Goal: Task Accomplishment & Management: Manage account settings

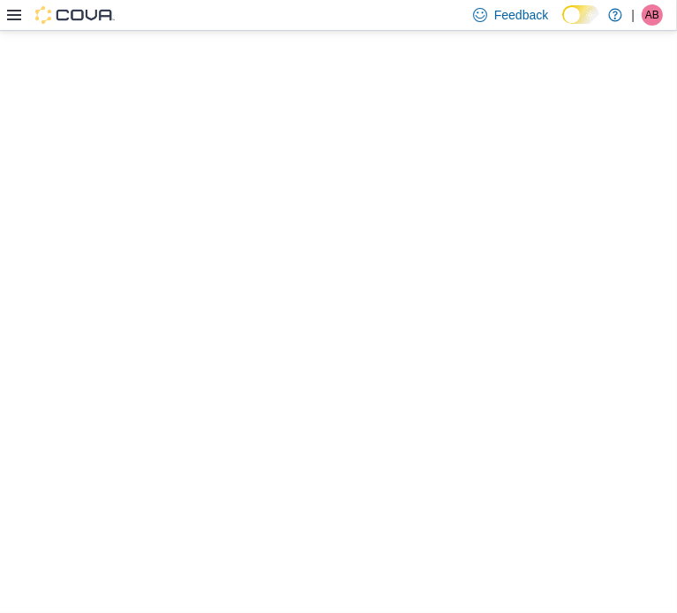
select select "**********"
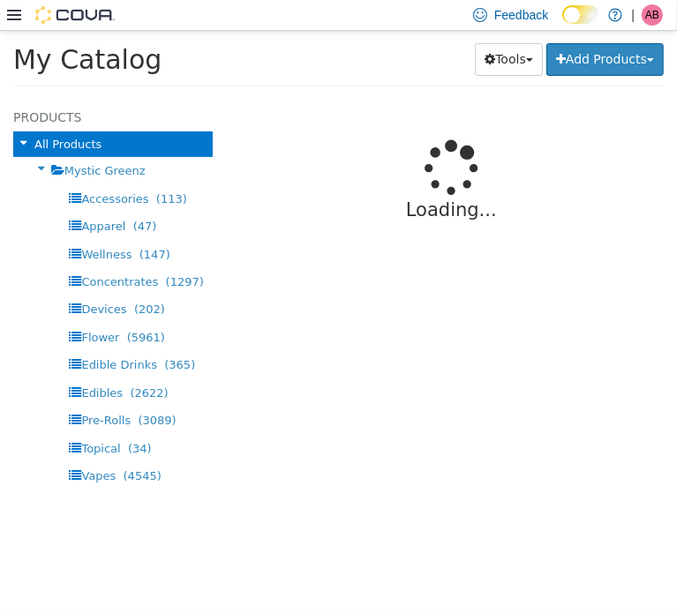
select select "**********"
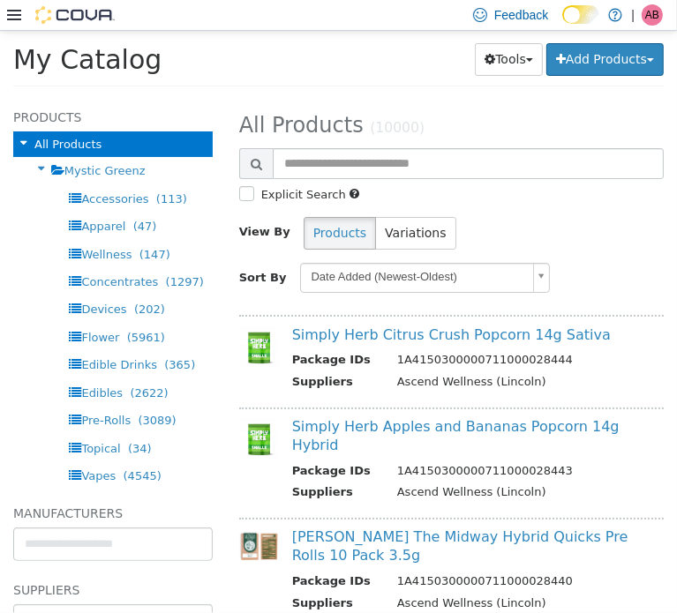
click at [311, 68] on div "Tools Merge Products Map Private Products Bulk Product Editor Export Add Produc…" at bounding box center [483, 58] width 362 height 33
click at [334, 66] on div "Tools Merge Products Map Private Products Bulk Product Editor Export Add Produc…" at bounding box center [483, 58] width 362 height 33
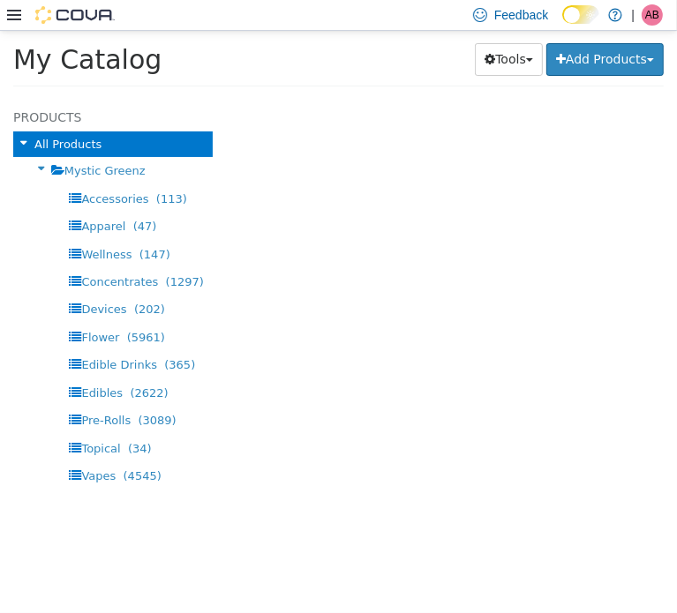
select select "**********"
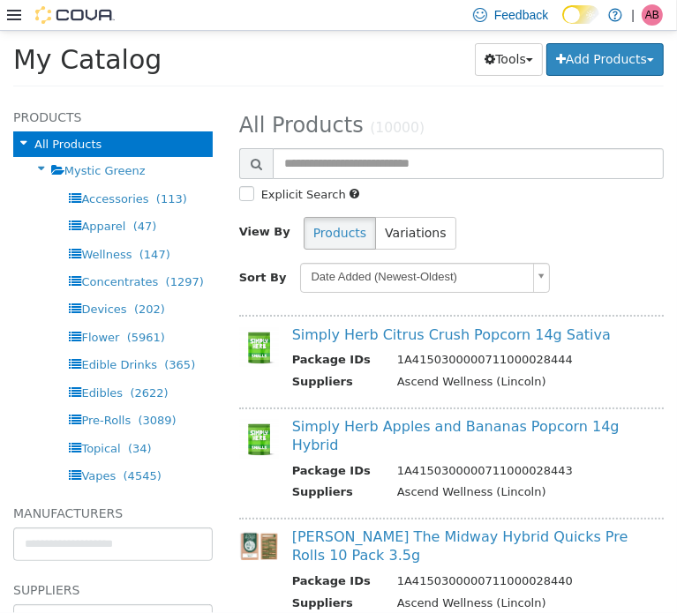
click at [256, 52] on h1 "My Catalog" at bounding box center [151, 58] width 277 height 34
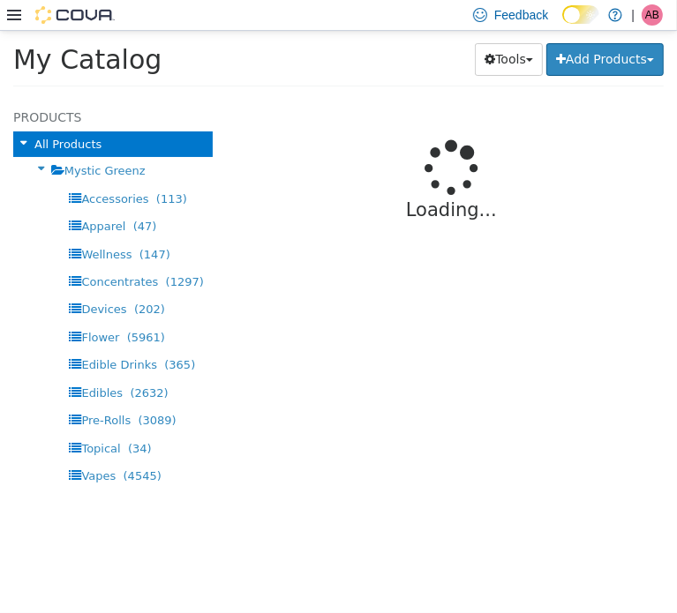
select select "**********"
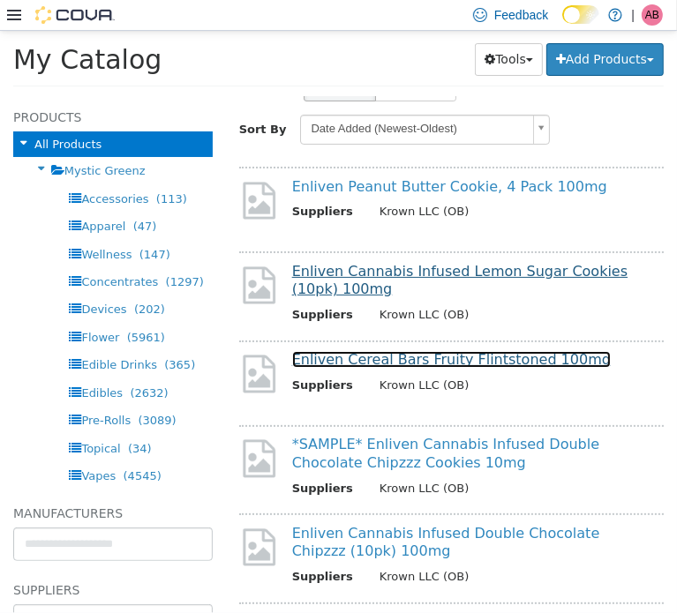
scroll to position [146, 0]
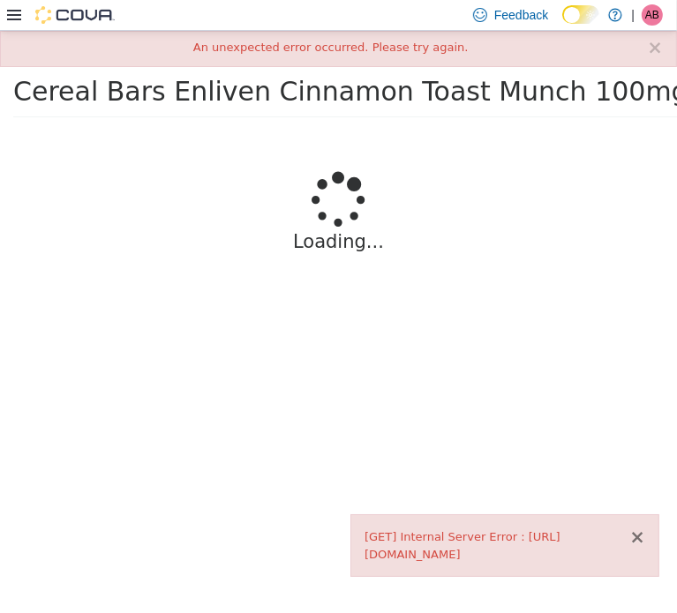
click at [634, 528] on button "×" at bounding box center [637, 537] width 16 height 19
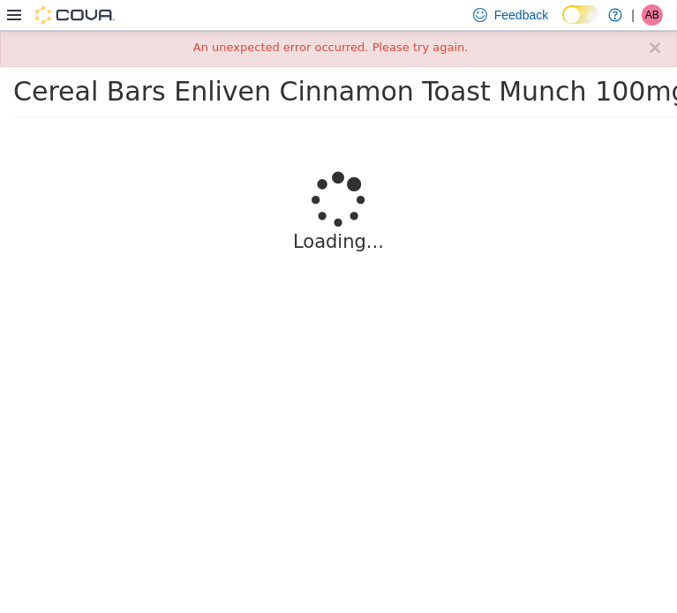
click at [229, 100] on span "Cereal Bars Enliven Cinnamon Toast Munch 100mg" at bounding box center [350, 90] width 675 height 31
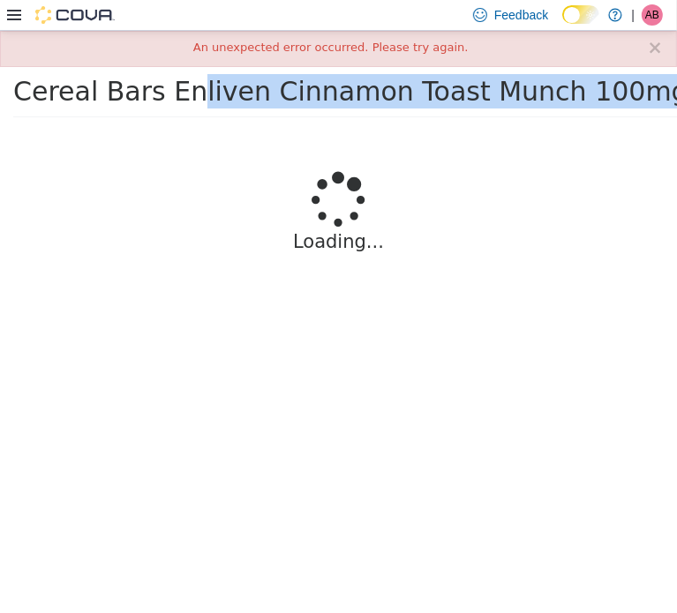
click at [229, 100] on span "Cereal Bars Enliven Cinnamon Toast Munch 100mg" at bounding box center [350, 90] width 675 height 31
copy div "Cereal Bars Enliven Cinnamon Toast Munch 100mg Tools Clone Print Labels"
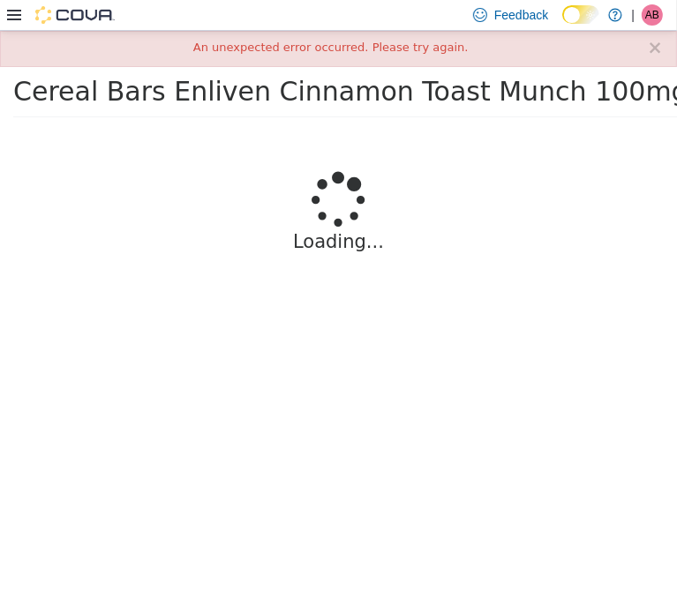
click at [378, 293] on div "Loading..." at bounding box center [338, 220] width 650 height 184
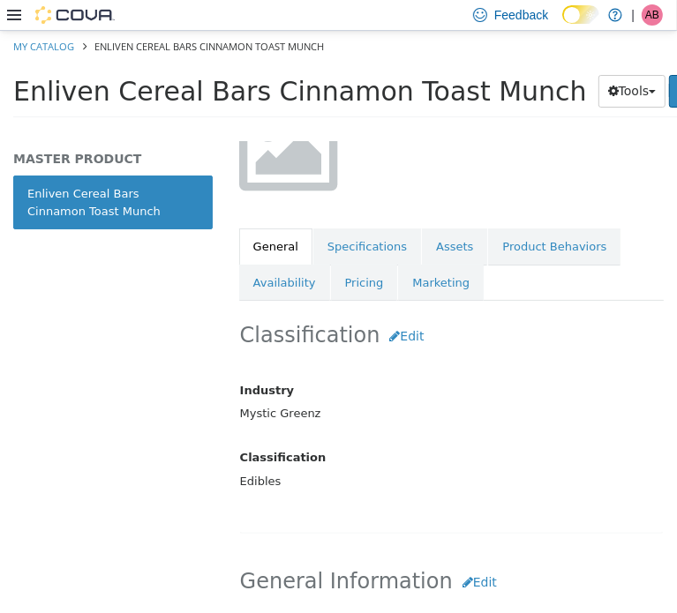
scroll to position [382, 0]
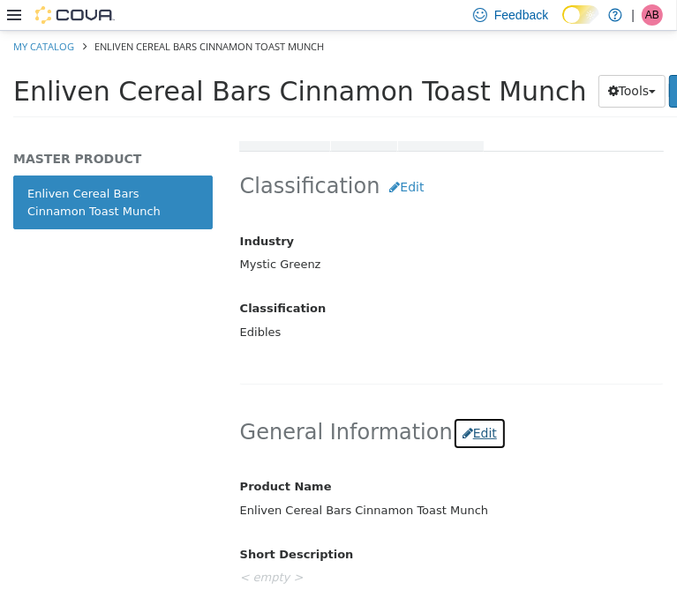
click at [453, 431] on button "Edit" at bounding box center [480, 433] width 54 height 33
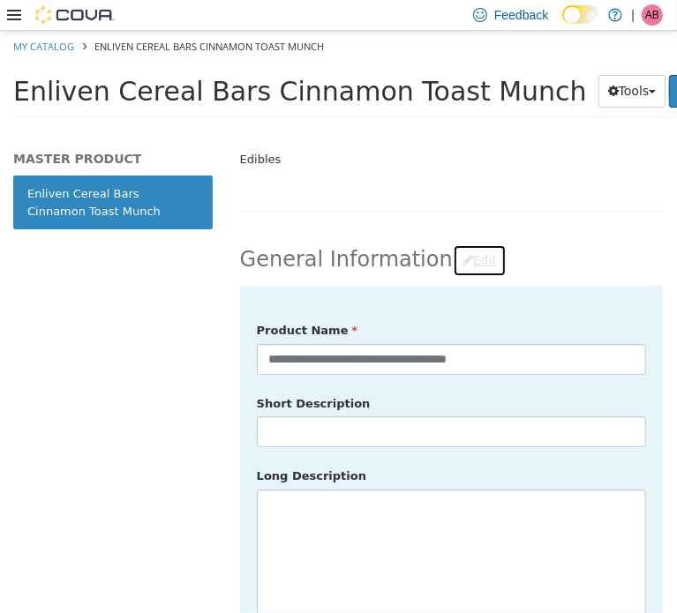
scroll to position [559, 0]
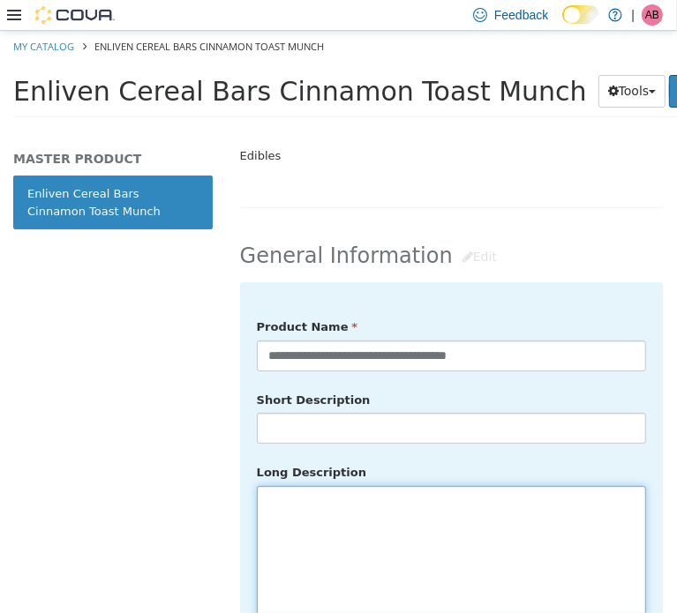
click at [307, 508] on textarea at bounding box center [451, 584] width 389 height 198
paste textarea "**********"
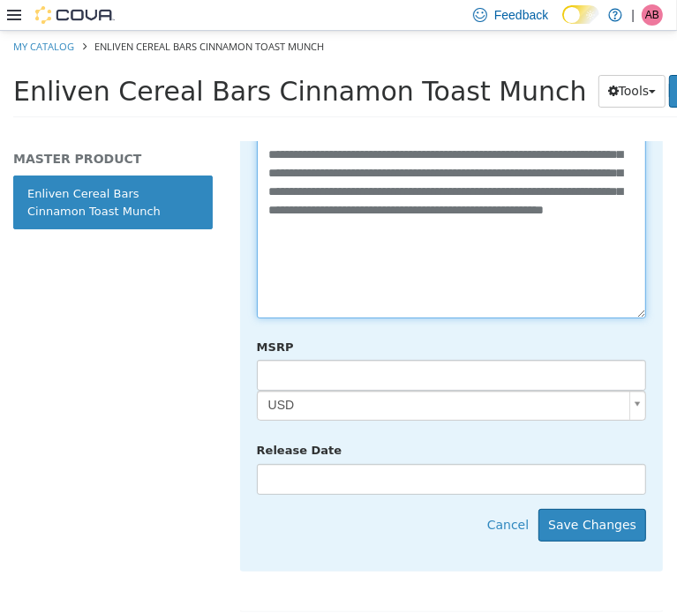
scroll to position [935, 0]
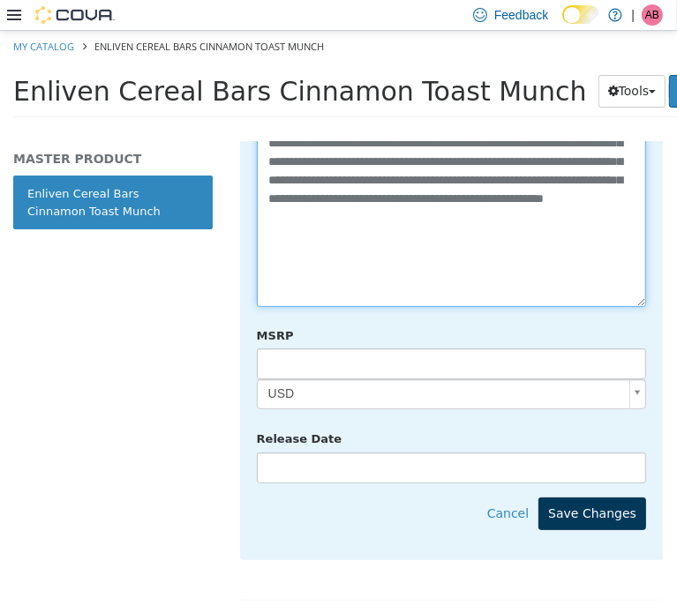
type textarea "**********"
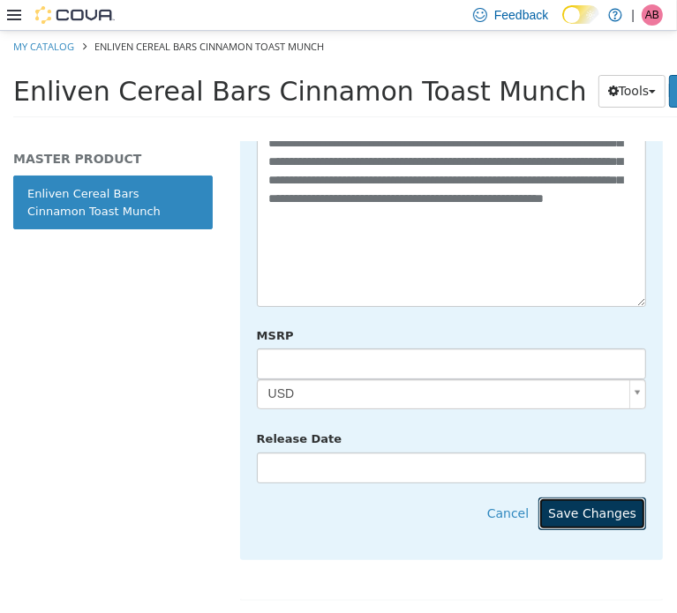
click at [586, 497] on button "Save Changes" at bounding box center [592, 513] width 108 height 33
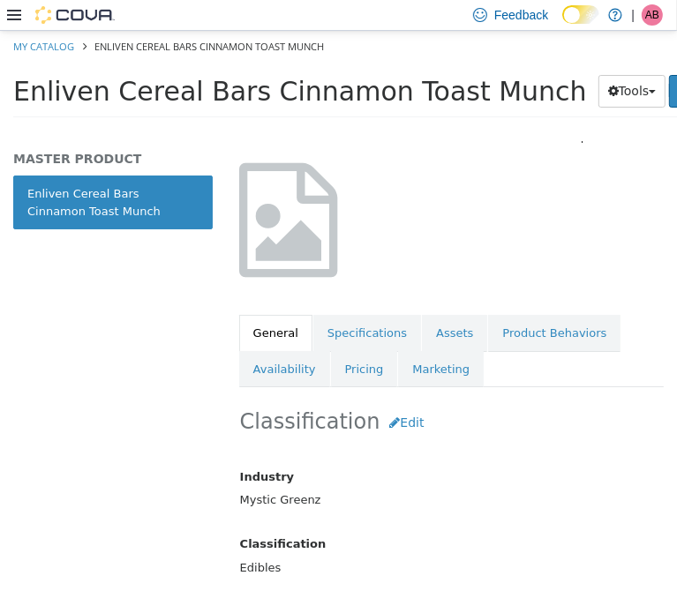
scroll to position [141, 0]
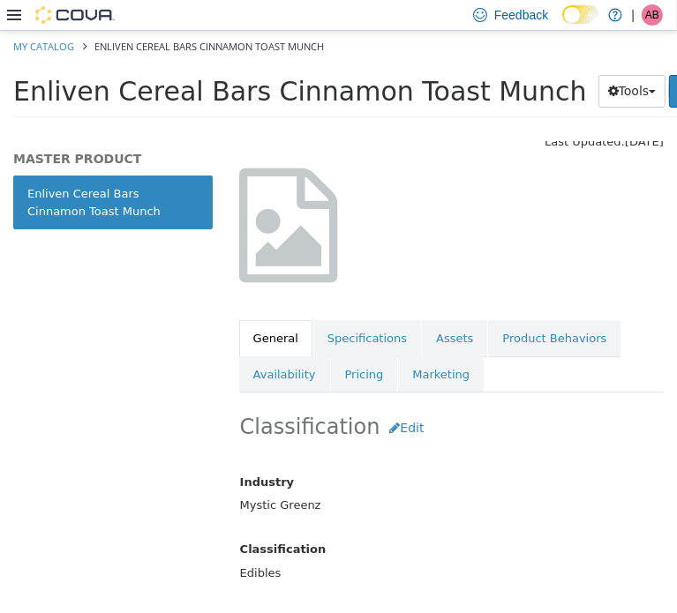
drag, startPoint x: 343, startPoint y: 338, endPoint x: 344, endPoint y: 306, distance: 31.8
click at [344, 338] on link "Specifications" at bounding box center [367, 337] width 108 height 37
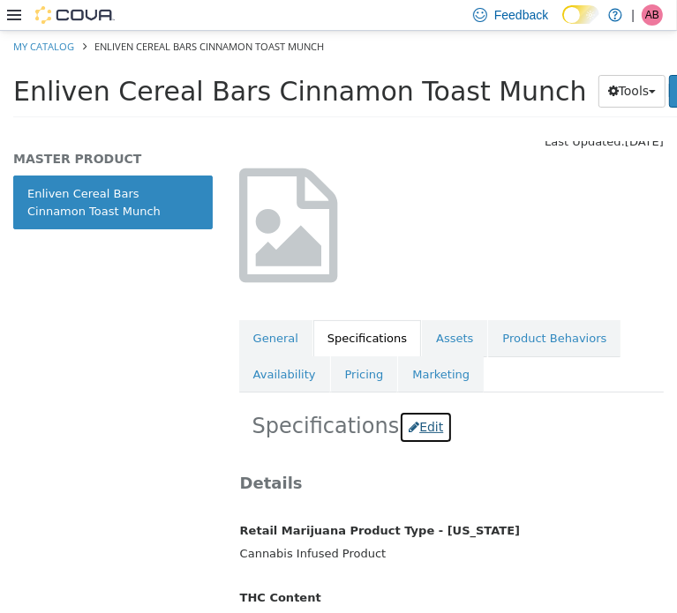
click at [415, 426] on button "Edit" at bounding box center [426, 426] width 54 height 33
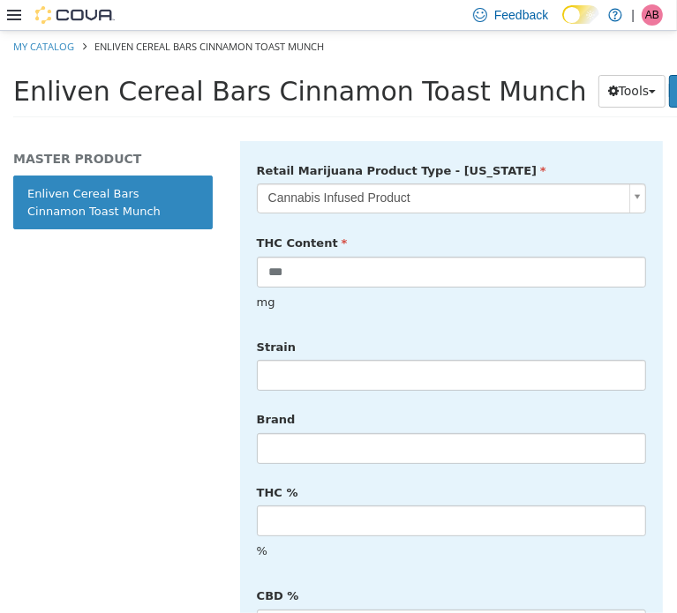
scroll to position [522, 0]
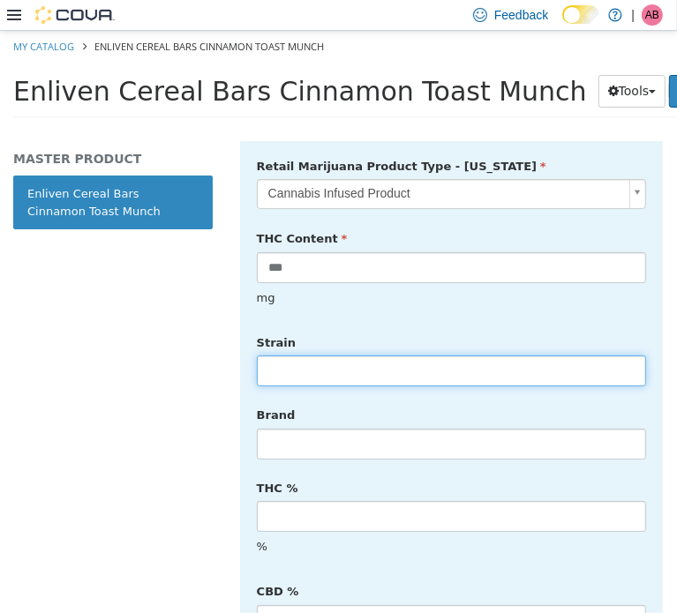
click at [311, 357] on input "text" at bounding box center [451, 370] width 389 height 31
type input "******"
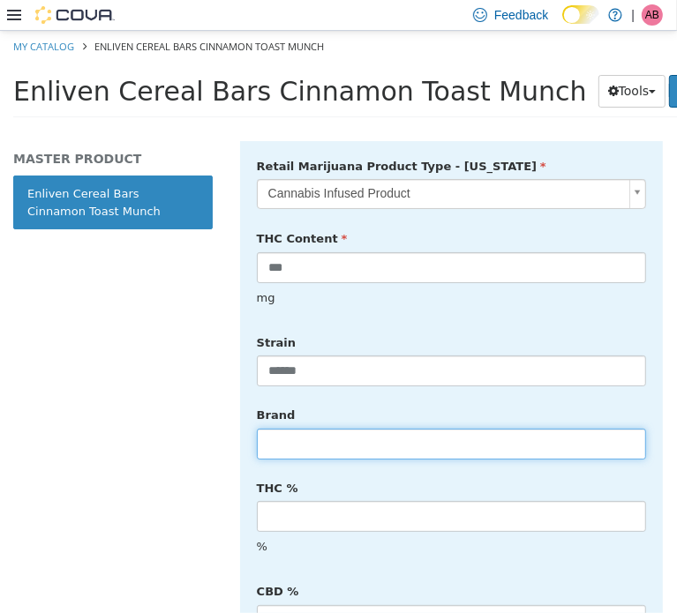
click at [328, 428] on input "text" at bounding box center [451, 443] width 389 height 31
type input "*******"
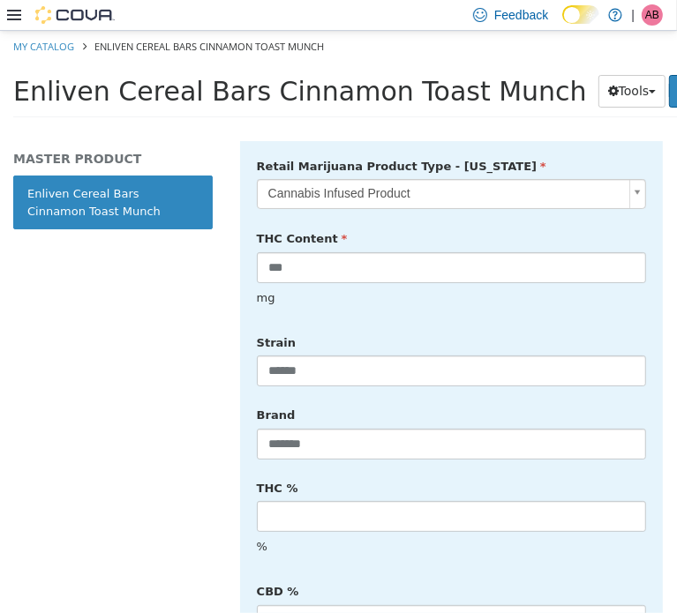
click at [432, 576] on div "CBD % %" at bounding box center [452, 621] width 416 height 91
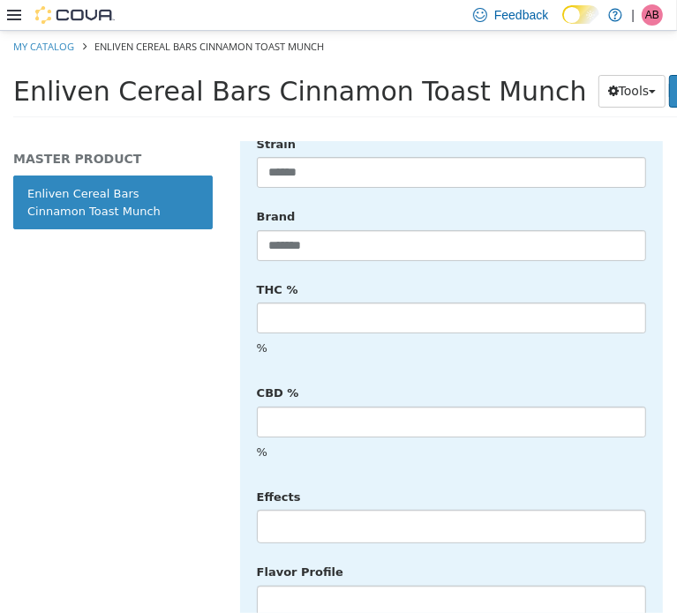
scroll to position [729, 0]
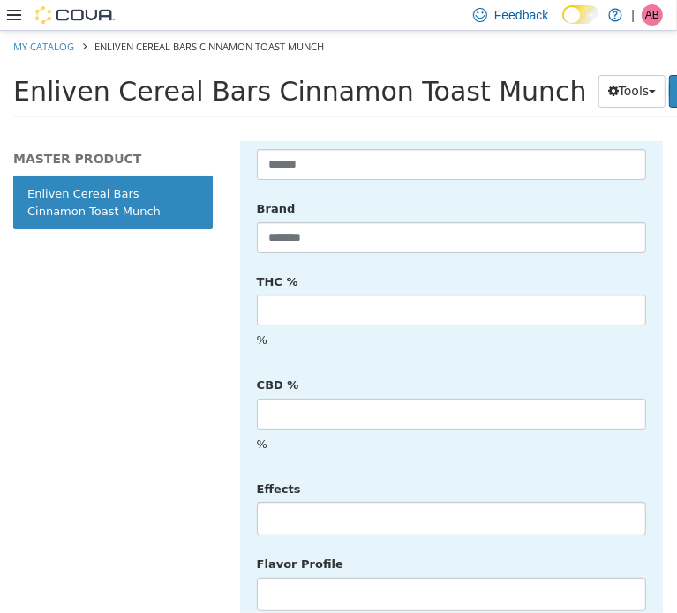
click at [296, 504] on li at bounding box center [451, 518] width 387 height 28
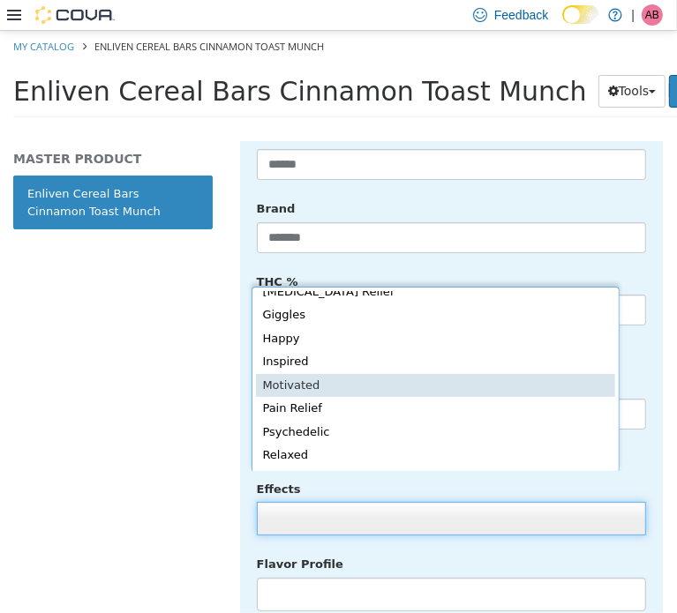
scroll to position [385, 0]
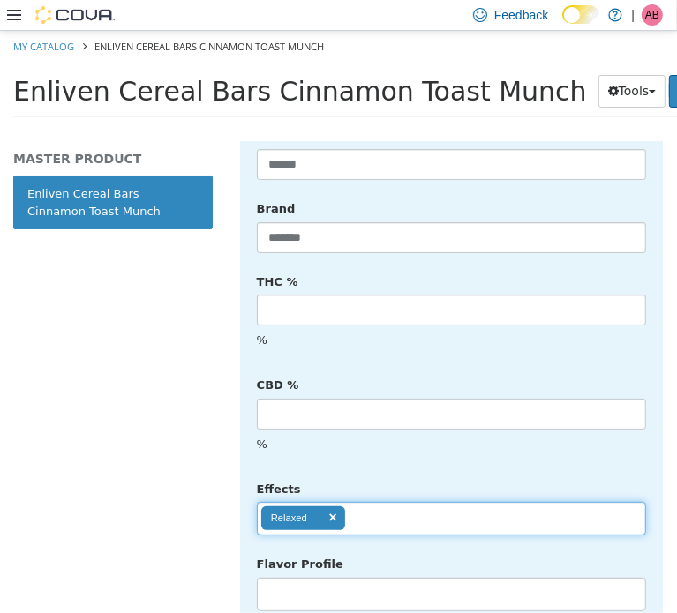
drag, startPoint x: 387, startPoint y: 501, endPoint x: 388, endPoint y: 487, distance: 14.1
click at [387, 501] on div "Relaxed *******" at bounding box center [452, 518] width 416 height 34
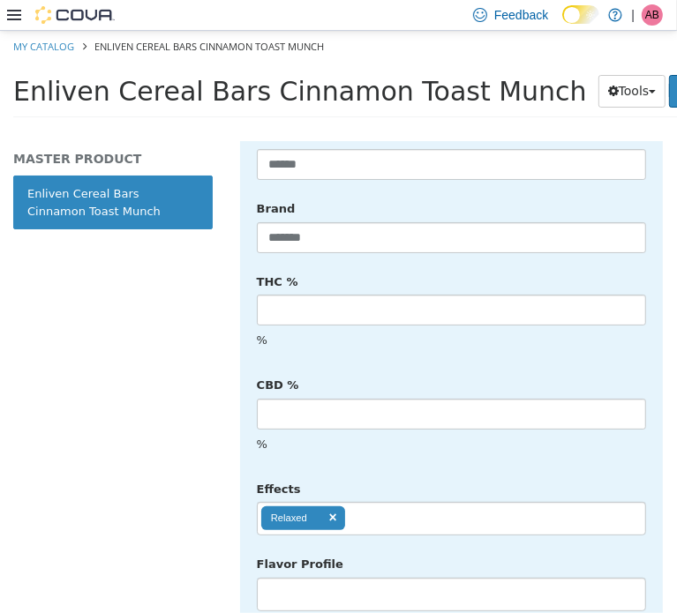
click at [390, 501] on ul "Relaxed" at bounding box center [451, 518] width 389 height 34
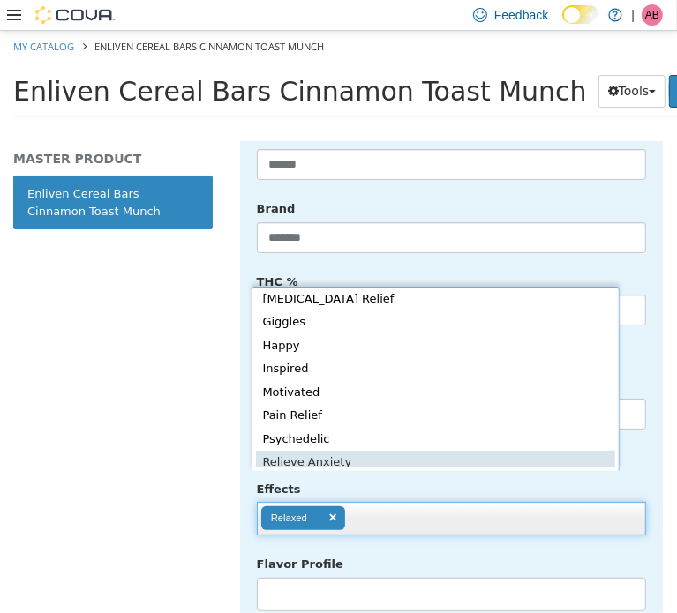
scroll to position [340, 0]
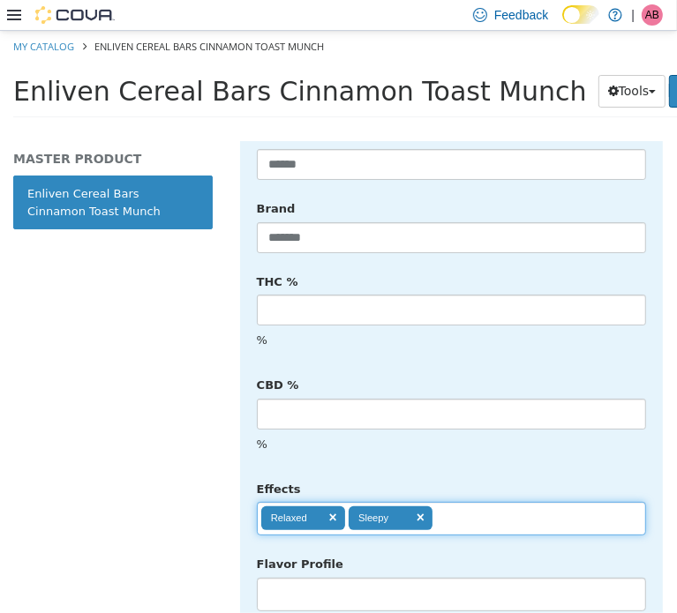
click at [457, 504] on input "text" at bounding box center [447, 518] width 30 height 28
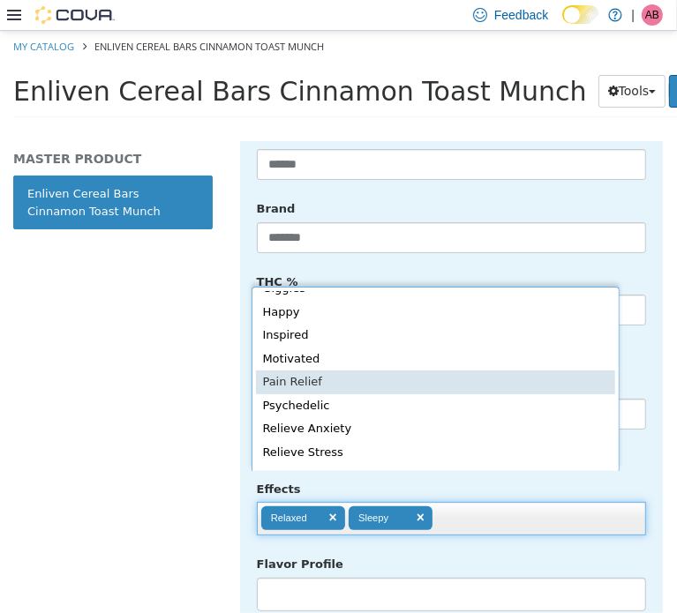
scroll to position [338, 0]
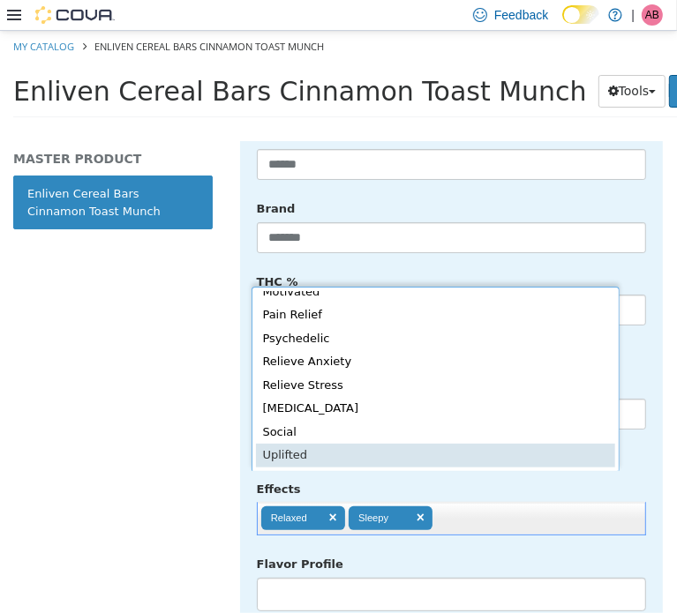
type input "**********"
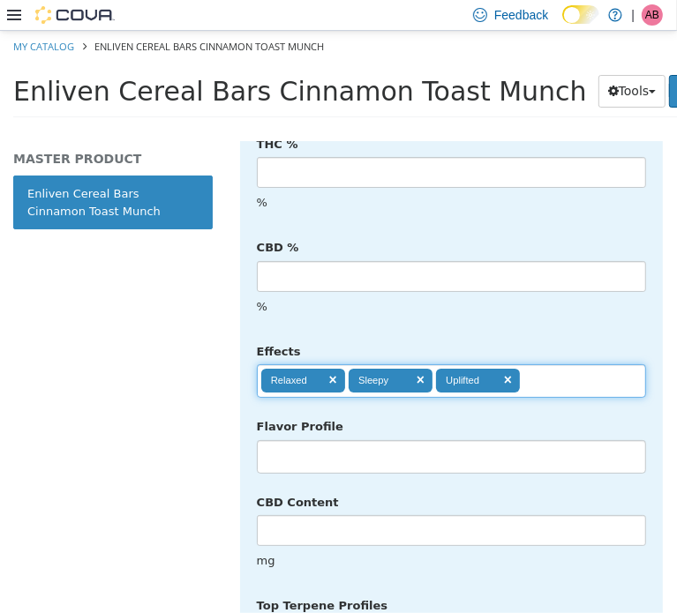
scroll to position [875, 0]
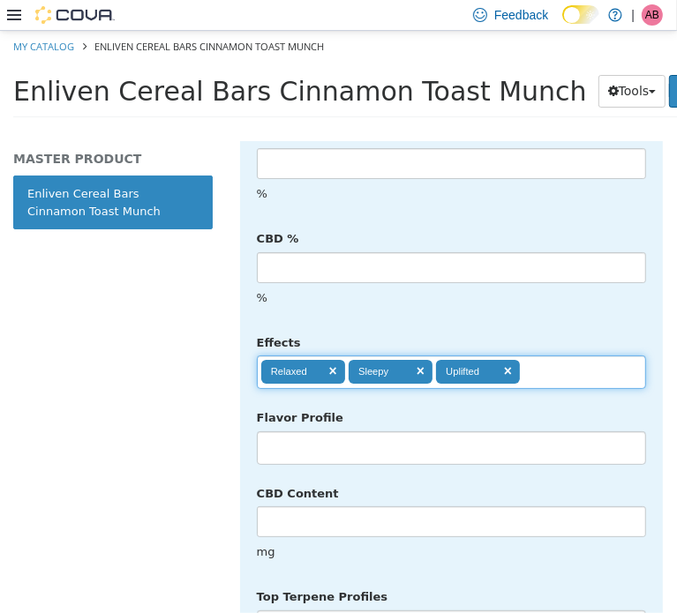
click at [287, 431] on ul at bounding box center [451, 448] width 389 height 34
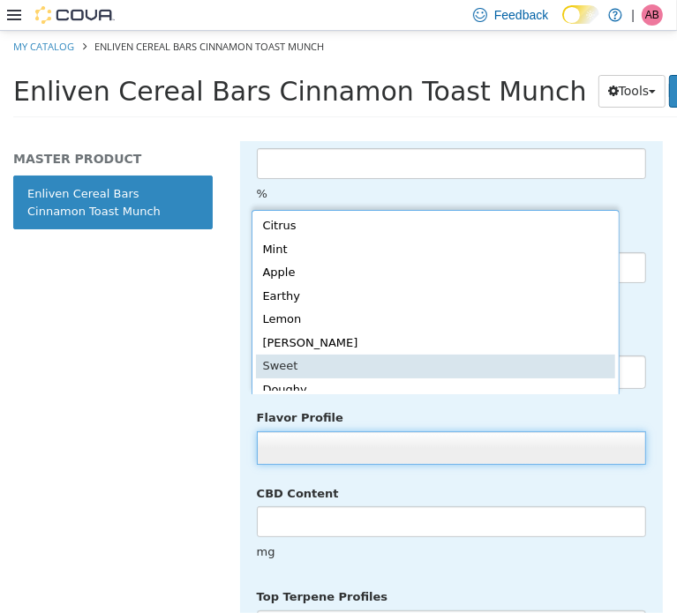
scroll to position [4, 0]
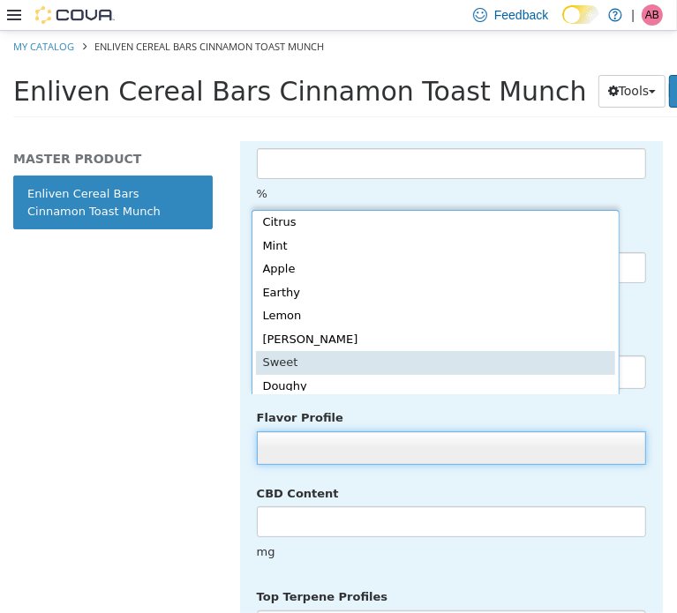
type input "*****"
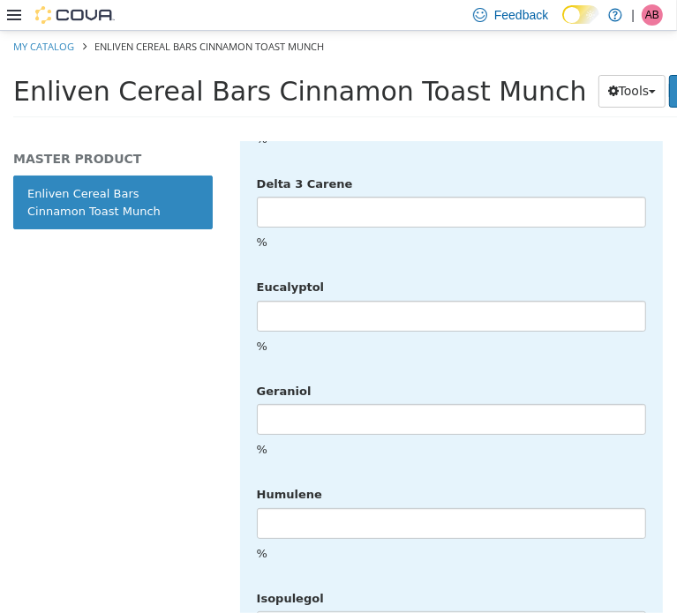
scroll to position [4488, 0]
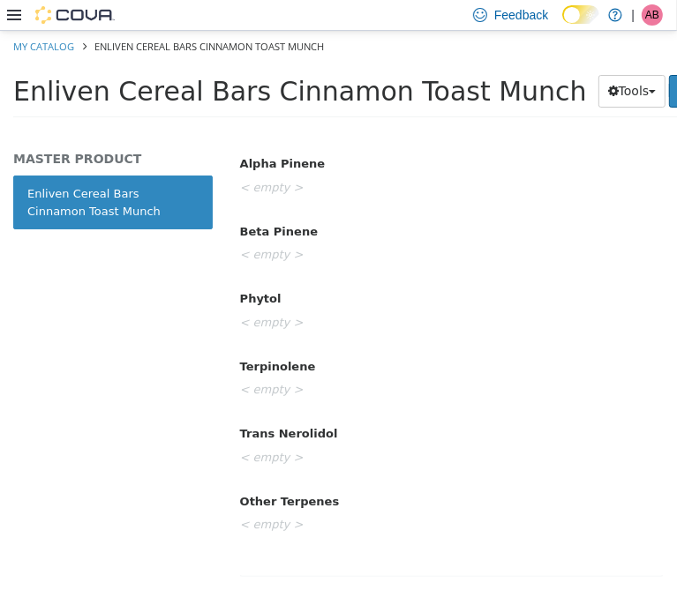
scroll to position [0, 0]
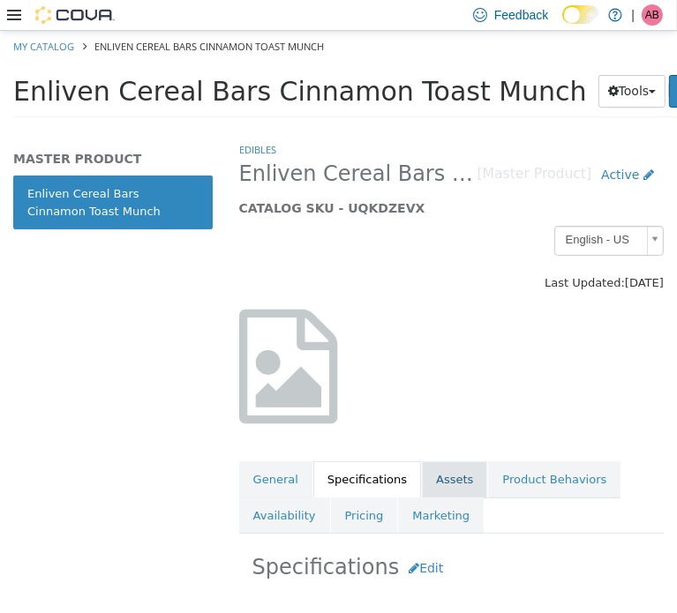
click at [443, 476] on link "Assets" at bounding box center [454, 479] width 65 height 37
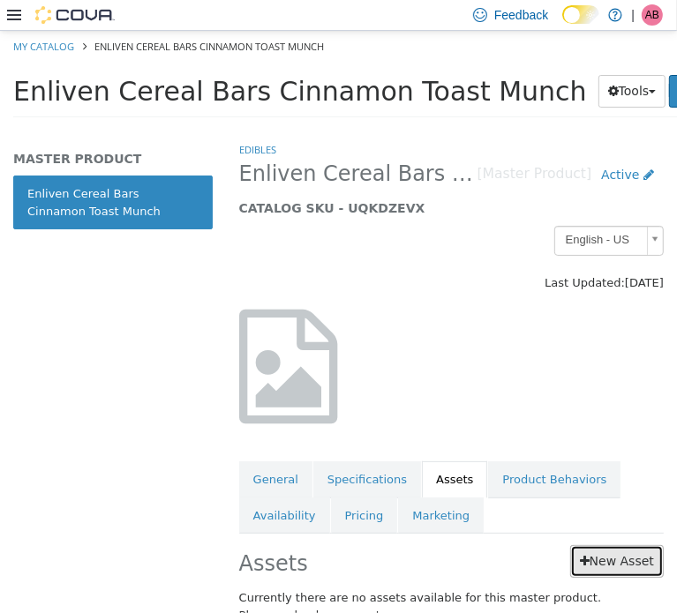
click at [606, 557] on link "New Asset" at bounding box center [617, 560] width 94 height 33
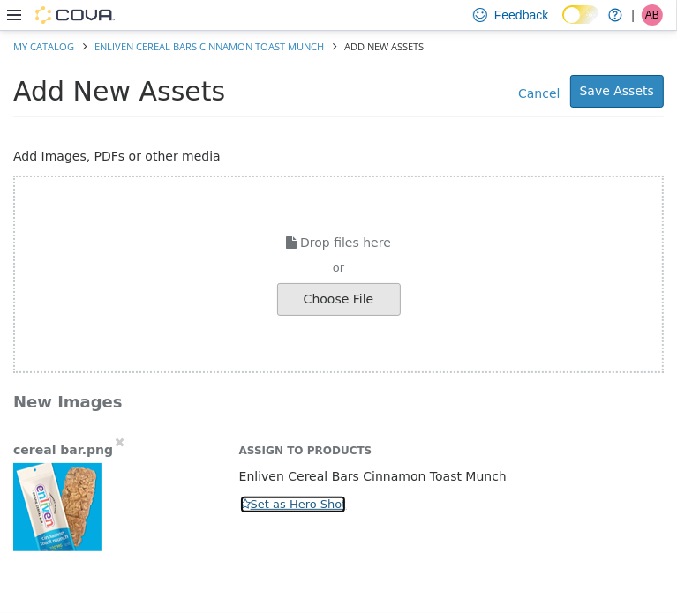
click at [274, 507] on button "Set as Hero Shot" at bounding box center [293, 503] width 109 height 19
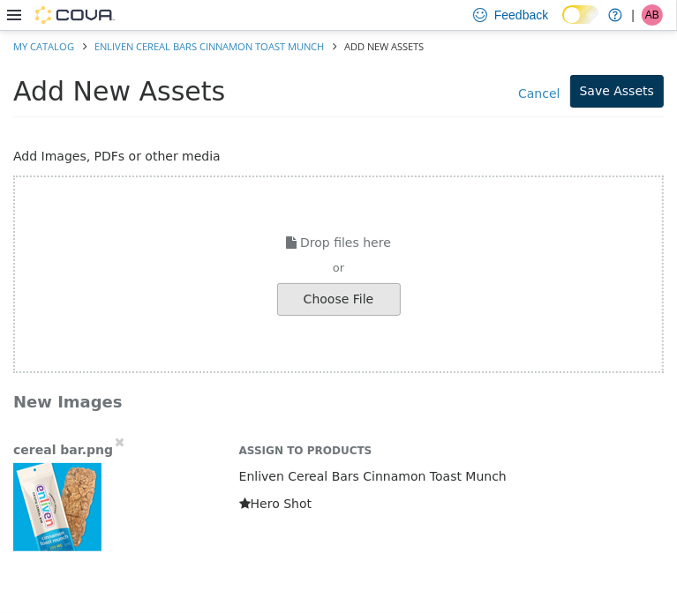
click at [615, 73] on div "Add New Assets Cancel Save Assets" at bounding box center [338, 95] width 677 height 67
click at [615, 84] on button "Save Assets" at bounding box center [617, 90] width 94 height 33
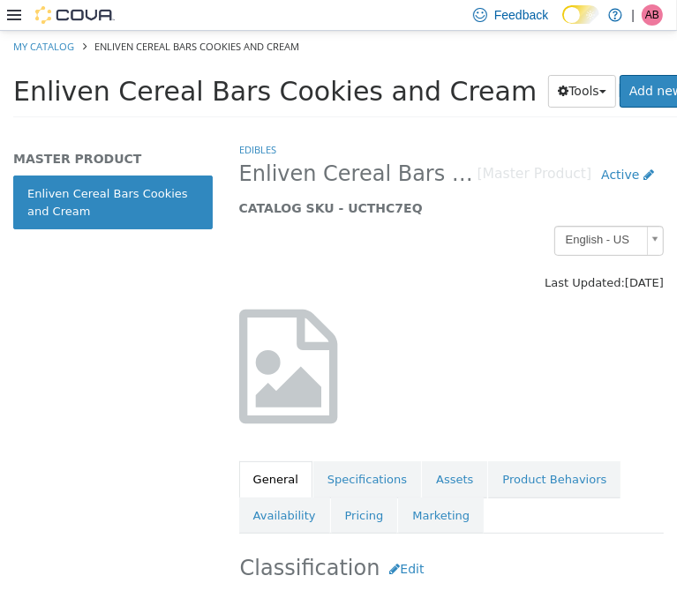
click at [256, 93] on span "Enliven Cereal Bars Cookies and Cream" at bounding box center [274, 90] width 523 height 31
click at [256, 94] on span "Enliven Cereal Bars Cookies and Cream" at bounding box center [274, 90] width 523 height 31
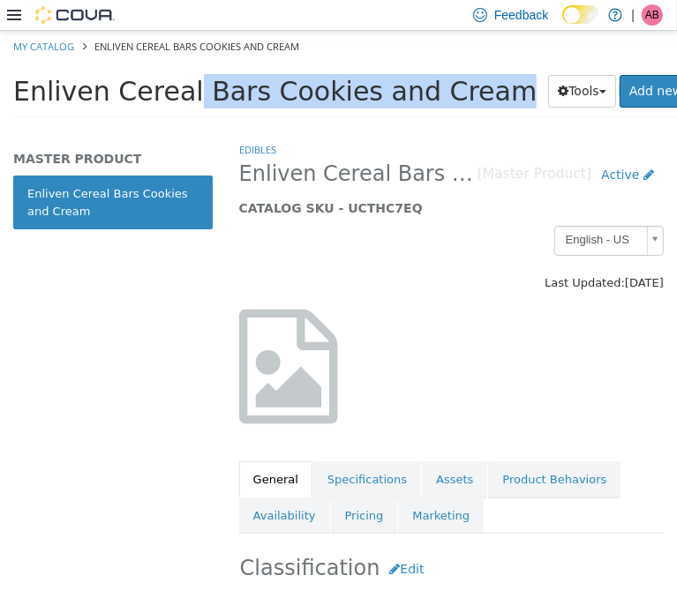
click at [256, 94] on span "Enliven Cereal Bars Cookies and Cream" at bounding box center [274, 90] width 523 height 31
copy div "Enliven Cereal Bars Cookies and Cream Tools Clone Print Labels"
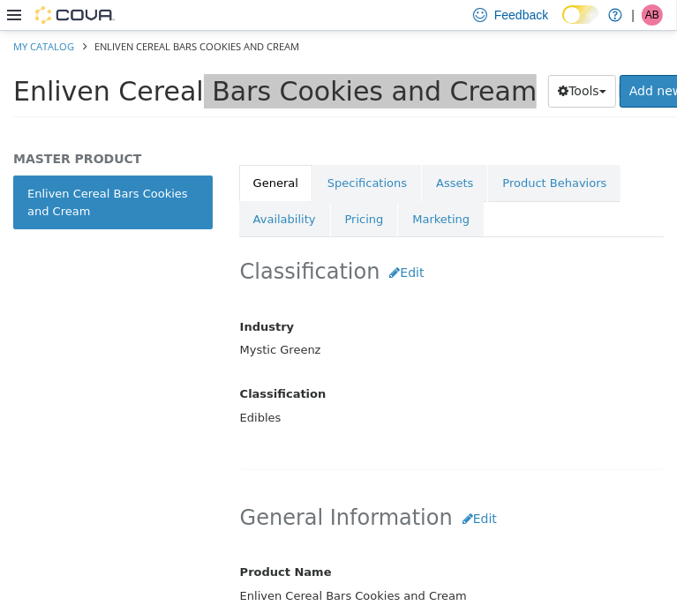
scroll to position [411, 0]
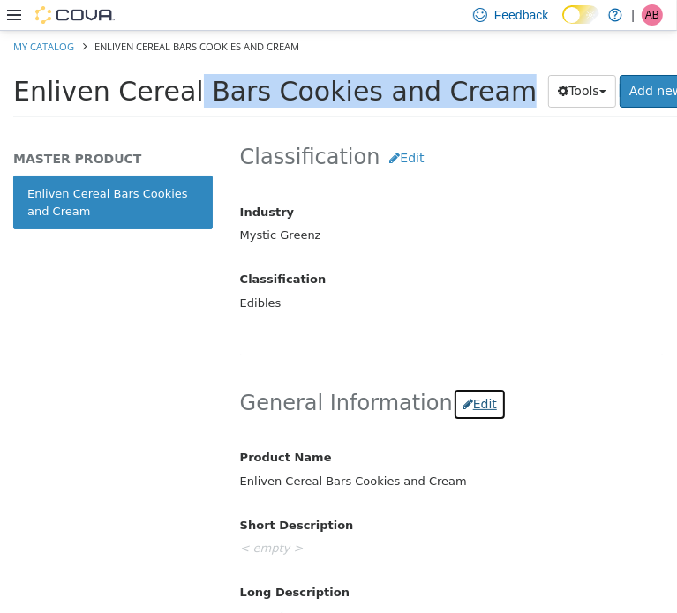
click at [453, 394] on button "Edit" at bounding box center [480, 403] width 54 height 33
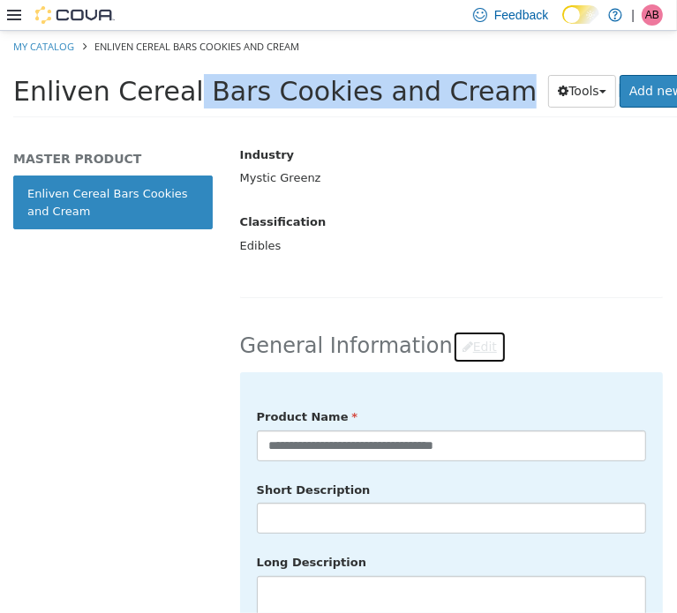
scroll to position [559, 0]
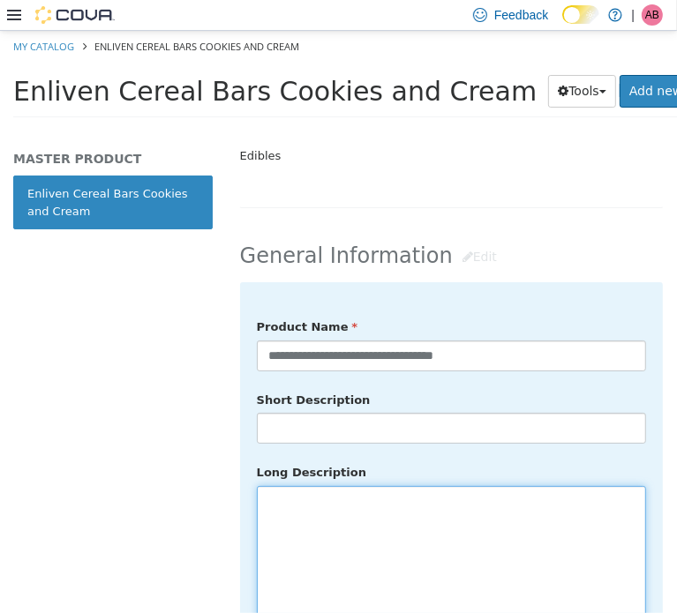
click at [362, 529] on textarea at bounding box center [451, 584] width 389 height 198
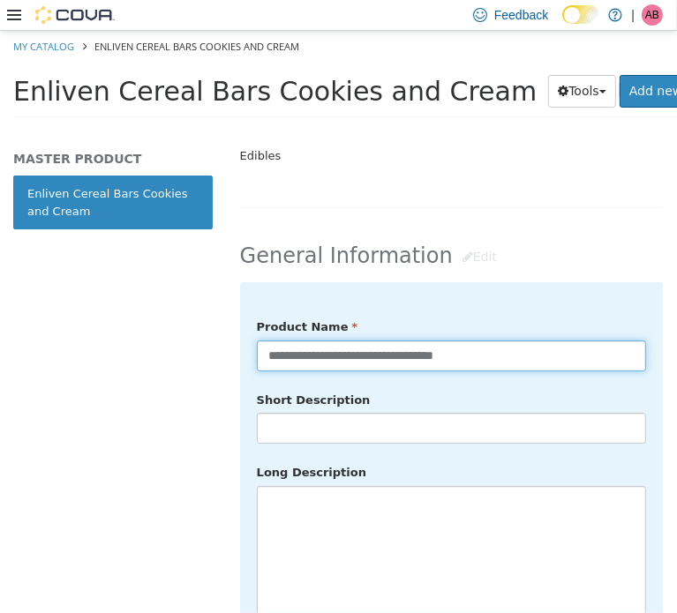
click at [494, 349] on input "**********" at bounding box center [451, 355] width 389 height 31
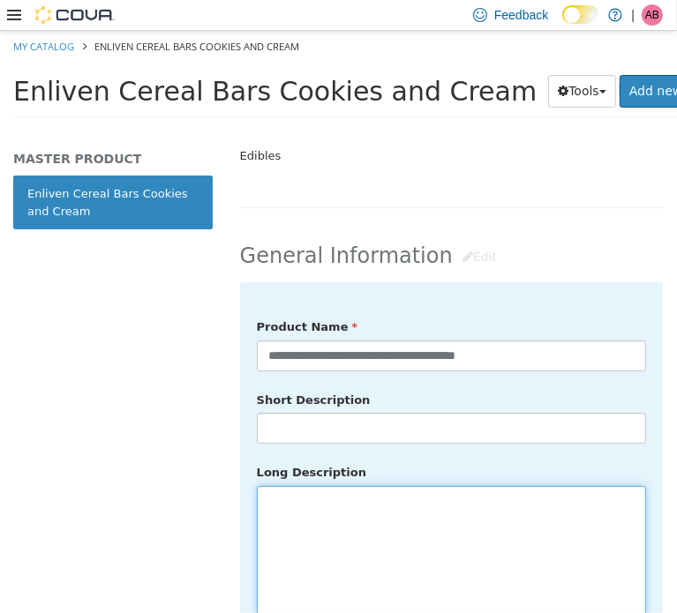
click at [406, 499] on textarea at bounding box center [451, 584] width 389 height 198
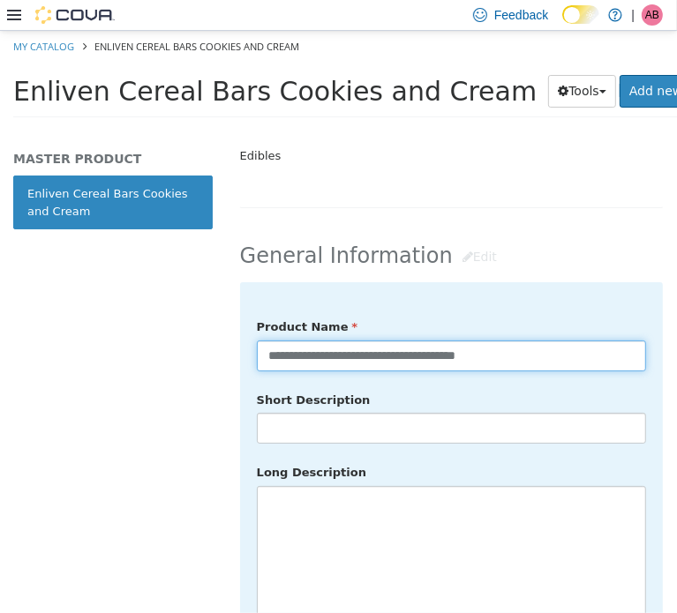
click at [580, 345] on input "**********" at bounding box center [451, 355] width 389 height 31
type input "**********"
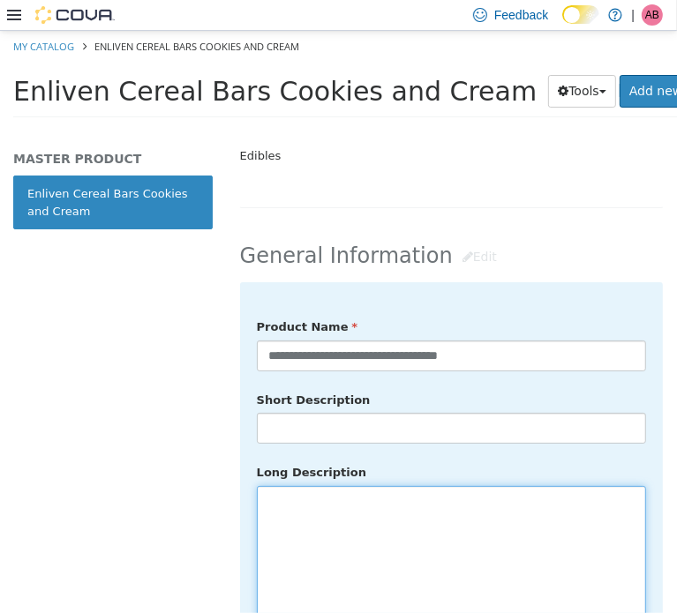
click at [388, 522] on textarea at bounding box center [451, 584] width 389 height 198
click at [332, 540] on textarea at bounding box center [451, 584] width 389 height 198
paste textarea "**********"
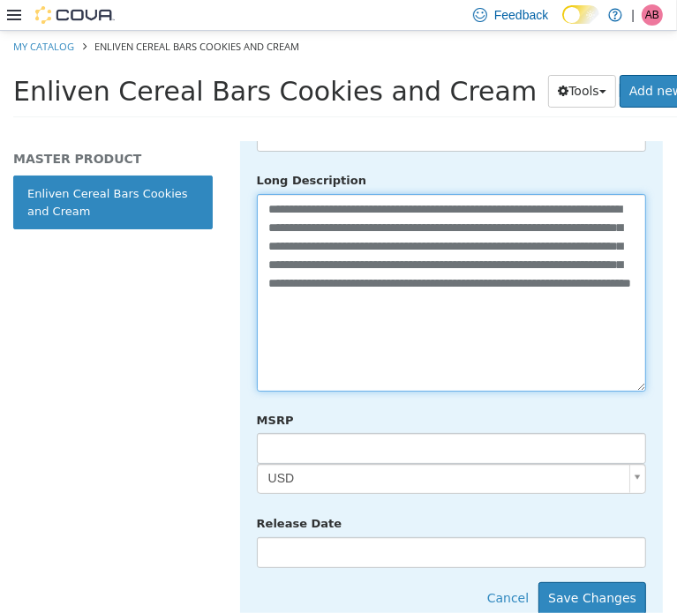
scroll to position [980, 0]
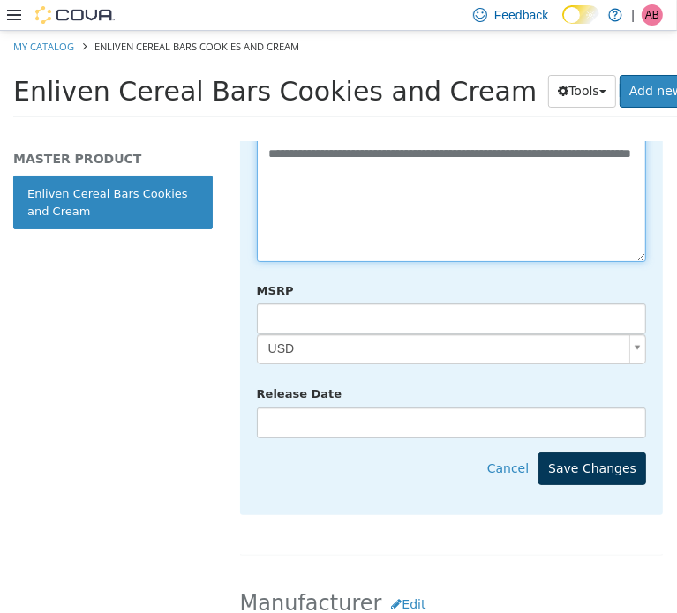
type textarea "**********"
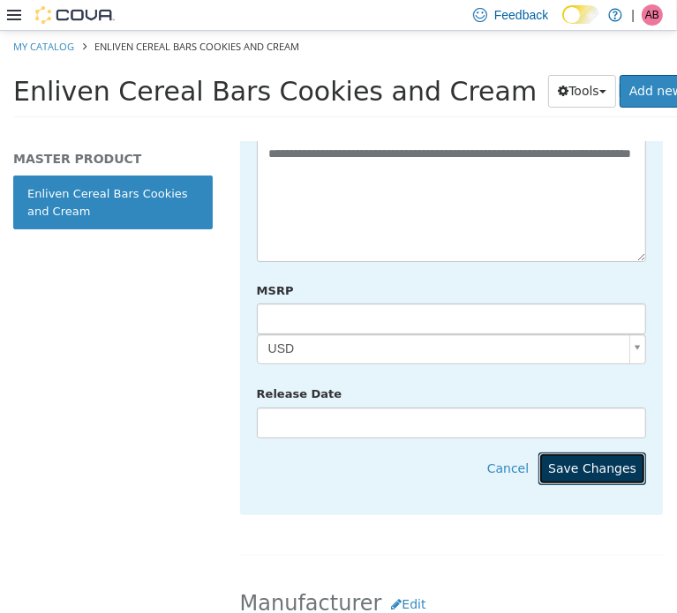
click at [597, 453] on button "Save Changes" at bounding box center [592, 468] width 108 height 33
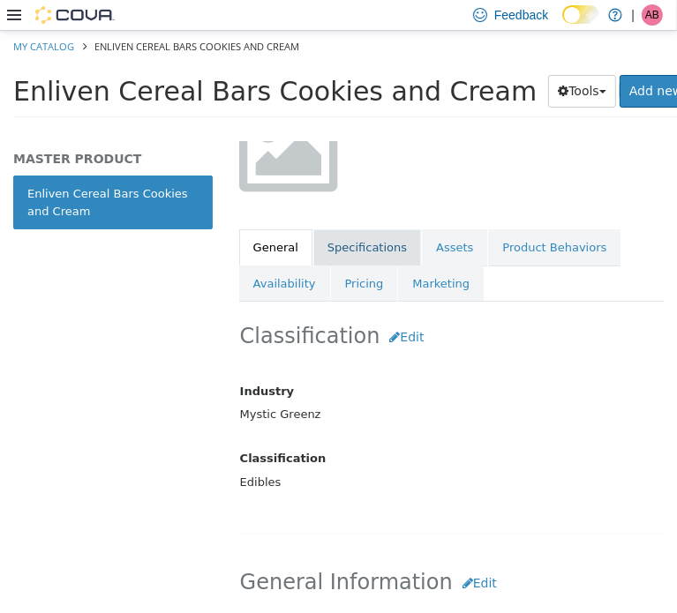
scroll to position [98, 0]
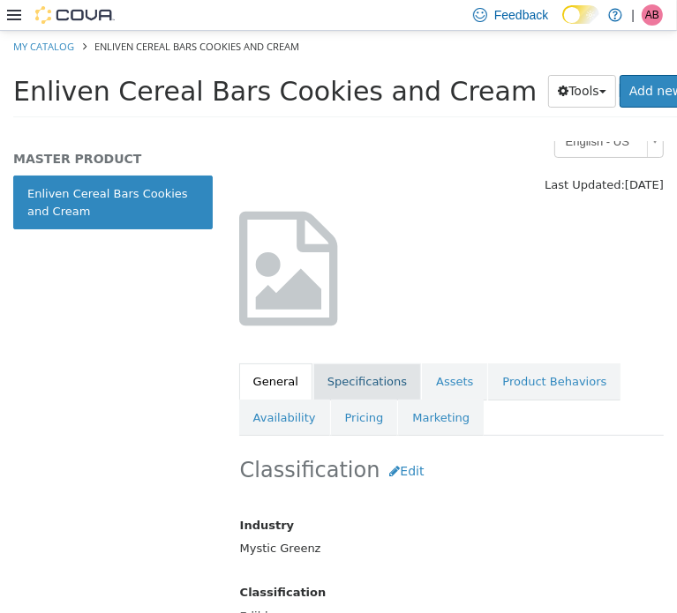
click at [344, 375] on link "Specifications" at bounding box center [367, 381] width 108 height 37
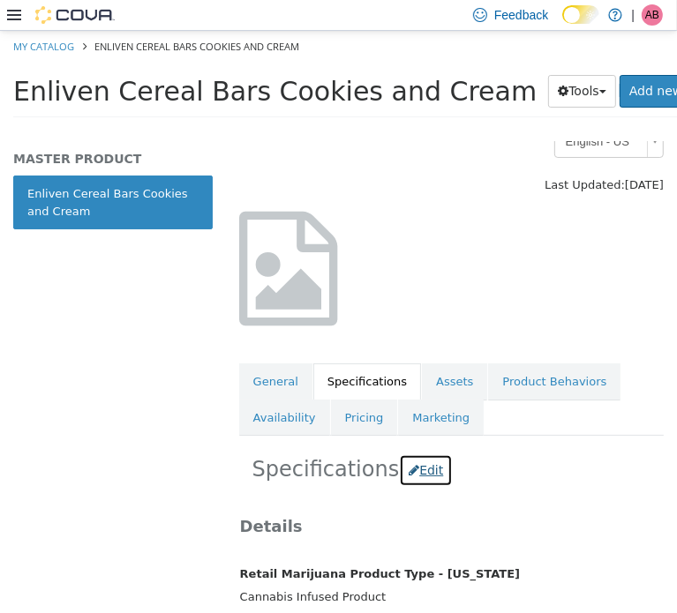
click at [402, 459] on button "Edit" at bounding box center [426, 470] width 54 height 33
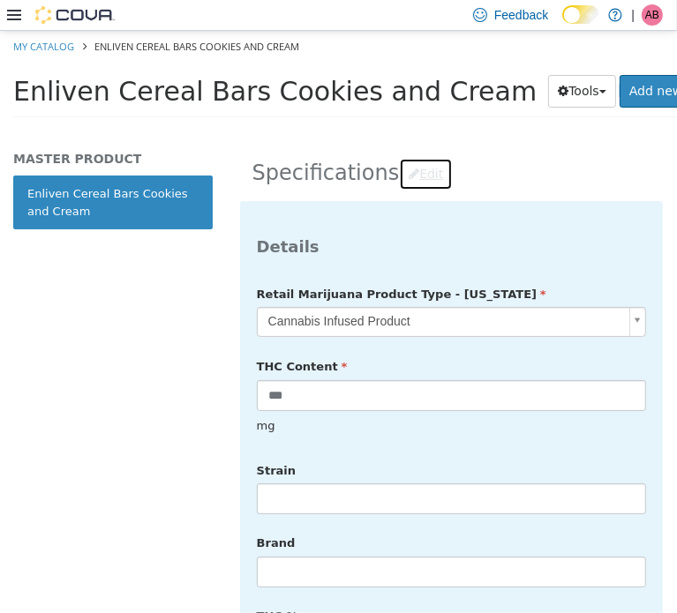
scroll to position [509, 0]
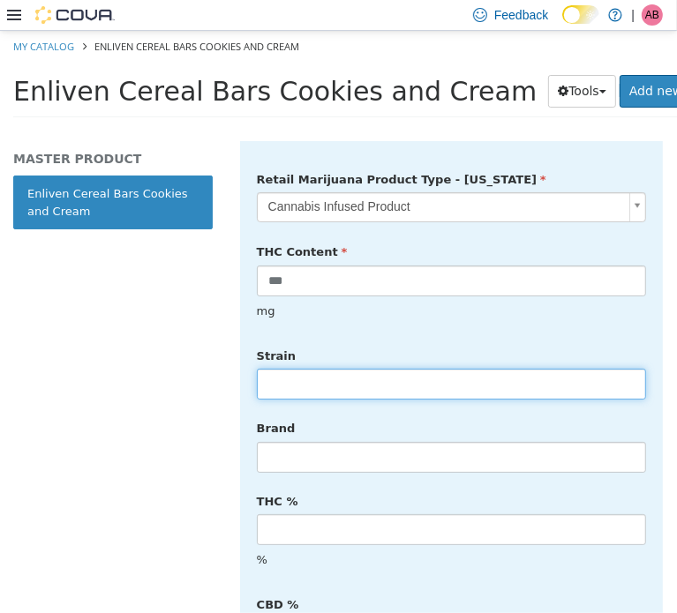
drag, startPoint x: 326, startPoint y: 373, endPoint x: 358, endPoint y: 368, distance: 32.2
click at [326, 372] on input "text" at bounding box center [451, 383] width 389 height 31
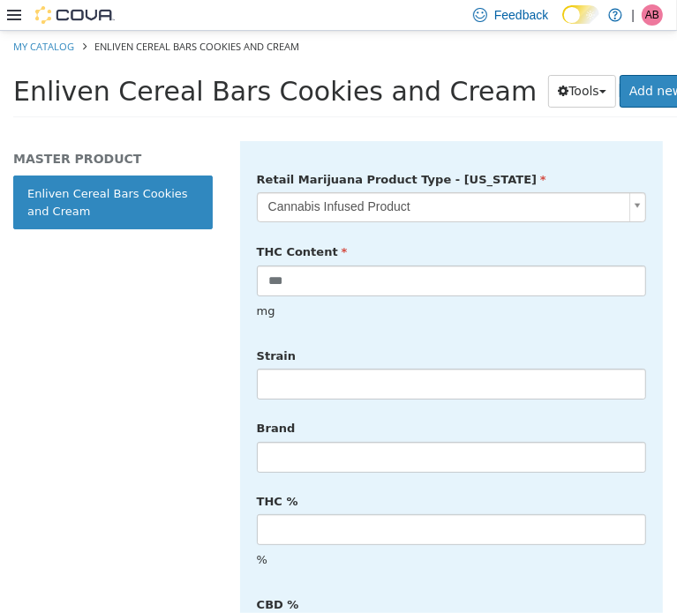
click at [346, 99] on span "Enliven Cereal Bars Cookies and Cream" at bounding box center [274, 90] width 523 height 31
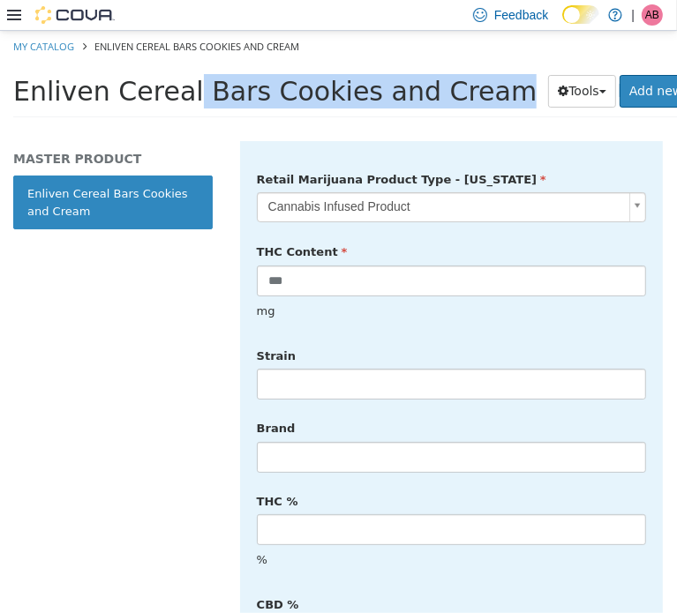
click at [346, 99] on span "Enliven Cereal Bars Cookies and Cream" at bounding box center [274, 90] width 523 height 31
copy div "Enliven Cereal Bars Cookies and Cream Tools Clone Print Labels"
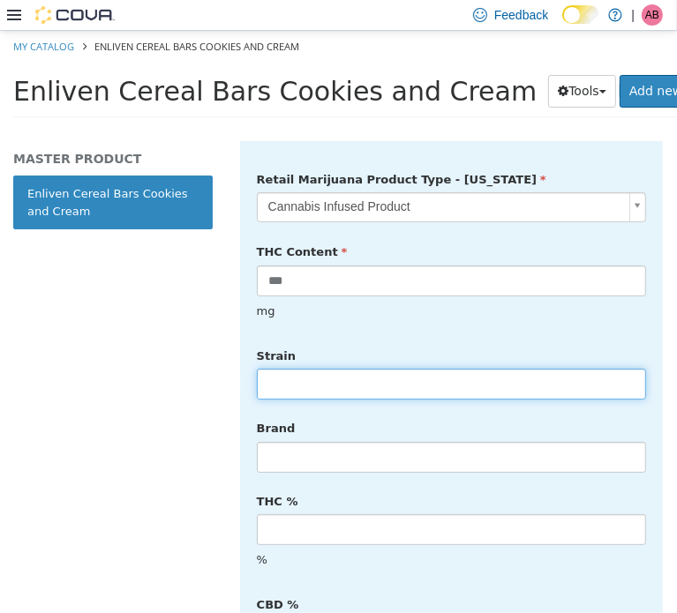
click at [342, 368] on input "text" at bounding box center [451, 383] width 389 height 31
type input "******"
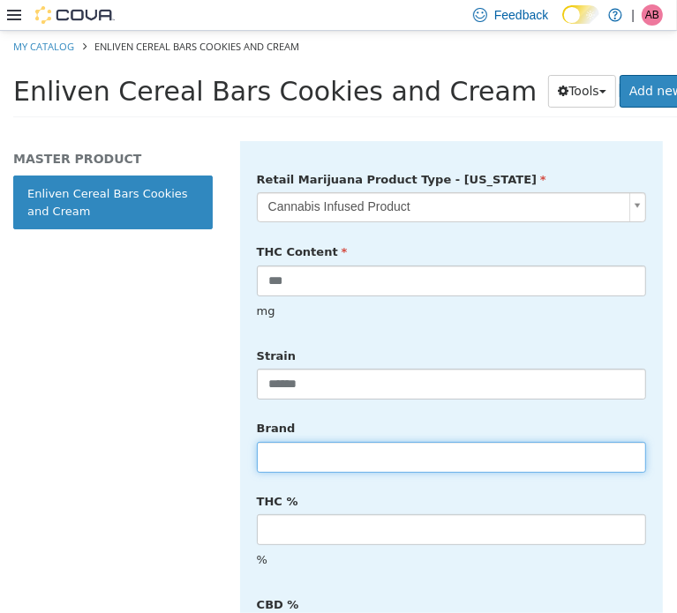
click at [359, 441] on input "text" at bounding box center [451, 456] width 389 height 31
type input "*******"
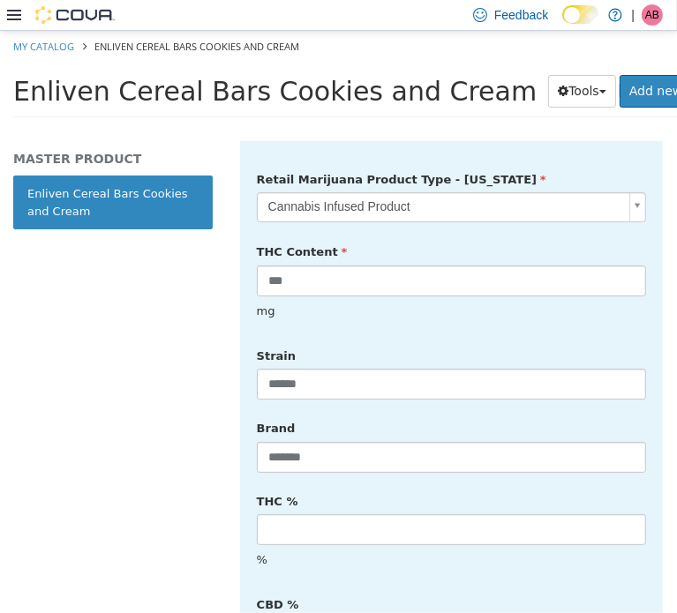
click at [367, 486] on div "THC % %" at bounding box center [452, 531] width 416 height 91
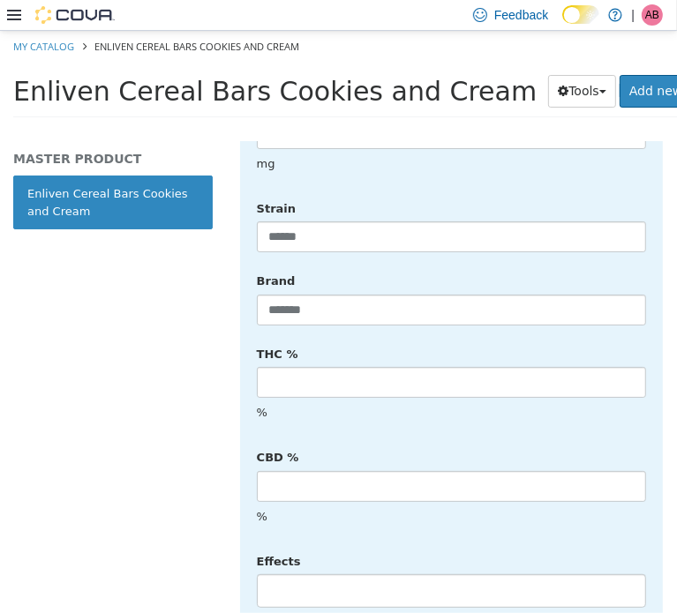
click at [342, 576] on li at bounding box center [451, 590] width 387 height 28
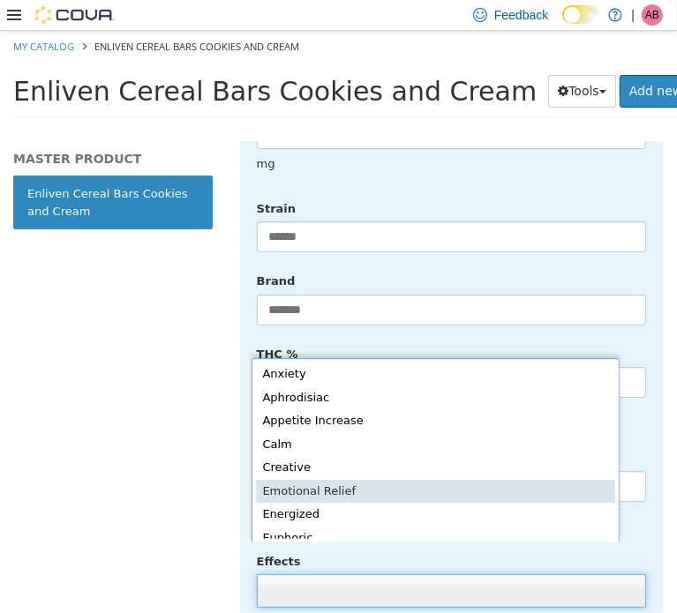
scroll to position [4, 0]
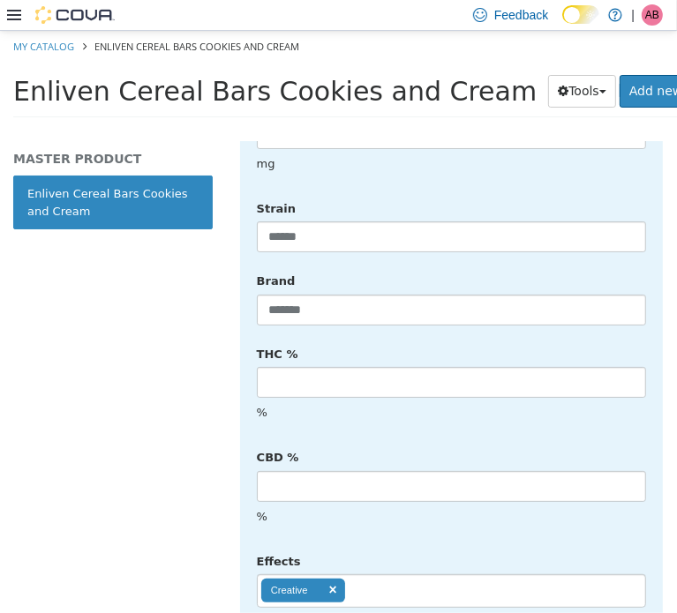
click at [421, 574] on ul "Creative" at bounding box center [451, 591] width 389 height 34
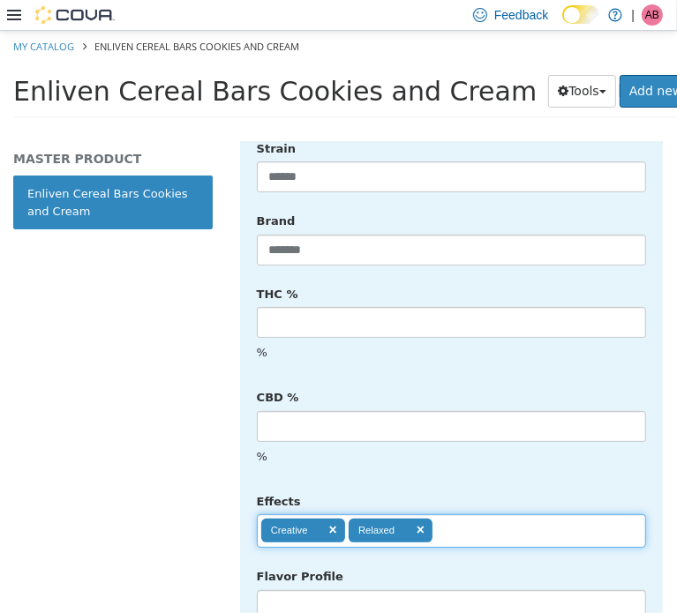
scroll to position [833, 0]
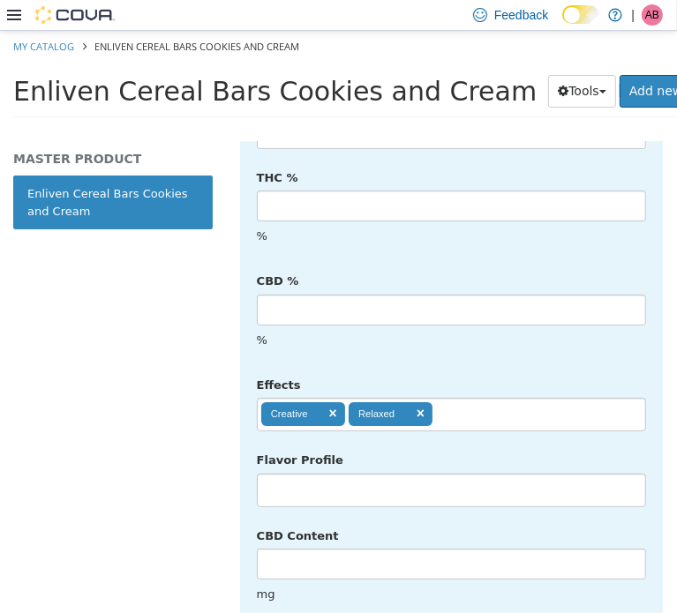
click at [489, 397] on ul "Creative Relaxed" at bounding box center [451, 414] width 389 height 34
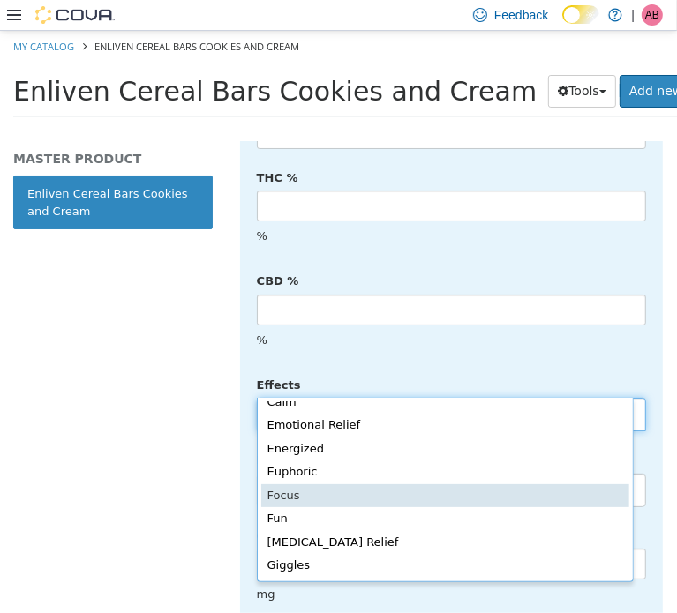
scroll to position [206, 0]
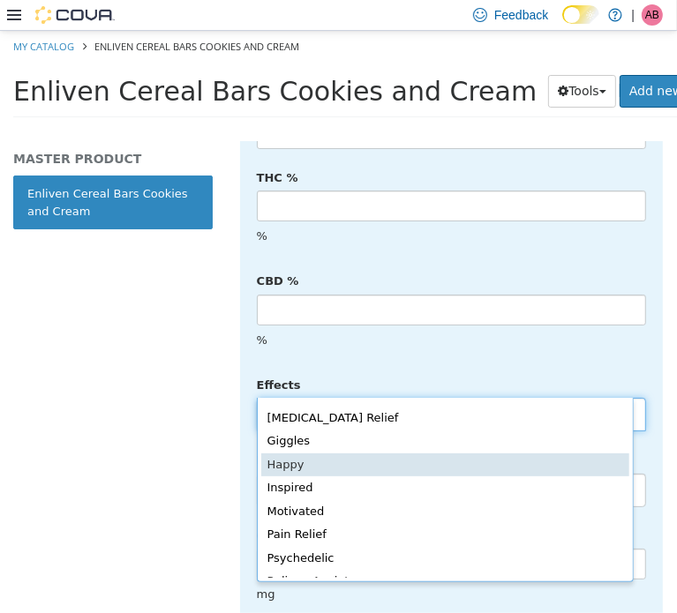
type input "**********"
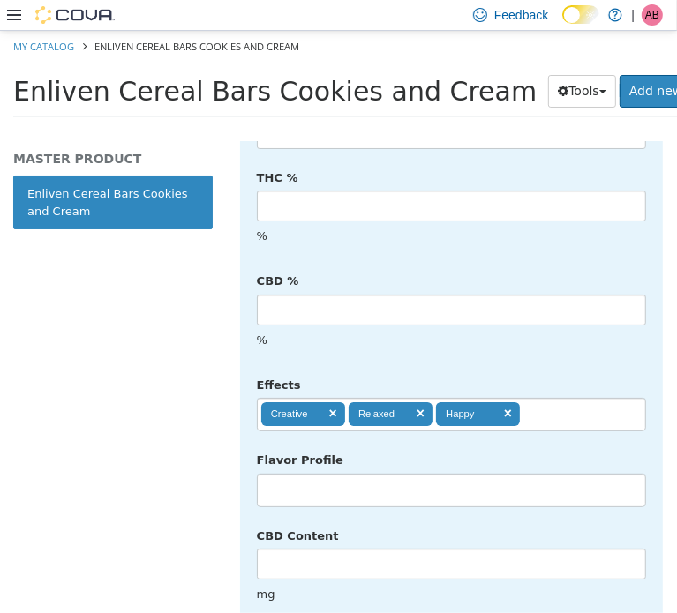
click at [539, 445] on div "Flavor Profile No matches found No matches found" at bounding box center [452, 476] width 416 height 63
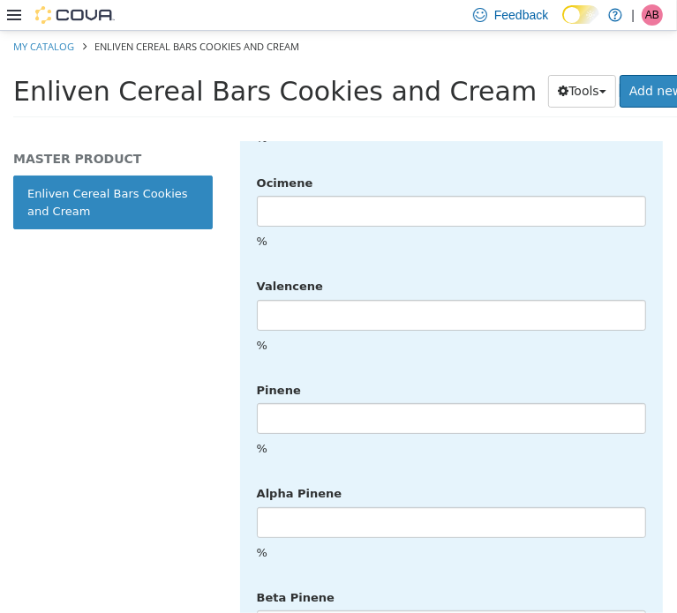
scroll to position [4475, 0]
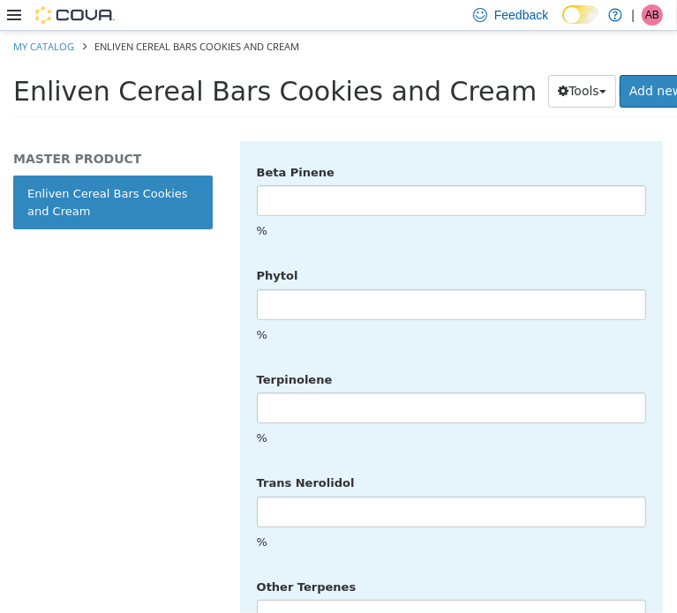
drag, startPoint x: 593, startPoint y: 578, endPoint x: 604, endPoint y: 574, distance: 11.2
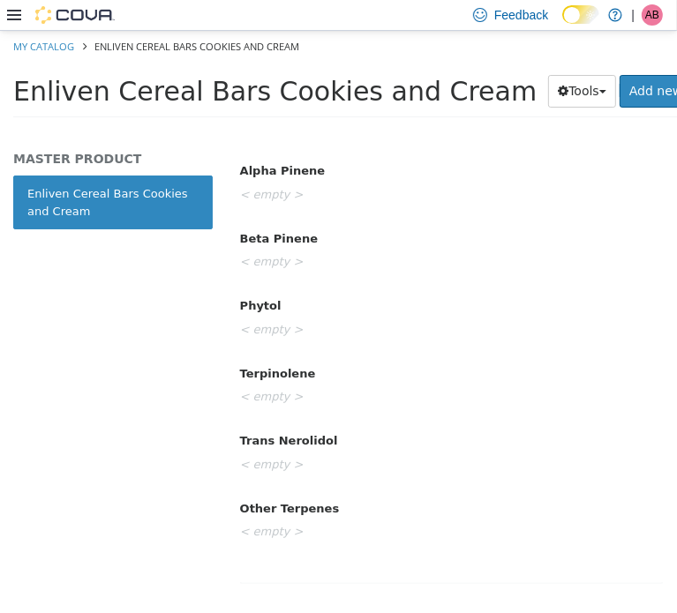
scroll to position [0, 0]
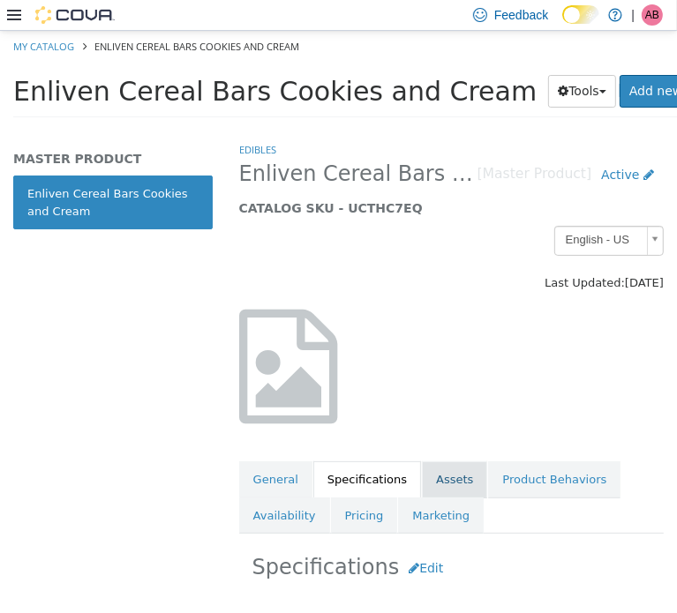
click at [439, 478] on link "Assets" at bounding box center [454, 479] width 65 height 37
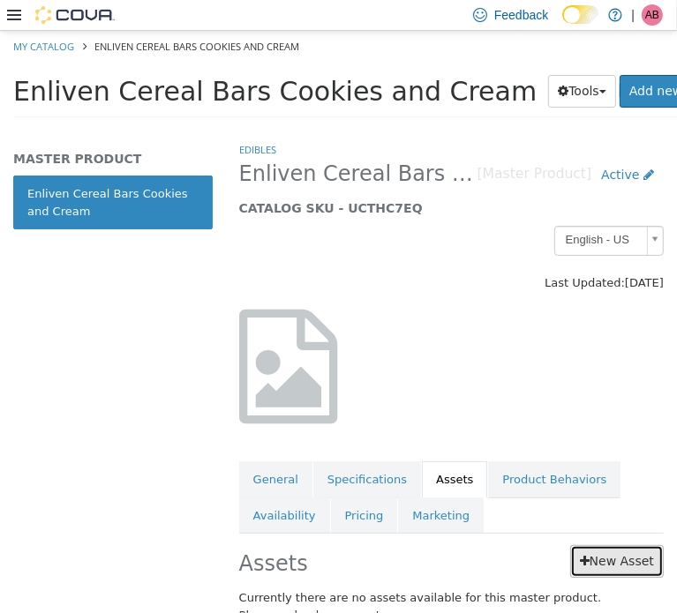
click at [592, 547] on link "New Asset" at bounding box center [617, 560] width 94 height 33
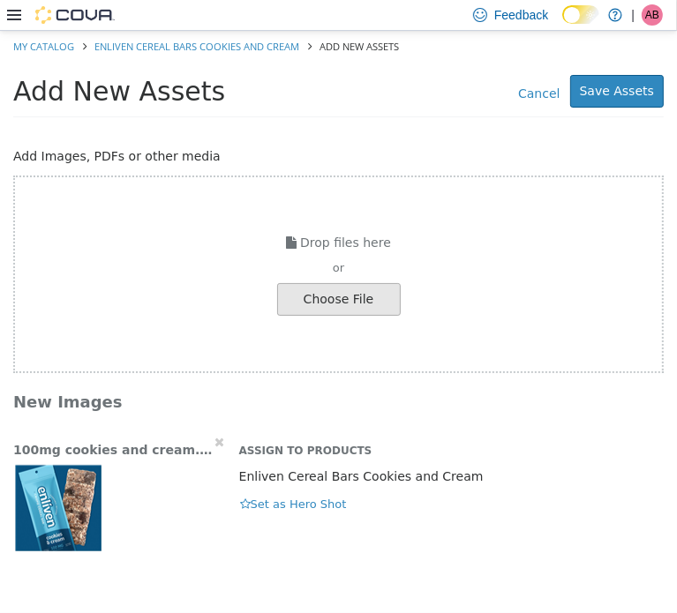
click at [74, 495] on img "button" at bounding box center [57, 506] width 88 height 88
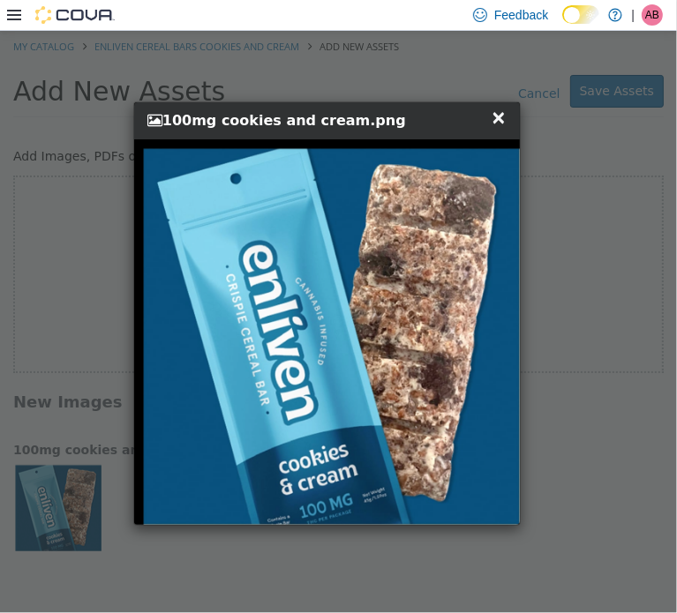
click at [496, 120] on span "×" at bounding box center [499, 116] width 16 height 21
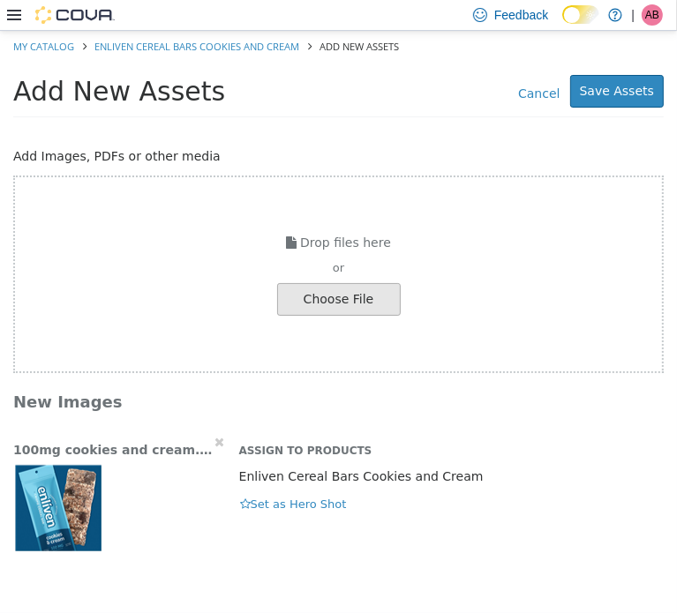
click at [258, 514] on div "100mg cookies and cream.png Assign to Products Enliven Cereal Bars Cookies and …" at bounding box center [338, 491] width 677 height 118
click at [264, 510] on button "Set as Hero Shot" at bounding box center [293, 503] width 109 height 19
click at [649, 79] on button "Save Assets" at bounding box center [617, 90] width 94 height 33
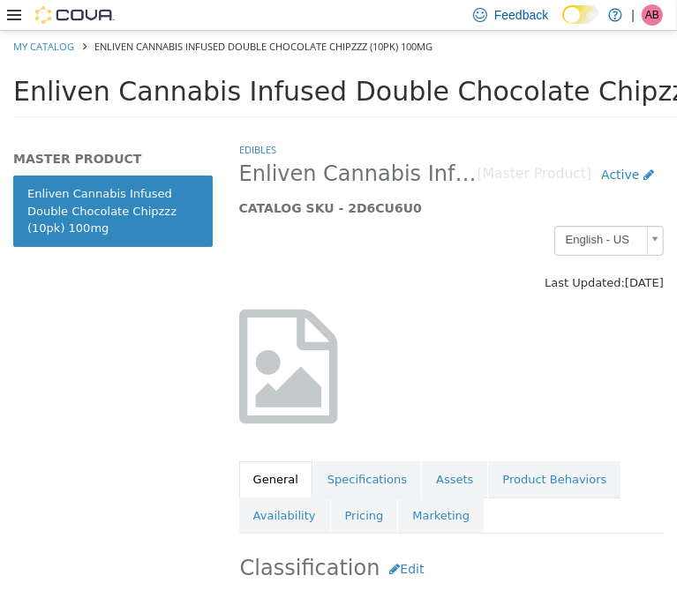
click at [338, 98] on span "Enliven Cannabis Infused Double Chocolate Chipzzz (10pk) 100mg" at bounding box center [454, 90] width 882 height 31
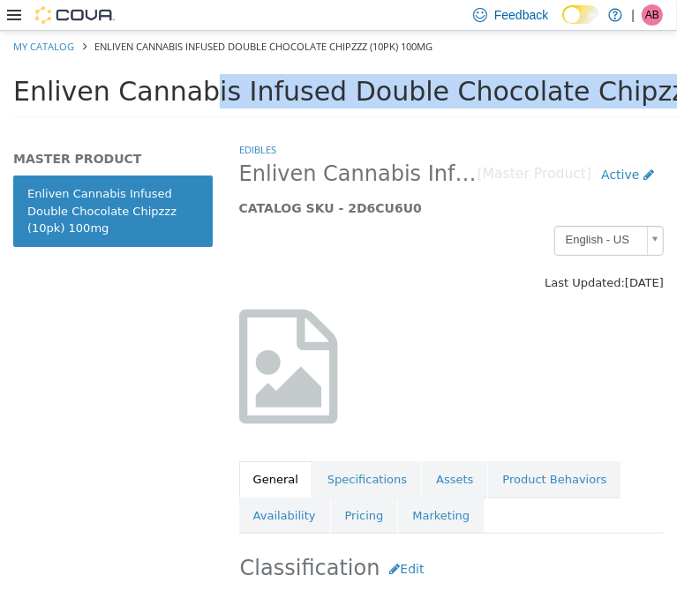
click at [338, 98] on span "Enliven Cannabis Infused Double Chocolate Chipzzz (10pk) 100mg" at bounding box center [454, 90] width 882 height 31
copy div "Enliven Cannabis Infused Double Chocolate Chipzzz (10pk) 100mg Tools Clone Prin…"
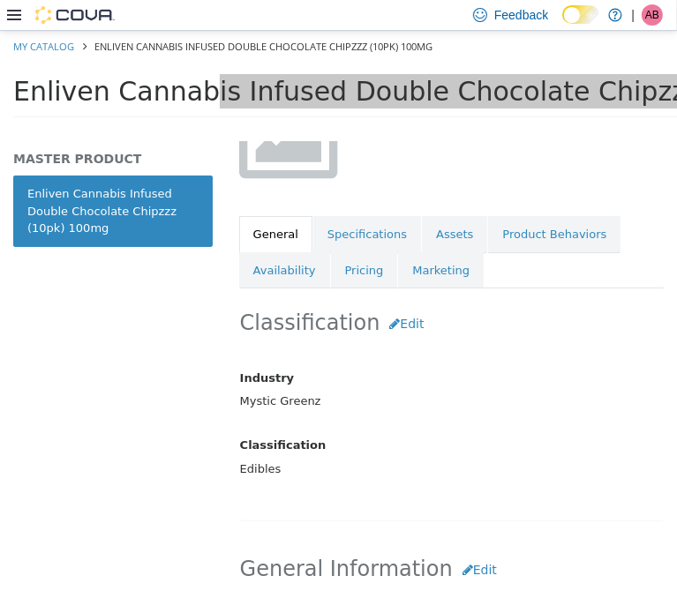
scroll to position [382, 0]
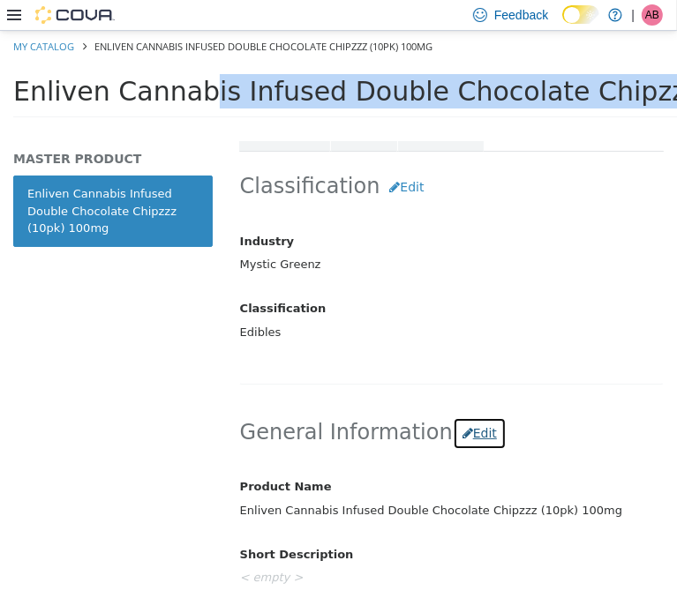
click at [476, 426] on button "Edit" at bounding box center [480, 433] width 54 height 33
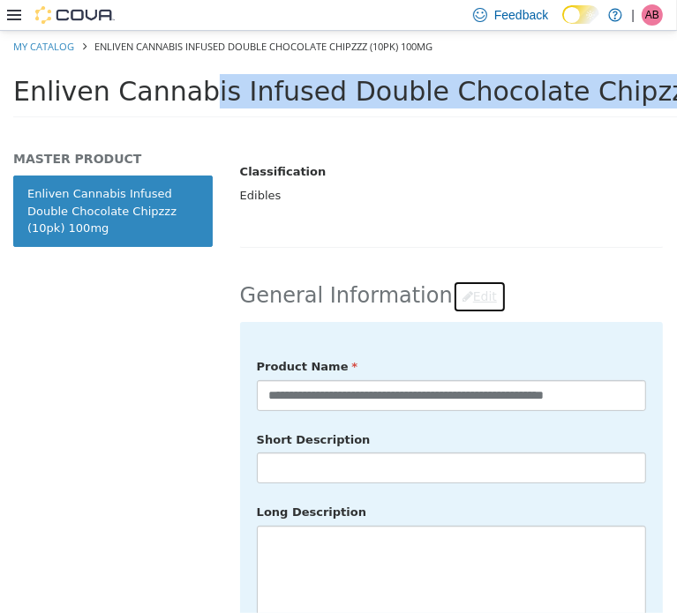
scroll to position [529, 0]
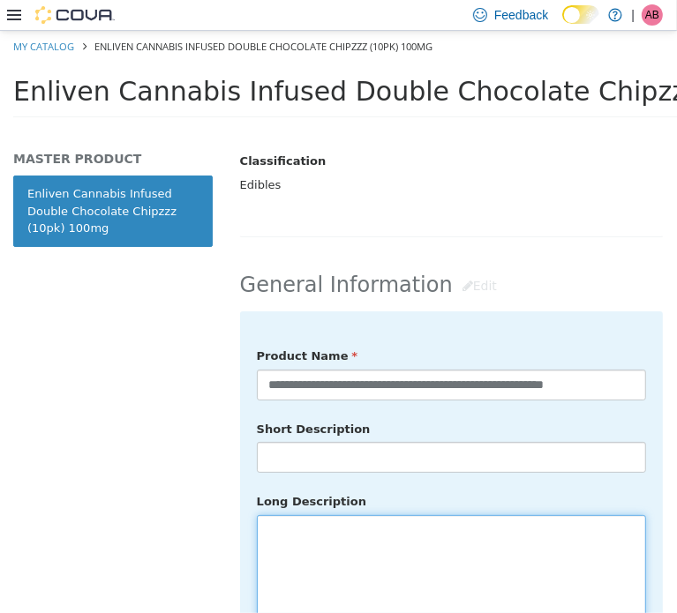
click at [360, 564] on textarea at bounding box center [451, 613] width 389 height 198
click at [340, 544] on textarea at bounding box center [451, 613] width 389 height 198
paste textarea "**********"
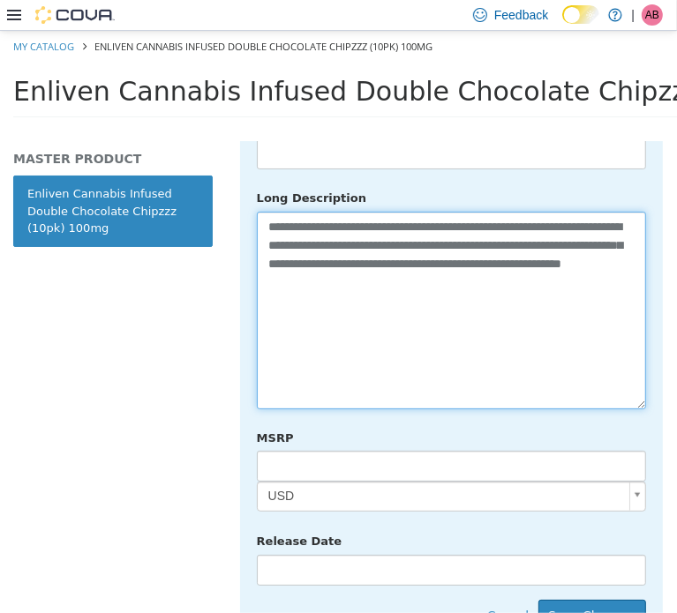
scroll to position [971, 0]
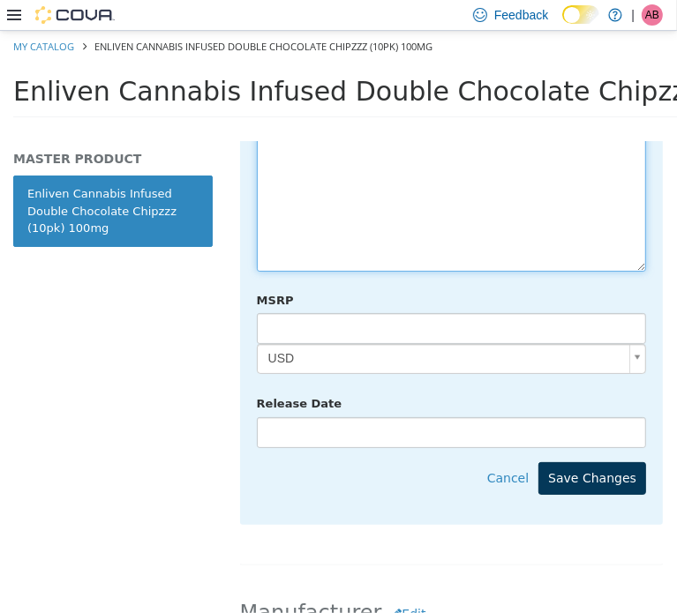
type textarea "**********"
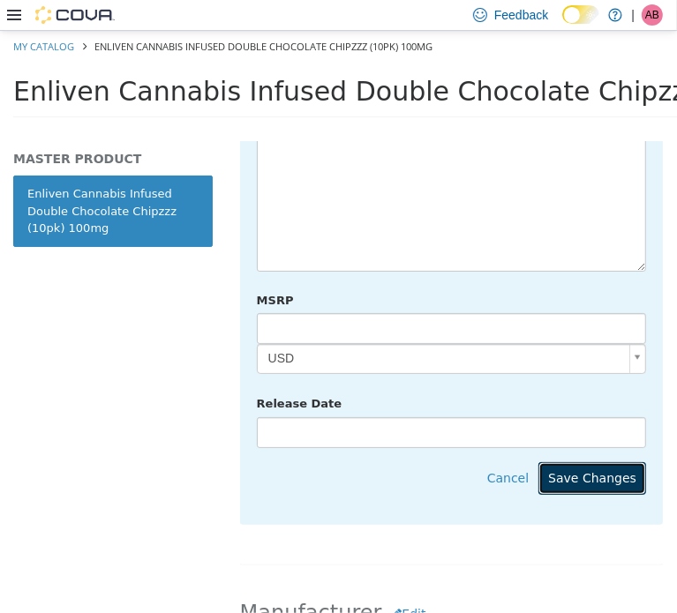
click at [588, 462] on button "Save Changes" at bounding box center [592, 478] width 108 height 33
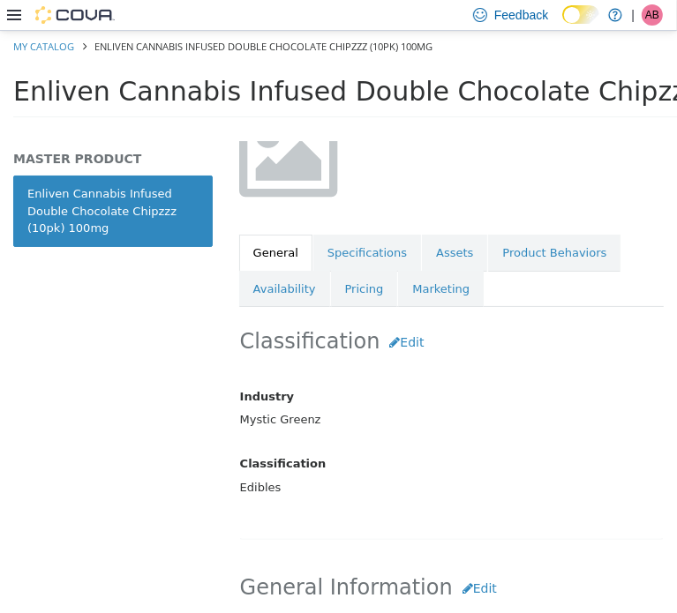
scroll to position [88, 0]
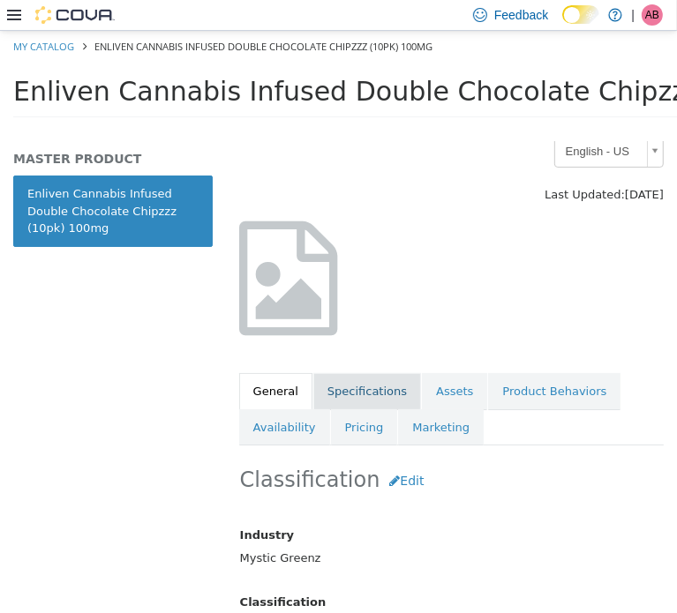
click at [347, 386] on link "Specifications" at bounding box center [367, 390] width 108 height 37
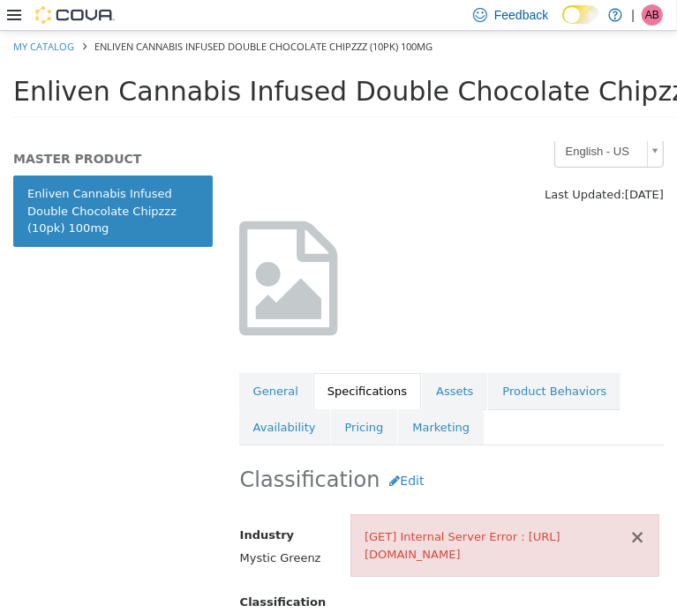
drag, startPoint x: 639, startPoint y: 511, endPoint x: 634, endPoint y: 499, distance: 13.4
click at [639, 528] on button "×" at bounding box center [637, 537] width 16 height 19
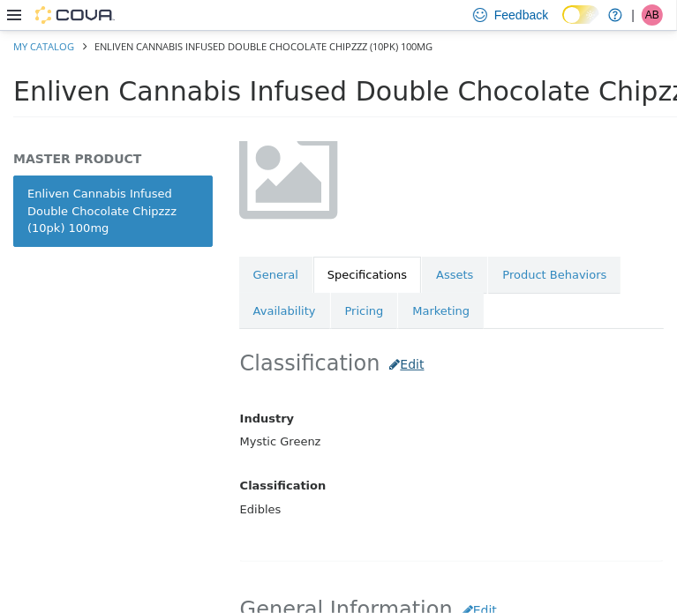
scroll to position [206, 0]
click at [383, 364] on button "Edit" at bounding box center [406, 363] width 54 height 33
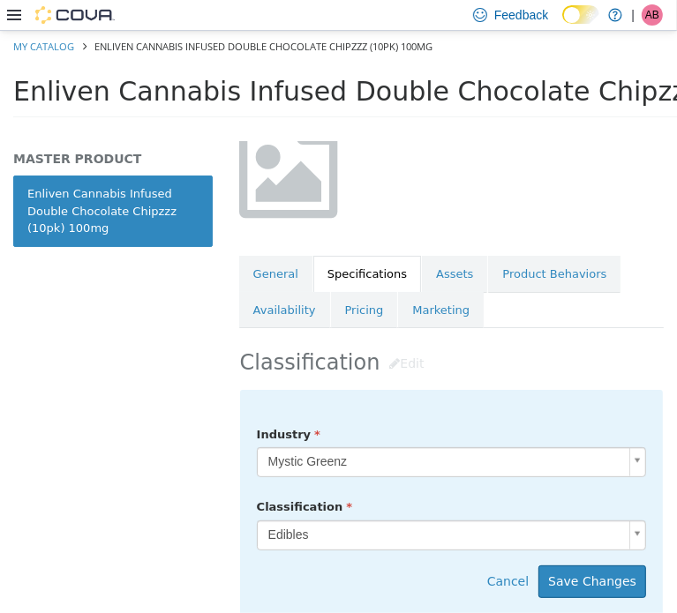
click at [526, 370] on h2 "Classification Edit" at bounding box center [451, 363] width 423 height 33
click at [442, 271] on link "Assets" at bounding box center [454, 273] width 65 height 37
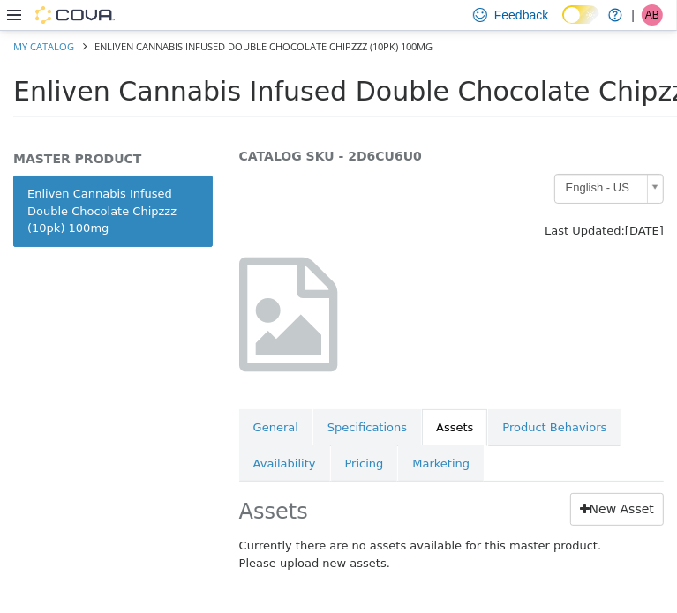
scroll to position [64, 0]
click at [346, 409] on link "Specifications" at bounding box center [367, 427] width 108 height 37
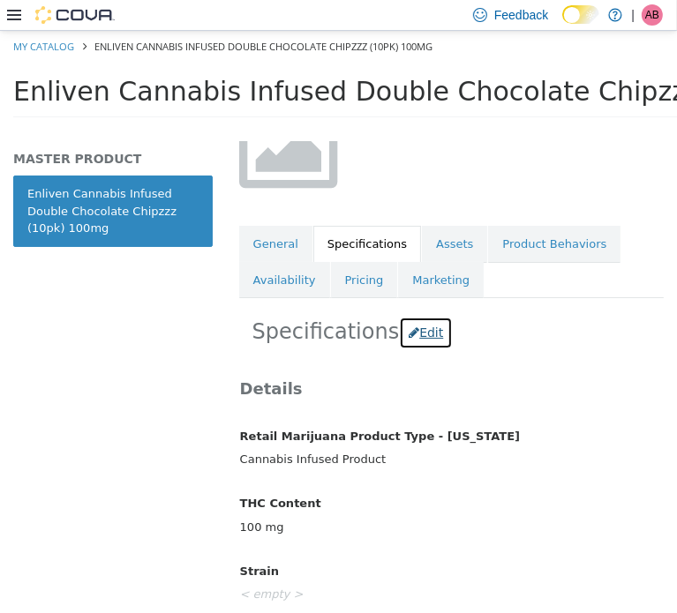
click at [417, 334] on button "Edit" at bounding box center [426, 332] width 54 height 33
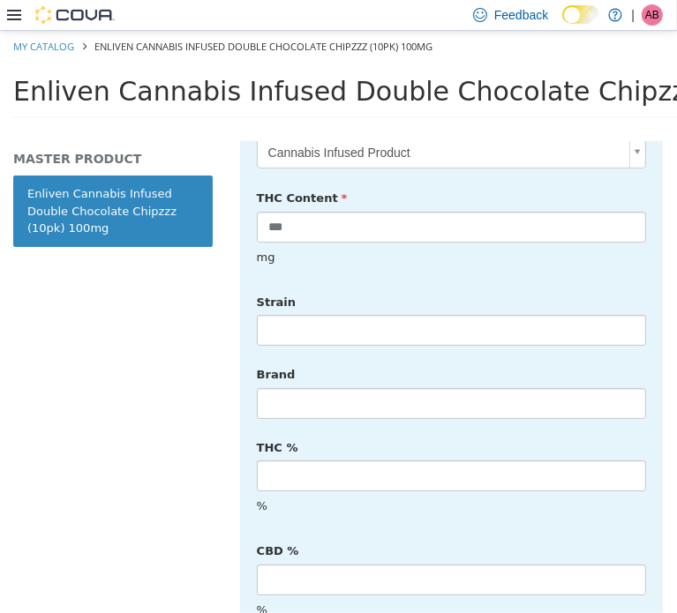
scroll to position [618, 0]
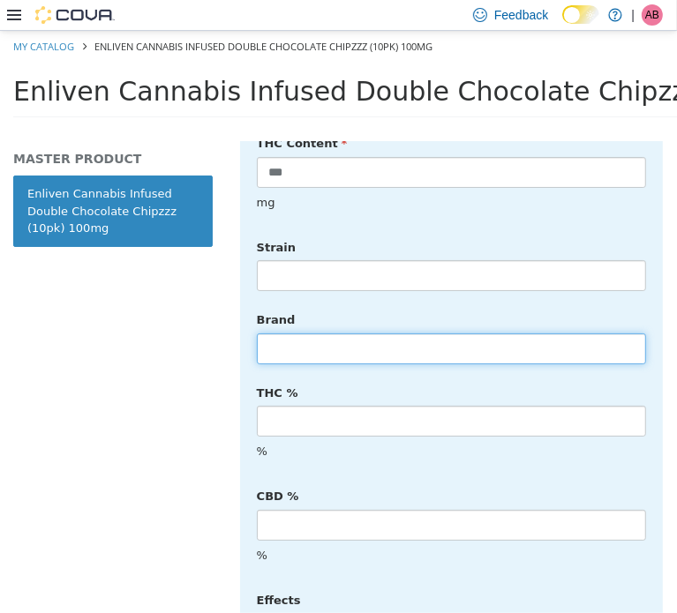
click at [335, 336] on input "text" at bounding box center [451, 348] width 389 height 31
type input "*******"
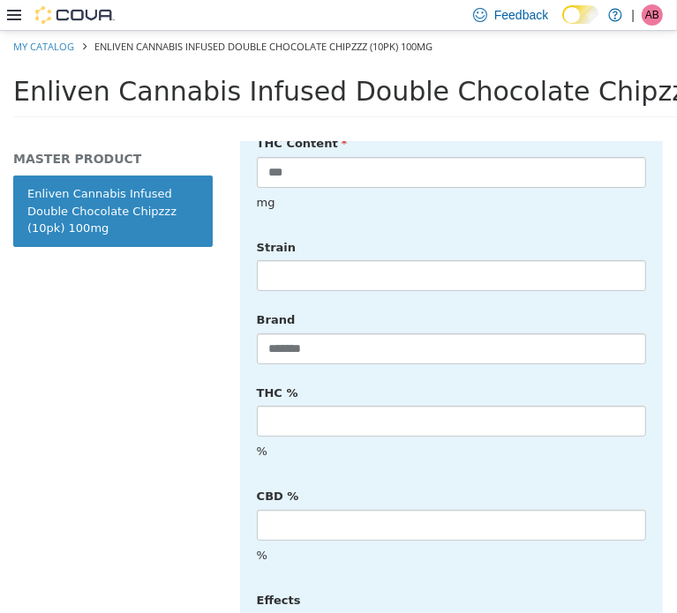
drag, startPoint x: 619, startPoint y: 370, endPoint x: 614, endPoint y: 362, distance: 9.1
click at [619, 378] on div "THC % %" at bounding box center [452, 423] width 416 height 91
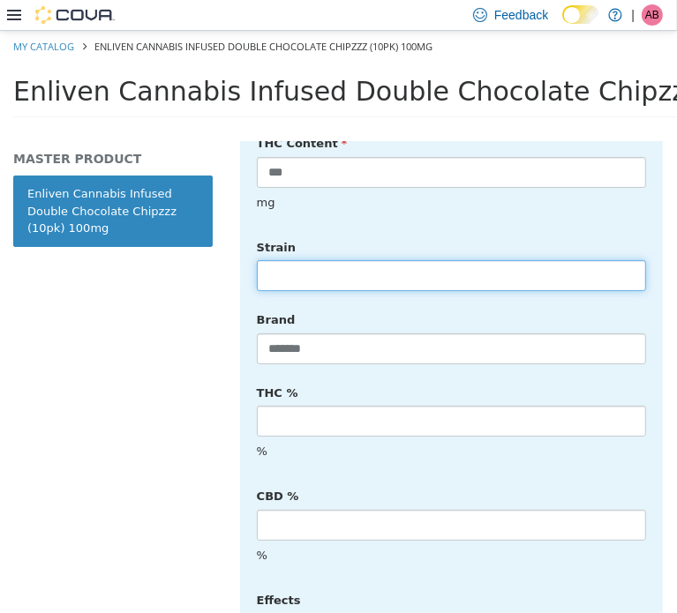
click at [442, 260] on input "text" at bounding box center [451, 274] width 389 height 31
type input "******"
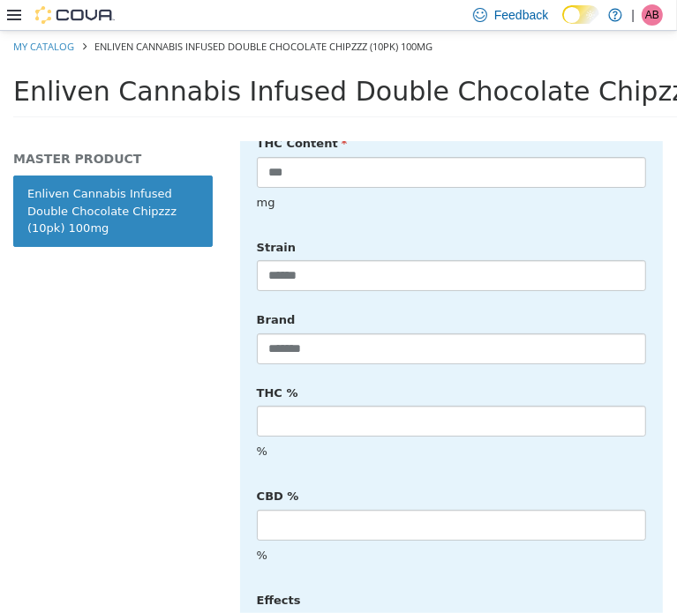
click at [637, 354] on div "**********" at bounding box center [451, 454] width 423 height 955
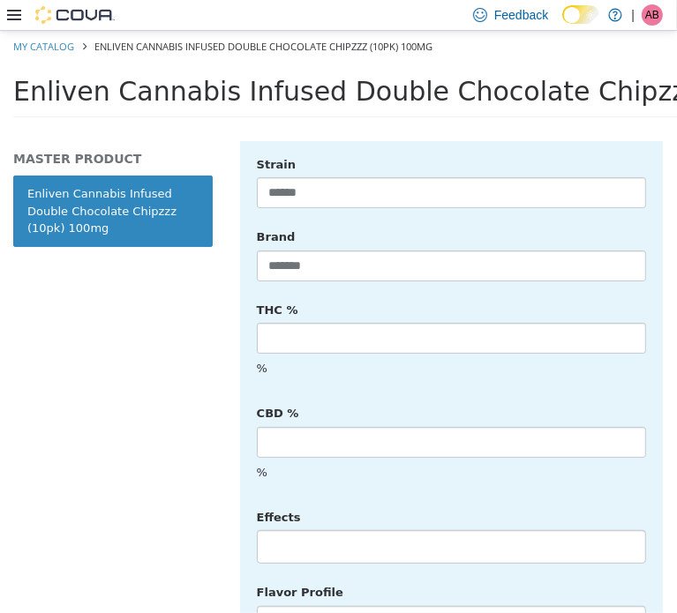
scroll to position [823, 0]
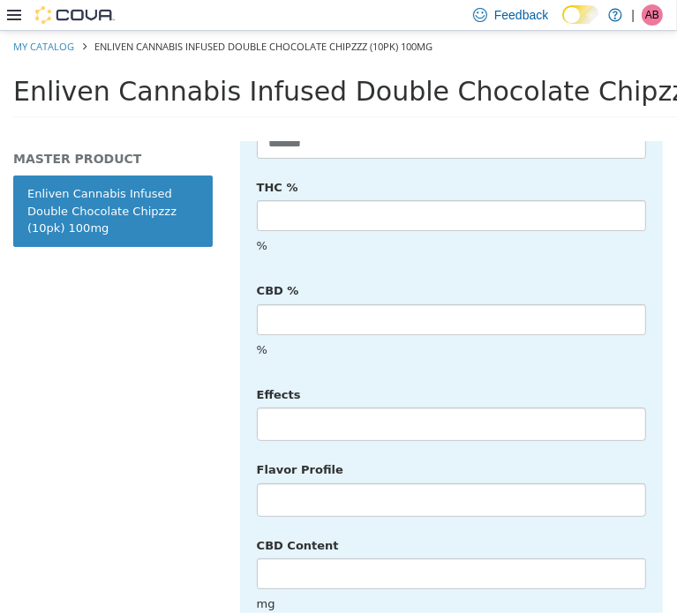
click at [329, 409] on li at bounding box center [451, 423] width 387 height 28
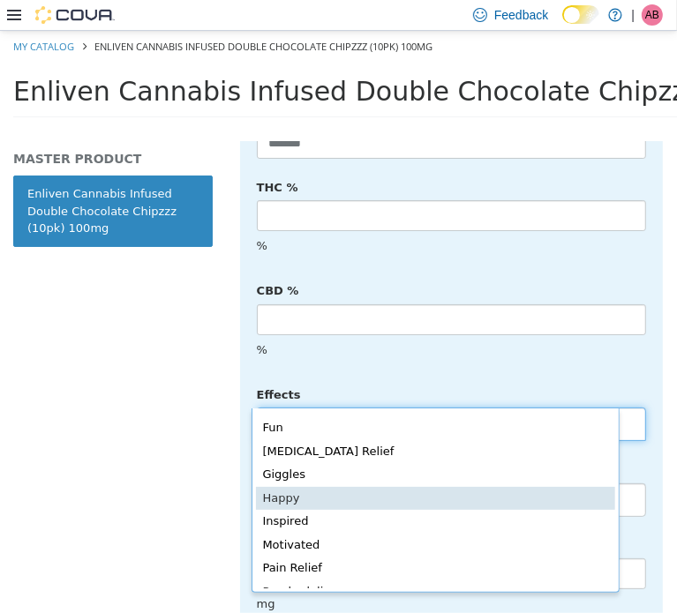
scroll to position [0, 0]
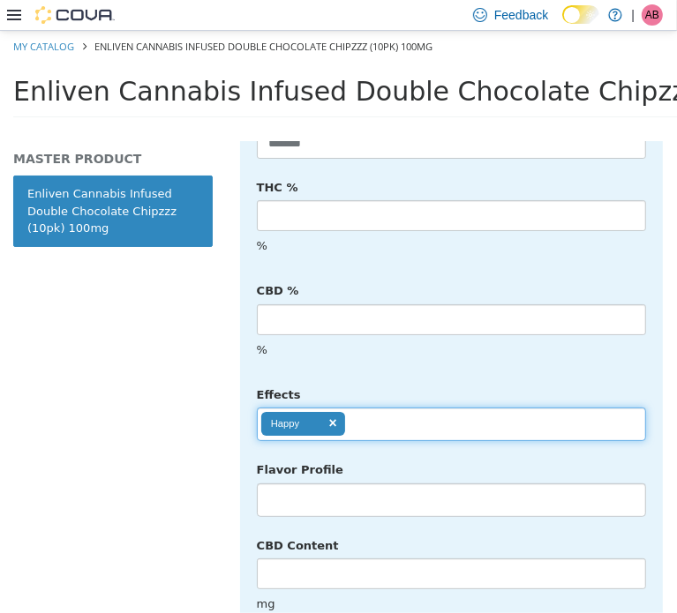
click at [395, 407] on ul "Happy" at bounding box center [451, 424] width 389 height 34
click at [482, 407] on ul "Happy Relaxed" at bounding box center [451, 424] width 389 height 34
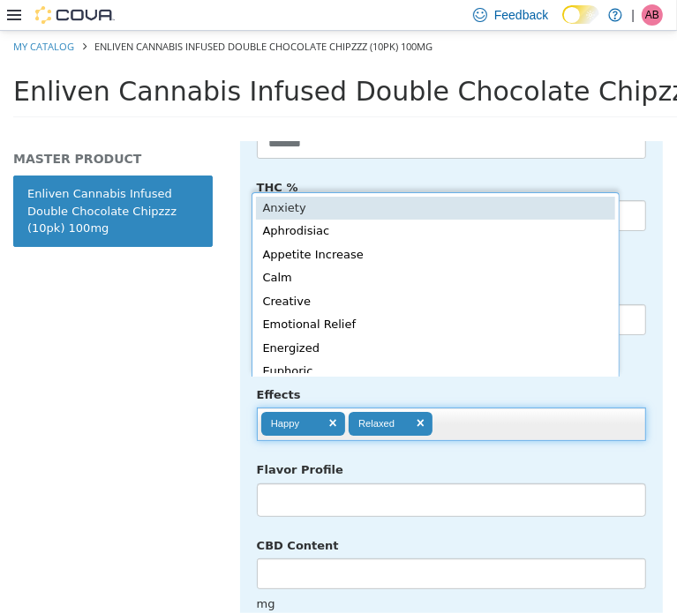
scroll to position [4, 0]
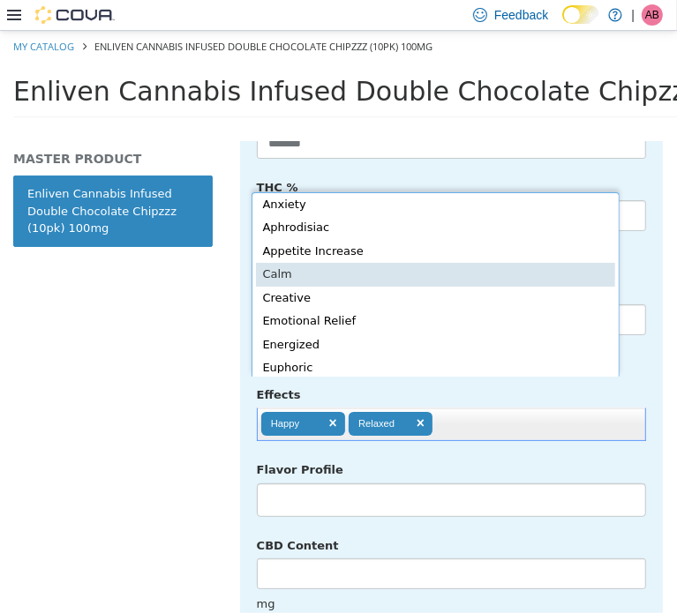
type input "**********"
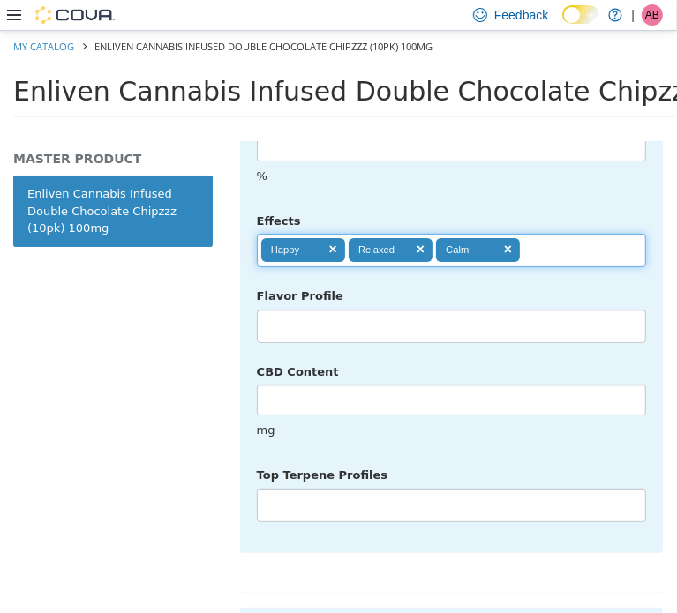
scroll to position [1000, 0]
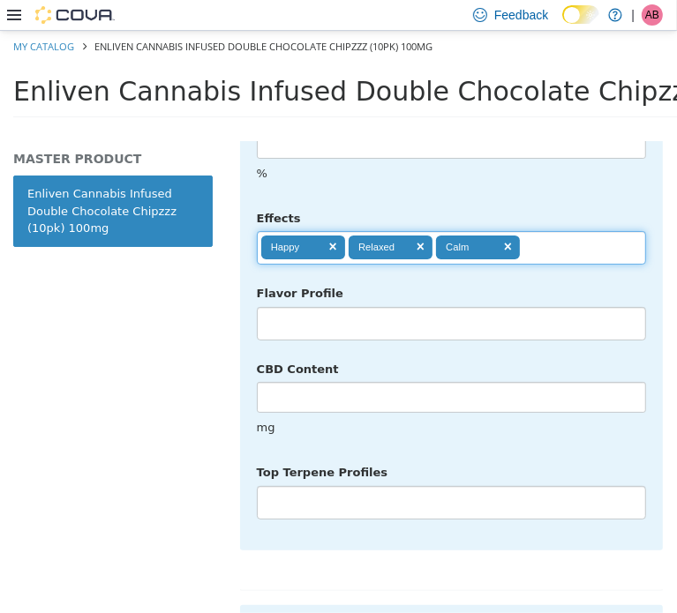
click at [342, 309] on li at bounding box center [451, 323] width 387 height 28
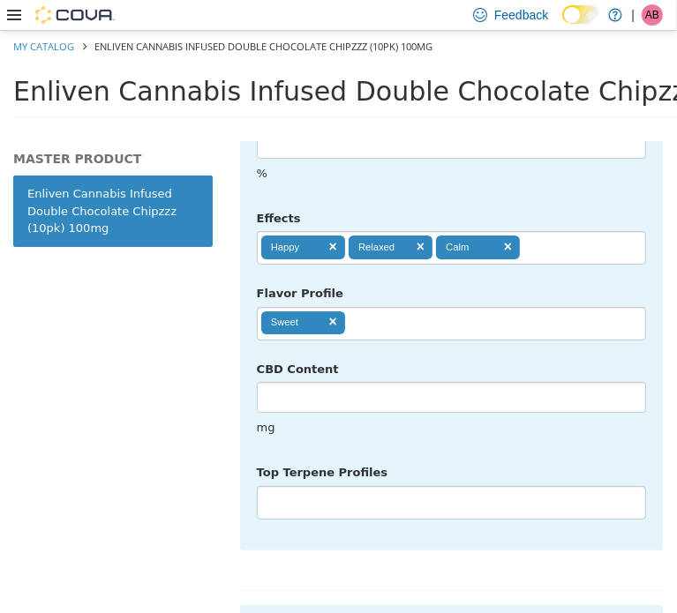
click at [407, 306] on ul "Sweet" at bounding box center [451, 323] width 389 height 34
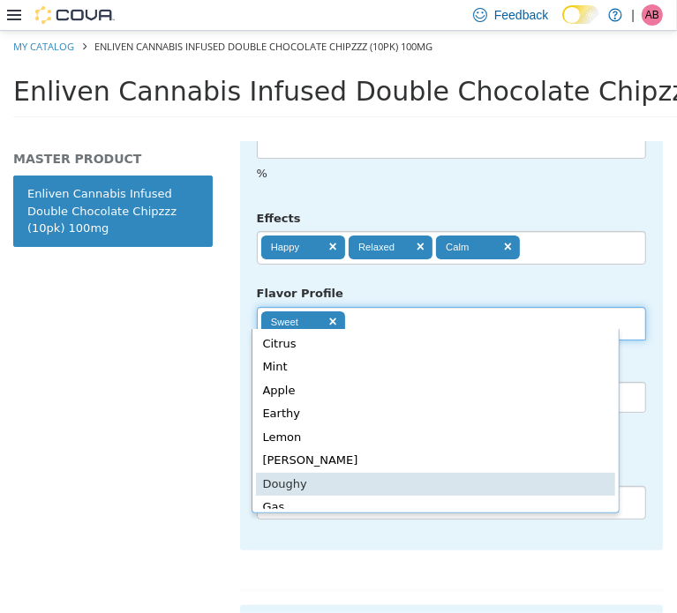
type input "**********"
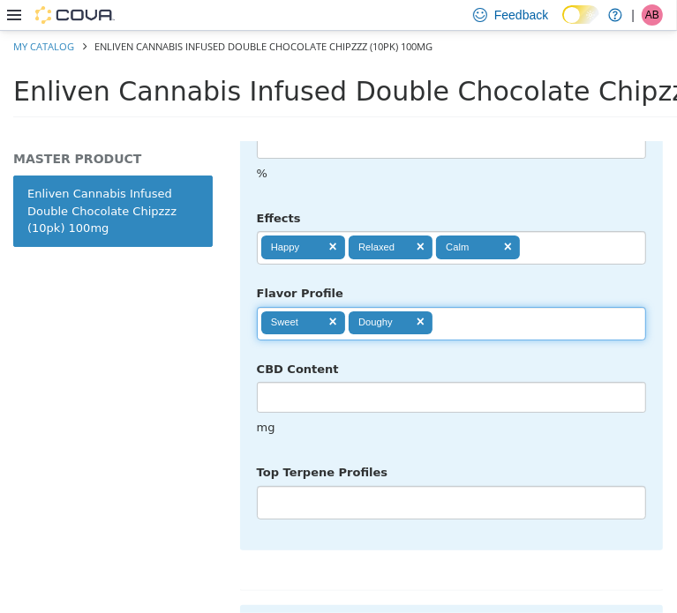
drag, startPoint x: 514, startPoint y: 395, endPoint x: 536, endPoint y: 364, distance: 38.7
click at [514, 412] on div "mg" at bounding box center [452, 427] width 416 height 31
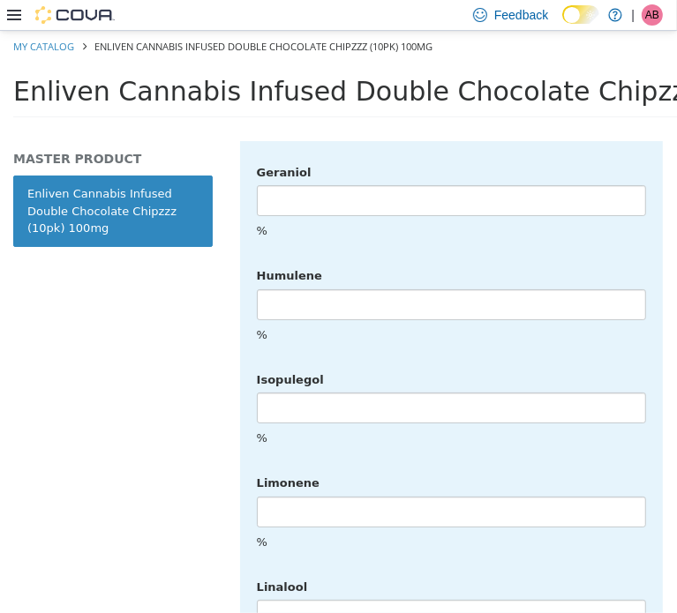
scroll to position [4488, 0]
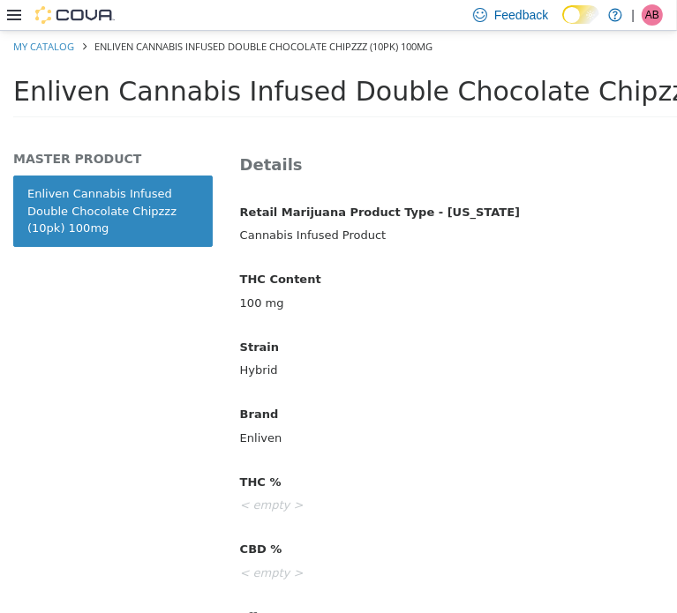
scroll to position [0, 0]
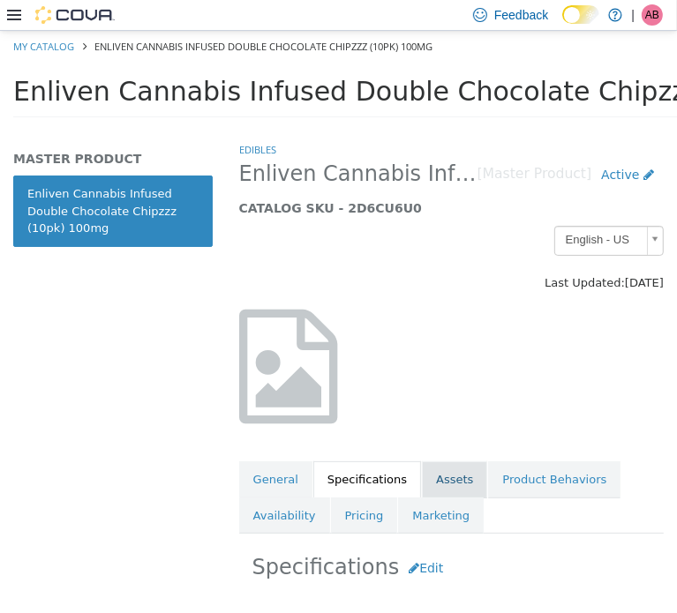
click at [445, 472] on link "Assets" at bounding box center [454, 479] width 65 height 37
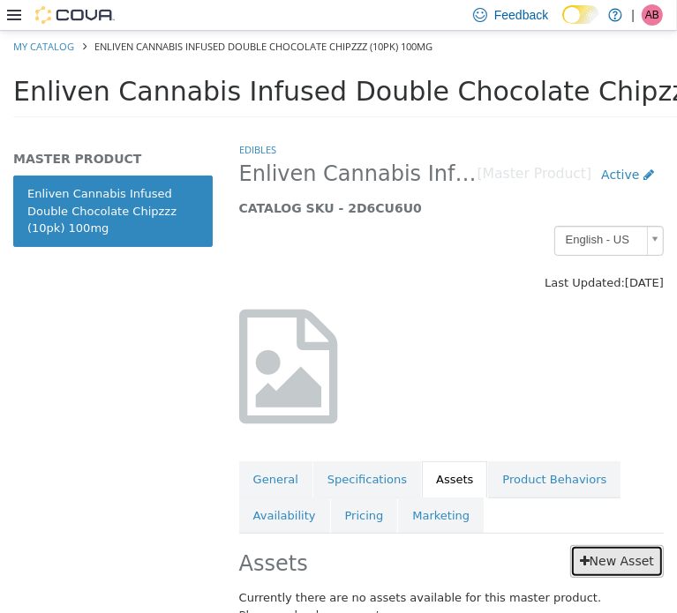
click at [600, 564] on link "New Asset" at bounding box center [617, 560] width 94 height 33
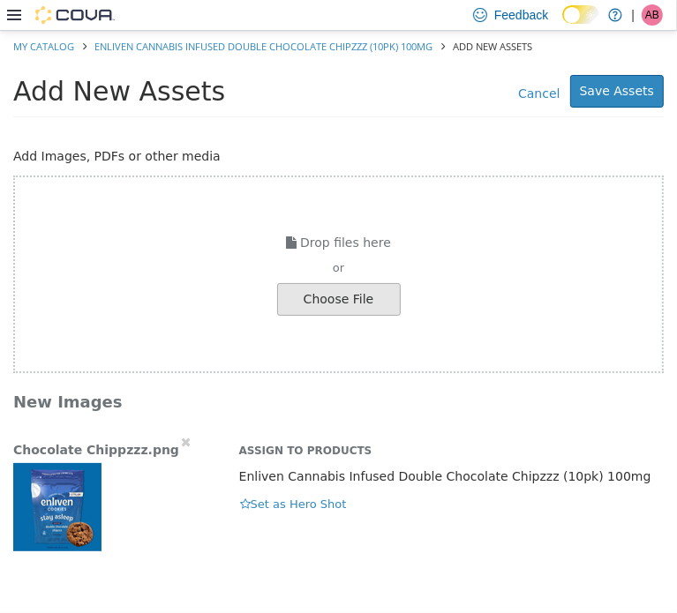
click at [37, 490] on img "button" at bounding box center [57, 506] width 88 height 88
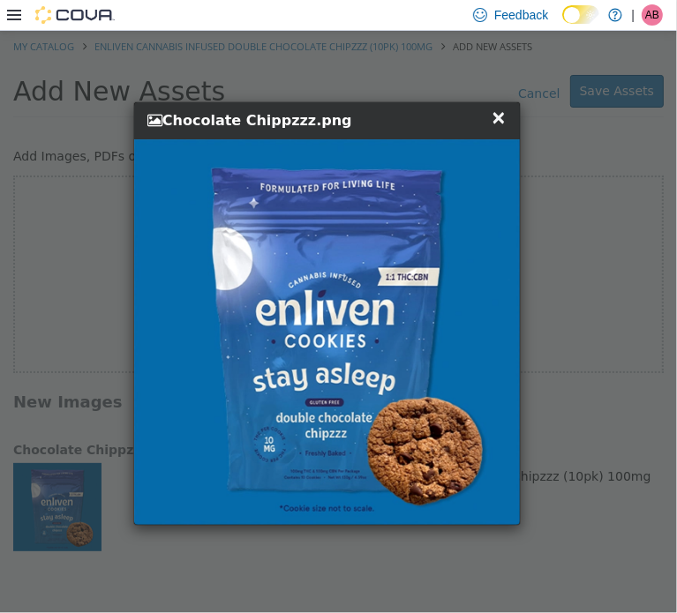
click at [499, 113] on span "×" at bounding box center [499, 116] width 16 height 21
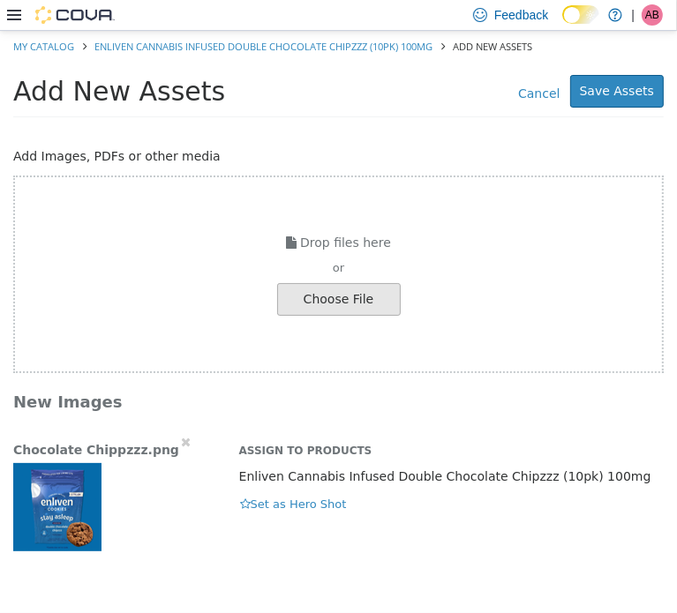
click at [95, 515] on img "button" at bounding box center [57, 506] width 88 height 88
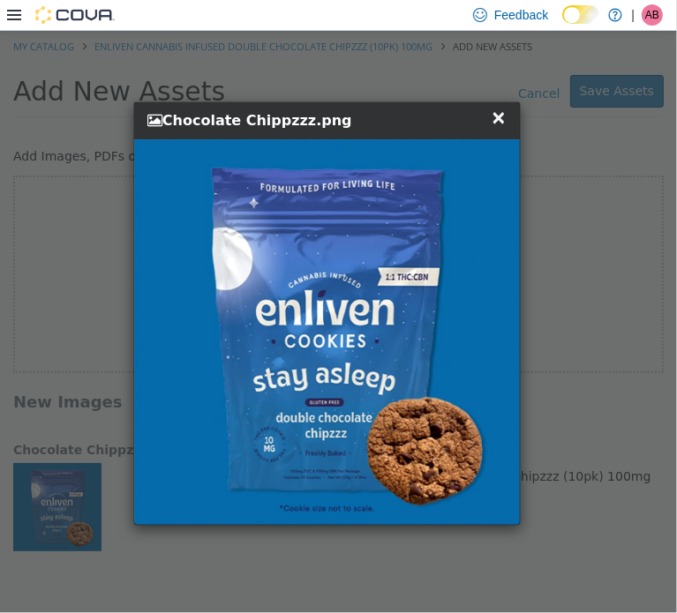
click at [505, 112] on span "×" at bounding box center [499, 116] width 16 height 21
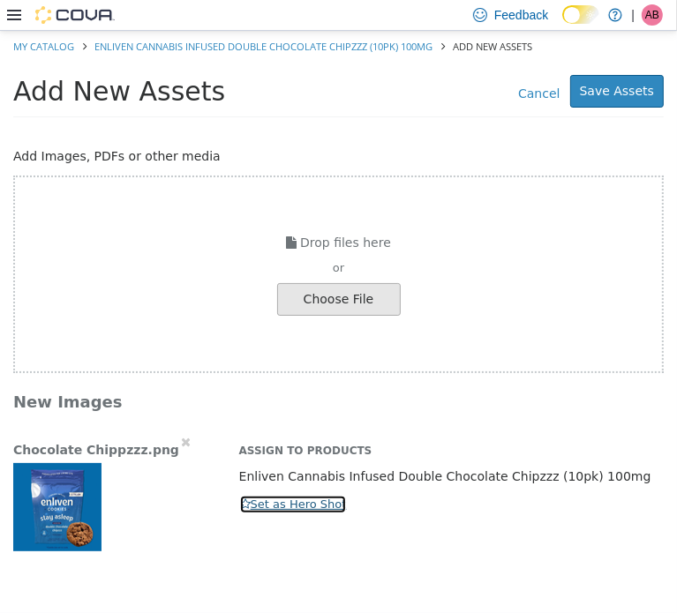
click at [275, 503] on button "Set as Hero Shot" at bounding box center [293, 503] width 109 height 19
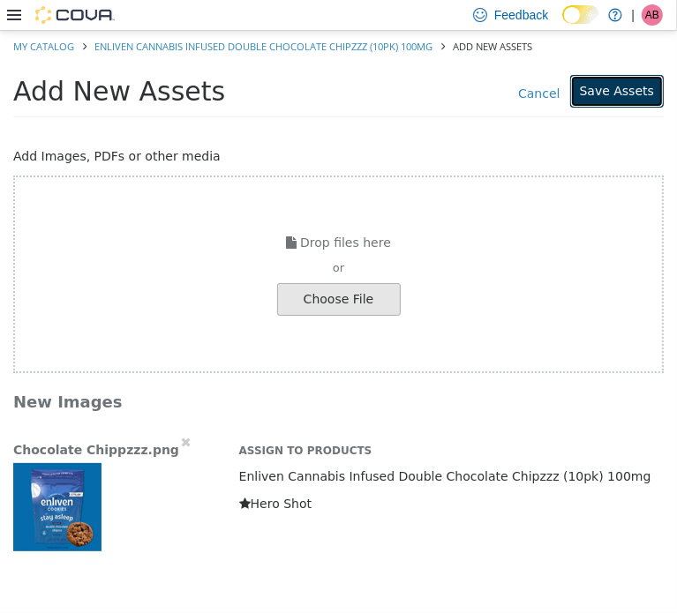
click at [618, 84] on button "Save Assets" at bounding box center [617, 90] width 94 height 33
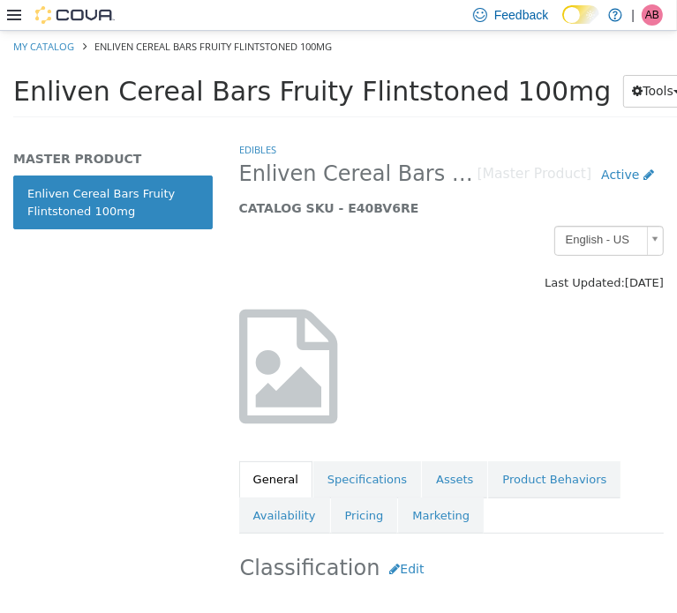
click at [294, 90] on span "Enliven Cereal Bars Fruity Flintstoned 100mg" at bounding box center [312, 90] width 598 height 31
click at [296, 88] on span "Enliven Cereal Bars Fruity Flintstoned 100mg" at bounding box center [312, 90] width 598 height 31
click at [297, 90] on span "Enliven Cereal Bars Fruity Flintstoned 100mg" at bounding box center [312, 90] width 598 height 31
click at [300, 87] on span "Enliven Cereal Bars Fruity Flintstoned 100mg" at bounding box center [312, 90] width 598 height 31
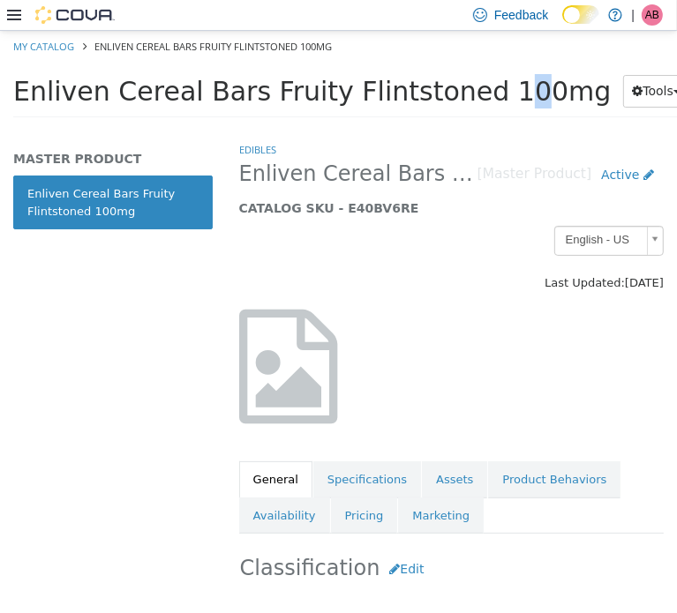
click at [304, 87] on span "Enliven Cereal Bars Fruity Flintstoned 100mg" at bounding box center [312, 90] width 598 height 31
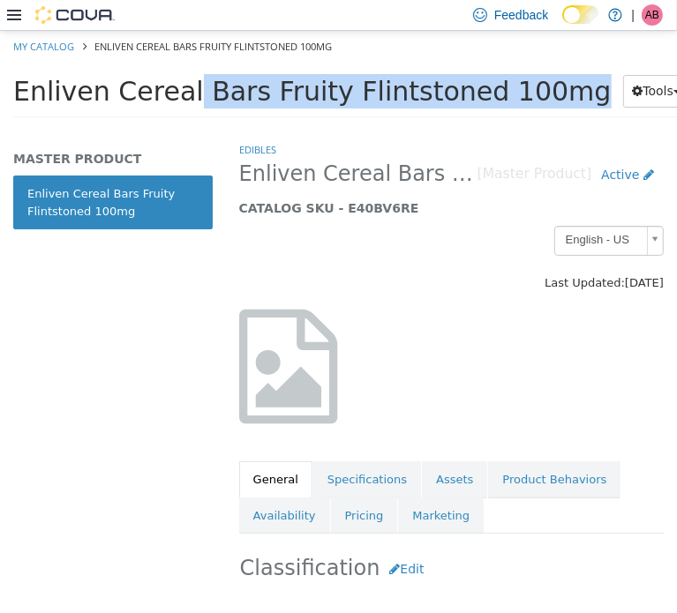
click at [304, 87] on span "Enliven Cereal Bars Fruity Flintstoned 100mg" at bounding box center [312, 90] width 598 height 31
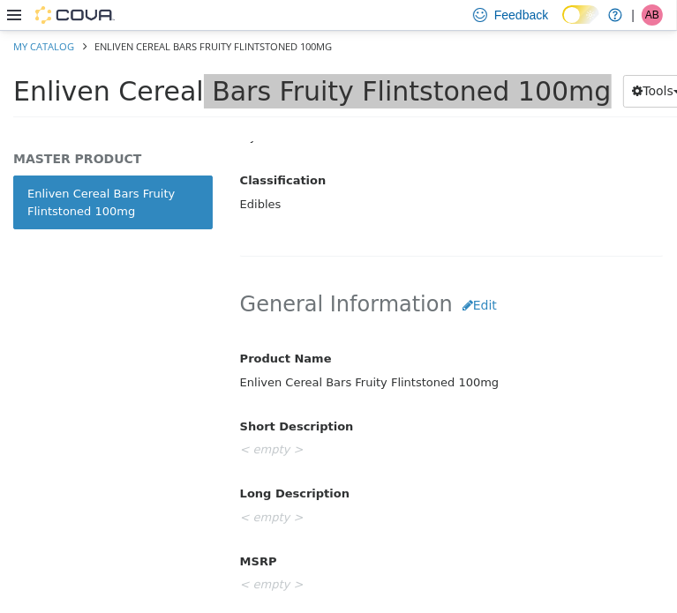
scroll to position [559, 0]
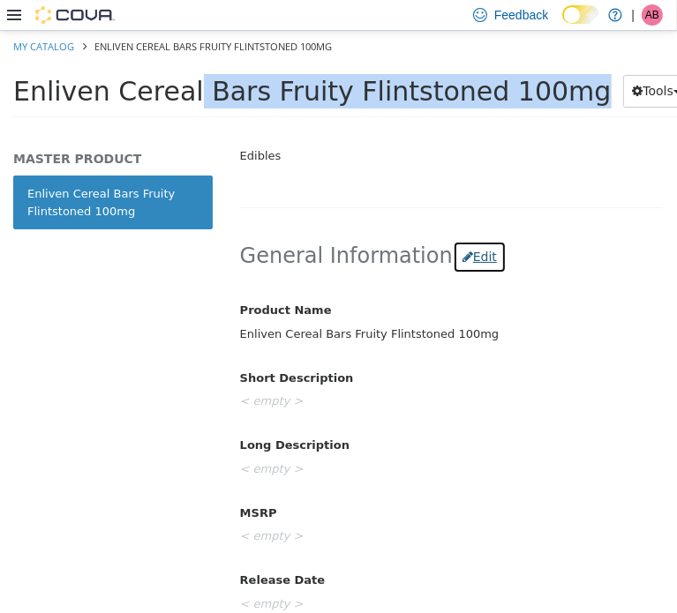
click at [467, 246] on button "Edit" at bounding box center [480, 256] width 54 height 33
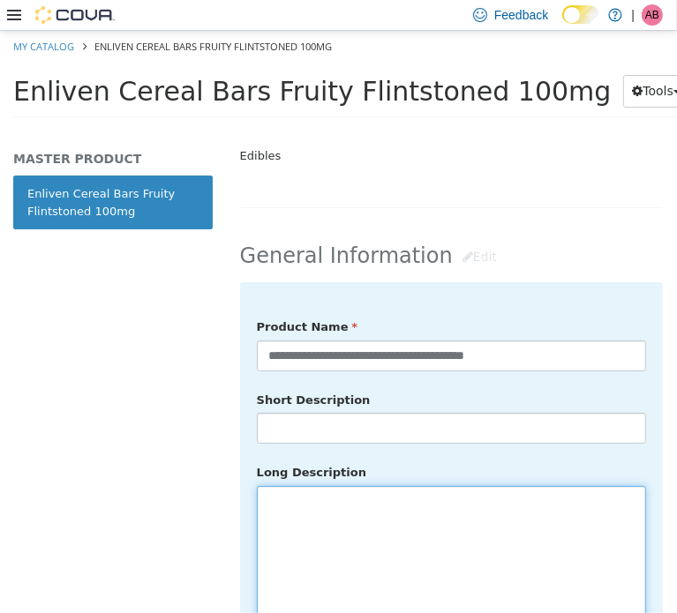
drag, startPoint x: 398, startPoint y: 544, endPoint x: 431, endPoint y: 493, distance: 60.7
click at [400, 543] on textarea at bounding box center [451, 584] width 389 height 198
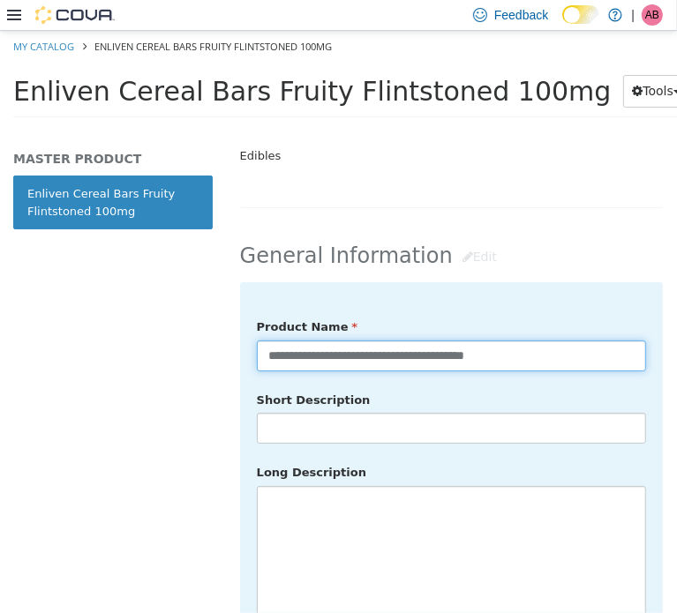
click at [555, 340] on input "**********" at bounding box center [451, 355] width 389 height 31
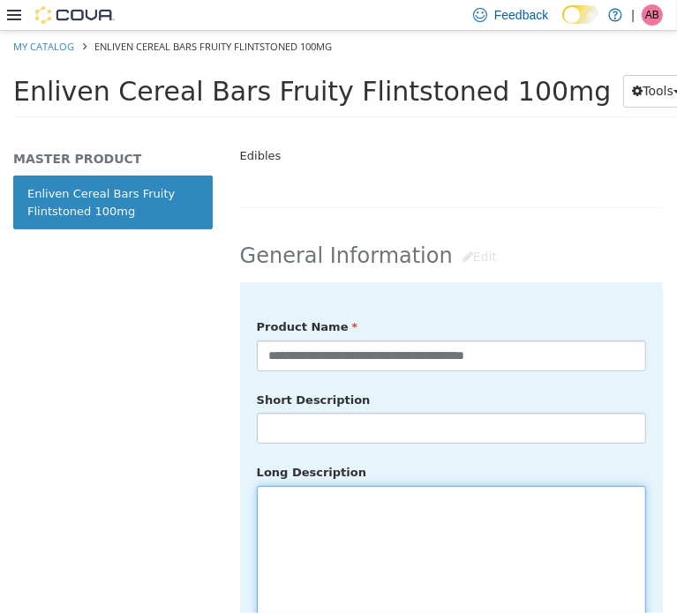
click at [449, 514] on textarea at bounding box center [451, 584] width 389 height 198
drag, startPoint x: 344, startPoint y: 498, endPoint x: 326, endPoint y: 492, distance: 18.4
click at [344, 493] on textarea at bounding box center [451, 584] width 389 height 198
paste textarea "**********"
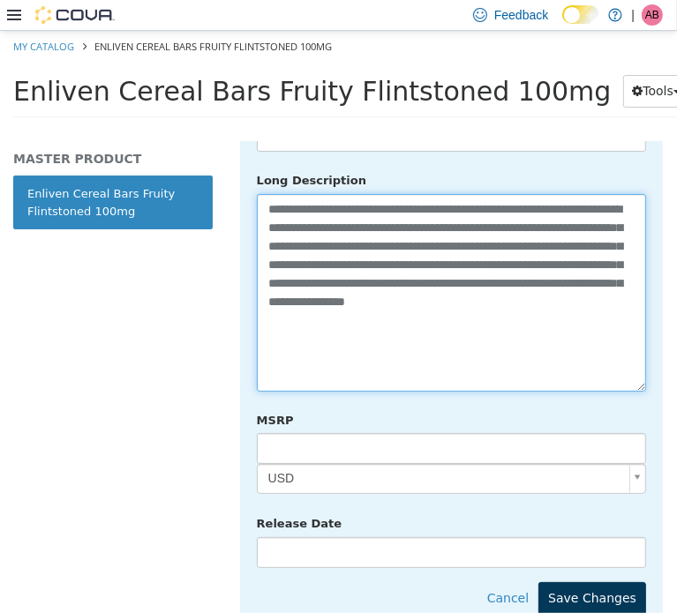
scroll to position [964, 0]
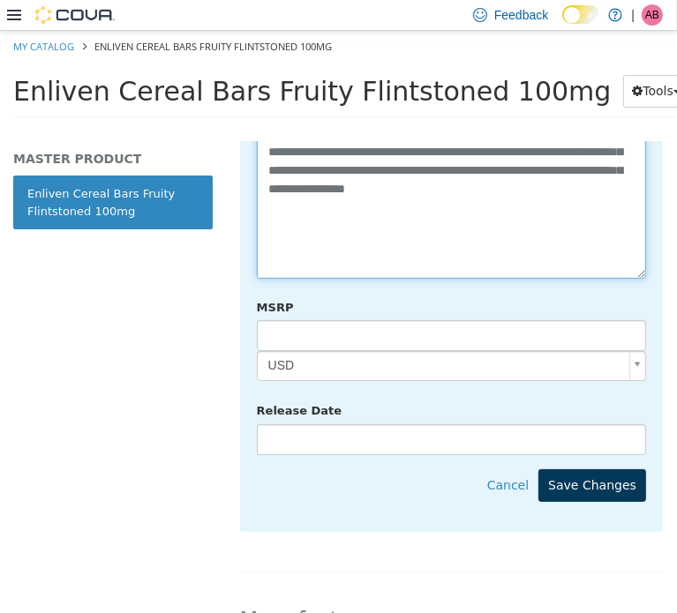
type textarea "**********"
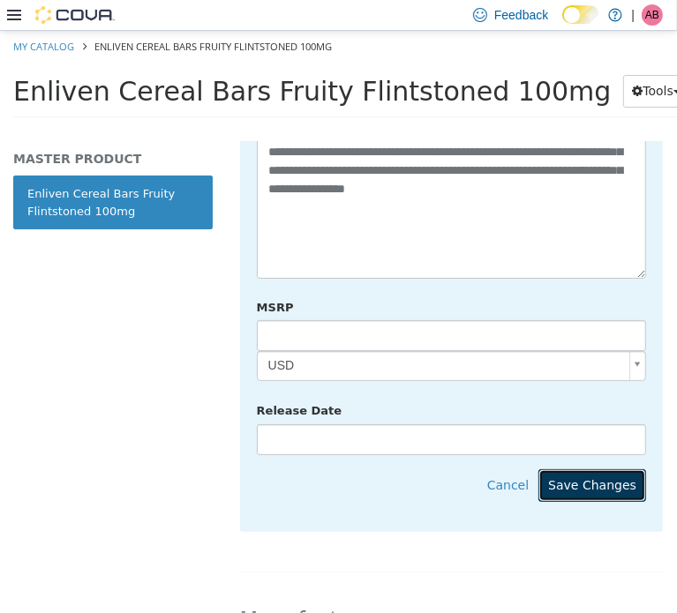
click at [589, 469] on button "Save Changes" at bounding box center [592, 485] width 108 height 33
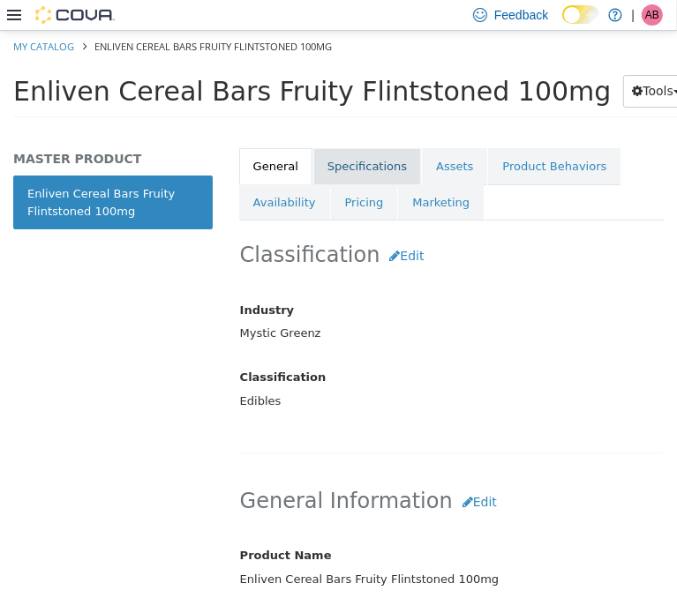
scroll to position [199, 0]
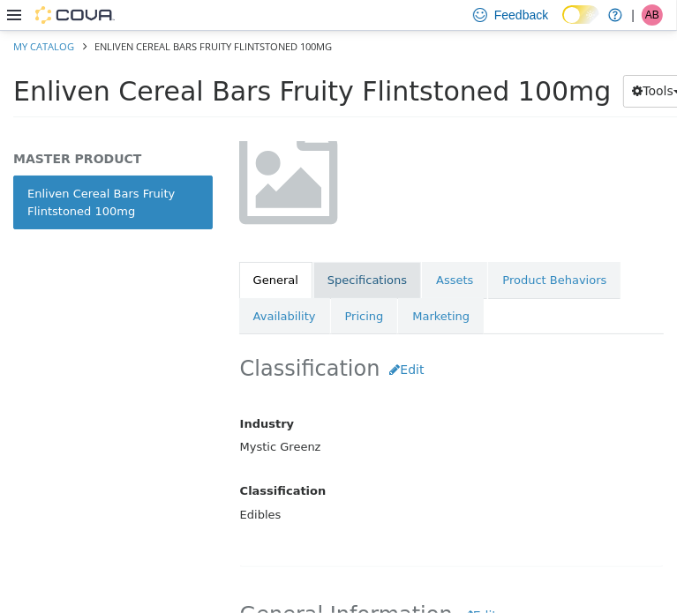
click at [352, 279] on link "Specifications" at bounding box center [367, 279] width 108 height 37
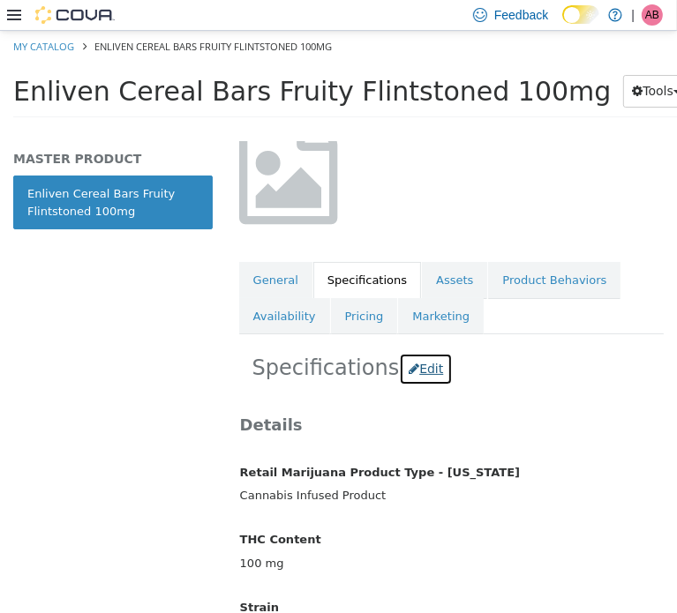
click at [411, 373] on button "Edit" at bounding box center [426, 368] width 54 height 33
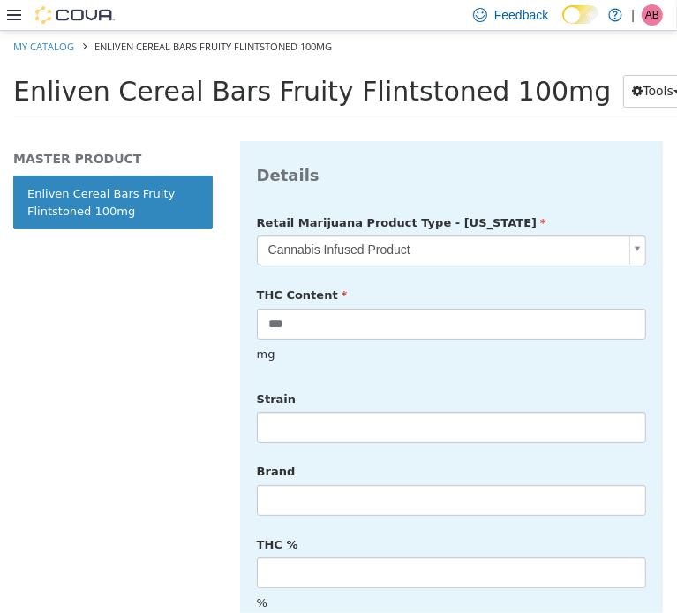
scroll to position [552, 0]
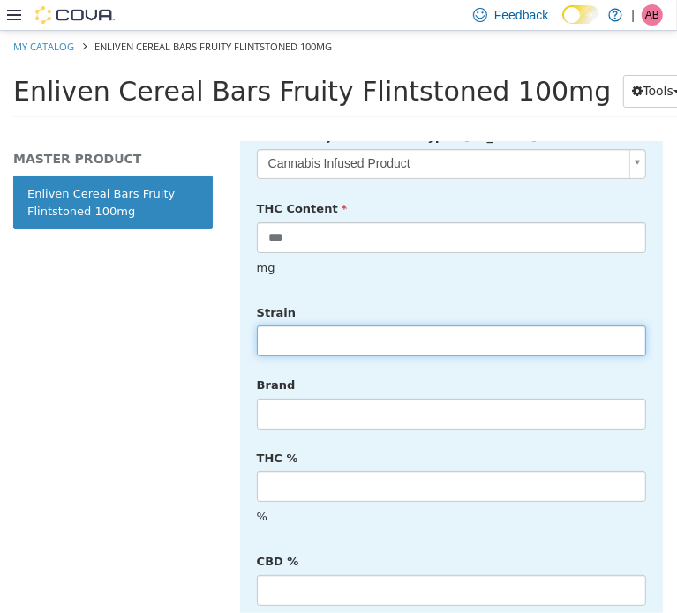
click at [316, 325] on input "text" at bounding box center [451, 340] width 389 height 31
type input "******"
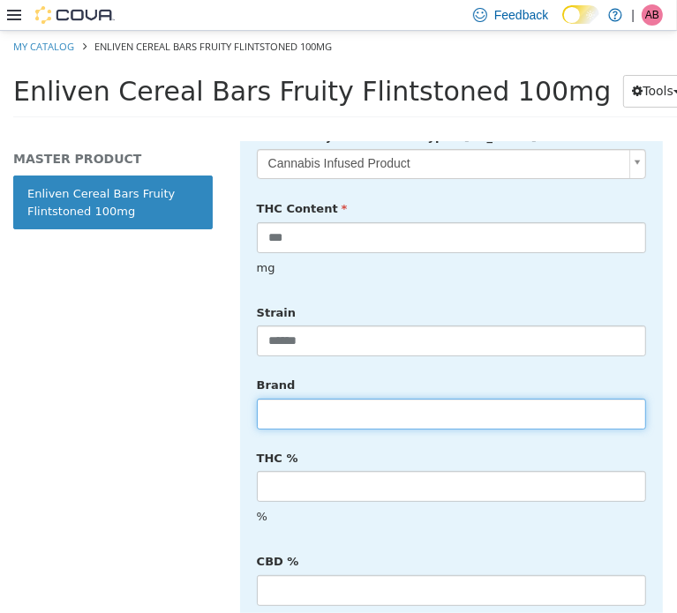
click at [318, 402] on input "text" at bounding box center [451, 413] width 389 height 31
type input "*******"
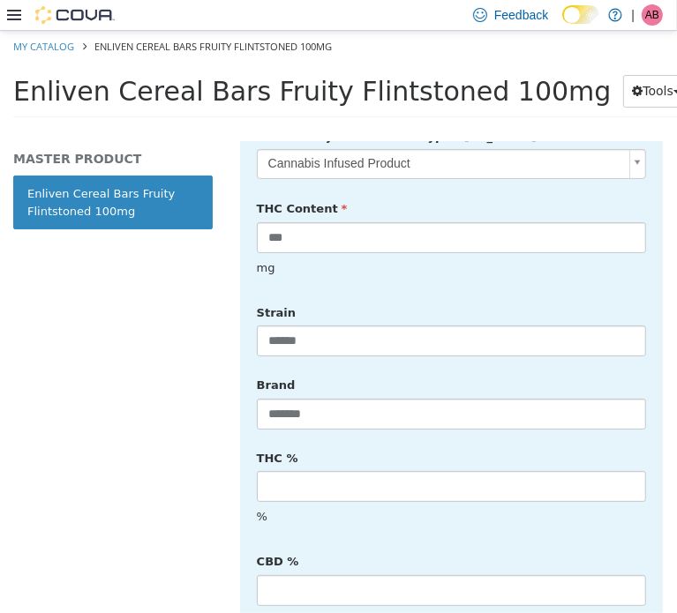
click at [434, 501] on div "%" at bounding box center [452, 516] width 416 height 31
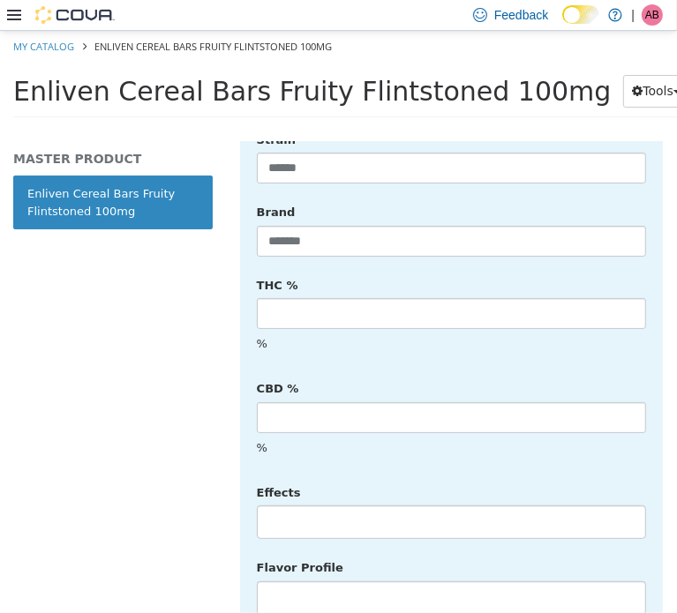
scroll to position [729, 0]
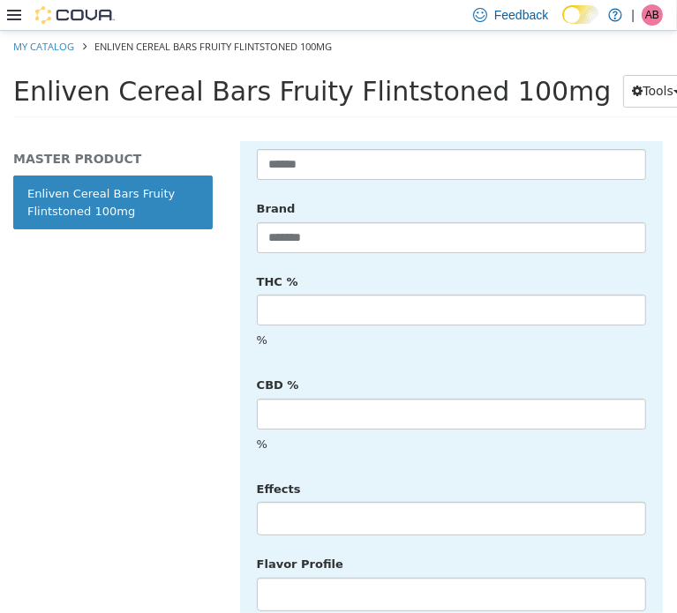
click at [326, 504] on li at bounding box center [451, 518] width 387 height 28
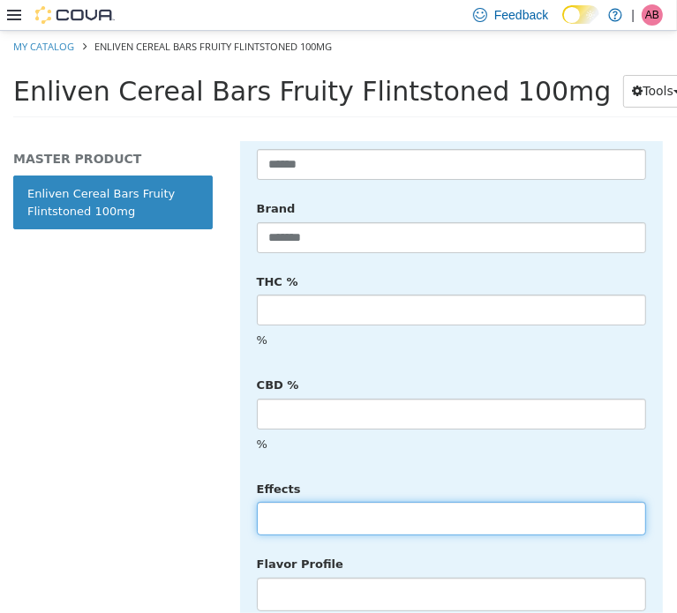
click at [362, 77] on body "**********" at bounding box center [338, 79] width 677 height 98
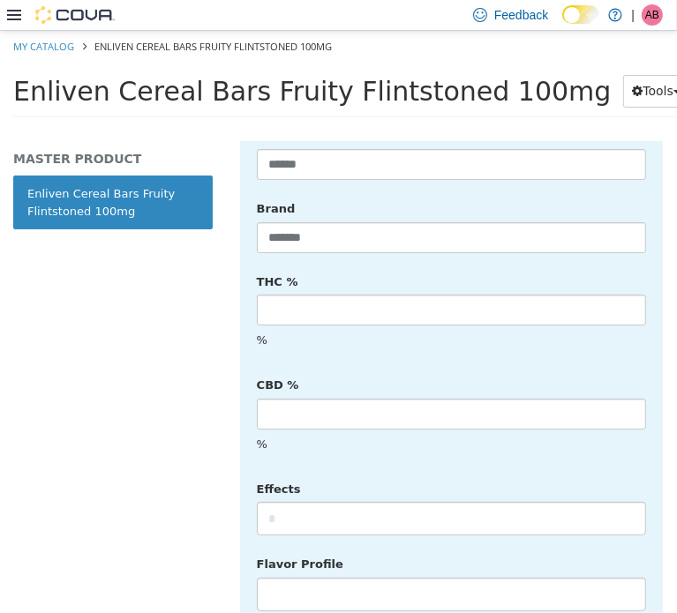
click at [363, 80] on span "Enliven Cereal Bars Fruity Flintstoned 100mg" at bounding box center [312, 90] width 598 height 31
click at [364, 77] on span "Enliven Cereal Bars Fruity Flintstoned 100mg" at bounding box center [312, 90] width 598 height 31
click at [361, 84] on span "Enliven Cereal Bars Fruity Flintstoned 100mg" at bounding box center [312, 90] width 598 height 31
click at [361, 86] on span "Enliven Cereal Bars Fruity Flintstoned 100mg" at bounding box center [312, 90] width 598 height 31
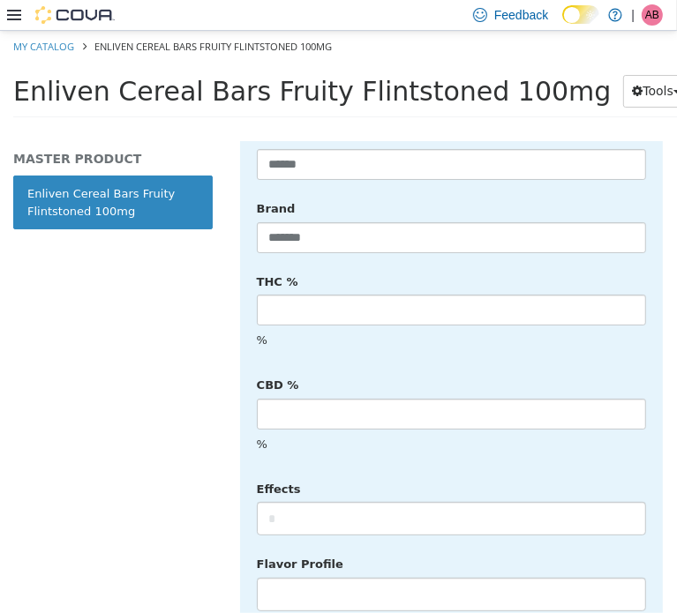
click at [357, 101] on span "Enliven Cereal Bars Fruity Flintstoned 100mg" at bounding box center [312, 90] width 598 height 31
click at [357, 93] on span "Enliven Cereal Bars Fruity Flintstoned 100mg" at bounding box center [312, 90] width 598 height 31
click at [356, 94] on span "Enliven Cereal Bars Fruity Flintstoned 100mg" at bounding box center [312, 90] width 598 height 31
click at [345, 92] on span "Enliven Cereal Bars Fruity Flintstoned 100mg" at bounding box center [312, 90] width 598 height 31
click at [346, 93] on span "Enliven Cereal Bars Fruity Flintstoned 100mg" at bounding box center [312, 90] width 598 height 31
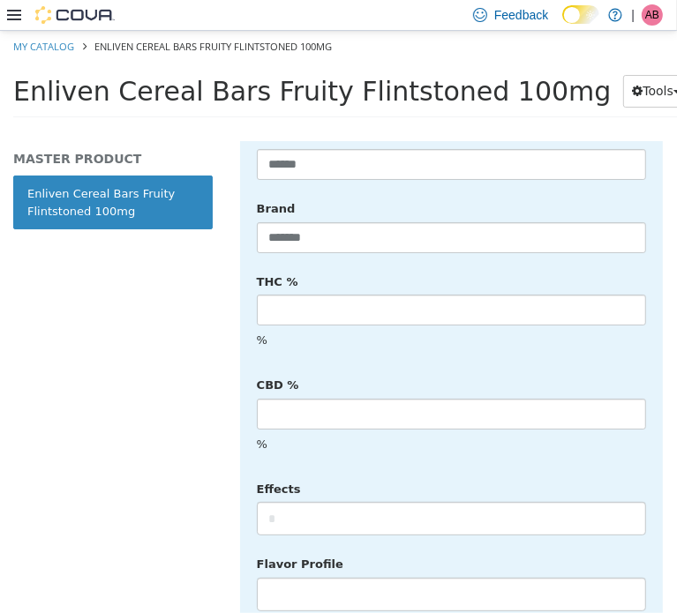
click at [346, 91] on span "Enliven Cereal Bars Fruity Flintstoned 100mg" at bounding box center [312, 90] width 598 height 31
click at [343, 99] on span "Enliven Cereal Bars Fruity Flintstoned 100mg" at bounding box center [312, 90] width 598 height 31
click at [286, 94] on span "Enliven Cereal Bars Fruity Flintstoned 100mg" at bounding box center [312, 90] width 598 height 31
click at [285, 94] on span "Enliven Cereal Bars Fruity Flintstoned 100mg" at bounding box center [312, 90] width 598 height 31
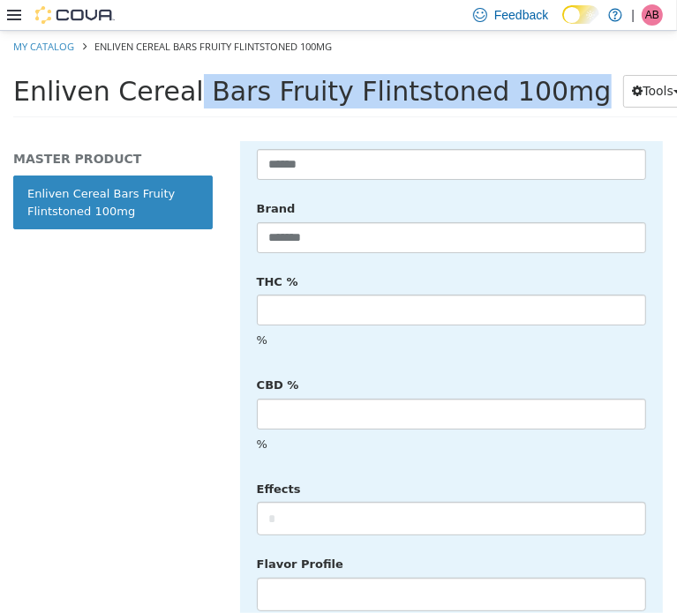
click at [285, 93] on span "Enliven Cereal Bars Fruity Flintstoned 100mg" at bounding box center [312, 90] width 598 height 31
copy div "Enliven Cereal Bars Fruity Flintstoned 100mg Tools Clone Print Labels"
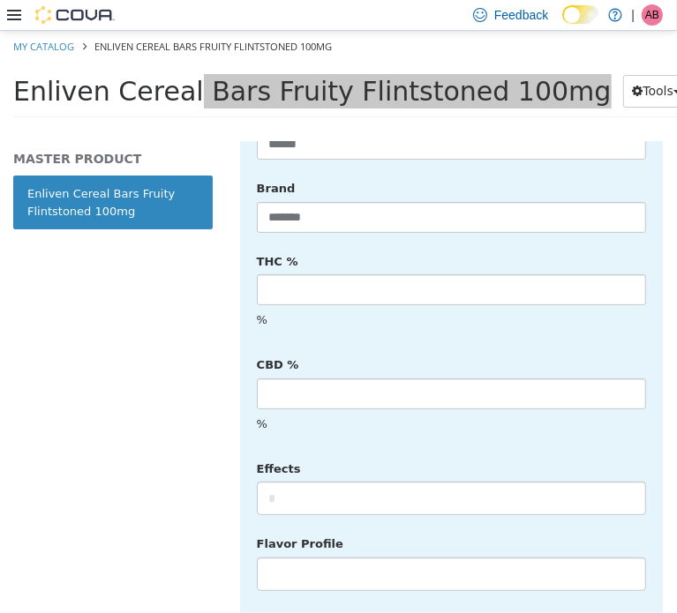
scroll to position [817, 0]
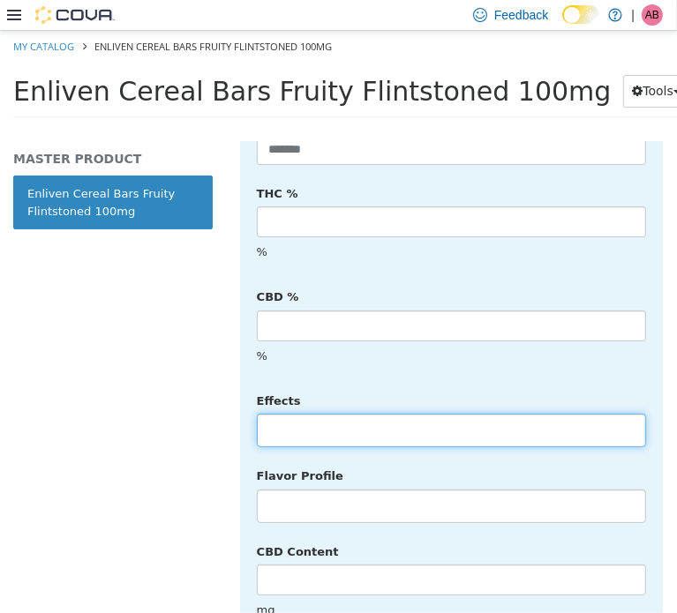
click at [334, 416] on input "text" at bounding box center [445, 430] width 375 height 28
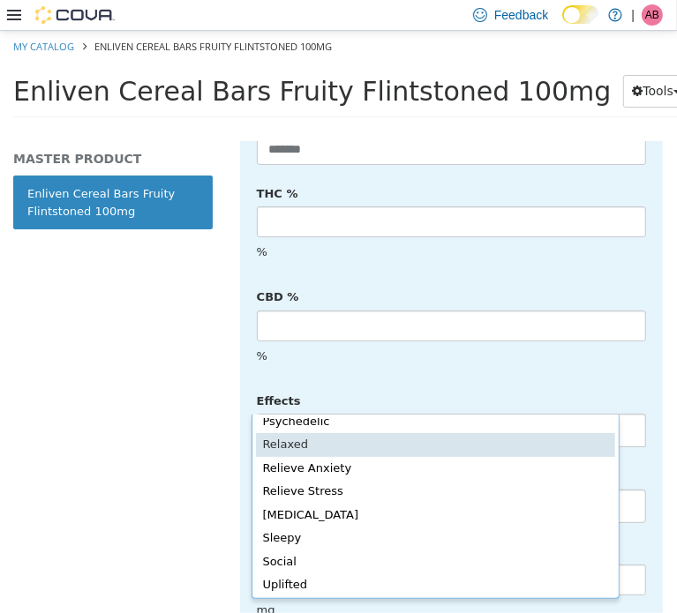
scroll to position [0, 0]
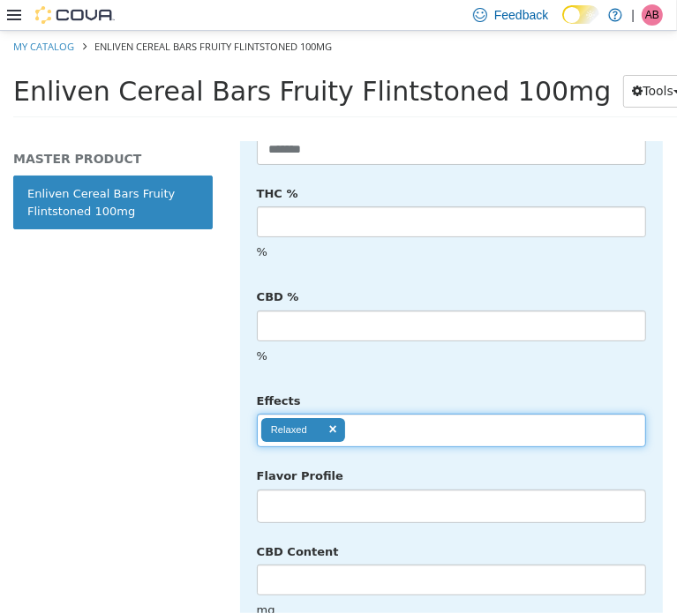
click at [414, 413] on ul "Relaxed" at bounding box center [451, 430] width 389 height 34
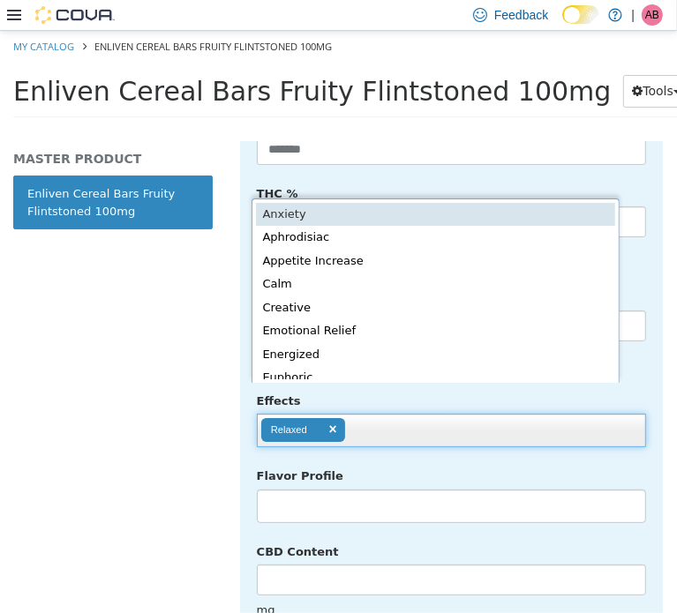
scroll to position [4, 0]
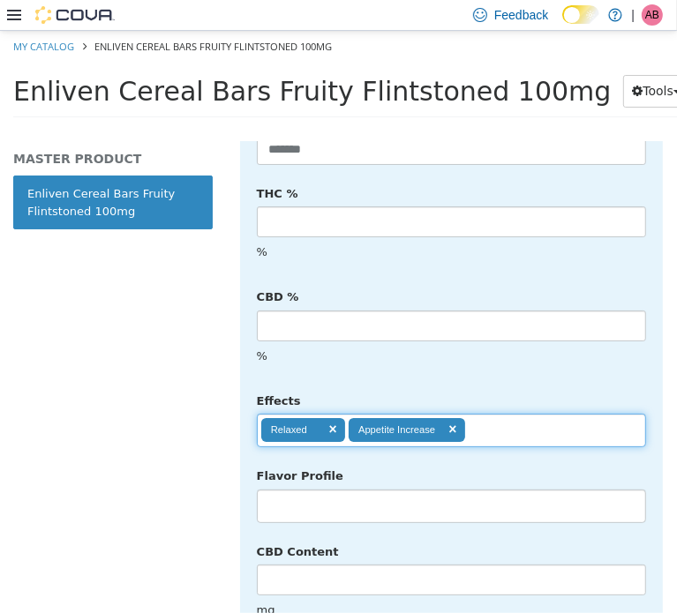
click at [519, 413] on ul "Relaxed Appetite Increase" at bounding box center [451, 430] width 389 height 34
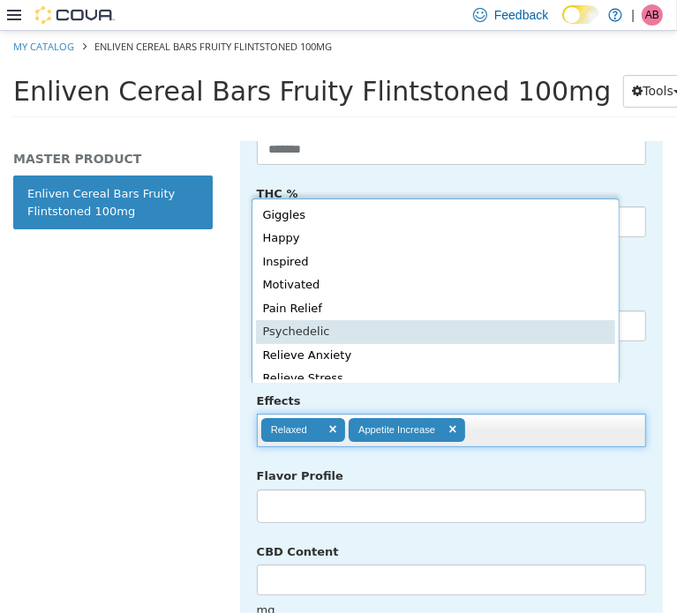
scroll to position [338, 0]
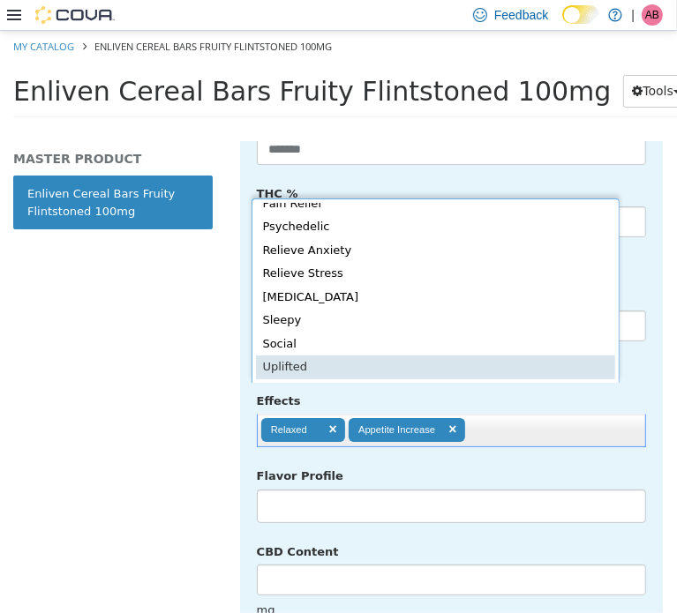
type input "**********"
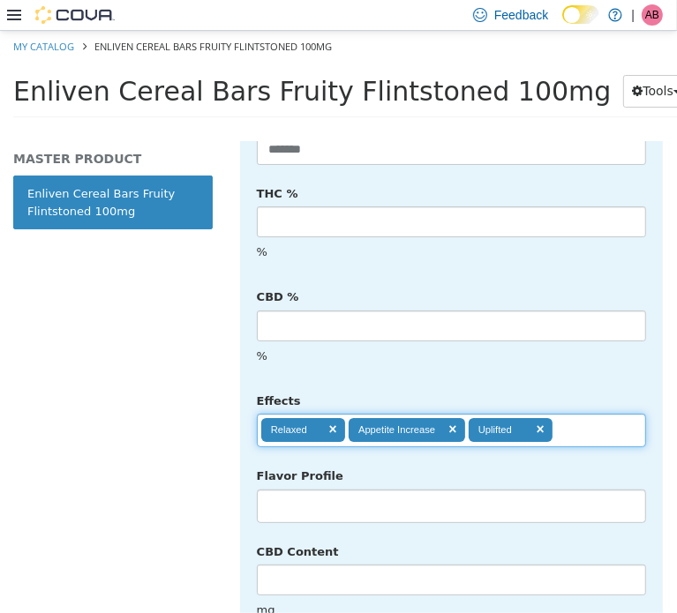
click at [624, 461] on div "Flavor Profile No matches found No matches found" at bounding box center [452, 492] width 416 height 63
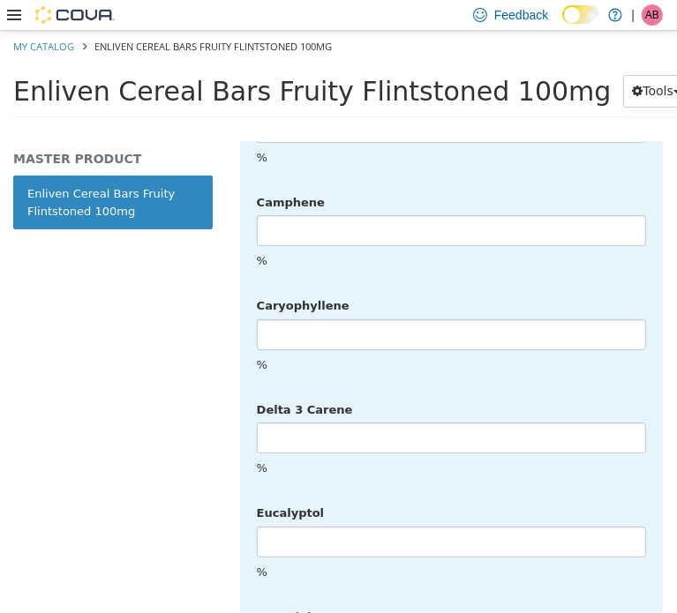
scroll to position [4488, 0]
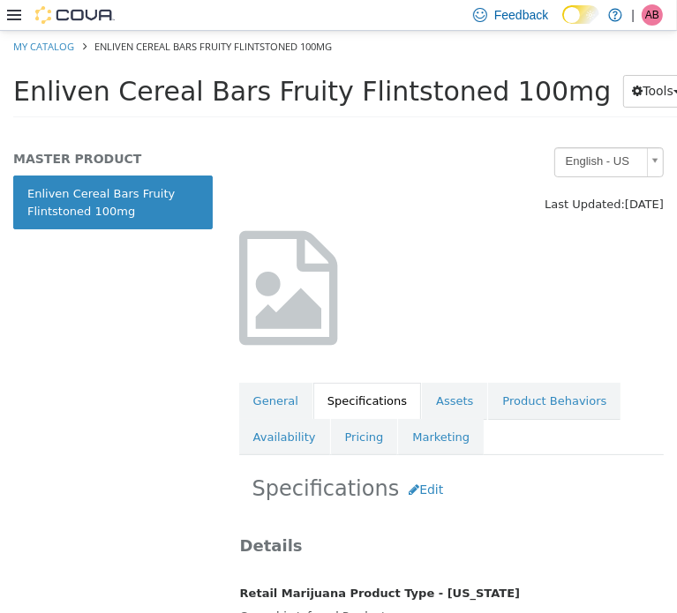
scroll to position [0, 0]
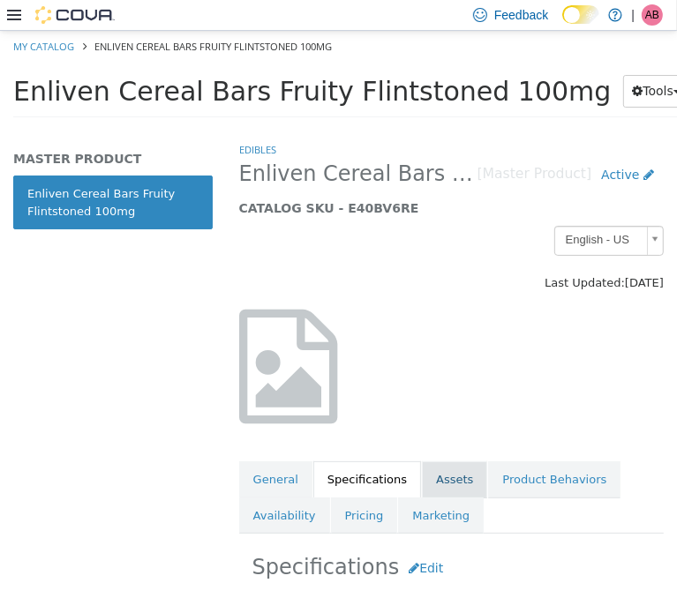
click at [442, 486] on link "Assets" at bounding box center [454, 479] width 65 height 37
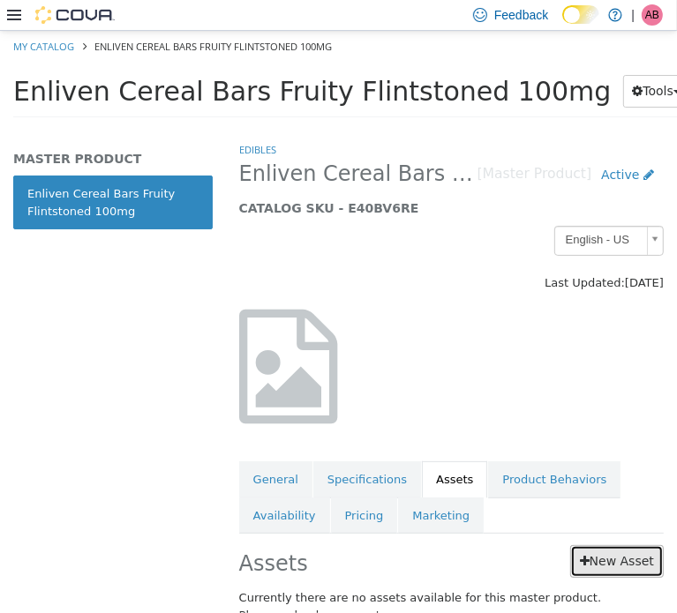
click at [580, 564] on icon at bounding box center [585, 560] width 10 height 12
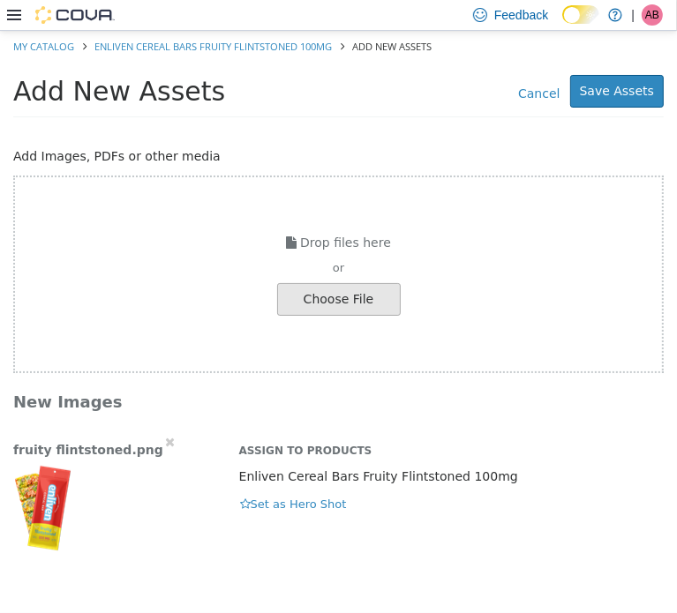
click at [56, 507] on img "button" at bounding box center [42, 506] width 58 height 88
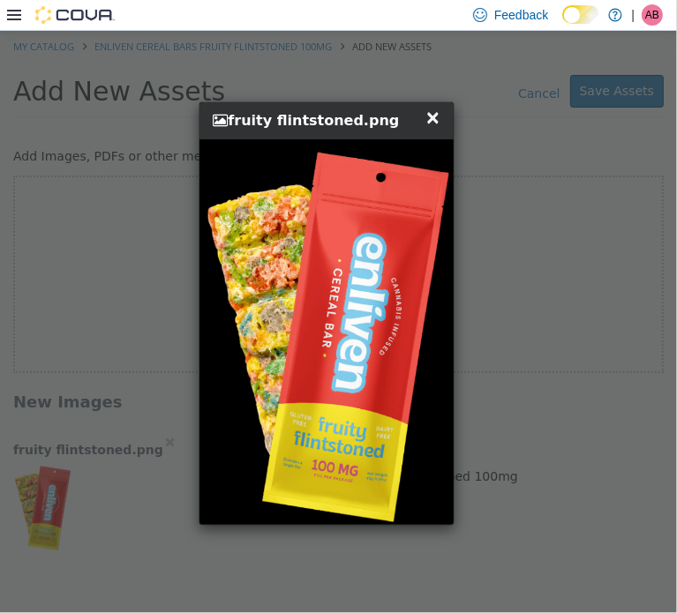
click at [434, 124] on span "×" at bounding box center [433, 116] width 16 height 21
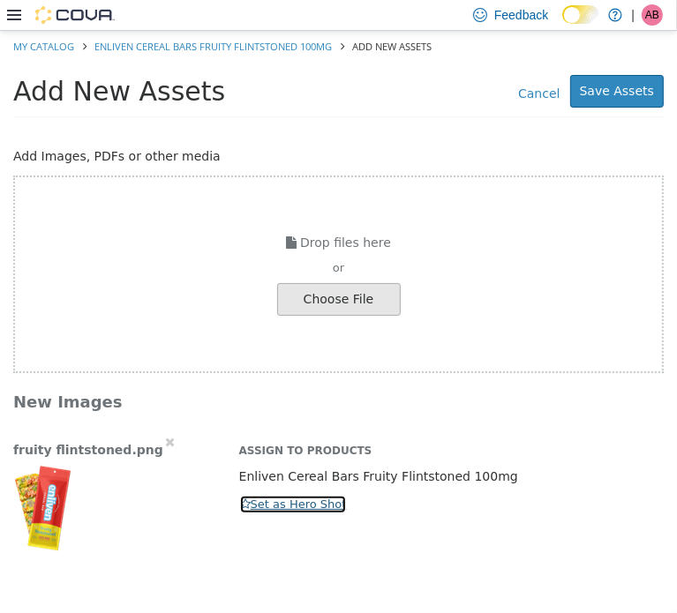
click at [268, 504] on button "Set as Hero Shot" at bounding box center [293, 503] width 109 height 19
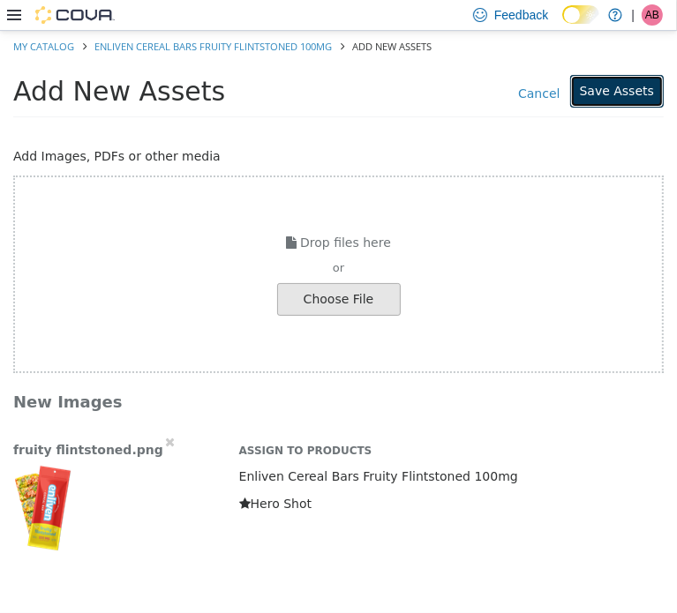
click at [638, 86] on button "Save Assets" at bounding box center [617, 90] width 94 height 33
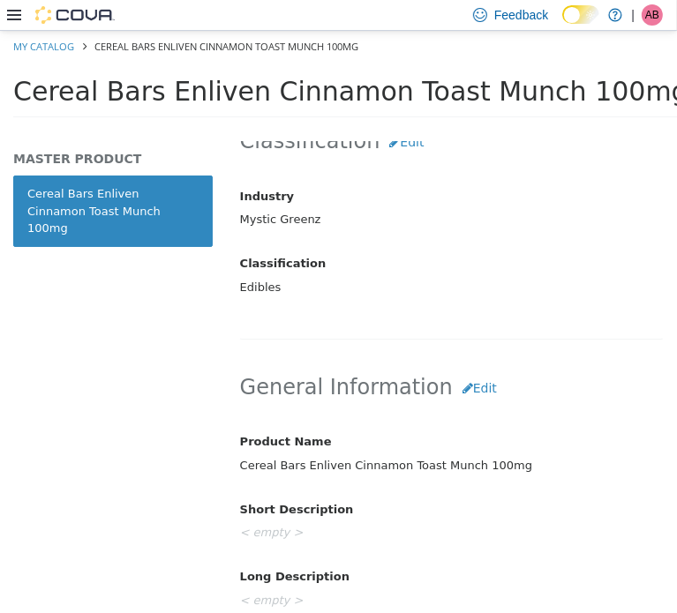
scroll to position [441, 0]
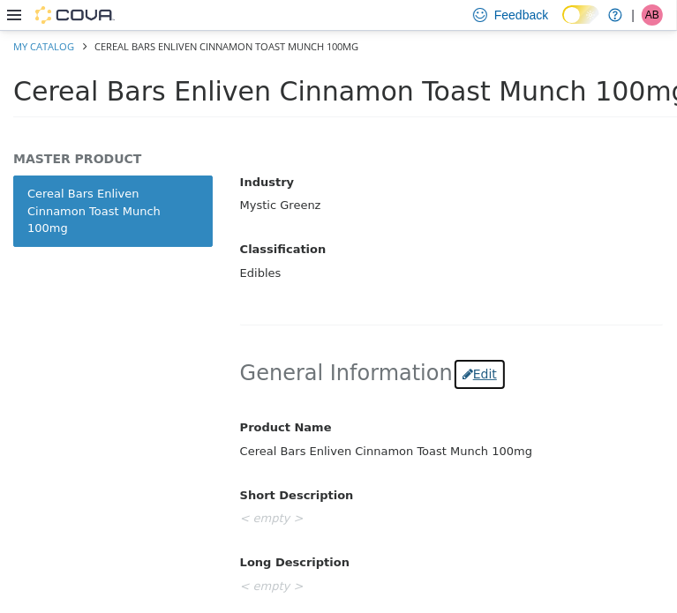
click at [466, 373] on button "Edit" at bounding box center [480, 373] width 54 height 33
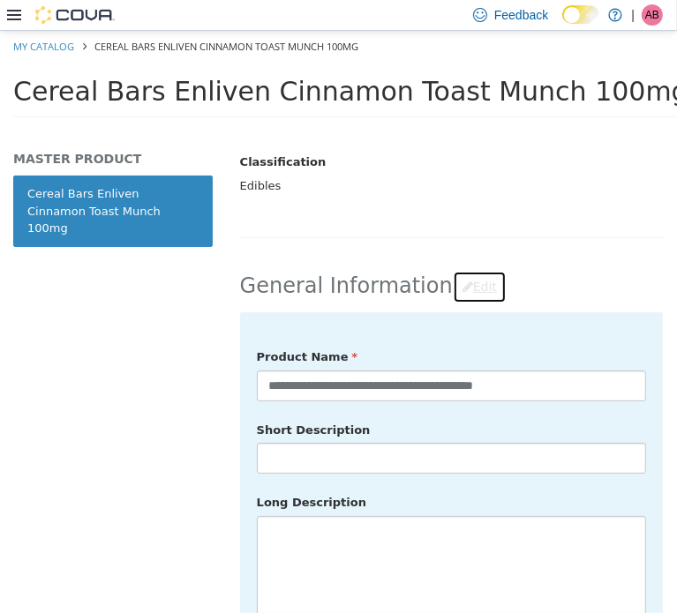
scroll to position [529, 0]
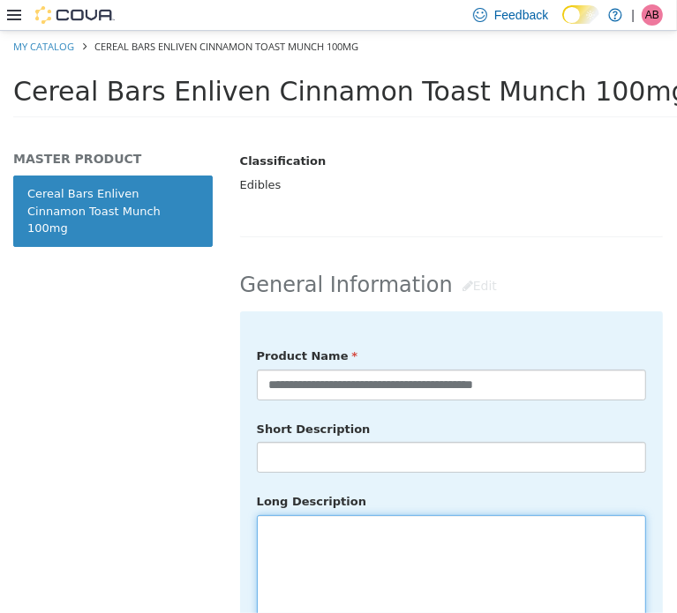
click at [326, 546] on textarea at bounding box center [451, 613] width 389 height 198
drag, startPoint x: 357, startPoint y: 524, endPoint x: 376, endPoint y: 514, distance: 20.9
click at [362, 524] on textarea at bounding box center [451, 613] width 389 height 198
click at [279, 536] on textarea at bounding box center [451, 613] width 389 height 198
paste textarea "**********"
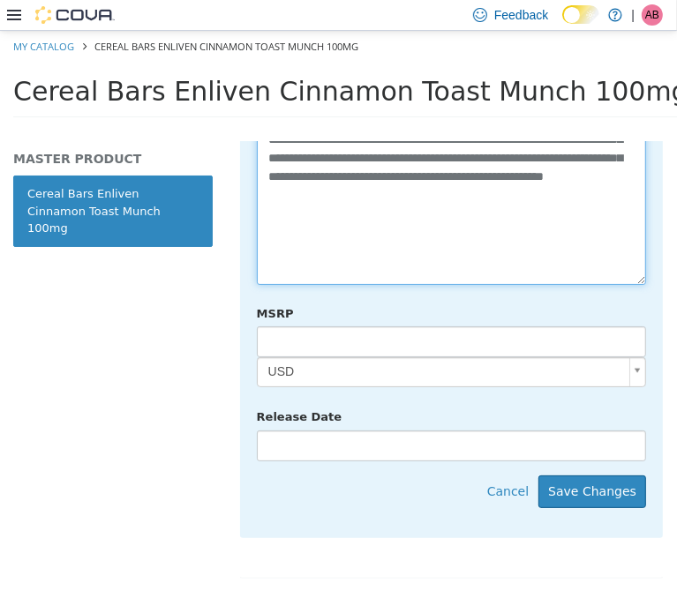
scroll to position [964, 0]
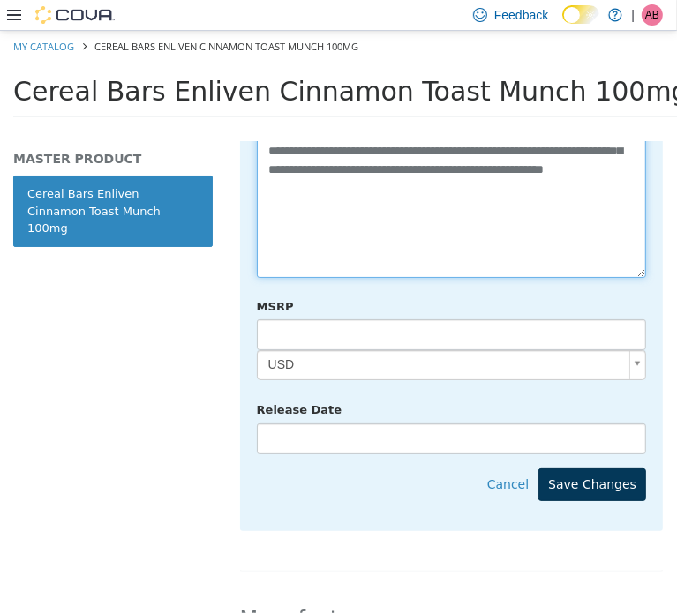
type textarea "**********"
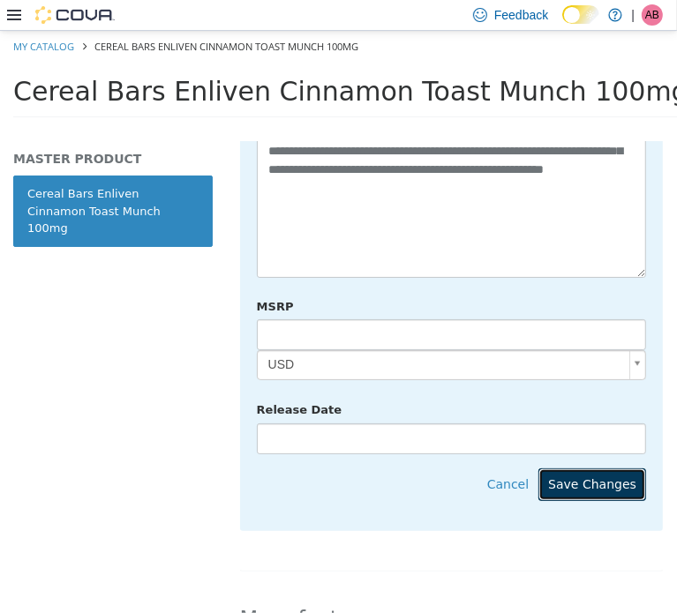
click at [601, 468] on button "Save Changes" at bounding box center [592, 484] width 108 height 33
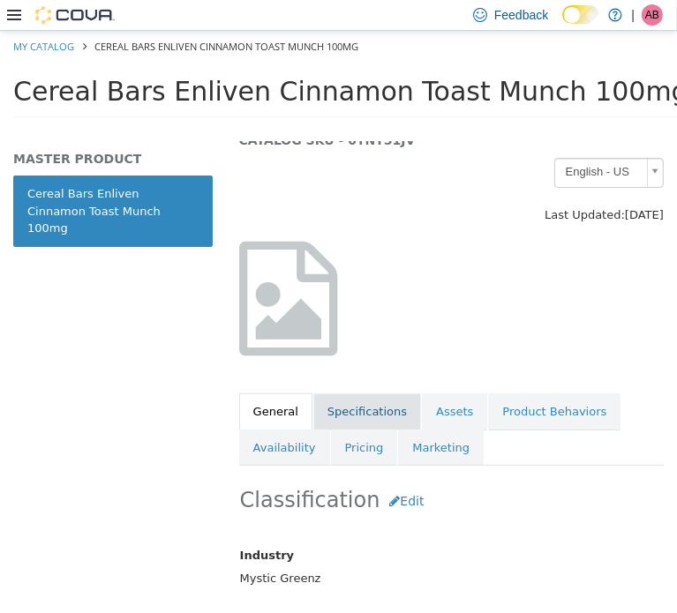
scroll to position [53, 0]
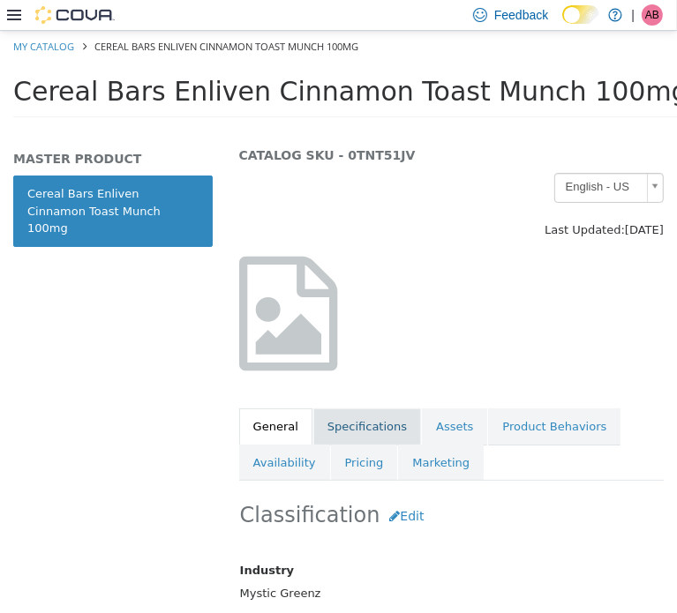
click at [346, 417] on link "Specifications" at bounding box center [367, 426] width 108 height 37
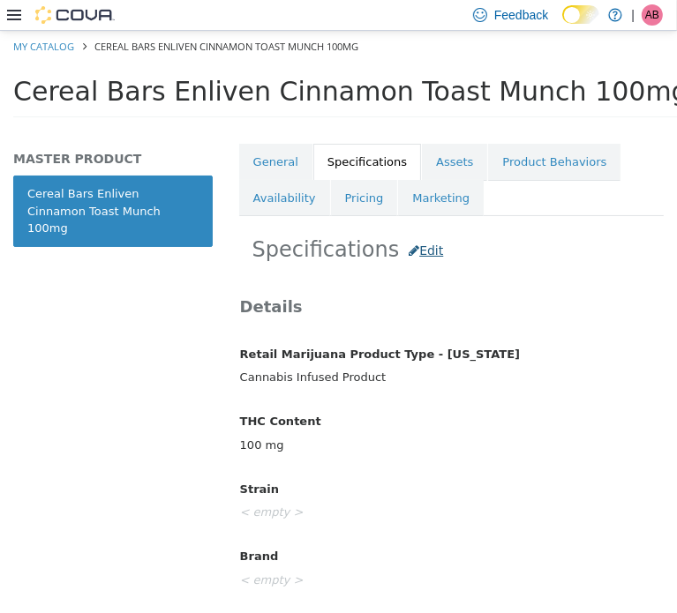
scroll to position [318, 0]
click at [399, 240] on button "Edit" at bounding box center [426, 250] width 54 height 33
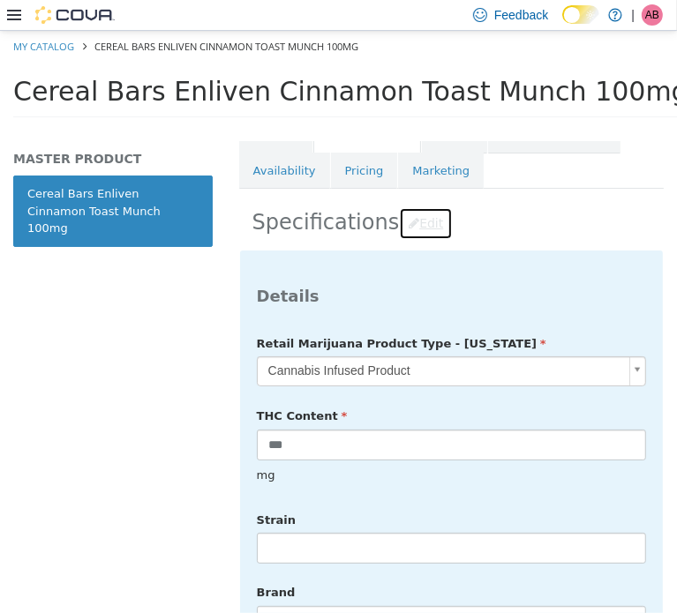
scroll to position [376, 0]
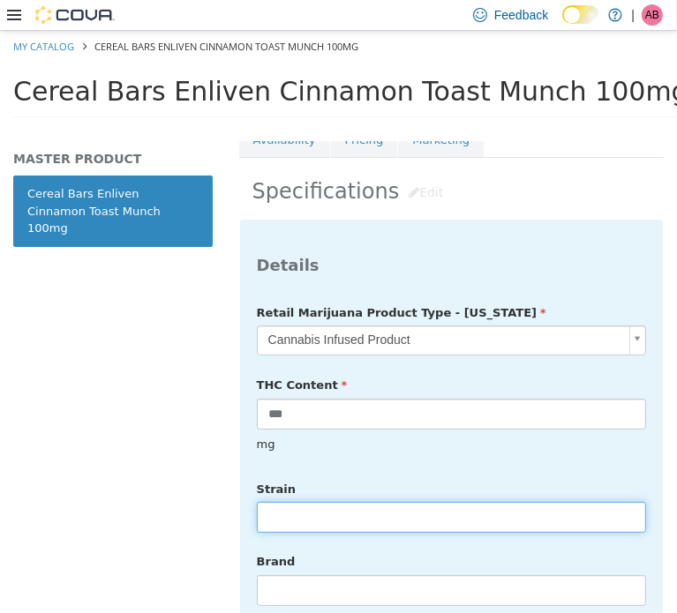
click at [345, 501] on input "text" at bounding box center [451, 516] width 389 height 31
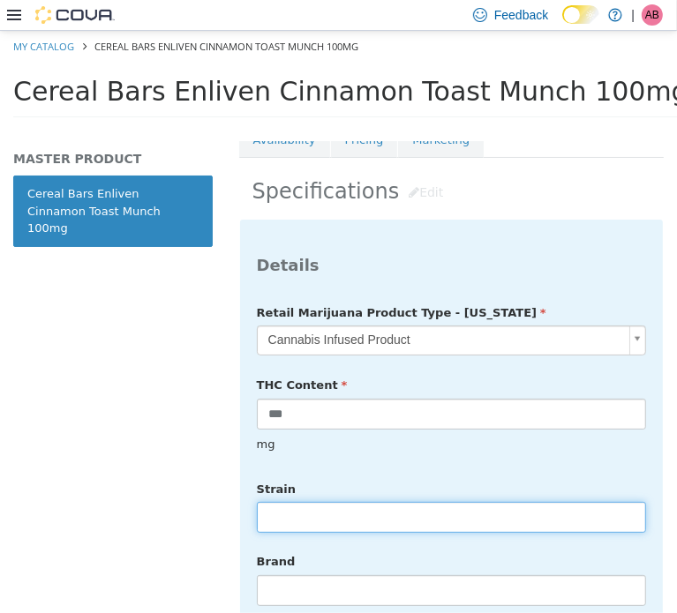
click at [318, 503] on input "text" at bounding box center [451, 516] width 389 height 31
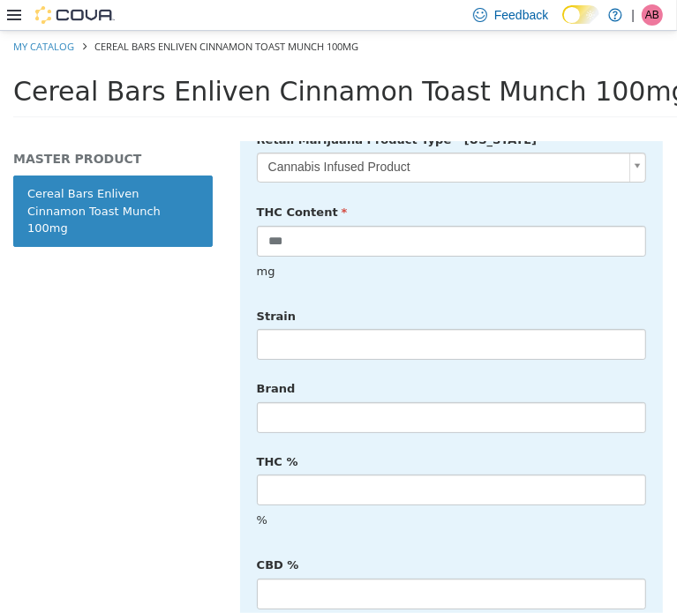
scroll to position [552, 0]
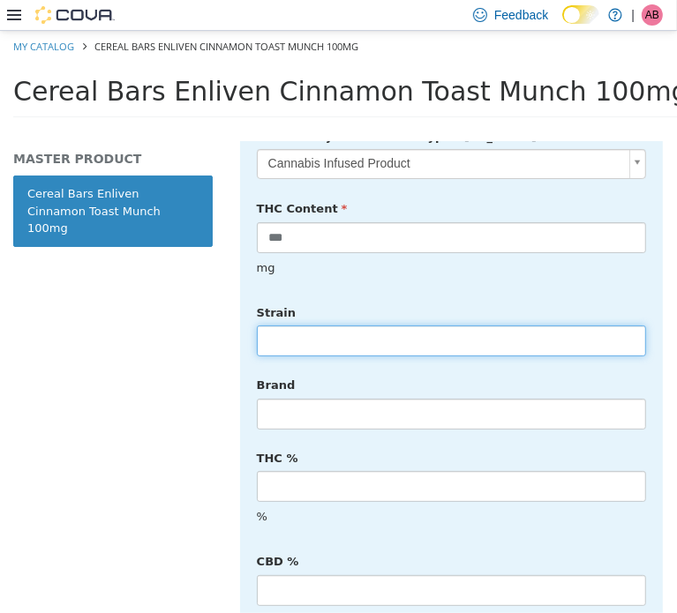
click at [317, 325] on input "text" at bounding box center [451, 340] width 389 height 31
type input "******"
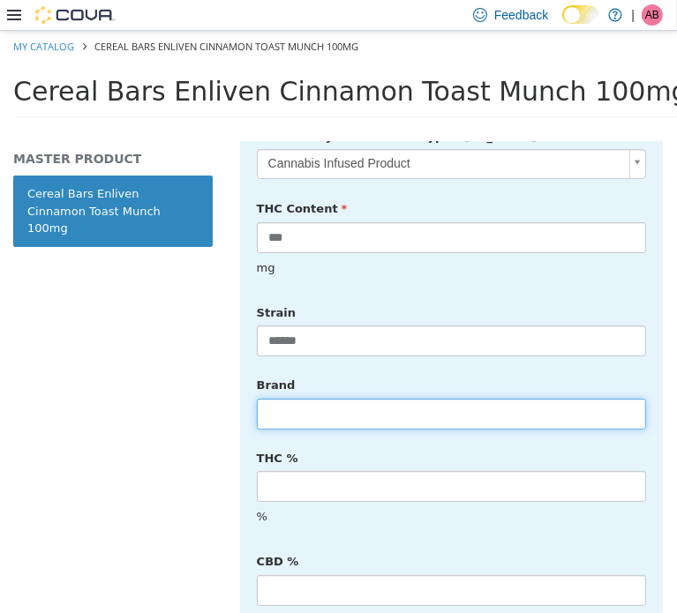
click at [289, 398] on input "text" at bounding box center [451, 413] width 389 height 31
type input "*******"
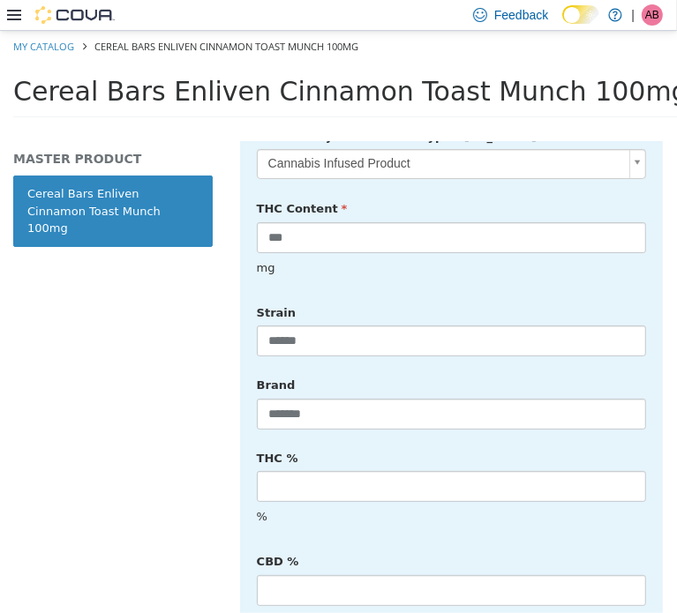
click at [481, 546] on div "CBD % %" at bounding box center [452, 591] width 416 height 91
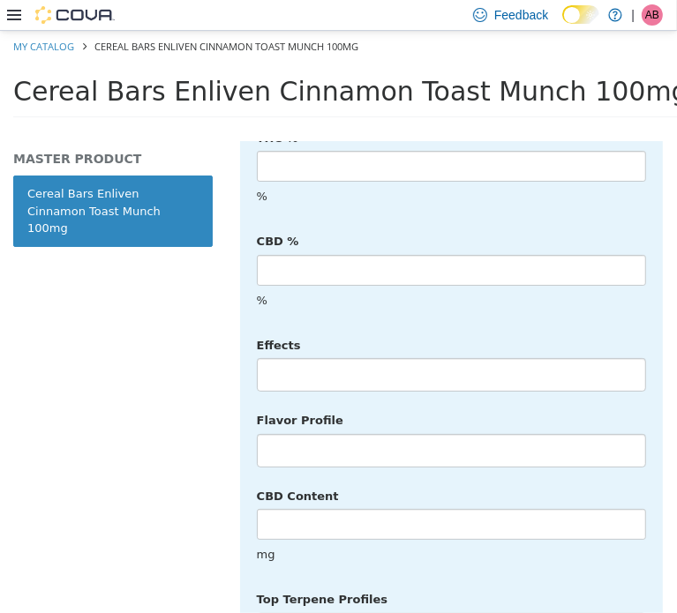
scroll to position [876, 0]
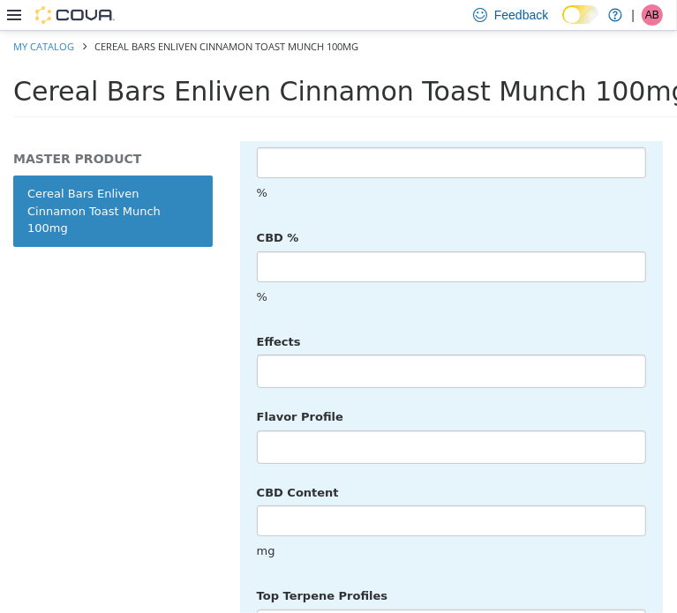
click at [367, 357] on li at bounding box center [451, 371] width 387 height 28
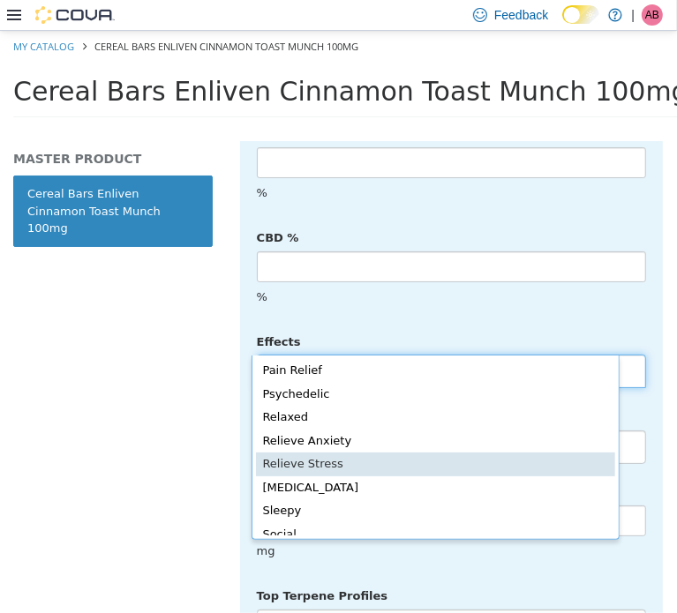
scroll to position [353, 0]
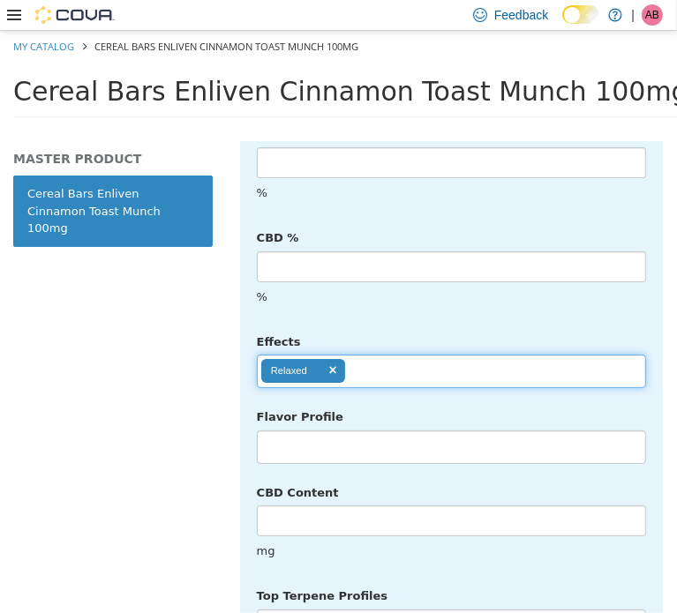
click at [376, 354] on ul "Relaxed" at bounding box center [451, 371] width 389 height 34
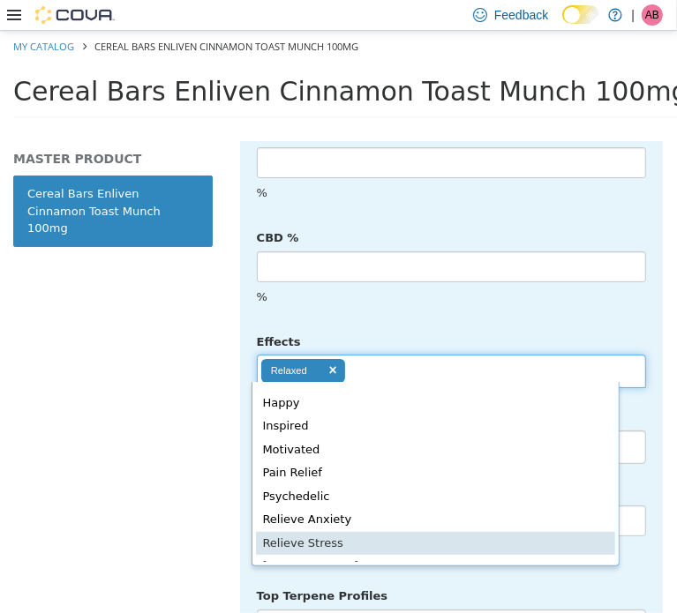
scroll to position [361, 0]
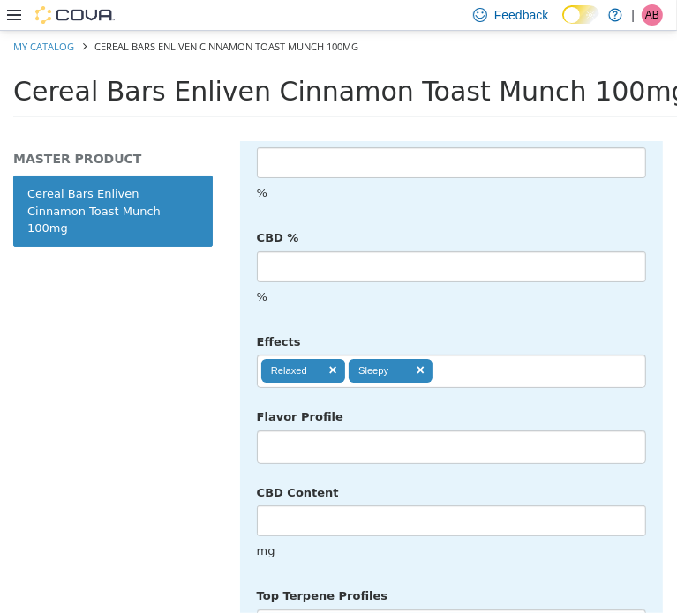
click at [469, 354] on ul "Relaxed Sleepy" at bounding box center [451, 371] width 389 height 34
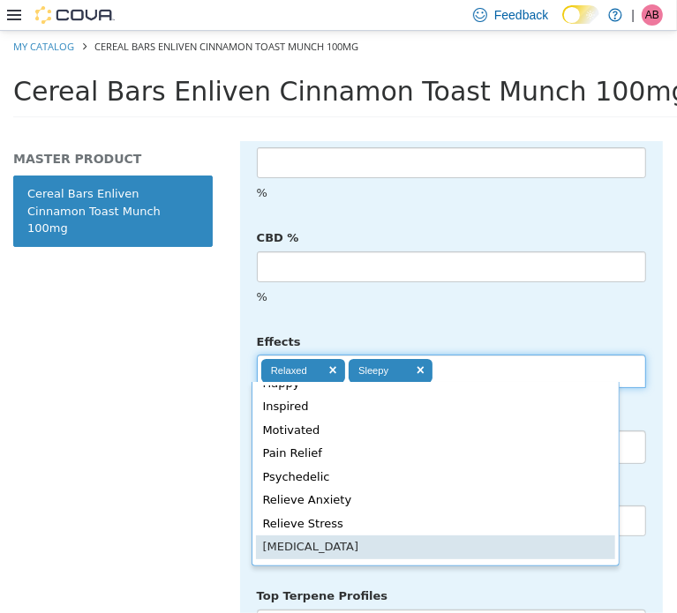
scroll to position [338, 0]
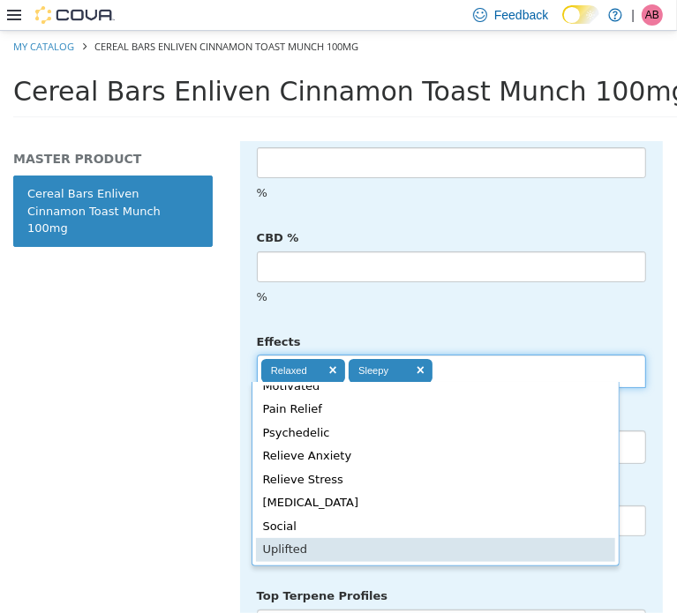
type input "**********"
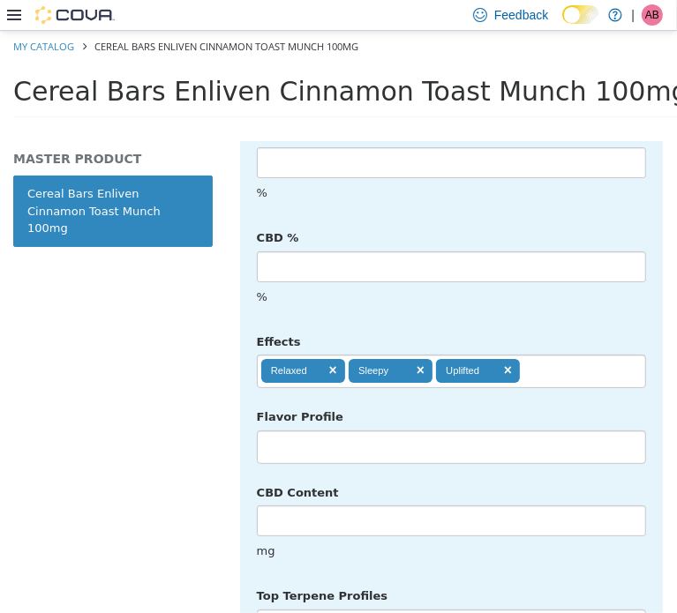
click at [385, 432] on li at bounding box center [451, 446] width 387 height 28
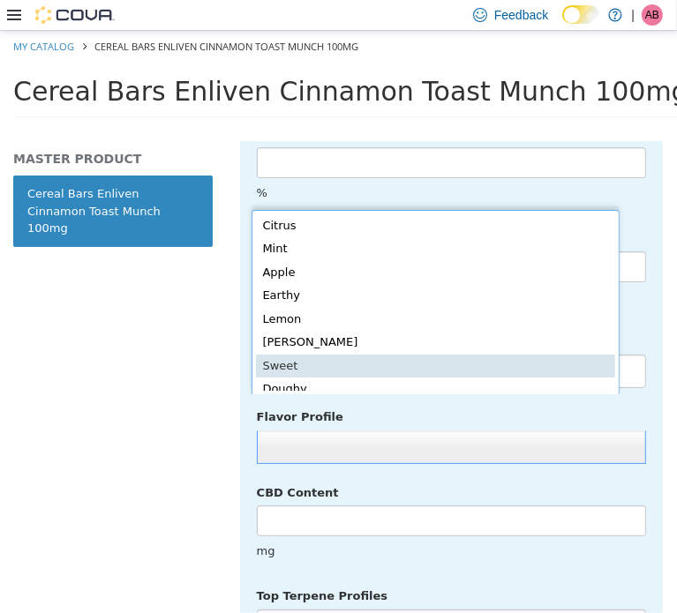
type input "*****"
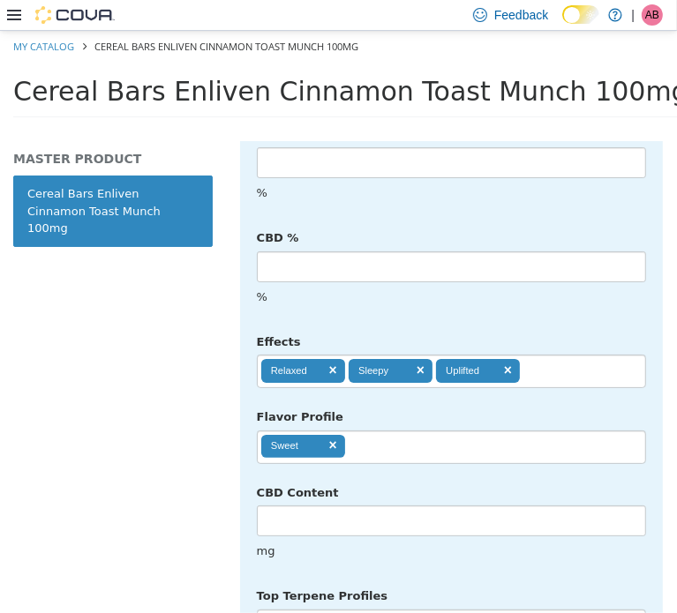
drag, startPoint x: 398, startPoint y: 408, endPoint x: 416, endPoint y: 402, distance: 18.7
click at [401, 430] on ul "Sweet" at bounding box center [451, 447] width 389 height 34
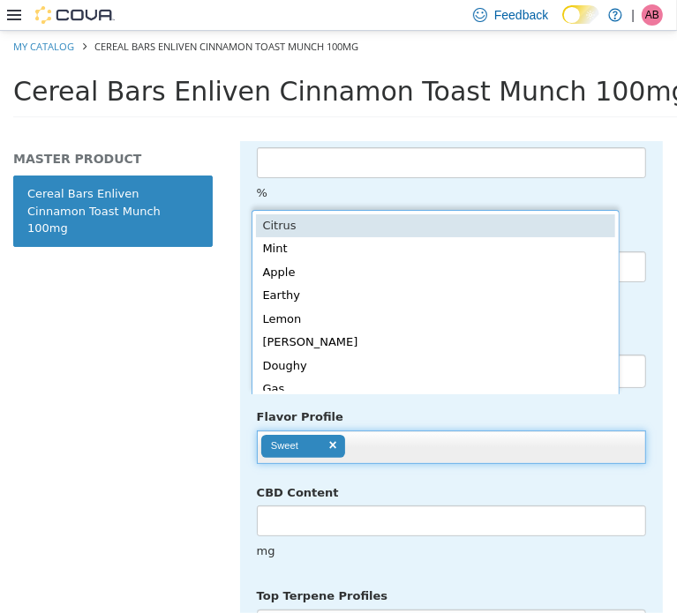
scroll to position [4, 0]
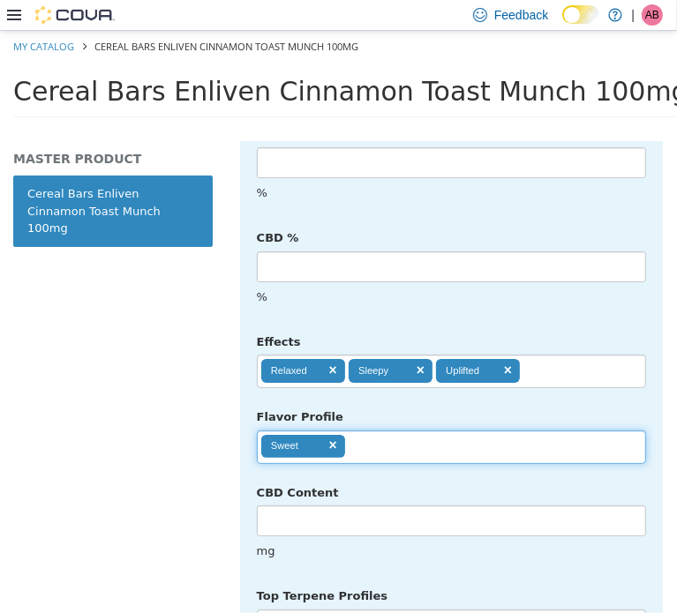
click at [184, 128] on body "**********" at bounding box center [338, 79] width 677 height 98
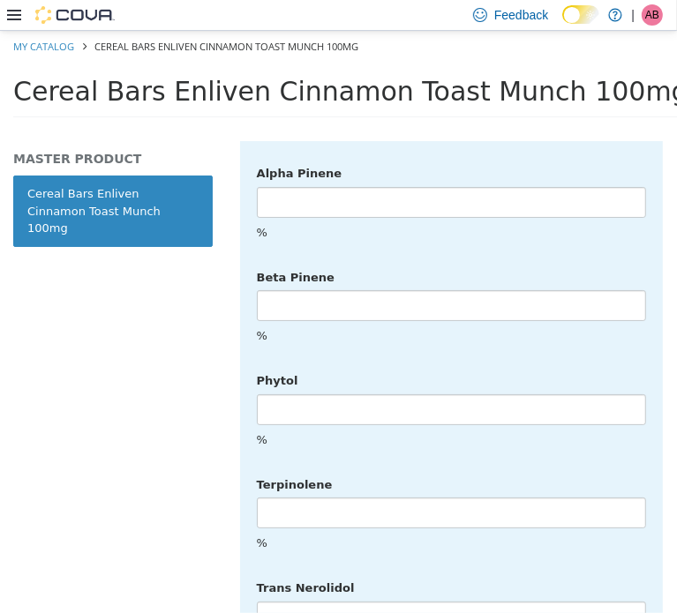
scroll to position [4488, 0]
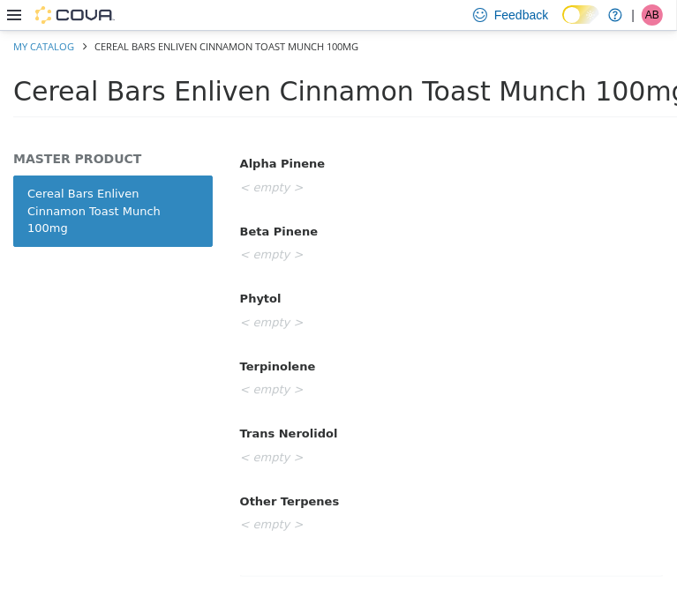
scroll to position [0, 0]
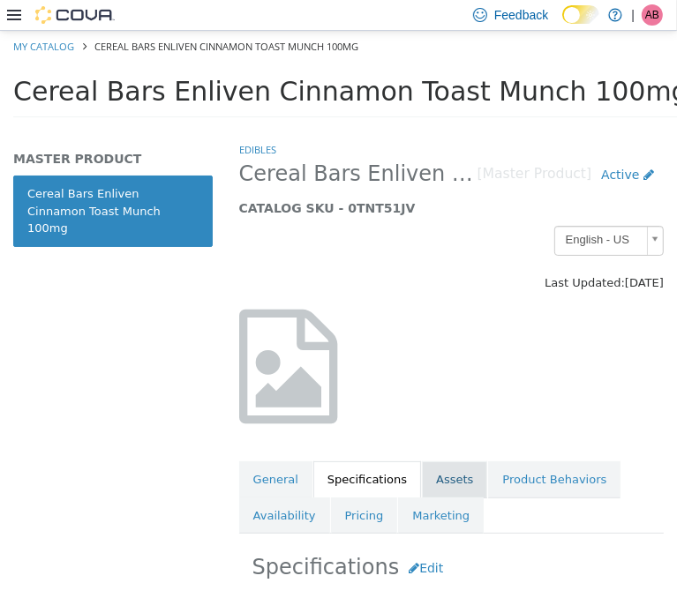
click at [432, 470] on link "Assets" at bounding box center [454, 479] width 65 height 37
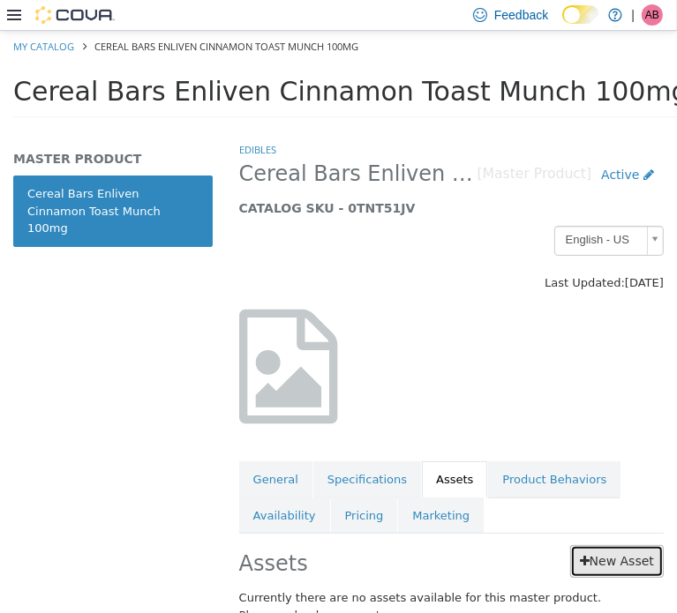
click at [597, 550] on link "New Asset" at bounding box center [617, 560] width 94 height 33
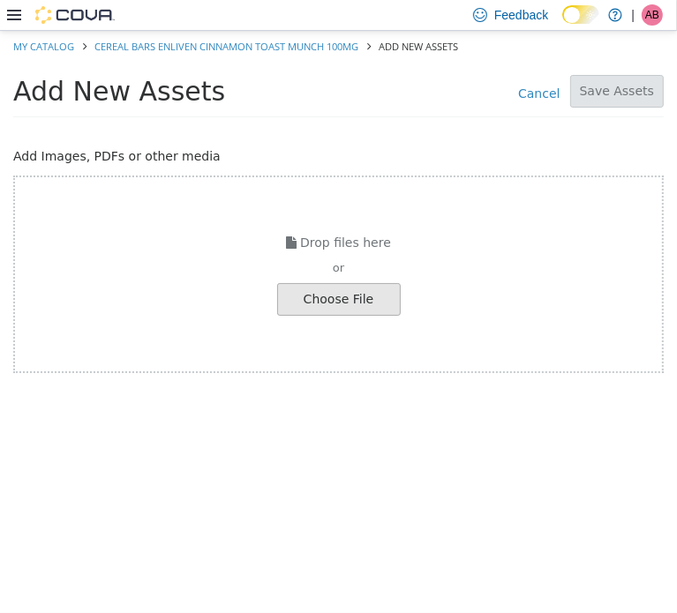
click at [547, 97] on link "Cancel" at bounding box center [538, 90] width 61 height 26
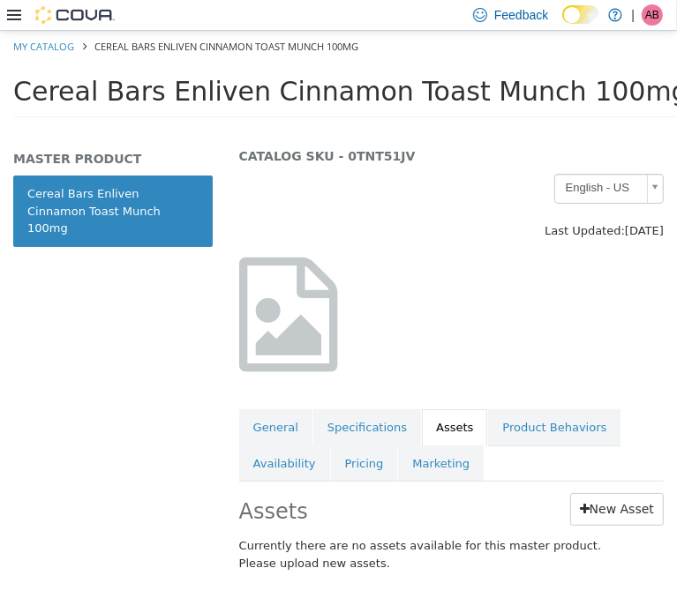
scroll to position [64, 0]
click at [289, 409] on link "General" at bounding box center [275, 427] width 73 height 37
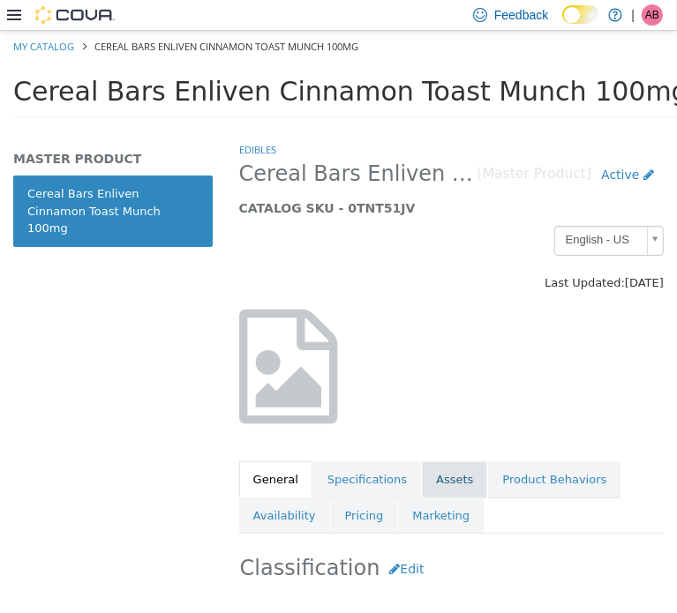
click at [451, 486] on link "Assets" at bounding box center [454, 479] width 65 height 37
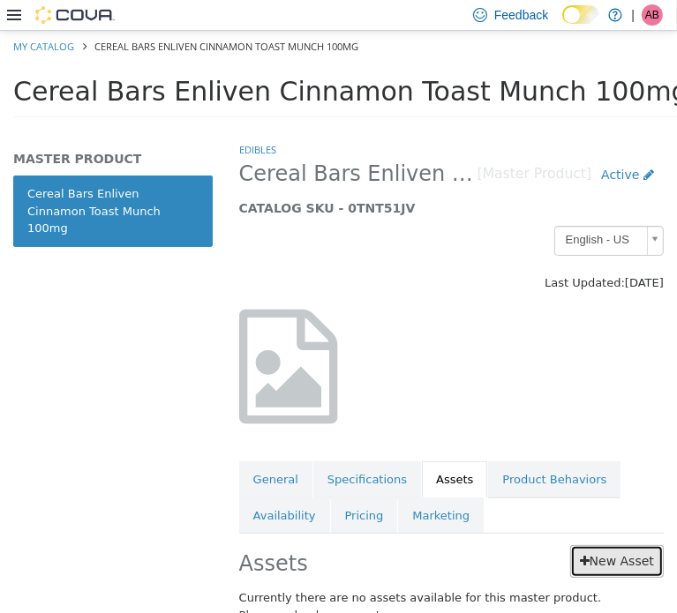
click at [604, 553] on link "New Asset" at bounding box center [617, 560] width 94 height 33
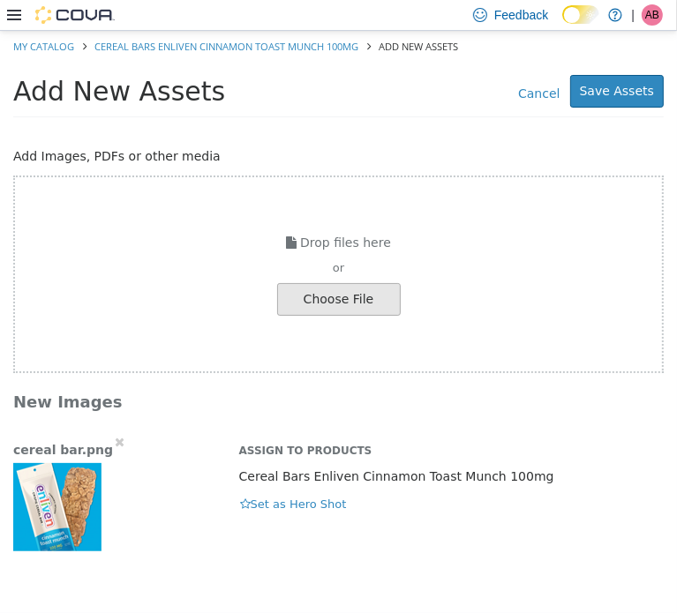
click at [50, 493] on img "button" at bounding box center [57, 506] width 88 height 88
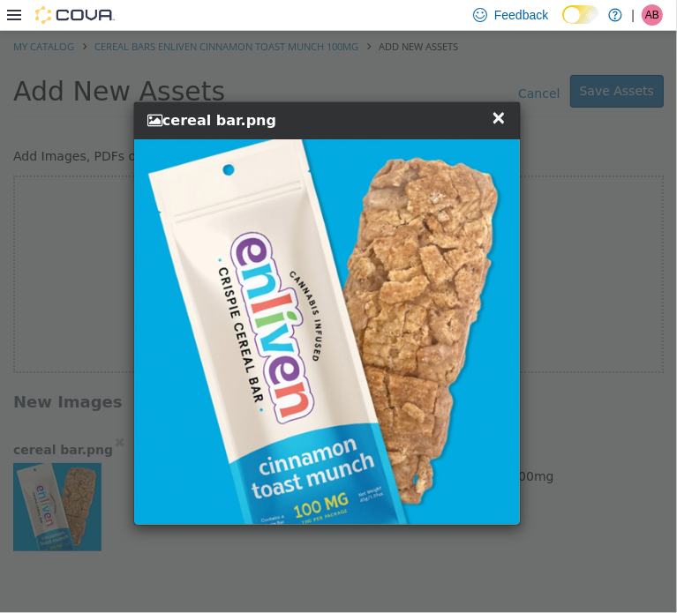
click at [504, 113] on span "×" at bounding box center [499, 116] width 16 height 21
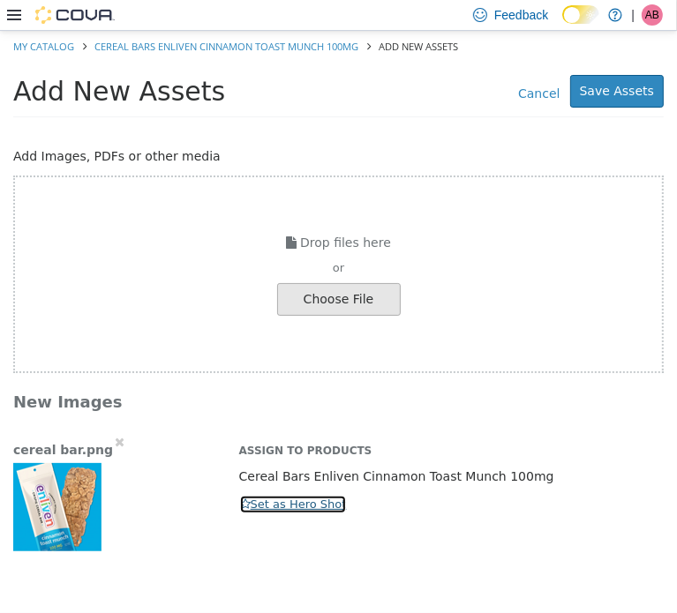
click at [290, 503] on button "Set as Hero Shot" at bounding box center [293, 503] width 109 height 19
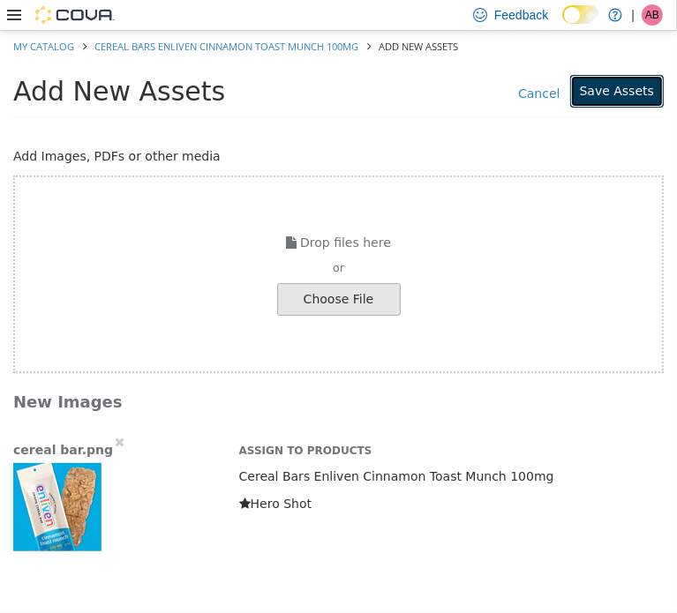
click at [618, 96] on button "Save Assets" at bounding box center [617, 90] width 94 height 33
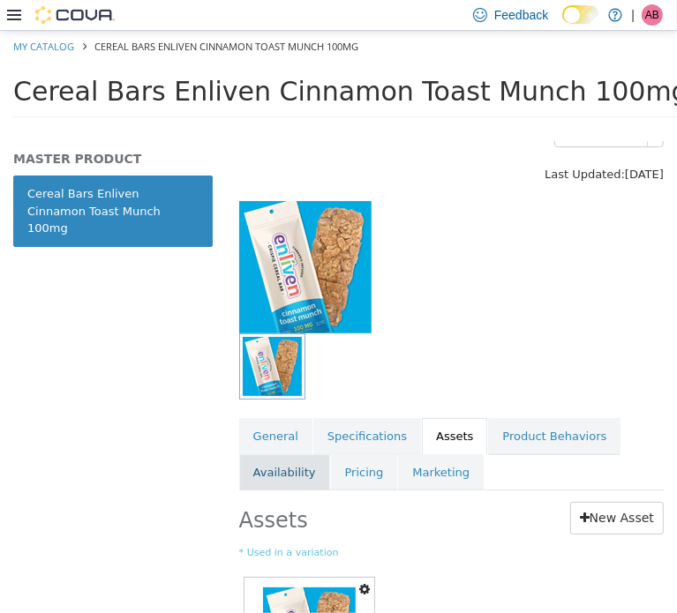
scroll to position [146, 0]
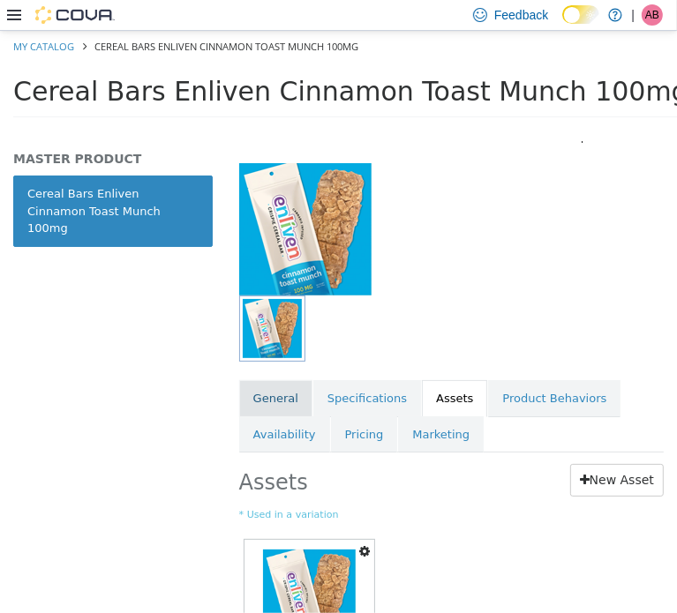
click at [273, 398] on link "General" at bounding box center [275, 397] width 73 height 37
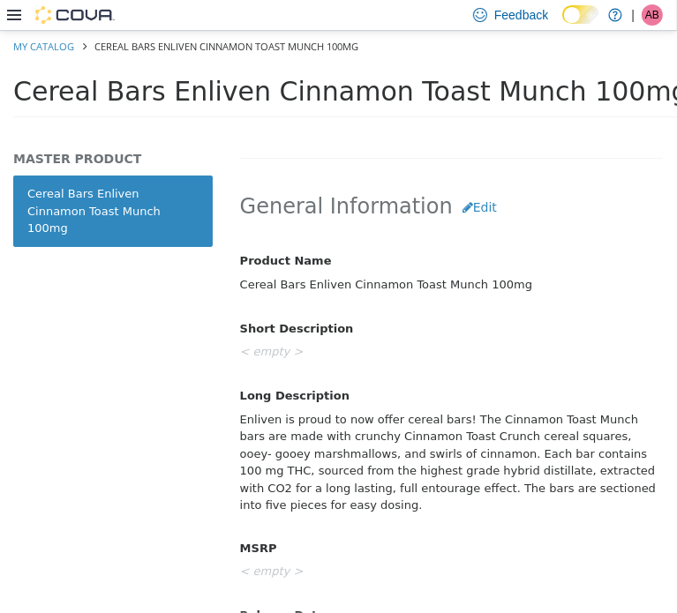
scroll to position [778, 0]
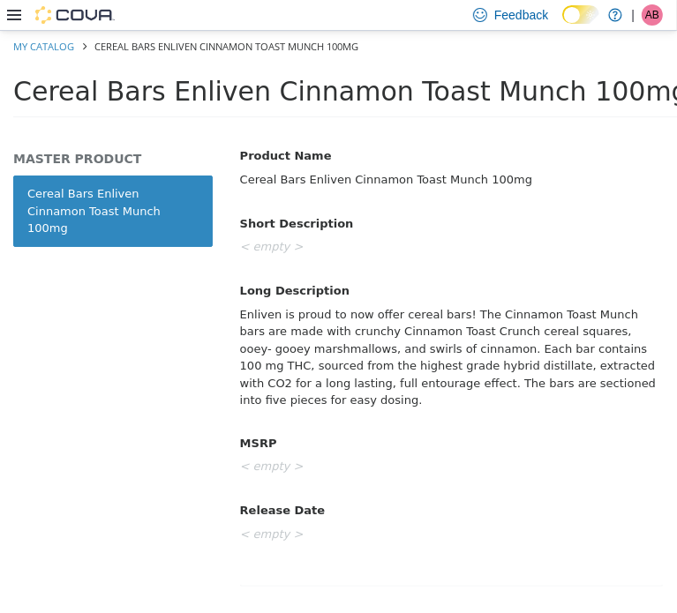
click at [363, 361] on div "Enliven is proud to now offer cereal bars! The Cinnamon Toast Munch bars are ma…" at bounding box center [451, 357] width 449 height 116
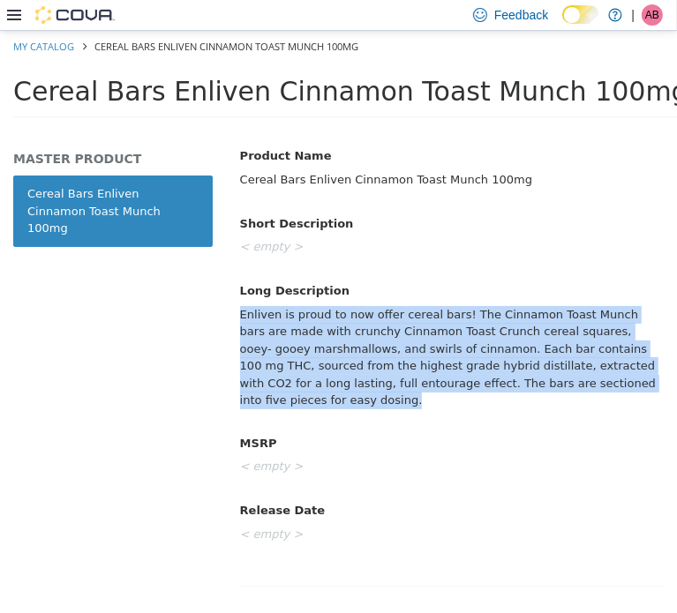
click at [363, 361] on div "Enliven is proud to now offer cereal bars! The Cinnamon Toast Munch bars are ma…" at bounding box center [451, 357] width 449 height 116
copy div "Enliven is proud to now offer cereal bars! The Cinnamon Toast Munch bars are ma…"
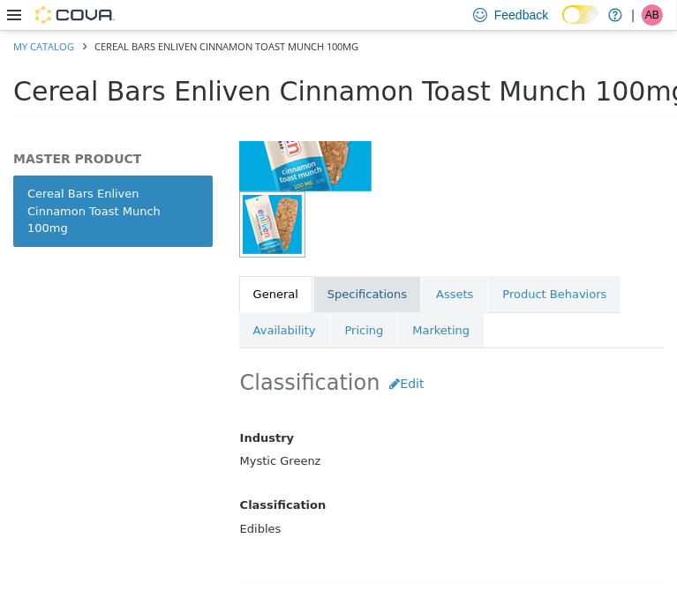
scroll to position [249, 0]
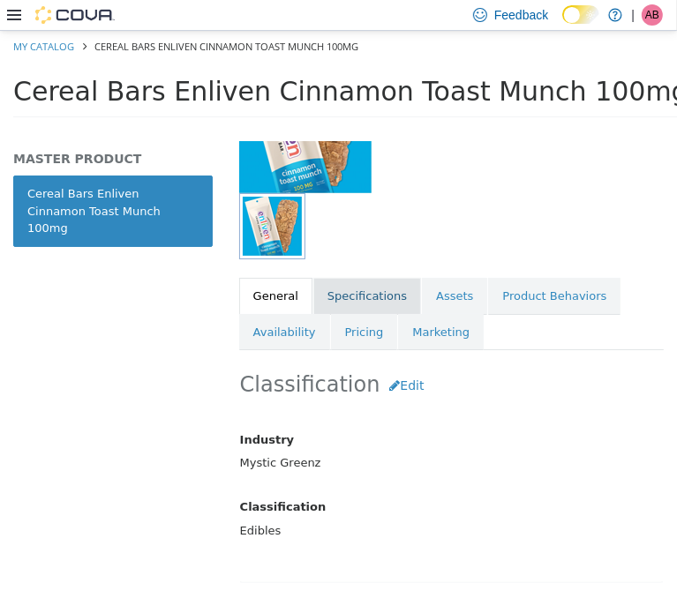
click at [350, 294] on link "Specifications" at bounding box center [367, 295] width 108 height 37
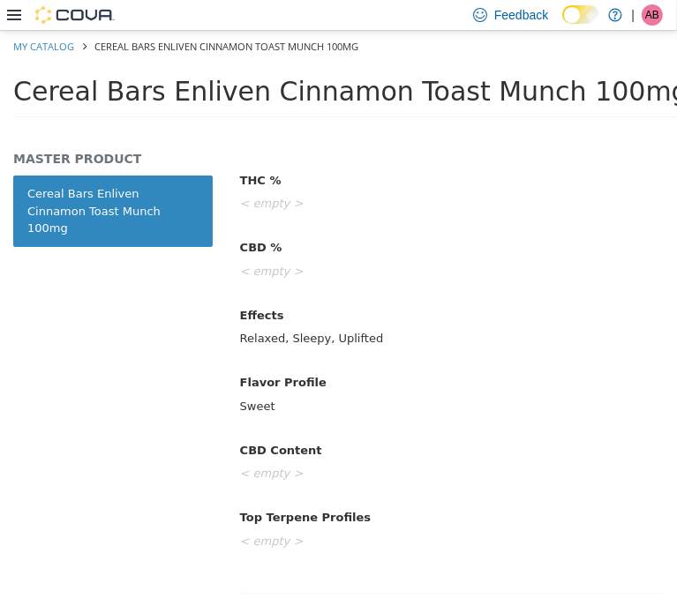
scroll to position [837, 0]
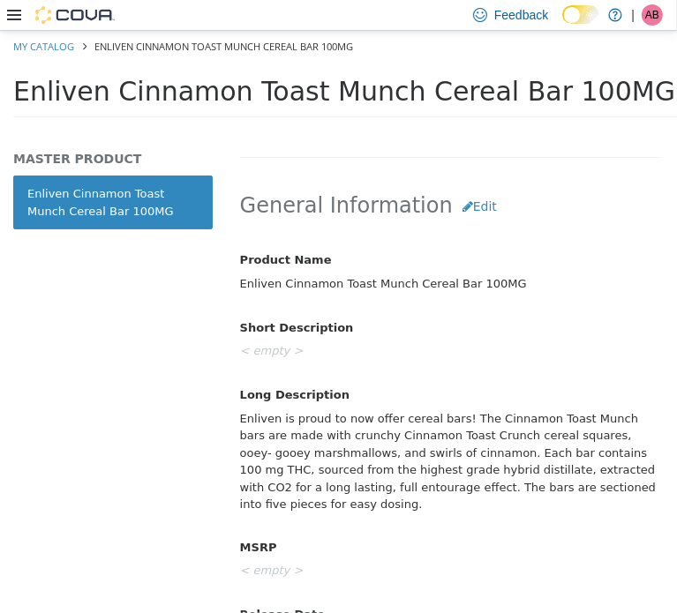
scroll to position [676, 0]
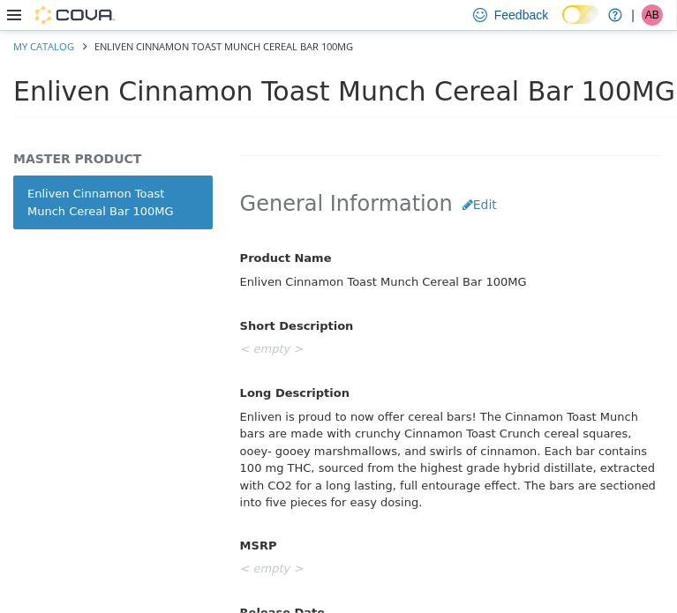
click at [342, 443] on div "Enliven is proud to now offer cereal bars! The Cinnamon Toast Munch bars are ma…" at bounding box center [451, 460] width 449 height 116
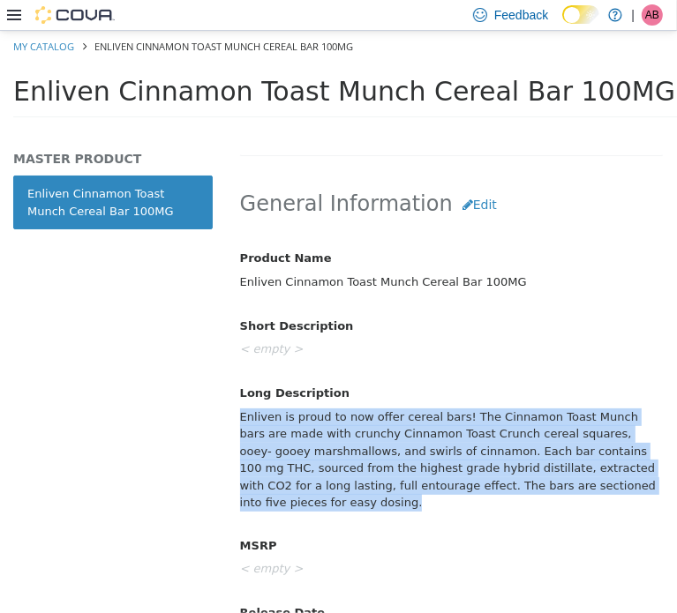
click at [342, 443] on div "Enliven is proud to now offer cereal bars! The Cinnamon Toast Munch bars are ma…" at bounding box center [451, 460] width 449 height 116
copy div "Enliven is proud to now offer cereal bars! The Cinnamon Toast Munch bars are ma…"
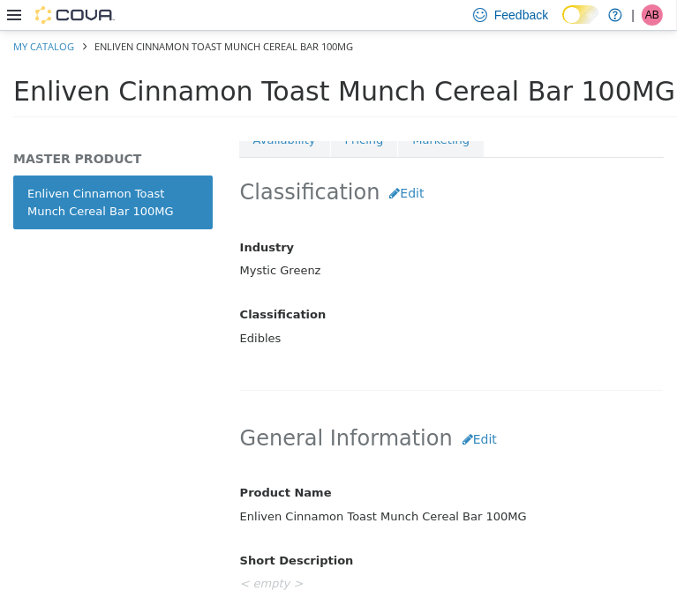
scroll to position [323, 0]
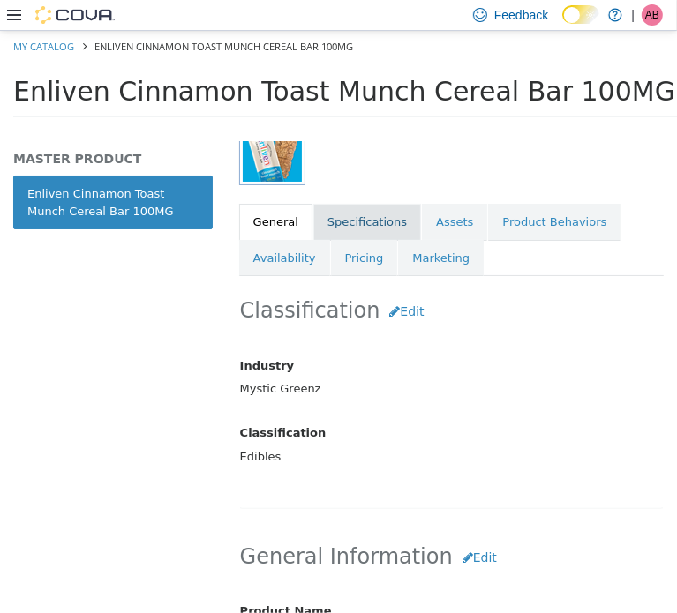
click at [378, 229] on link "Specifications" at bounding box center [367, 221] width 108 height 37
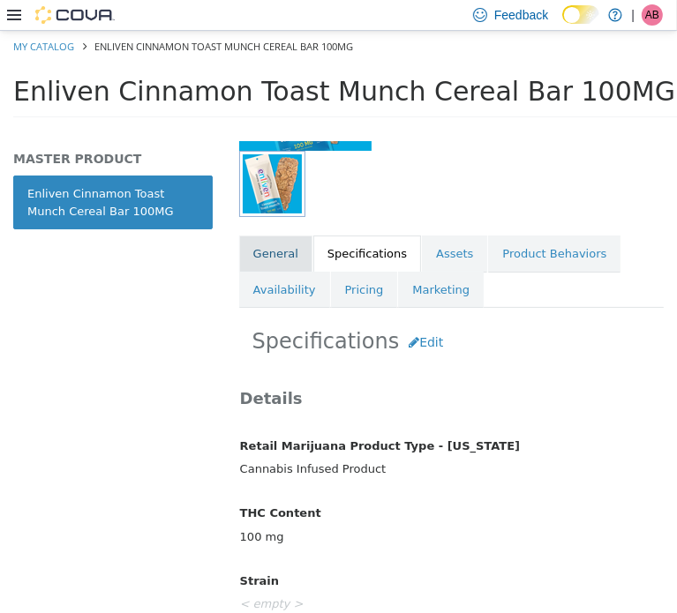
scroll to position [176, 0]
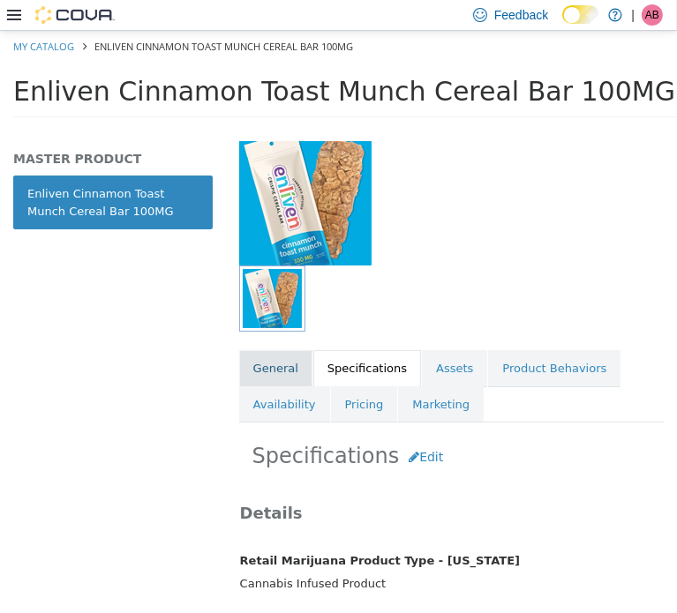
click at [261, 366] on link "General" at bounding box center [275, 367] width 73 height 37
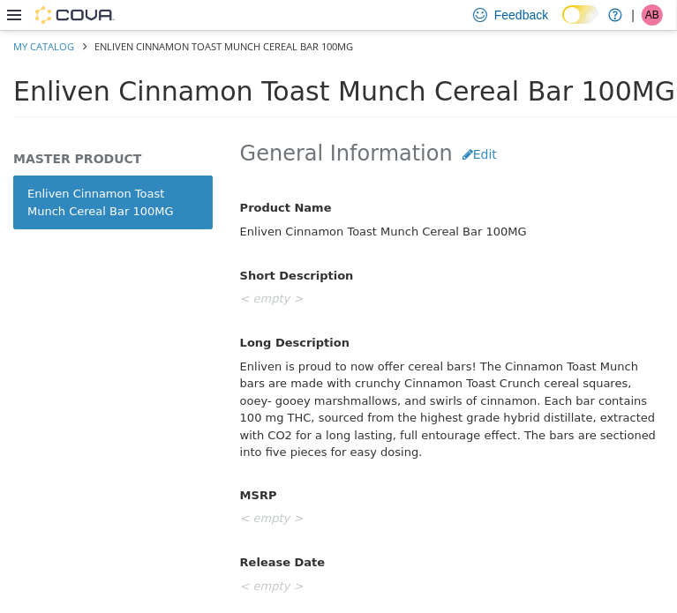
scroll to position [740, 0]
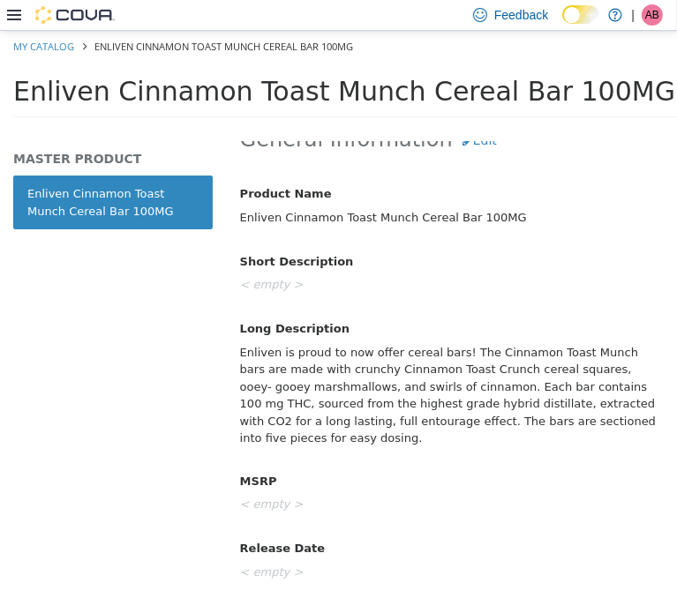
click at [194, 85] on span "Enliven Cinnamon Toast Munch Cereal Bar 100MG" at bounding box center [344, 90] width 662 height 31
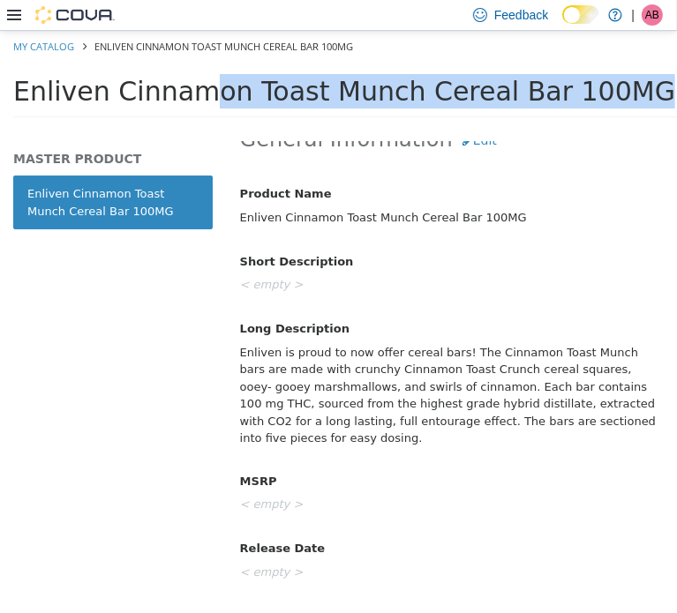
click at [194, 84] on span "Enliven Cinnamon Toast Munch Cereal Bar 100MG" at bounding box center [344, 90] width 662 height 31
copy div "Enliven Cinnamon Toast Munch Cereal Bar 100MG Tools Clone Print Labels"
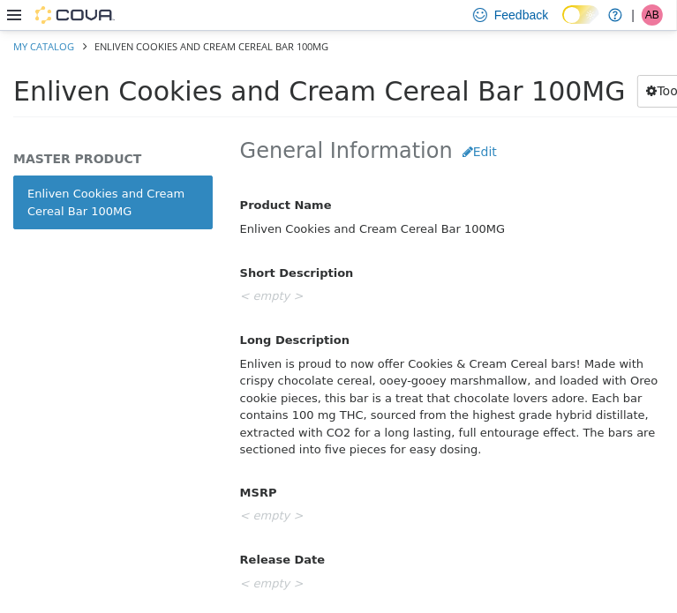
scroll to position [735, 0]
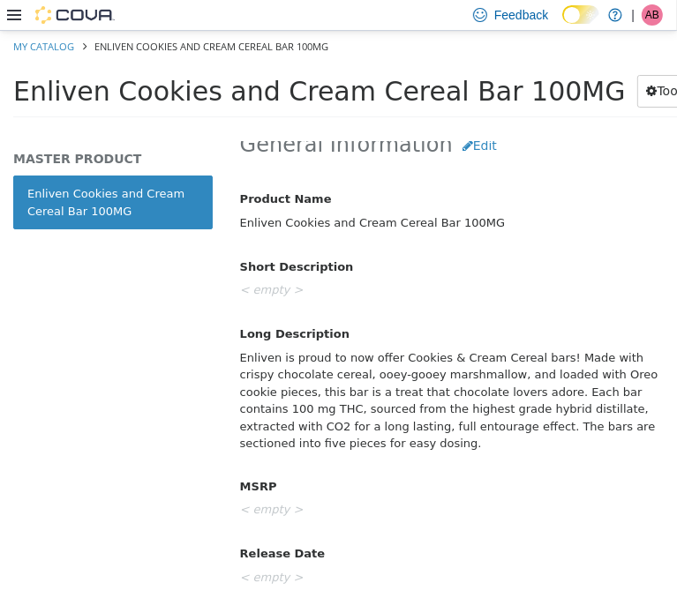
click at [339, 398] on div "Enliven is proud to now offer Cookies & Cream Cereal bars! Made with crispy cho…" at bounding box center [451, 400] width 449 height 116
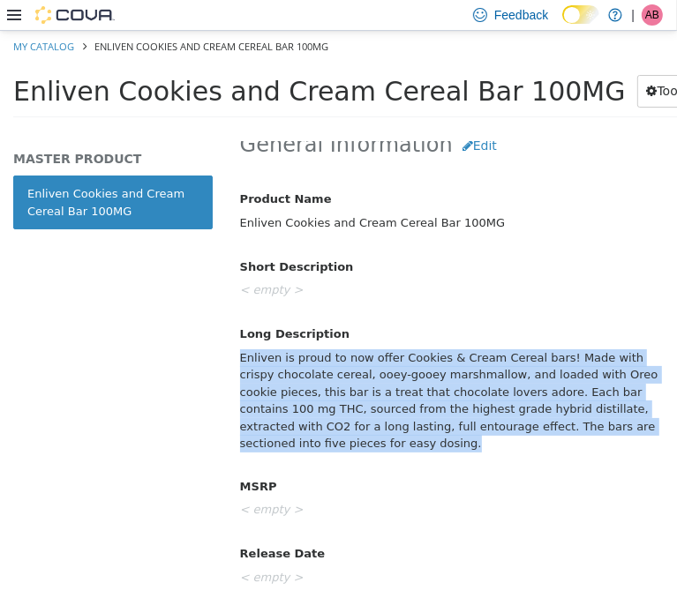
click at [339, 398] on div "Enliven is proud to now offer Cookies & Cream Cereal bars! Made with crispy cho…" at bounding box center [451, 400] width 449 height 116
copy div "Enliven is proud to now offer Cookies & Cream Cereal bars! Made with crispy cho…"
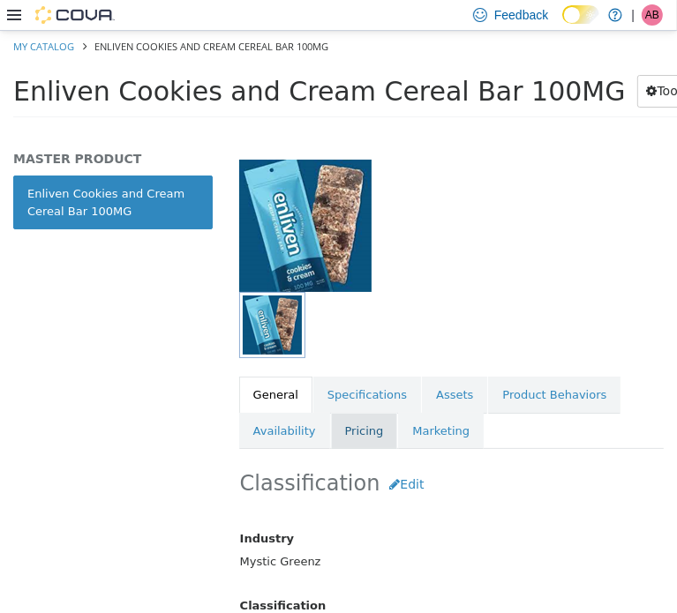
scroll to position [146, 0]
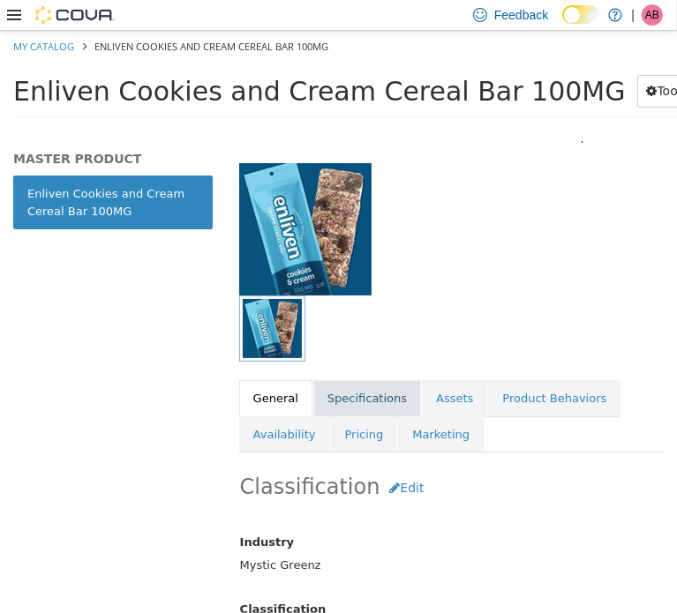
click at [343, 398] on link "Specifications" at bounding box center [367, 397] width 108 height 37
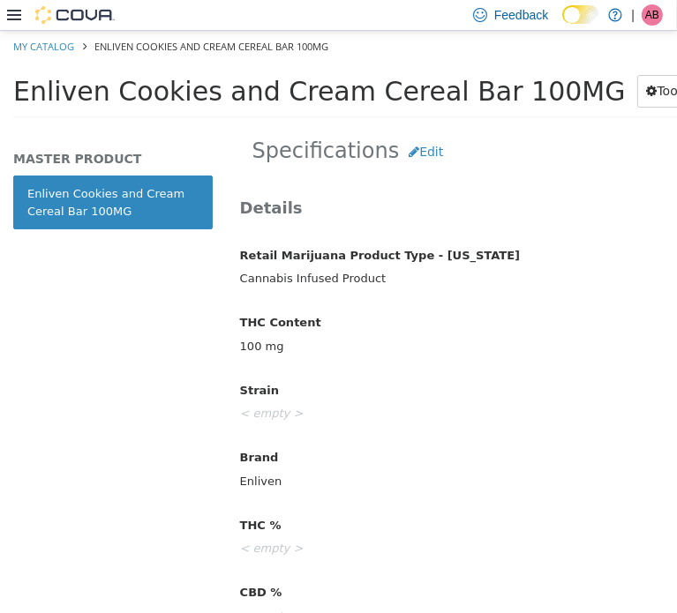
scroll to position [299, 0]
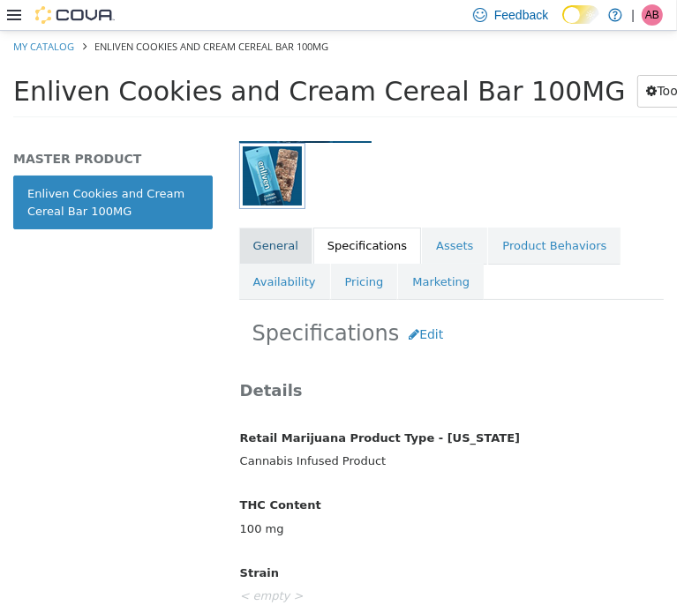
click at [256, 249] on link "General" at bounding box center [275, 245] width 73 height 37
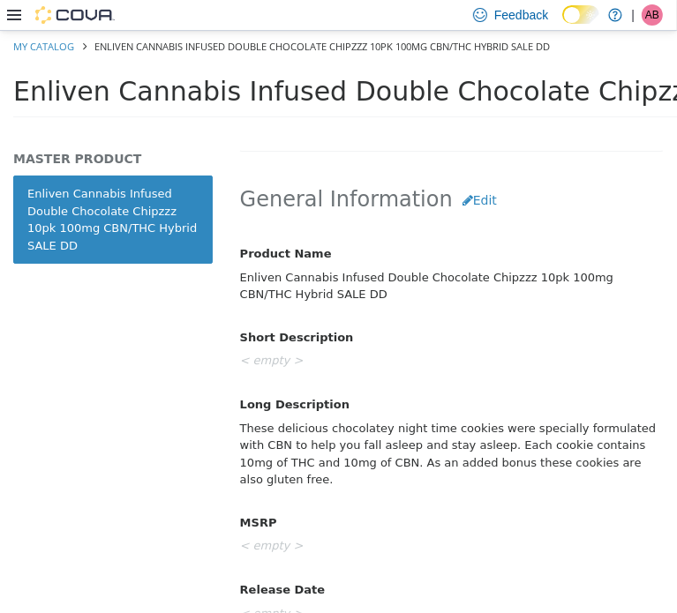
scroll to position [709, 0]
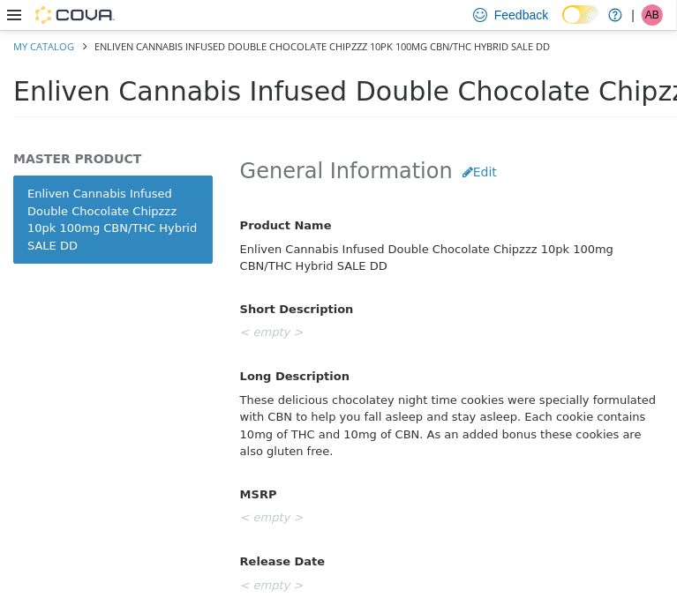
click at [360, 409] on div "These delicious chocolatey night time cookies were specially formulated with CB…" at bounding box center [451, 425] width 449 height 81
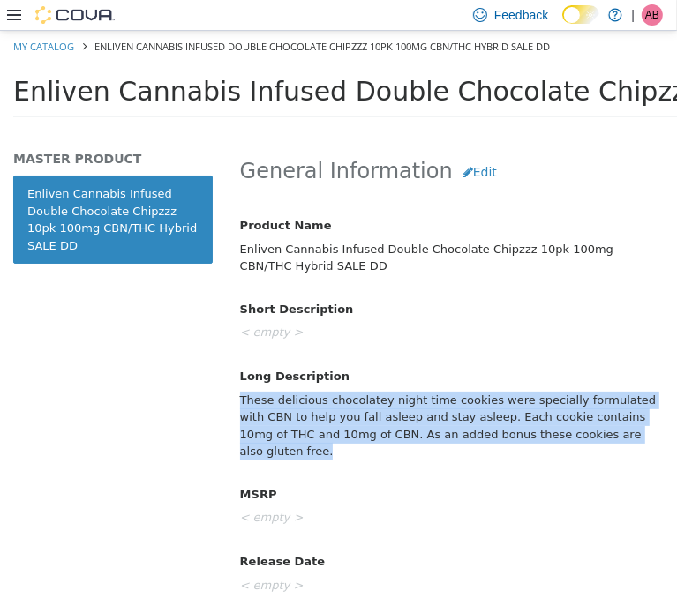
click at [360, 409] on div "These delicious chocolatey night time cookies were specially formulated with CB…" at bounding box center [451, 425] width 449 height 81
copy div "These delicious chocolatey night time cookies were specially formulated with CB…"
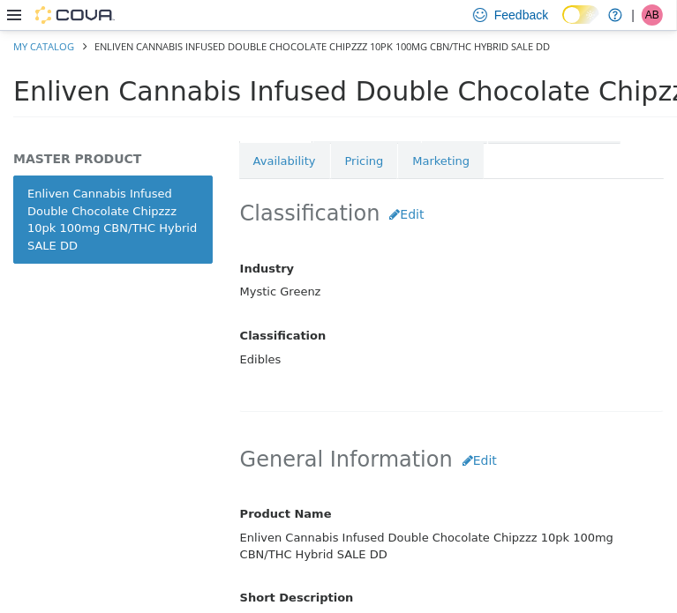
scroll to position [267, 0]
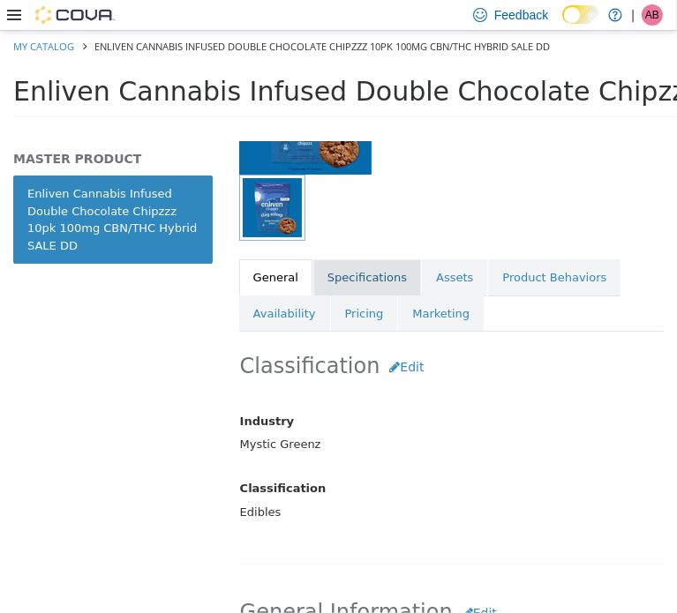
click at [370, 268] on link "Specifications" at bounding box center [367, 277] width 108 height 37
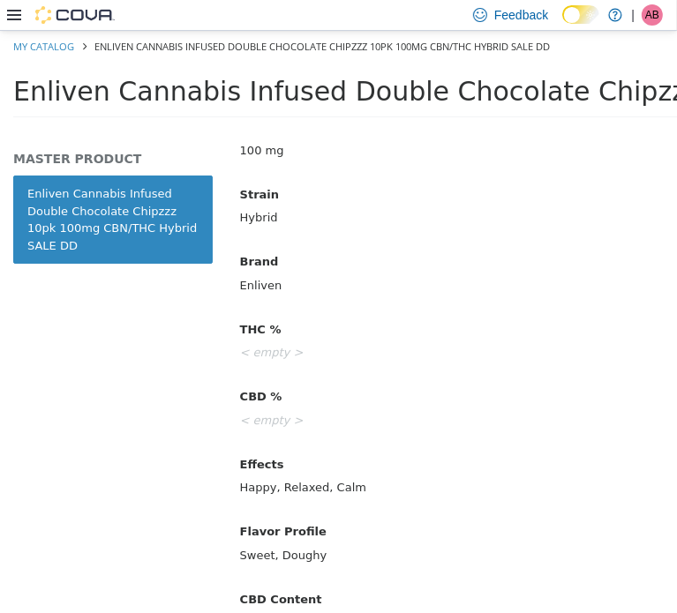
scroll to position [679, 0]
click at [261, 100] on span "Enliven Cannabis Infused Double Chocolate Chipzzz 10pk 100mg CBN/THC Hybrid SAL…" at bounding box center [618, 90] width 1211 height 31
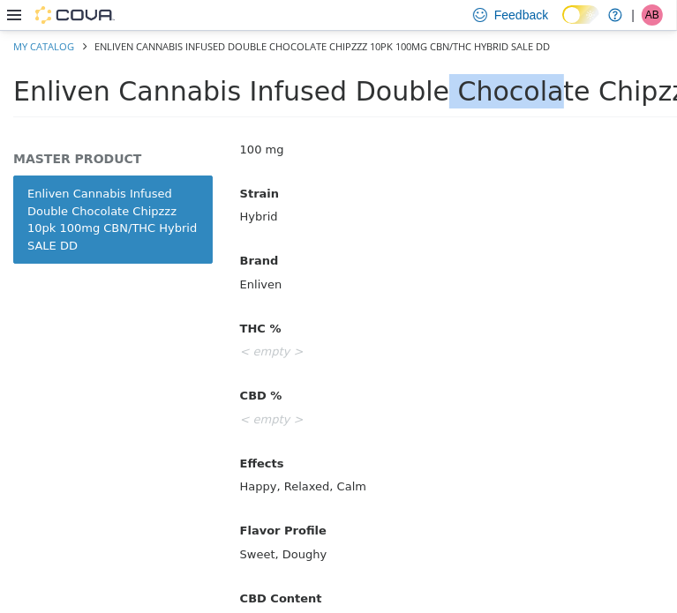
click at [261, 99] on span "Enliven Cannabis Infused Double Chocolate Chipzzz 10pk 100mg CBN/THC Hybrid SAL…" at bounding box center [618, 90] width 1211 height 31
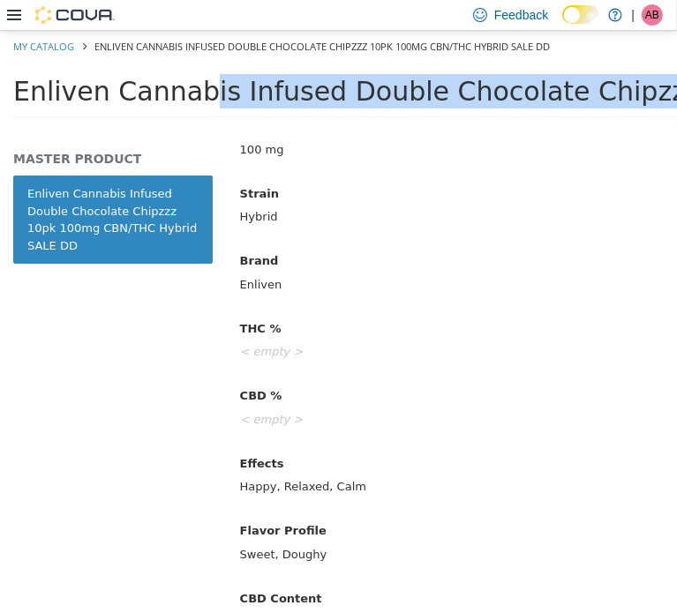
click at [261, 99] on span "Enliven Cannabis Infused Double Chocolate Chipzzz 10pk 100mg CBN/THC Hybrid SAL…" at bounding box center [618, 90] width 1211 height 31
copy div "Enliven Cannabis Infused Double Chocolate Chipzzz 10pk 100mg CBN/THC Hybrid SAL…"
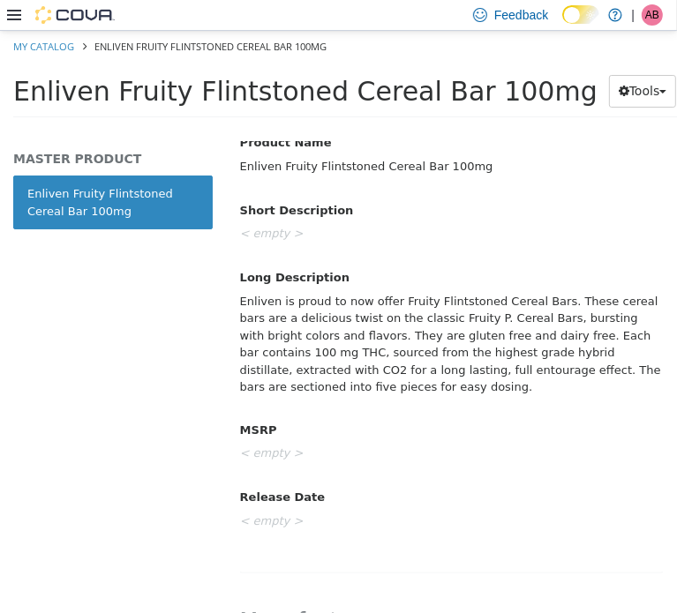
scroll to position [794, 0]
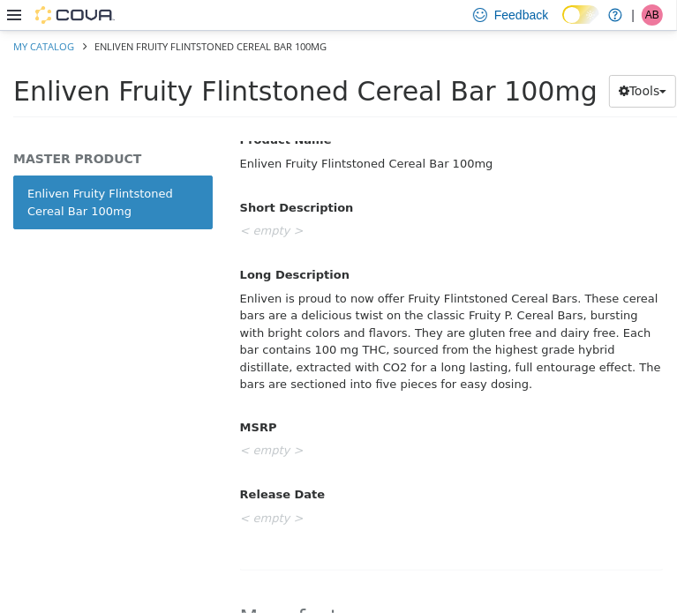
click at [344, 352] on div "Enliven is proud to now offer Fruity Flintstoned Cereal Bars. These cereal bars…" at bounding box center [451, 341] width 449 height 116
click at [344, 351] on div "Enliven is proud to now offer Fruity Flintstoned Cereal Bars. These cereal bars…" at bounding box center [451, 341] width 449 height 116
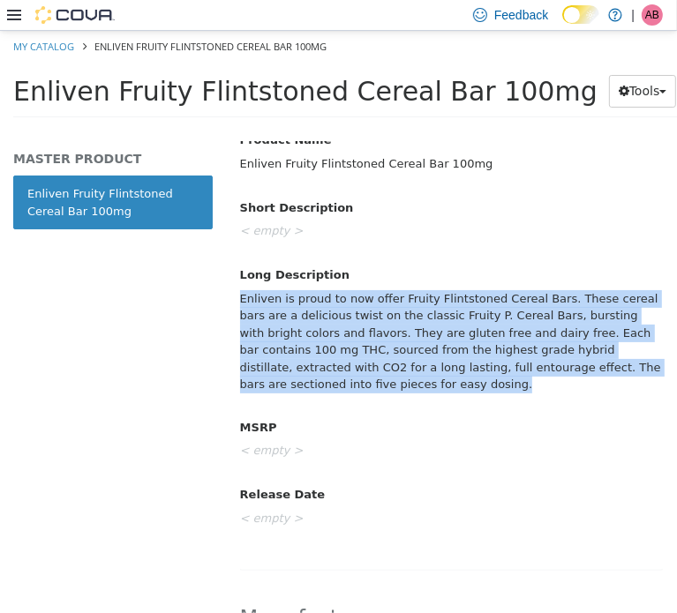
click at [344, 351] on div "Enliven is proud to now offer Fruity Flintstoned Cereal Bars. These cereal bars…" at bounding box center [451, 341] width 449 height 116
copy div "Enliven is proud to now offer Fruity Flintstoned Cereal Bars. These cereal bars…"
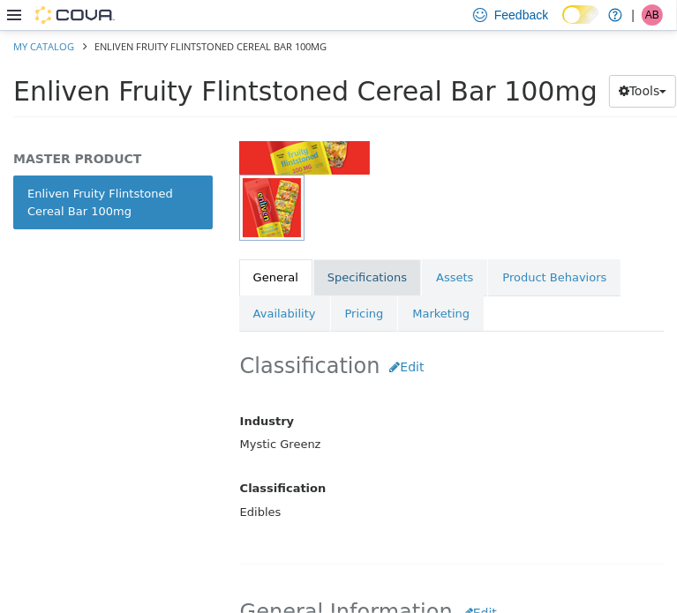
scroll to position [265, 0]
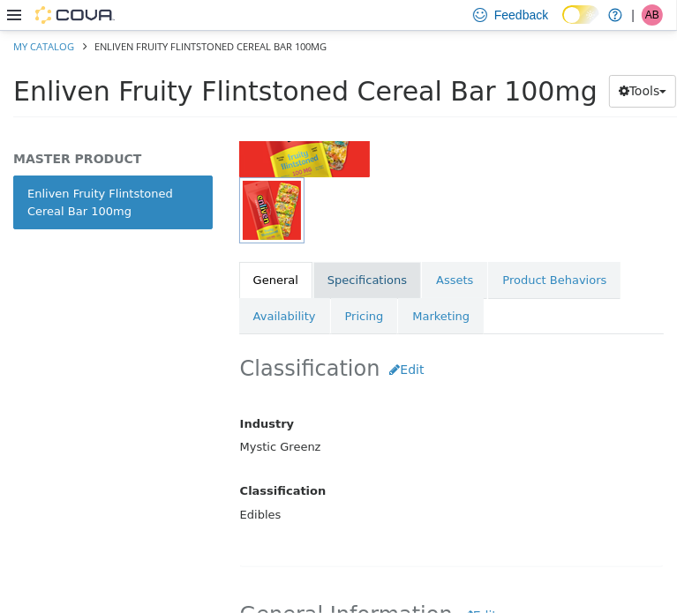
drag, startPoint x: 357, startPoint y: 273, endPoint x: 342, endPoint y: 276, distance: 14.6
click at [357, 273] on link "Specifications" at bounding box center [367, 279] width 108 height 37
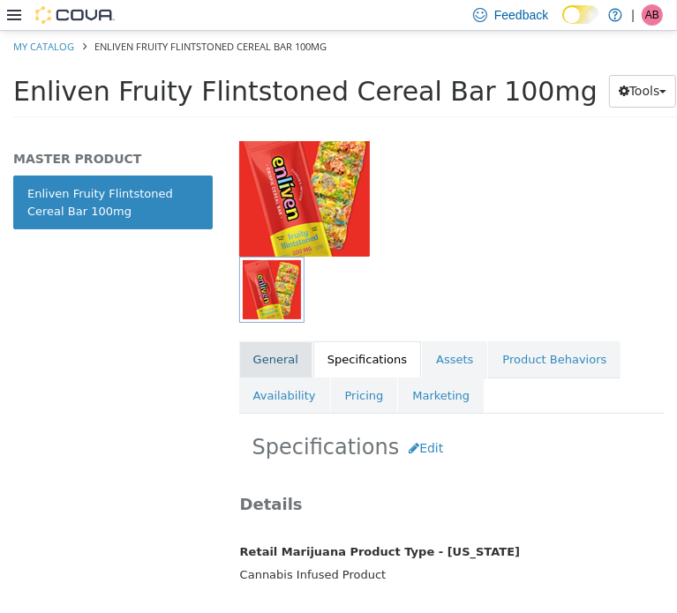
scroll to position [146, 0]
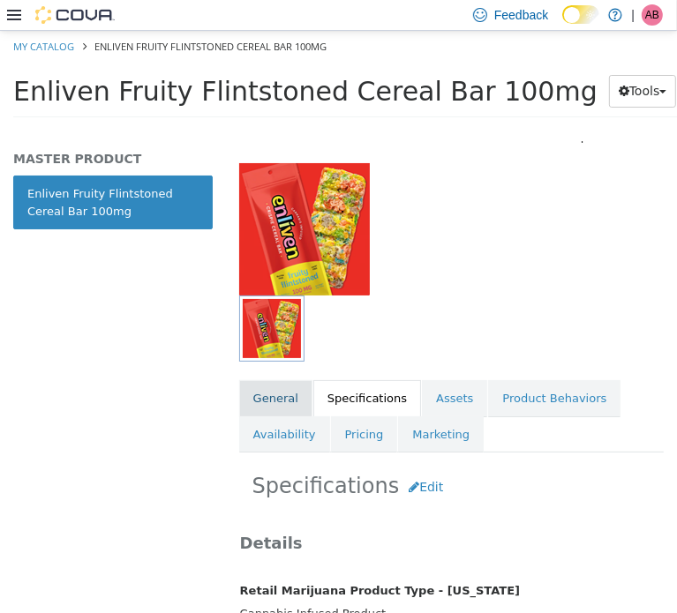
click at [281, 398] on link "General" at bounding box center [275, 397] width 73 height 37
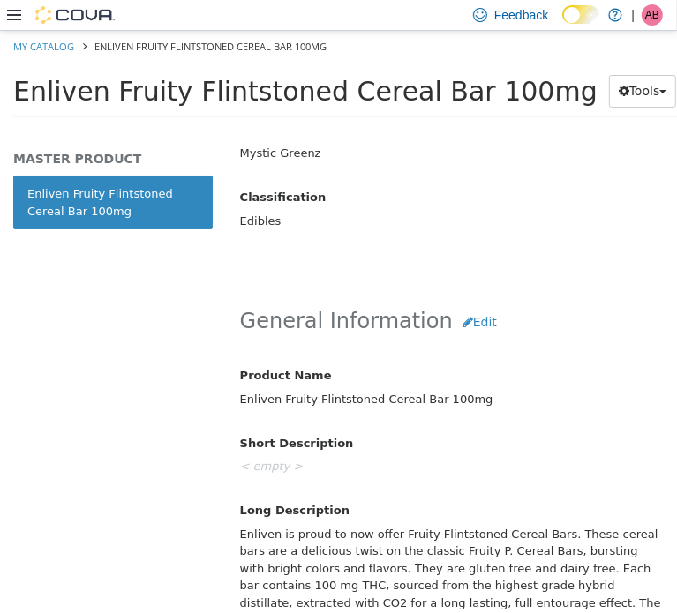
scroll to position [735, 0]
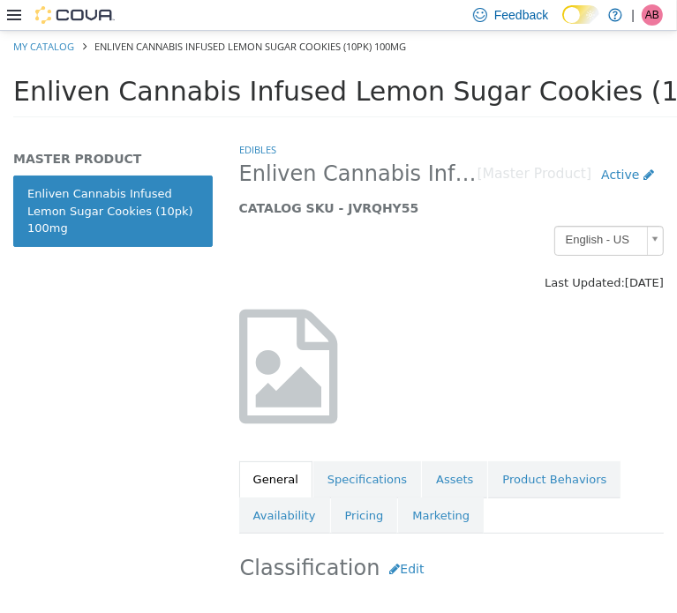
click at [311, 95] on span "Enliven Cannabis Infused Lemon Sugar Cookies (10pk) 100mg" at bounding box center [426, 90] width 826 height 31
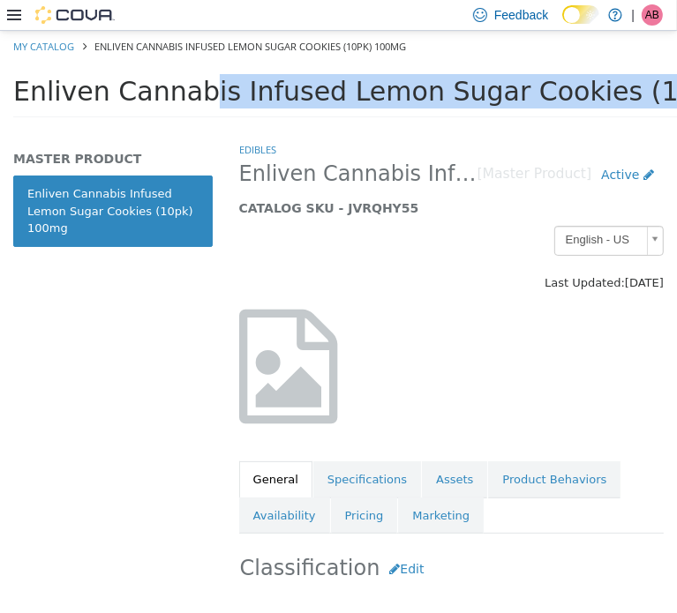
click at [311, 95] on span "Enliven Cannabis Infused Lemon Sugar Cookies (10pk) 100mg" at bounding box center [426, 90] width 826 height 31
copy div "Enliven Cannabis Infused Lemon Sugar Cookies (10pk) 100mg Tools Clone Print Lab…"
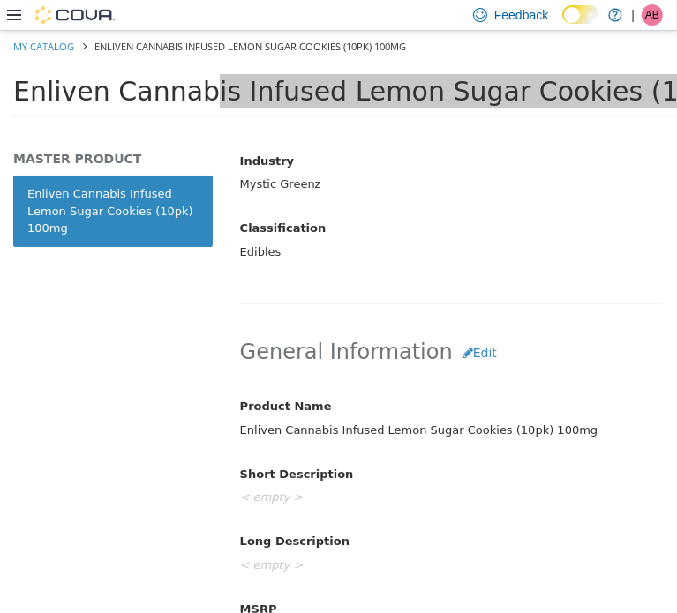
scroll to position [588, 0]
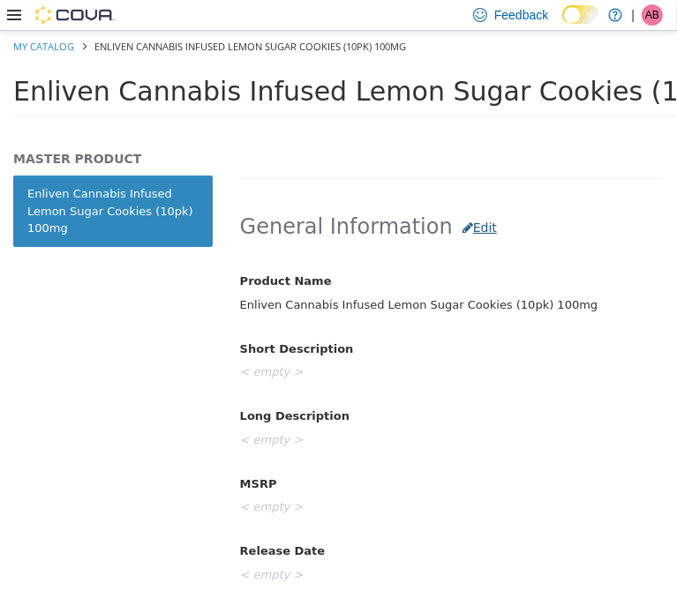
drag, startPoint x: 483, startPoint y: 229, endPoint x: 462, endPoint y: 231, distance: 20.5
click at [483, 229] on h2 "General Information Edit" at bounding box center [451, 227] width 423 height 33
click at [462, 232] on button "Edit" at bounding box center [480, 227] width 54 height 33
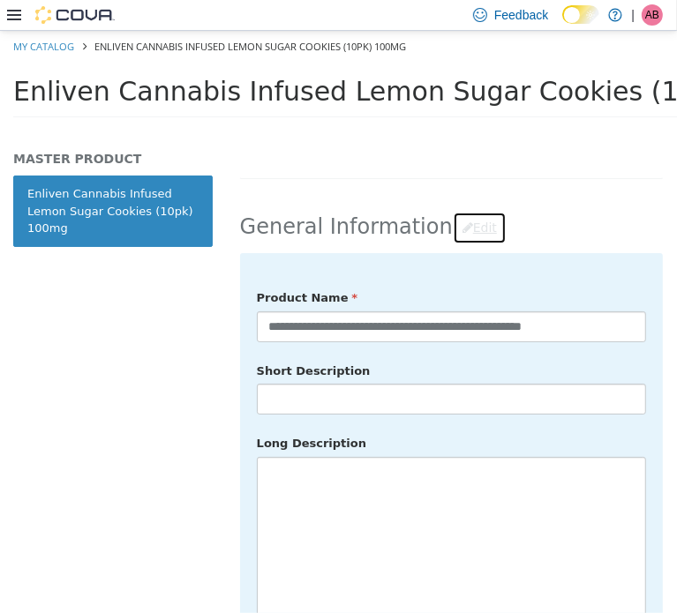
scroll to position [735, 0]
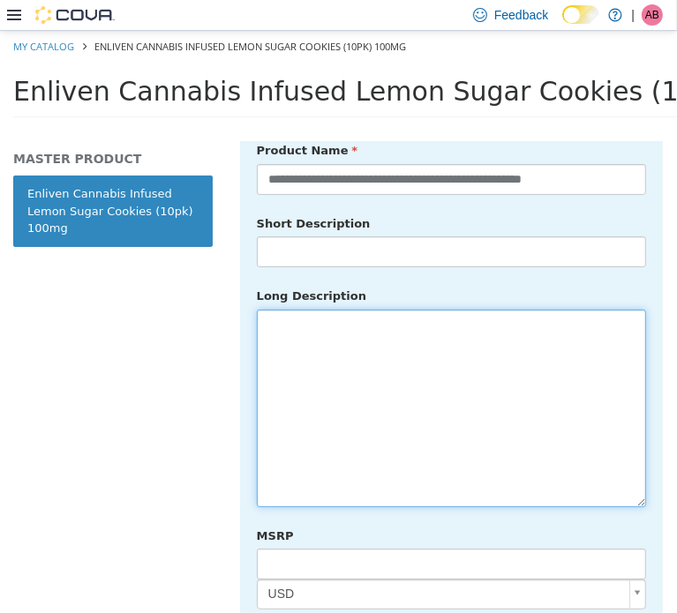
click at [371, 405] on textarea at bounding box center [451, 408] width 389 height 198
click at [307, 326] on textarea at bounding box center [451, 408] width 389 height 198
paste textarea "**********"
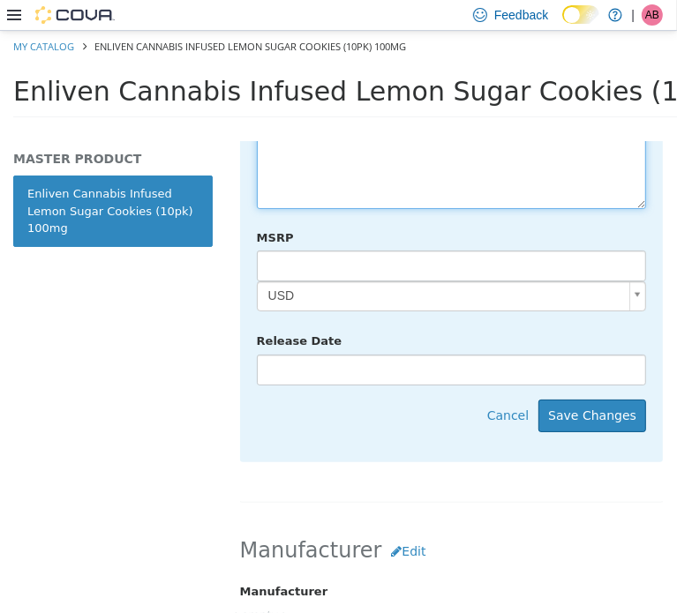
scroll to position [1059, 0]
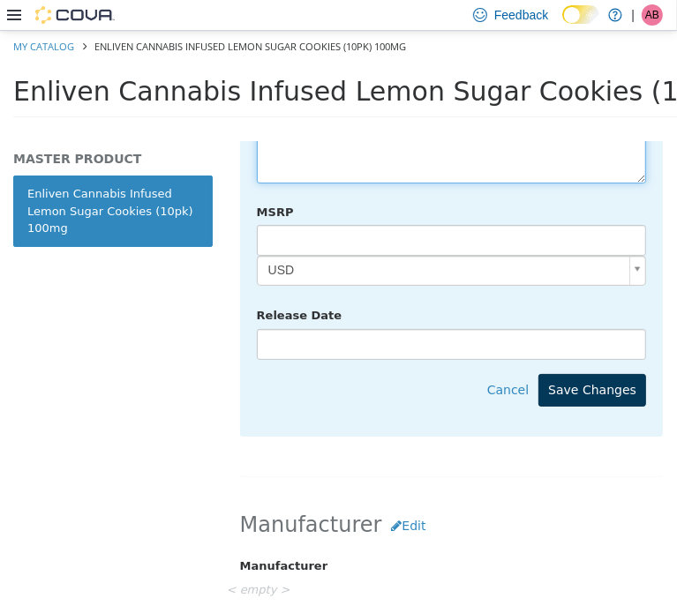
type textarea "**********"
click at [589, 373] on button "Save Changes" at bounding box center [592, 389] width 108 height 33
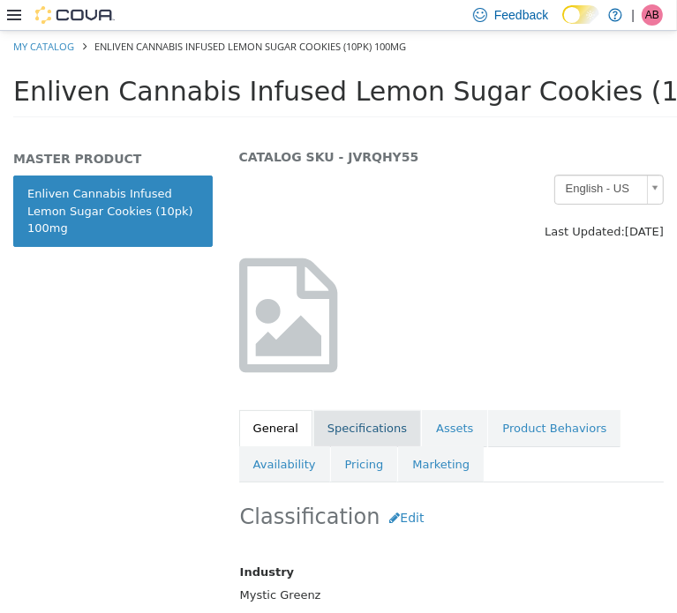
scroll to position [34, 0]
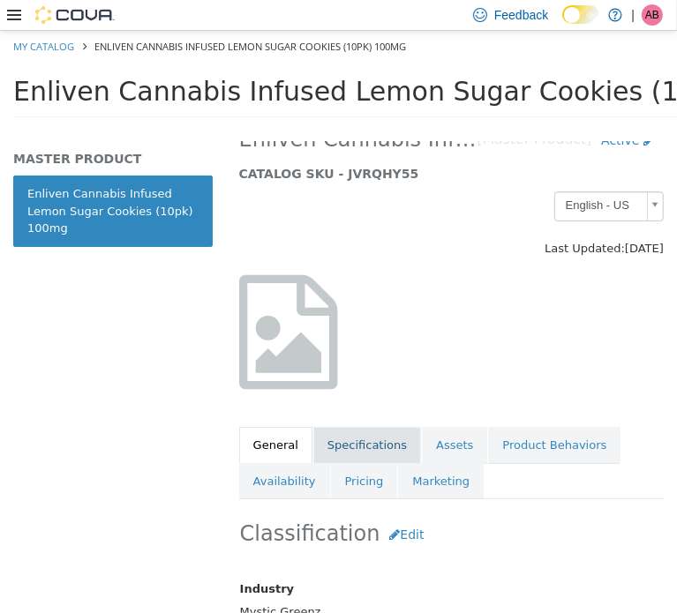
click at [371, 436] on link "Specifications" at bounding box center [367, 444] width 108 height 37
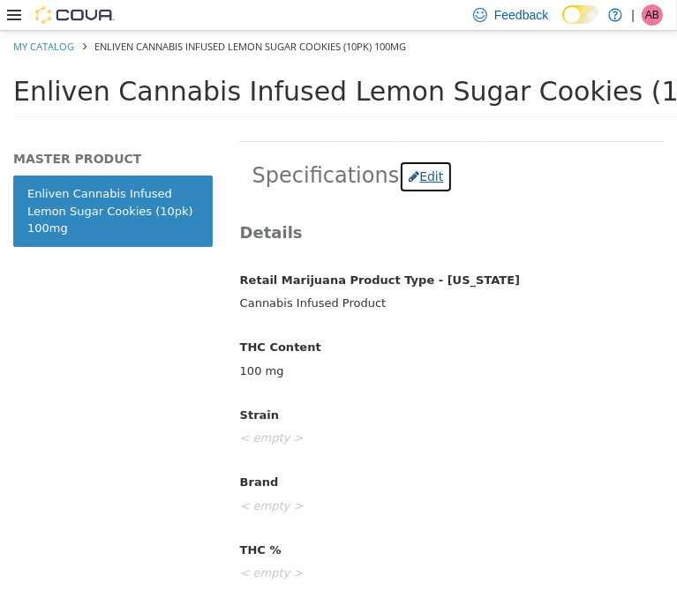
click at [426, 181] on button "Edit" at bounding box center [426, 176] width 54 height 33
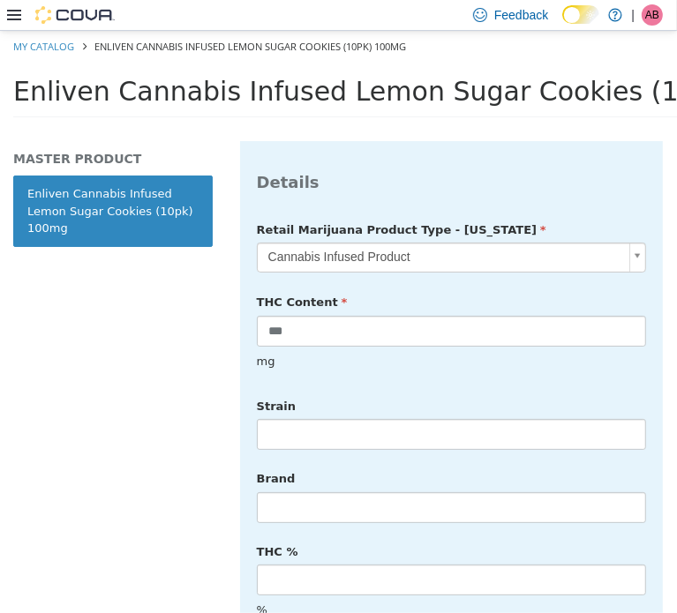
scroll to position [568, 0]
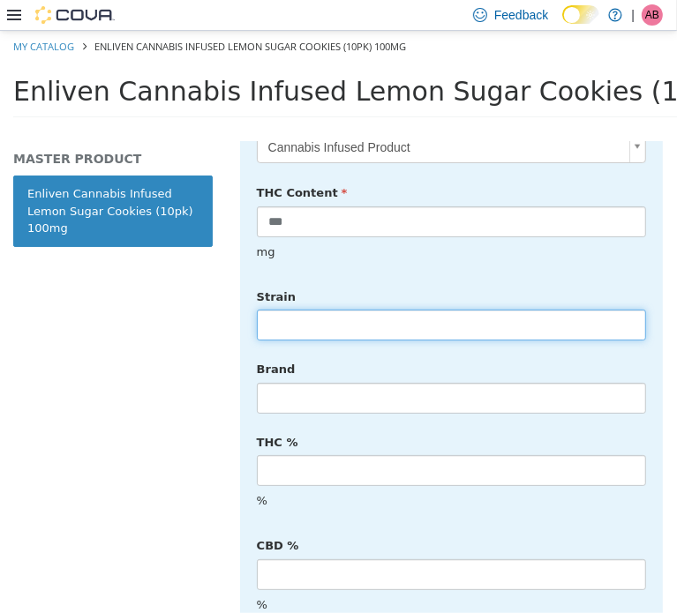
click at [313, 311] on input "text" at bounding box center [451, 324] width 389 height 31
type input "******"
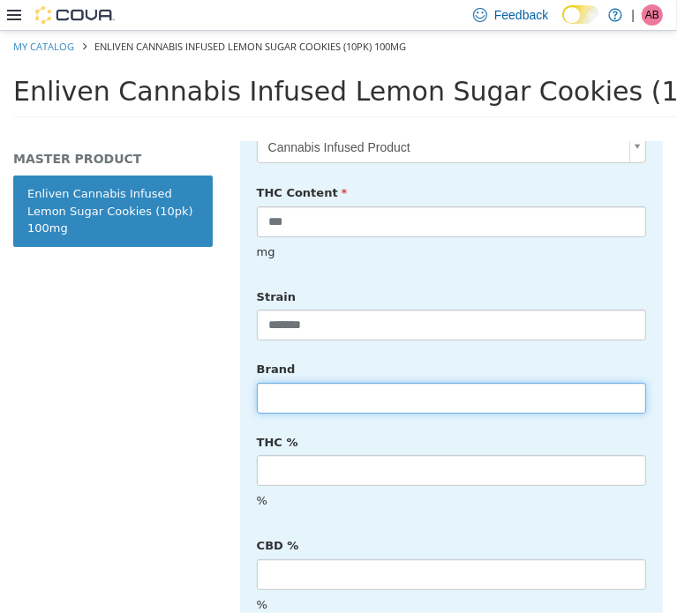
click at [346, 382] on input "text" at bounding box center [451, 397] width 389 height 31
type input "*******"
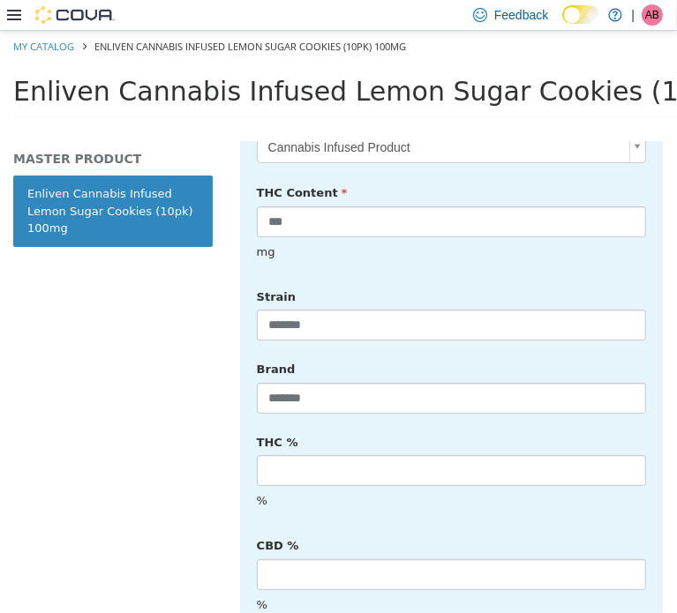
click at [646, 491] on div "**********" at bounding box center [451, 503] width 423 height 955
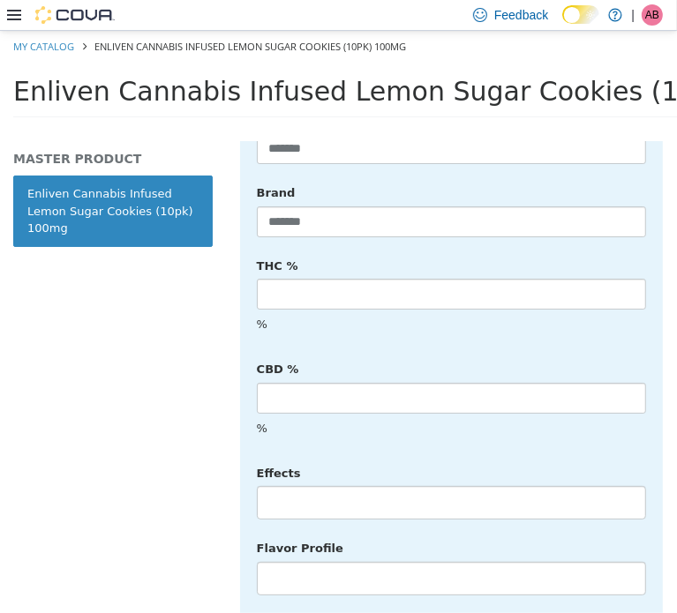
scroll to position [745, 0]
click at [311, 488] on li at bounding box center [451, 502] width 387 height 28
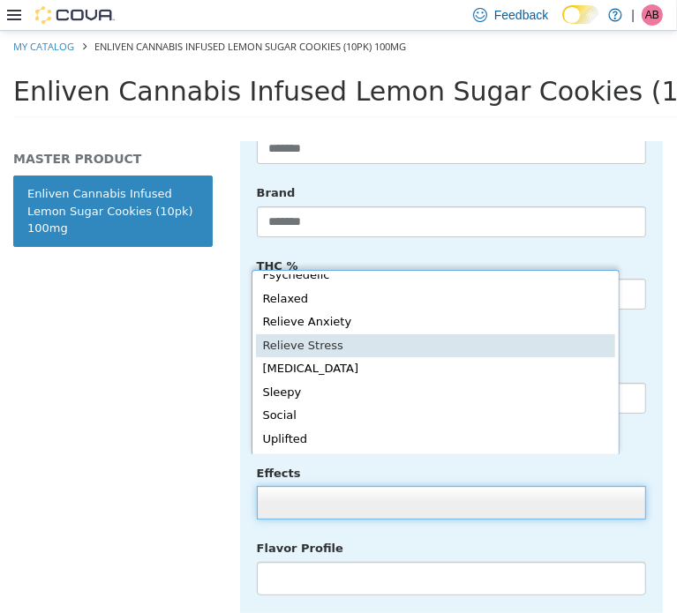
scroll to position [374, 0]
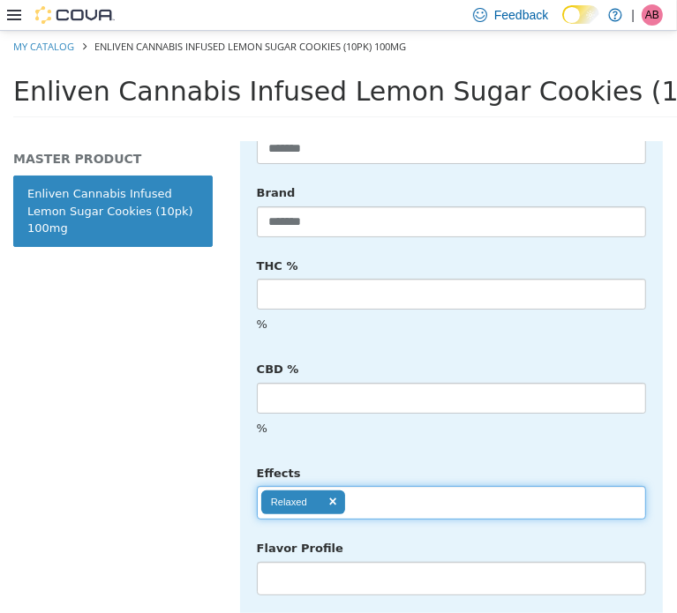
click at [387, 485] on ul "Relaxed" at bounding box center [451, 502] width 389 height 34
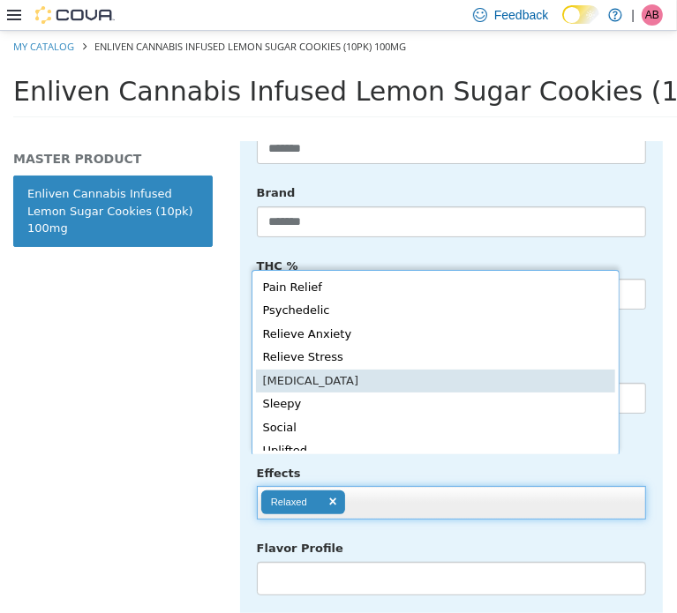
scroll to position [361, 0]
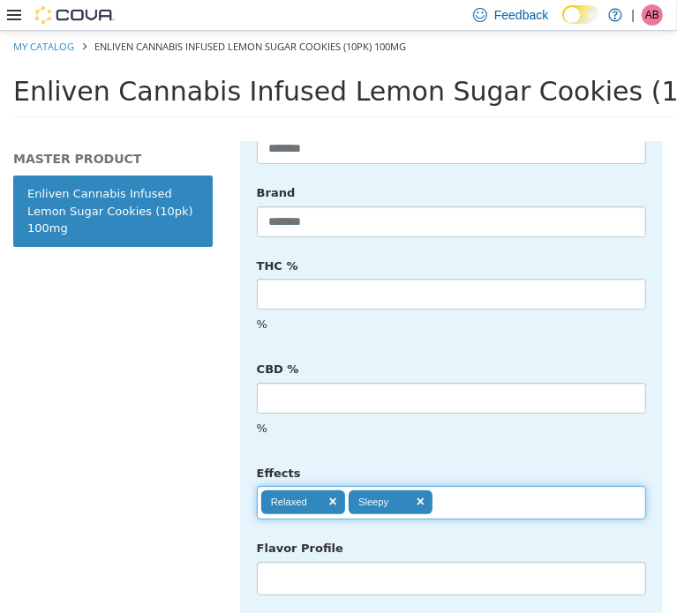
drag, startPoint x: 487, startPoint y: 462, endPoint x: 482, endPoint y: 453, distance: 10.3
click at [486, 485] on ul "Relaxed Sleepy" at bounding box center [451, 502] width 389 height 34
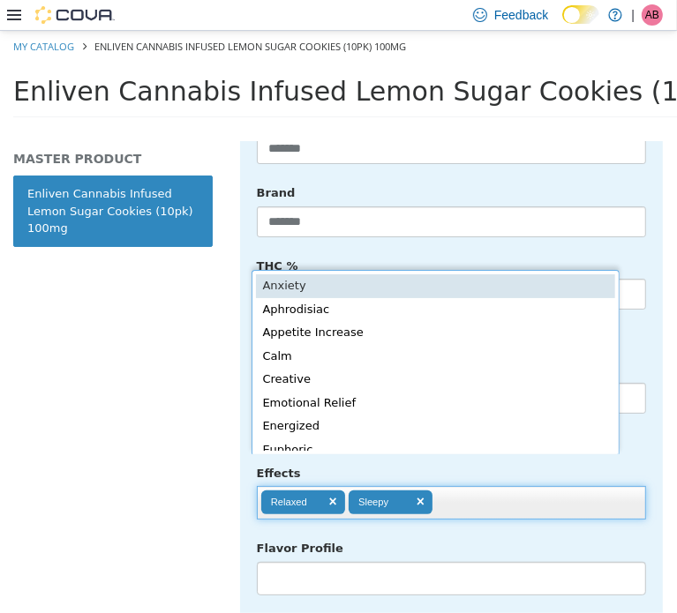
scroll to position [4, 0]
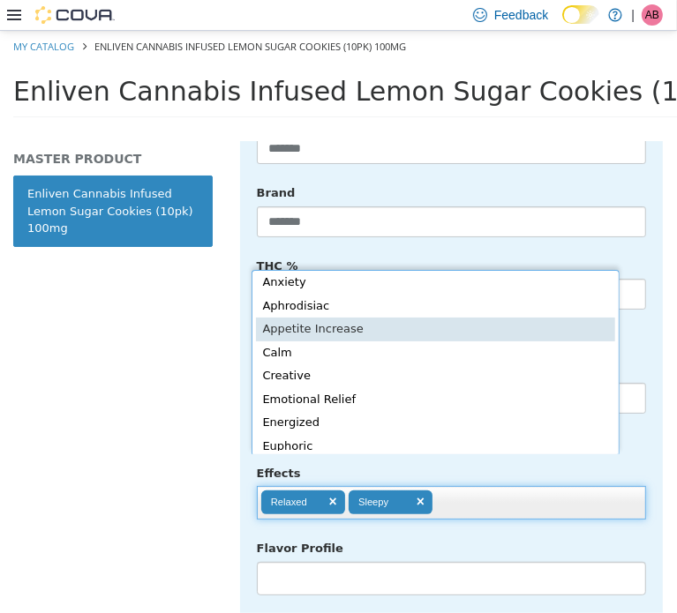
type input "**********"
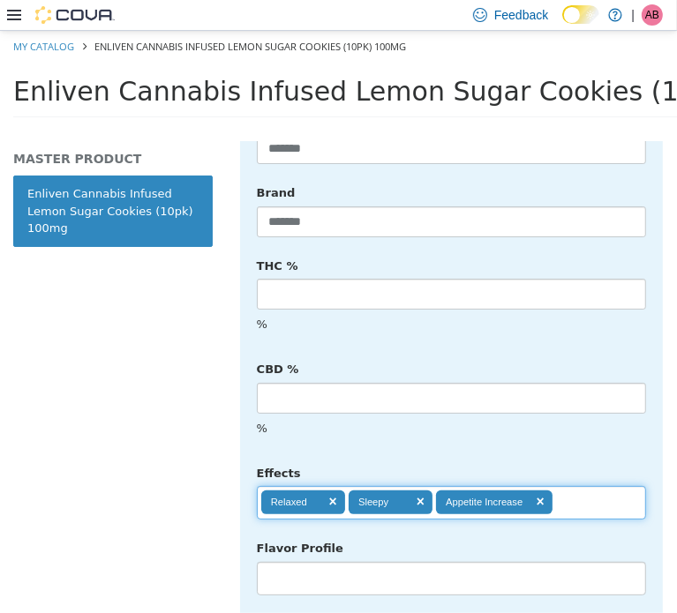
click at [602, 413] on div "%" at bounding box center [452, 428] width 416 height 31
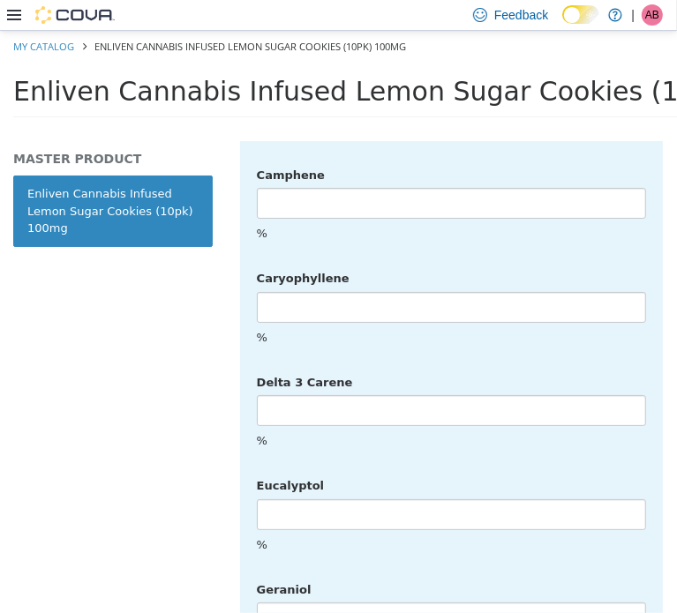
scroll to position [4488, 0]
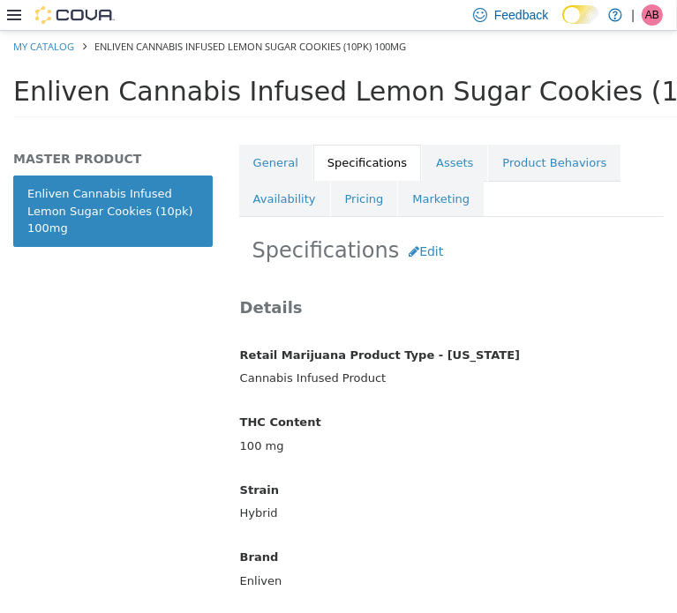
scroll to position [0, 0]
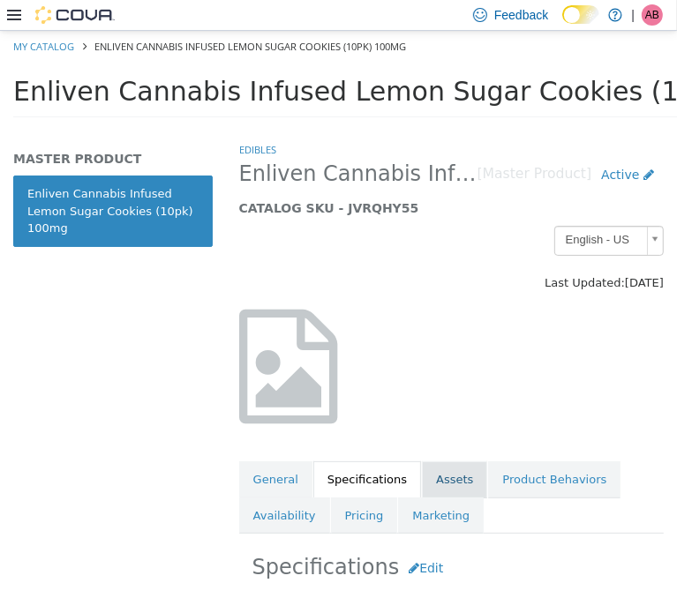
click at [430, 479] on link "Assets" at bounding box center [454, 479] width 65 height 37
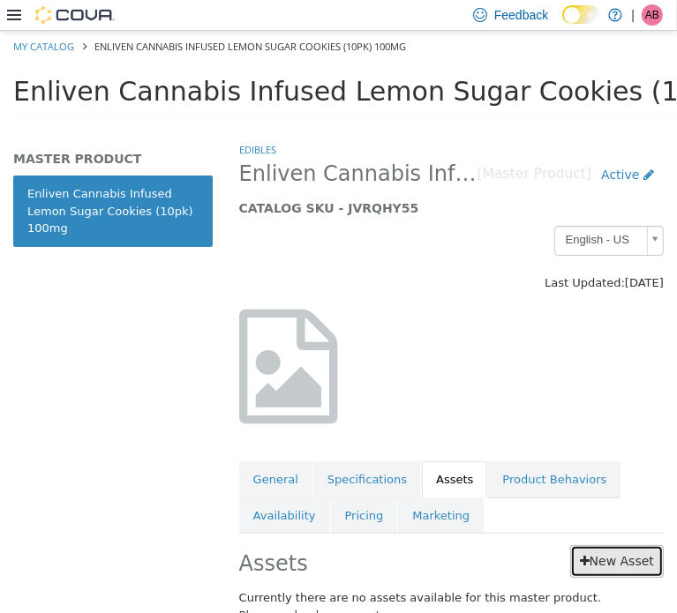
click at [608, 553] on link "New Asset" at bounding box center [617, 560] width 94 height 33
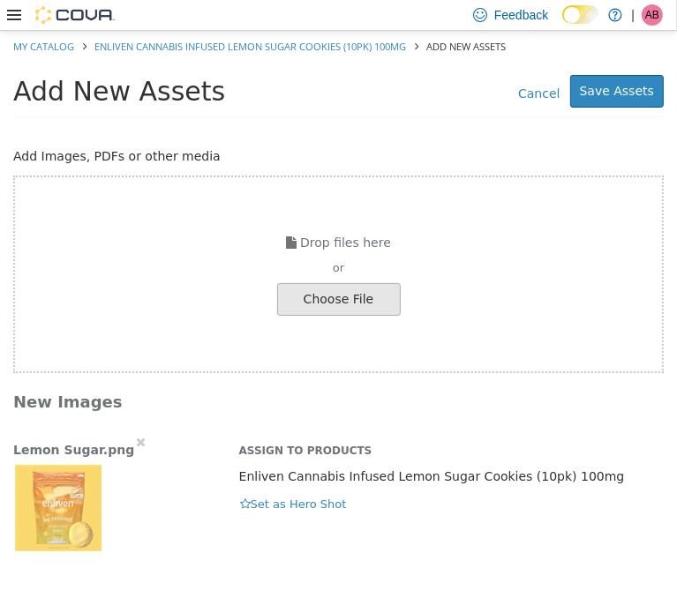
click at [41, 489] on img "button" at bounding box center [57, 506] width 88 height 88
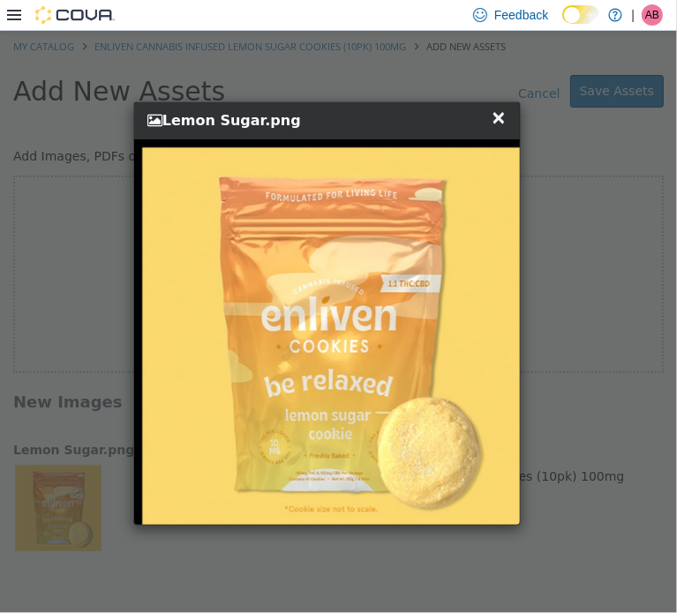
drag, startPoint x: 505, startPoint y: 124, endPoint x: 462, endPoint y: 161, distance: 56.3
click at [504, 124] on span "×" at bounding box center [499, 116] width 16 height 21
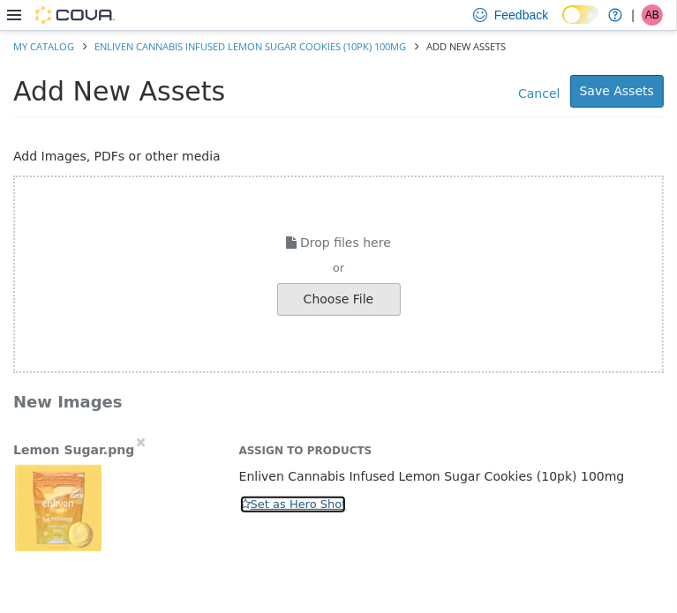
click at [268, 502] on button "Set as Hero Shot" at bounding box center [293, 503] width 109 height 19
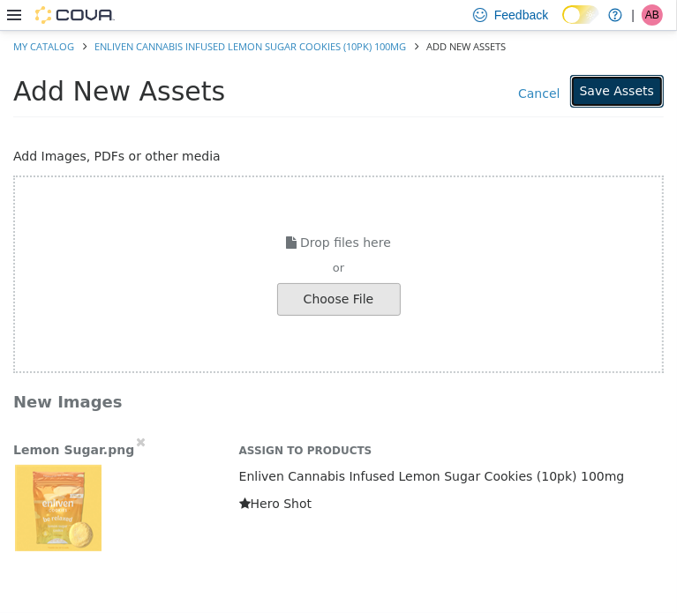
click at [620, 95] on button "Save Assets" at bounding box center [617, 90] width 94 height 33
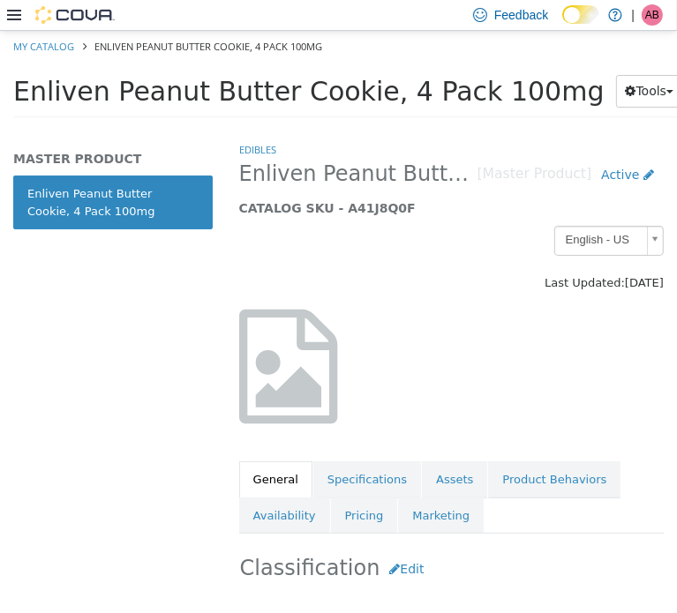
click at [249, 89] on span "Enliven Peanut Butter Cookie, 4 Pack 100mg" at bounding box center [308, 90] width 591 height 31
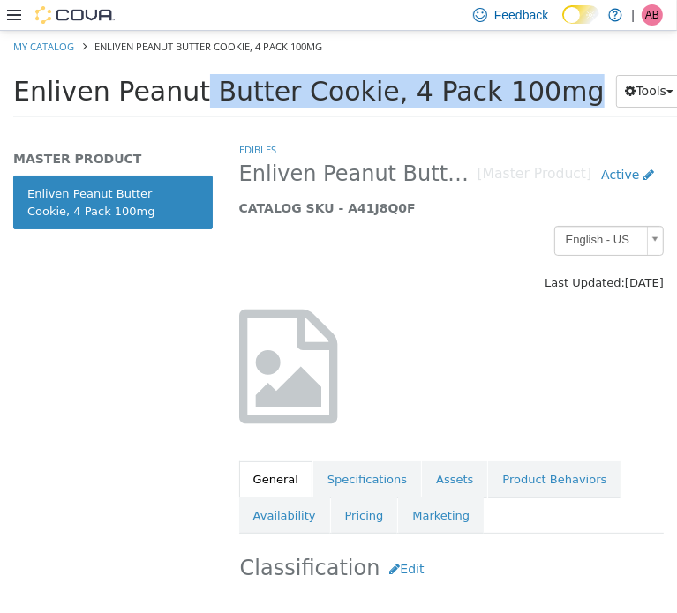
click at [249, 89] on span "Enliven Peanut Butter Cookie, 4 Pack 100mg" at bounding box center [308, 90] width 591 height 31
copy div "Enliven Peanut Butter Cookie, 4 Pack 100mg Tools Clone Print Labels"
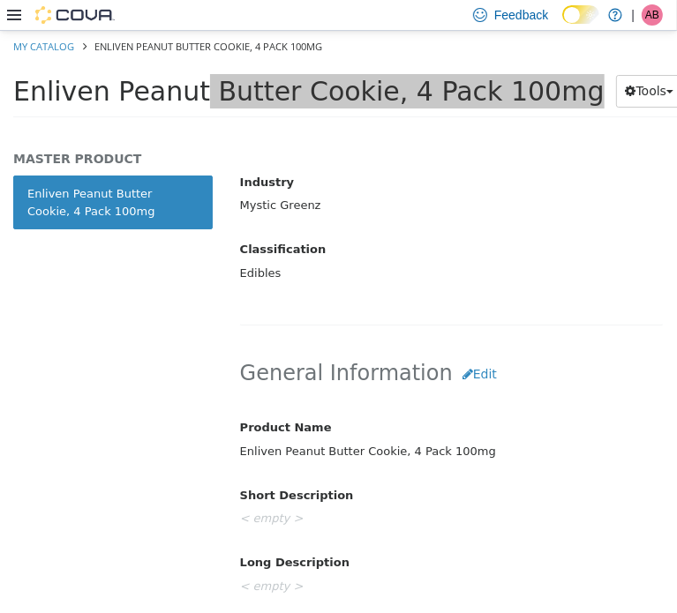
scroll to position [647, 0]
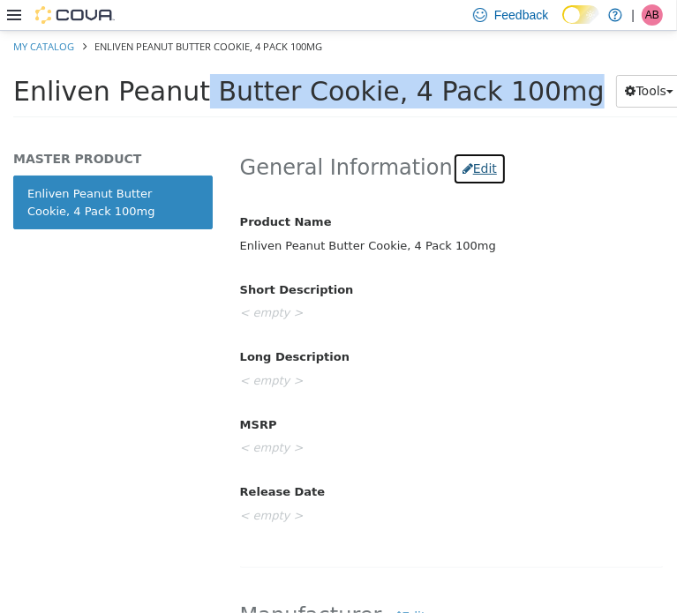
click at [460, 173] on button "Edit" at bounding box center [480, 168] width 54 height 33
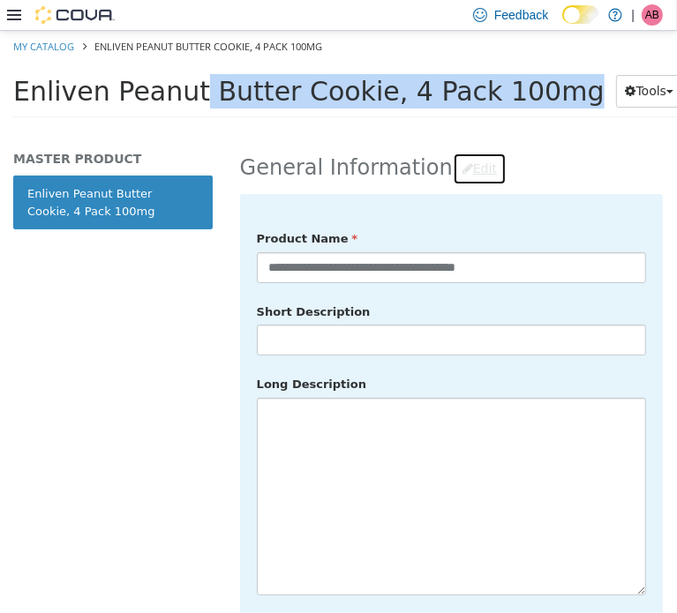
scroll to position [764, 0]
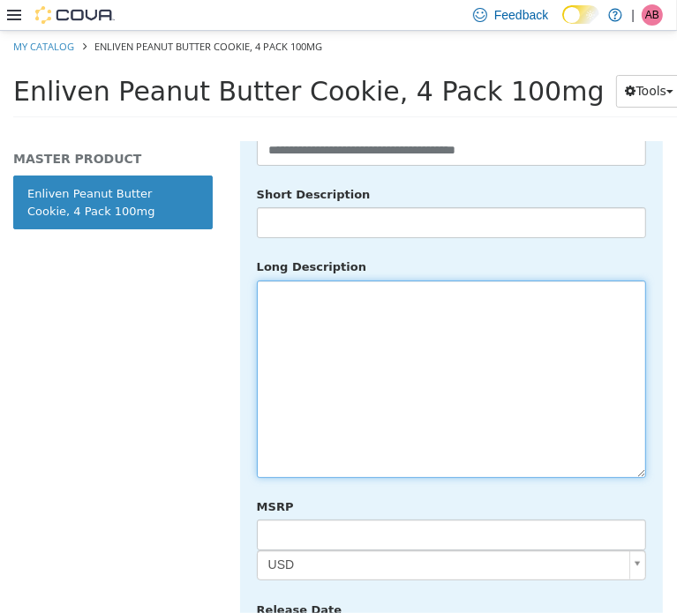
click at [414, 388] on textarea at bounding box center [451, 379] width 389 height 198
click at [365, 298] on textarea at bounding box center [451, 379] width 389 height 198
paste textarea "**********"
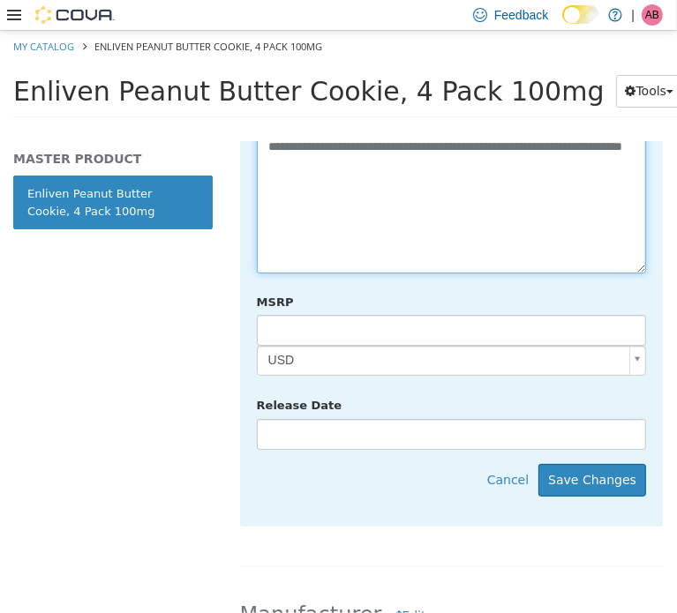
scroll to position [971, 0]
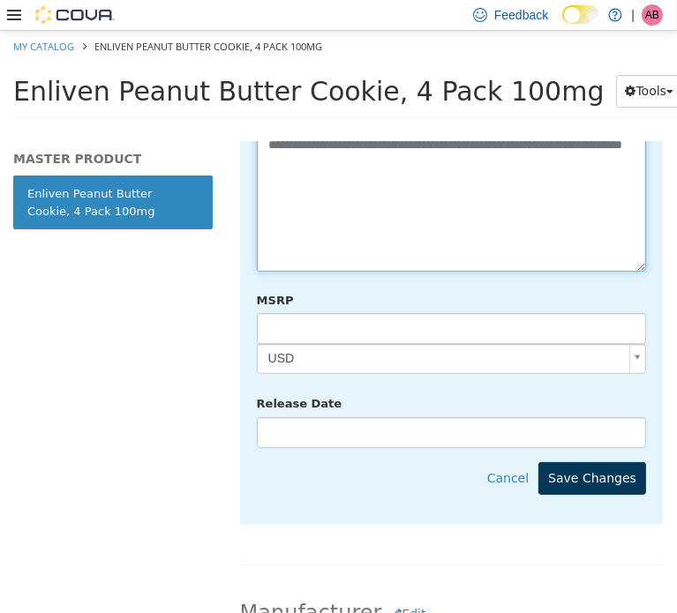
type textarea "**********"
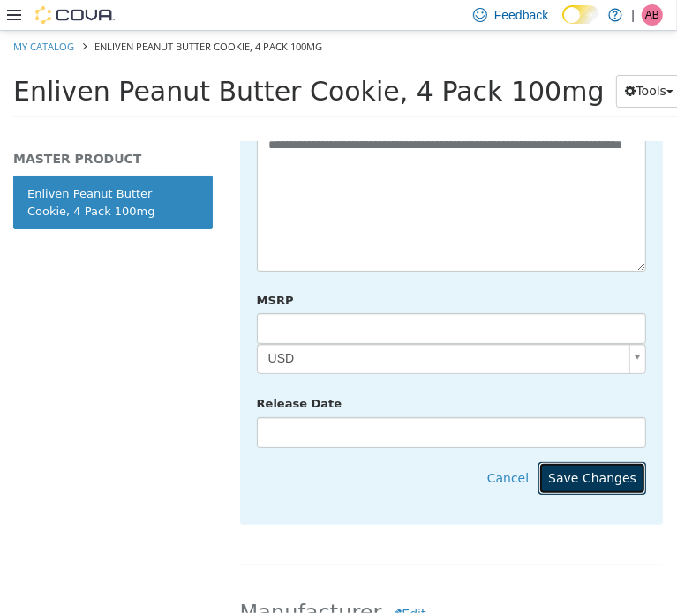
click at [585, 462] on button "Save Changes" at bounding box center [592, 478] width 108 height 33
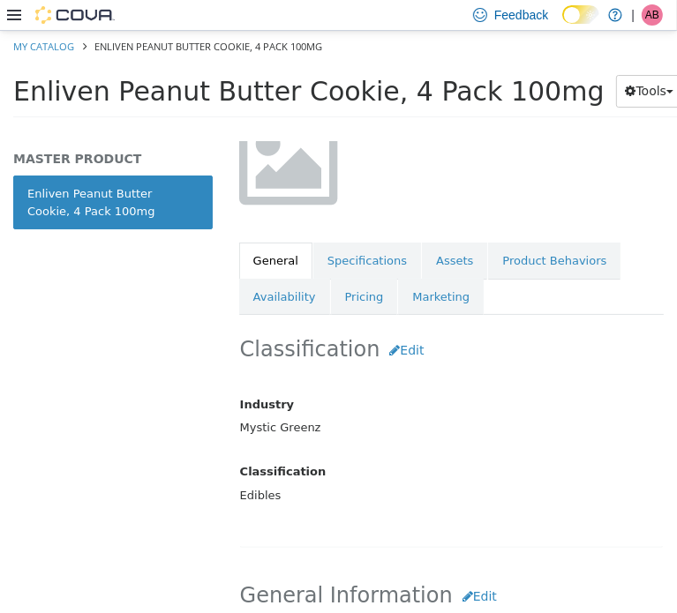
scroll to position [206, 0]
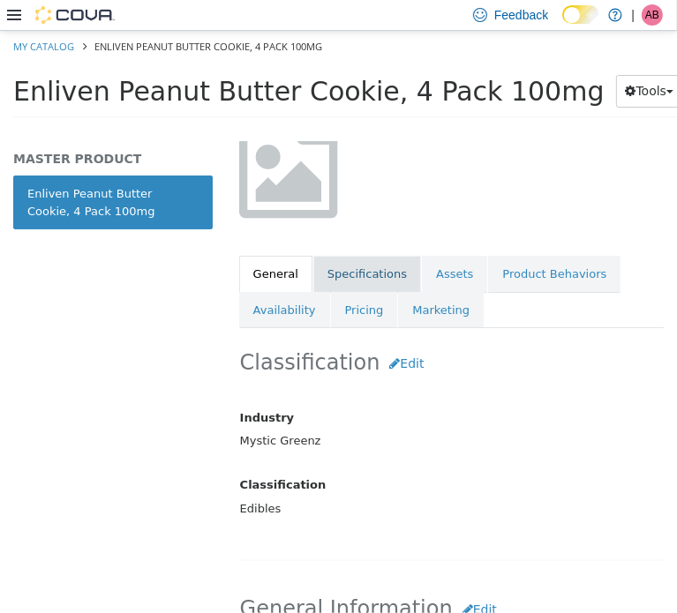
click at [341, 262] on link "Specifications" at bounding box center [367, 273] width 108 height 37
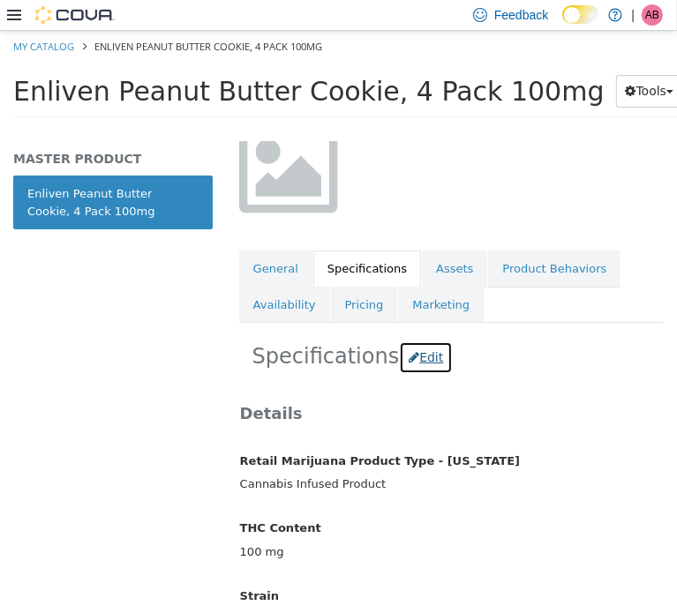
click at [400, 362] on button "Edit" at bounding box center [426, 357] width 54 height 33
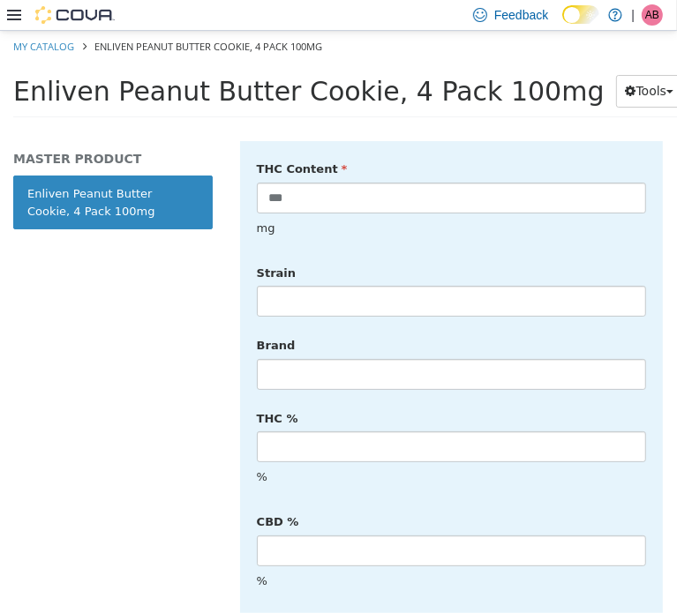
scroll to position [588, 0]
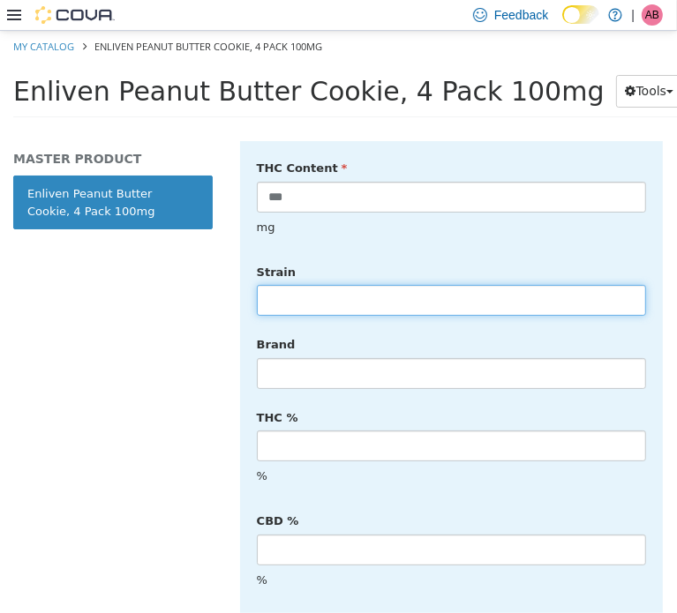
click at [307, 288] on input "text" at bounding box center [451, 299] width 389 height 31
type input "******"
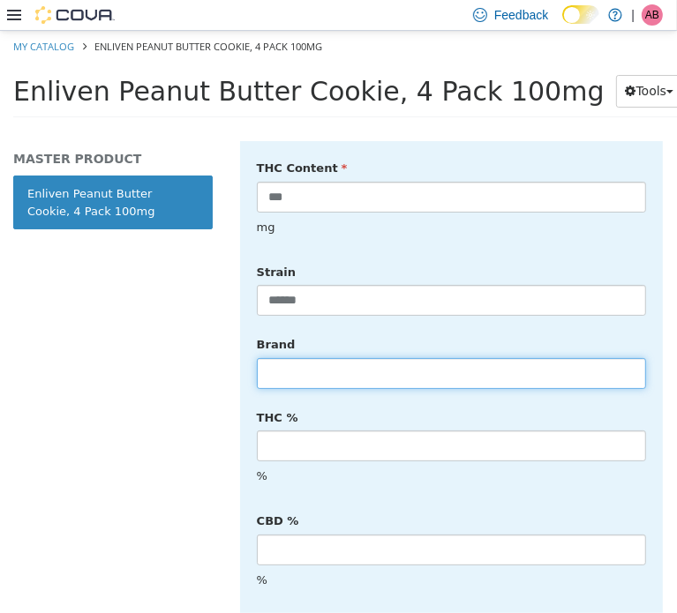
click at [330, 359] on input "text" at bounding box center [451, 372] width 389 height 31
type input "*******"
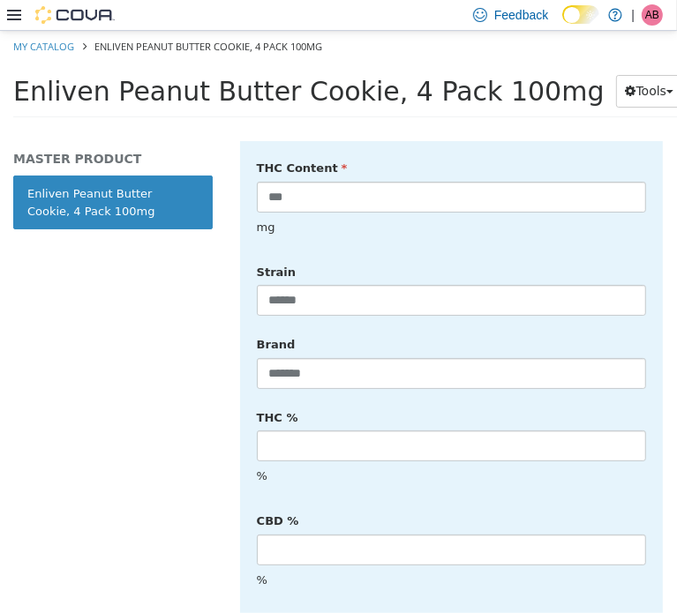
click at [300, 470] on div "**********" at bounding box center [451, 503] width 389 height 846
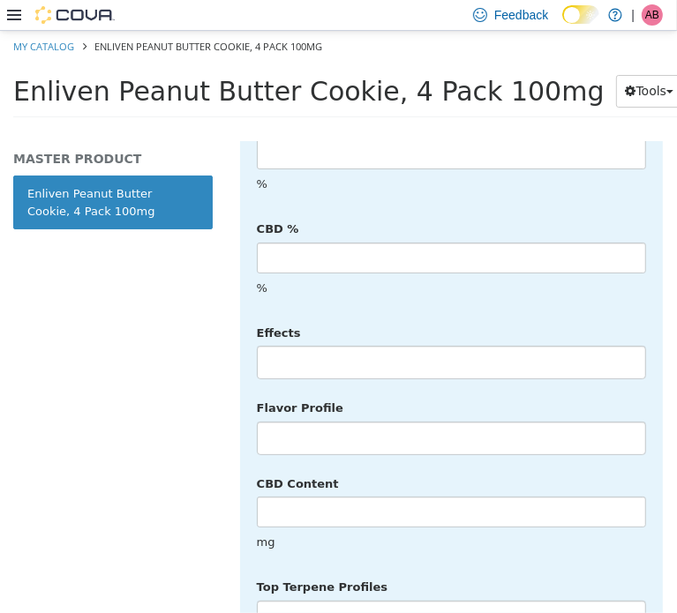
scroll to position [882, 0]
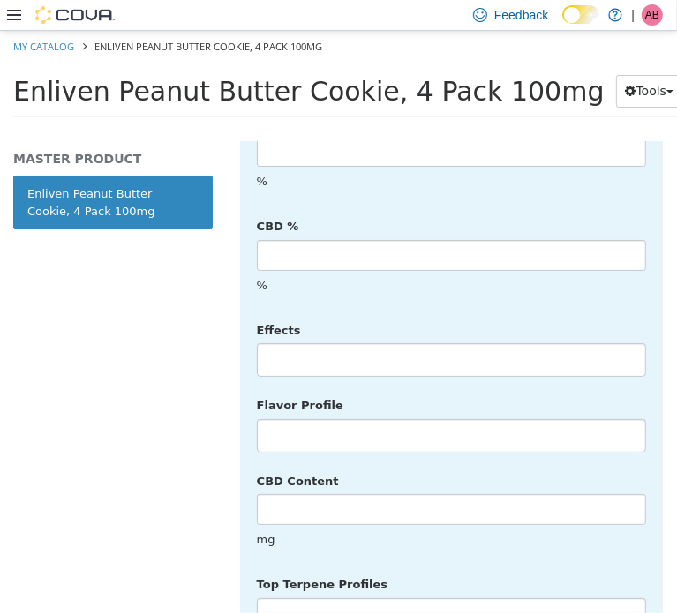
click at [379, 345] on li at bounding box center [451, 359] width 387 height 28
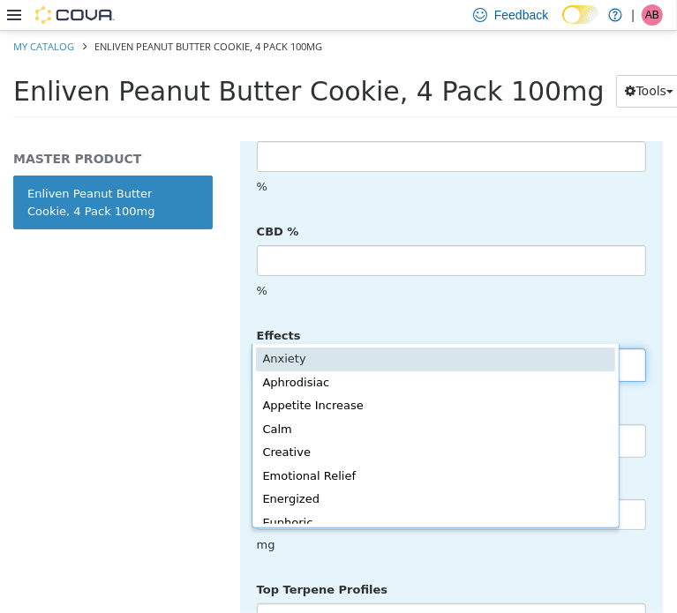
scroll to position [888, 0]
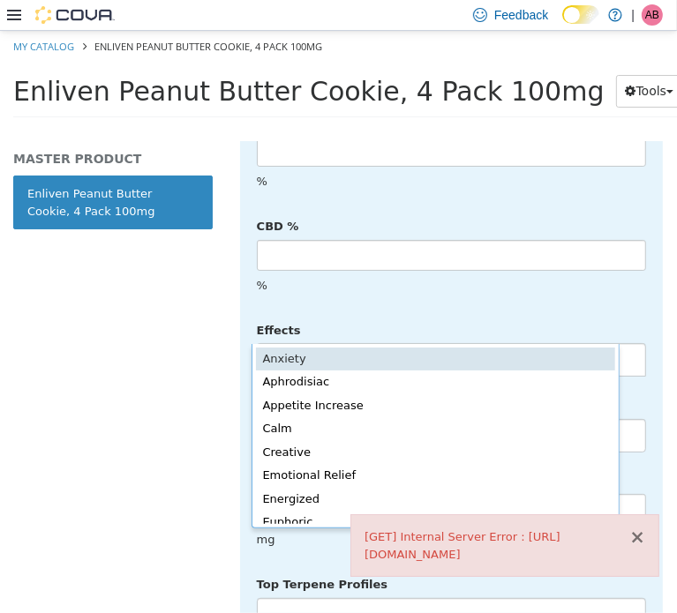
drag, startPoint x: 621, startPoint y: 503, endPoint x: 627, endPoint y: 494, distance: 10.8
click at [629, 528] on button "×" at bounding box center [637, 537] width 16 height 19
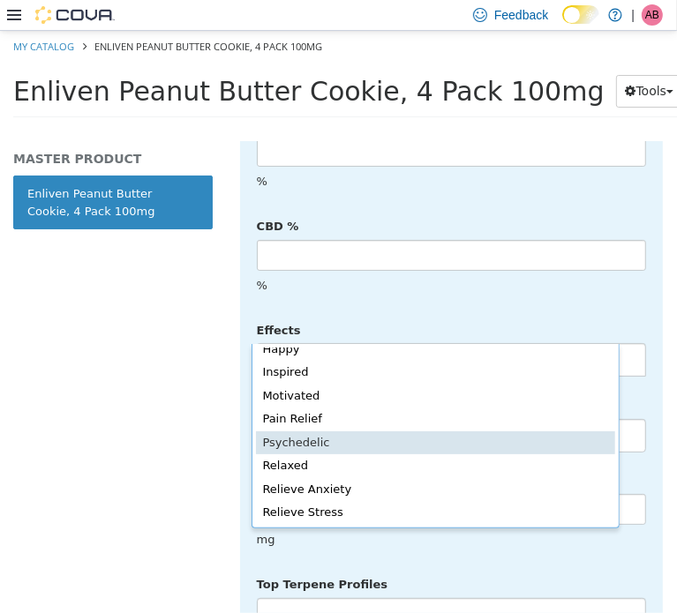
scroll to position [385, 0]
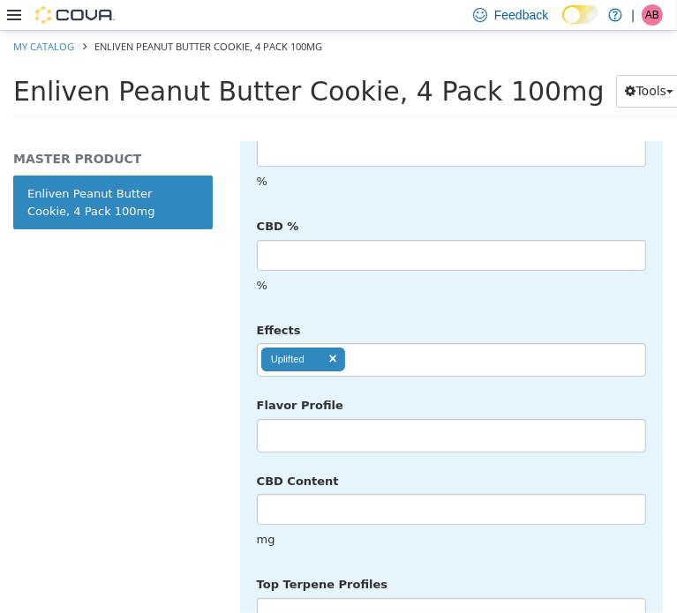
click at [394, 342] on ul "Uplifted" at bounding box center [451, 359] width 389 height 34
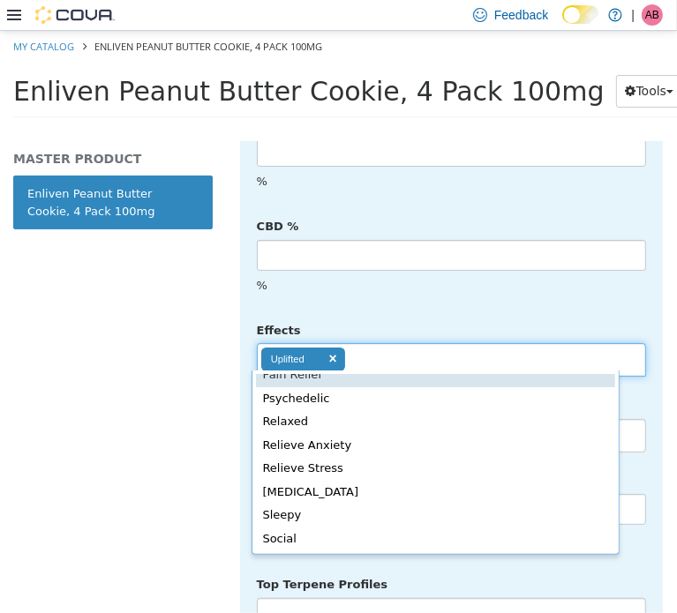
scroll to position [350, 0]
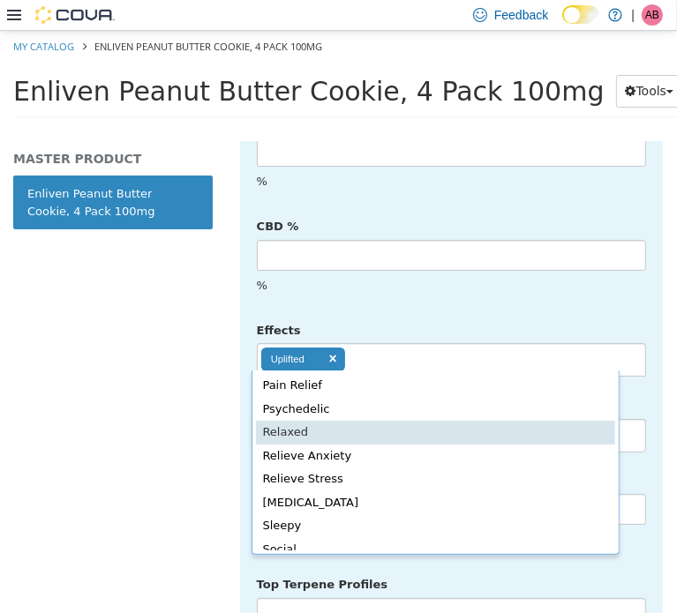
drag, startPoint x: 388, startPoint y: 429, endPoint x: 449, endPoint y: 334, distance: 112.3
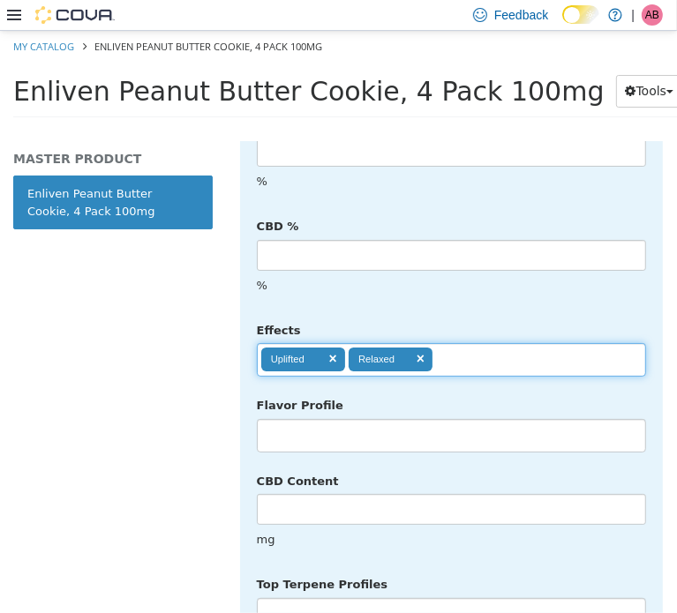
click at [465, 342] on ul "Uplifted Relaxed" at bounding box center [451, 359] width 389 height 34
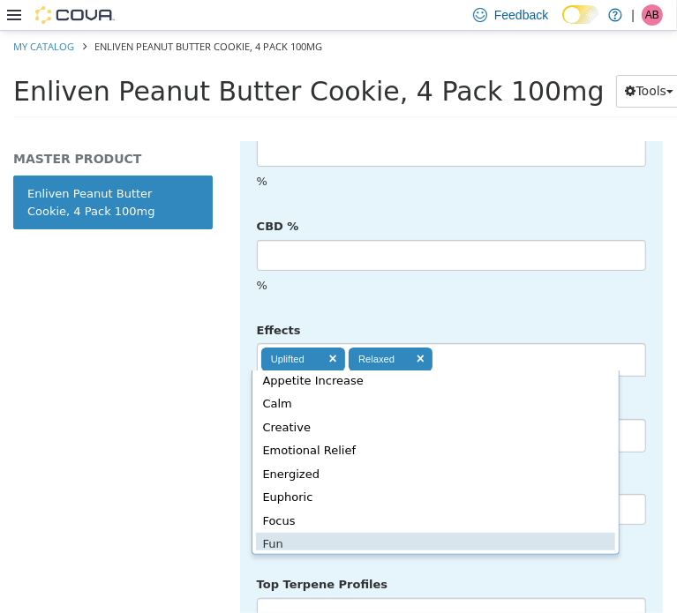
scroll to position [46, 0]
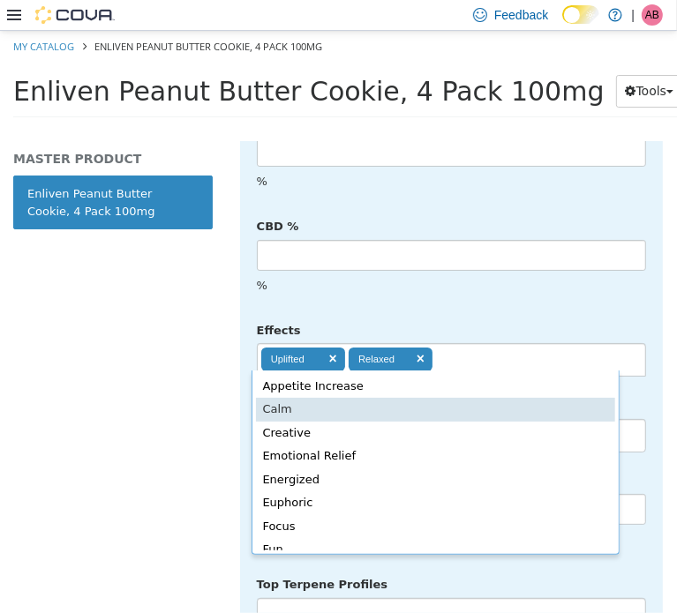
type input "**********"
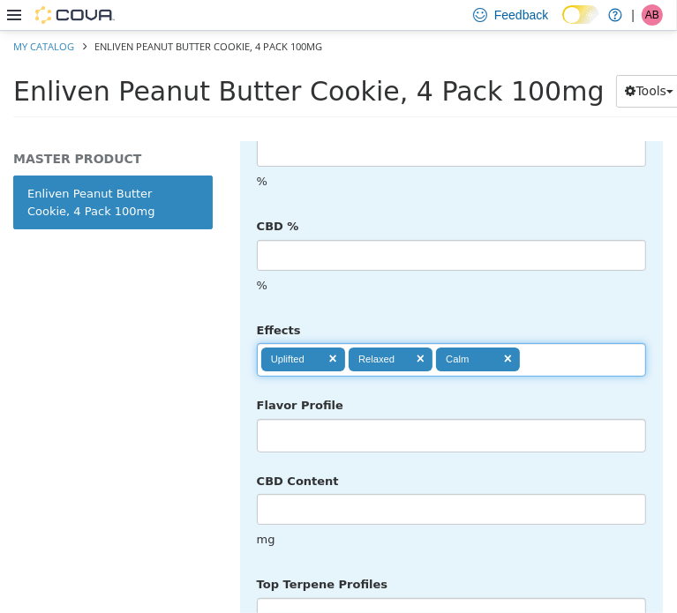
click at [613, 390] on div "Flavor Profile No matches found No matches found" at bounding box center [452, 421] width 416 height 63
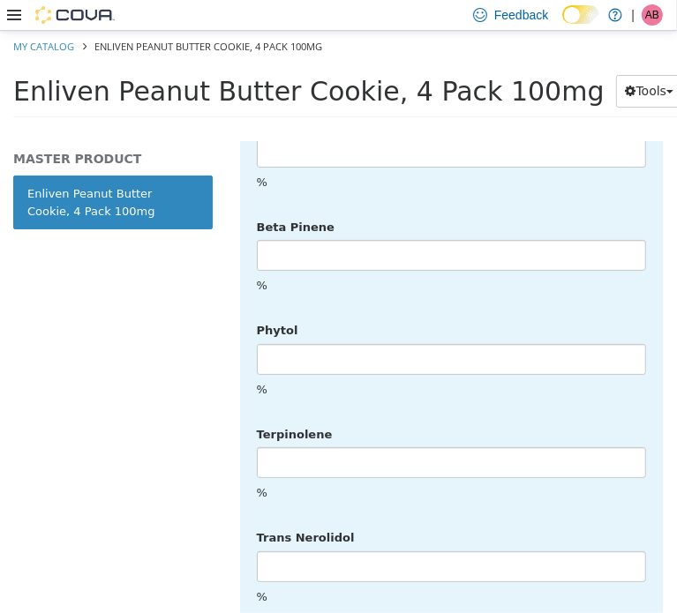
scroll to position [4488, 0]
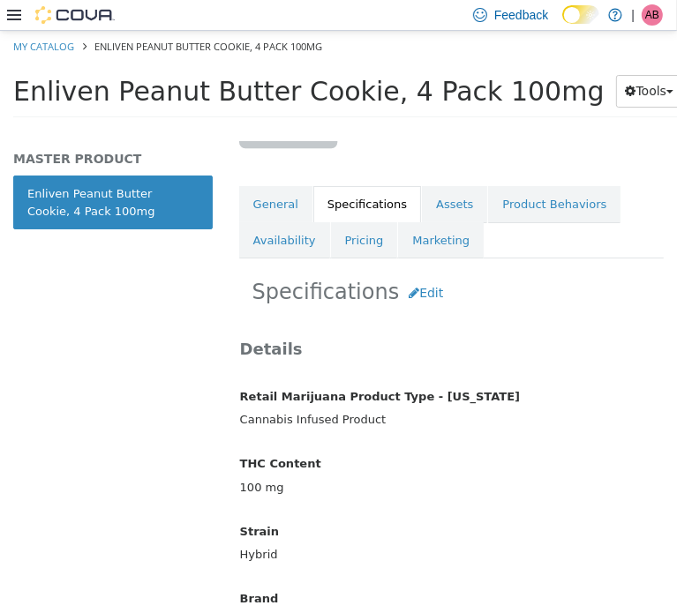
scroll to position [264, 0]
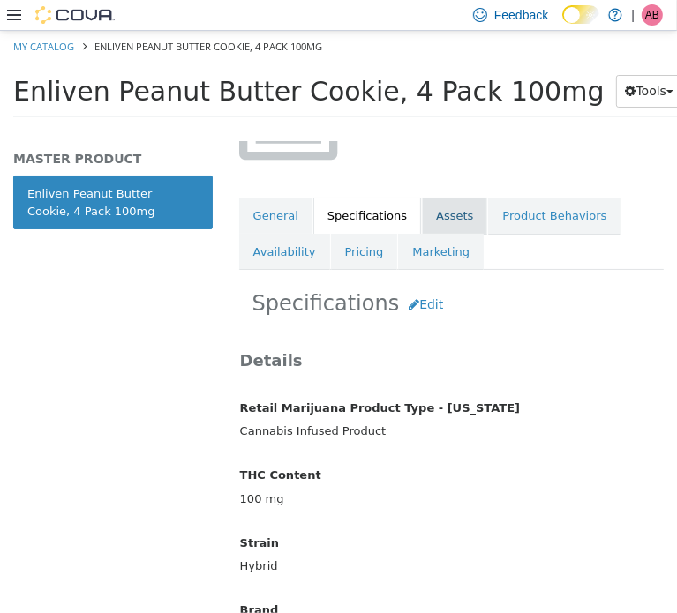
click at [422, 211] on link "Assets" at bounding box center [454, 215] width 65 height 37
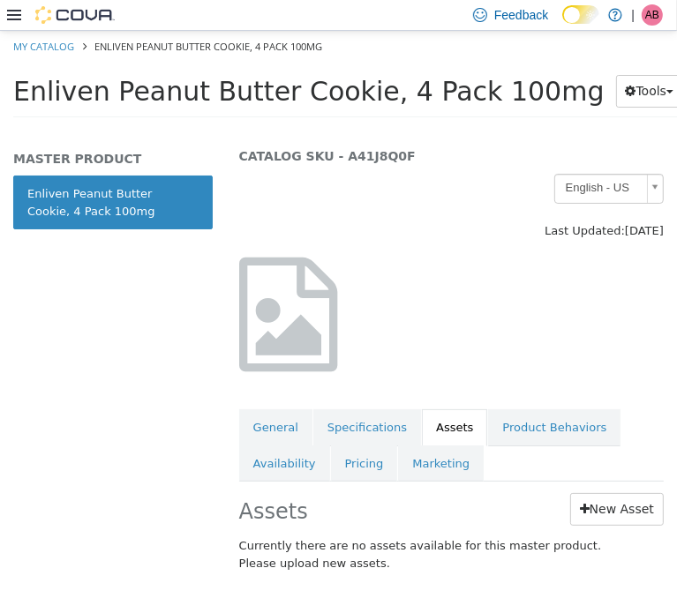
scroll to position [64, 0]
click at [589, 495] on link "New Asset" at bounding box center [617, 508] width 94 height 33
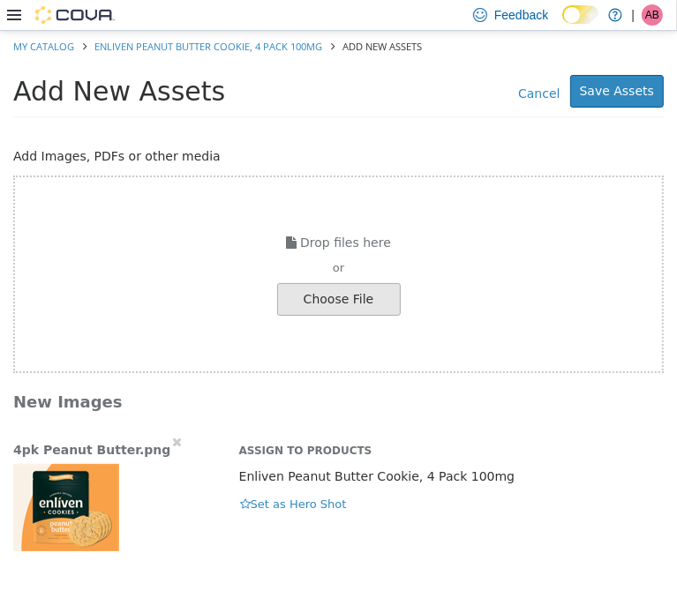
click at [59, 490] on img "button" at bounding box center [66, 506] width 107 height 88
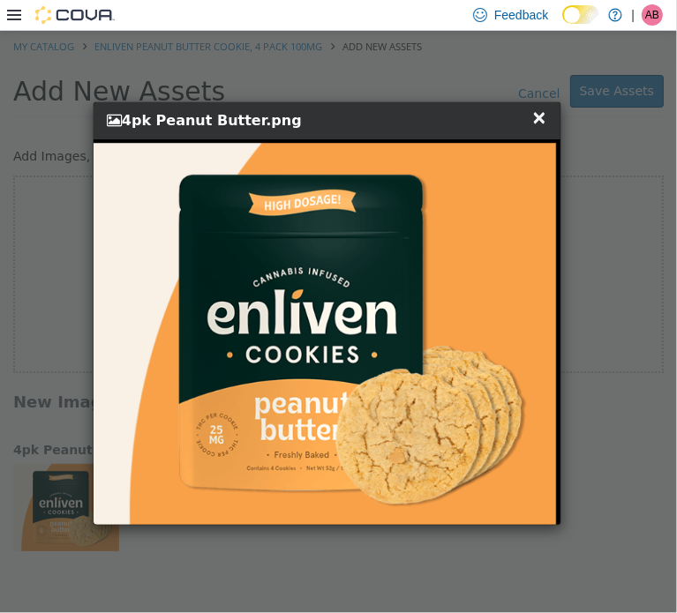
click at [536, 119] on span "×" at bounding box center [539, 116] width 16 height 21
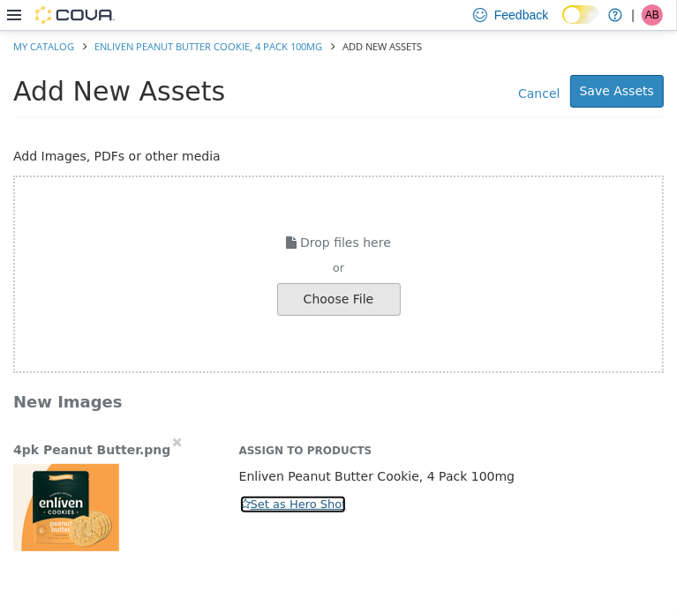
click at [271, 499] on button "Set as Hero Shot" at bounding box center [293, 503] width 109 height 19
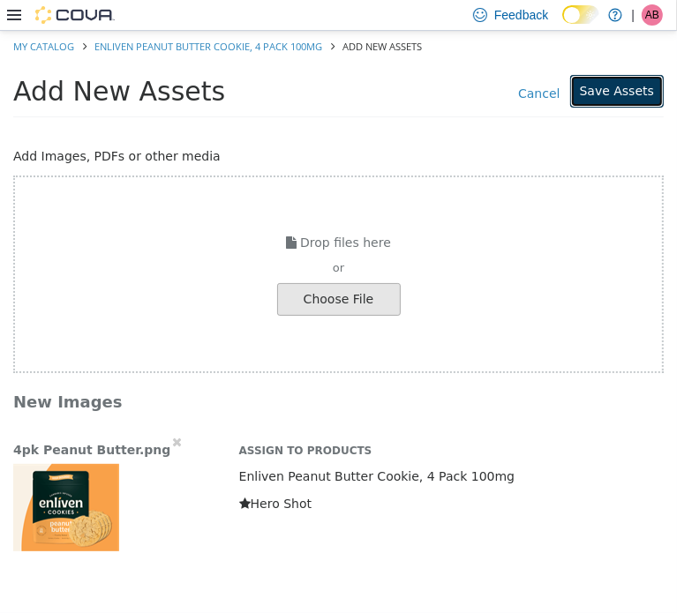
click at [632, 94] on button "Save Assets" at bounding box center [617, 90] width 94 height 33
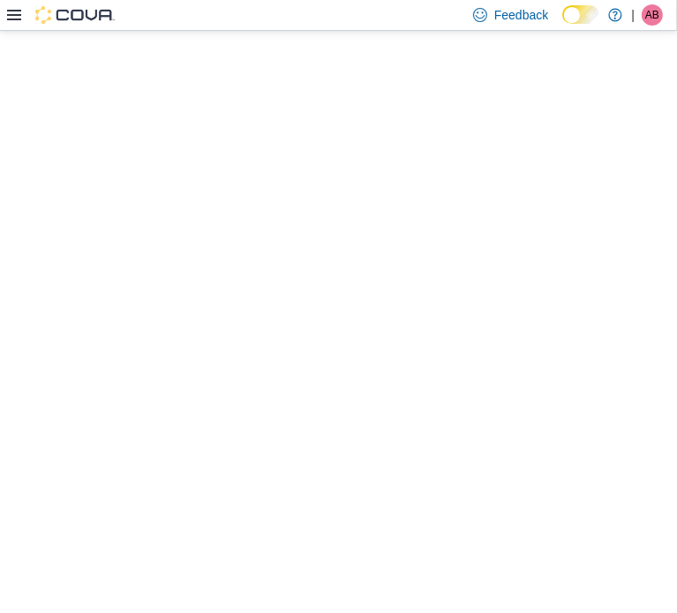
select select "**********"
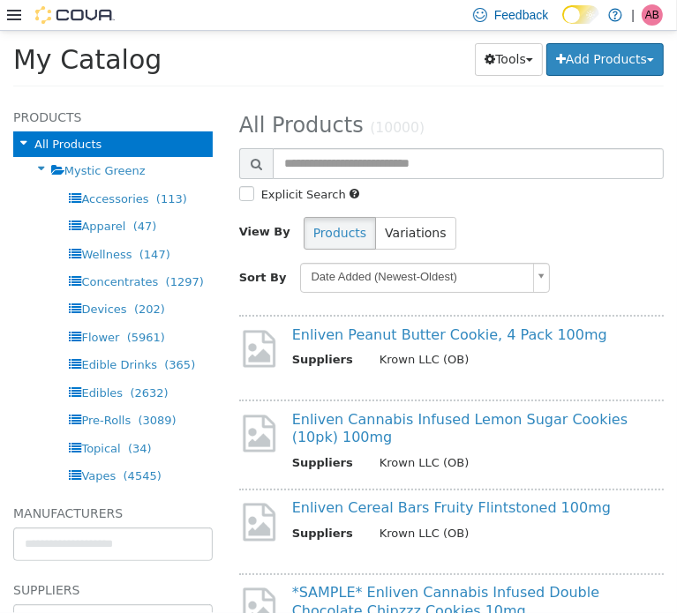
scroll to position [146, 0]
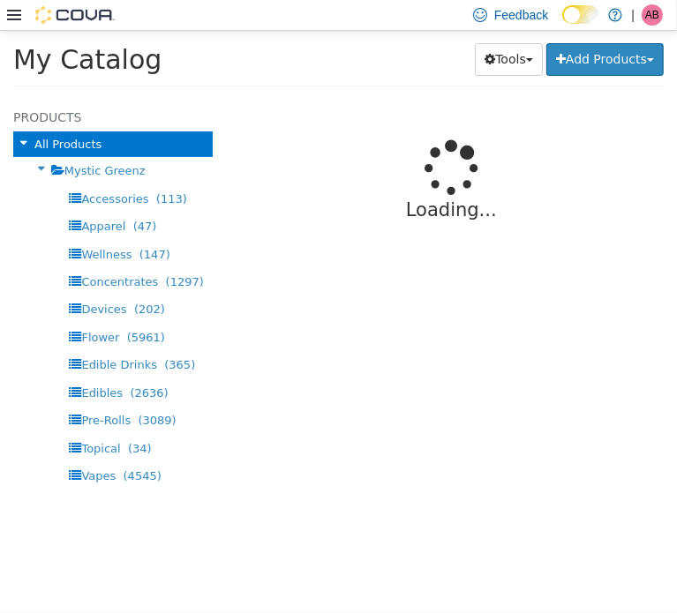
select select "**********"
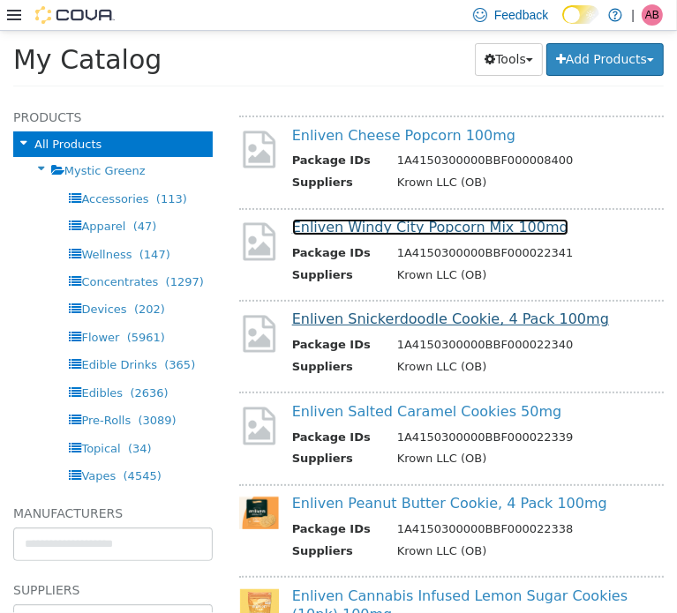
scroll to position [88, 0]
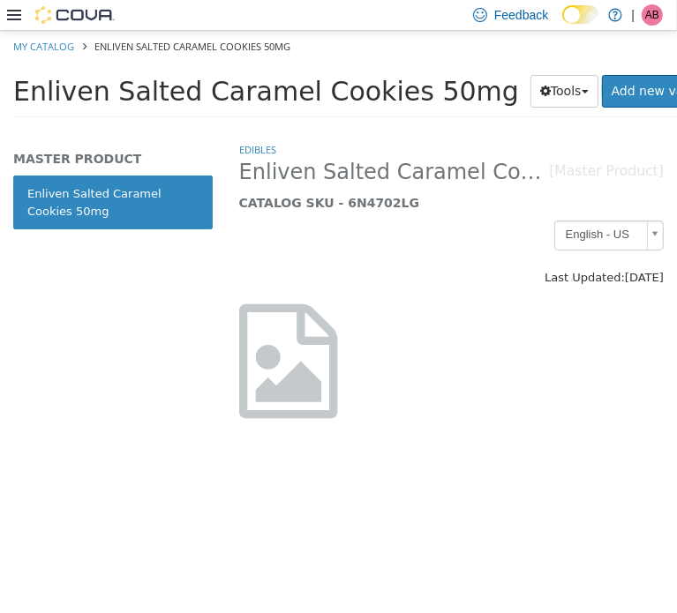
click at [241, 101] on span "Enliven Salted Caramel Cookies 50mg" at bounding box center [266, 90] width 506 height 31
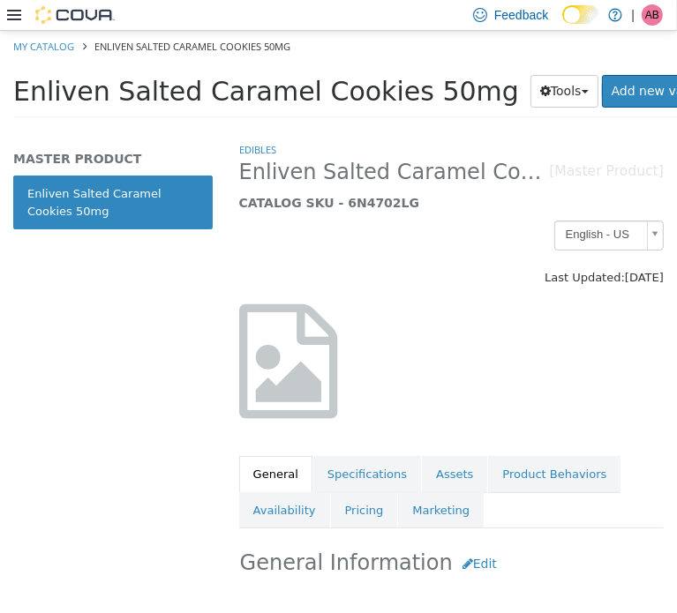
click at [241, 101] on span "Enliven Salted Caramel Cookies 50mg" at bounding box center [266, 90] width 506 height 31
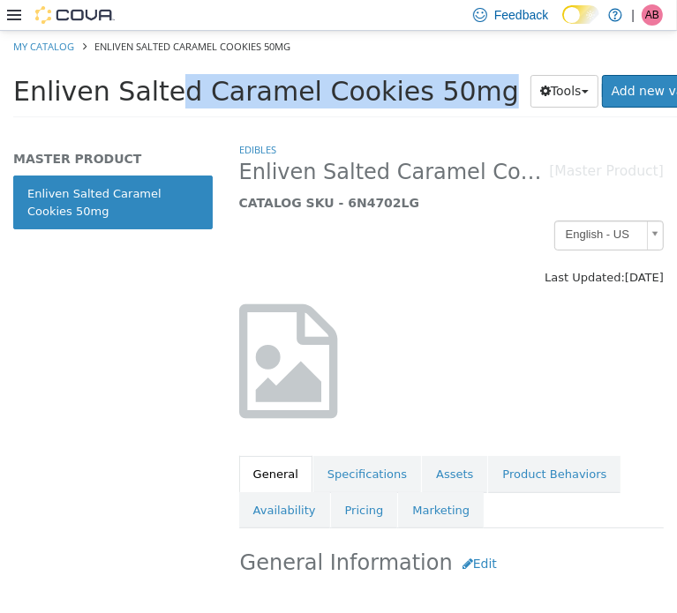
click at [242, 101] on span "Enliven Salted Caramel Cookies 50mg" at bounding box center [266, 90] width 506 height 31
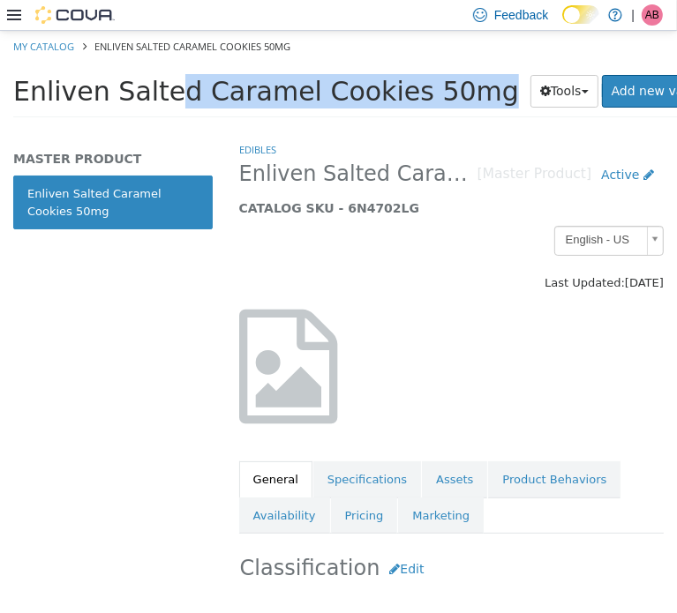
copy div "Enliven Salted Caramel Cookies 50mg Tools Clone Print Labels"
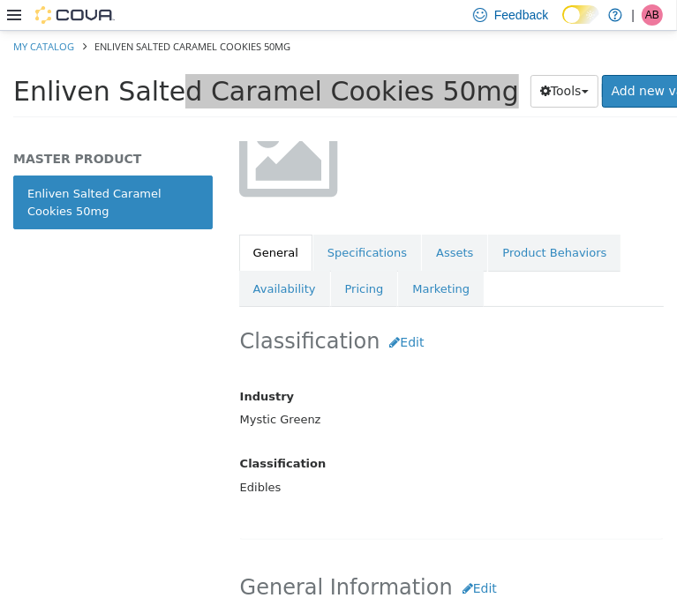
scroll to position [353, 0]
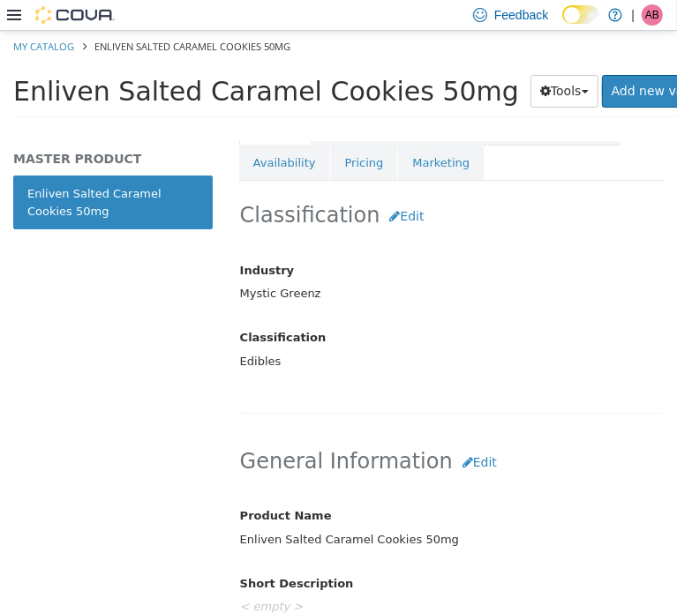
click at [471, 507] on div "Product Name Enliven Salted Caramel Cookies 50mg" at bounding box center [451, 527] width 449 height 55
click at [465, 462] on button "Edit" at bounding box center [480, 462] width 54 height 33
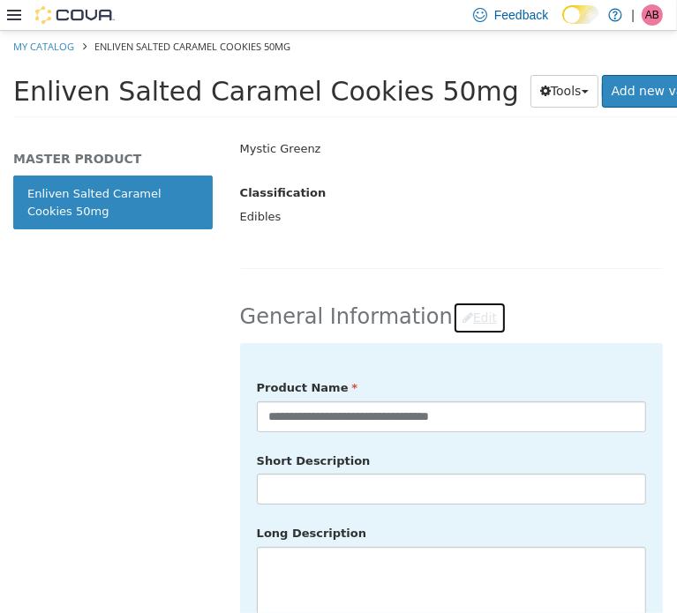
scroll to position [499, 0]
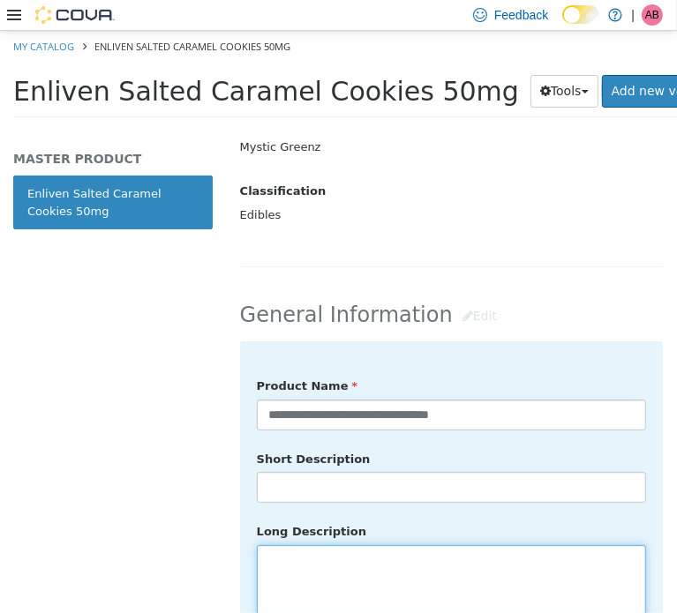
paste textarea "**********"
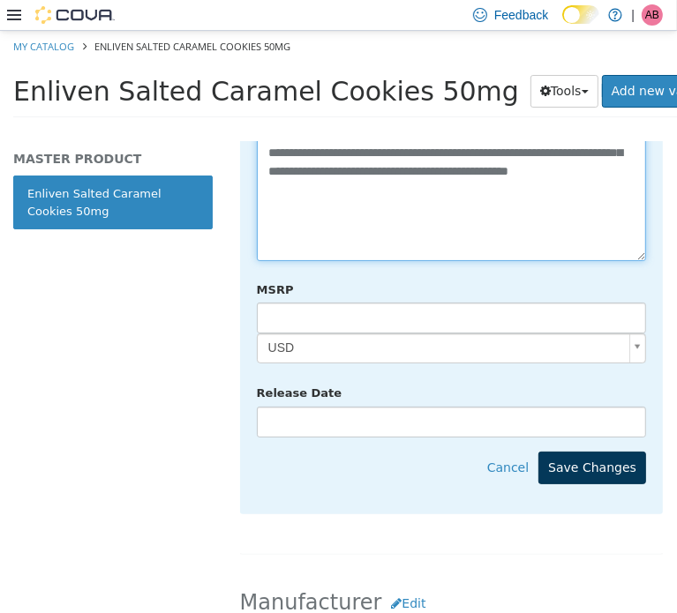
scroll to position [1047, 0]
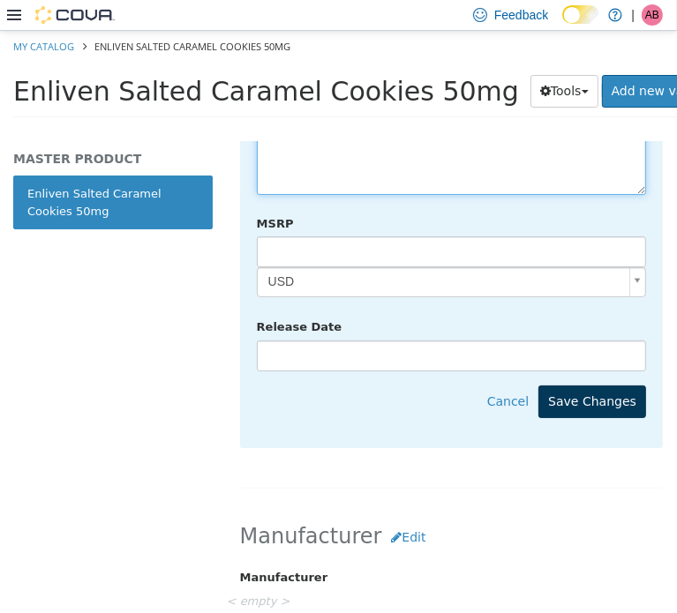
type textarea "**********"
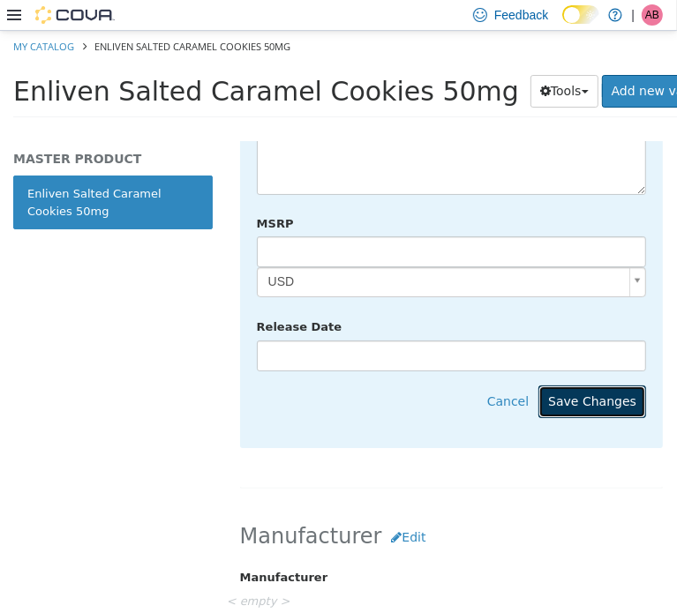
click at [591, 385] on button "Save Changes" at bounding box center [592, 401] width 108 height 33
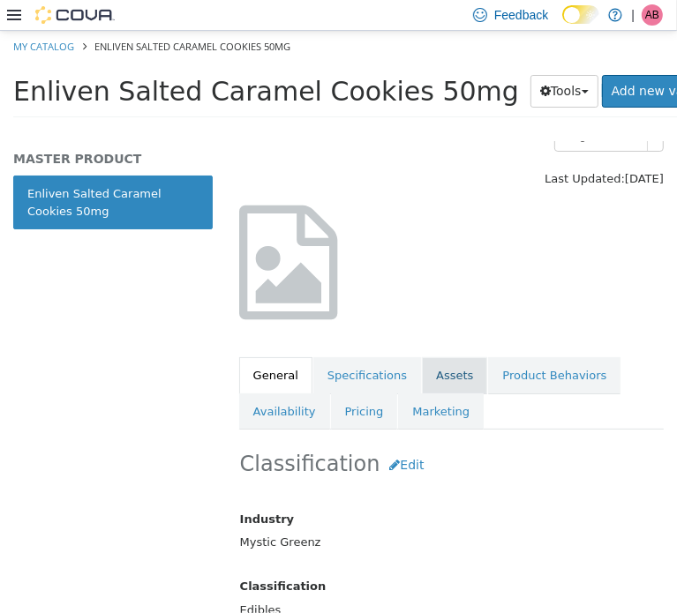
scroll to position [107, 0]
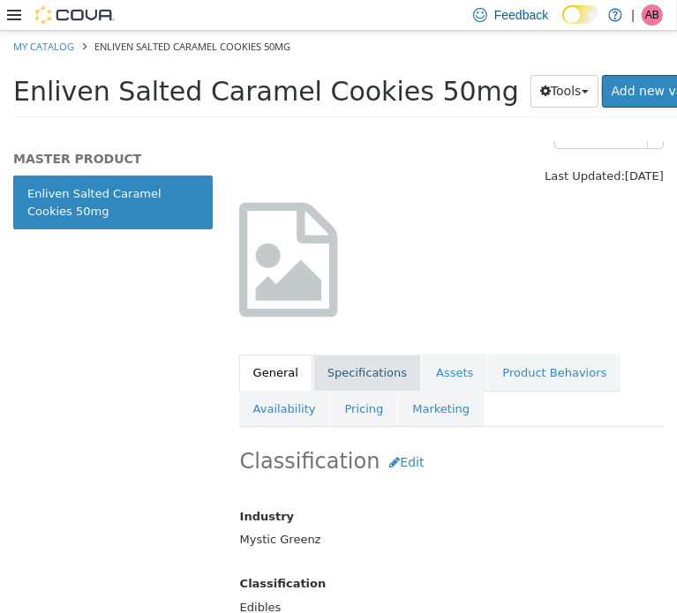
click at [335, 372] on link "Specifications" at bounding box center [367, 372] width 108 height 37
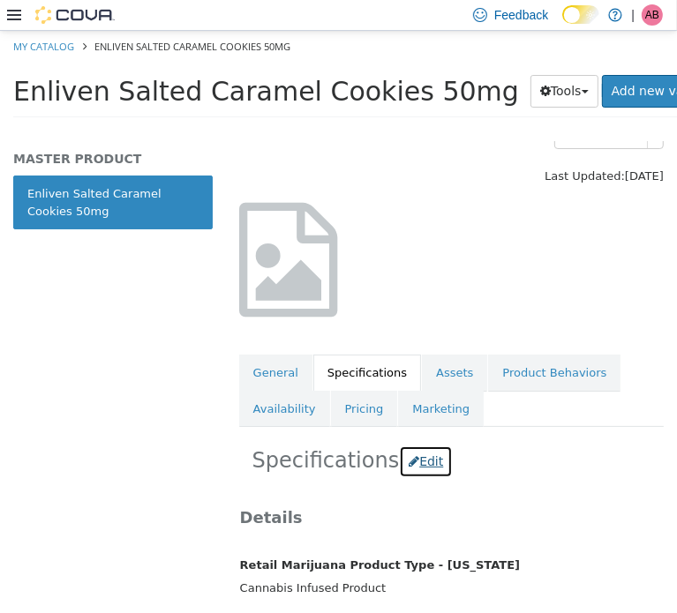
click at [423, 458] on button "Edit" at bounding box center [426, 461] width 54 height 33
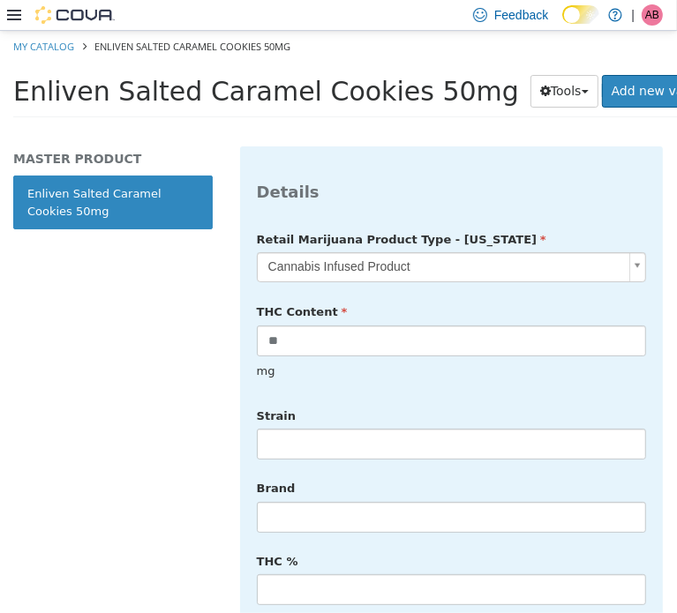
scroll to position [460, 0]
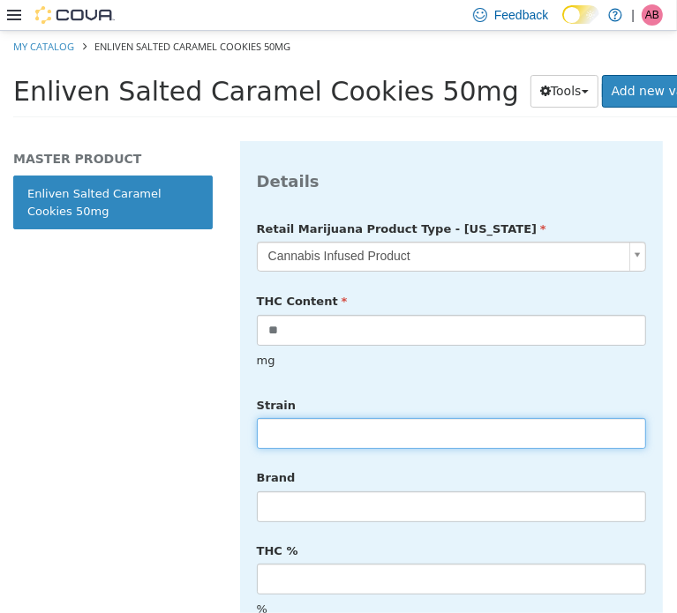
drag, startPoint x: 358, startPoint y: 427, endPoint x: 379, endPoint y: 427, distance: 20.3
click at [358, 427] on input "text" at bounding box center [451, 432] width 389 height 31
click at [335, 417] on input "text" at bounding box center [451, 432] width 389 height 31
type input "******"
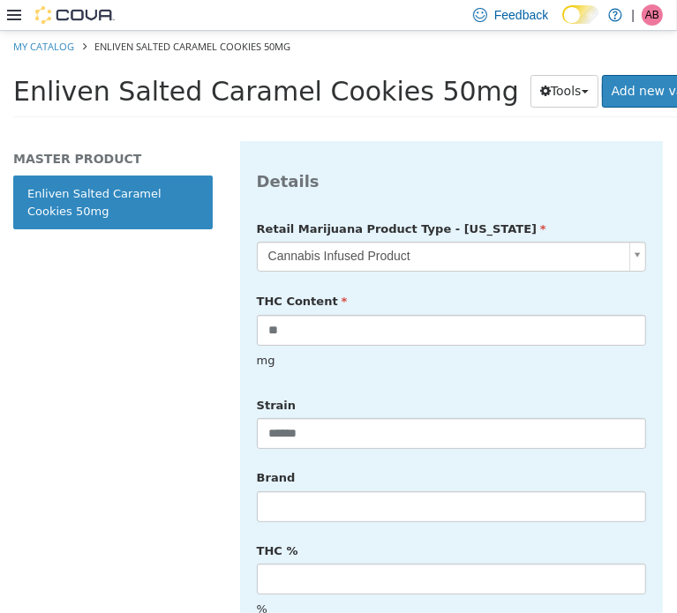
click at [483, 349] on div "mg" at bounding box center [452, 360] width 416 height 31
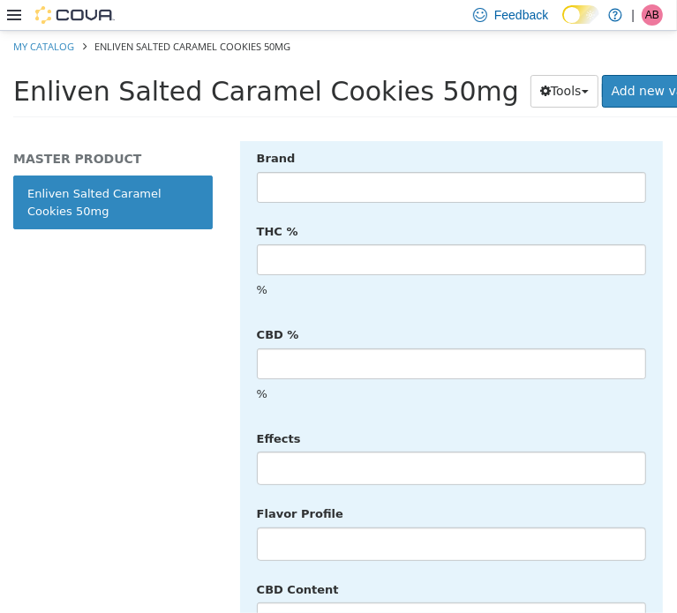
scroll to position [784, 0]
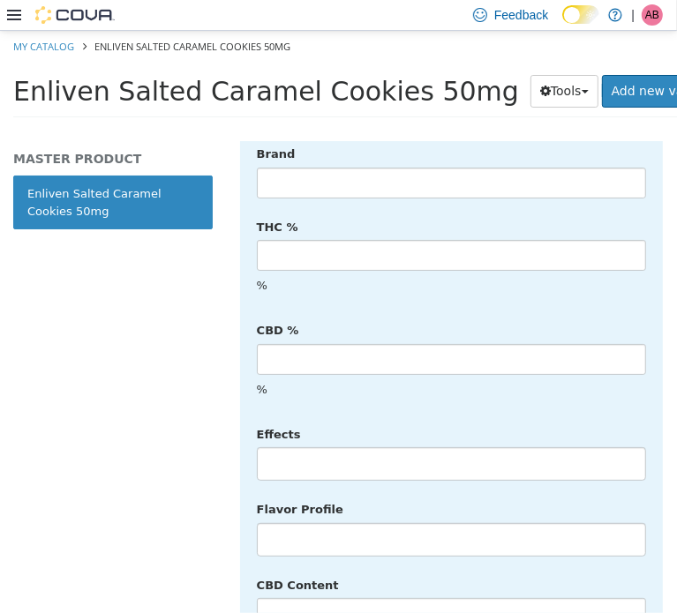
click at [338, 451] on div "**********" at bounding box center [451, 313] width 389 height 846
click at [348, 449] on li at bounding box center [451, 463] width 387 height 28
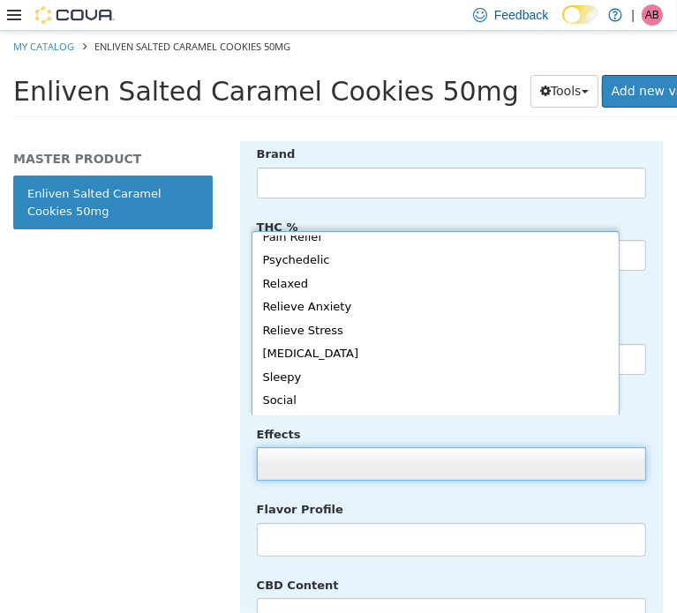
scroll to position [385, 0]
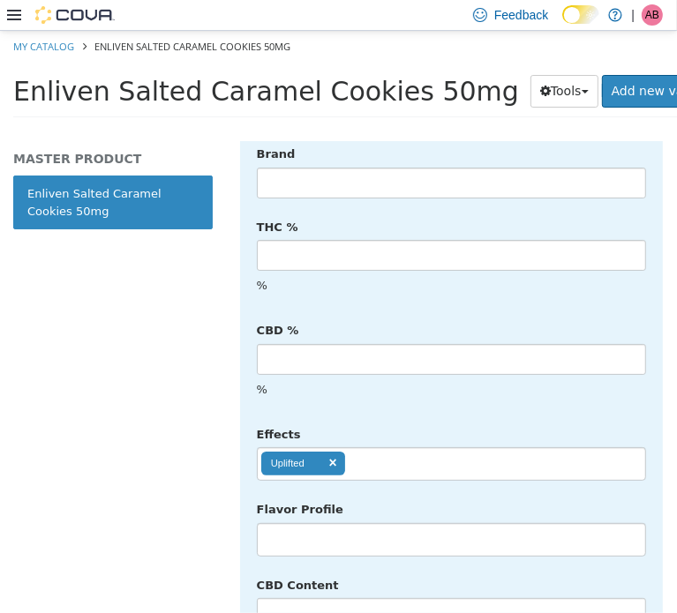
click at [399, 447] on ul "Uplifted" at bounding box center [451, 464] width 389 height 34
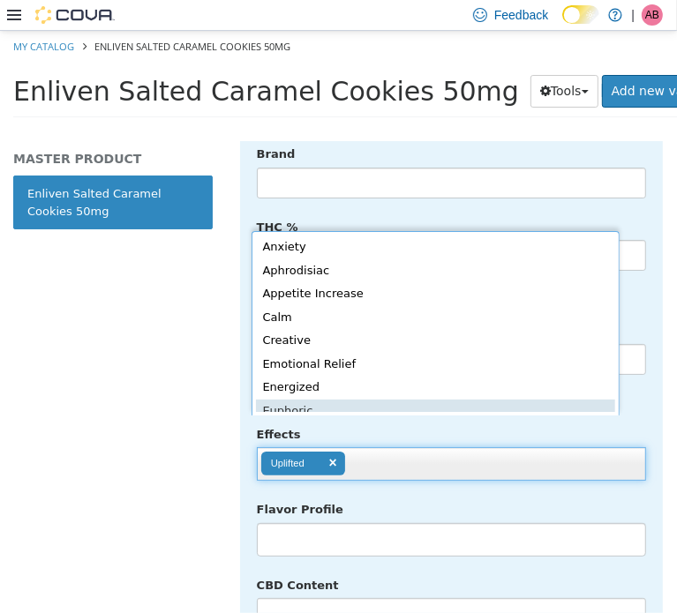
scroll to position [4, 0]
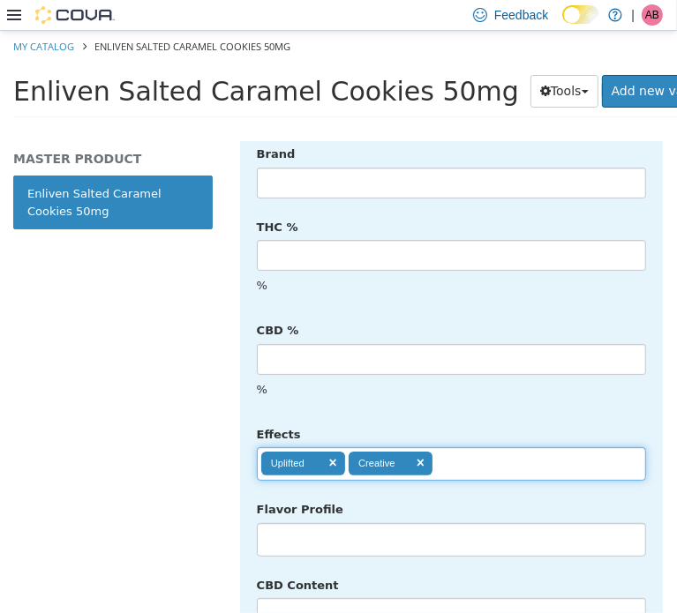
click at [501, 447] on ul "Uplifted Creative" at bounding box center [451, 464] width 389 height 34
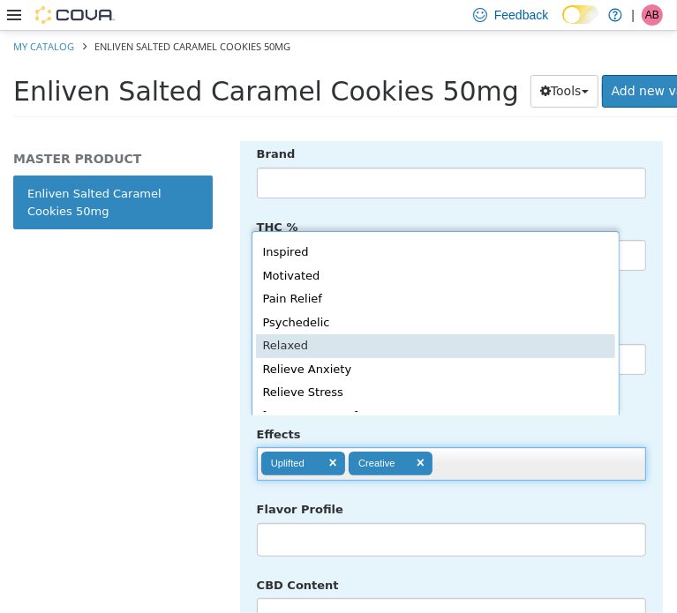
scroll to position [327, 0]
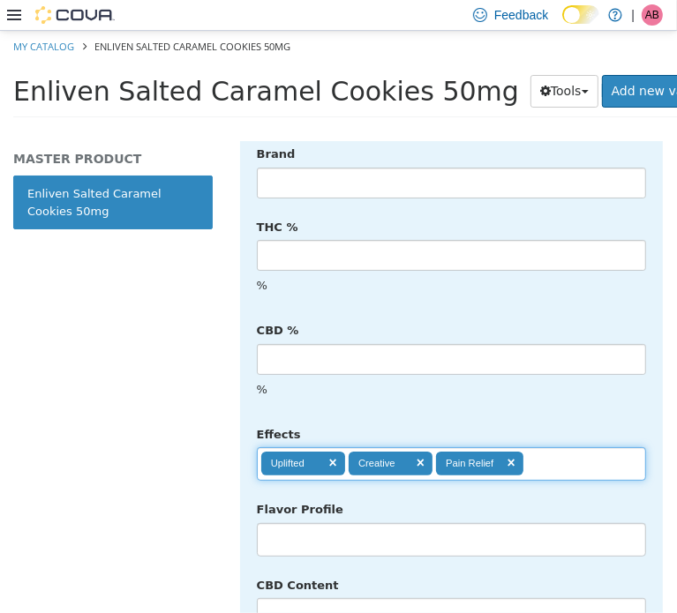
click at [547, 449] on input "text" at bounding box center [538, 463] width 30 height 28
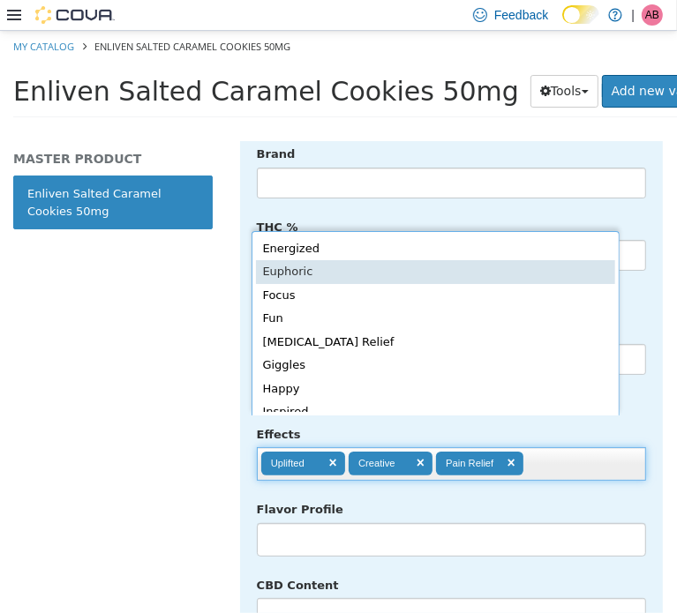
scroll to position [122, 0]
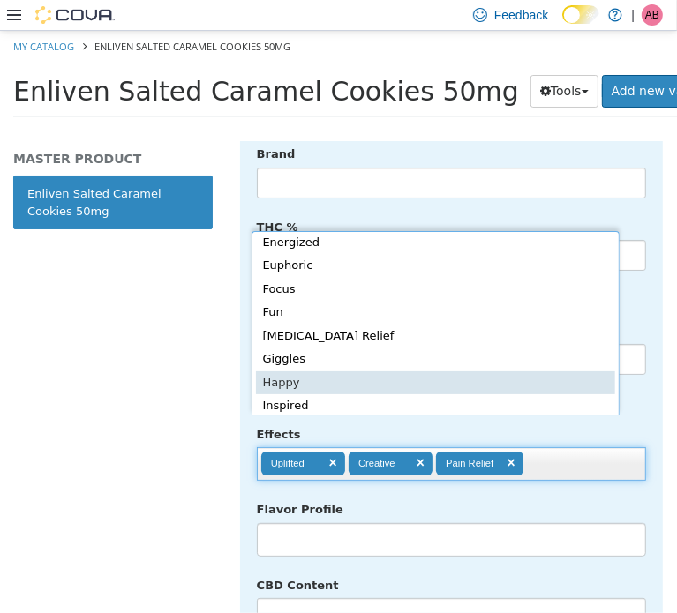
drag, startPoint x: 390, startPoint y: 383, endPoint x: 404, endPoint y: 376, distance: 15.8
type input "**********"
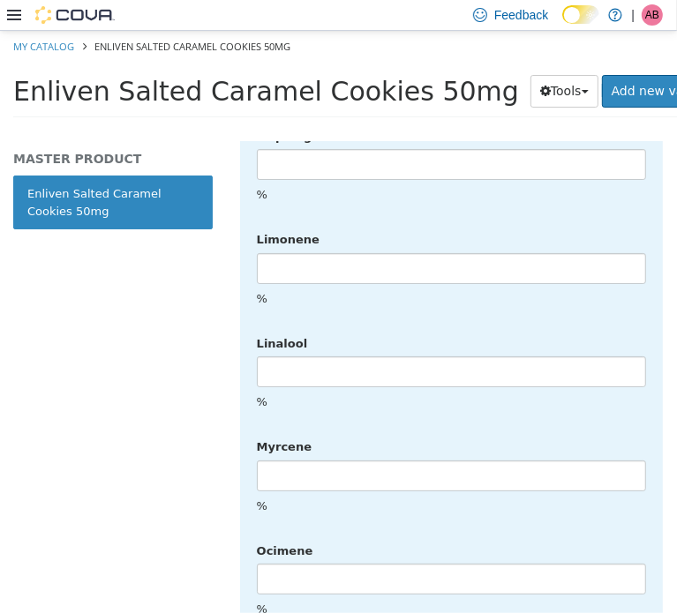
scroll to position [4501, 0]
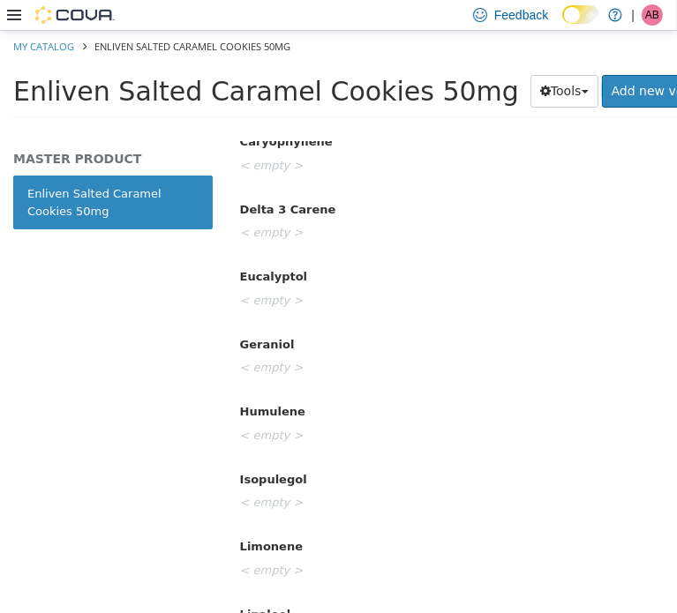
scroll to position [0, 0]
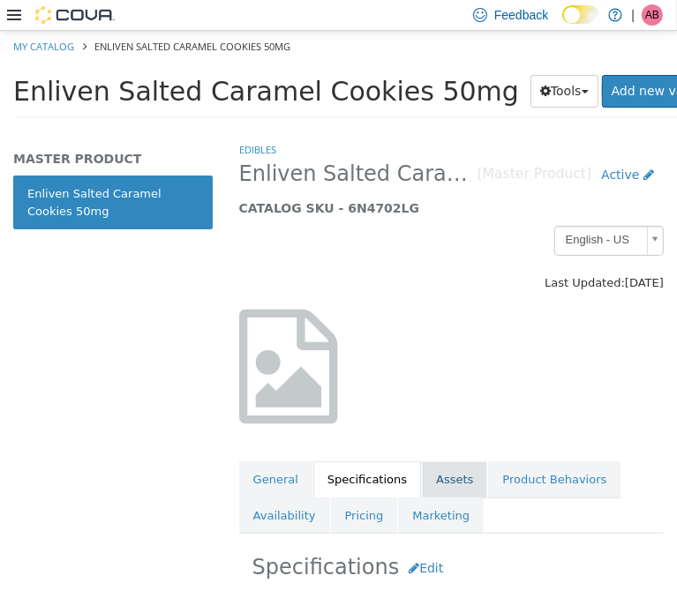
click at [439, 476] on link "Assets" at bounding box center [454, 479] width 65 height 37
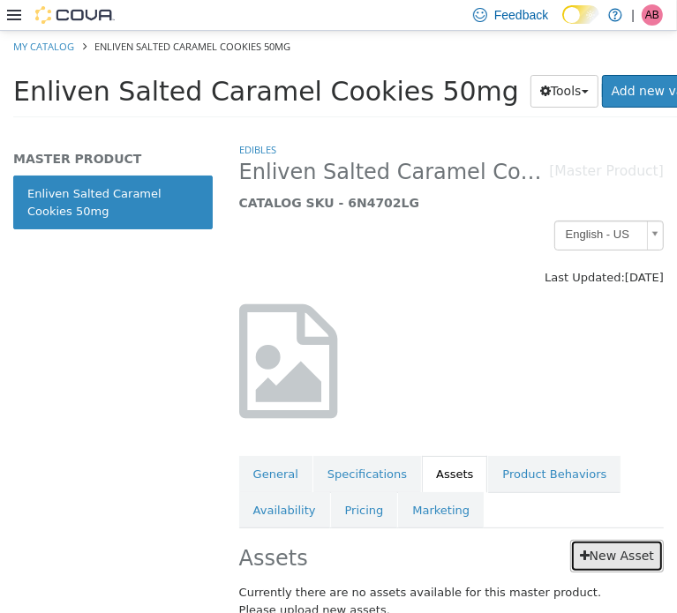
click at [612, 557] on link "New Asset" at bounding box center [617, 555] width 94 height 33
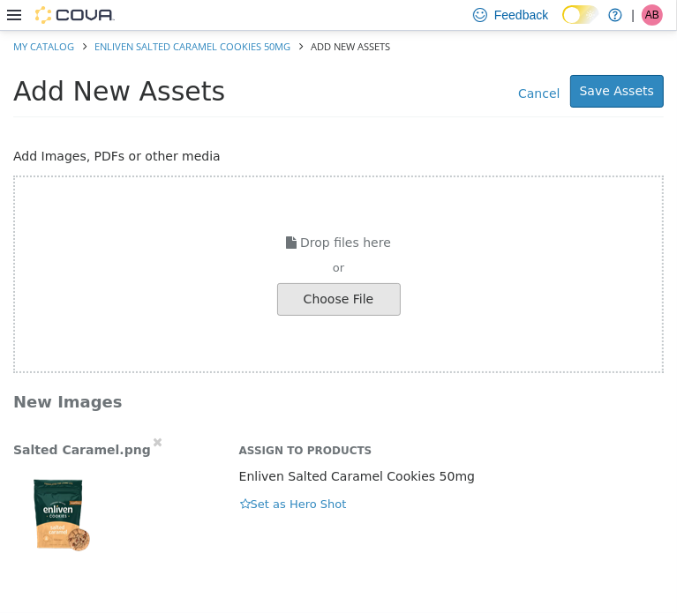
click at [55, 511] on img "button" at bounding box center [57, 506] width 88 height 88
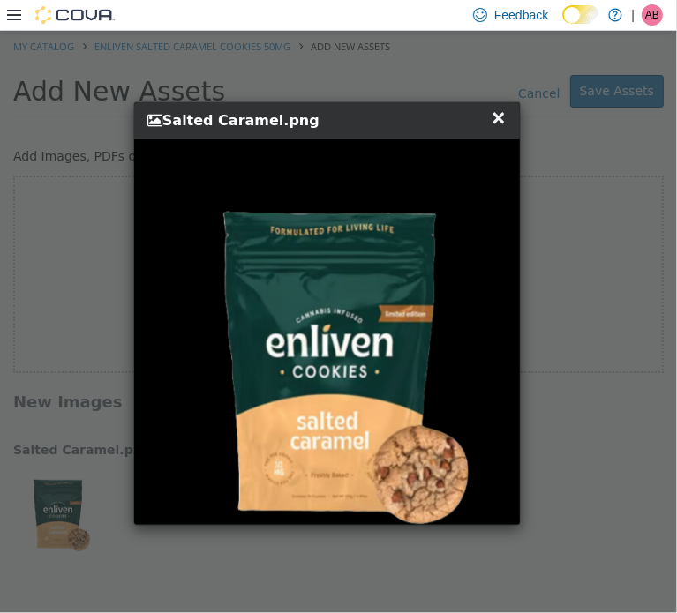
click at [498, 120] on span "×" at bounding box center [499, 116] width 16 height 21
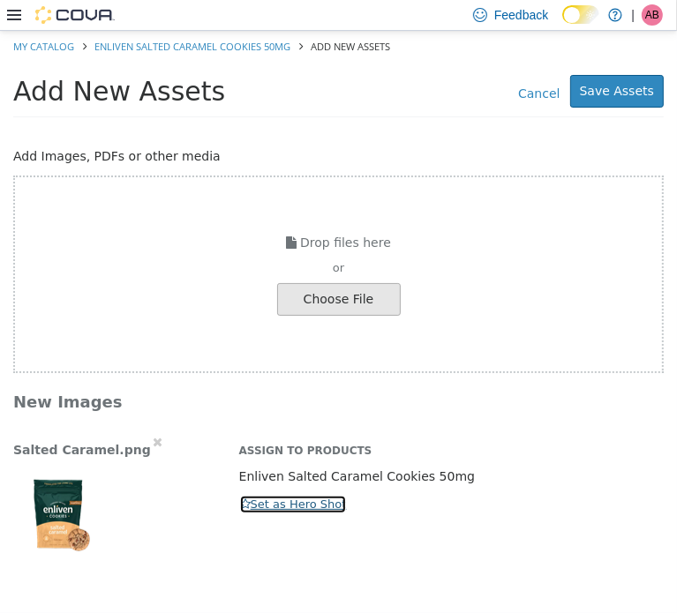
drag, startPoint x: 257, startPoint y: 507, endPoint x: 324, endPoint y: 462, distance: 80.8
click at [259, 506] on button "Set as Hero Shot" at bounding box center [293, 503] width 109 height 19
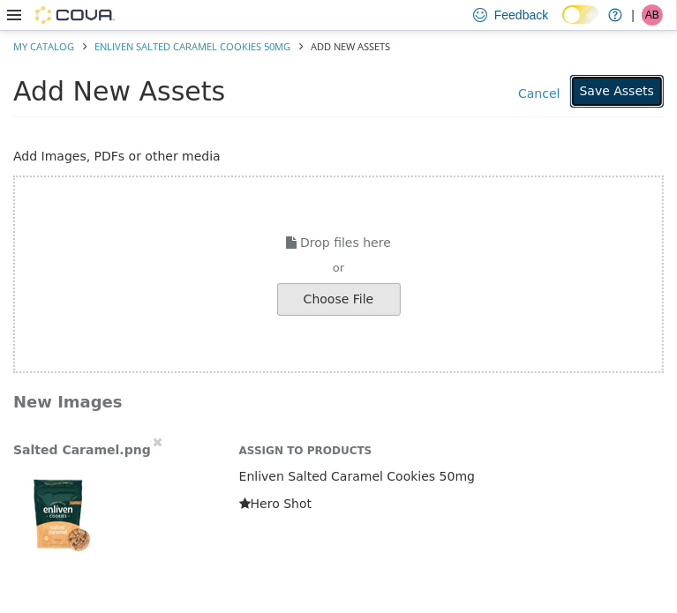
click at [614, 91] on button "Save Assets" at bounding box center [617, 90] width 94 height 33
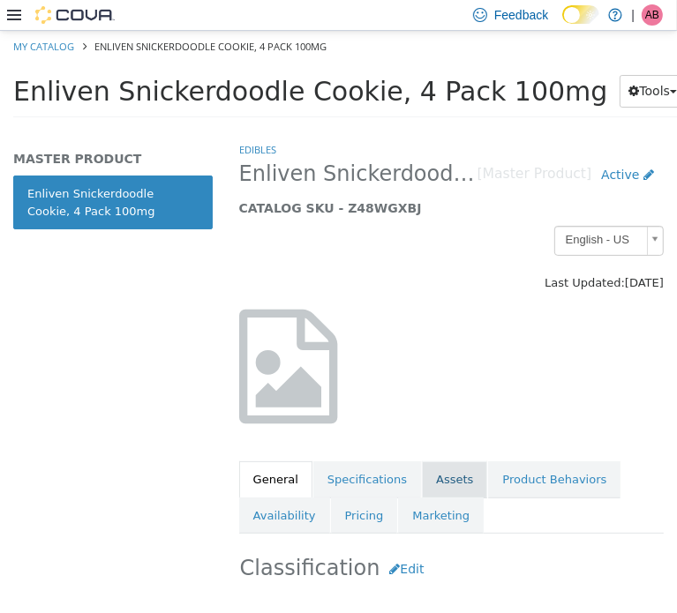
click at [447, 472] on link "Assets" at bounding box center [454, 479] width 65 height 37
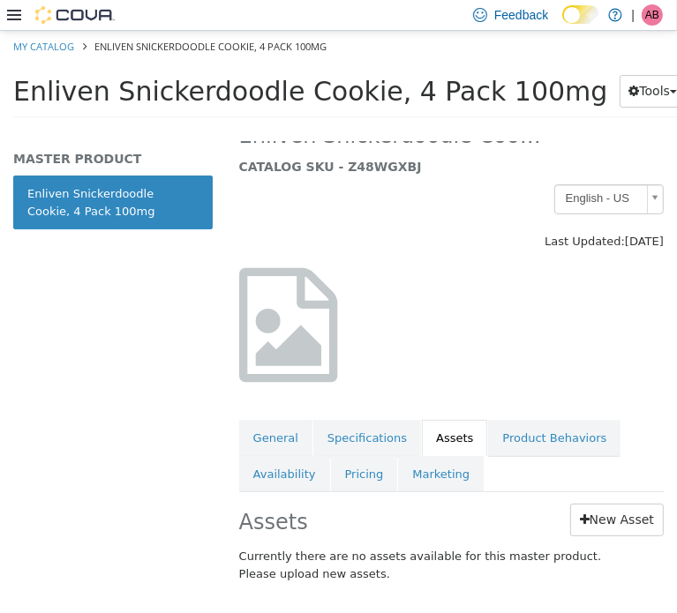
scroll to position [61, 0]
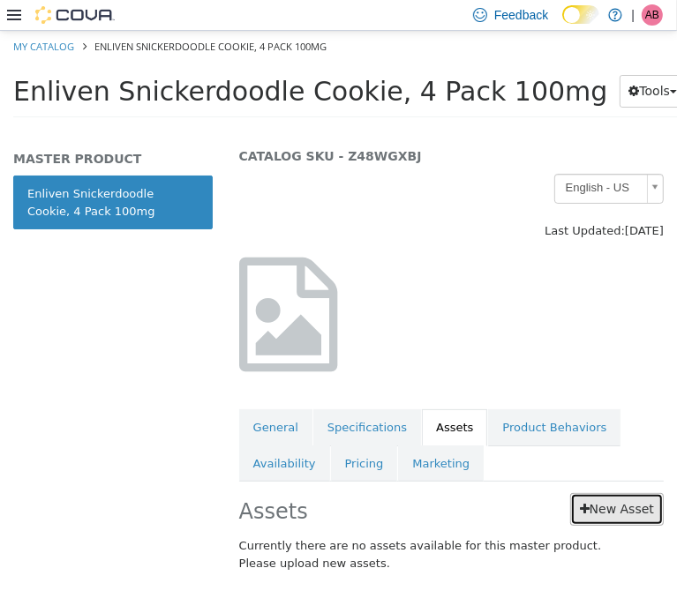
click at [620, 504] on link "New Asset" at bounding box center [617, 508] width 94 height 33
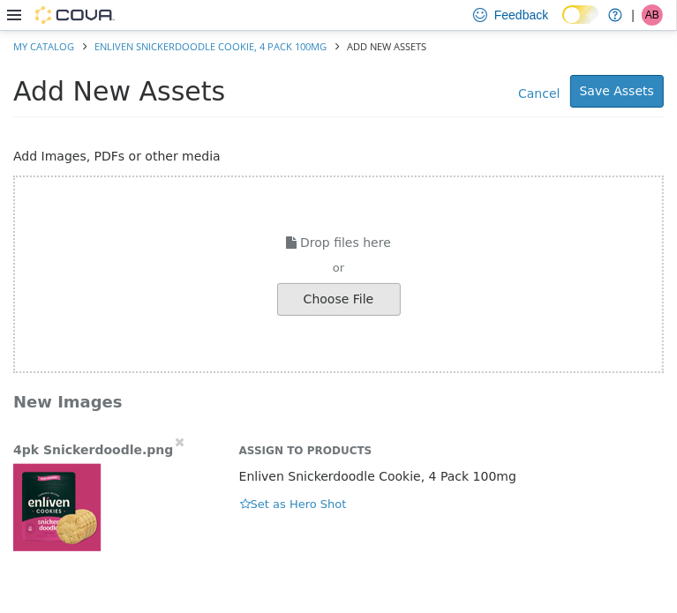
click at [38, 483] on img "button" at bounding box center [57, 506] width 88 height 88
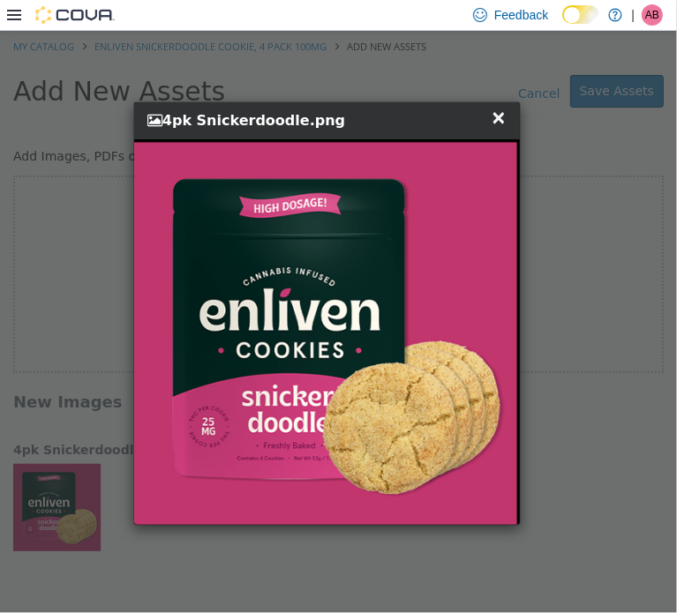
click at [500, 116] on span "×" at bounding box center [499, 116] width 16 height 21
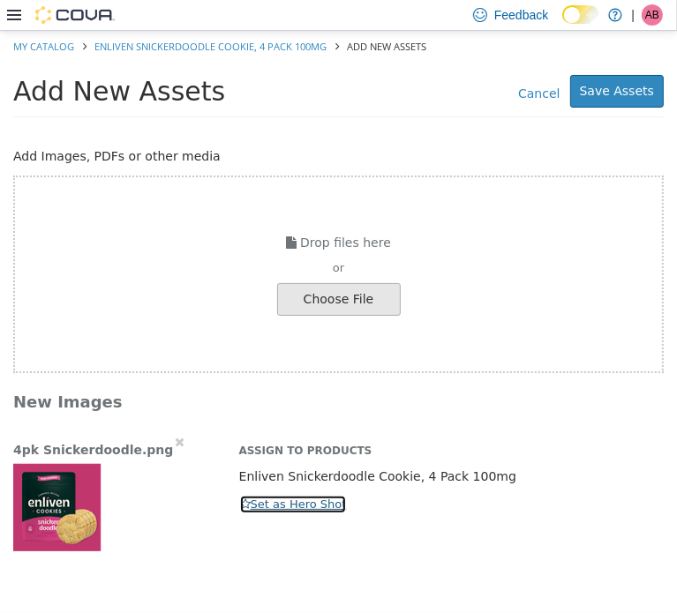
click at [251, 504] on button "Set as Hero Shot" at bounding box center [293, 503] width 109 height 19
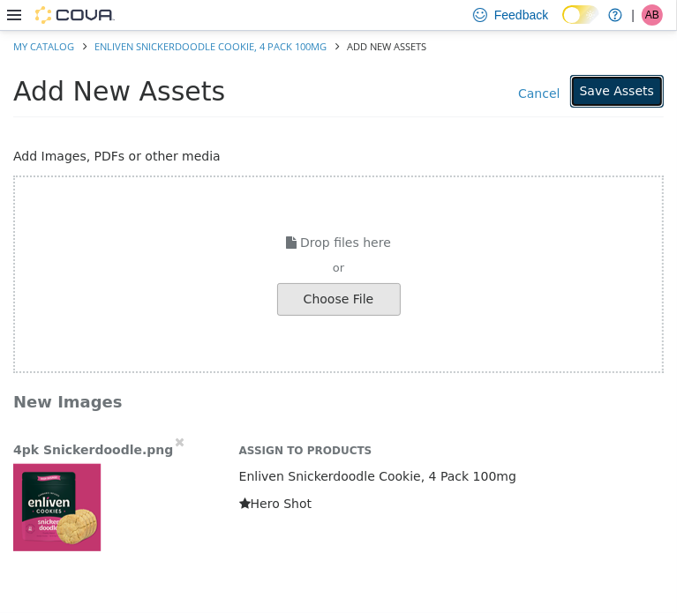
click at [616, 94] on button "Save Assets" at bounding box center [617, 90] width 94 height 33
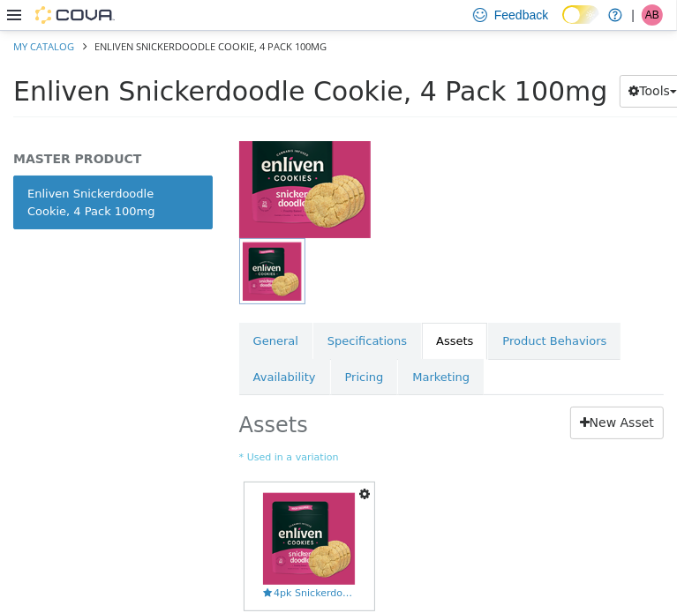
scroll to position [206, 0]
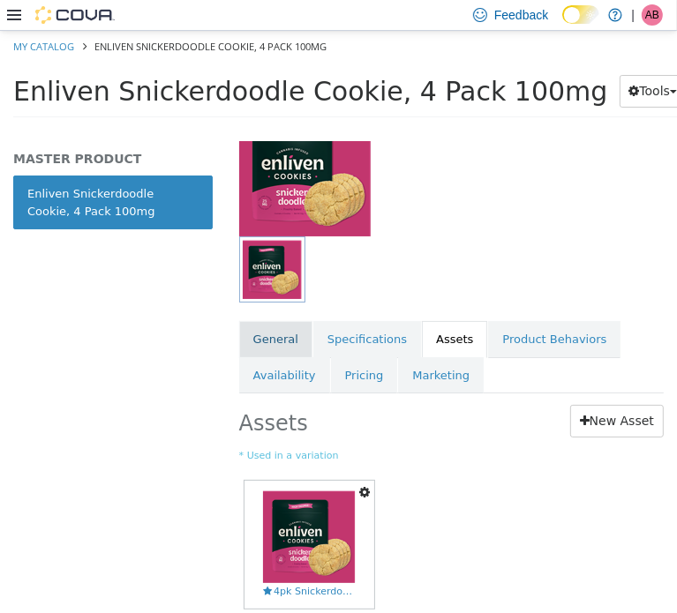
click at [253, 345] on link "General" at bounding box center [275, 338] width 73 height 37
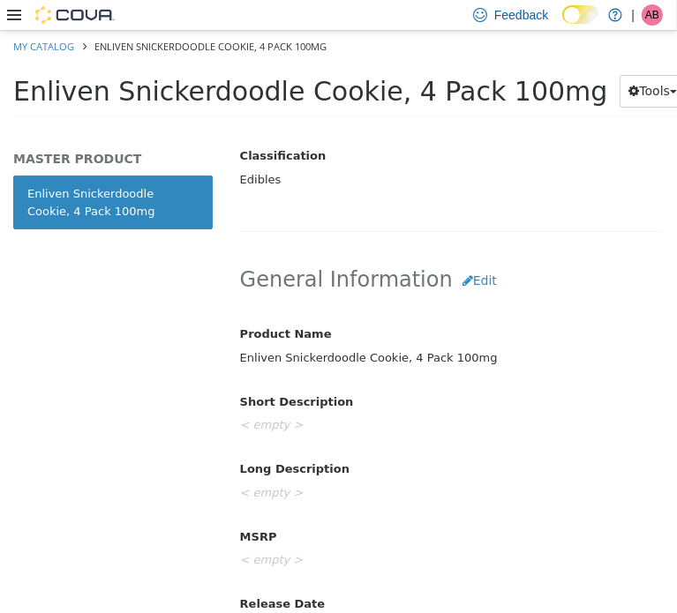
scroll to position [582, 0]
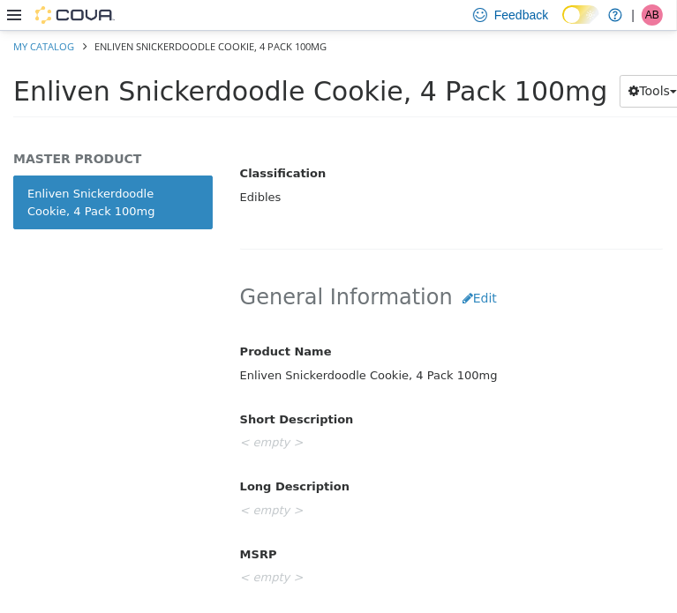
click at [233, 105] on span "Enliven Snickerdoodle Cookie, 4 Pack 100mg" at bounding box center [310, 90] width 595 height 31
click at [243, 93] on span "Enliven Snickerdoodle Cookie, 4 Pack 100mg" at bounding box center [310, 90] width 595 height 31
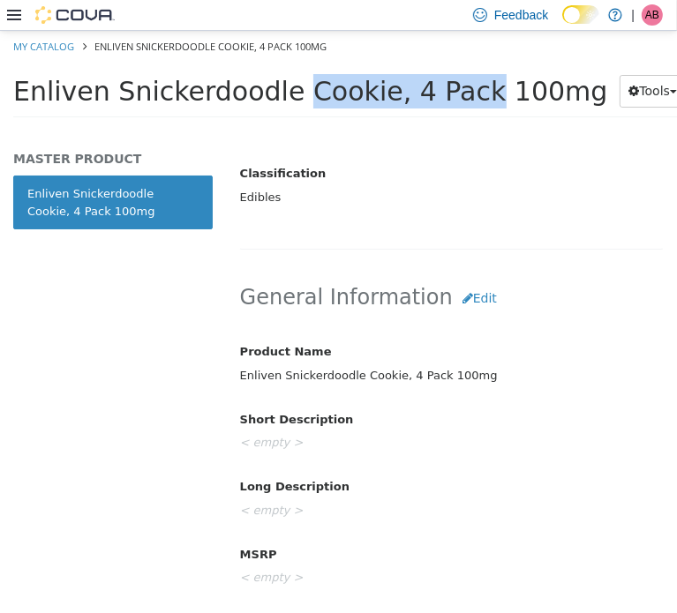
click at [244, 93] on span "Enliven Snickerdoodle Cookie, 4 Pack 100mg" at bounding box center [310, 90] width 595 height 31
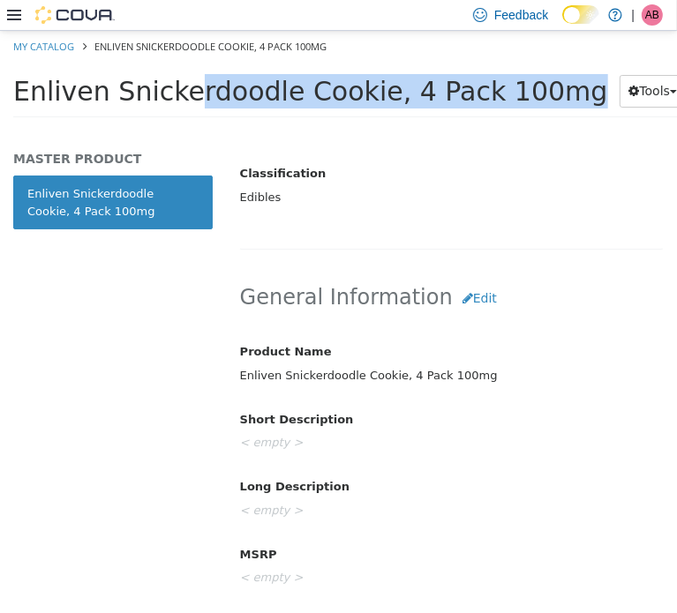
click at [244, 93] on span "Enliven Snickerdoodle Cookie, 4 Pack 100mg" at bounding box center [310, 90] width 595 height 31
copy div "Enliven Snickerdoodle Cookie, 4 Pack 100mg Tools Clone Print Labels"
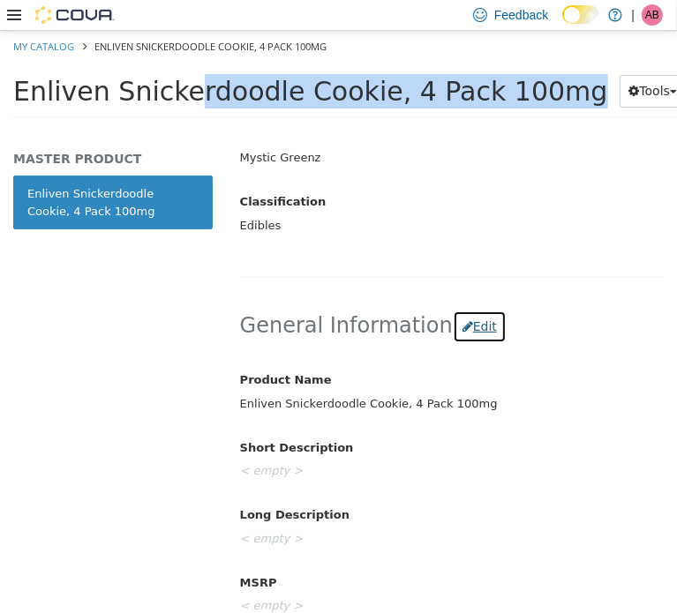
click at [462, 324] on button "Edit" at bounding box center [480, 326] width 54 height 33
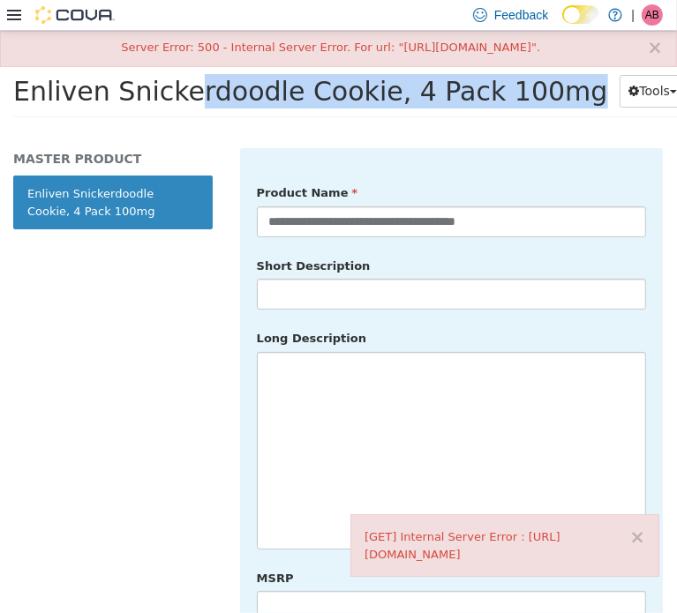
scroll to position [759, 0]
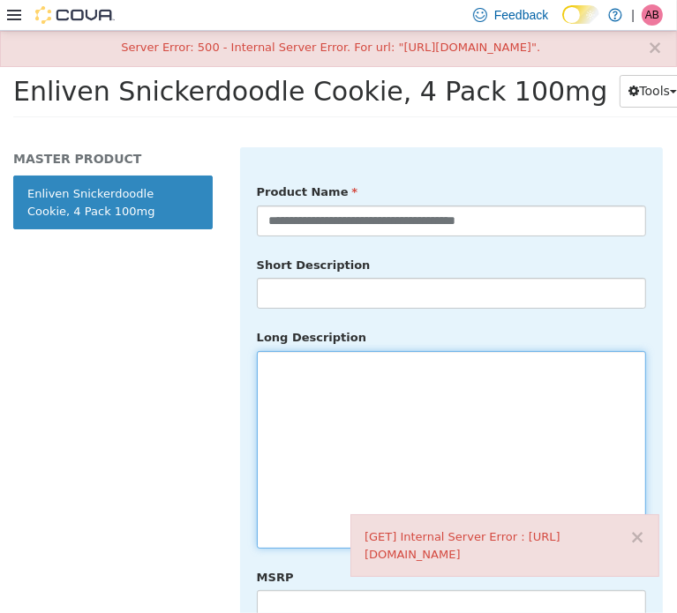
drag, startPoint x: 348, startPoint y: 432, endPoint x: 372, endPoint y: 425, distance: 24.8
click at [351, 430] on textarea at bounding box center [451, 449] width 389 height 198
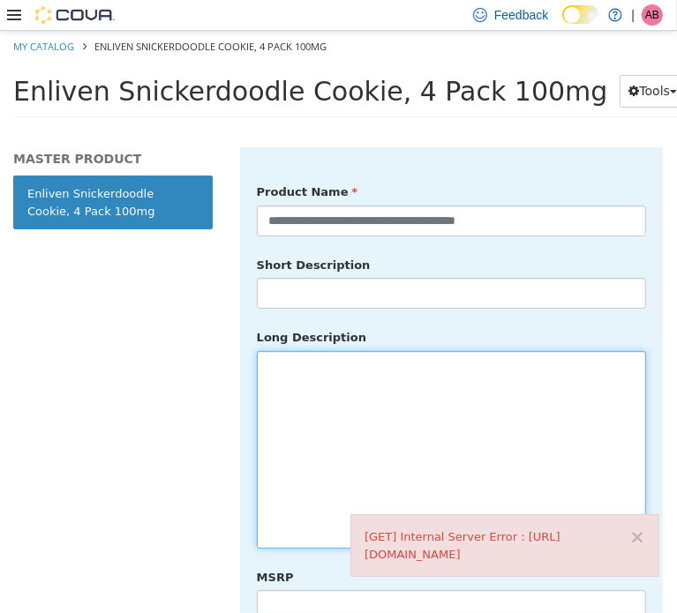
click at [309, 384] on textarea at bounding box center [451, 449] width 389 height 198
drag, startPoint x: 298, startPoint y: 378, endPoint x: 306, endPoint y: 373, distance: 9.1
paste textarea "**********"
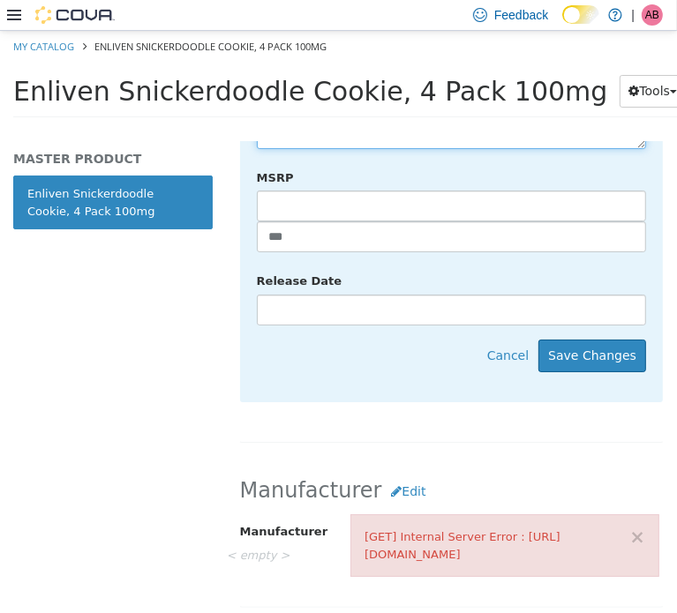
scroll to position [1172, 0]
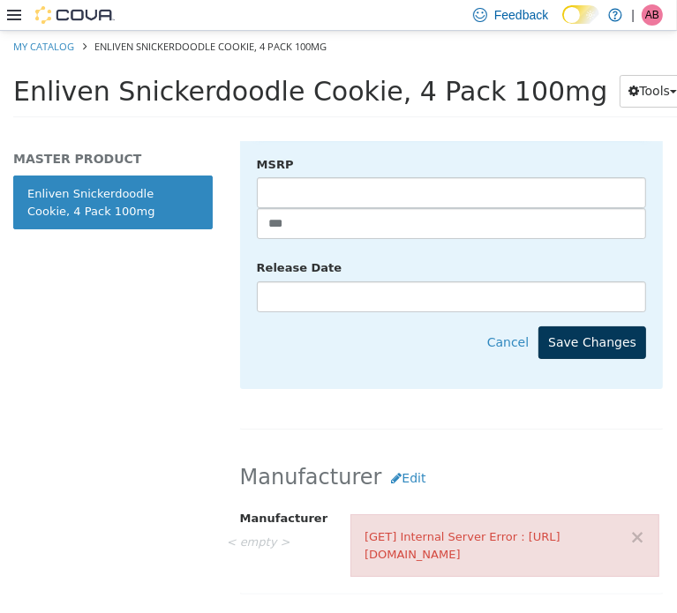
type textarea "**********"
click at [608, 334] on div "**********" at bounding box center [451, 61] width 423 height 655
click at [611, 326] on button "Save Changes" at bounding box center [592, 342] width 108 height 33
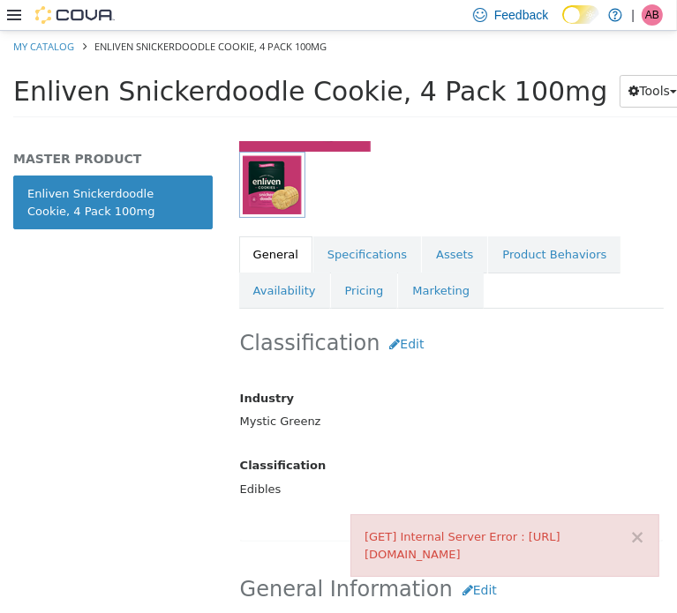
scroll to position [289, 0]
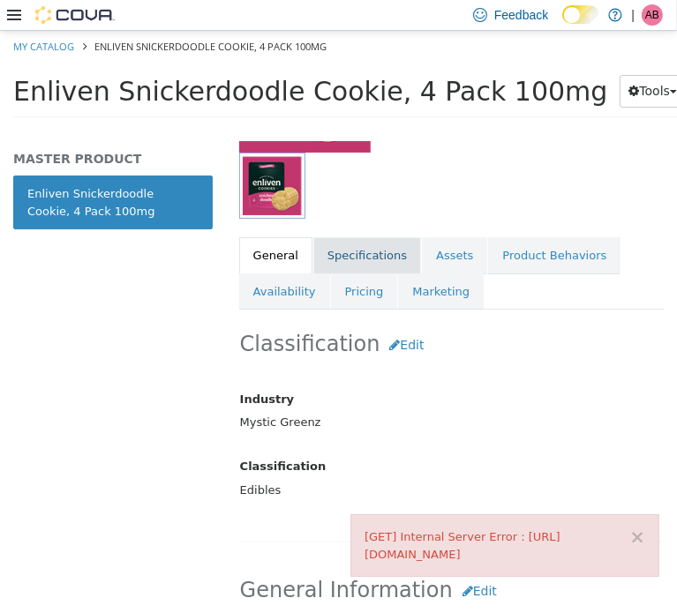
click at [368, 258] on link "Specifications" at bounding box center [367, 254] width 108 height 37
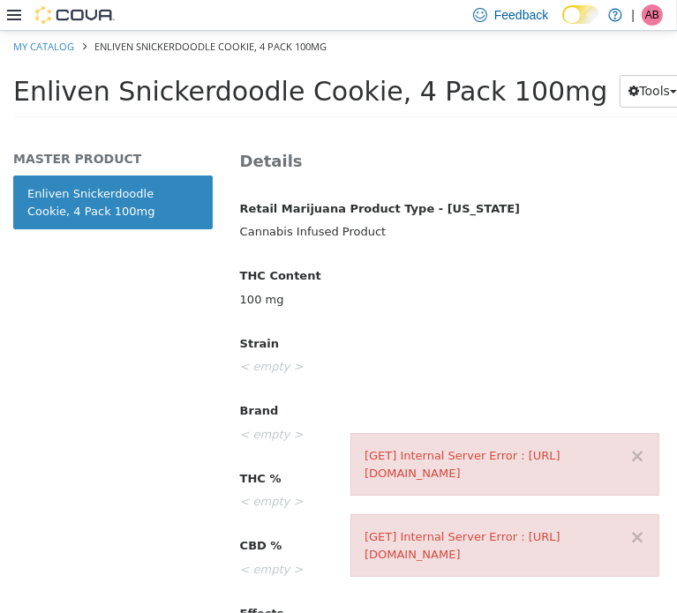
scroll to position [671, 0]
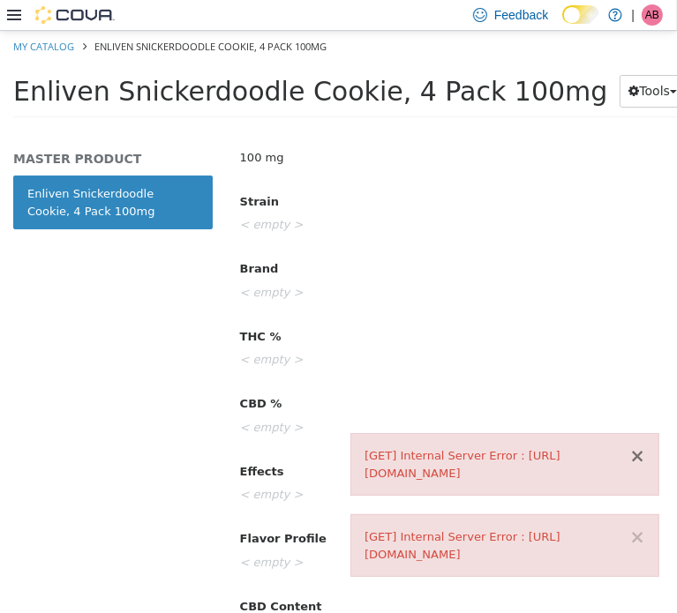
click at [642, 447] on button "×" at bounding box center [637, 456] width 16 height 19
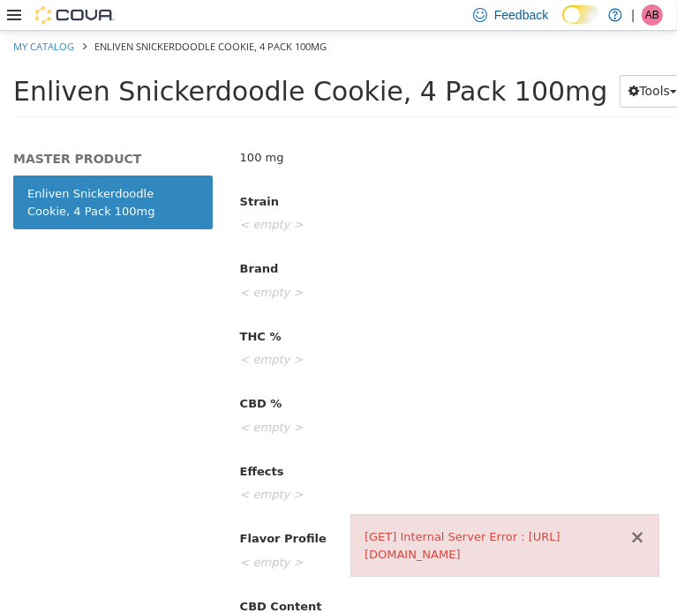
drag, startPoint x: 638, startPoint y: 525, endPoint x: 618, endPoint y: 504, distance: 29.3
click at [639, 528] on button "×" at bounding box center [637, 537] width 16 height 19
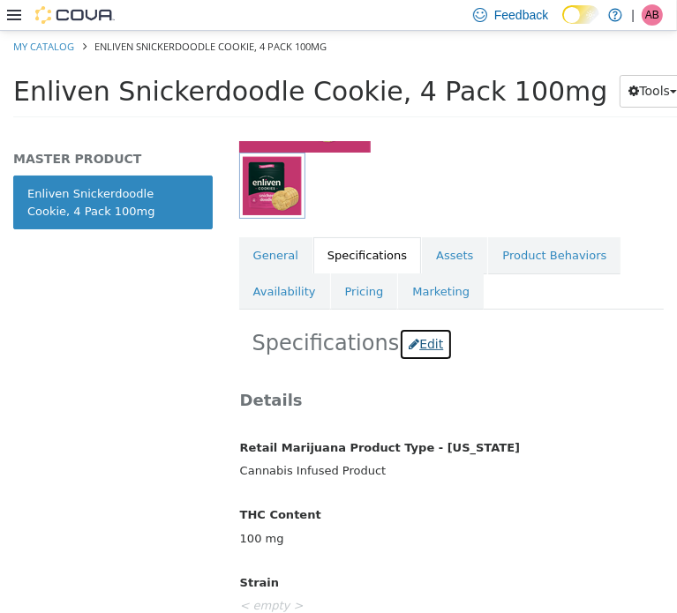
click at [417, 349] on button "Edit" at bounding box center [426, 343] width 54 height 33
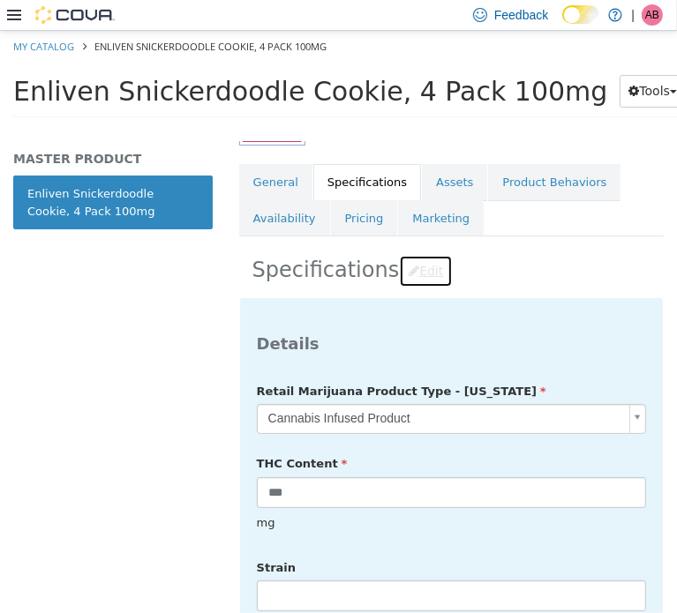
scroll to position [466, 0]
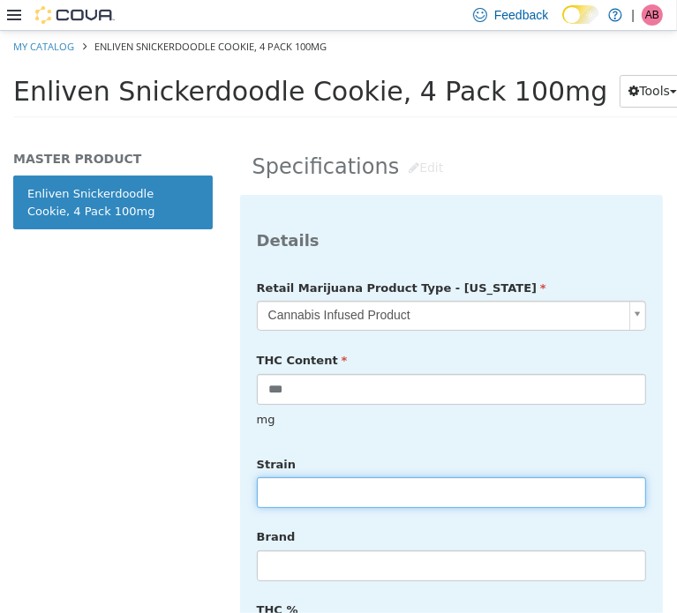
click at [285, 482] on input "text" at bounding box center [451, 492] width 389 height 31
type input "******"
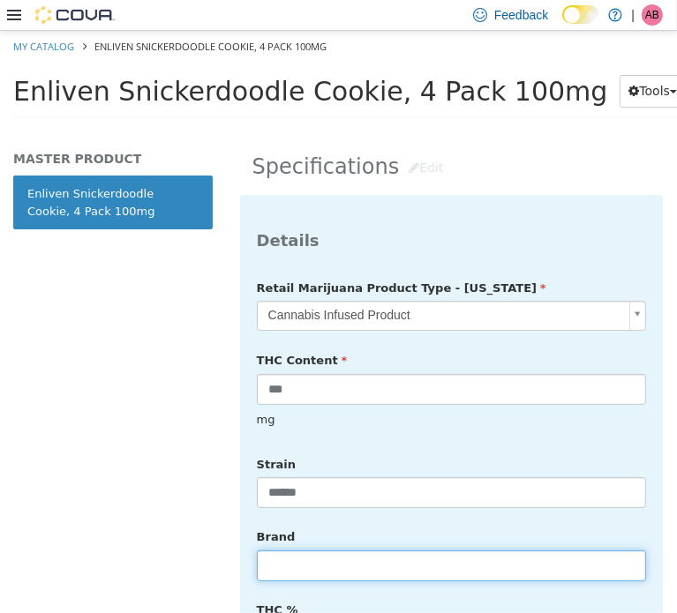
drag, startPoint x: 360, startPoint y: 551, endPoint x: 364, endPoint y: 543, distance: 9.1
click at [360, 551] on input "text" at bounding box center [451, 565] width 389 height 31
type input "*******"
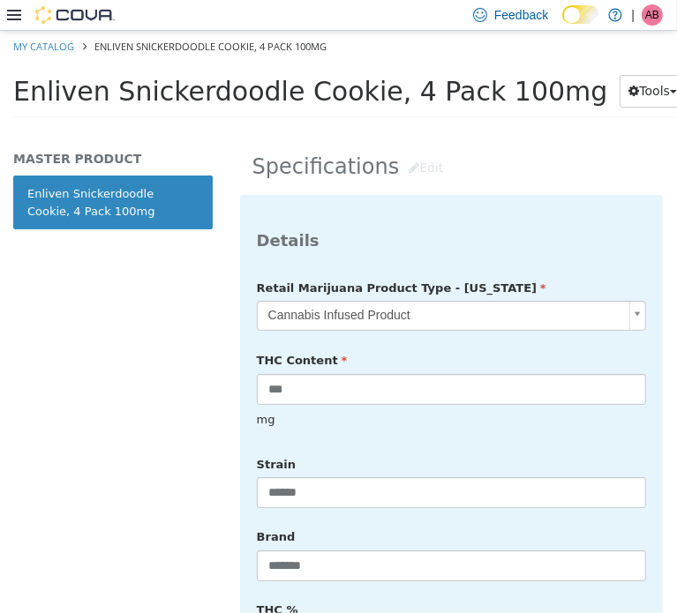
drag, startPoint x: 162, startPoint y: 402, endPoint x: 180, endPoint y: 395, distance: 18.7
click at [162, 402] on div "MASTER PRODUCT Enliven Snickerdoodle Cookie, 4 Pack 100mg" at bounding box center [113, 376] width 226 height 472
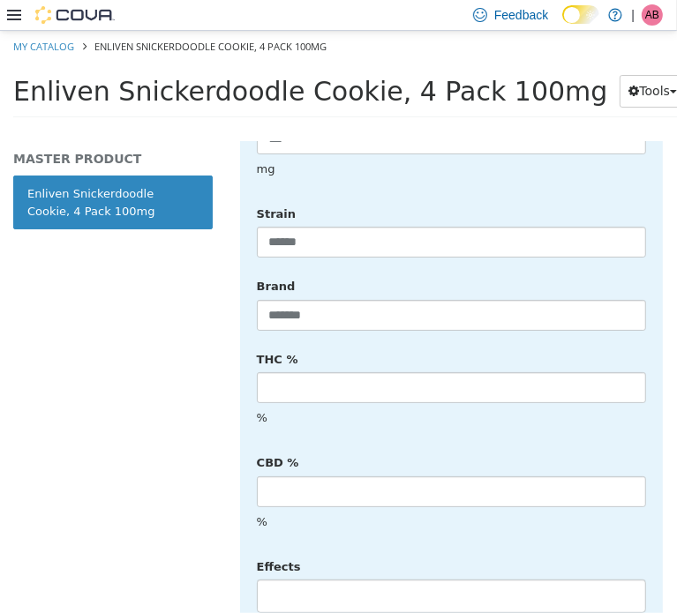
scroll to position [819, 0]
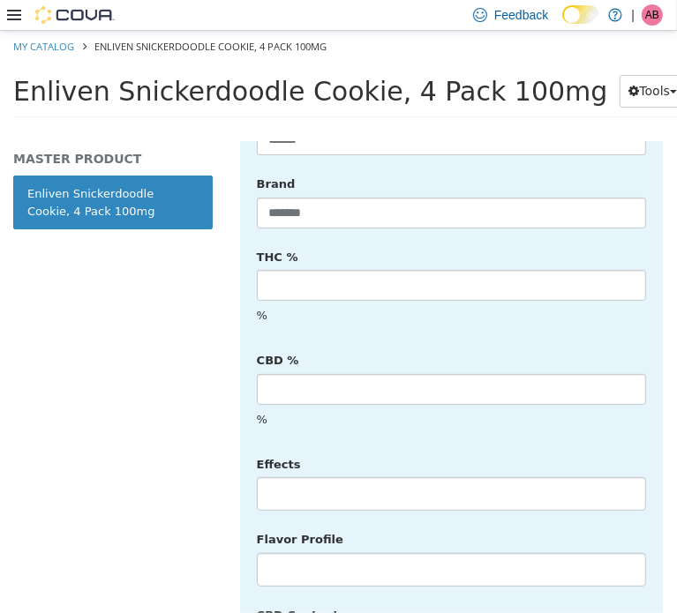
click at [322, 479] on li at bounding box center [451, 493] width 387 height 28
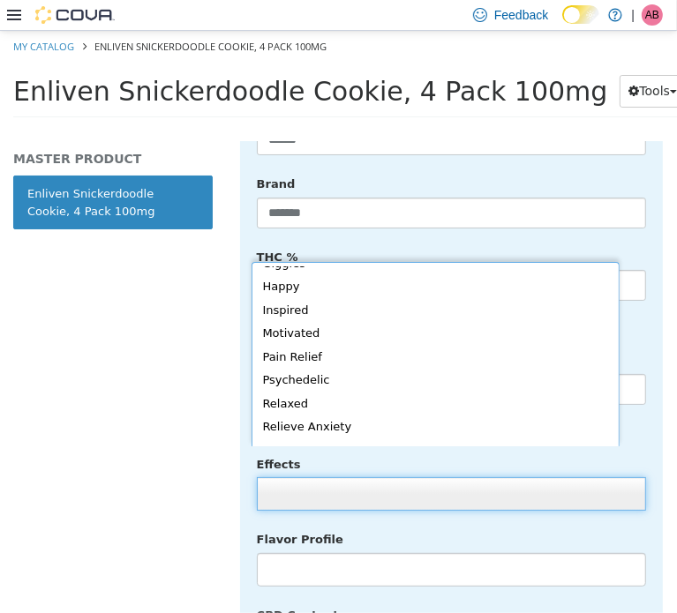
scroll to position [385, 0]
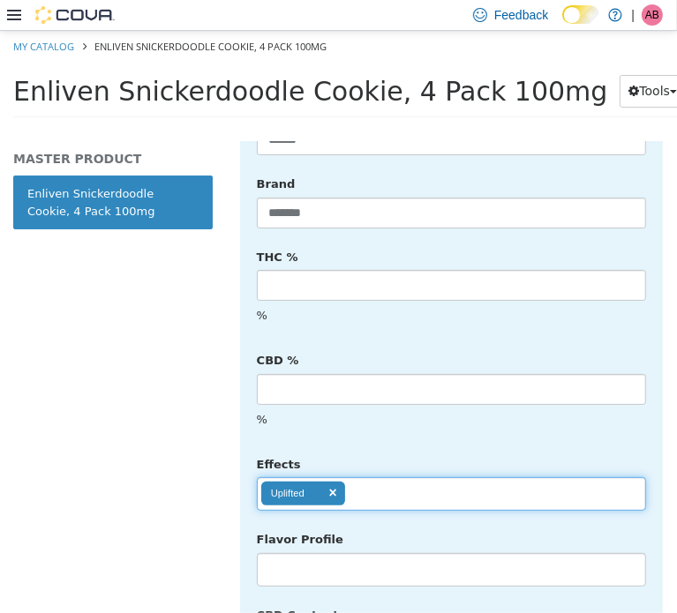
click at [406, 477] on ul "Uplifted" at bounding box center [451, 494] width 389 height 34
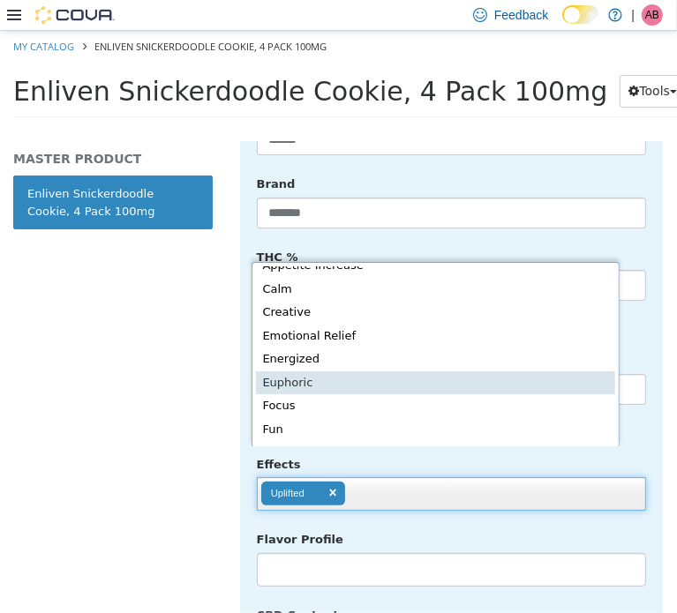
scroll to position [151, 0]
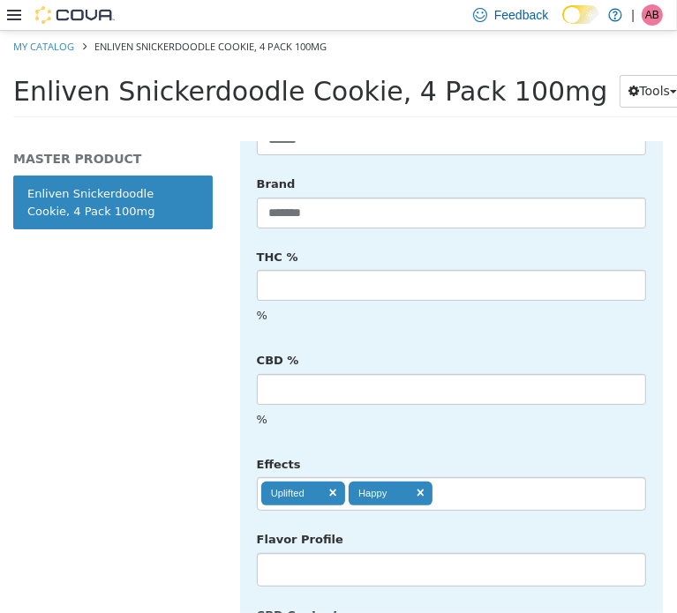
click at [463, 477] on ul "Uplifted Happy" at bounding box center [451, 494] width 389 height 34
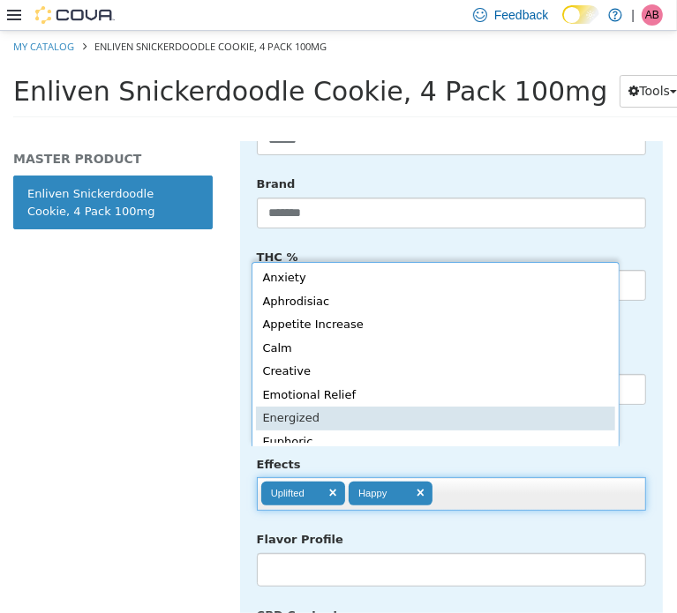
scroll to position [4, 0]
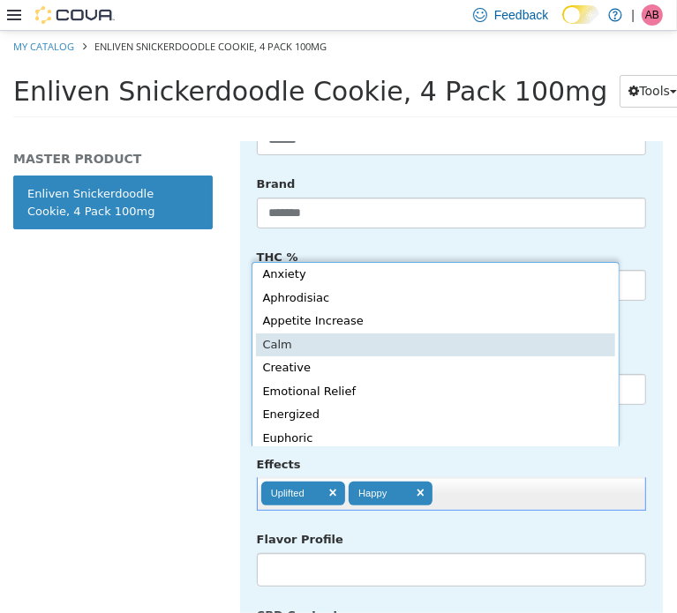
type input "**********"
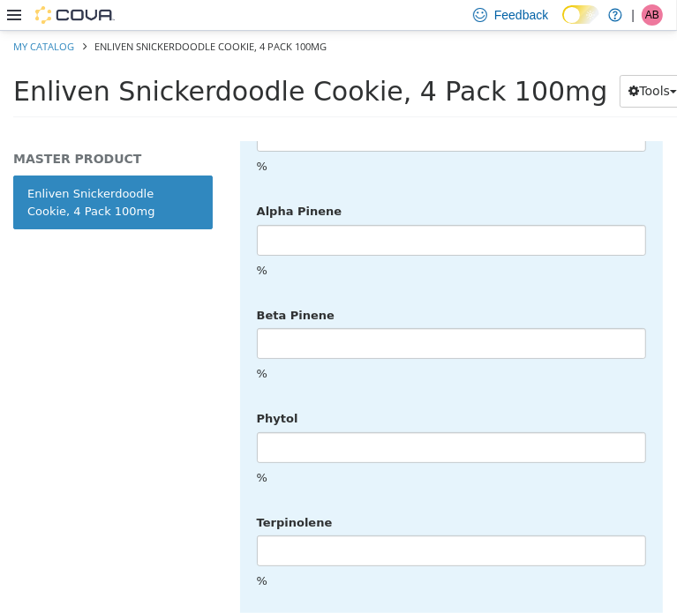
scroll to position [4553, 0]
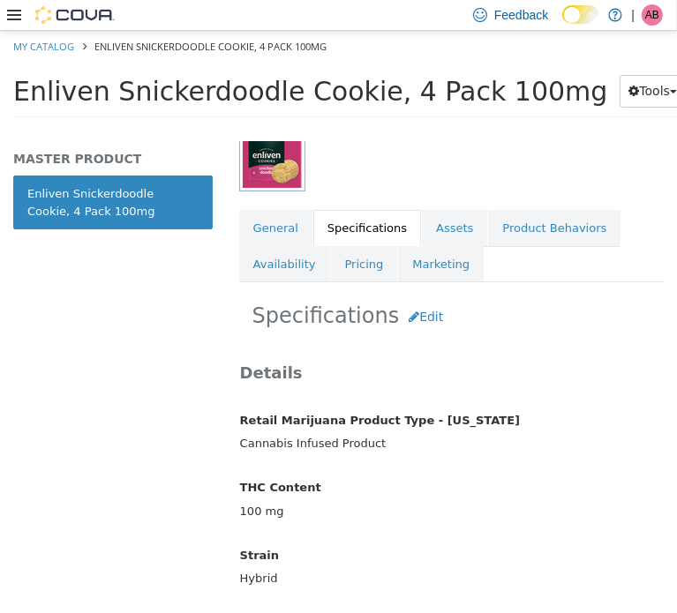
scroll to position [0, 0]
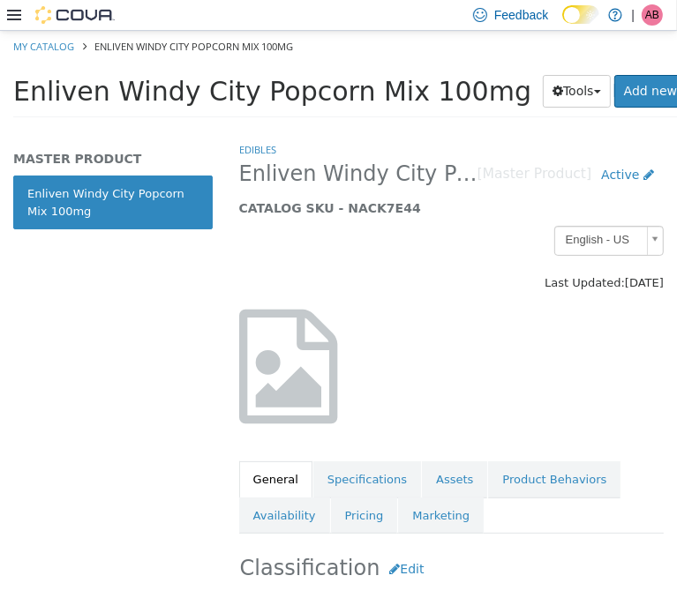
click at [266, 91] on span "Enliven Windy City Popcorn Mix 100mg" at bounding box center [272, 90] width 518 height 31
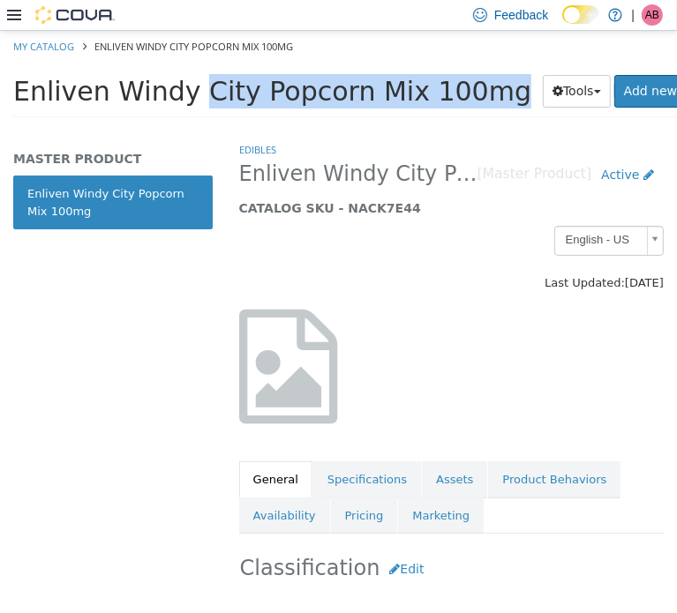
click at [266, 91] on span "Enliven Windy City Popcorn Mix 100mg" at bounding box center [272, 90] width 518 height 31
copy div "Enliven Windy City Popcorn Mix 100mg Tools Clone Print Labels"
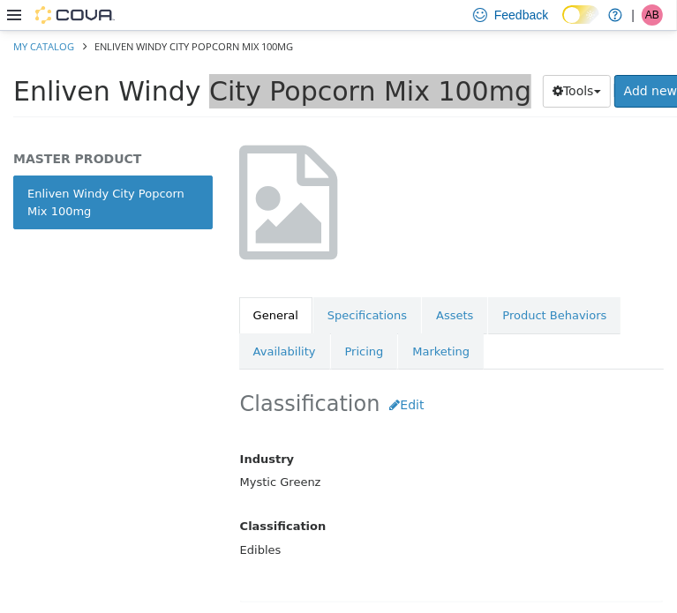
scroll to position [176, 0]
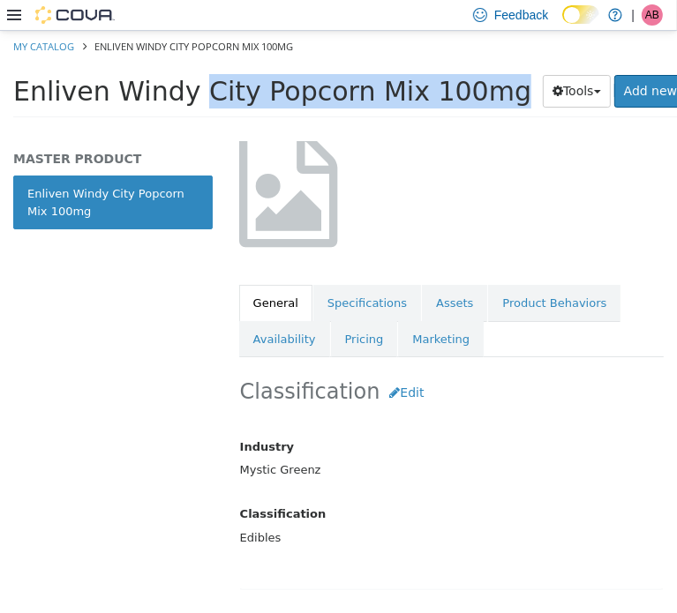
copy div "Enliven Windy City Popcorn Mix 100mg Tools Clone Print Labels"
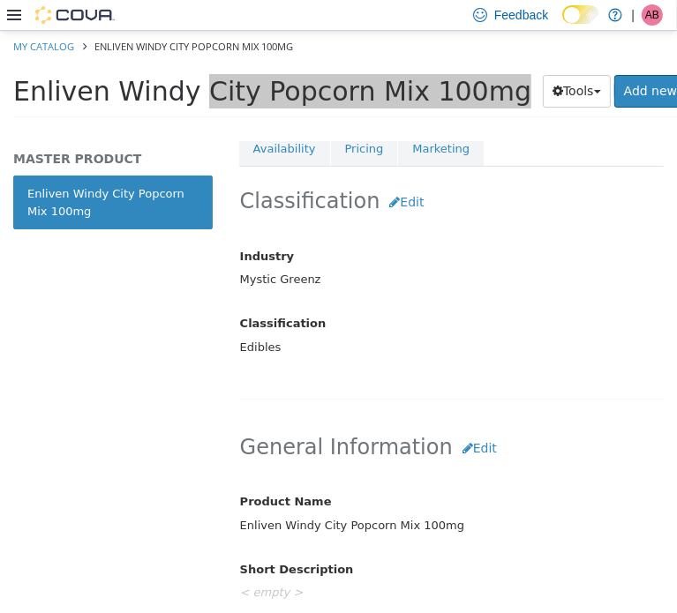
scroll to position [382, 0]
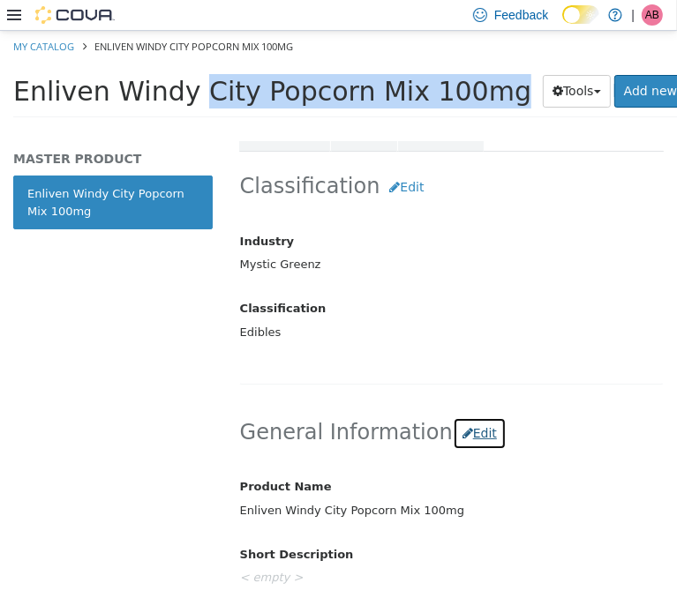
click at [469, 419] on button "Edit" at bounding box center [480, 433] width 54 height 33
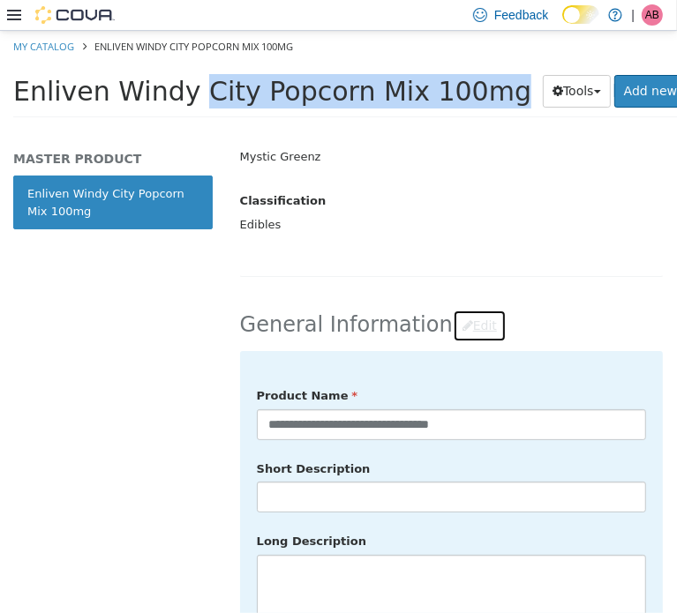
scroll to position [618, 0]
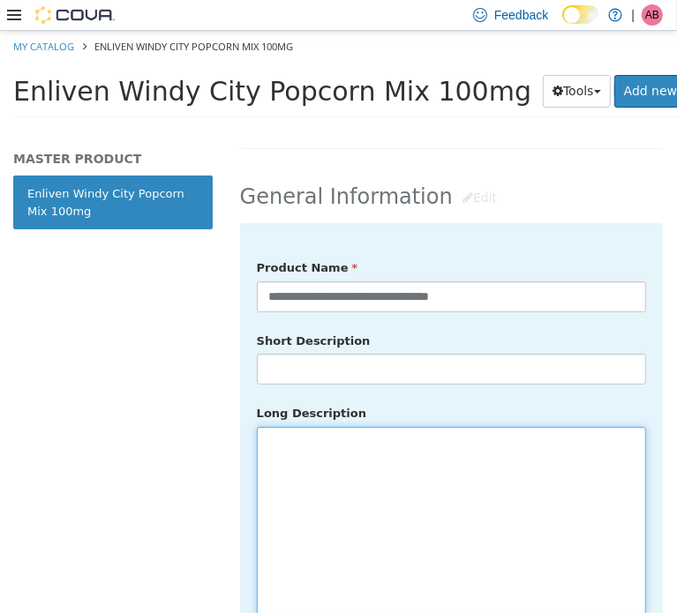
click at [415, 482] on textarea at bounding box center [451, 525] width 389 height 198
drag, startPoint x: 402, startPoint y: 516, endPoint x: 414, endPoint y: 503, distance: 17.5
click at [405, 511] on textarea at bounding box center [451, 525] width 389 height 198
drag, startPoint x: 374, startPoint y: 453, endPoint x: 374, endPoint y: 443, distance: 9.7
click at [374, 451] on textarea at bounding box center [451, 525] width 389 height 198
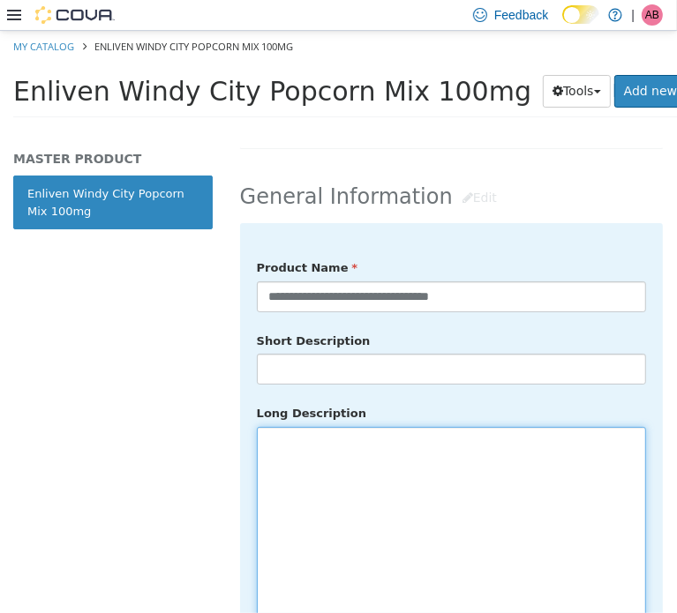
paste textarea "**********"
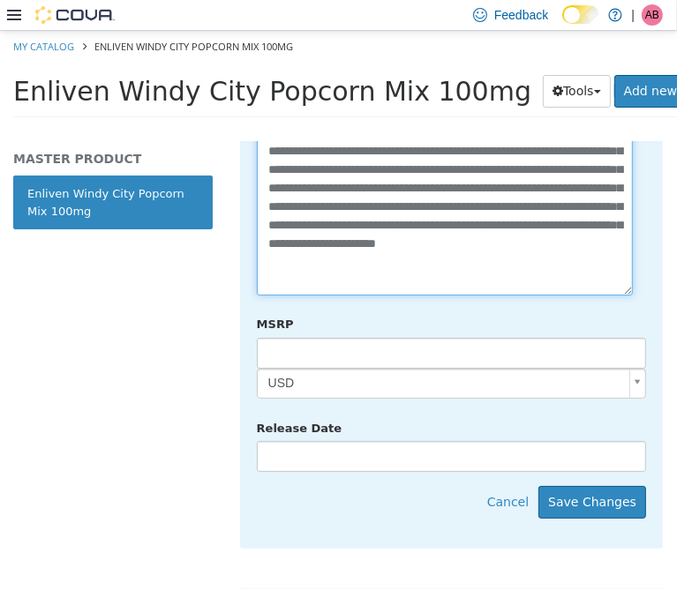
scroll to position [1088, 0]
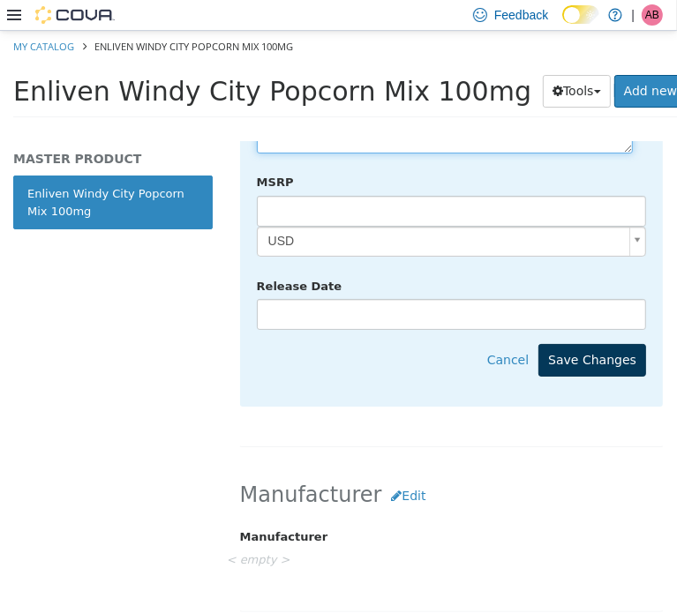
type textarea "**********"
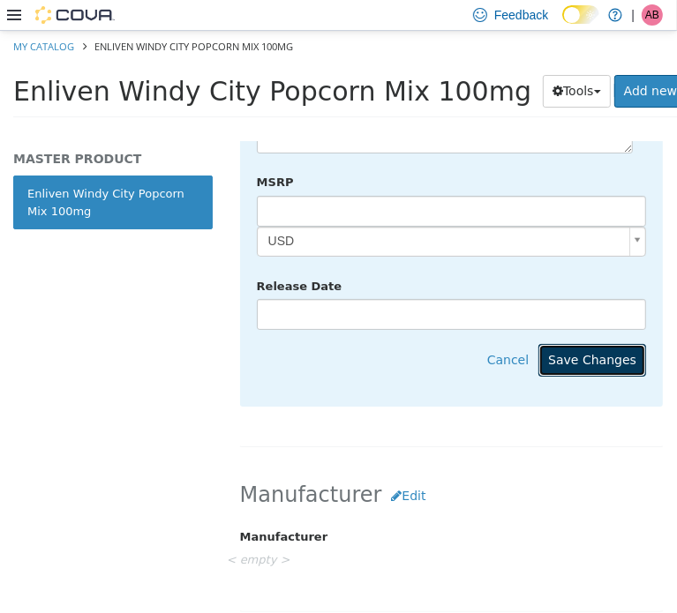
click at [589, 343] on button "Save Changes" at bounding box center [592, 359] width 108 height 33
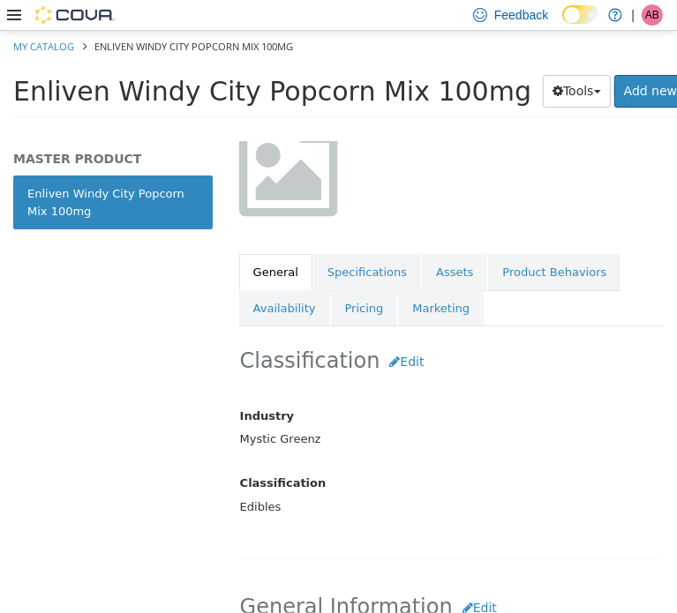
scroll to position [206, 0]
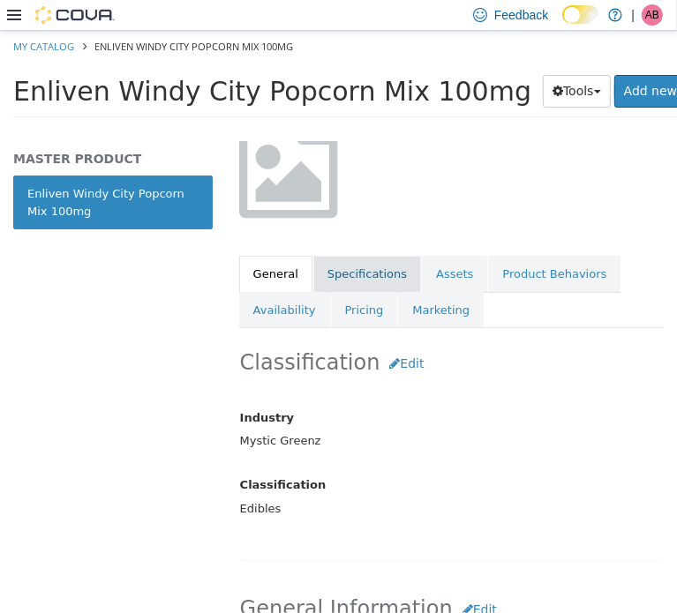
click at [360, 266] on link "Specifications" at bounding box center [367, 273] width 108 height 37
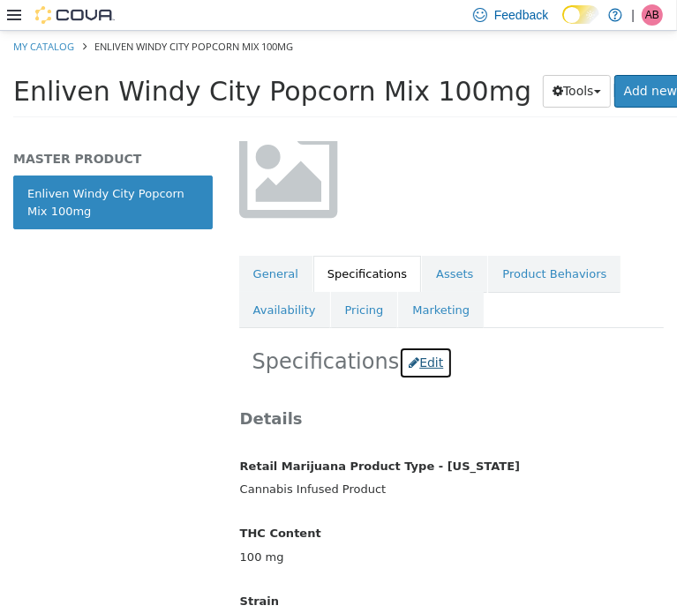
click at [424, 350] on button "Edit" at bounding box center [426, 362] width 54 height 33
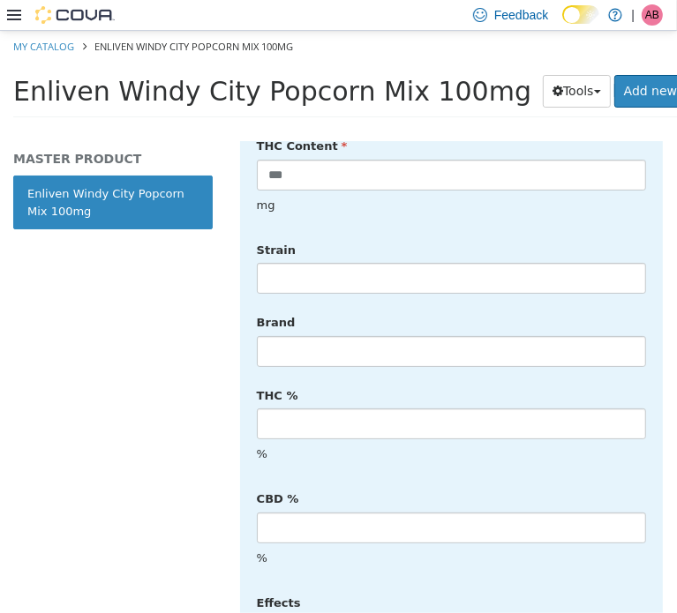
scroll to position [618, 0]
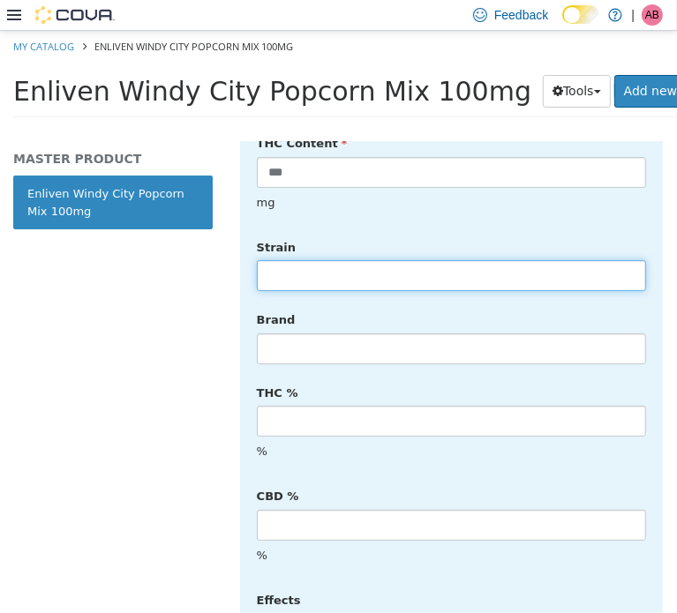
click at [338, 259] on input "text" at bounding box center [451, 274] width 389 height 31
type input "******"
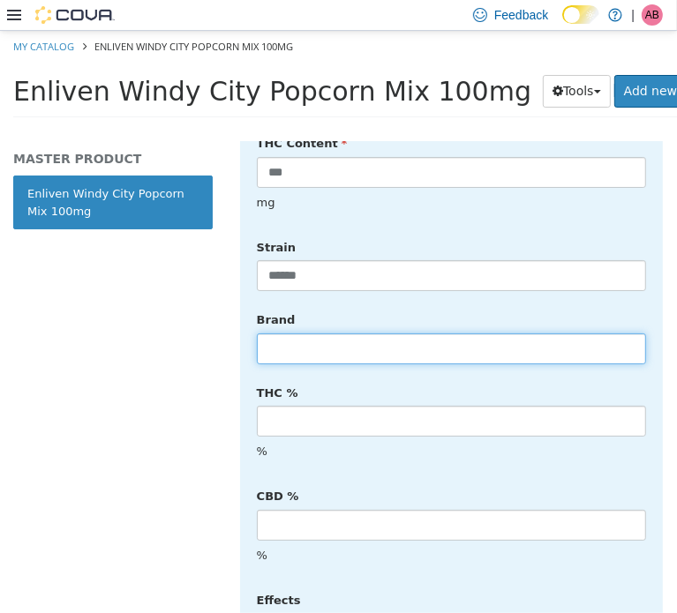
click at [342, 333] on input "text" at bounding box center [451, 348] width 389 height 31
type input "*******"
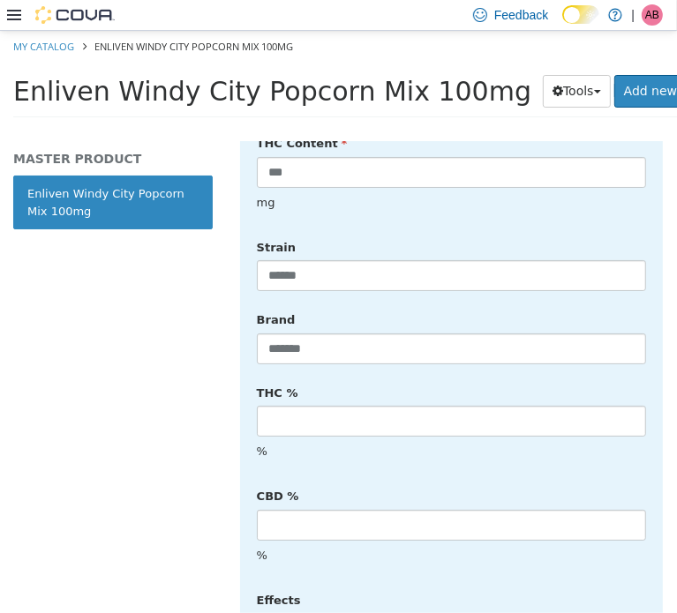
click at [201, 370] on div "MASTER PRODUCT Enliven Windy City Popcorn Mix 100mg" at bounding box center [113, 376] width 226 height 472
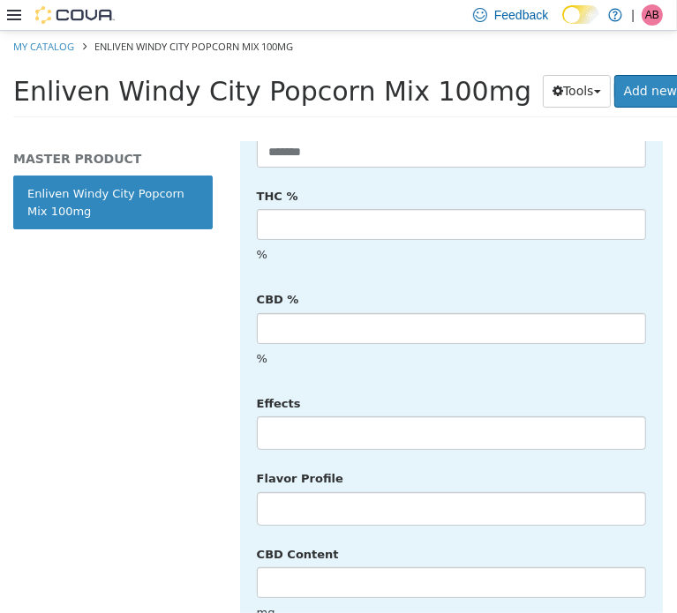
scroll to position [823, 0]
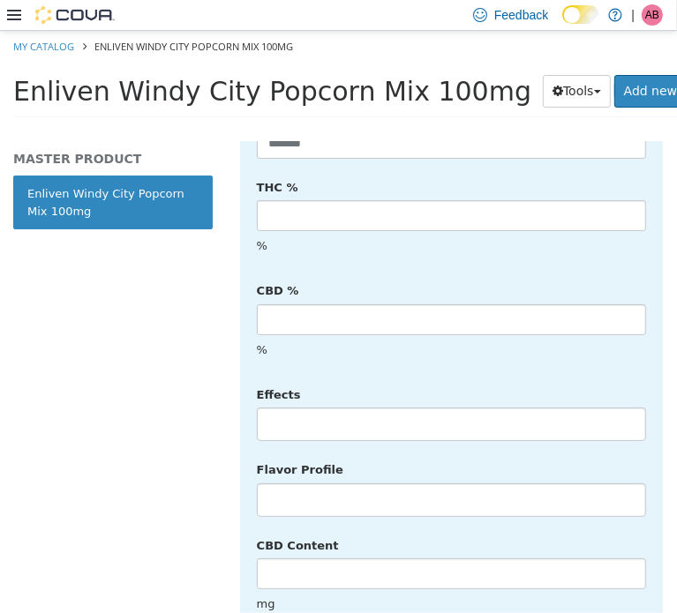
click at [332, 409] on li at bounding box center [451, 423] width 387 height 28
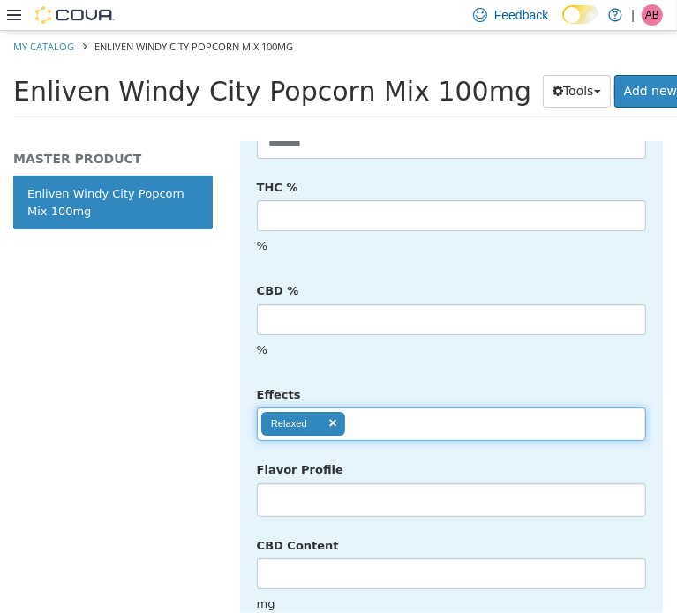
scroll to position [0, 0]
click at [388, 407] on ul "Relaxed" at bounding box center [451, 424] width 389 height 34
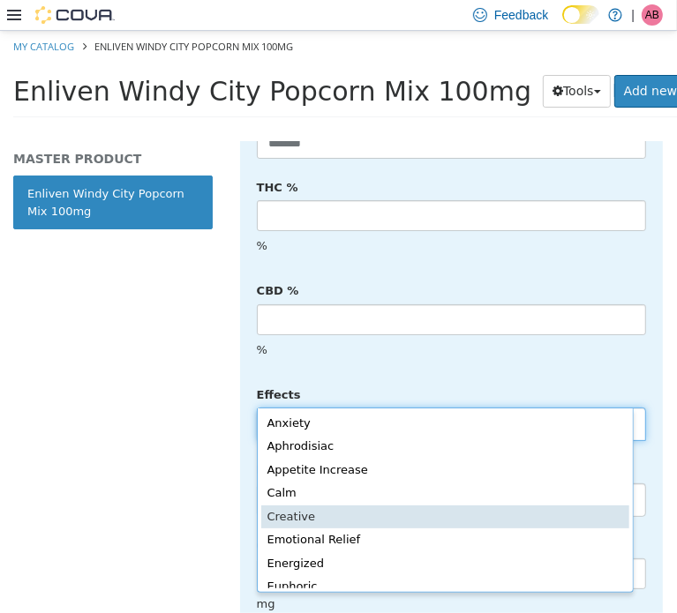
drag, startPoint x: 392, startPoint y: 518, endPoint x: 399, endPoint y: 505, distance: 15.0
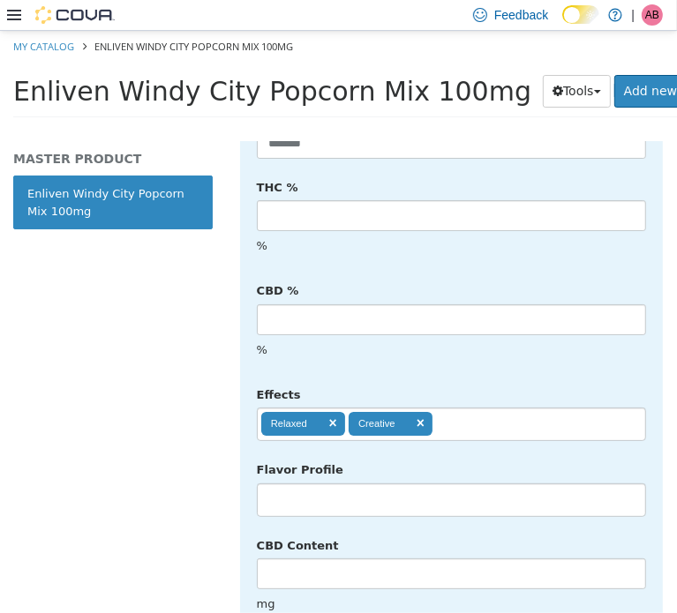
click at [479, 407] on ul "Relaxed Creative" at bounding box center [451, 424] width 389 height 34
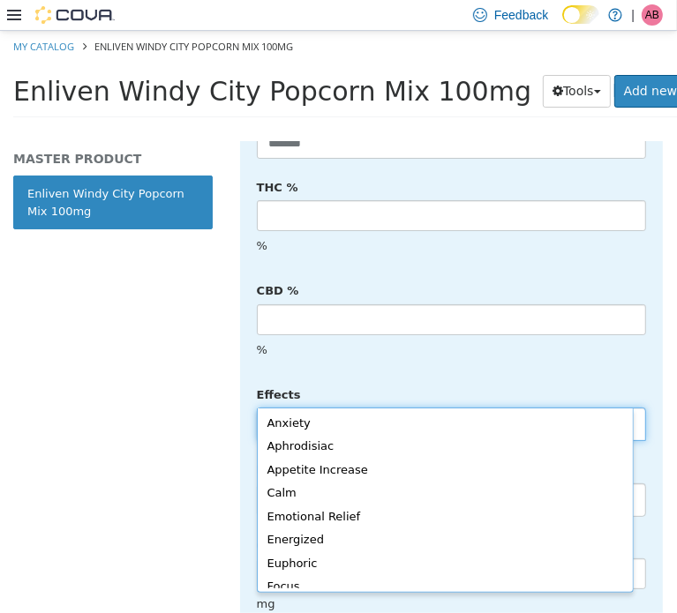
scroll to position [253, 0]
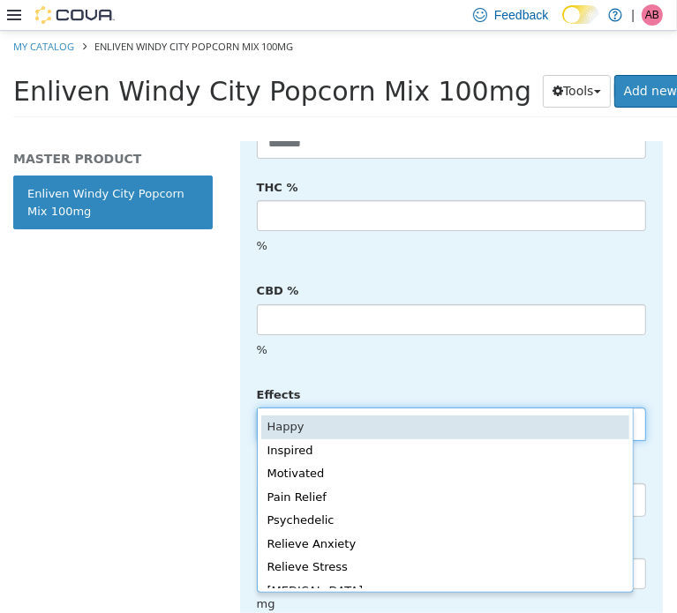
drag, startPoint x: 450, startPoint y: 434, endPoint x: 475, endPoint y: 437, distance: 24.8
type input "**********"
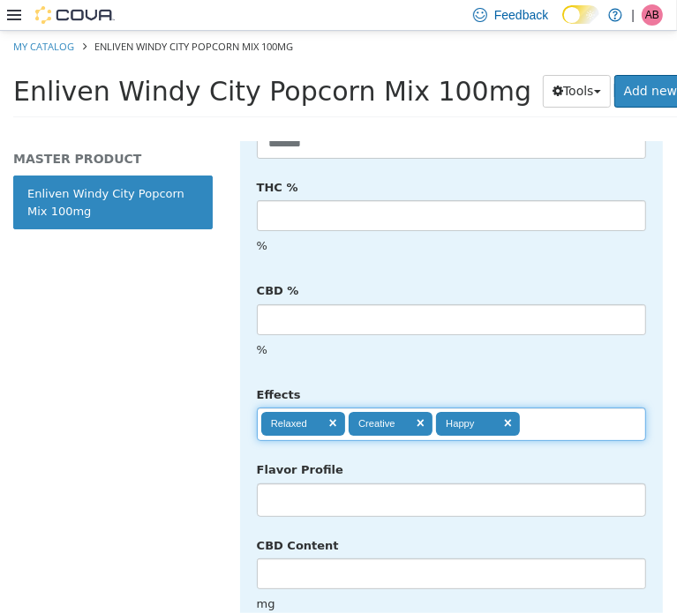
click at [602, 334] on div "%" at bounding box center [452, 349] width 416 height 31
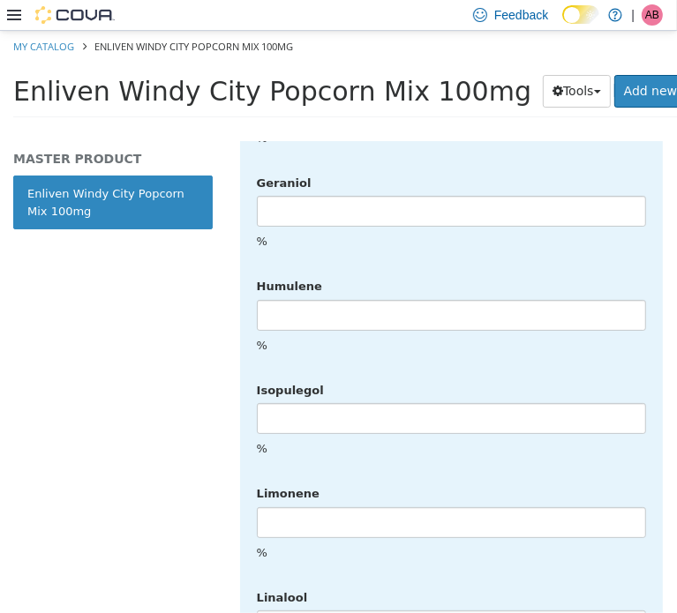
scroll to position [4475, 0]
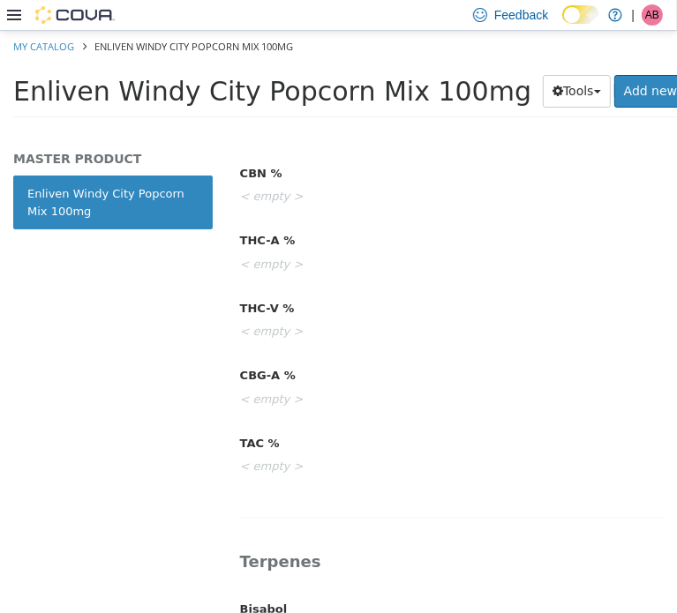
scroll to position [0, 0]
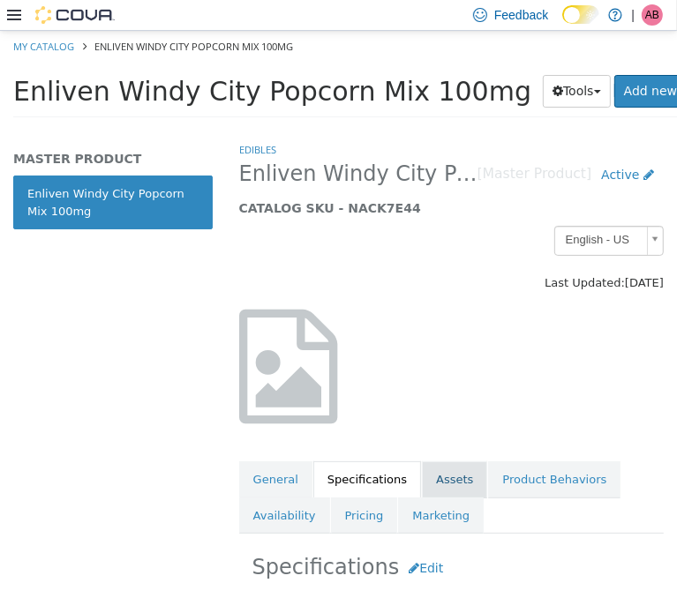
click at [431, 473] on link "Assets" at bounding box center [454, 479] width 65 height 37
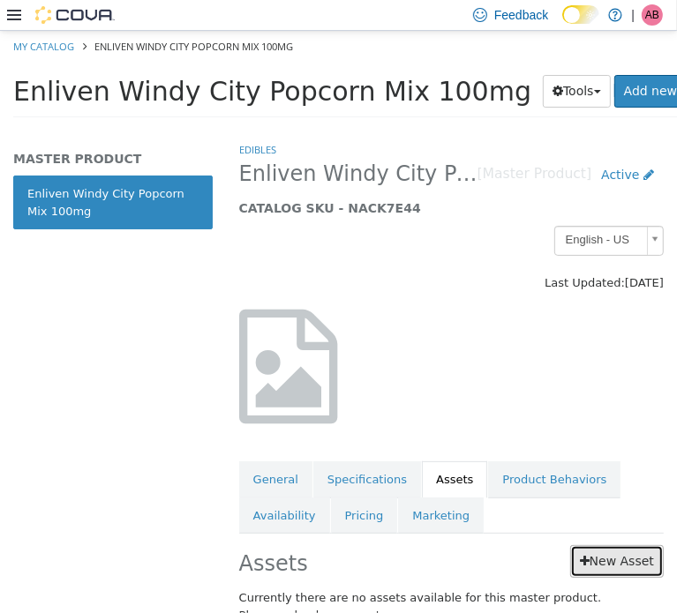
click at [597, 552] on link "New Asset" at bounding box center [617, 560] width 94 height 33
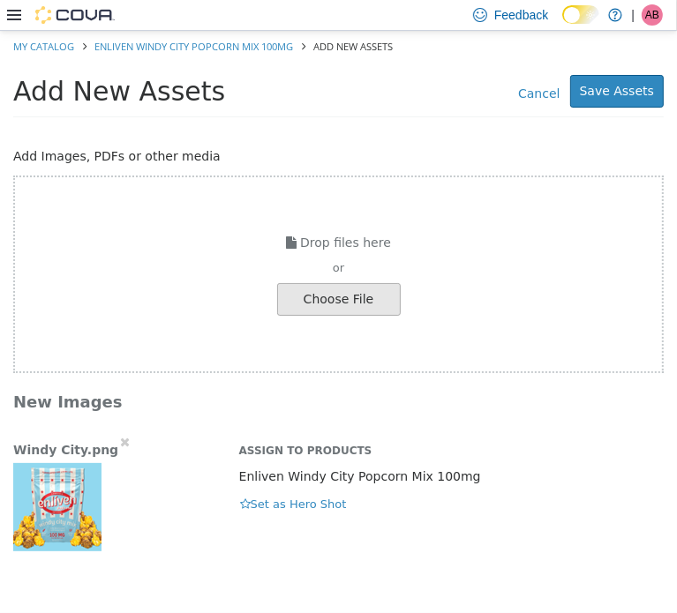
click at [53, 509] on img "button" at bounding box center [57, 506] width 88 height 88
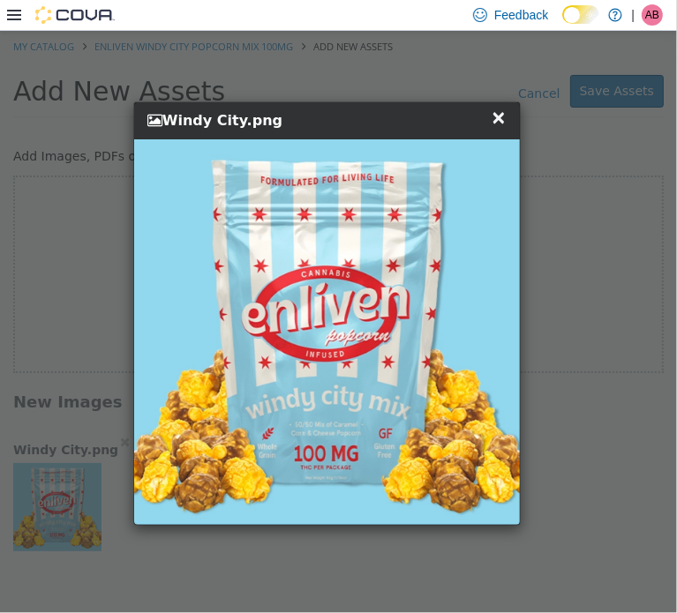
click at [500, 112] on span "×" at bounding box center [499, 116] width 16 height 21
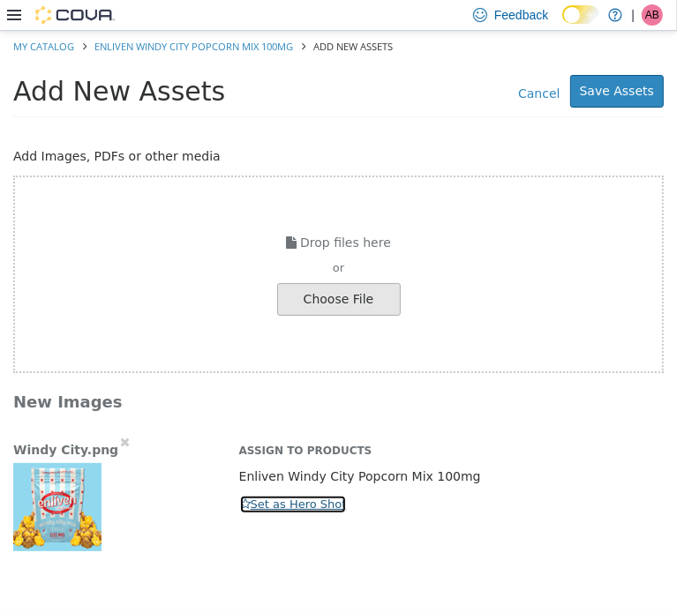
click at [259, 494] on button "Set as Hero Shot" at bounding box center [293, 503] width 109 height 19
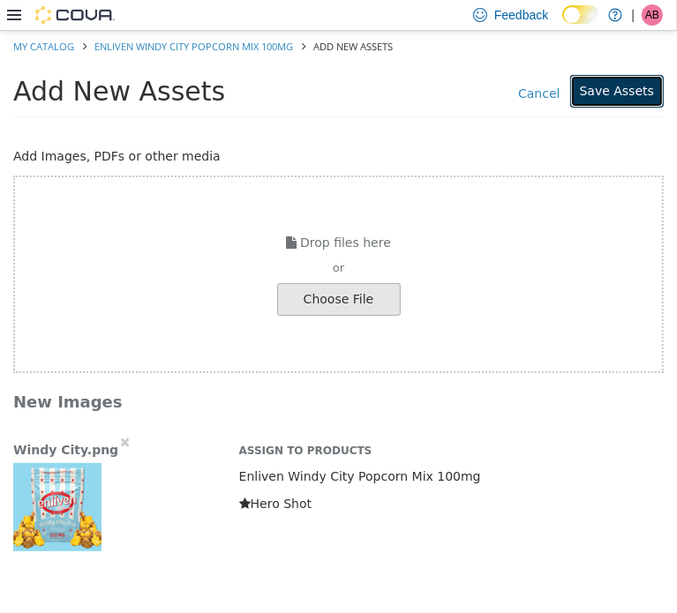
click at [618, 98] on button "Save Assets" at bounding box center [617, 90] width 94 height 33
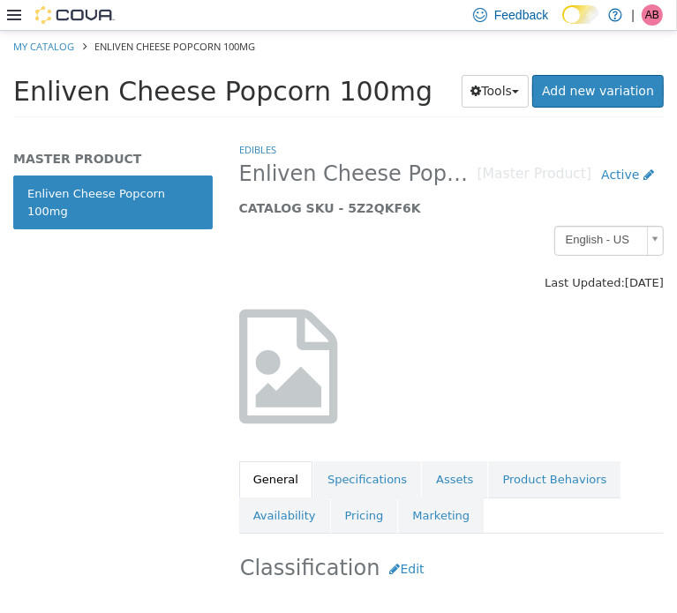
click at [243, 88] on span "Enliven Cheese Popcorn 100mg" at bounding box center [222, 90] width 419 height 31
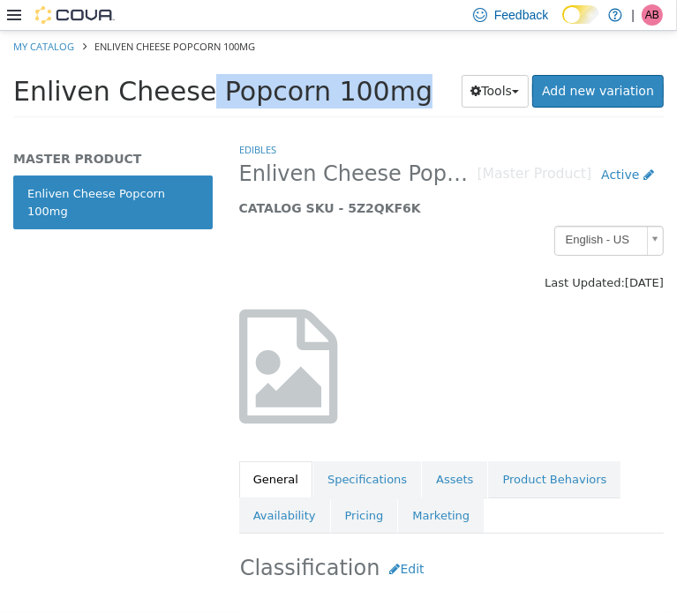
click at [243, 88] on span "Enliven Cheese Popcorn 100mg" at bounding box center [222, 90] width 419 height 31
copy div "Enliven Cheese Popcorn 100mg Tools Clone Print Labels"
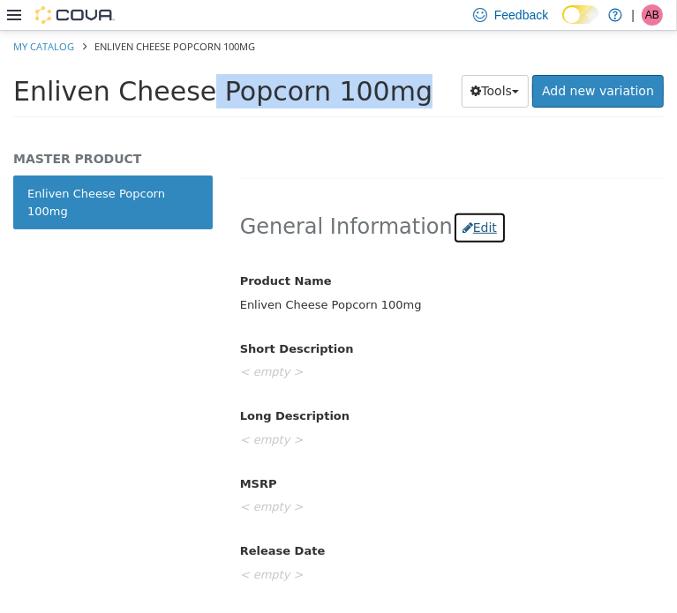
click at [466, 226] on button "Edit" at bounding box center [480, 227] width 54 height 33
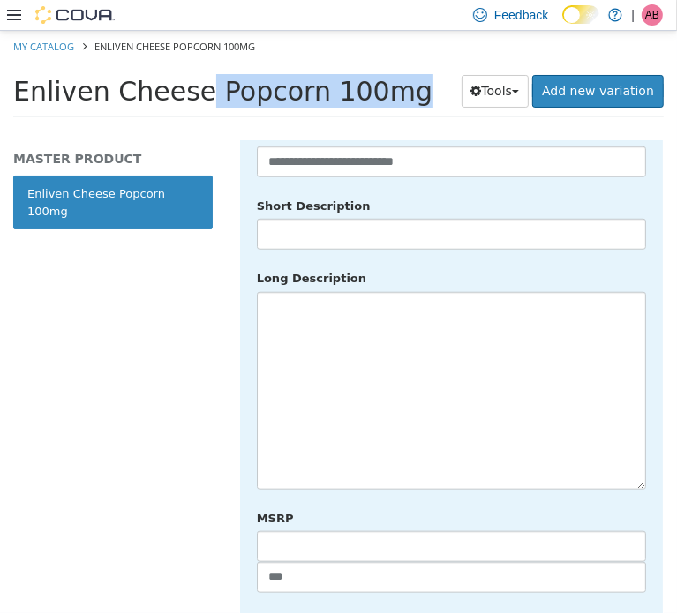
scroll to position [764, 0]
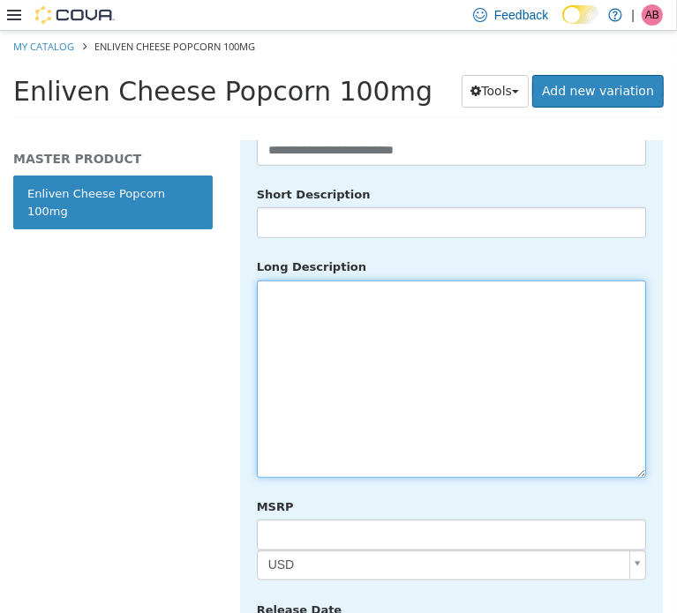
click at [372, 387] on textarea at bounding box center [451, 379] width 389 height 198
click at [346, 292] on textarea at bounding box center [451, 379] width 389 height 198
paste textarea "**********"
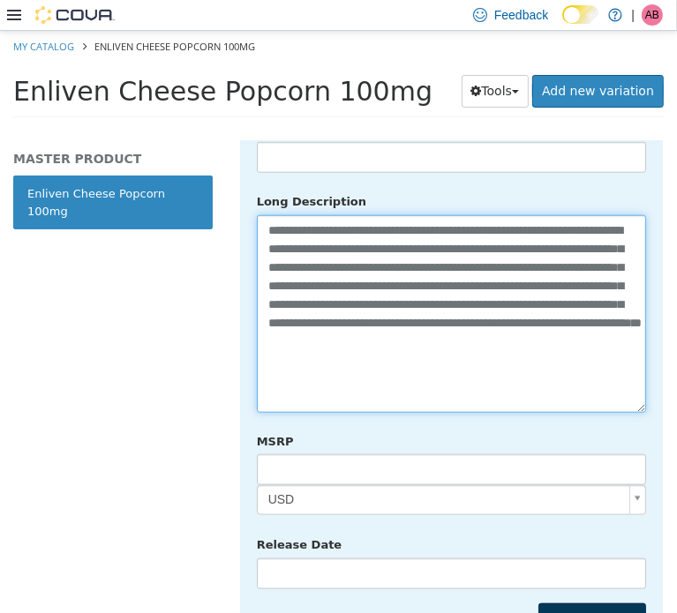
scroll to position [971, 0]
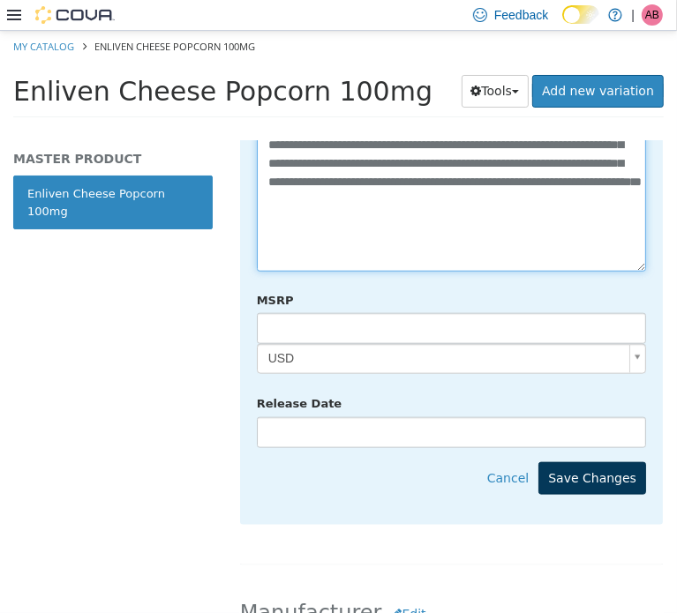
type textarea "**********"
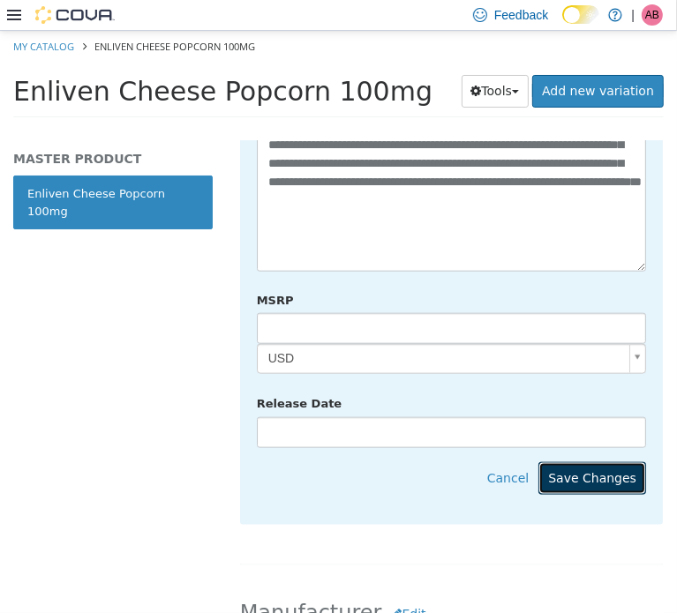
click at [591, 462] on button "Save Changes" at bounding box center [592, 478] width 108 height 33
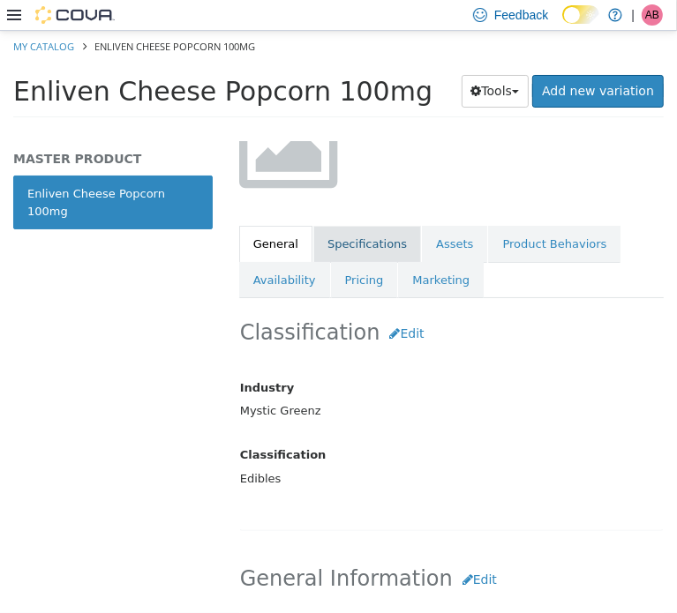
scroll to position [235, 0]
click at [349, 246] on link "Specifications" at bounding box center [367, 244] width 108 height 37
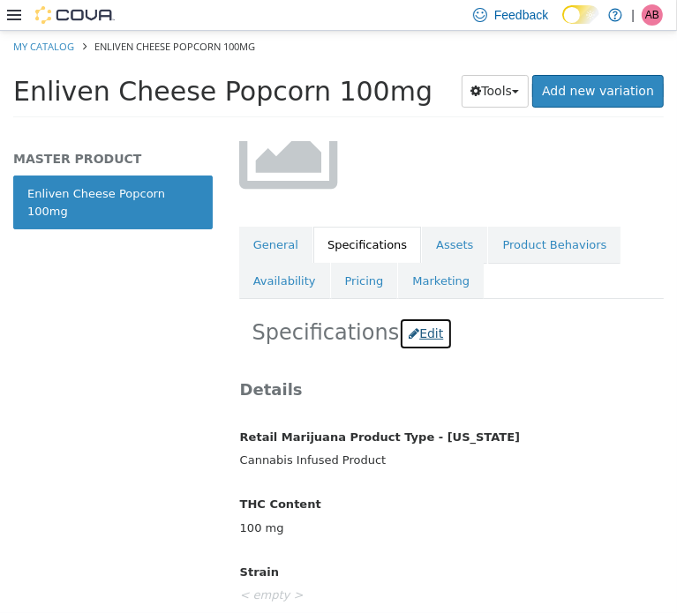
click at [416, 324] on button "Edit" at bounding box center [426, 333] width 54 height 33
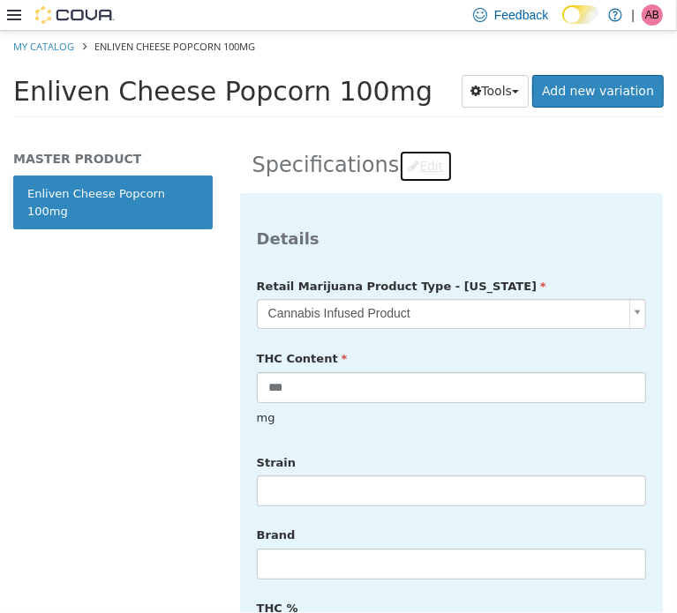
scroll to position [411, 0]
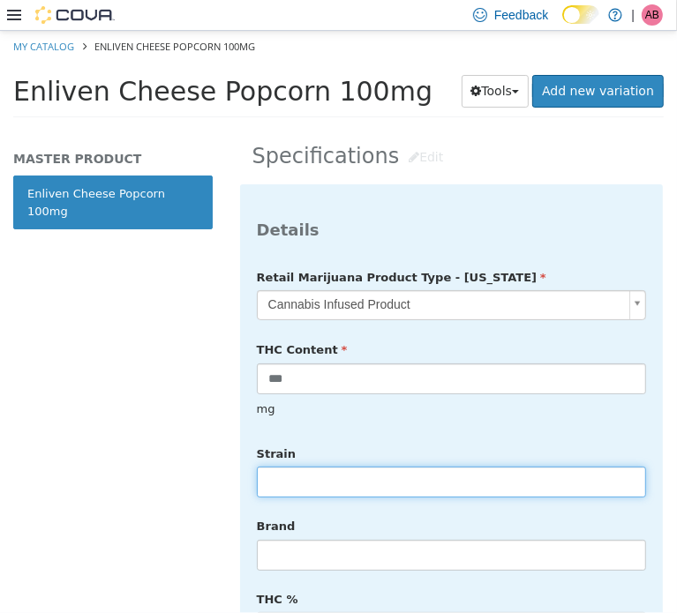
click at [323, 466] on input "text" at bounding box center [451, 481] width 389 height 31
type input "******"
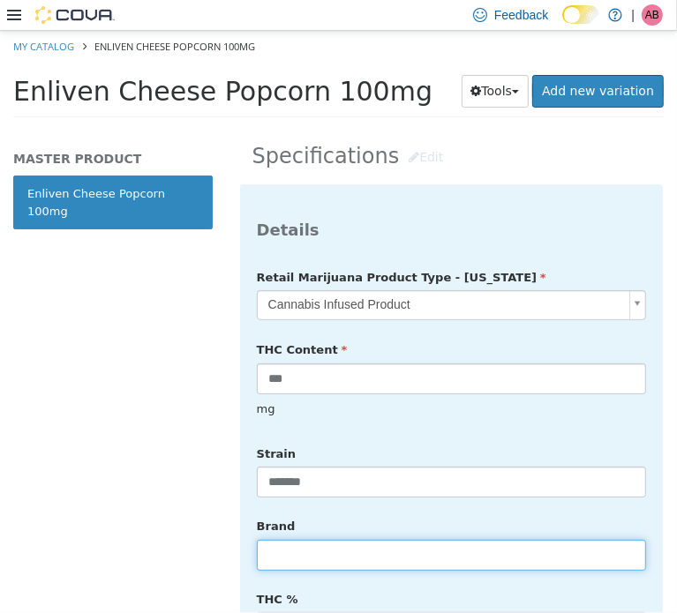
click at [307, 539] on input "text" at bounding box center [451, 554] width 389 height 31
type input "*******"
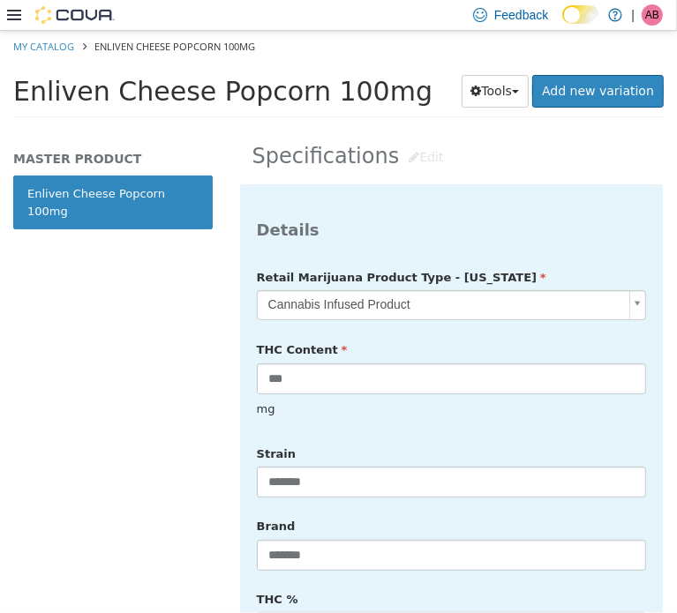
click at [155, 468] on div "MASTER PRODUCT Enliven Cheese Popcorn 100mg" at bounding box center [113, 376] width 226 height 472
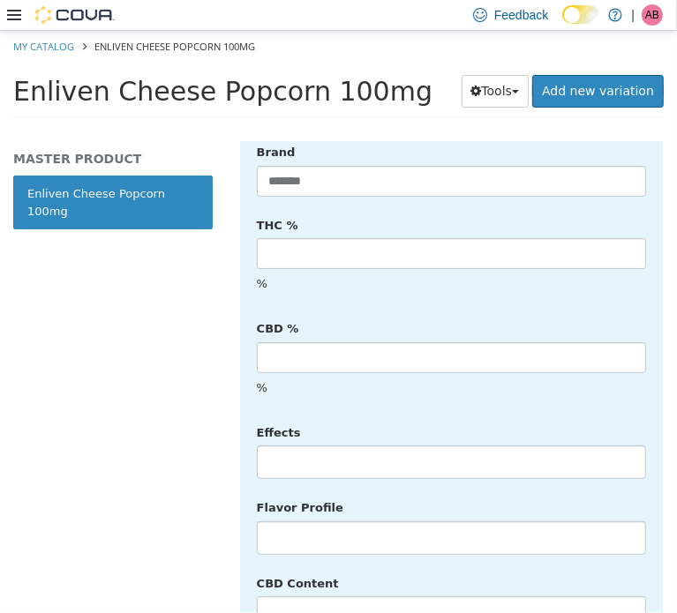
scroll to position [794, 0]
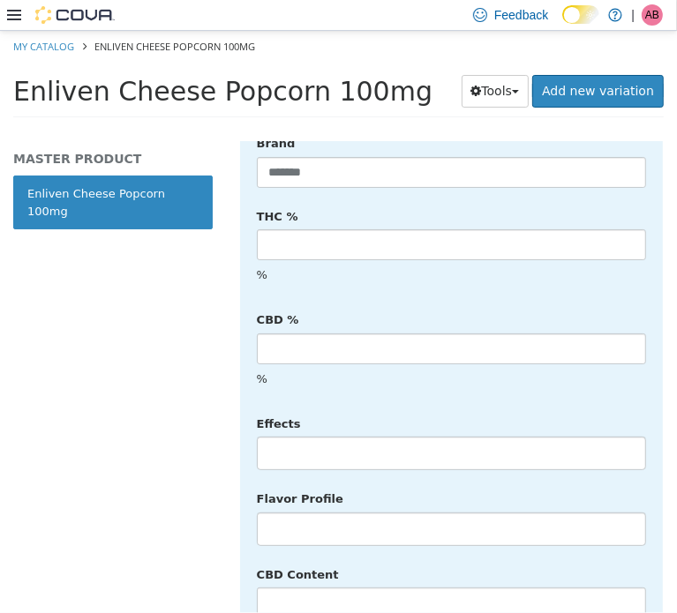
click at [350, 439] on li at bounding box center [451, 453] width 387 height 28
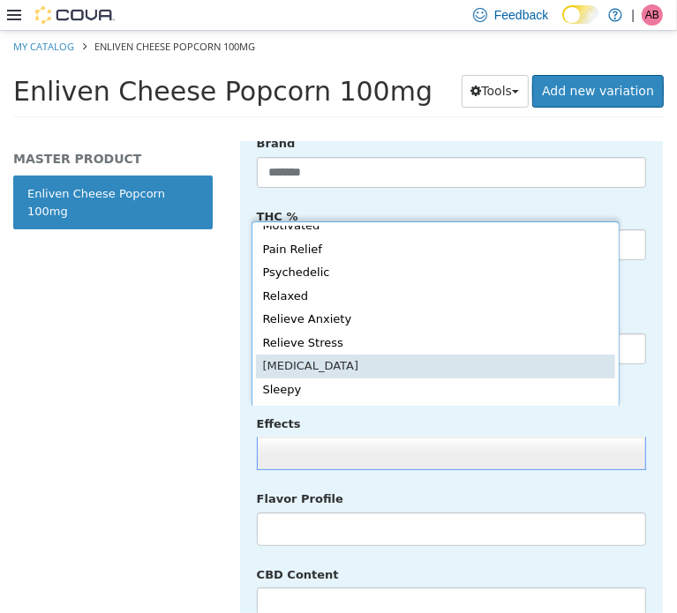
scroll to position [385, 0]
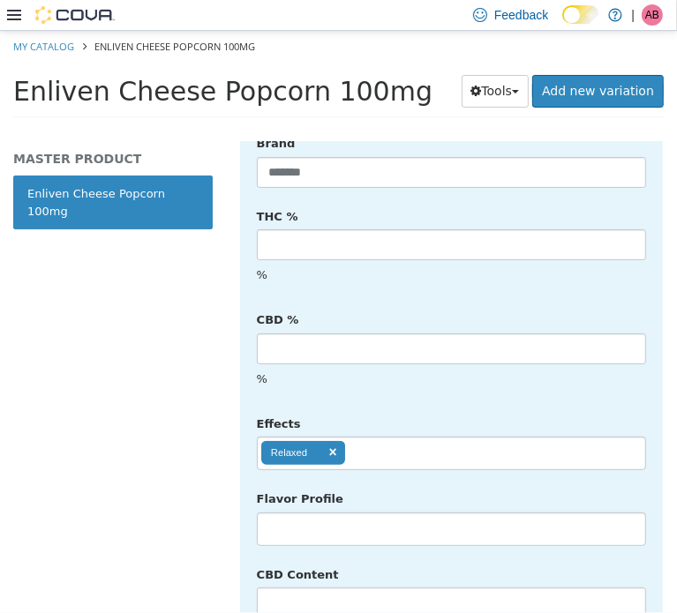
drag, startPoint x: 394, startPoint y: 415, endPoint x: 394, endPoint y: 403, distance: 11.5
click at [394, 436] on ul "Relaxed" at bounding box center [451, 453] width 389 height 34
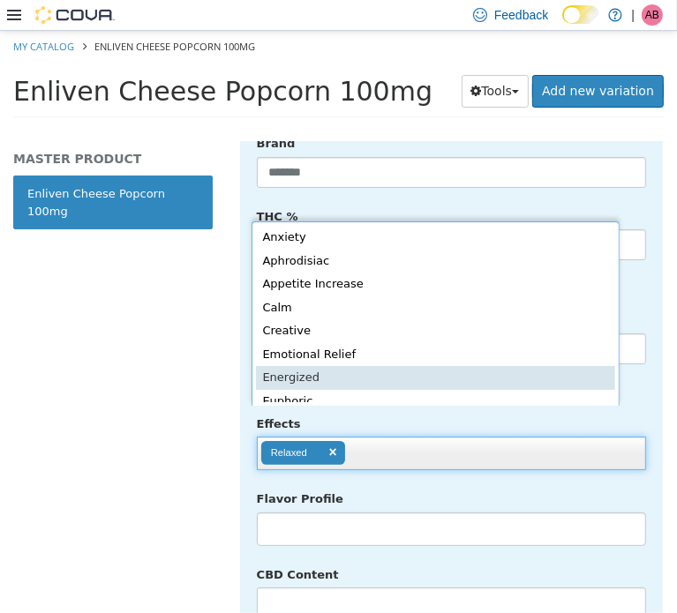
scroll to position [4, 0]
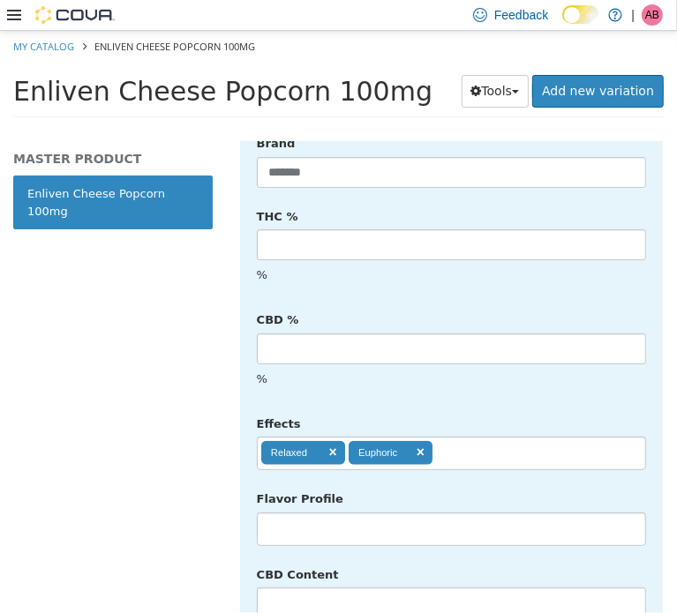
click at [486, 436] on ul "Relaxed Euphoric" at bounding box center [451, 453] width 389 height 34
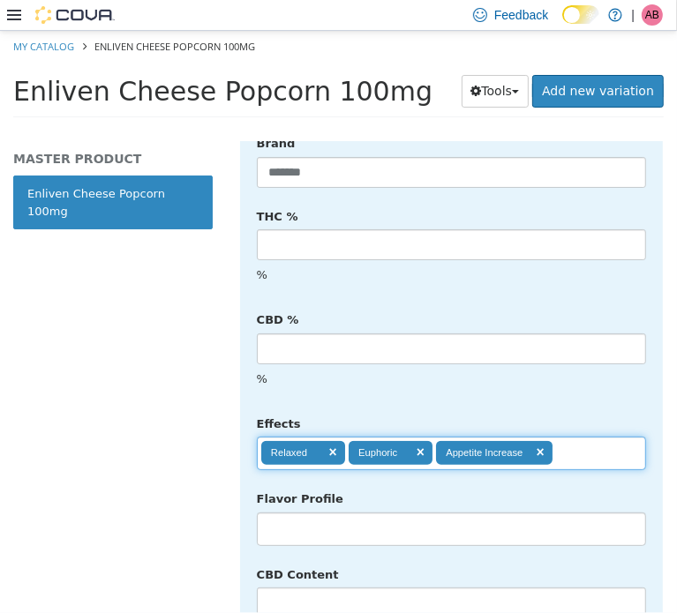
click at [579, 439] on input "text" at bounding box center [567, 453] width 30 height 28
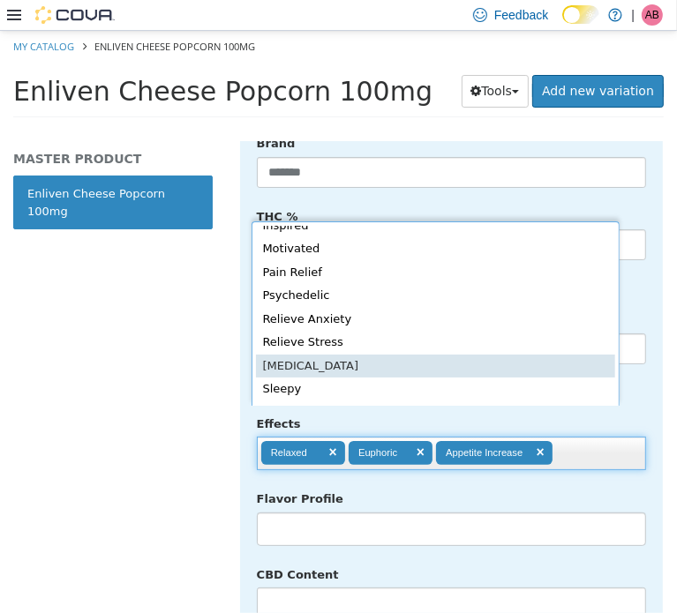
scroll to position [314, 0]
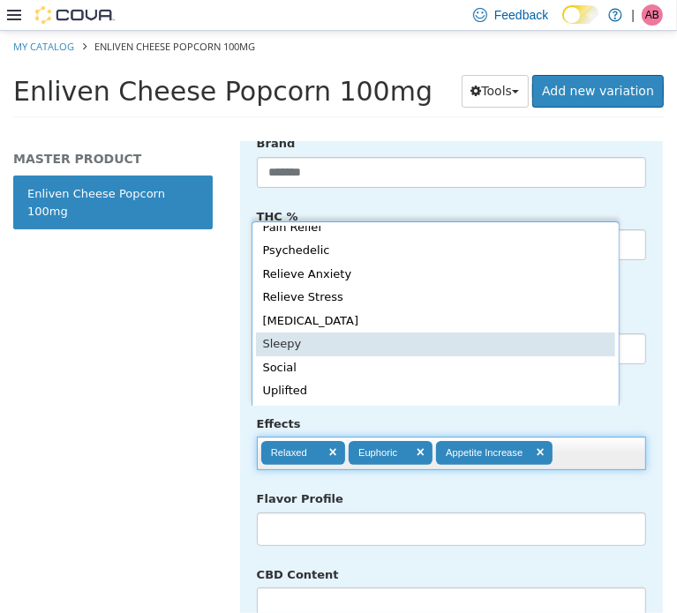
drag, startPoint x: 442, startPoint y: 349, endPoint x: 461, endPoint y: 375, distance: 31.6
type input "**********"
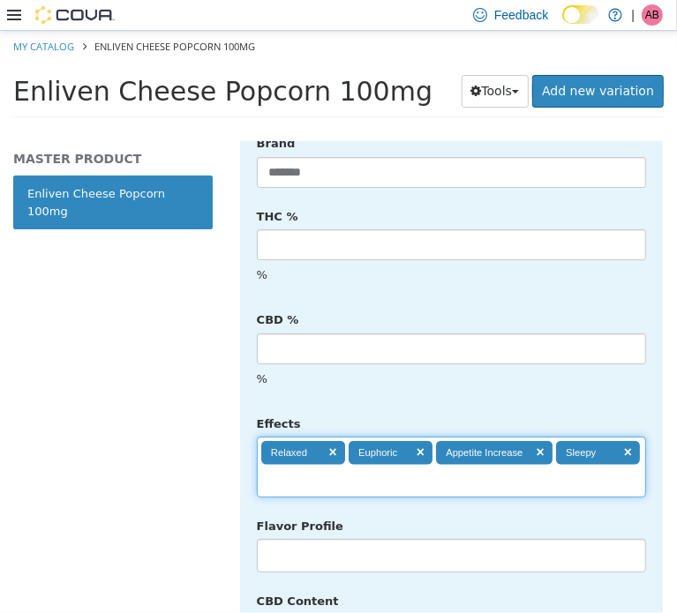
click at [486, 538] on ul at bounding box center [451, 555] width 389 height 34
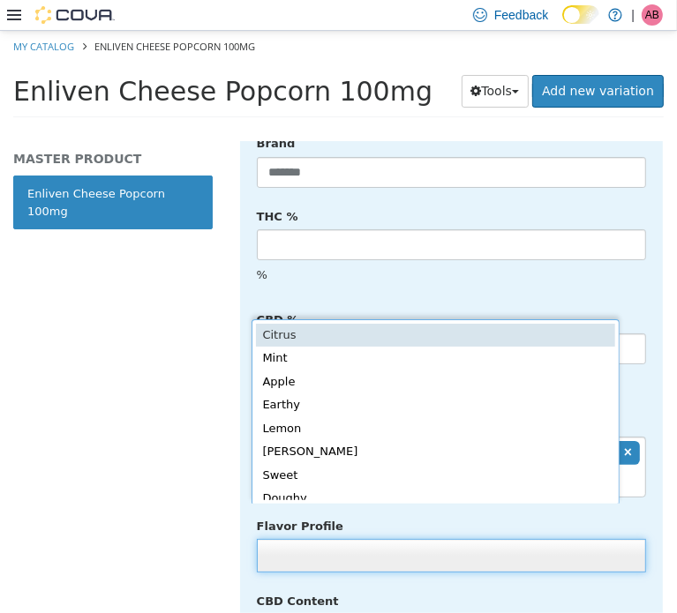
scroll to position [4, 0]
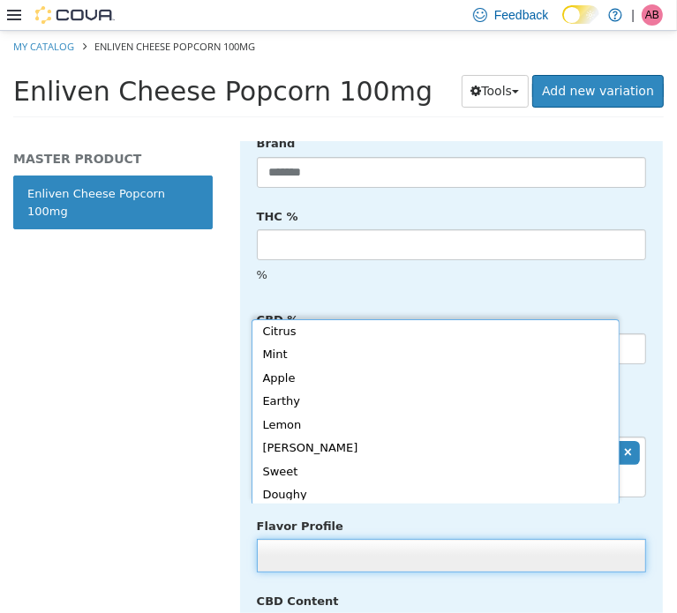
click at [641, 128] on body "**********" at bounding box center [338, 79] width 677 height 98
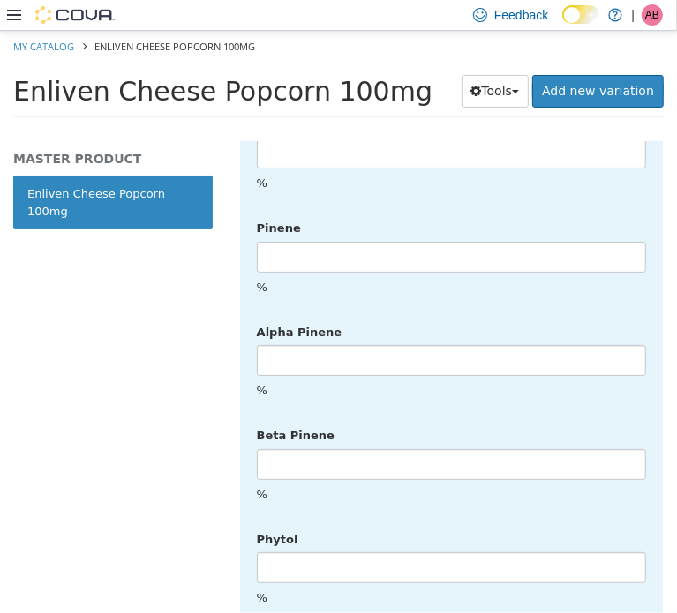
scroll to position [4501, 0]
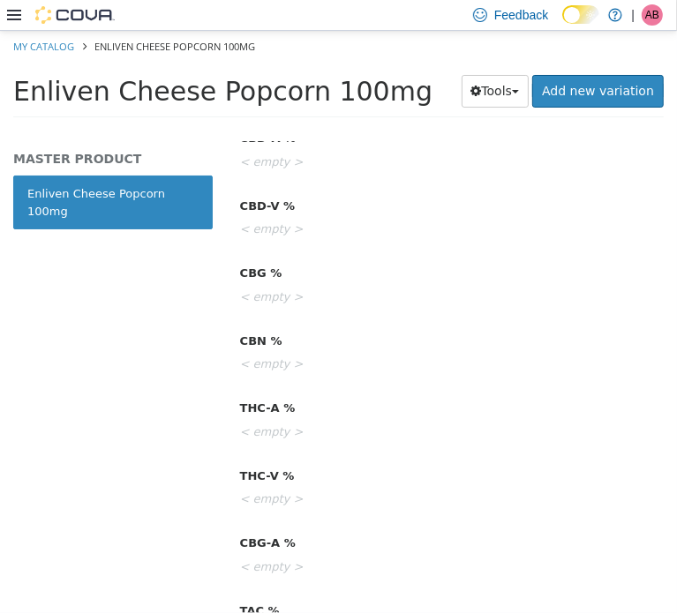
scroll to position [0, 0]
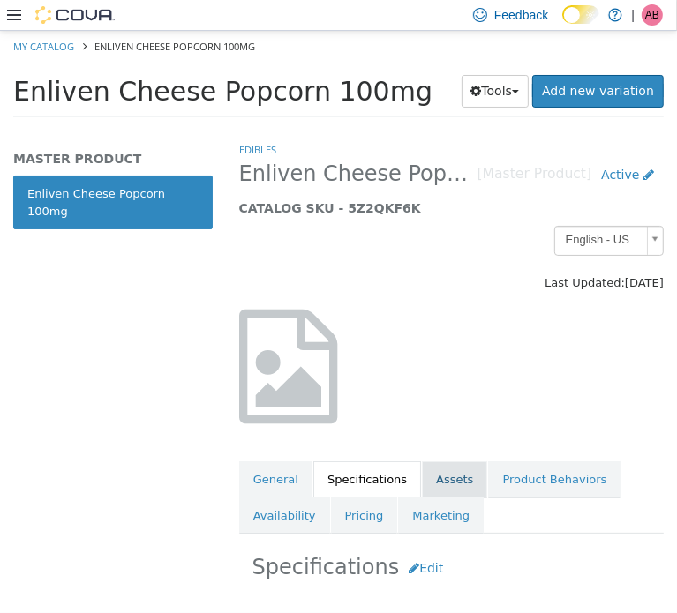
click at [424, 472] on link "Assets" at bounding box center [454, 479] width 65 height 37
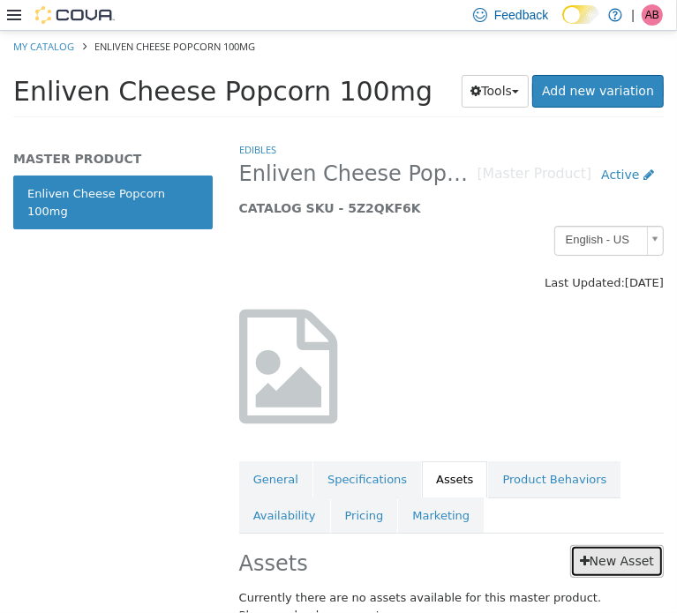
click at [604, 556] on link "New Asset" at bounding box center [617, 560] width 94 height 33
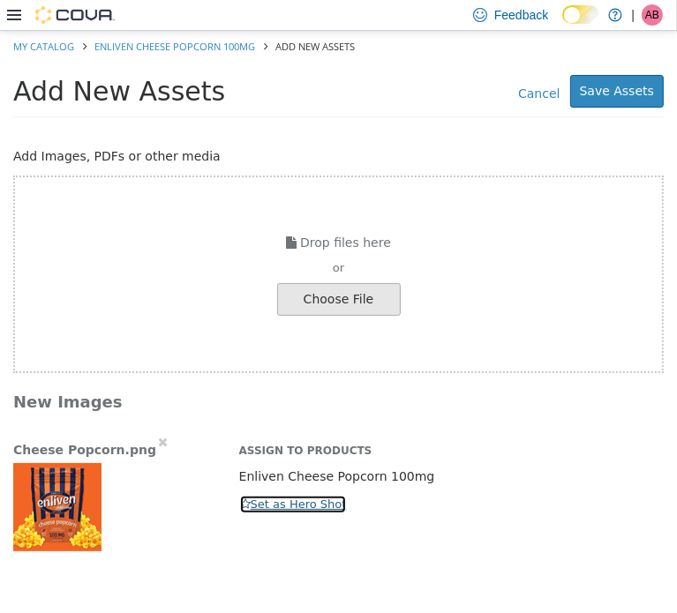
click at [281, 500] on button "Set as Hero Shot" at bounding box center [293, 503] width 109 height 19
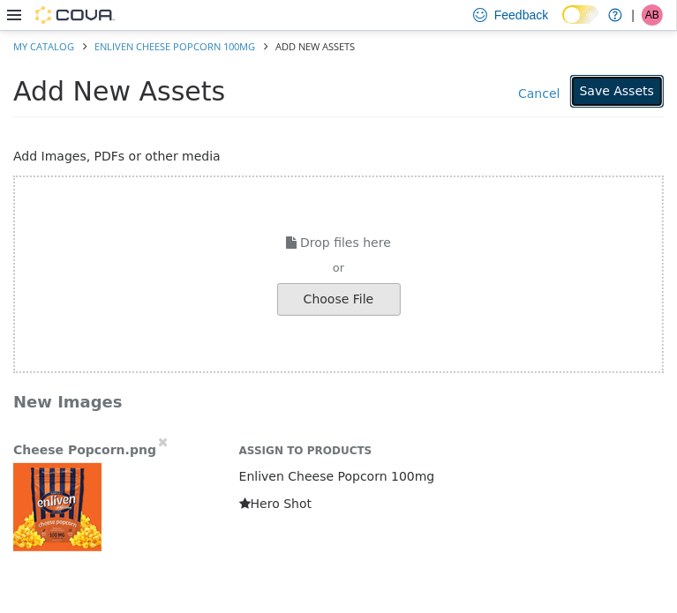
click at [616, 94] on button "Save Assets" at bounding box center [617, 90] width 94 height 33
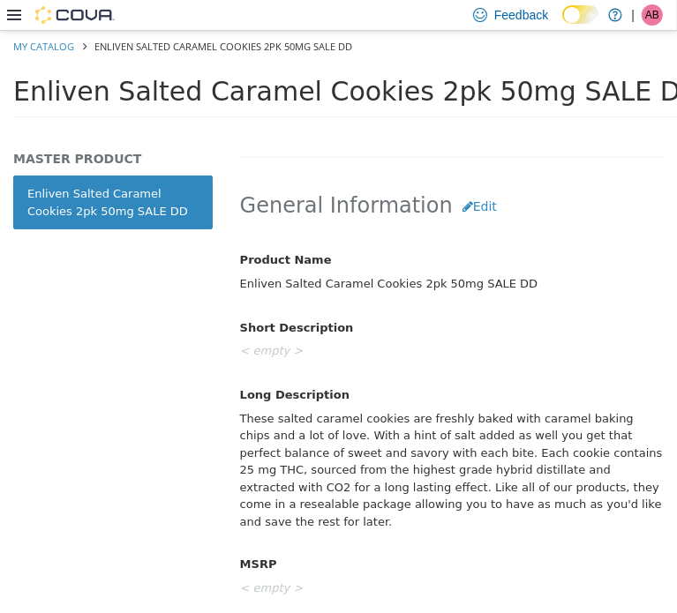
scroll to position [676, 0]
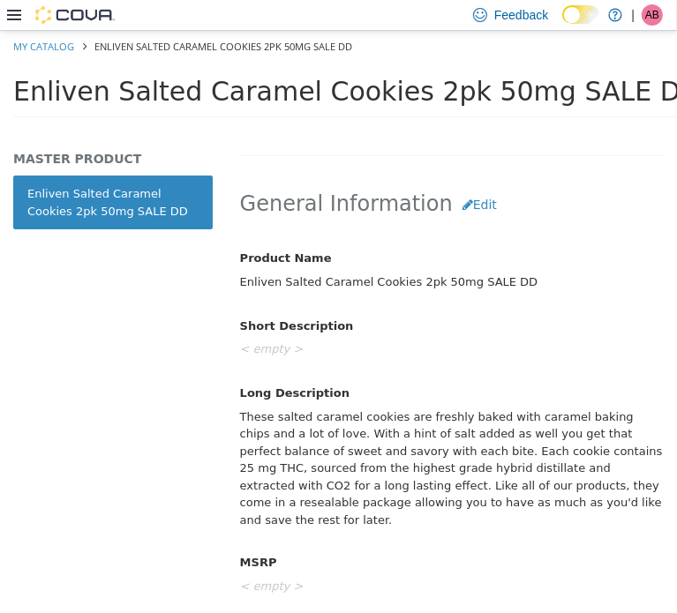
click at [374, 475] on div "These salted caramel cookies are freshly baked with caramel baking chips and a …" at bounding box center [451, 468] width 449 height 133
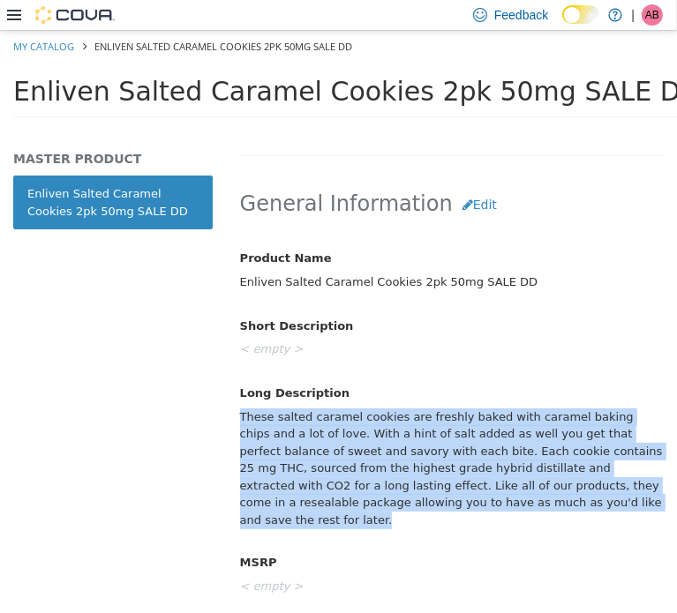
click at [374, 475] on div "These salted caramel cookies are freshly baked with caramel baking chips and a …" at bounding box center [451, 468] width 449 height 133
copy div "These salted caramel cookies are freshly baked with caramel baking chips and a …"
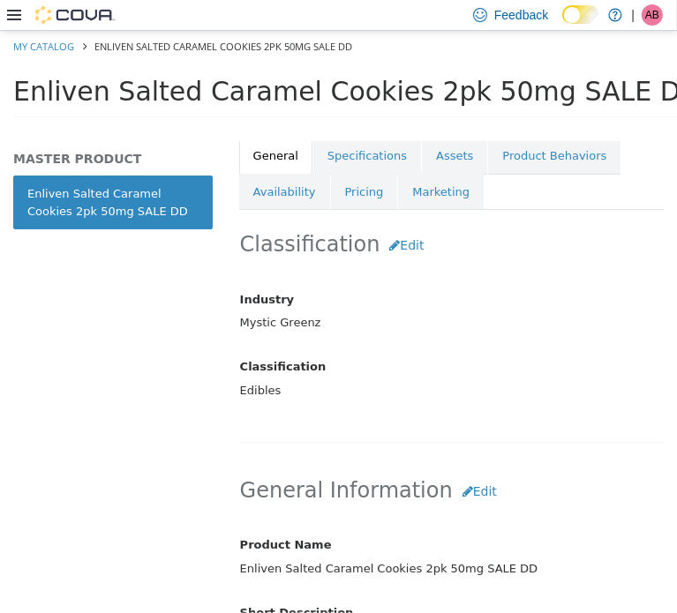
scroll to position [353, 0]
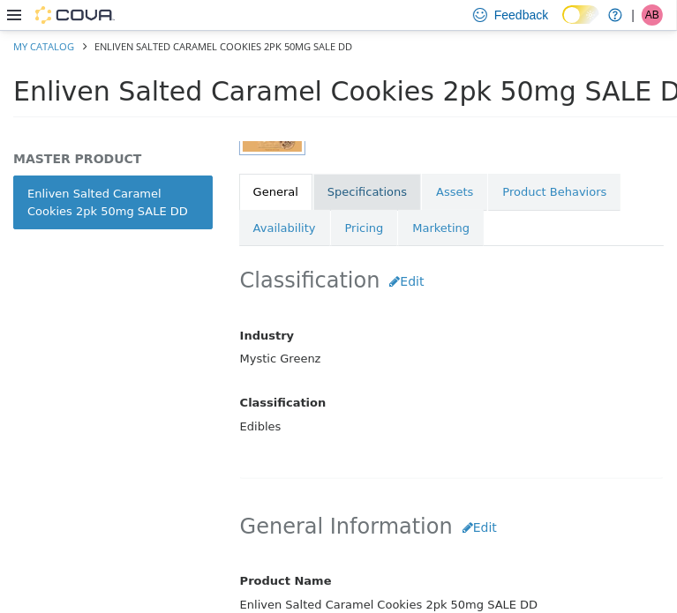
click at [346, 196] on link "Specifications" at bounding box center [367, 191] width 108 height 37
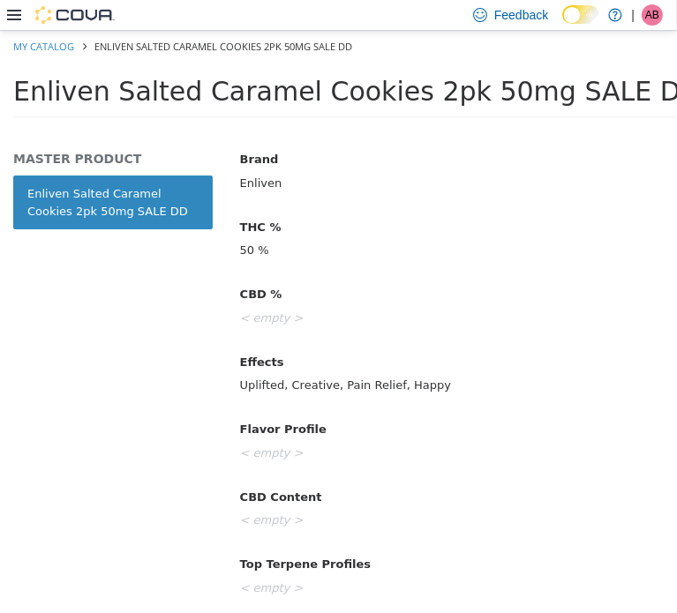
scroll to position [794, 0]
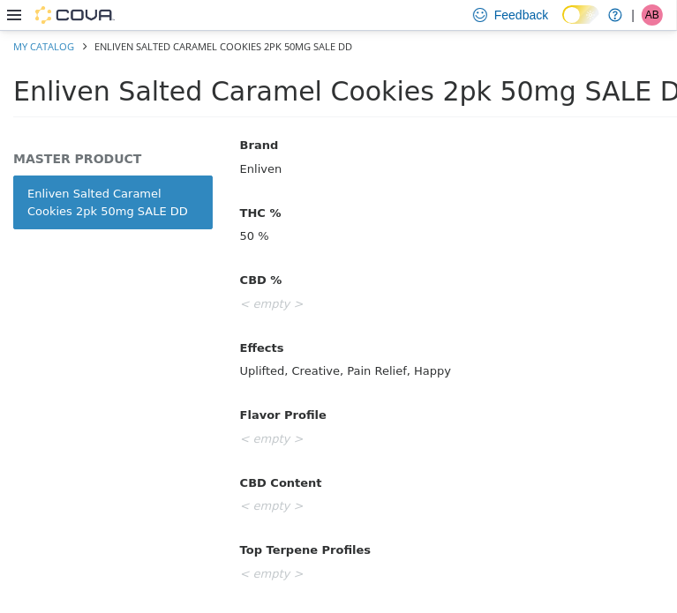
click at [275, 78] on span "Enliven Salted Caramel Cookies 2pk 50mg SALE DD" at bounding box center [356, 90] width 687 height 31
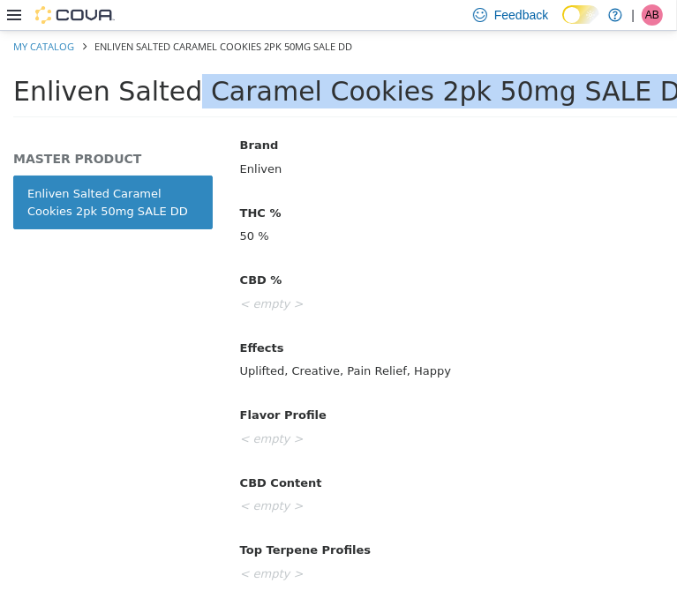
click at [275, 78] on span "Enliven Salted Caramel Cookies 2pk 50mg SALE DD" at bounding box center [356, 90] width 687 height 31
copy div "Enliven Salted Caramel Cookies 2pk 50mg SALE DD Tools Clone Print Labels"
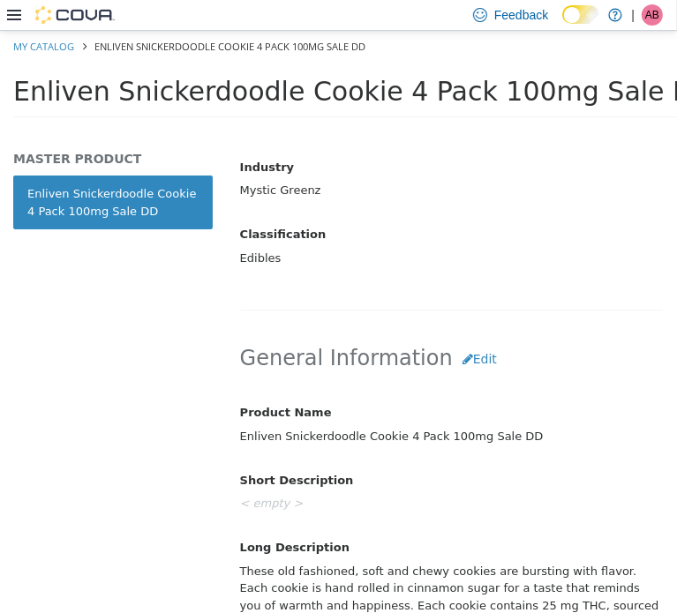
scroll to position [676, 0]
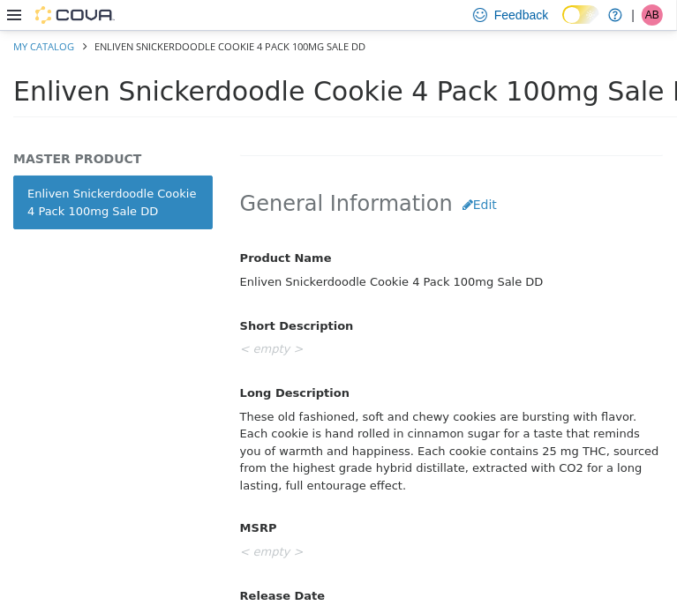
click at [375, 443] on div "These old fashioned, soft and chewy cookies are bursting with flavor. Each cook…" at bounding box center [451, 451] width 449 height 99
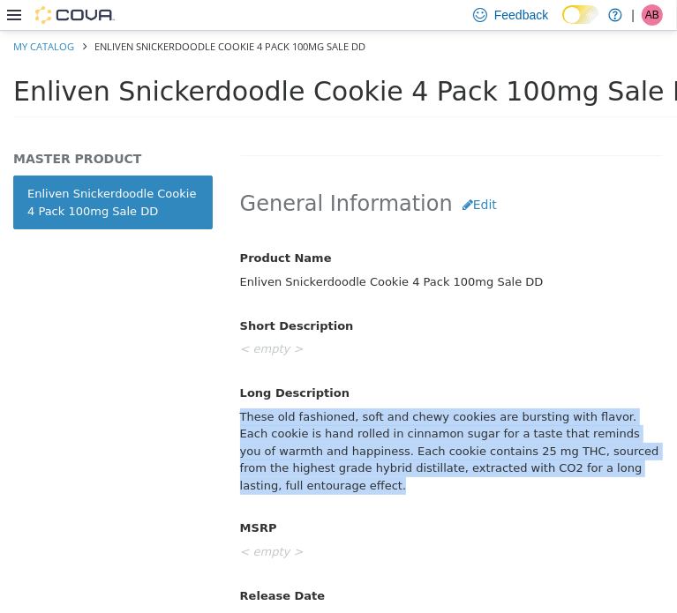
click at [375, 443] on div "These old fashioned, soft and chewy cookies are bursting with flavor. Each cook…" at bounding box center [451, 451] width 449 height 99
copy div "These old fashioned, soft and chewy cookies are bursting with flavor. Each cook…"
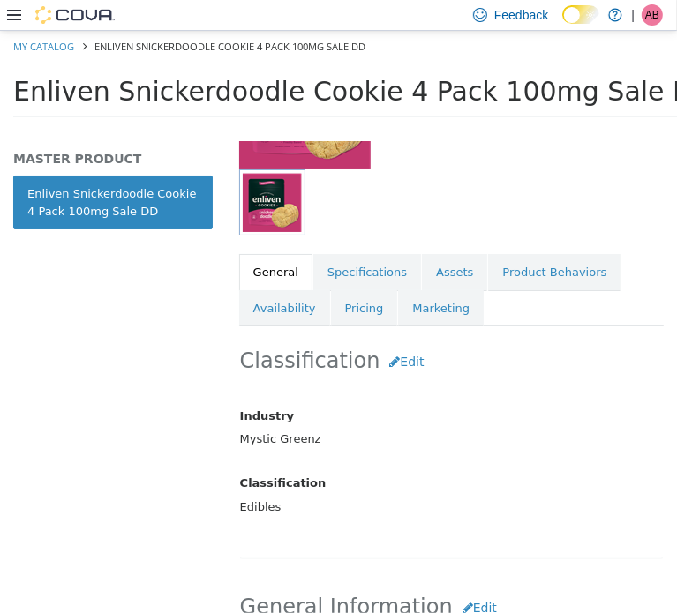
scroll to position [265, 0]
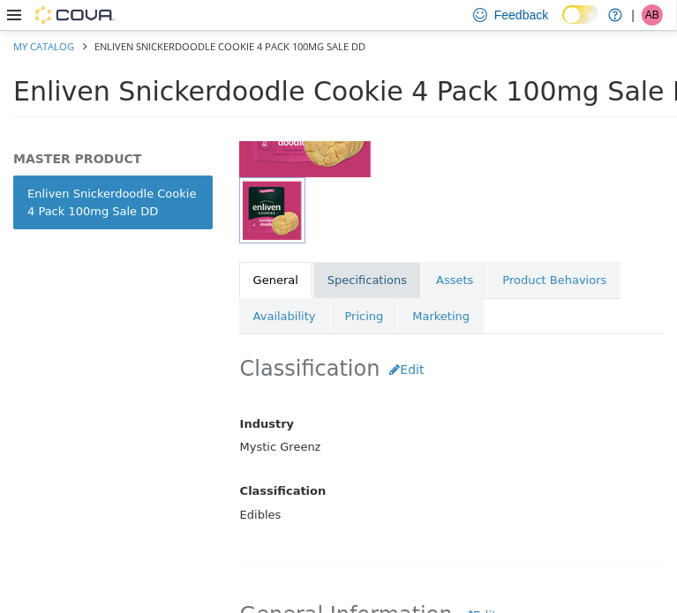
click at [335, 278] on link "Specifications" at bounding box center [367, 279] width 108 height 37
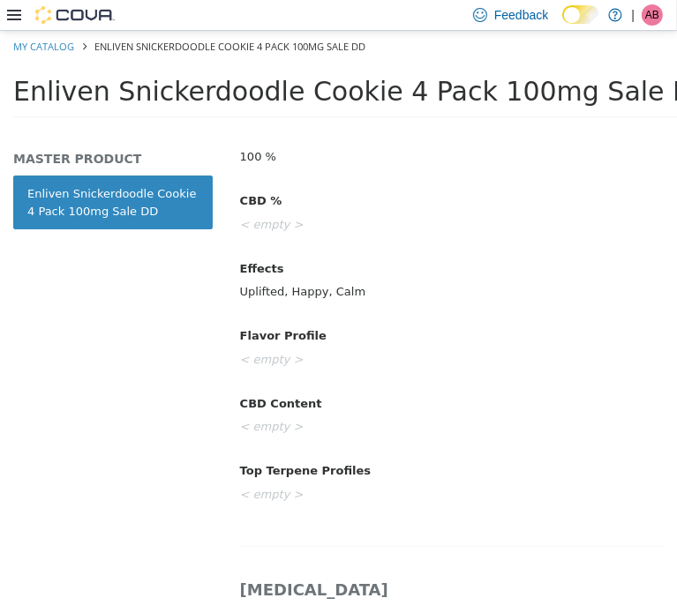
scroll to position [912, 0]
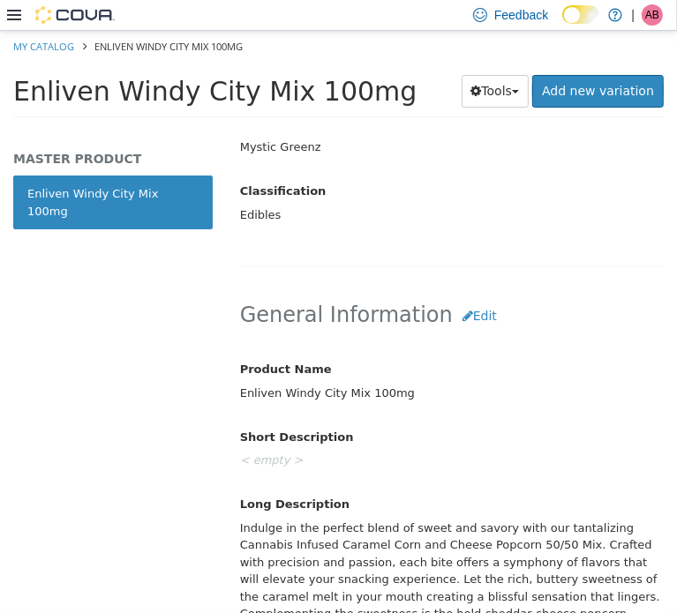
scroll to position [706, 0]
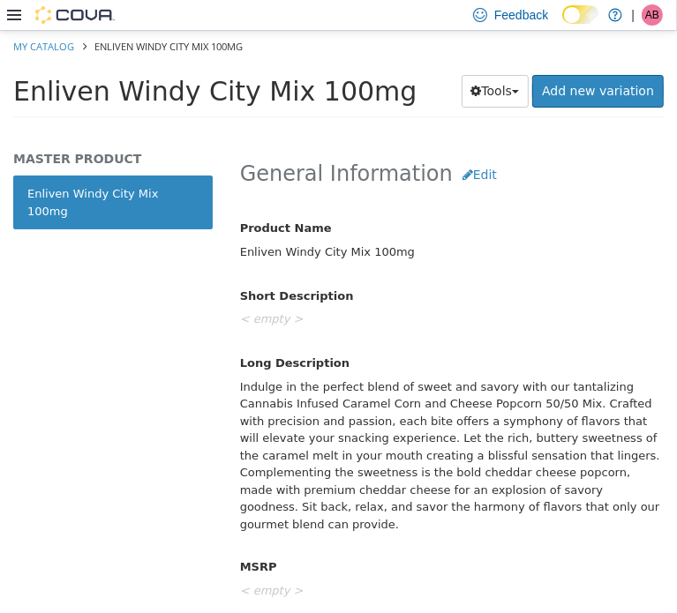
click at [353, 451] on div "Indulge in the perfect blend of sweet and savory with our tantalizing Cannabis …" at bounding box center [451, 456] width 449 height 168
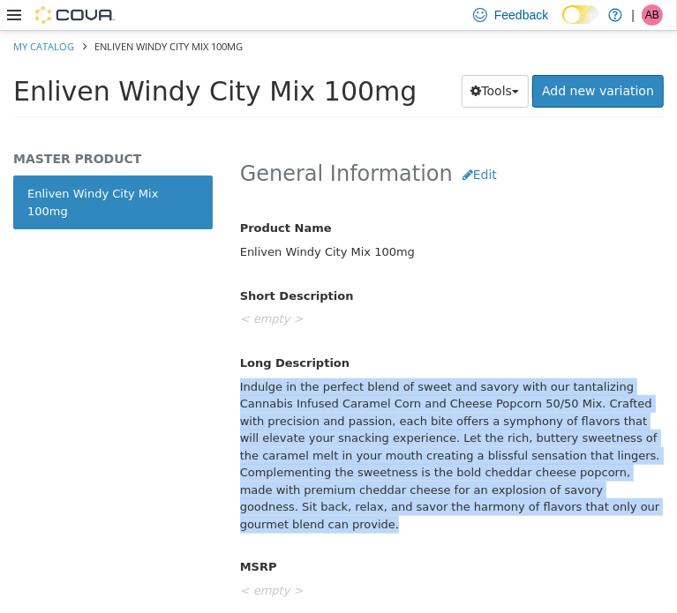
click at [353, 451] on div "Indulge in the perfect blend of sweet and savory with our tantalizing Cannabis …" at bounding box center [451, 456] width 449 height 168
copy div "Indulge in the perfect blend of sweet and savory with our tantalizing Cannabis …"
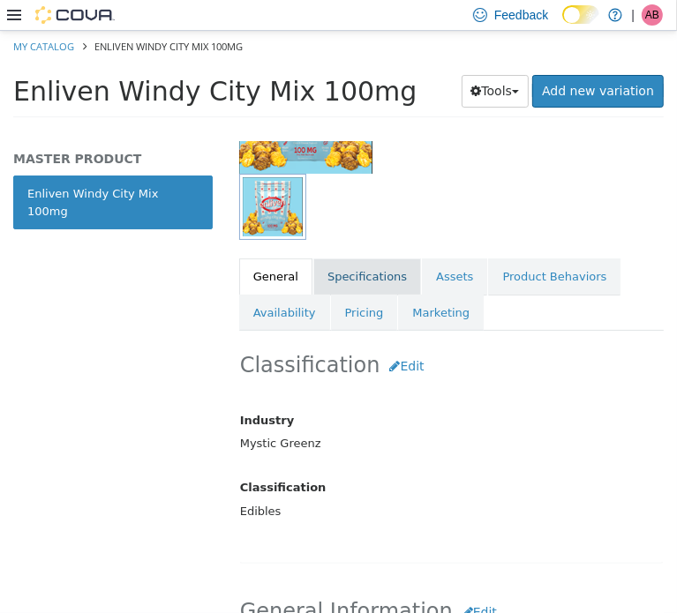
scroll to position [235, 0]
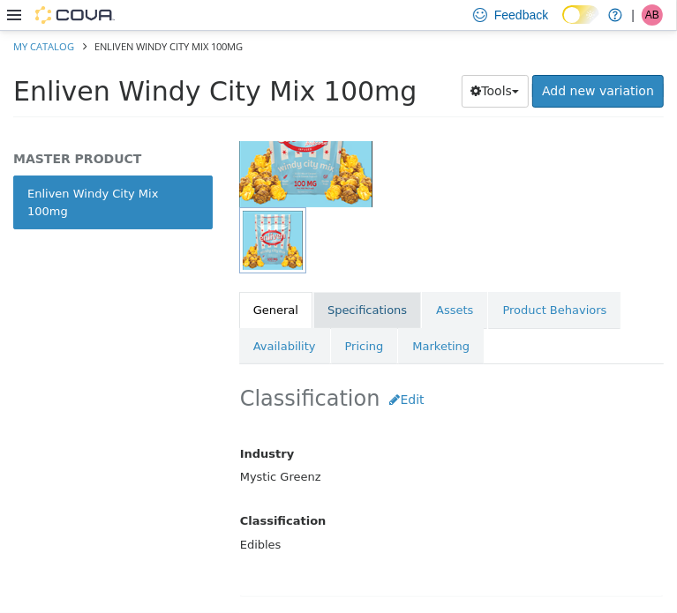
click at [335, 306] on link "Specifications" at bounding box center [367, 309] width 108 height 37
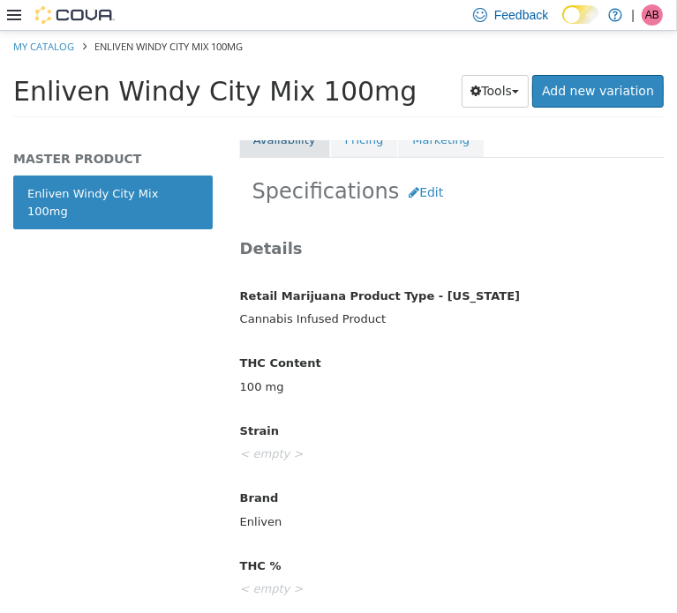
scroll to position [235, 0]
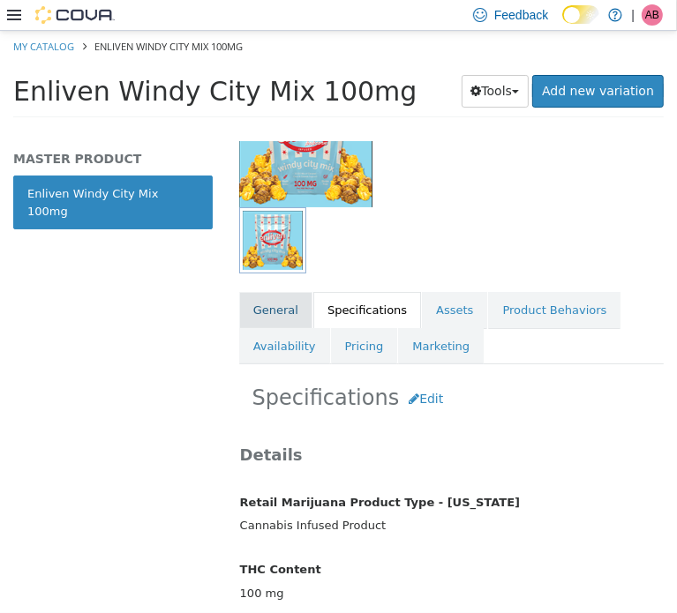
click at [289, 309] on link "General" at bounding box center [275, 309] width 73 height 37
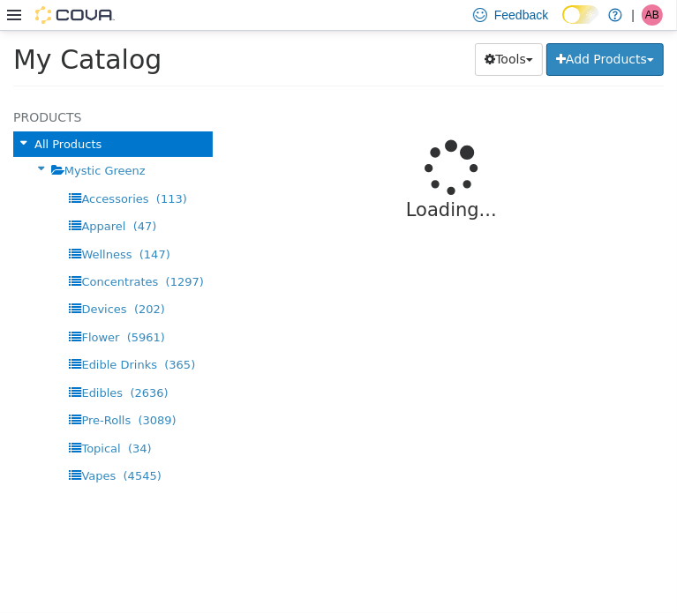
select select "**********"
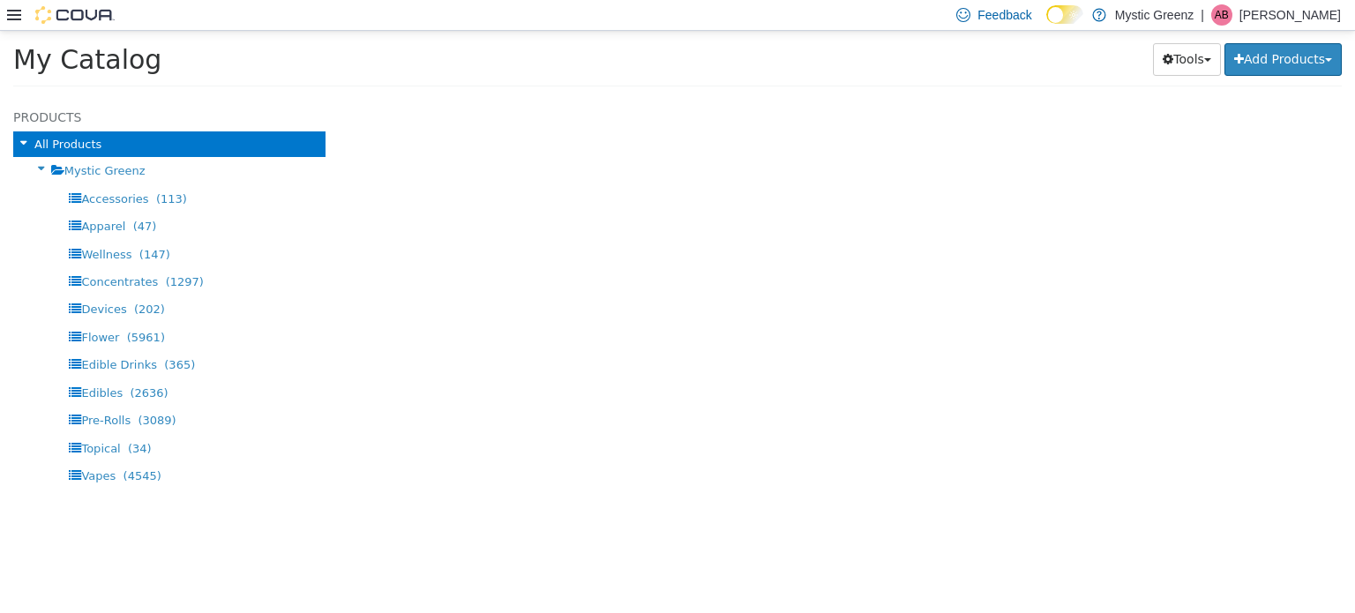
select select "**********"
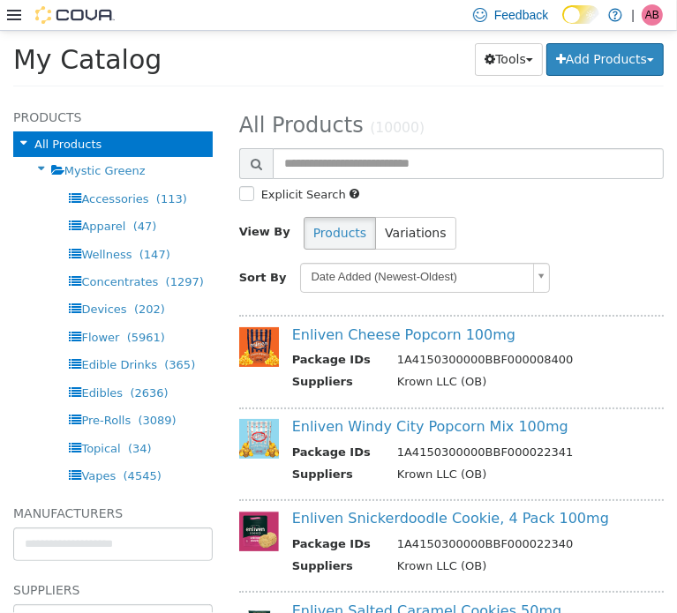
click at [401, 76] on div "My Catalog Tools Merge Products Map Private Products Bulk Product Editor Export…" at bounding box center [338, 63] width 650 height 44
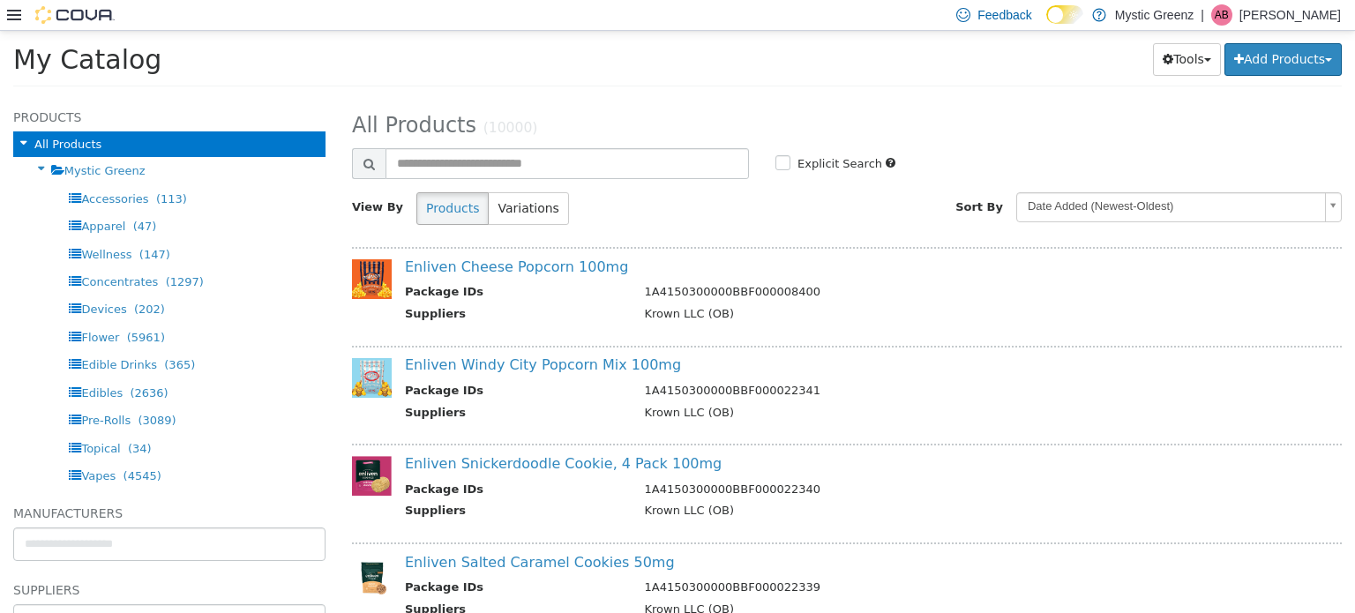
click at [15, 17] on icon at bounding box center [14, 15] width 14 height 14
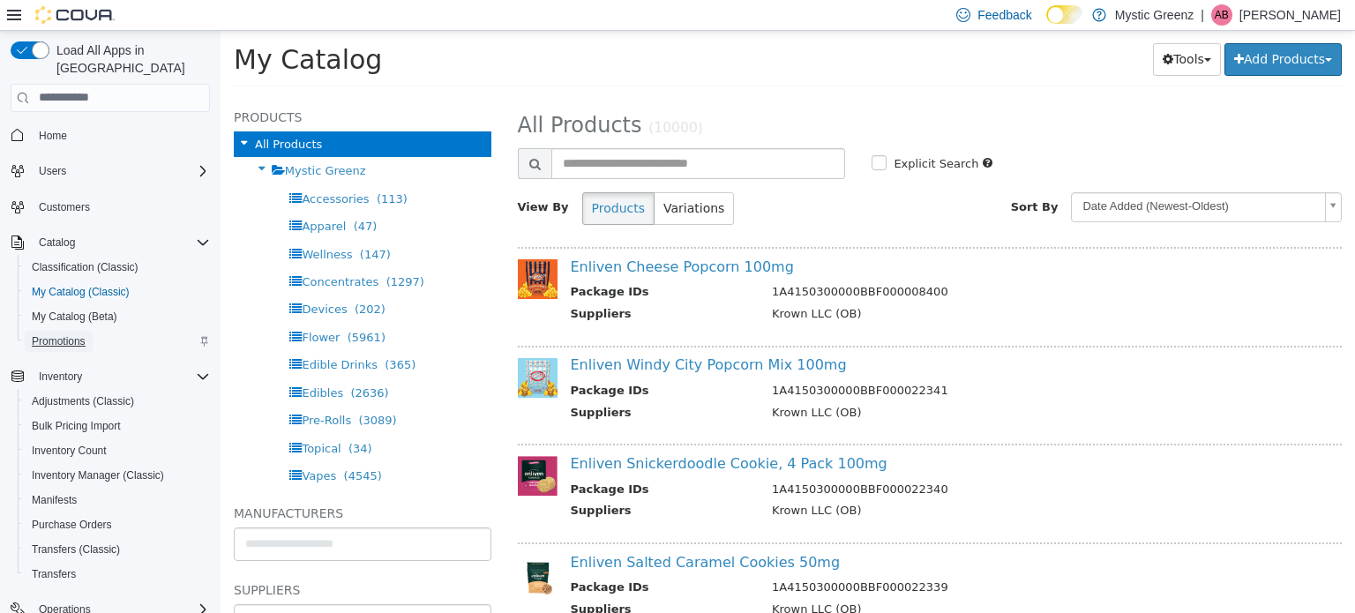
click at [64, 334] on span "Promotions" at bounding box center [59, 341] width 54 height 14
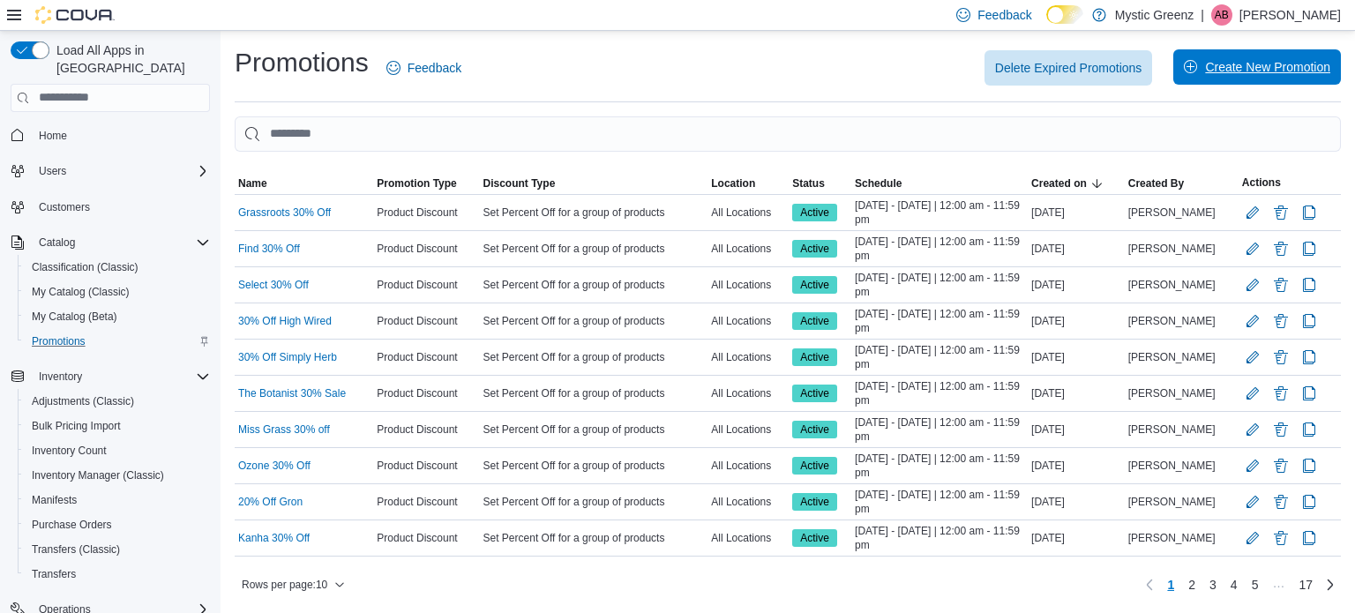
click at [1258, 68] on span "Create New Promotion" at bounding box center [1267, 67] width 125 height 18
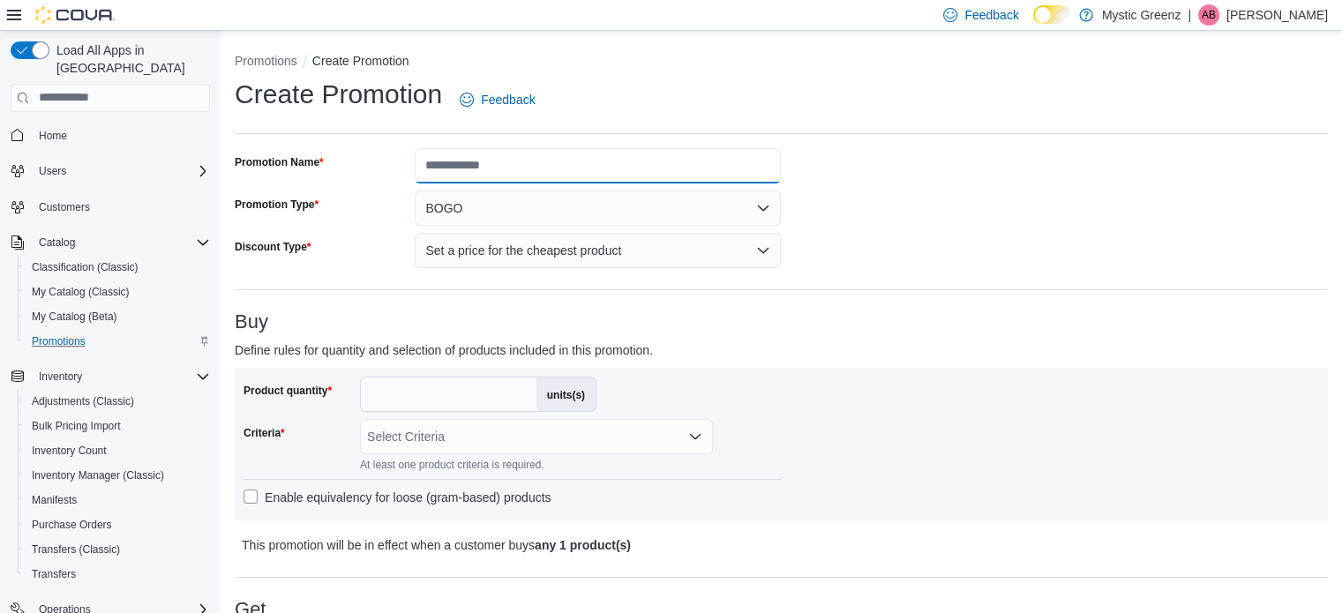
click at [484, 169] on input "Promotion Name" at bounding box center [598, 165] width 366 height 35
click at [582, 169] on input "**********" at bounding box center [598, 165] width 366 height 35
type input "**********"
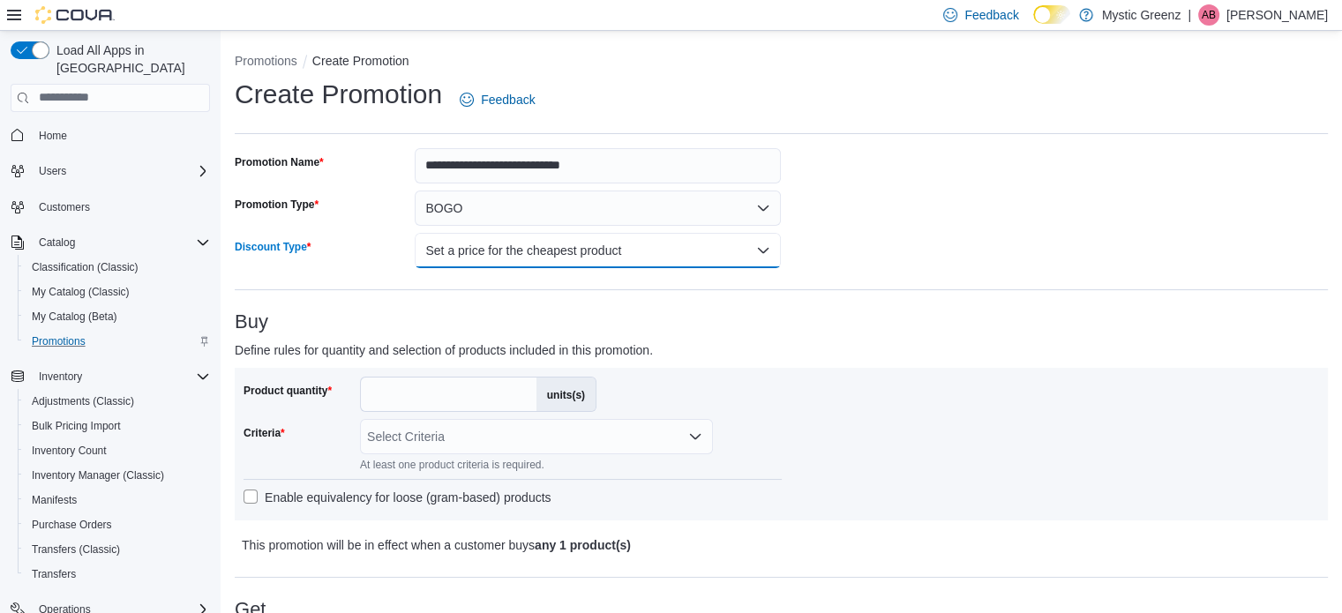
click at [581, 250] on button "Set a price for the cheapest product" at bounding box center [598, 250] width 366 height 35
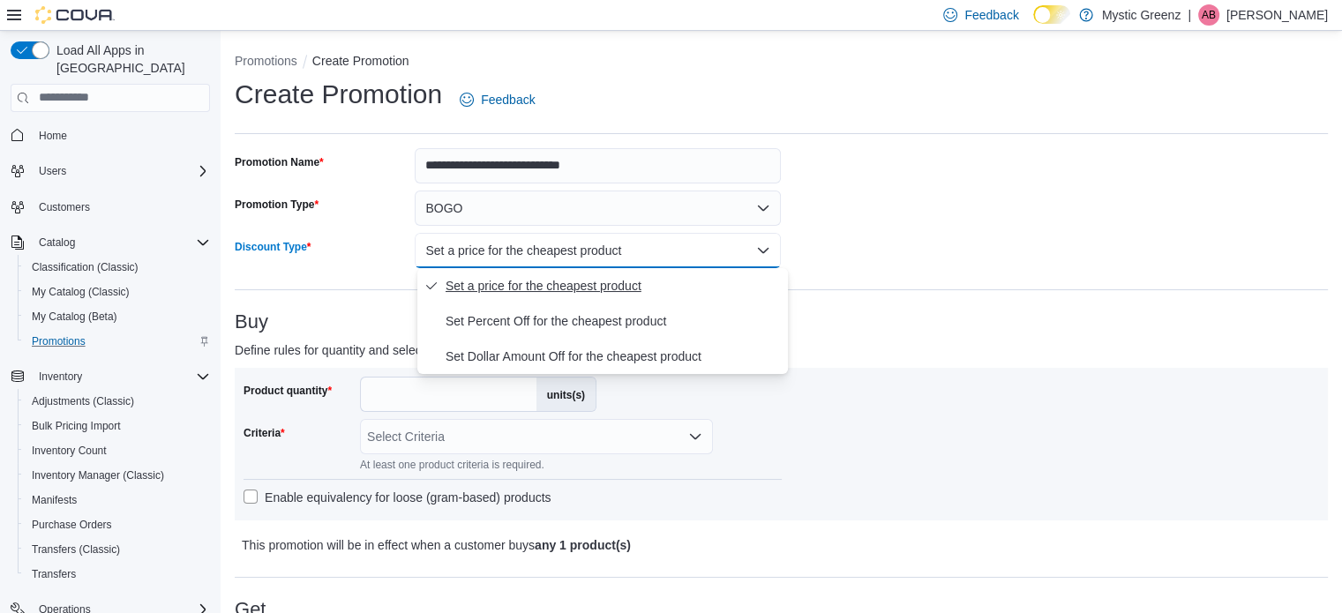
click at [586, 284] on span "Set a price for the cheapest product" at bounding box center [613, 285] width 335 height 21
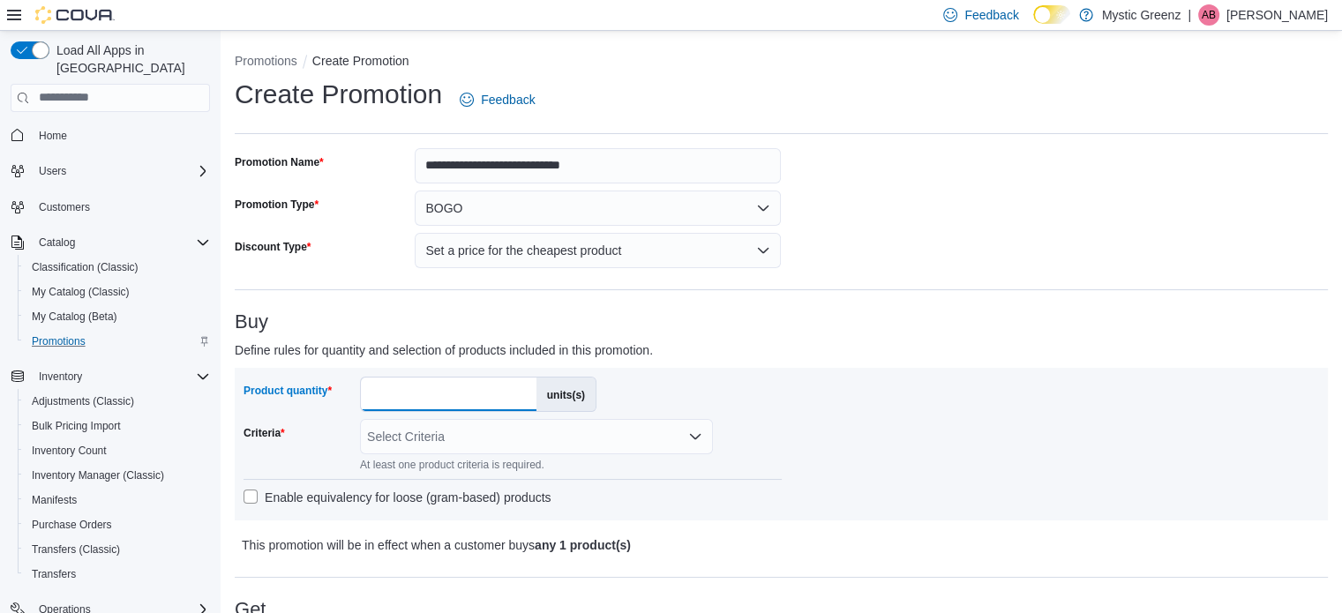
click at [479, 391] on input "*" at bounding box center [449, 395] width 176 height 34
type input "*"
click at [474, 445] on div "Select Criteria" at bounding box center [536, 436] width 353 height 35
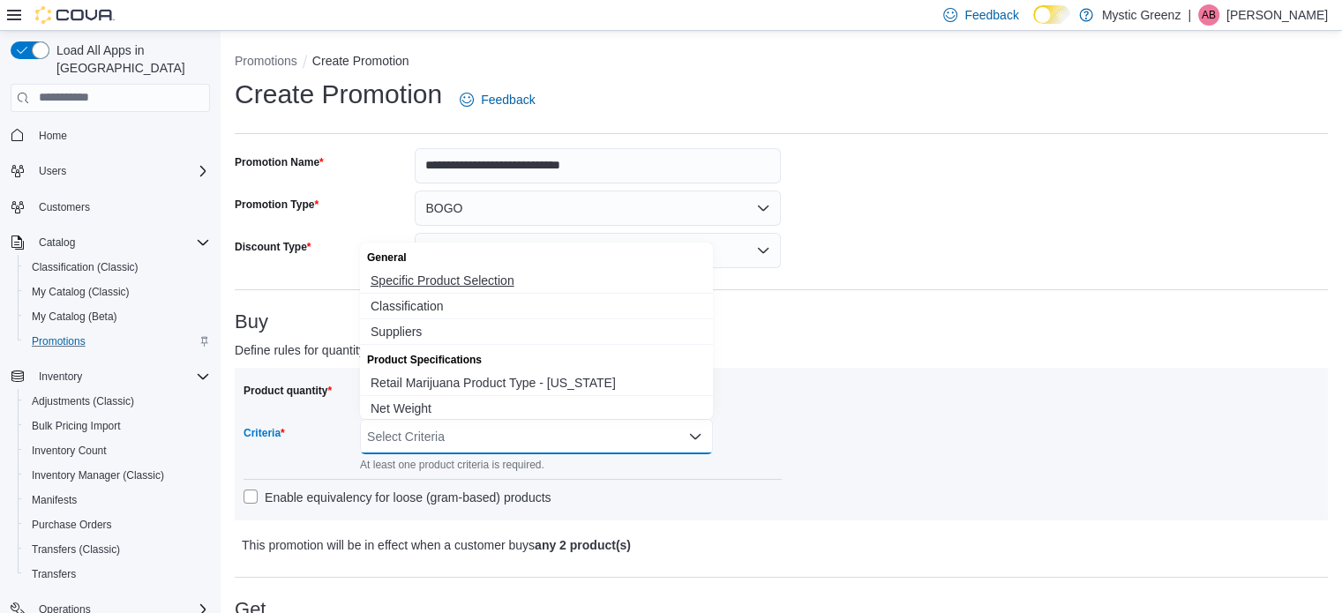
click at [478, 281] on span "Specific Product Selection" at bounding box center [537, 281] width 332 height 18
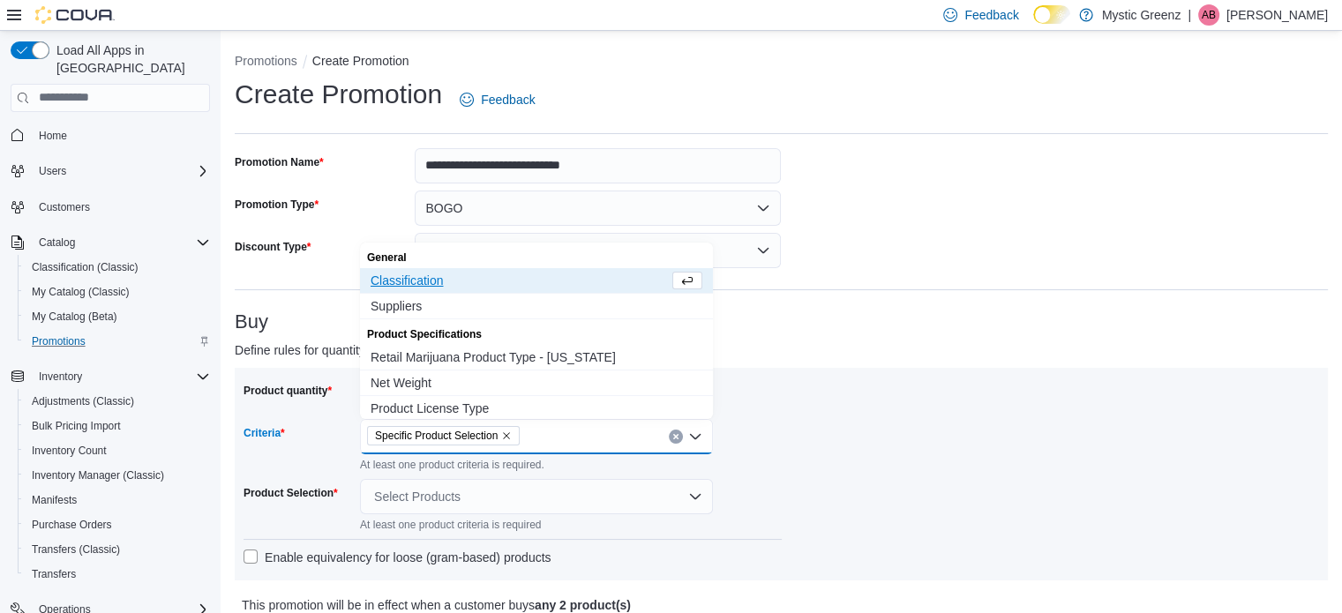
drag, startPoint x: 884, startPoint y: 426, endPoint x: 690, endPoint y: 454, distance: 196.2
click at [879, 428] on div "Product quantity * units(s) Criteria Specific Product Selection Combo box. Sele…" at bounding box center [782, 474] width 1076 height 195
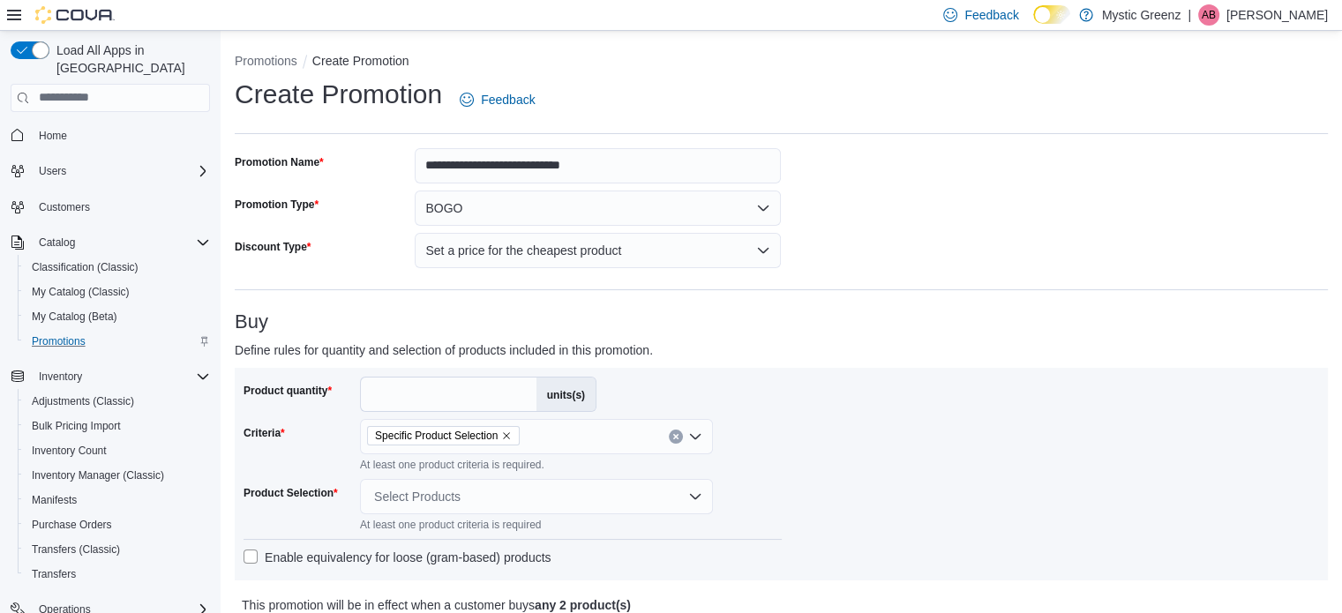
click at [540, 496] on div "Select Products" at bounding box center [536, 496] width 353 height 35
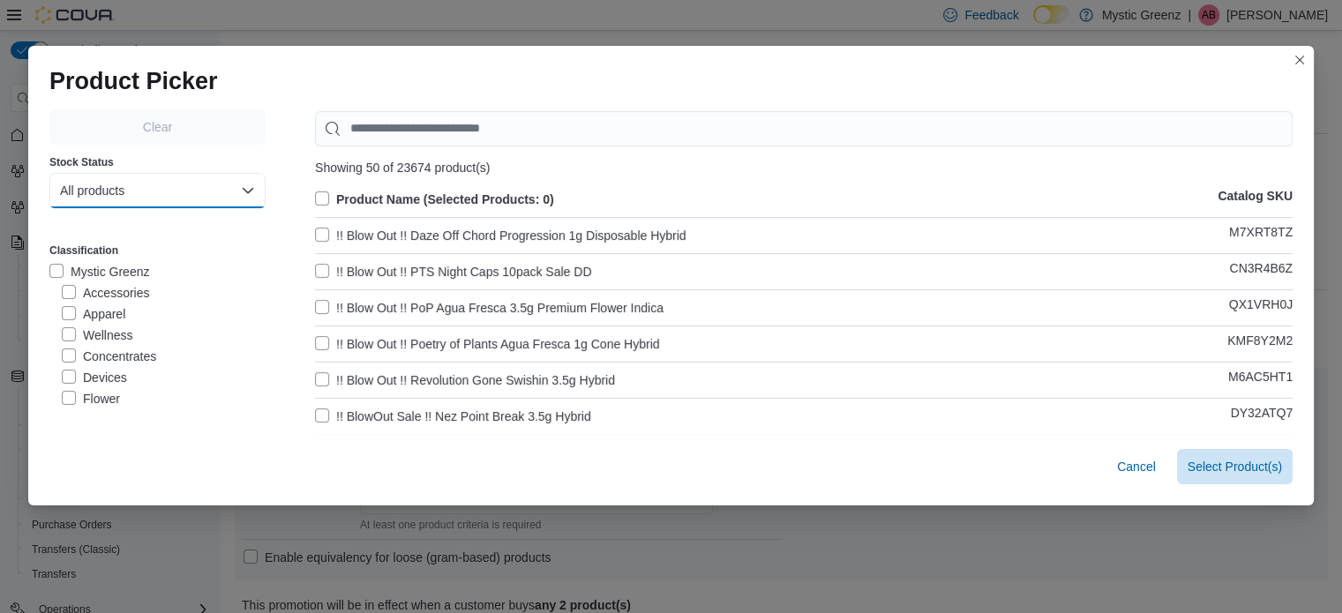
click at [158, 190] on button "All products" at bounding box center [157, 190] width 216 height 35
click at [162, 253] on span "In-Stock products" at bounding box center [148, 262] width 155 height 21
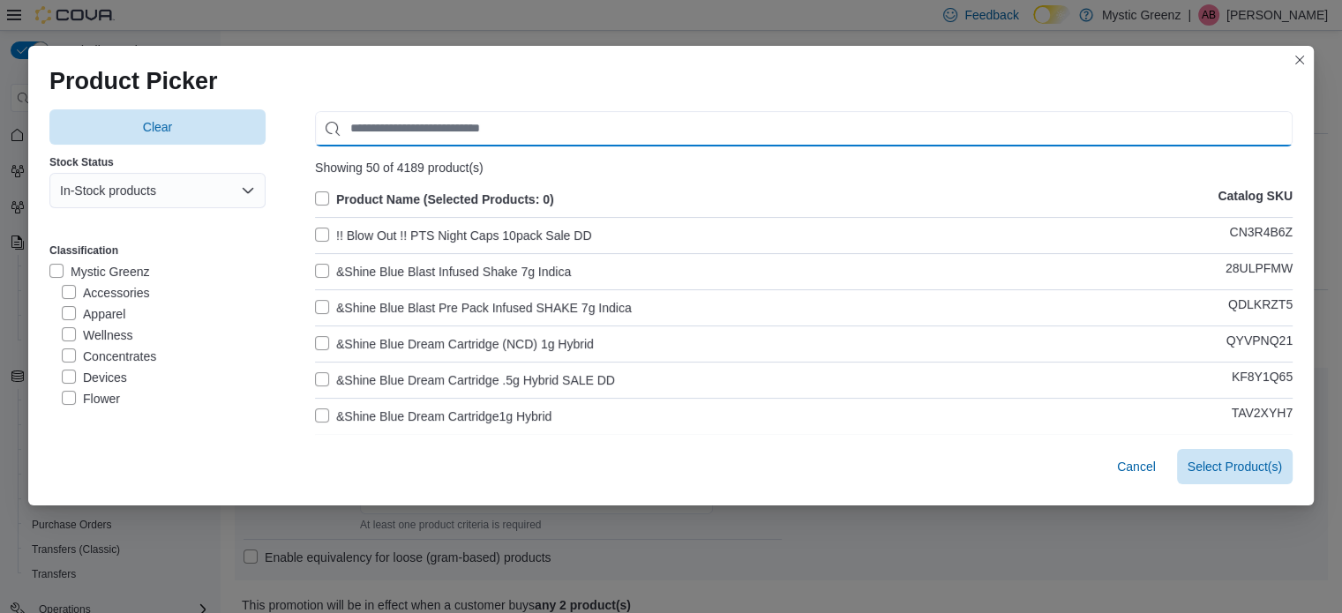
click at [378, 132] on input "Use aria labels when no actual label is in use" at bounding box center [804, 128] width 978 height 35
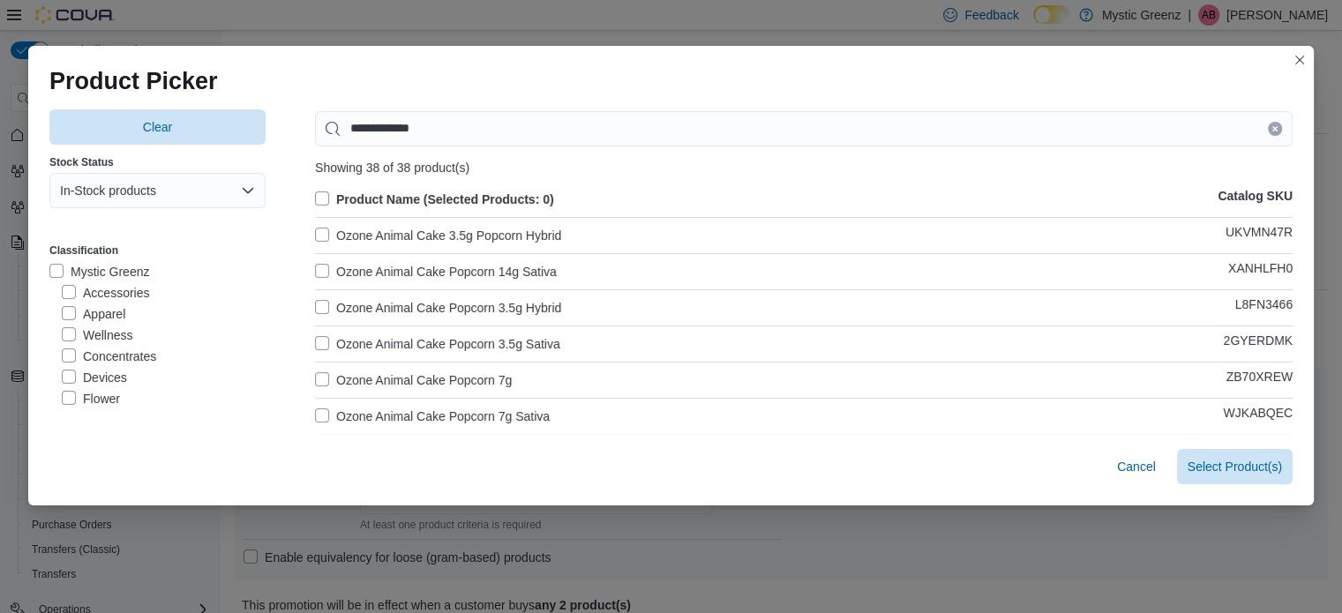
click at [319, 201] on label "Product Name (Selected Products: 0)" at bounding box center [434, 199] width 239 height 21
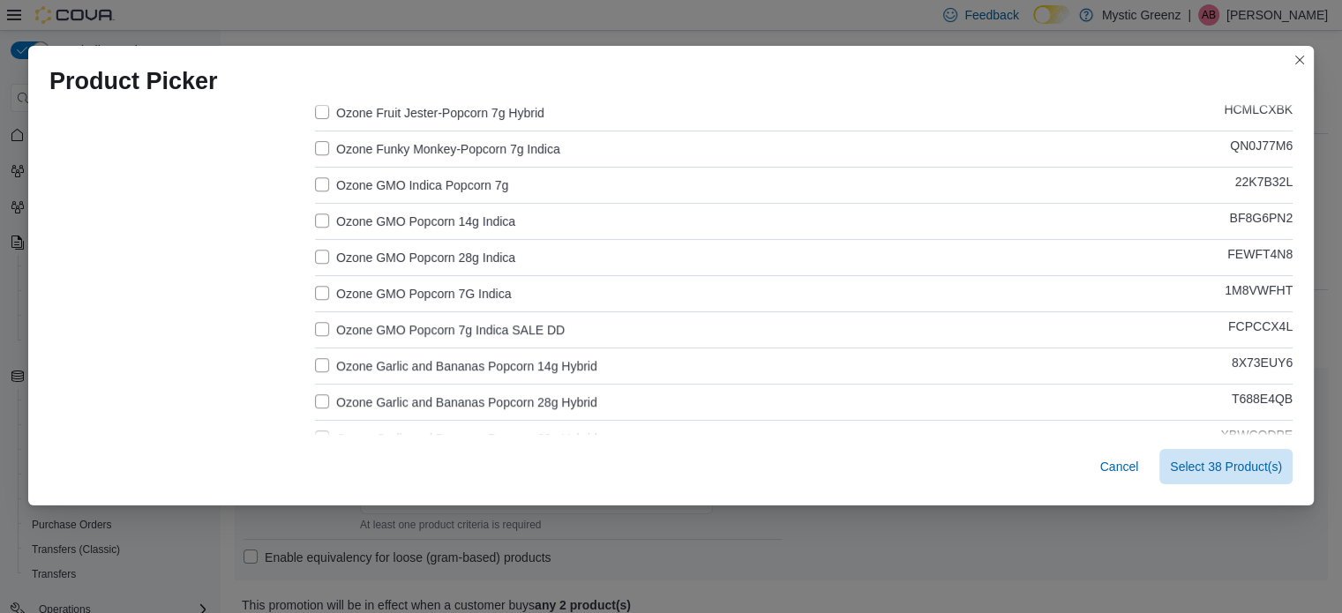
click at [387, 326] on label "Ozone GMO Popcorn 7g Indica SALE DD" at bounding box center [440, 329] width 250 height 21
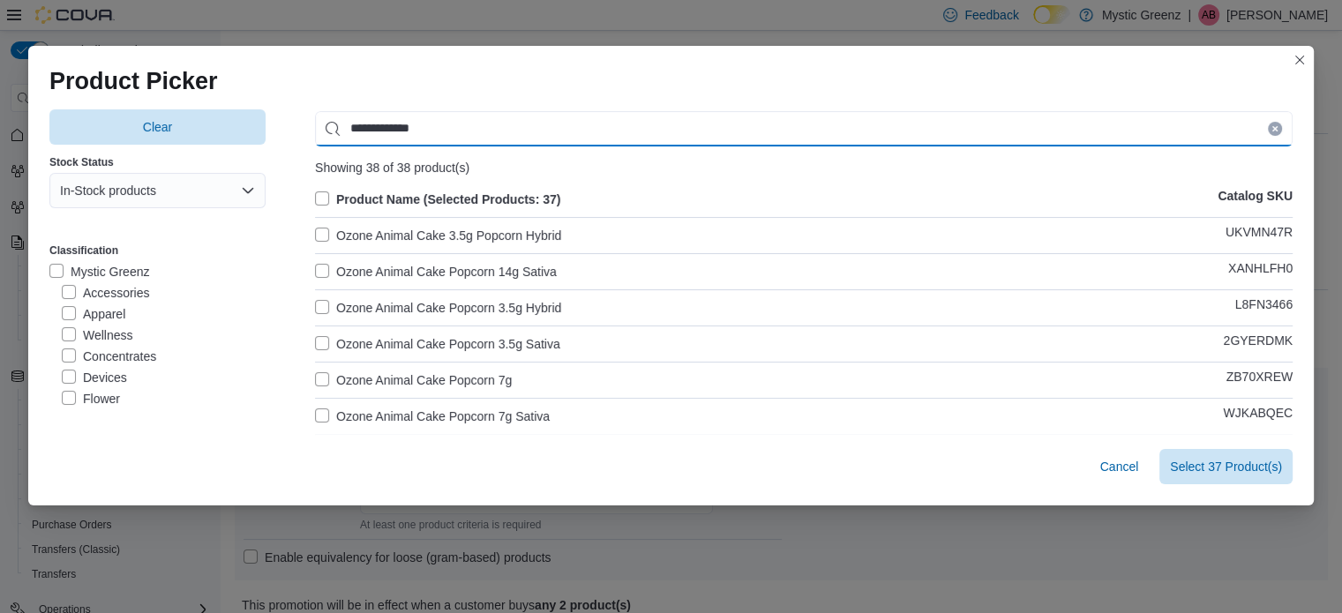
click at [381, 131] on input "**********" at bounding box center [804, 128] width 978 height 35
type input "**********"
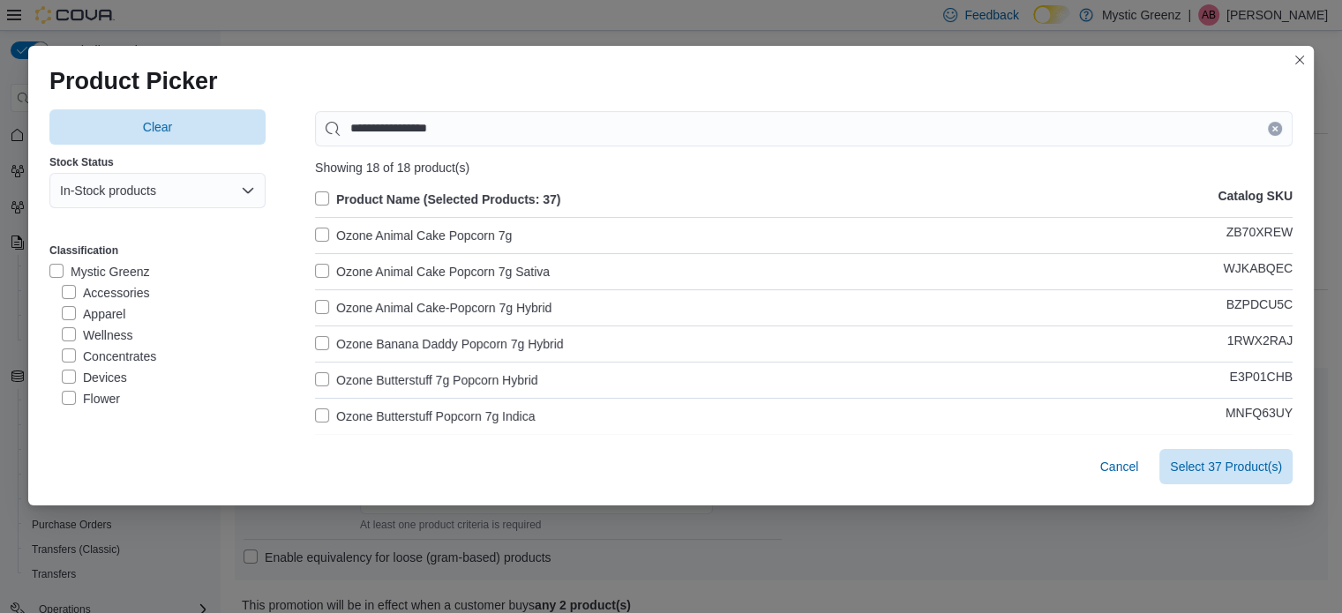
click at [315, 194] on label "Product Name (Selected Products: 37)" at bounding box center [437, 199] width 245 height 21
click at [315, 199] on label "Product Name (Selected Products: 18)" at bounding box center [437, 199] width 245 height 21
click at [315, 197] on label "Product Name (Selected Products: 0)" at bounding box center [434, 199] width 239 height 21
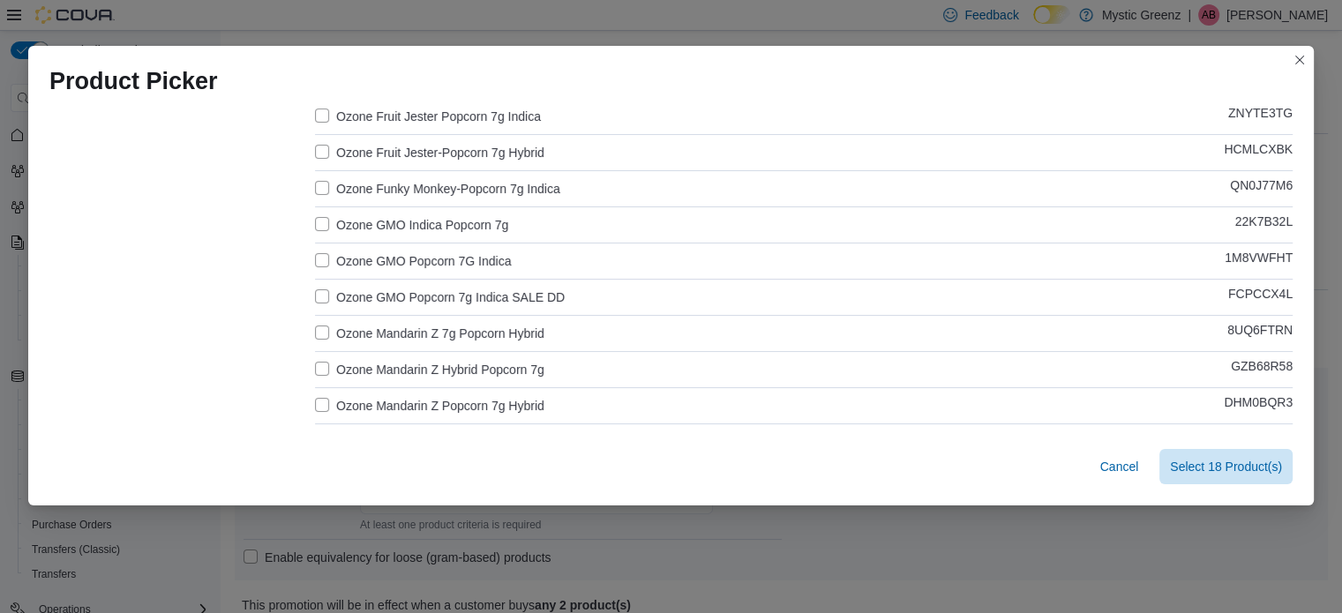
scroll to position [470, 0]
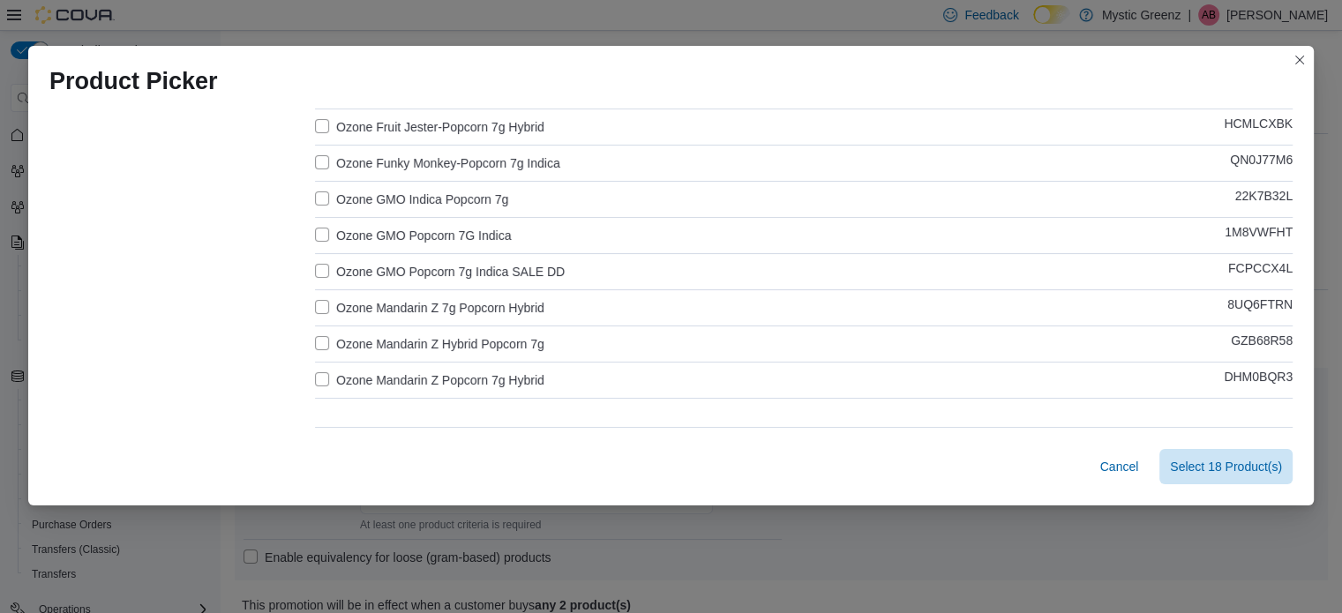
click at [352, 269] on label "Ozone GMO Popcorn 7g Indica SALE DD" at bounding box center [440, 271] width 250 height 21
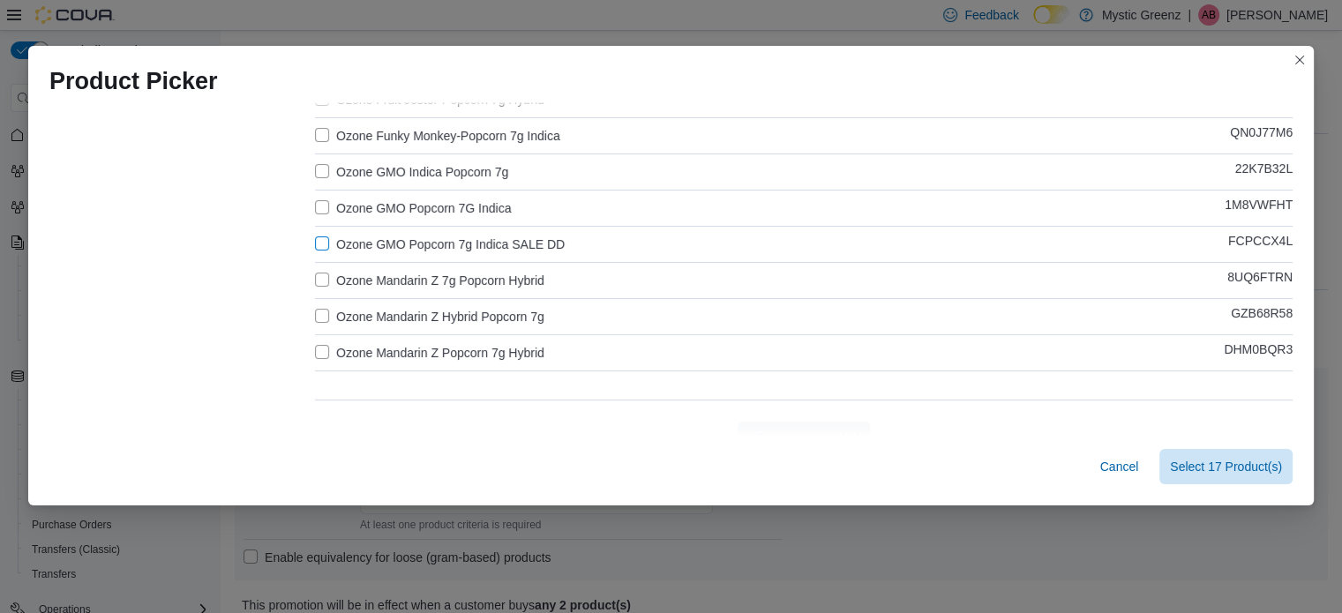
scroll to position [524, 0]
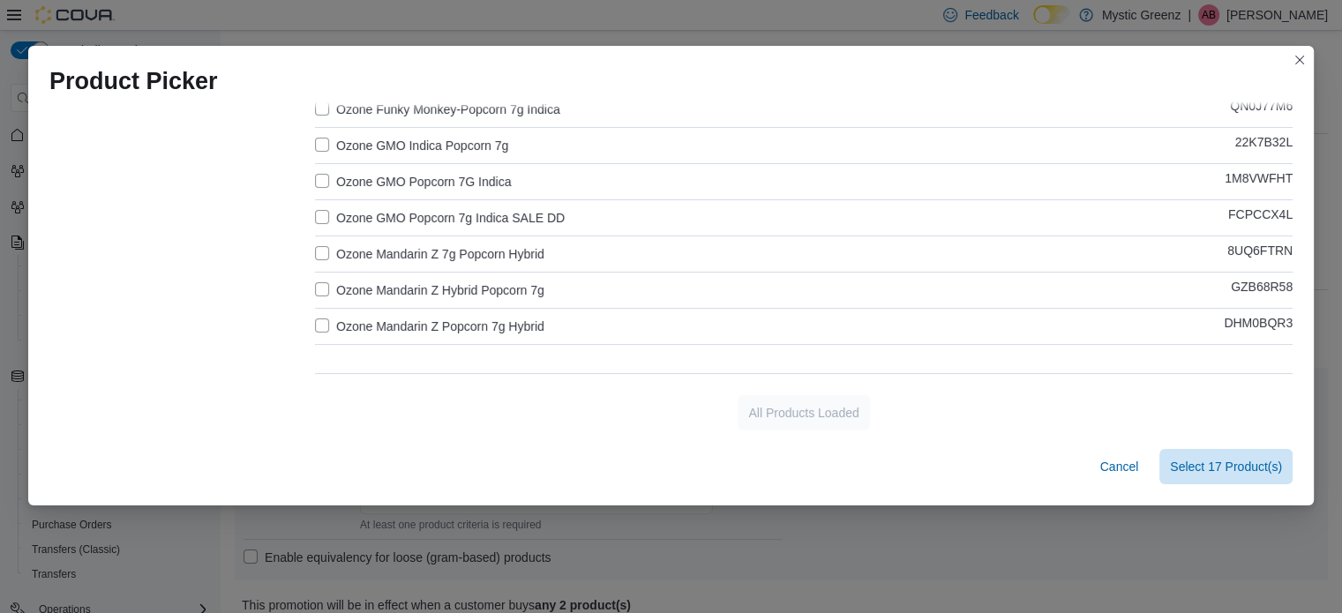
click at [463, 434] on div "Clear Stock Status In-Stock products Classification Mystic Greenz Accessories A…" at bounding box center [671, 268] width 1286 height 333
click at [1226, 464] on span "Select 17 Product(s)" at bounding box center [1226, 467] width 112 height 18
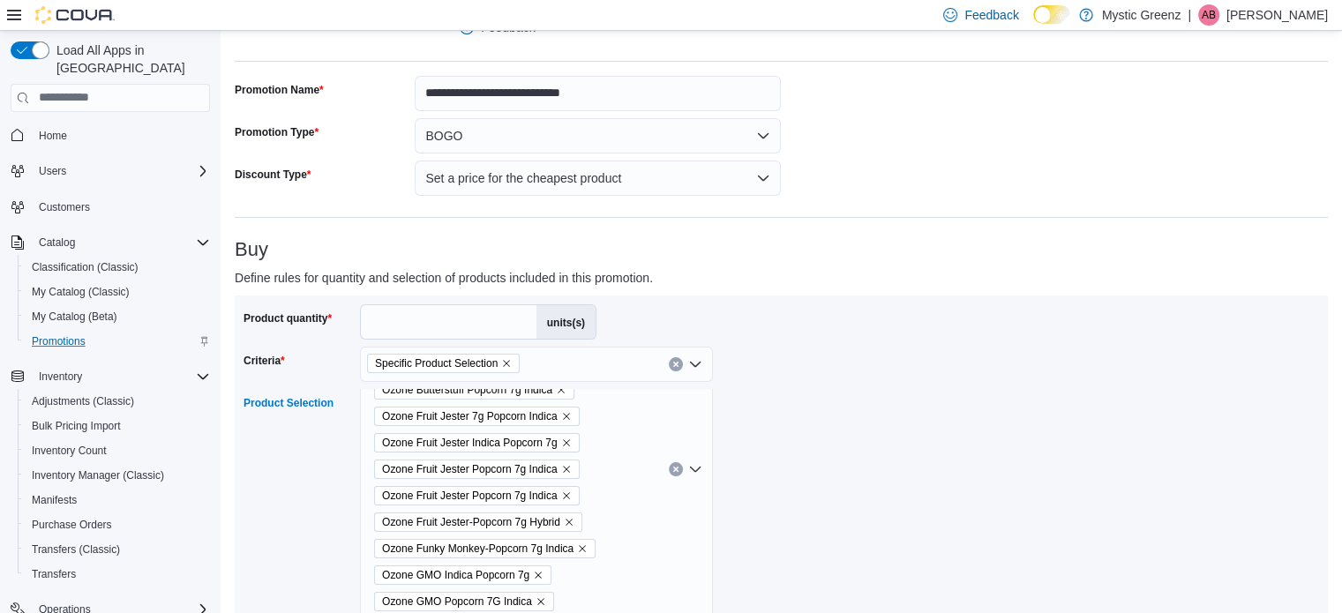
scroll to position [56, 0]
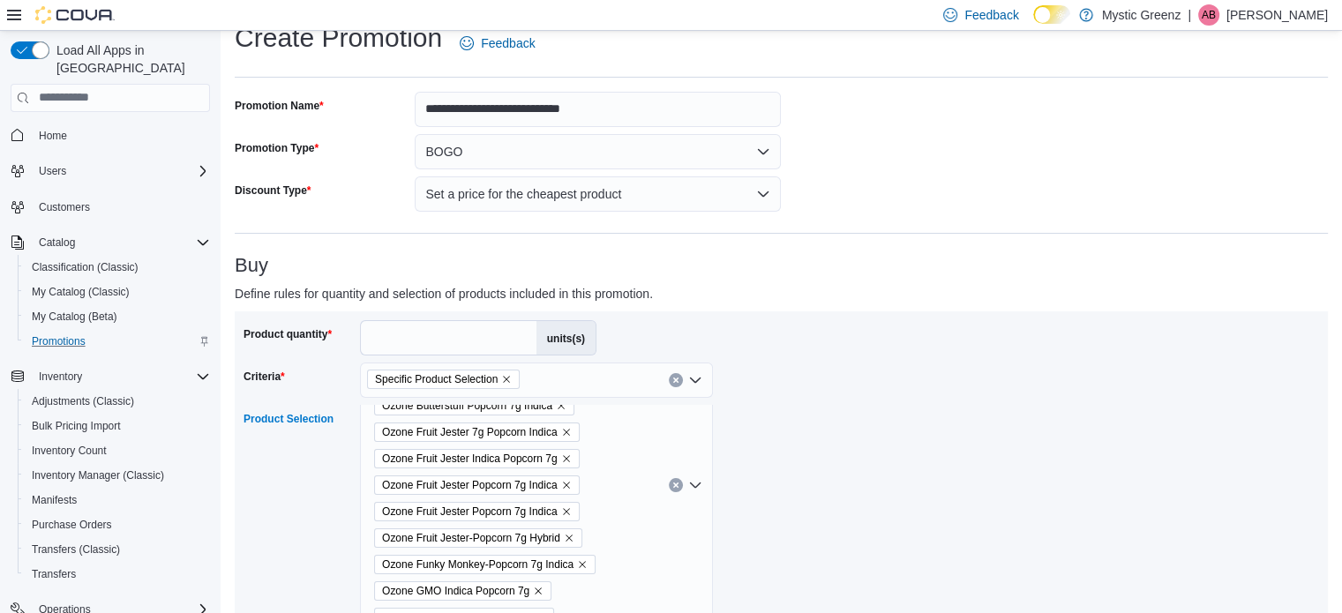
click at [816, 342] on div "Product quantity * units(s) Criteria Specific Product Selection Product Selecti…" at bounding box center [782, 536] width 1076 height 433
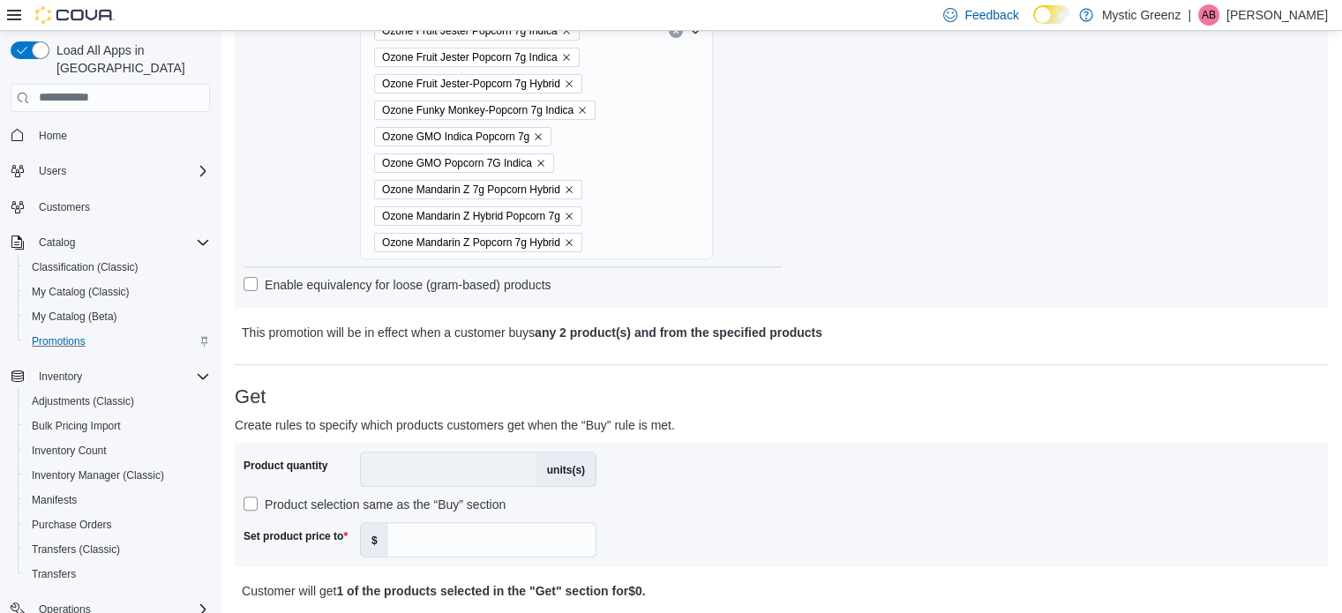
scroll to position [615, 0]
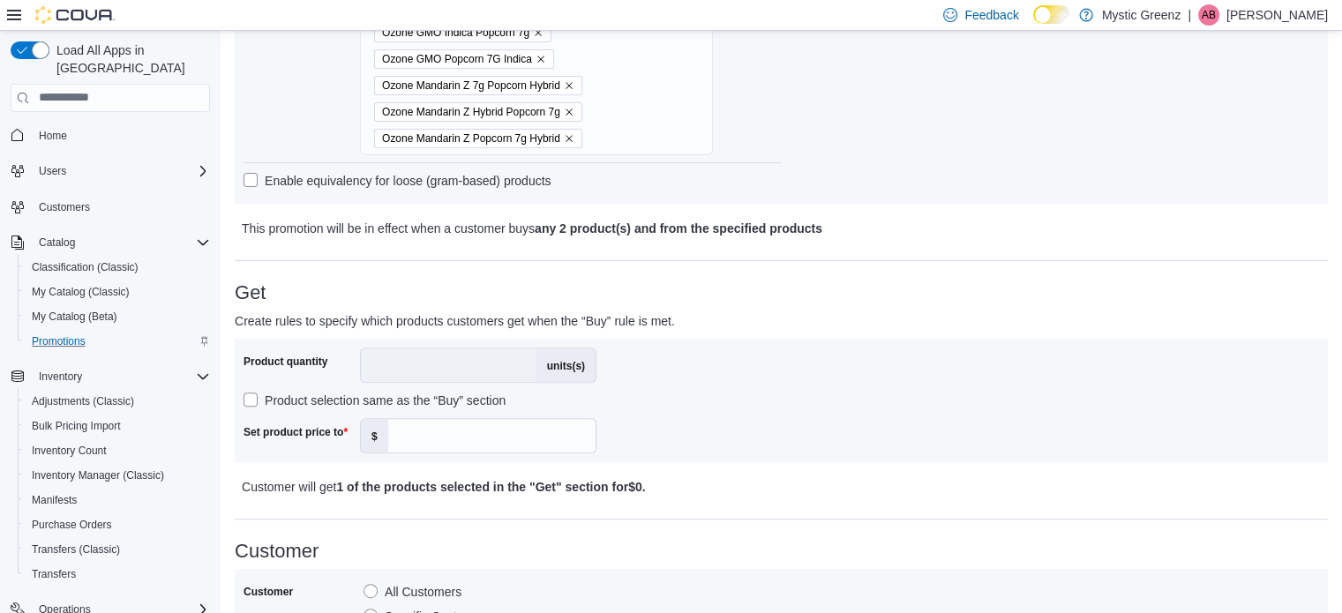
click at [737, 404] on div "Product quantity * units(s) Product selection same as the “Buy” section Set pro…" at bounding box center [513, 401] width 538 height 106
click at [459, 438] on input "Set product price to" at bounding box center [491, 436] width 207 height 34
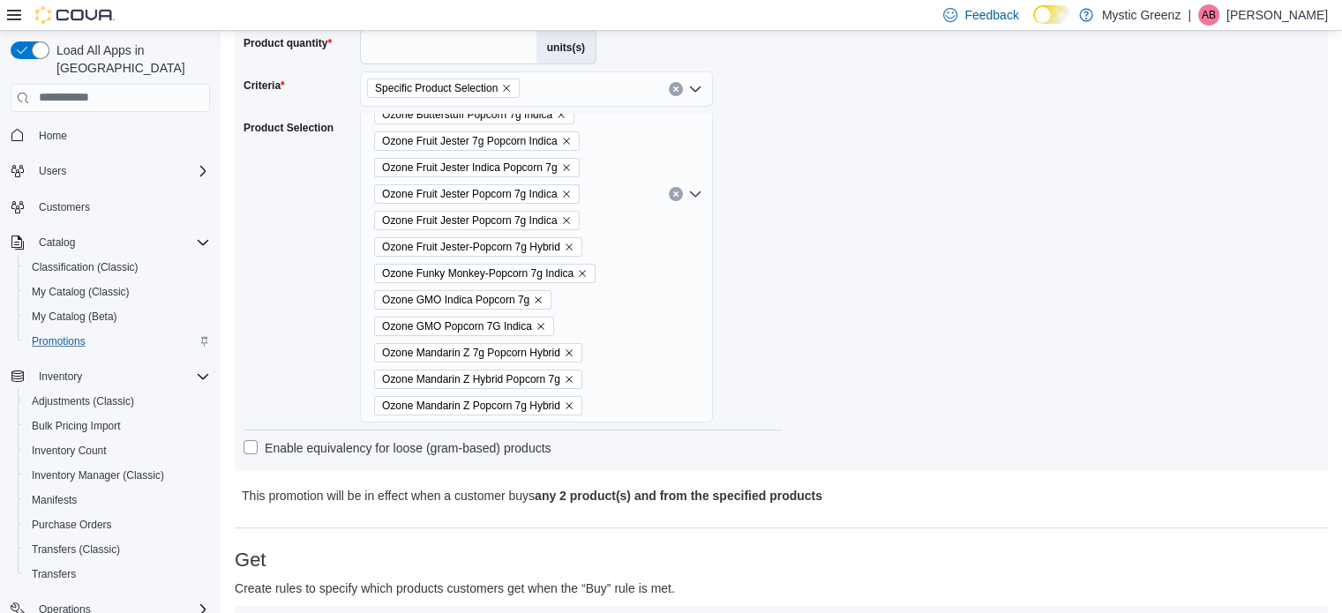
scroll to position [498, 0]
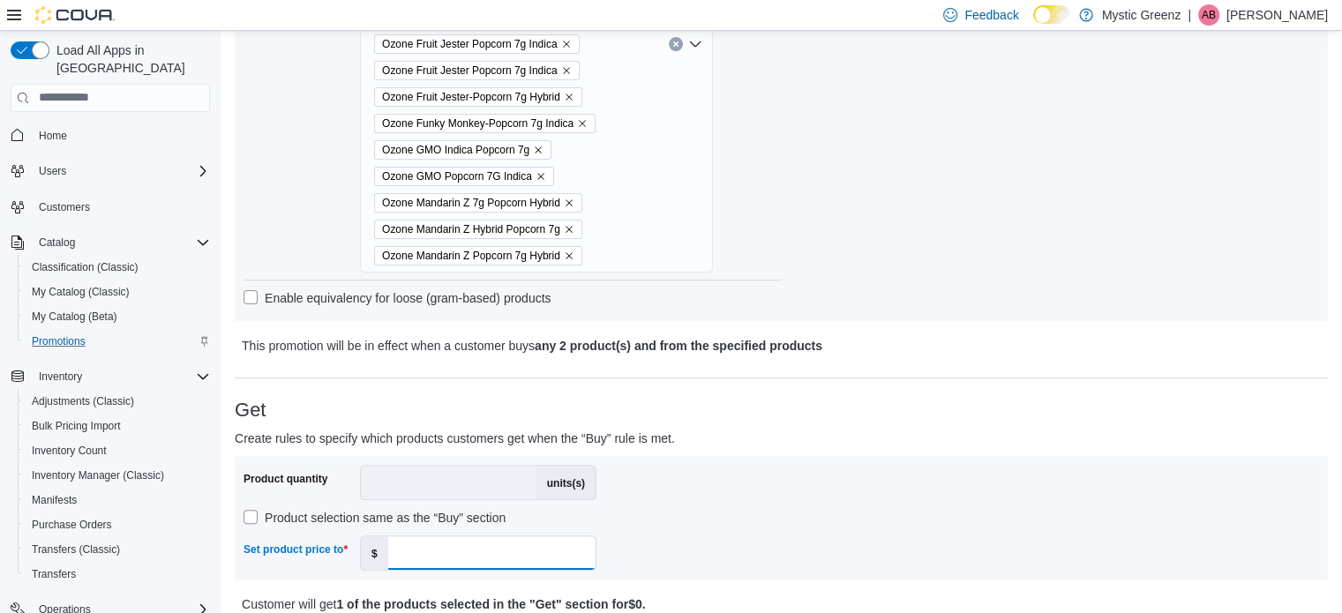
click at [406, 559] on input "Set product price to" at bounding box center [491, 554] width 207 height 34
type input "*****"
click at [756, 546] on div "Product quantity * units(s) Product selection same as the “Buy” section Set pro…" at bounding box center [513, 518] width 538 height 106
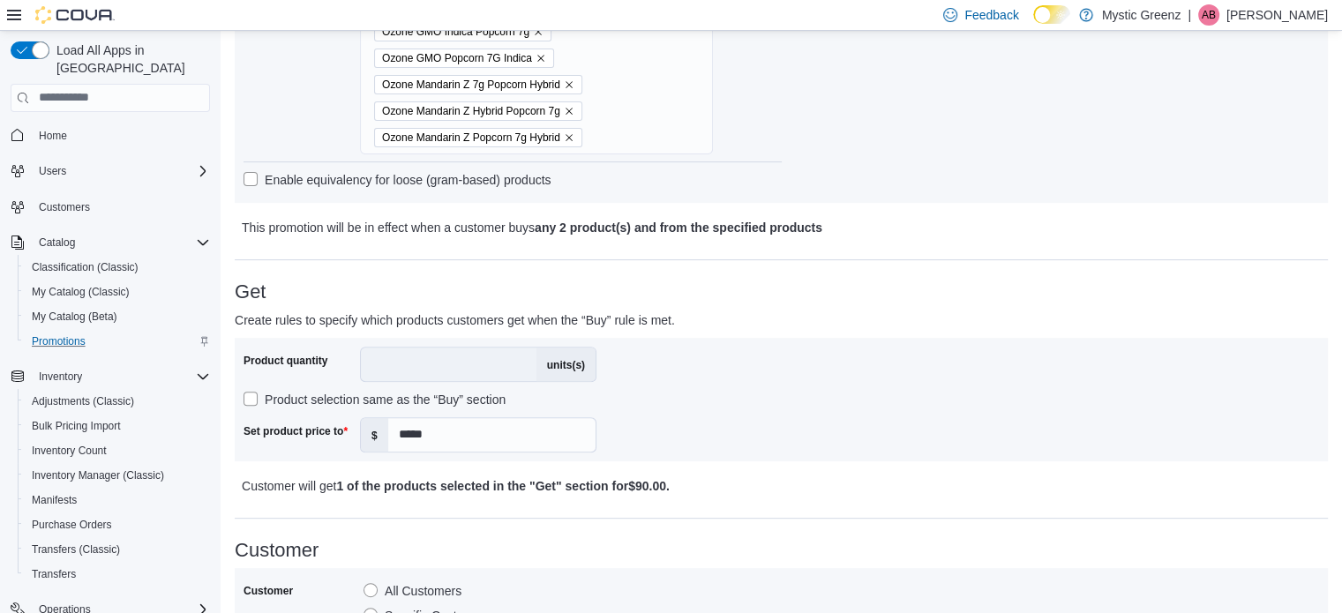
scroll to position [615, 0]
click at [551, 357] on label "units(s)" at bounding box center [566, 366] width 59 height 34
click at [542, 363] on label "units(s)" at bounding box center [566, 366] width 59 height 34
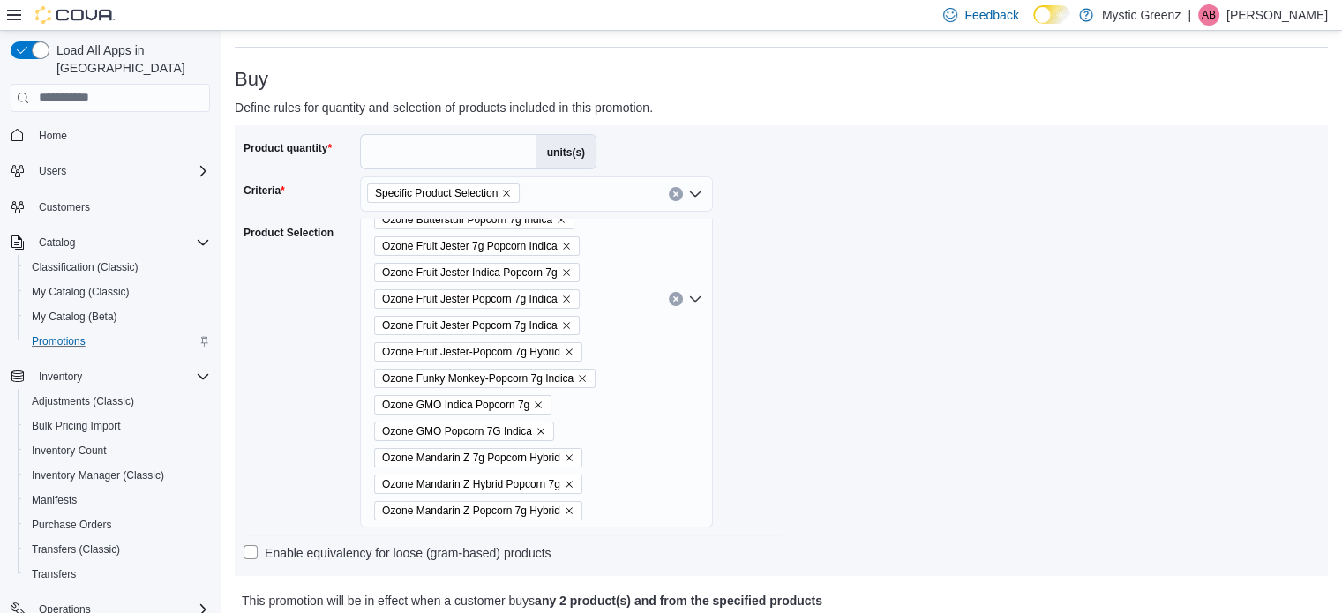
scroll to position [204, 0]
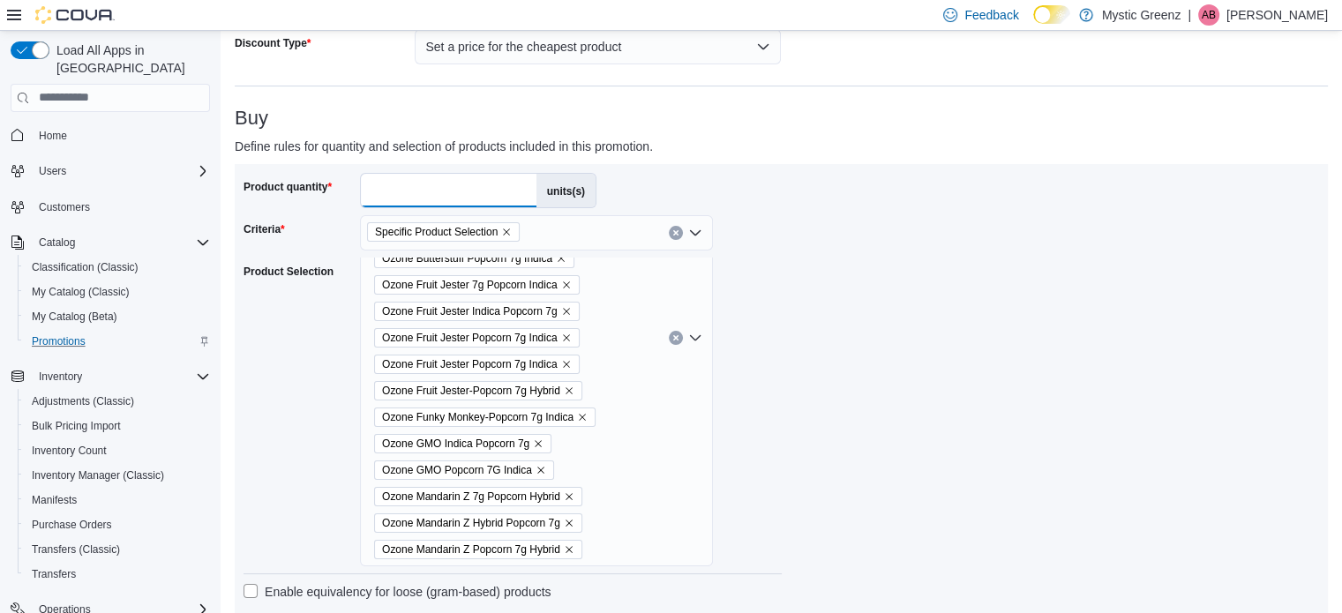
click at [436, 191] on input "*" at bounding box center [449, 191] width 176 height 34
type input "*"
click at [819, 264] on div "Product quantity * units(s) Criteria Specific Product Selection Product Selecti…" at bounding box center [782, 389] width 1076 height 433
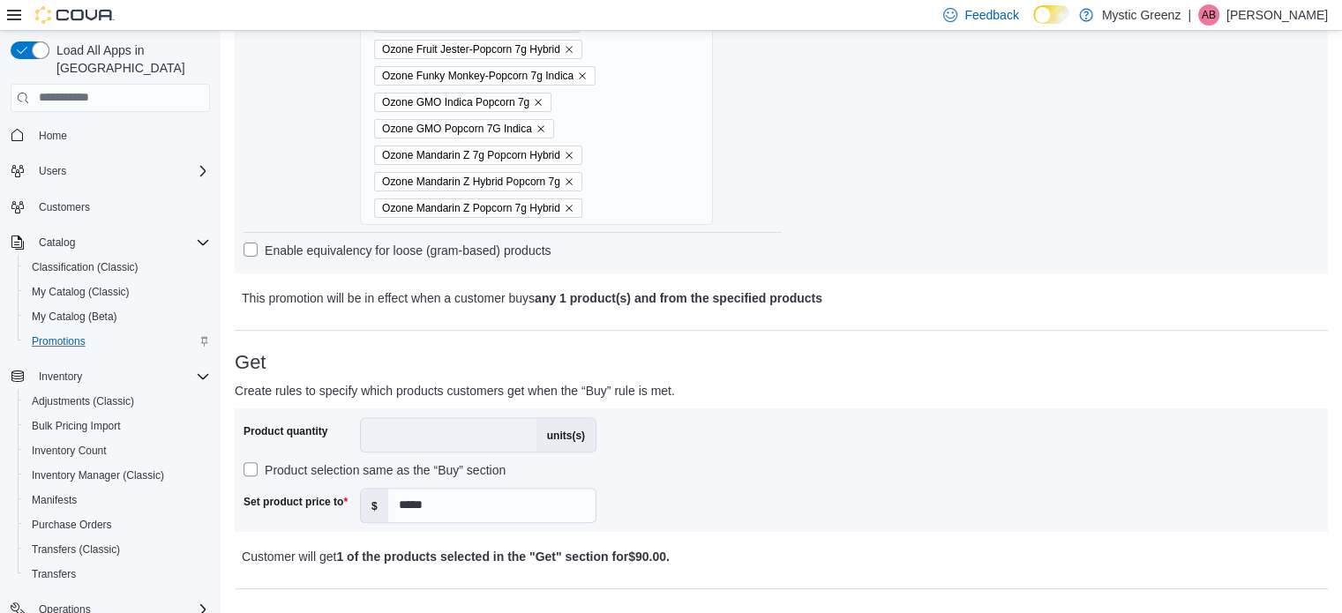
scroll to position [557, 0]
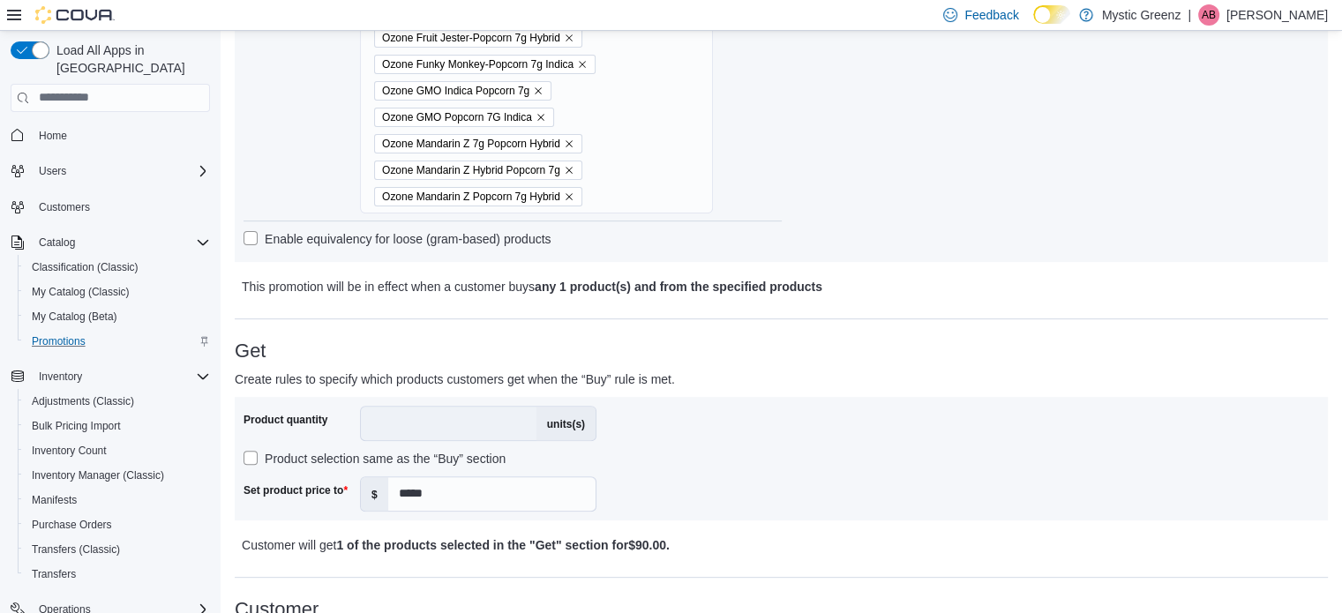
drag, startPoint x: 443, startPoint y: 449, endPoint x: 447, endPoint y: 425, distance: 24.2
click at [443, 445] on div "Product quantity * units(s) Product selection same as the “Buy” section Set pro…" at bounding box center [420, 459] width 353 height 106
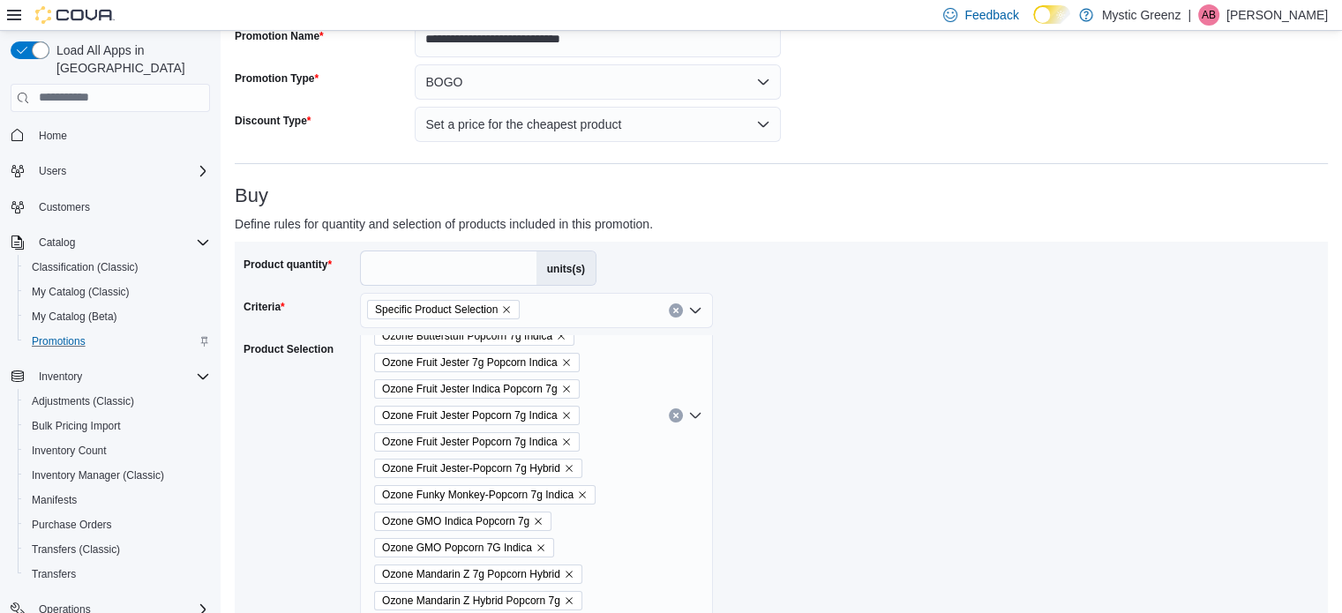
scroll to position [116, 0]
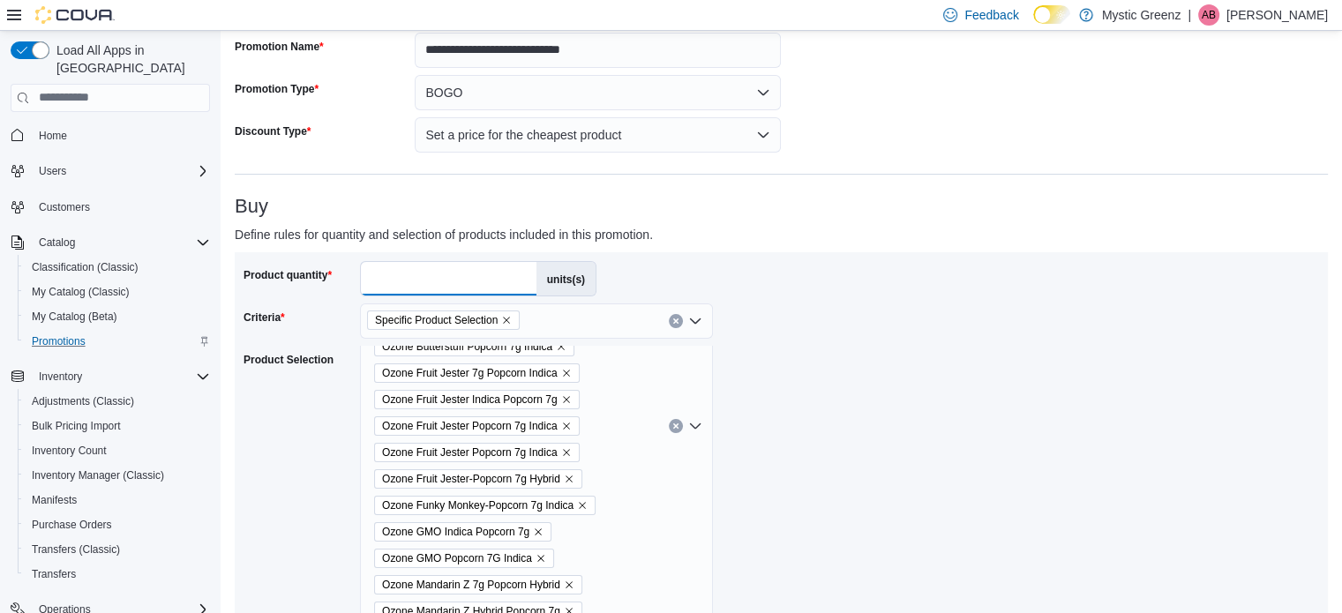
click at [416, 277] on input "*" at bounding box center [449, 279] width 176 height 34
type input "*"
click at [824, 368] on div "Product quantity * units(s) Criteria Specific Product Selection Product Selecti…" at bounding box center [782, 477] width 1076 height 433
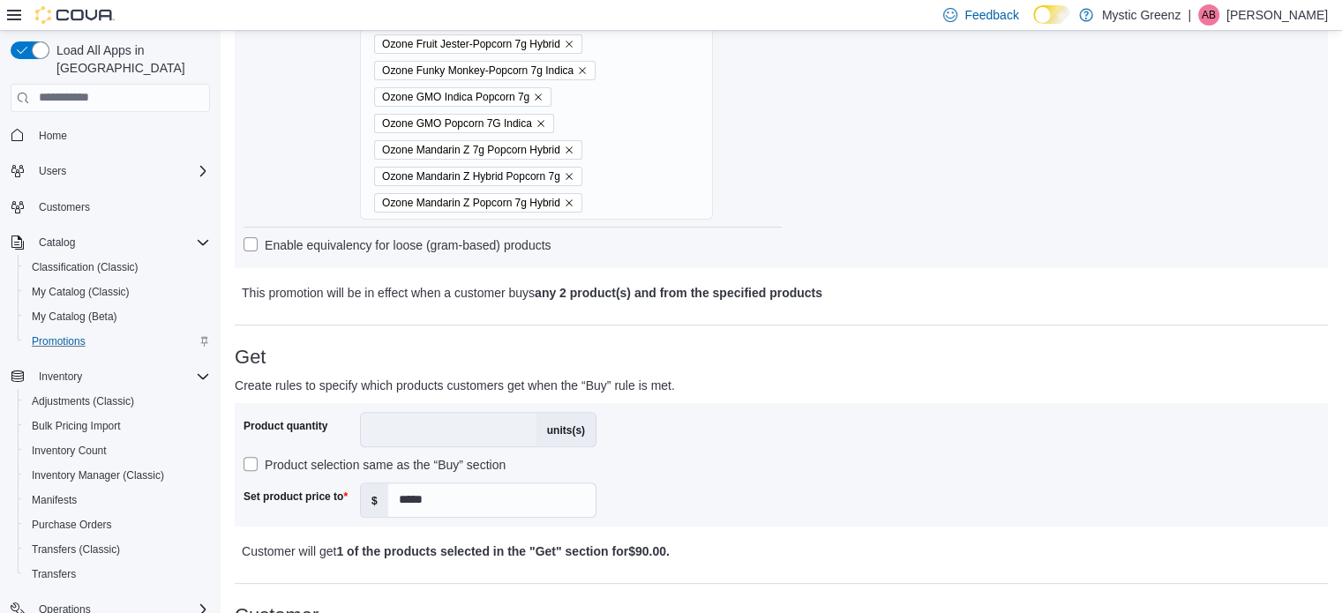
scroll to position [557, 0]
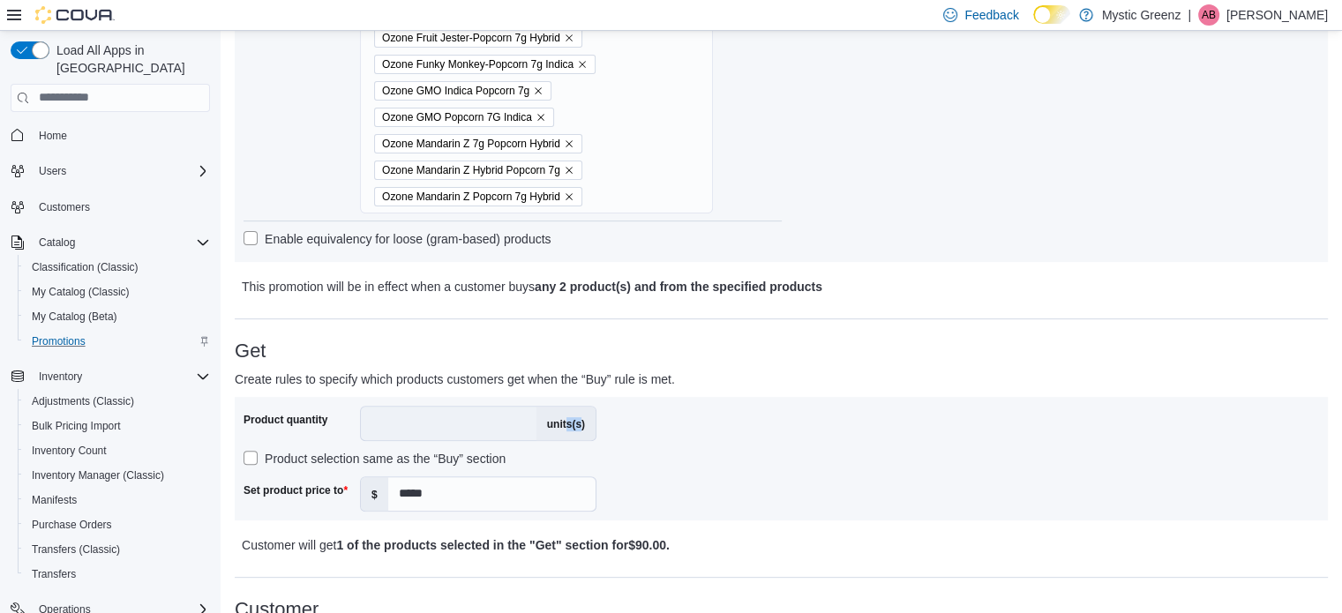
click at [579, 428] on label "units(s)" at bounding box center [566, 424] width 59 height 34
click at [579, 429] on label "units(s)" at bounding box center [566, 424] width 59 height 34
click at [568, 426] on label "units(s)" at bounding box center [566, 424] width 59 height 34
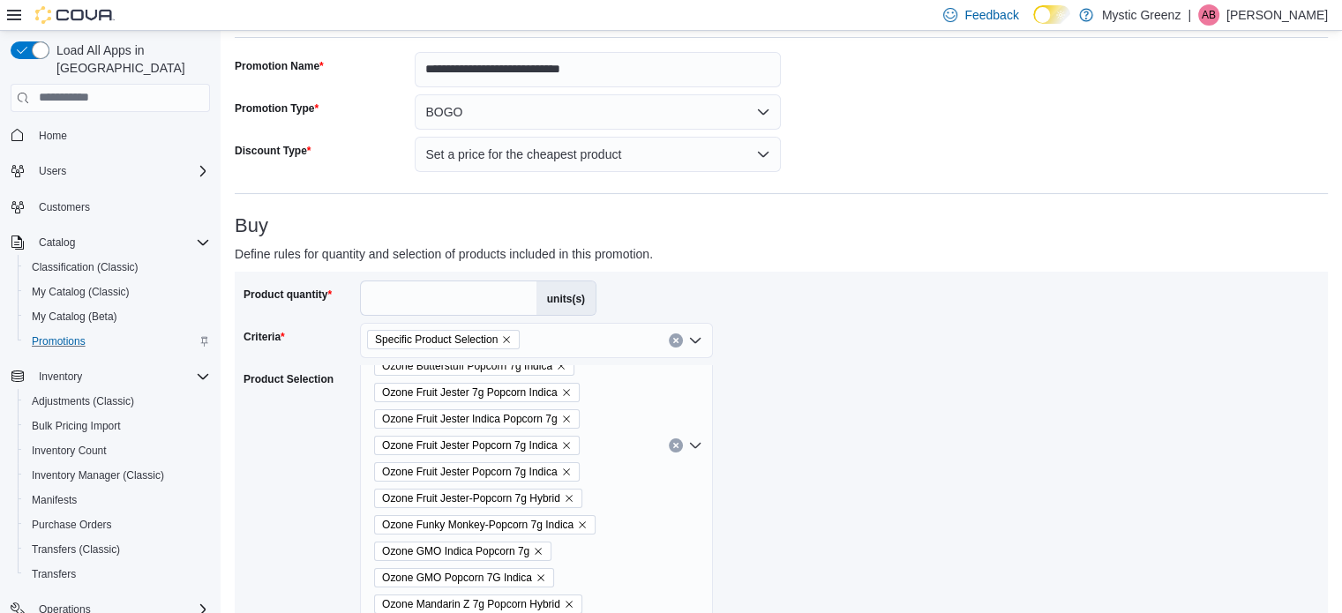
scroll to position [86, 0]
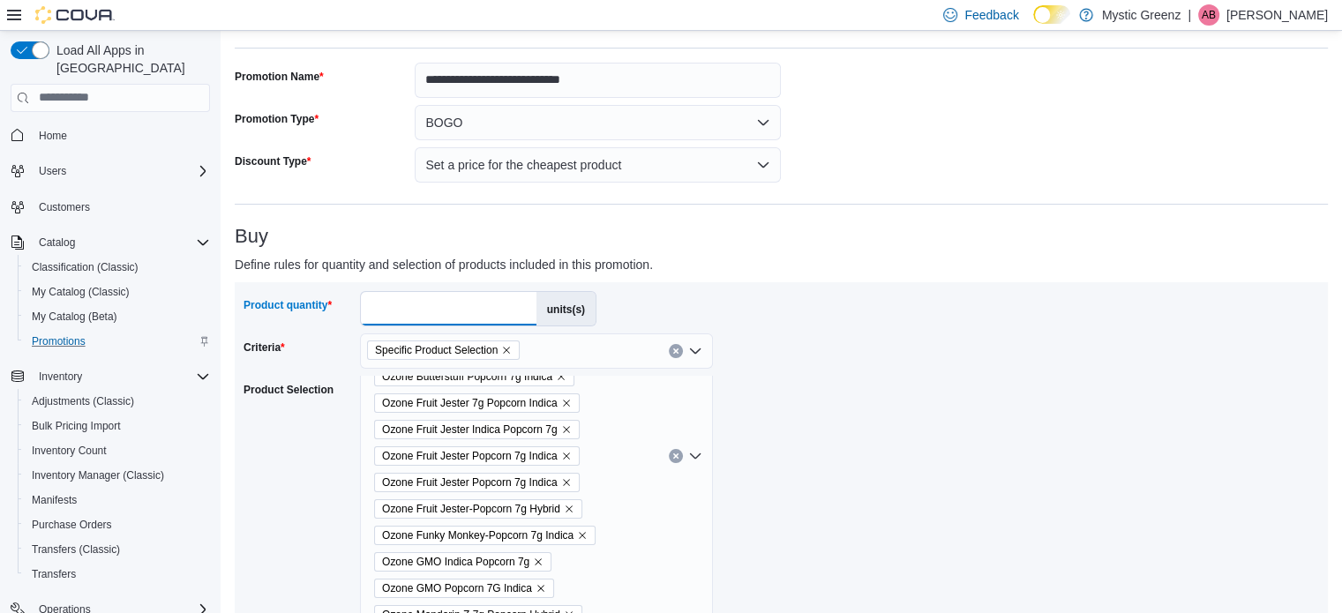
click at [402, 309] on input "*" at bounding box center [449, 309] width 176 height 34
click at [424, 307] on input "*" at bounding box center [449, 309] width 176 height 34
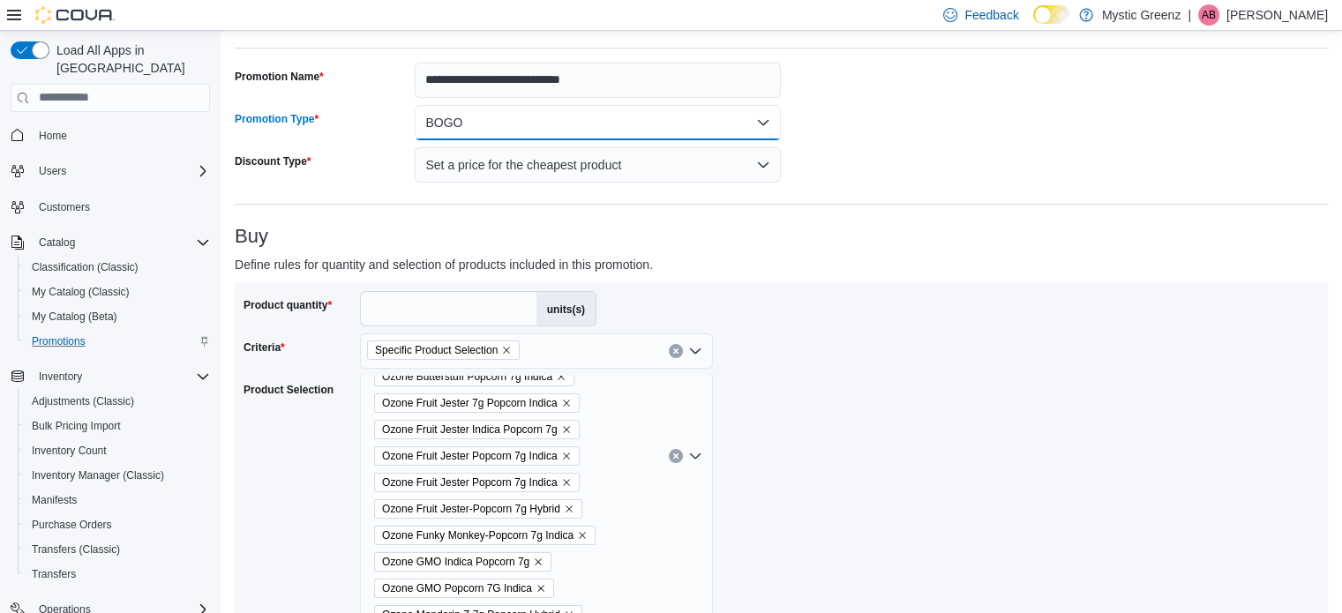
click at [730, 115] on button "BOGO" at bounding box center [598, 122] width 366 height 35
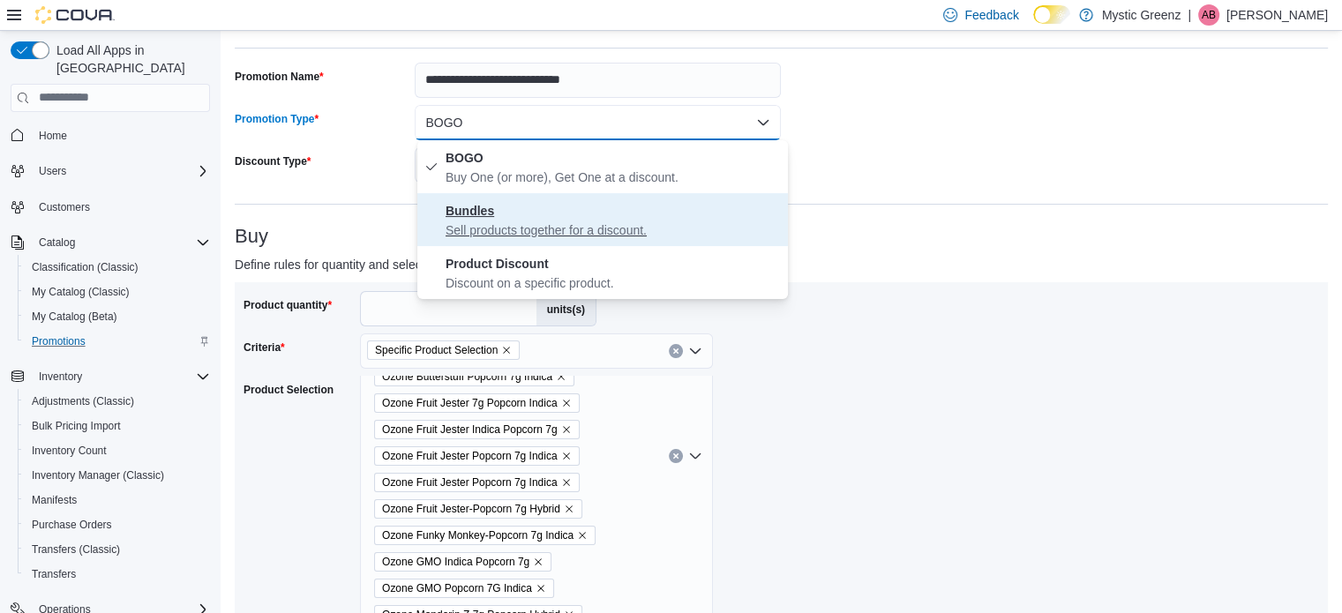
click at [591, 229] on p "Sell products together for a discount." at bounding box center [613, 230] width 335 height 18
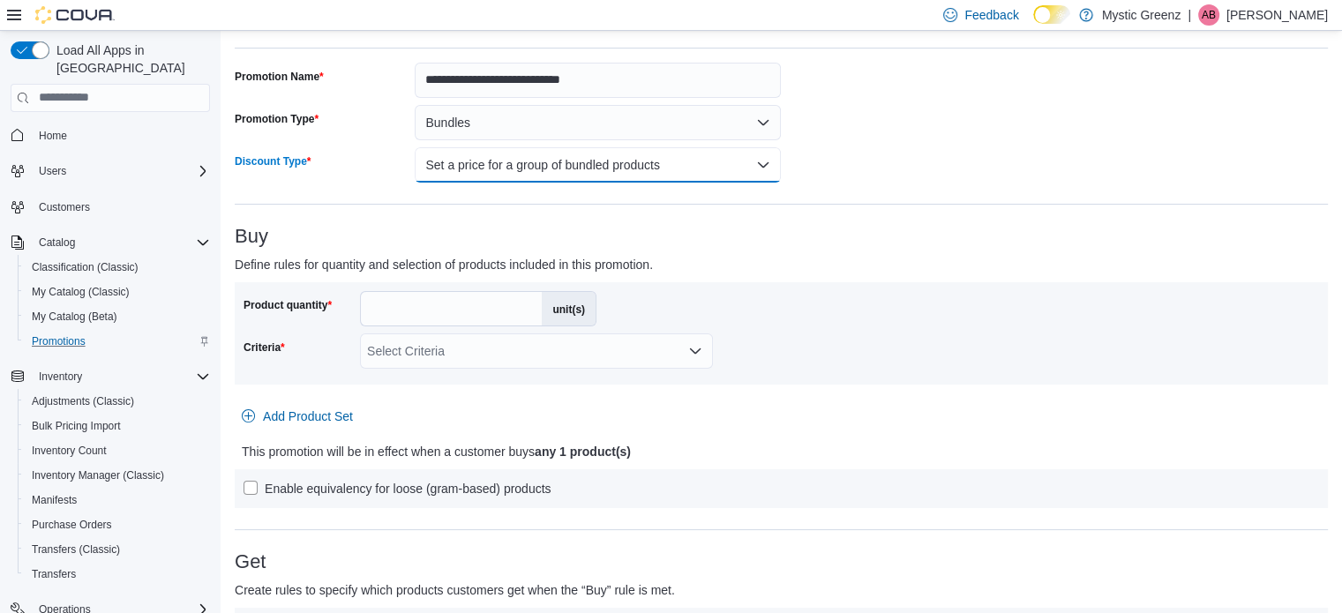
click at [642, 169] on button "Set a price for a group of bundled products" at bounding box center [598, 164] width 366 height 35
click at [727, 265] on p "Define rules for quantity and selection of products included in this promotion." at bounding box center [645, 264] width 820 height 21
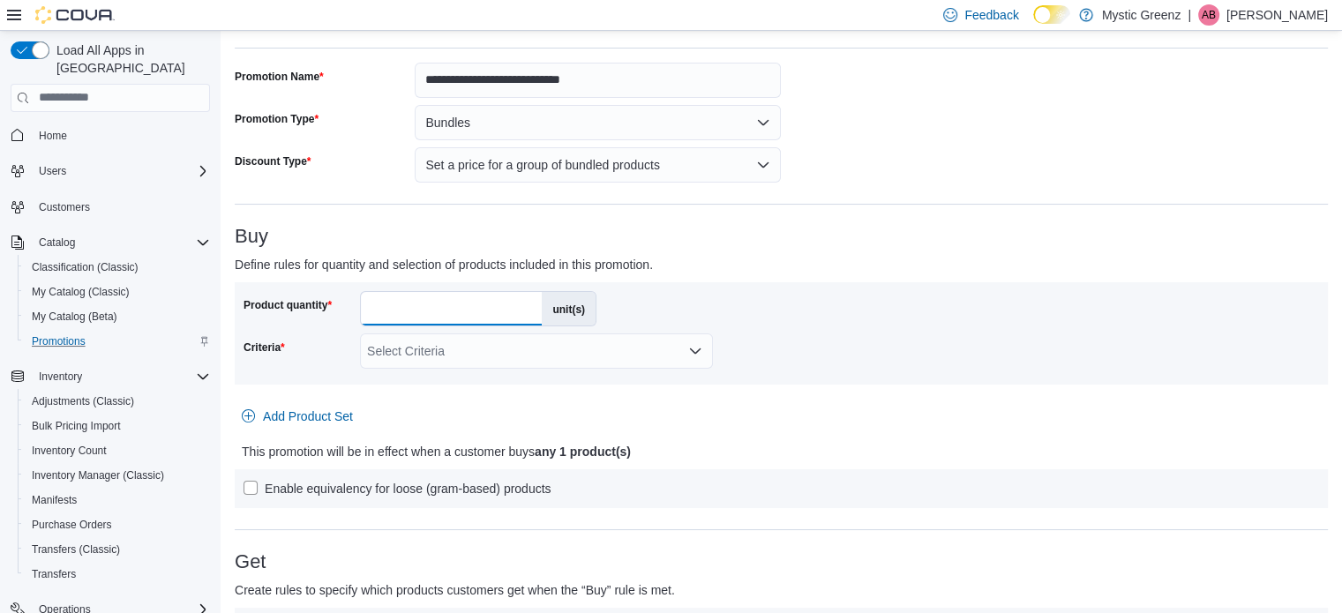
click at [420, 310] on input "*" at bounding box center [451, 309] width 181 height 34
type input "*"
click at [473, 356] on div "Select Criteria" at bounding box center [536, 351] width 353 height 35
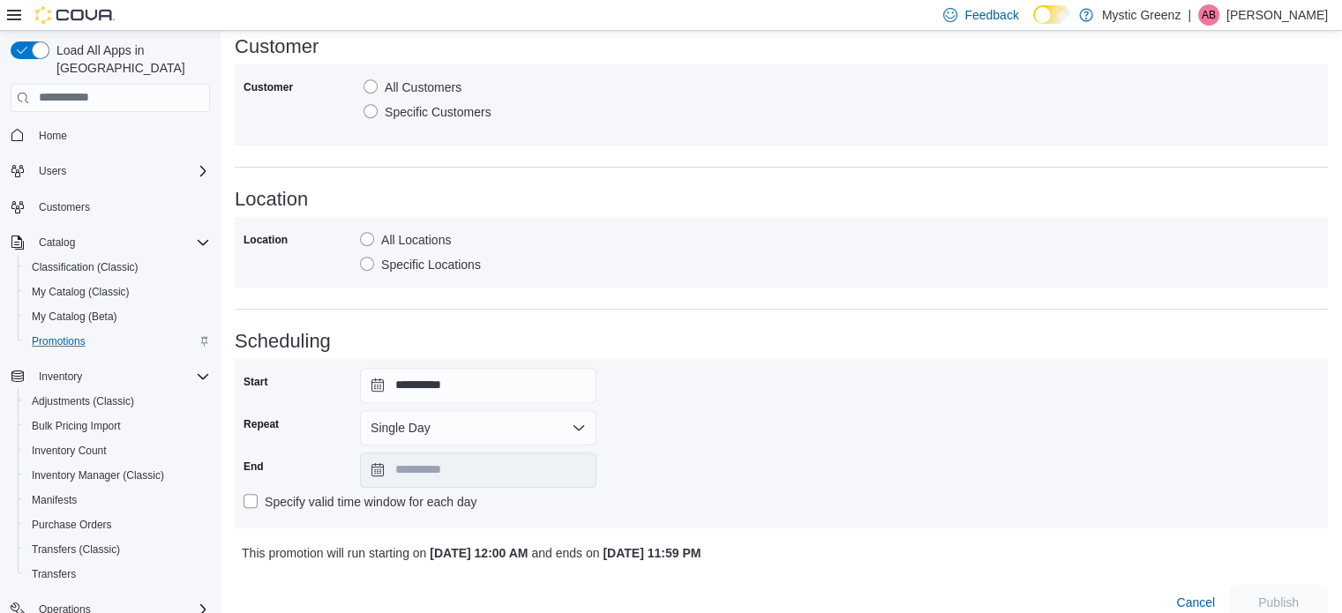
scroll to position [809, 0]
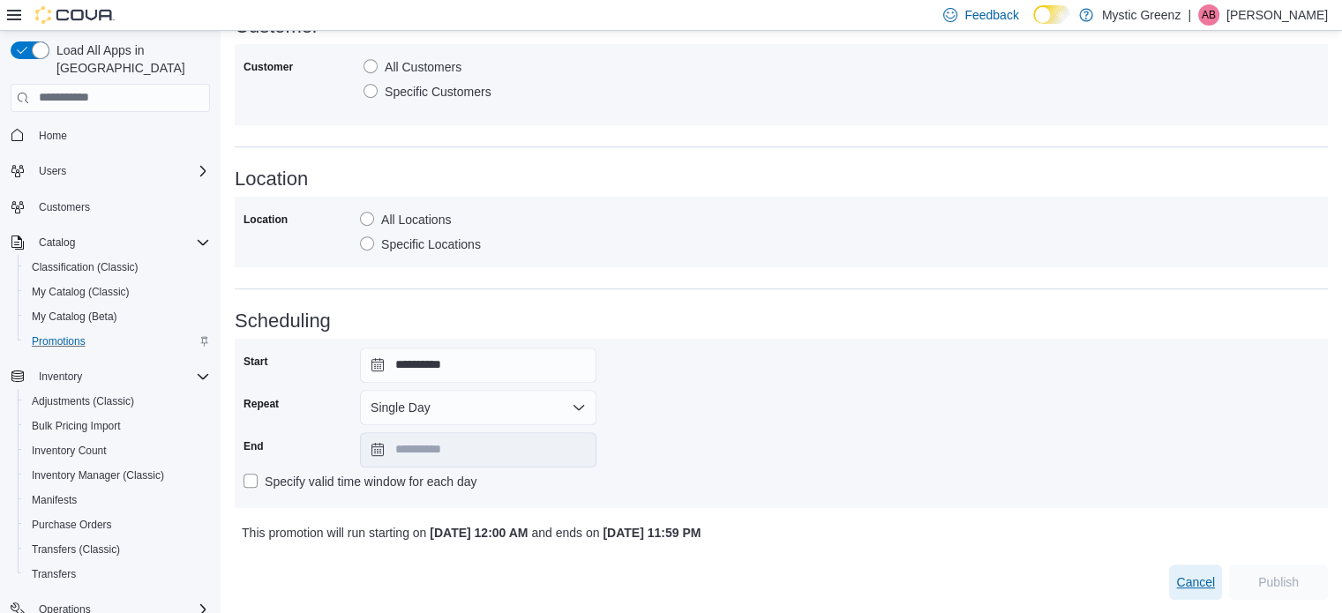
click at [1198, 583] on span "Cancel" at bounding box center [1195, 583] width 39 height 18
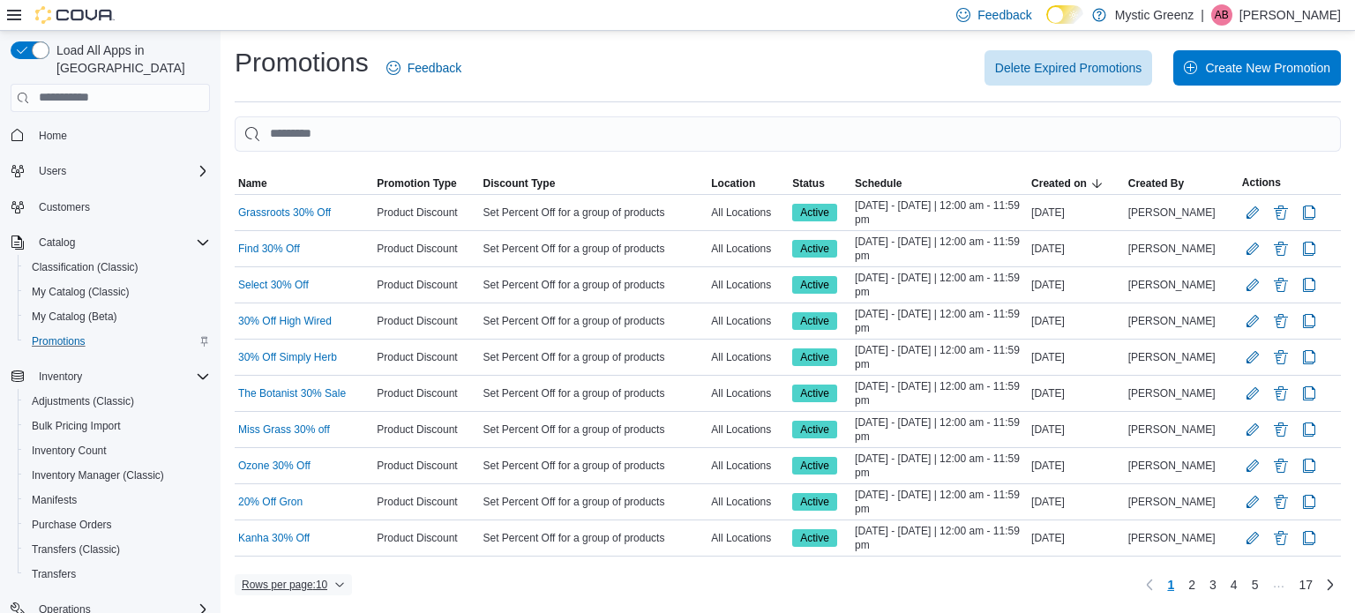
click at [301, 578] on span "Rows per page : 10" at bounding box center [285, 585] width 86 height 14
click at [319, 552] on span "50 rows" at bounding box center [317, 545] width 56 height 14
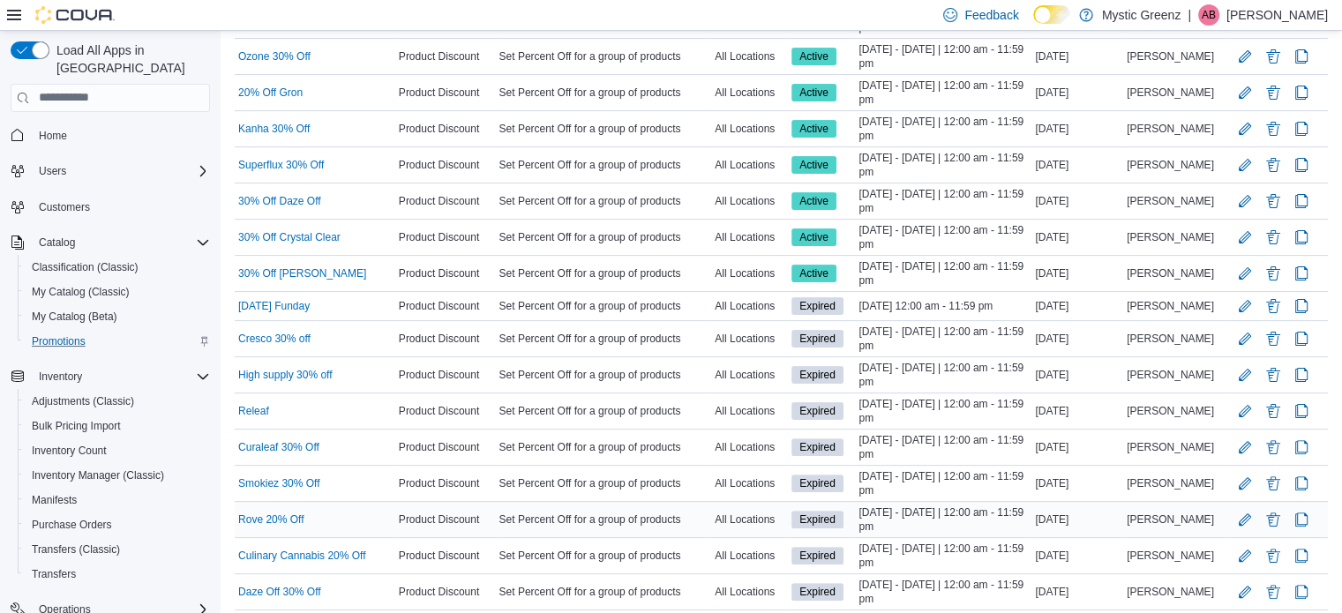
scroll to position [411, 0]
click at [1255, 296] on button "Edit Promotion" at bounding box center [1245, 303] width 21 height 21
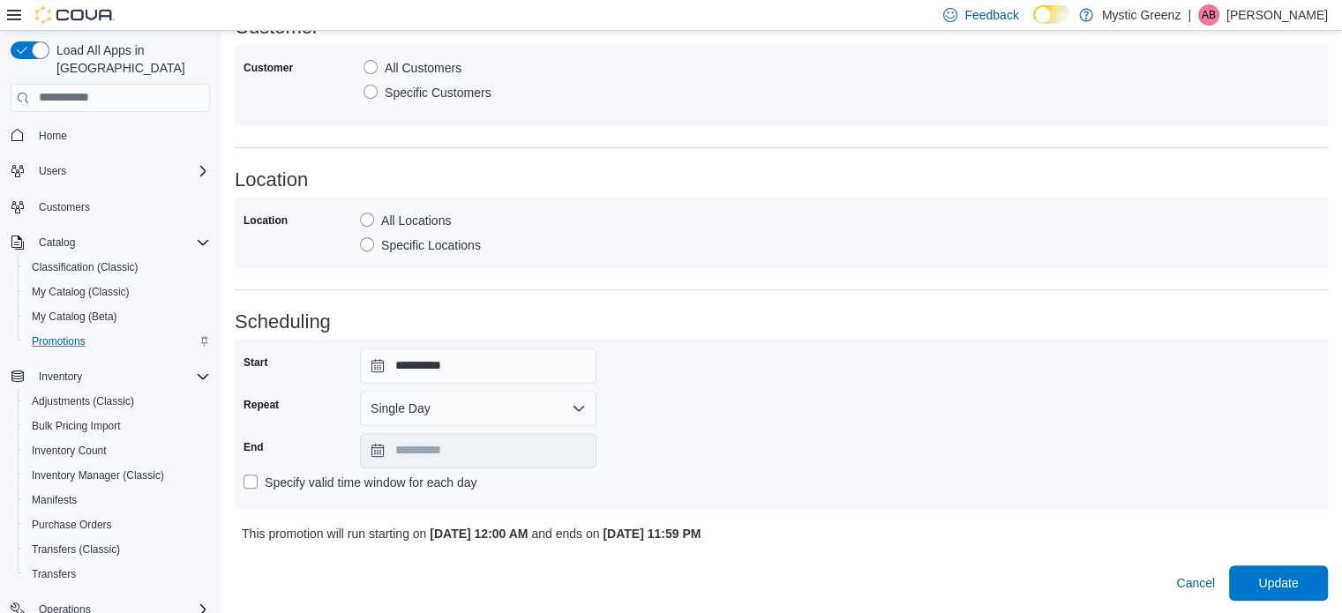
scroll to position [721, 0]
click at [520, 405] on button "Single Day" at bounding box center [478, 407] width 236 height 35
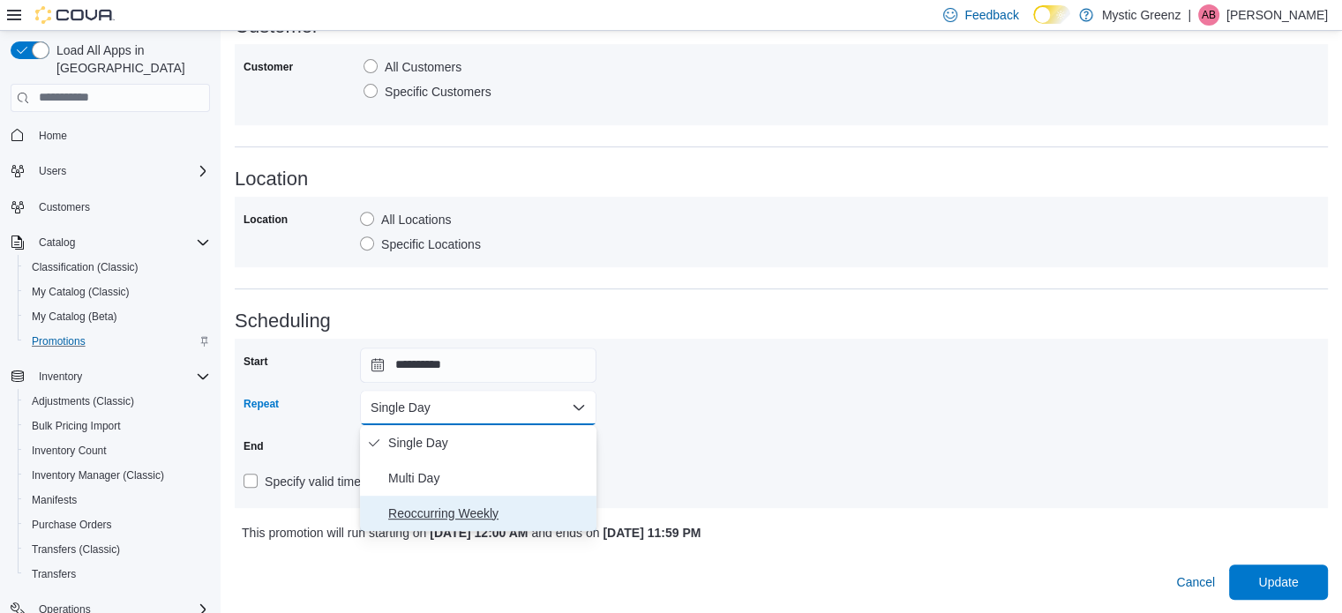
click at [511, 507] on span "Reoccurring Weekly" at bounding box center [488, 513] width 201 height 21
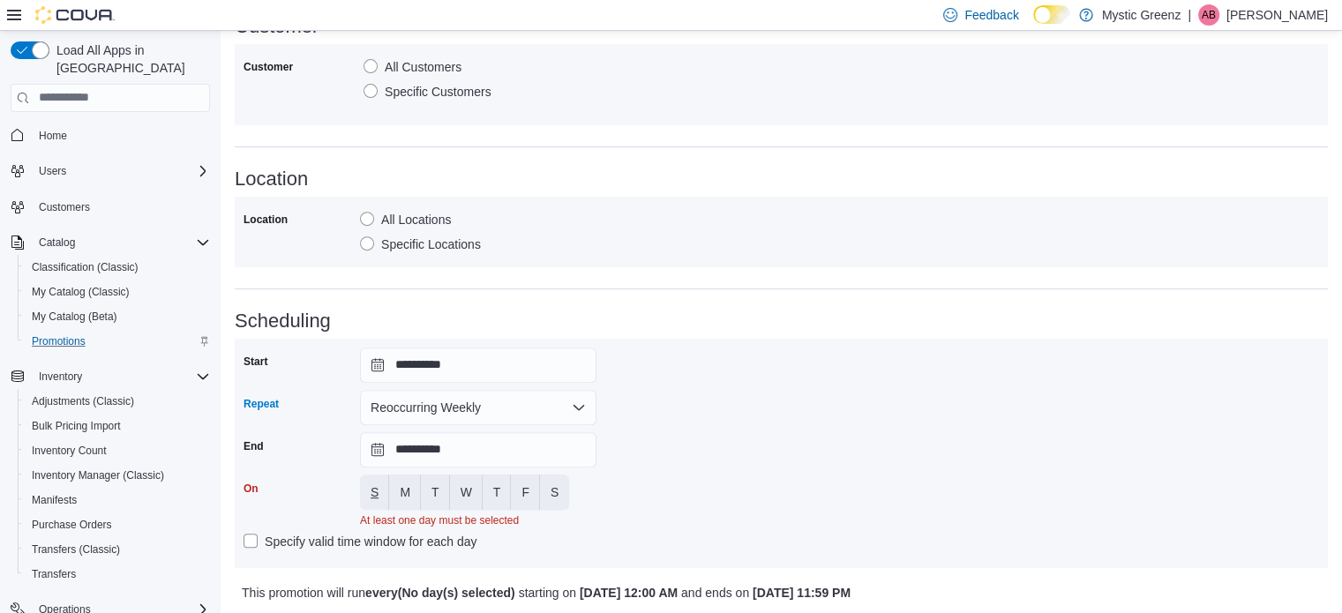
click at [377, 484] on span "S" at bounding box center [375, 493] width 8 height 18
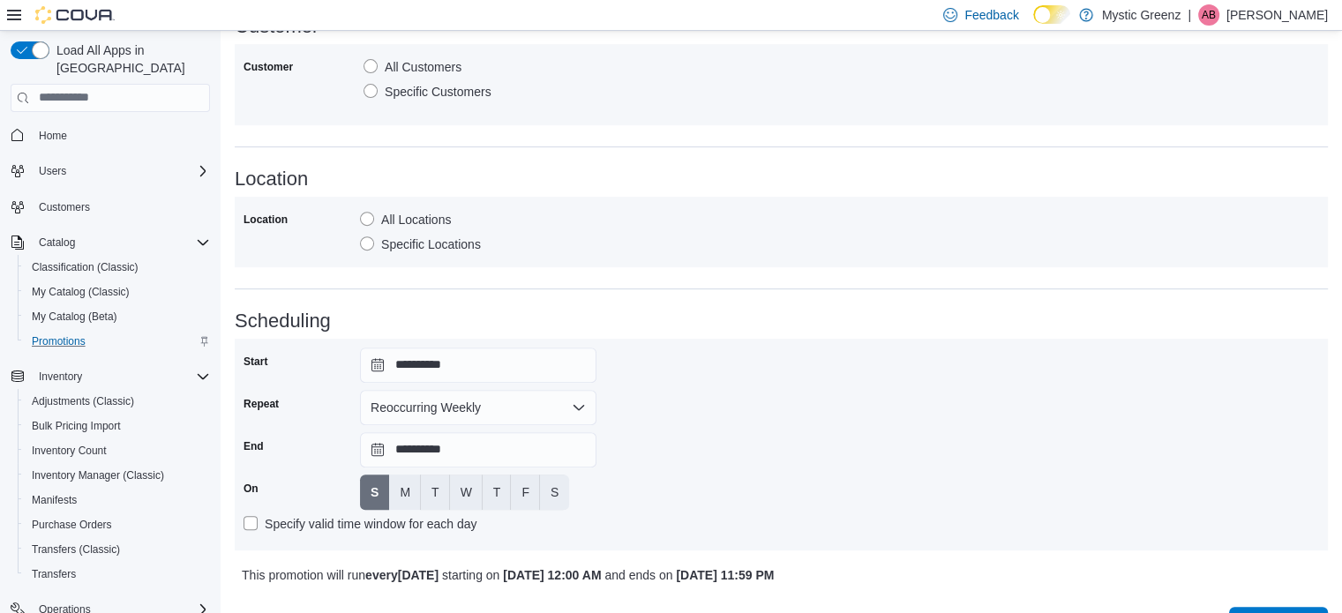
click at [695, 440] on div "**********" at bounding box center [782, 445] width 1076 height 194
click at [384, 364] on input "**********" at bounding box center [478, 365] width 236 height 35
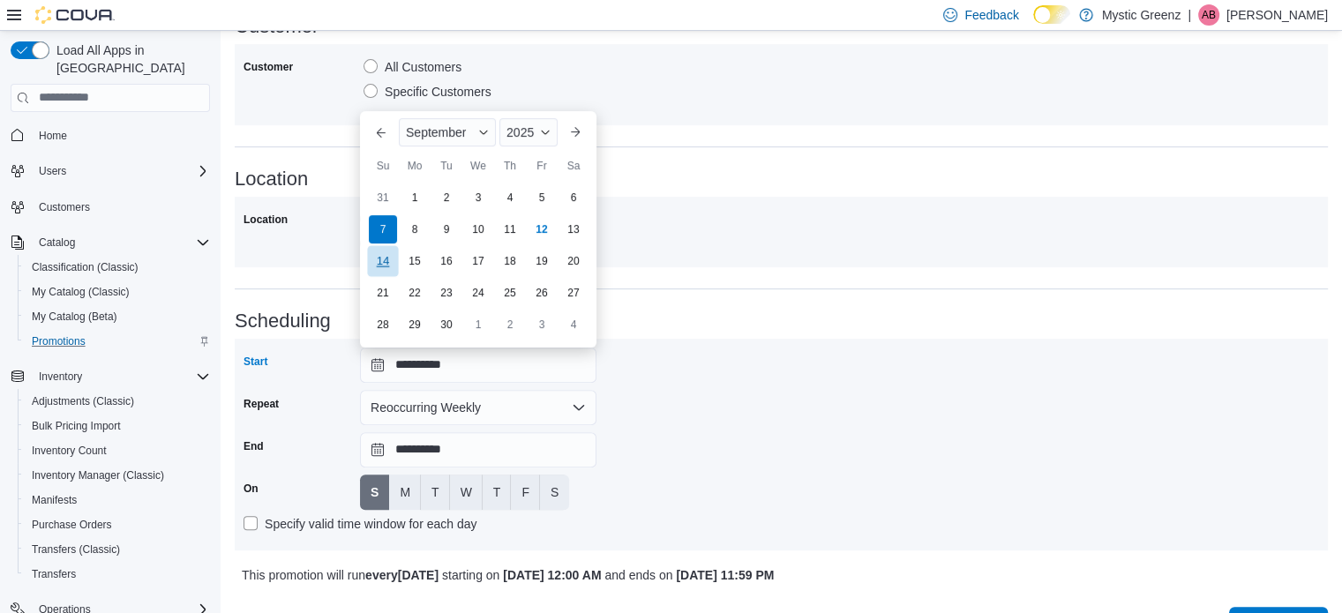
click at [388, 255] on div "14" at bounding box center [382, 260] width 31 height 31
type input "**********"
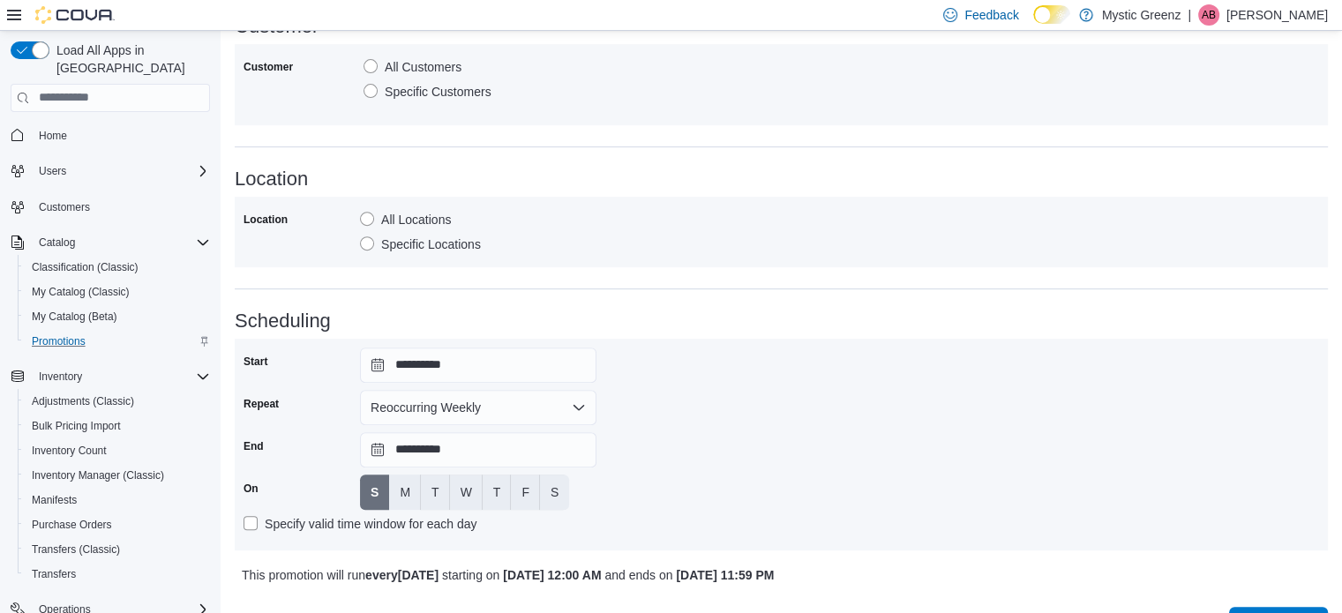
scroll to position [751, 0]
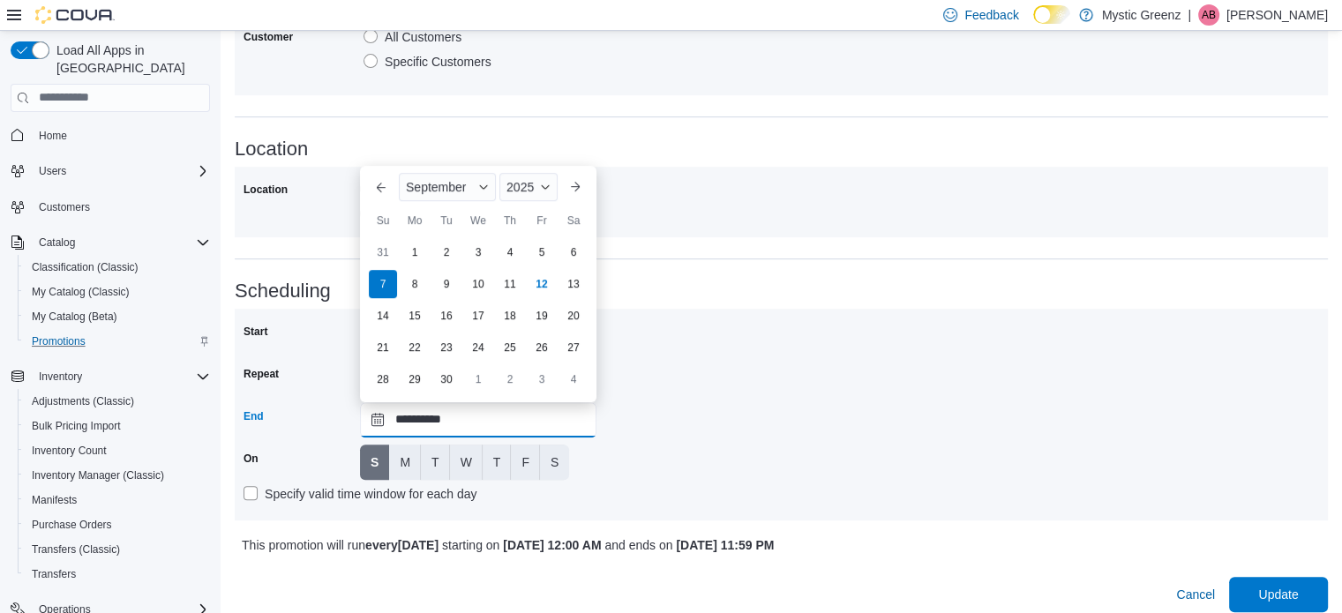
click at [378, 422] on input "**********" at bounding box center [478, 419] width 236 height 35
click at [386, 382] on div "28" at bounding box center [382, 379] width 31 height 31
type input "**********"
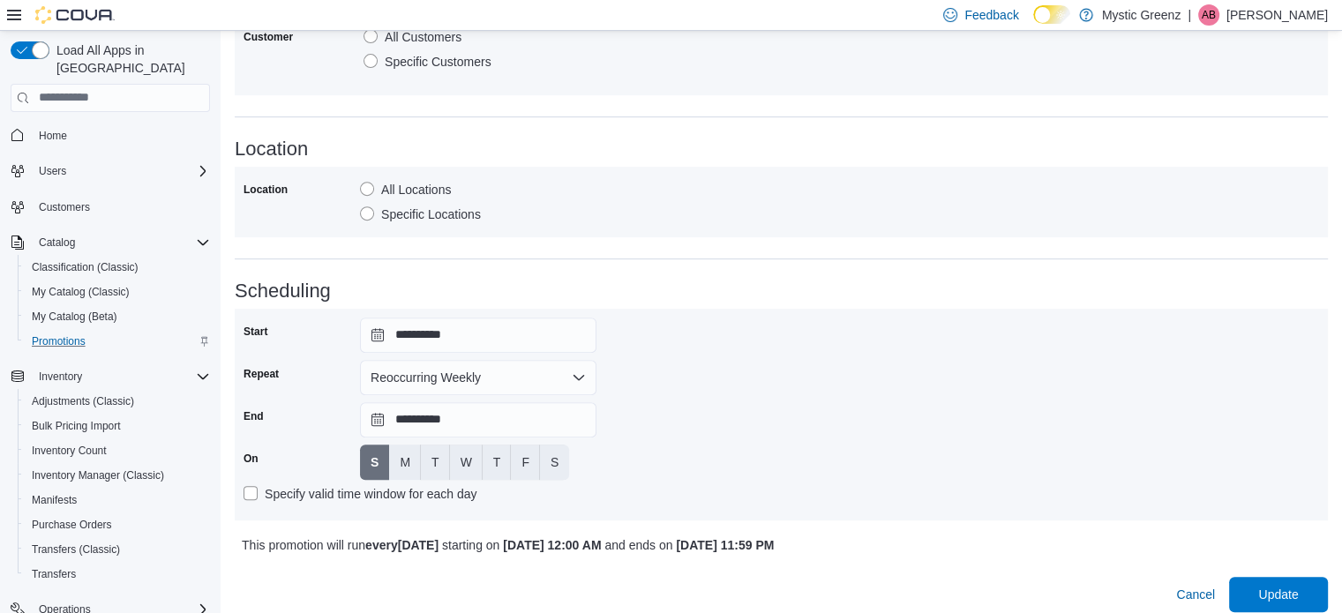
click at [1101, 486] on div "Specify valid time window for each day" at bounding box center [782, 494] width 1076 height 21
click at [1295, 592] on span "Update" at bounding box center [1278, 594] width 40 height 18
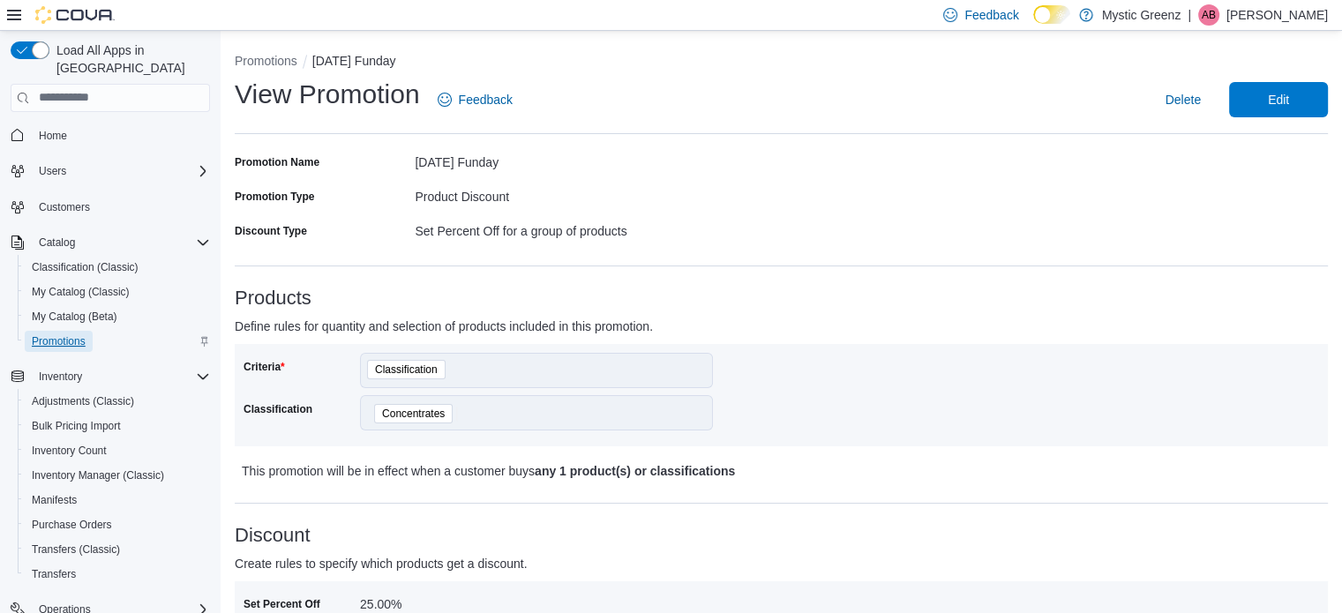
click at [73, 334] on span "Promotions" at bounding box center [59, 341] width 54 height 14
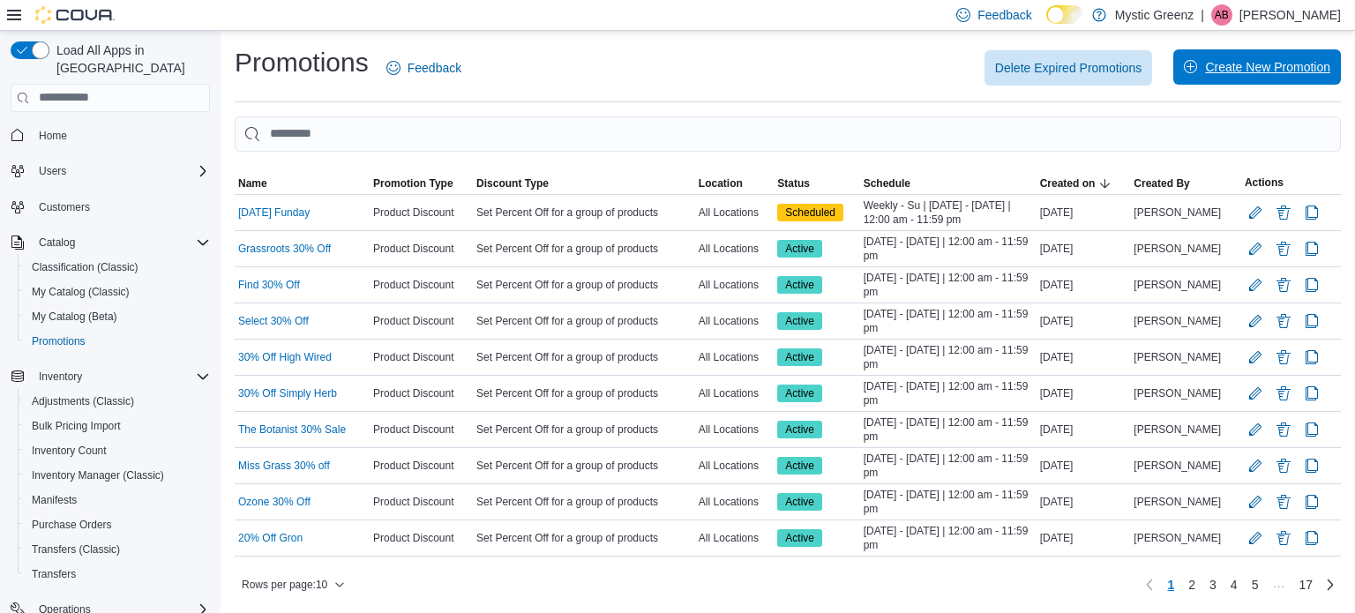
click at [1241, 67] on span "Create New Promotion" at bounding box center [1267, 67] width 125 height 18
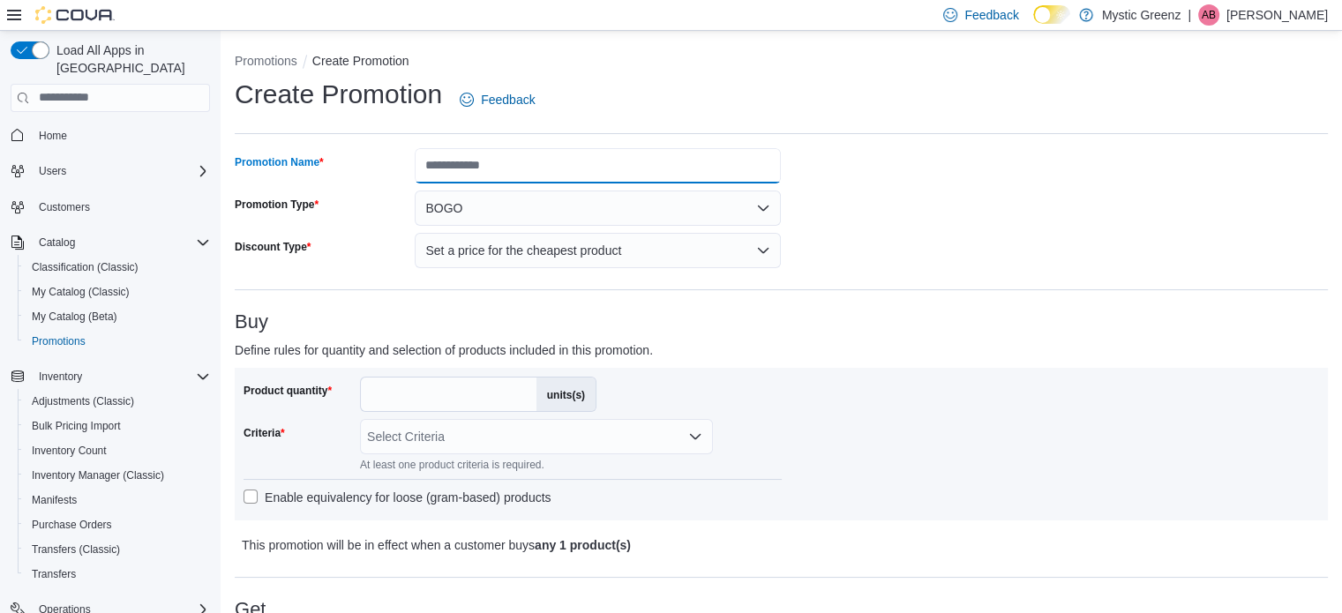
click at [505, 166] on input "Promotion Name" at bounding box center [598, 165] width 366 height 35
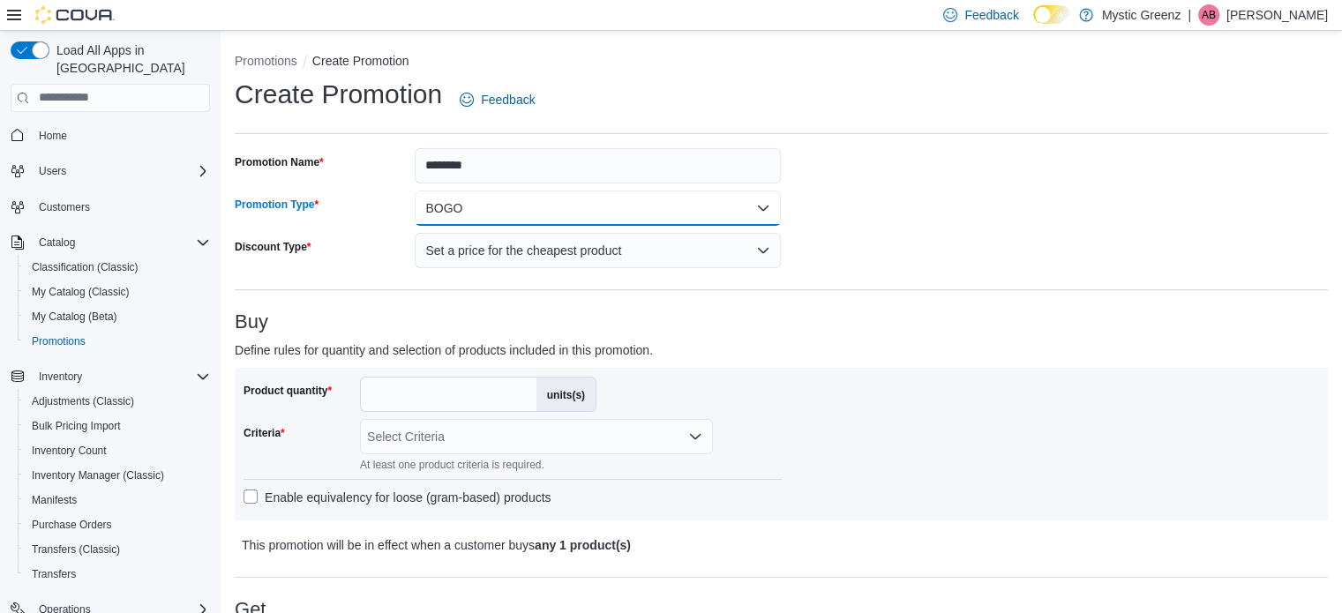
click at [473, 210] on button "BOGO" at bounding box center [598, 208] width 366 height 35
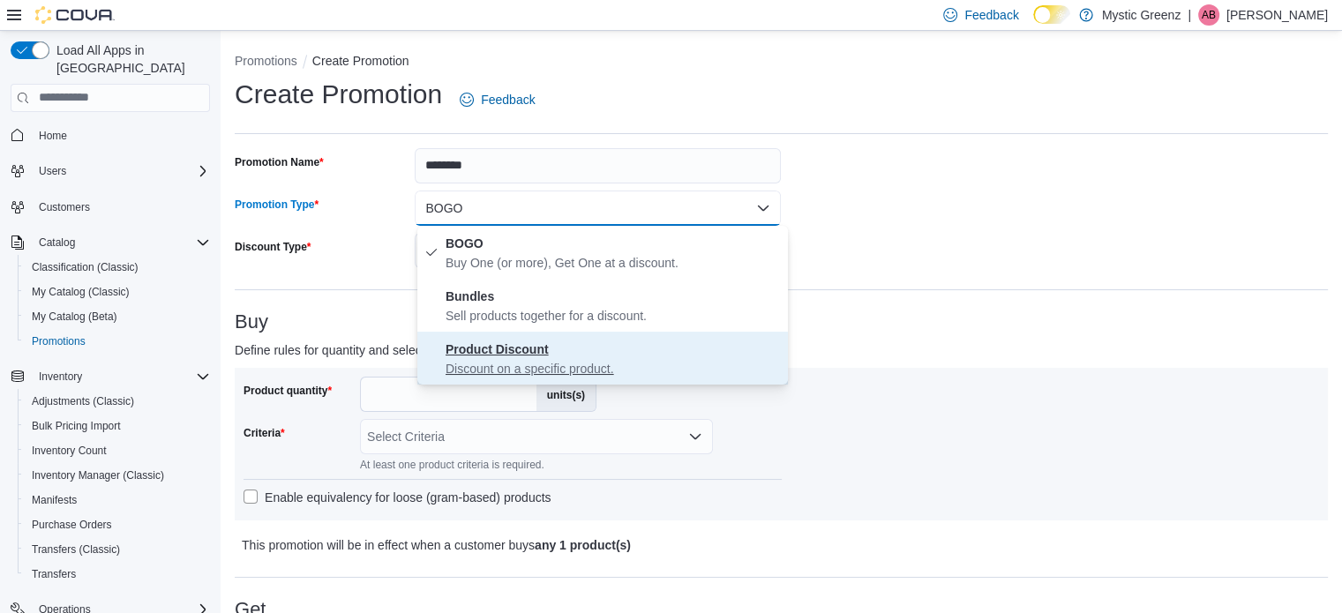
click at [539, 364] on p "Discount on a specific product." at bounding box center [613, 369] width 335 height 18
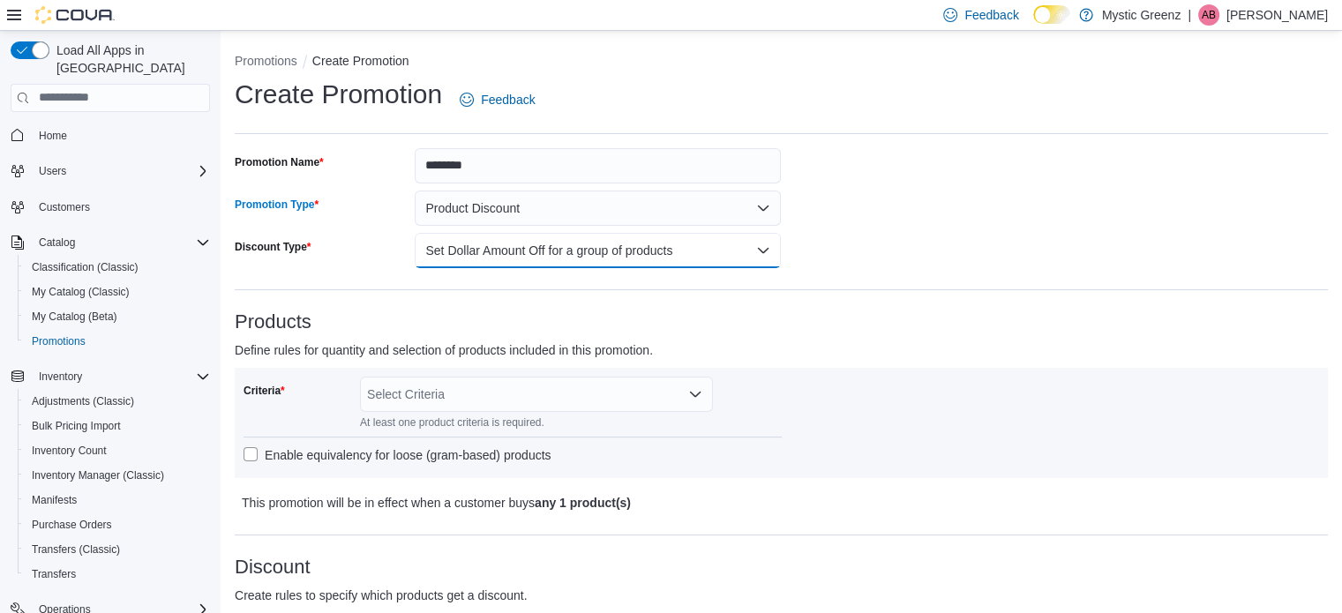
click at [523, 254] on button "Set Dollar Amount Off for a group of products" at bounding box center [598, 250] width 366 height 35
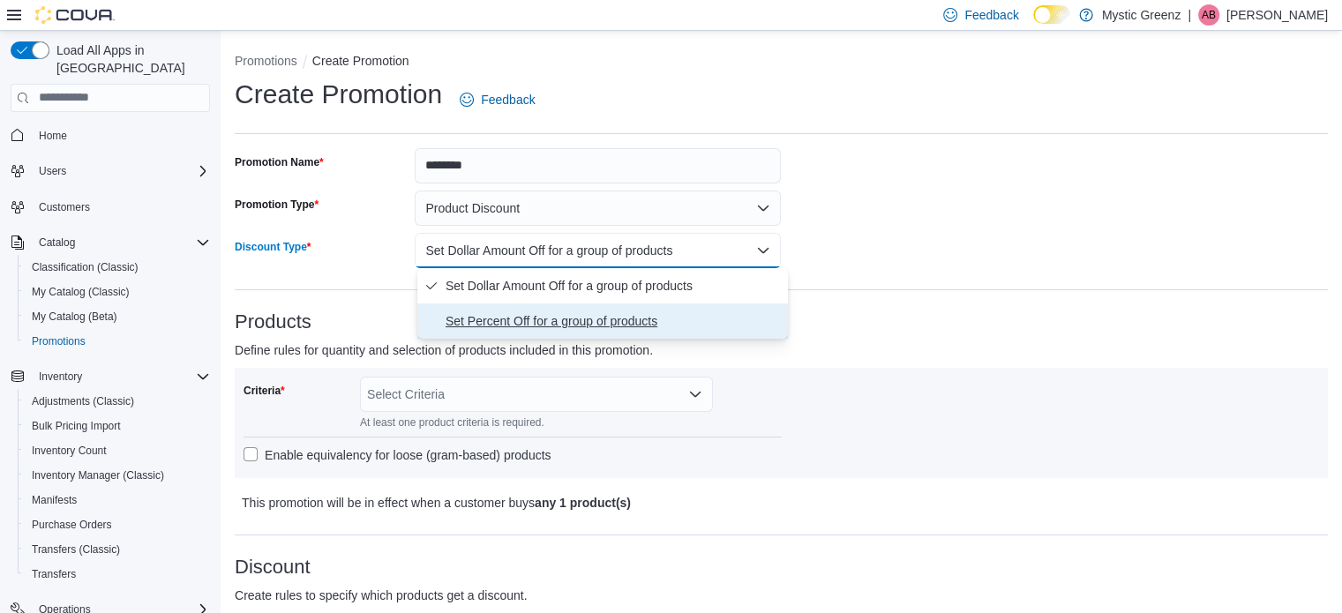
click at [534, 322] on span "Set Percent Off for a group of products" at bounding box center [613, 321] width 335 height 21
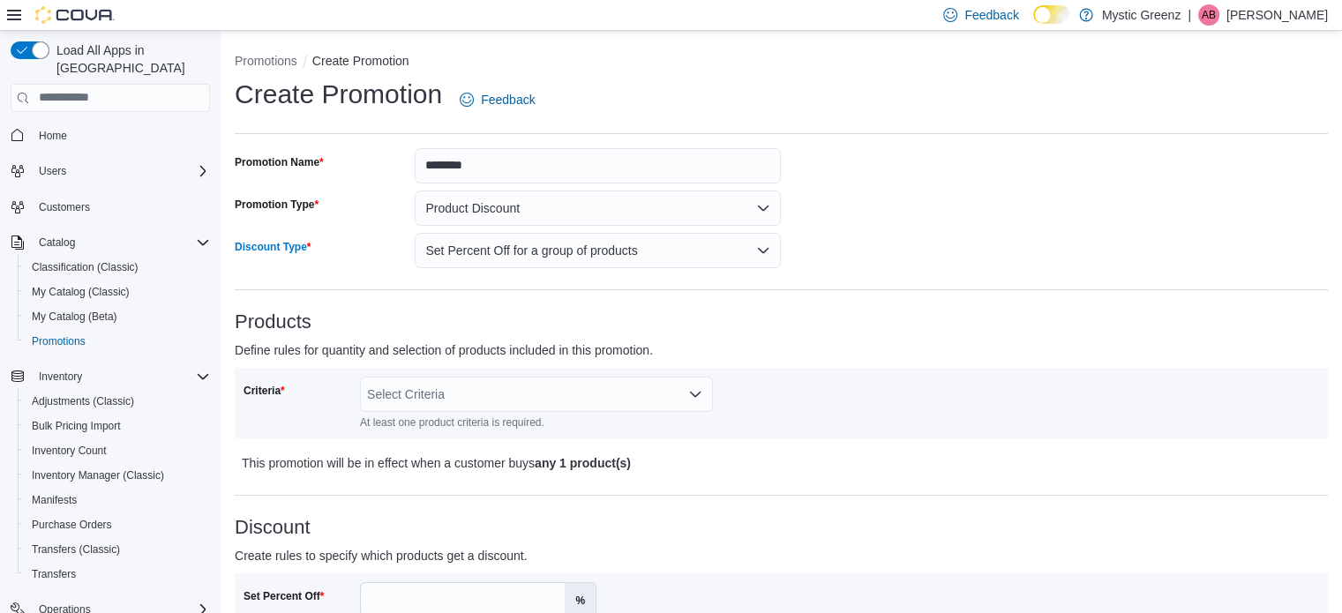
click at [761, 326] on h3 "Products" at bounding box center [781, 321] width 1093 height 21
drag, startPoint x: 454, startPoint y: 166, endPoint x: 497, endPoint y: 173, distance: 43.8
click at [454, 166] on input "********" at bounding box center [598, 165] width 366 height 35
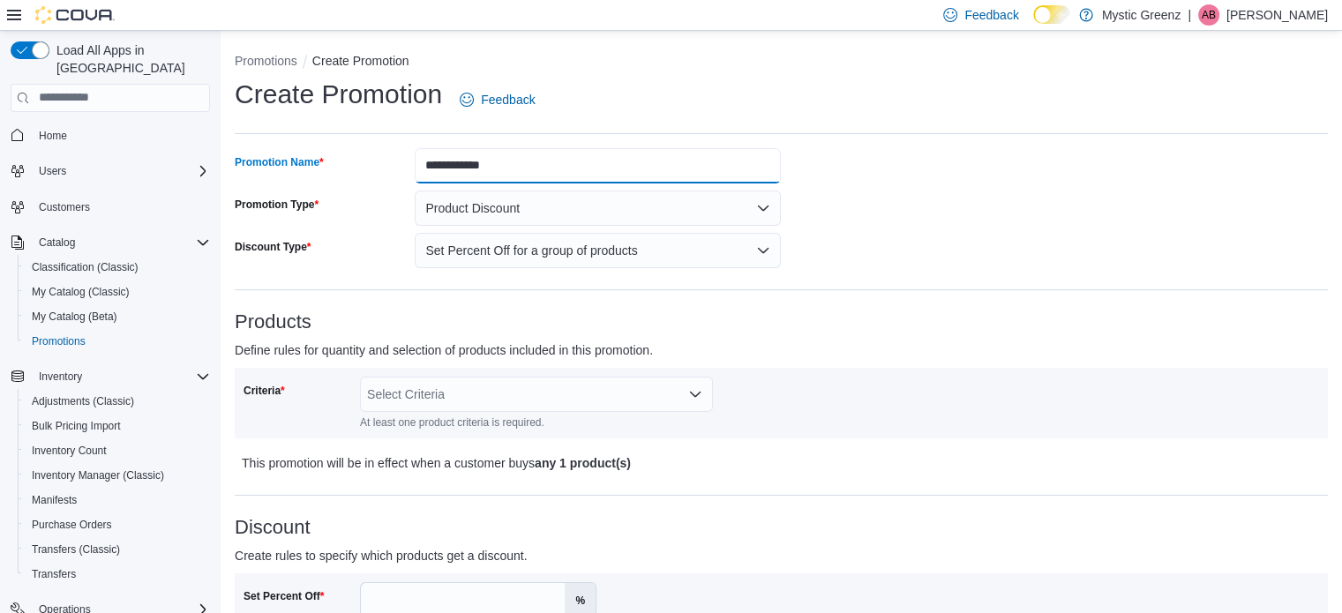
type input "**********"
click at [765, 316] on h3 "Products" at bounding box center [781, 321] width 1093 height 21
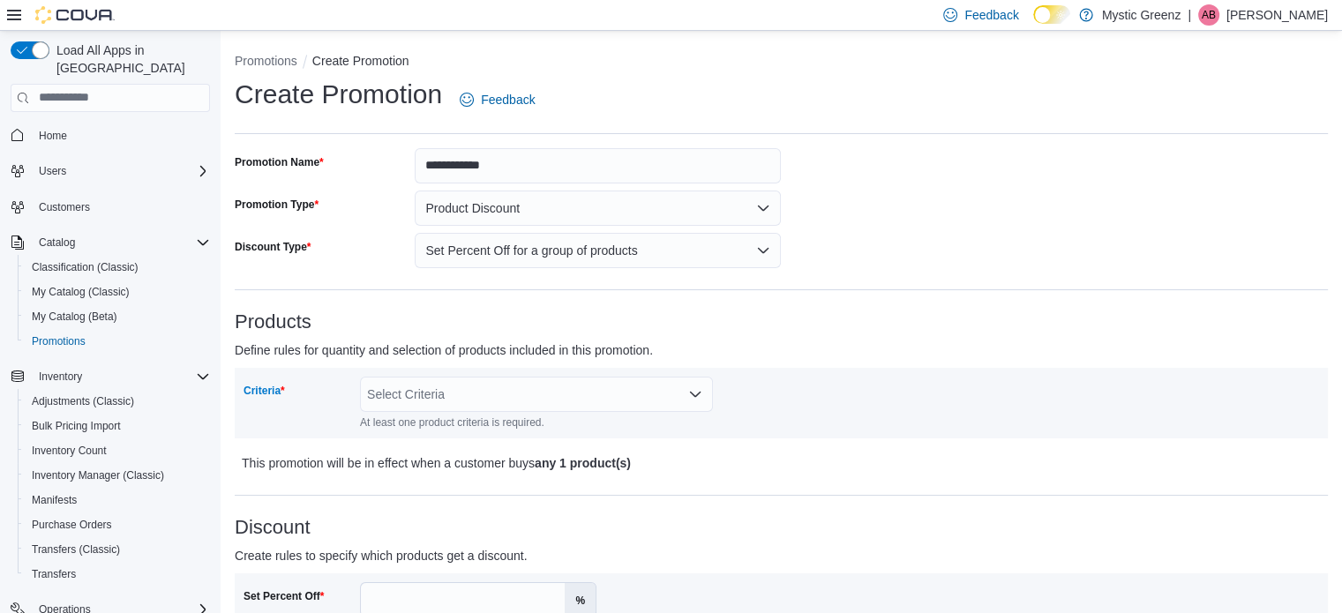
click at [686, 394] on div "Select Criteria" at bounding box center [536, 394] width 353 height 35
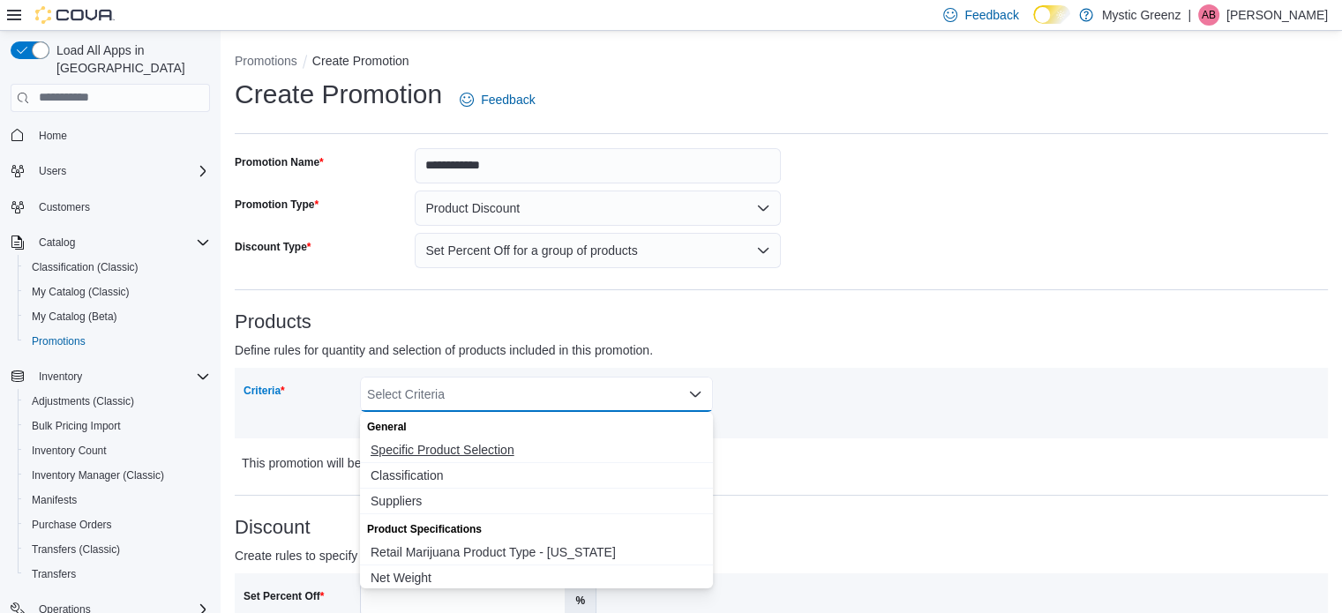
click at [538, 452] on span "Specific Product Selection" at bounding box center [537, 450] width 332 height 18
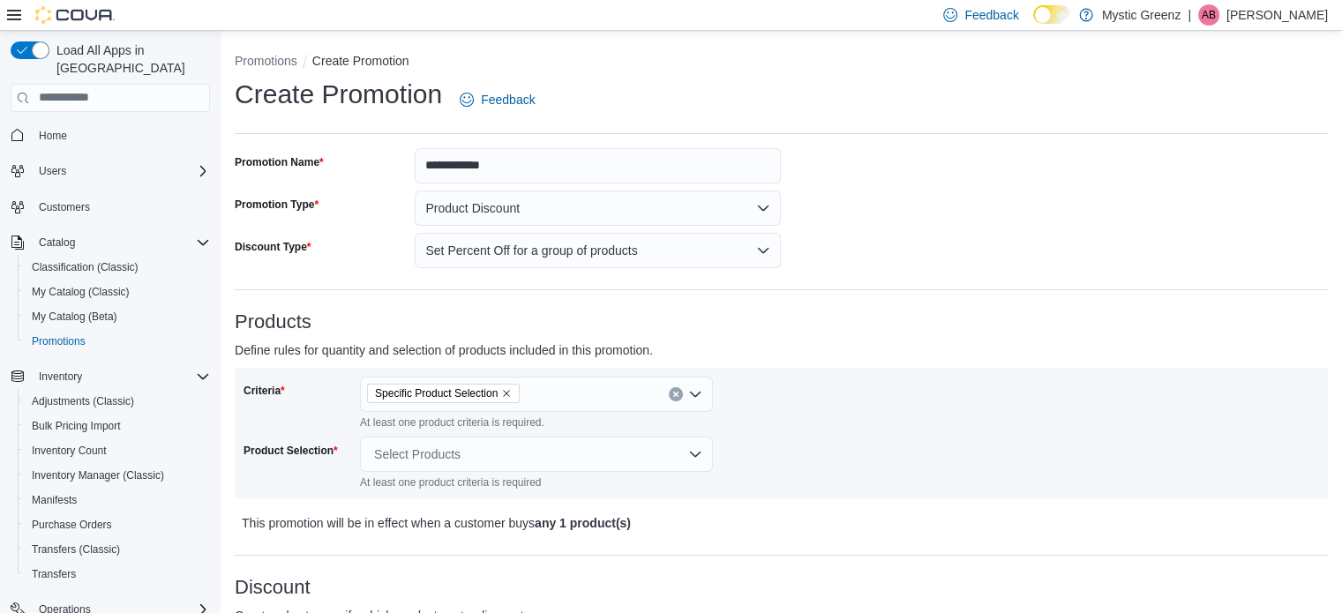
click at [782, 426] on div "Criteria Specific Product Selection At least one product criteria is required. …" at bounding box center [513, 433] width 538 height 113
click at [586, 453] on div "Select Products" at bounding box center [536, 454] width 353 height 35
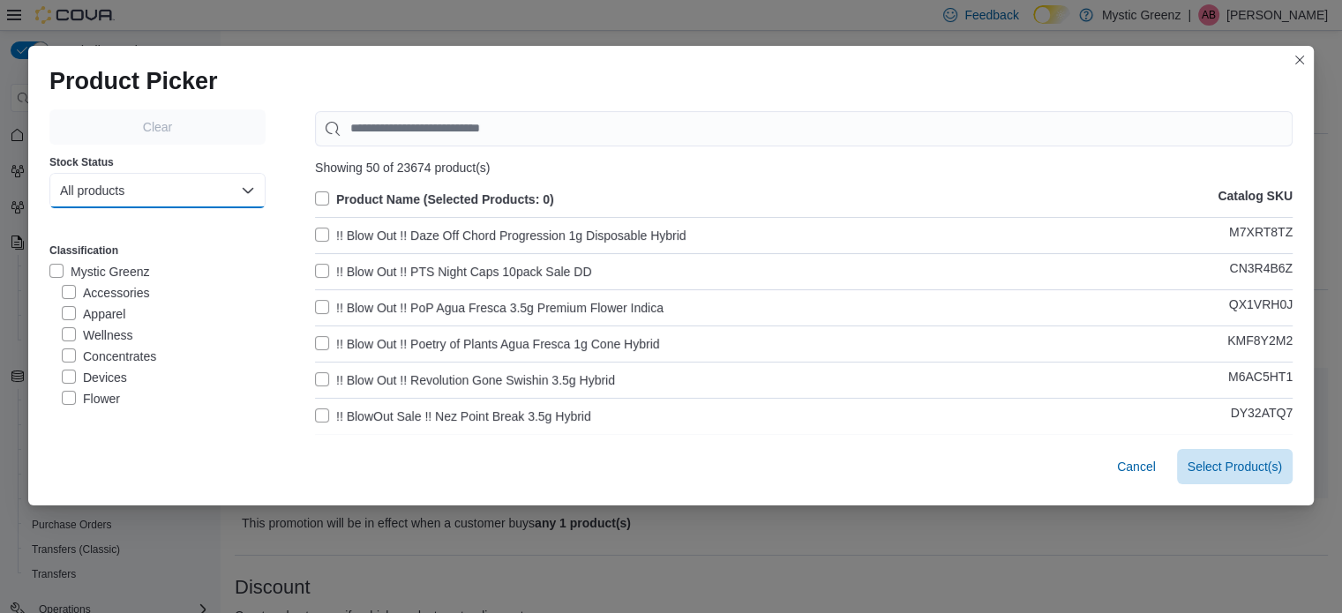
click at [153, 192] on button "All products" at bounding box center [157, 190] width 216 height 35
click at [166, 261] on span "In-Stock products" at bounding box center [148, 262] width 155 height 21
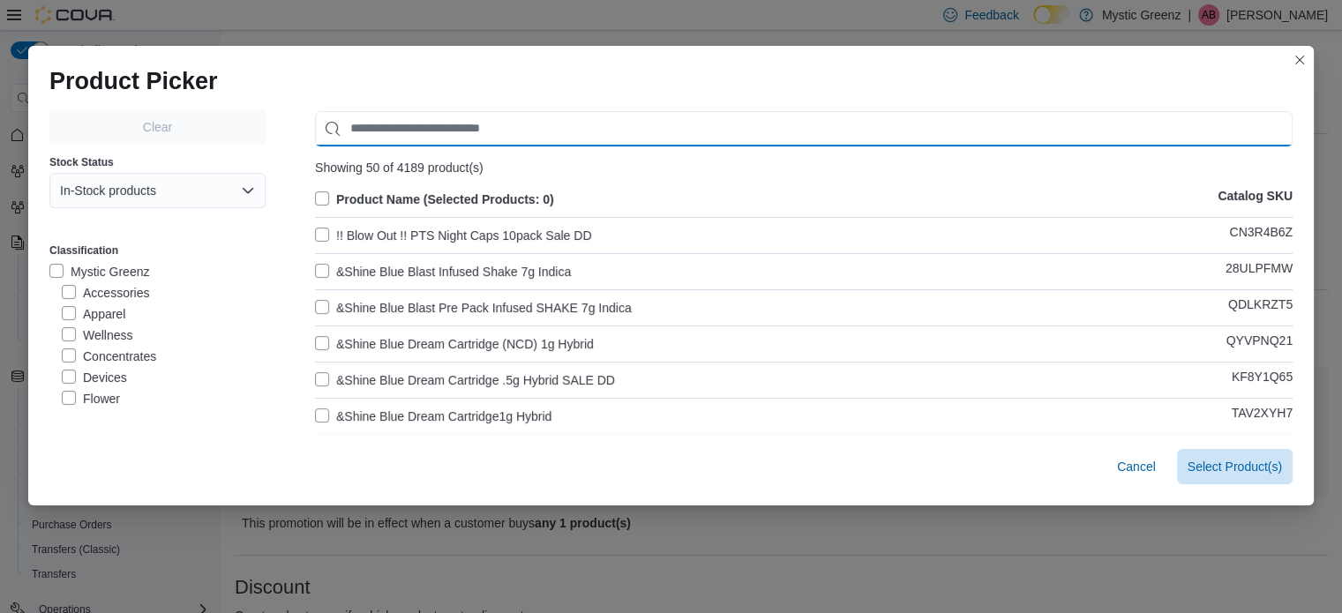
click at [422, 123] on input "Use aria labels when no actual label is in use" at bounding box center [804, 128] width 978 height 35
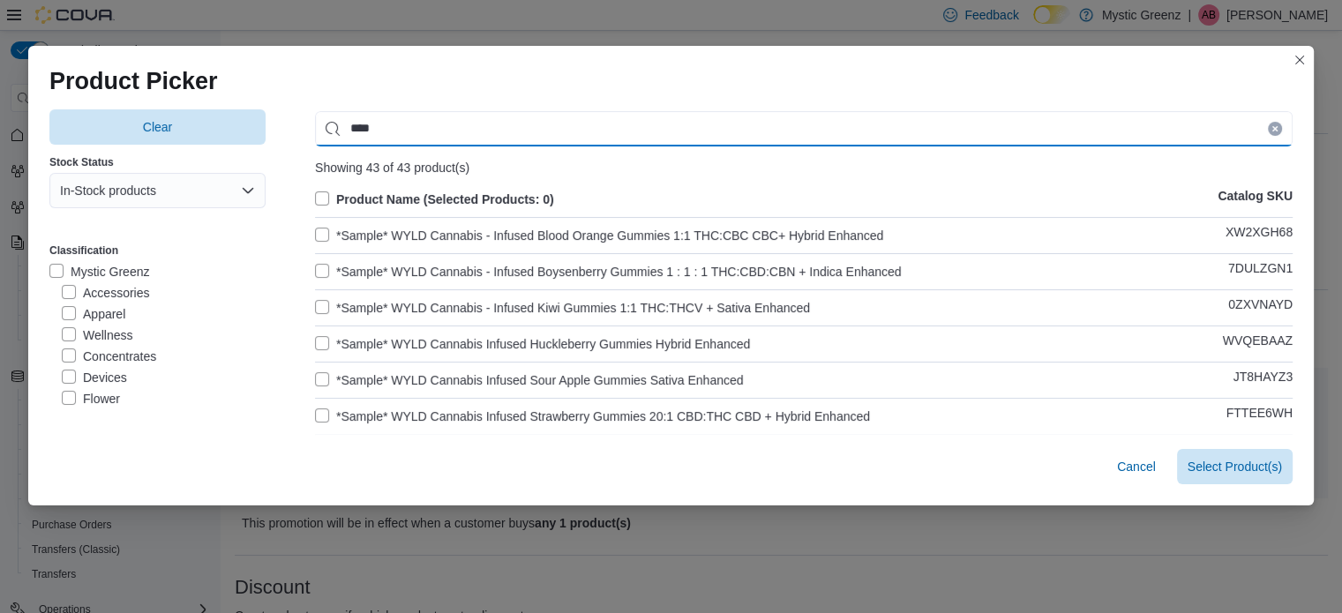
type input "****"
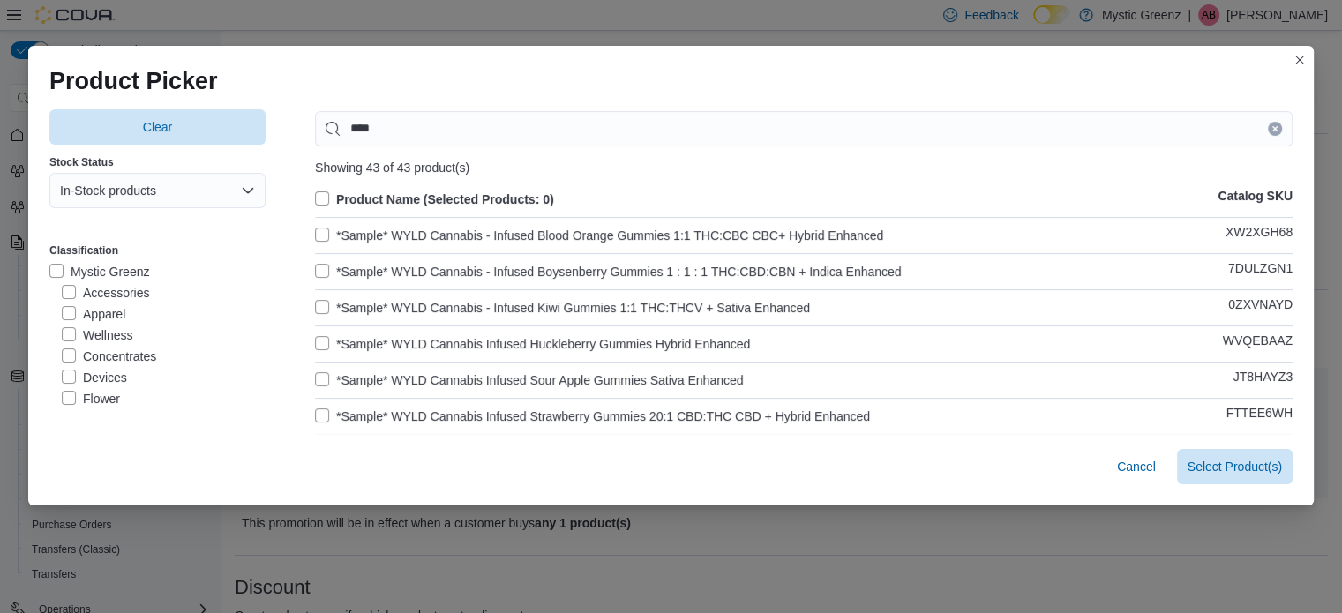
click at [321, 196] on label "Product Name (Selected Products: 0)" at bounding box center [434, 199] width 239 height 21
click at [363, 236] on label "*Sample* WYLD Cannabis - Infused Blood Orange Gummies 1:1 THC:CBC CBC+ Hybrid E…" at bounding box center [599, 235] width 568 height 21
drag, startPoint x: 370, startPoint y: 266, endPoint x: 374, endPoint y: 285, distance: 19.9
click at [370, 267] on label "*Sample* WYLD Cannabis - Infused Boysenberry Gummies 1 : 1 : 1 THC:CBD:CBN + In…" at bounding box center [608, 271] width 587 height 21
click at [374, 299] on label "*Sample* WYLD Cannabis - Infused Kiwi Gummies 1:1 THC:THCV + Sativa Enhanced" at bounding box center [562, 307] width 495 height 21
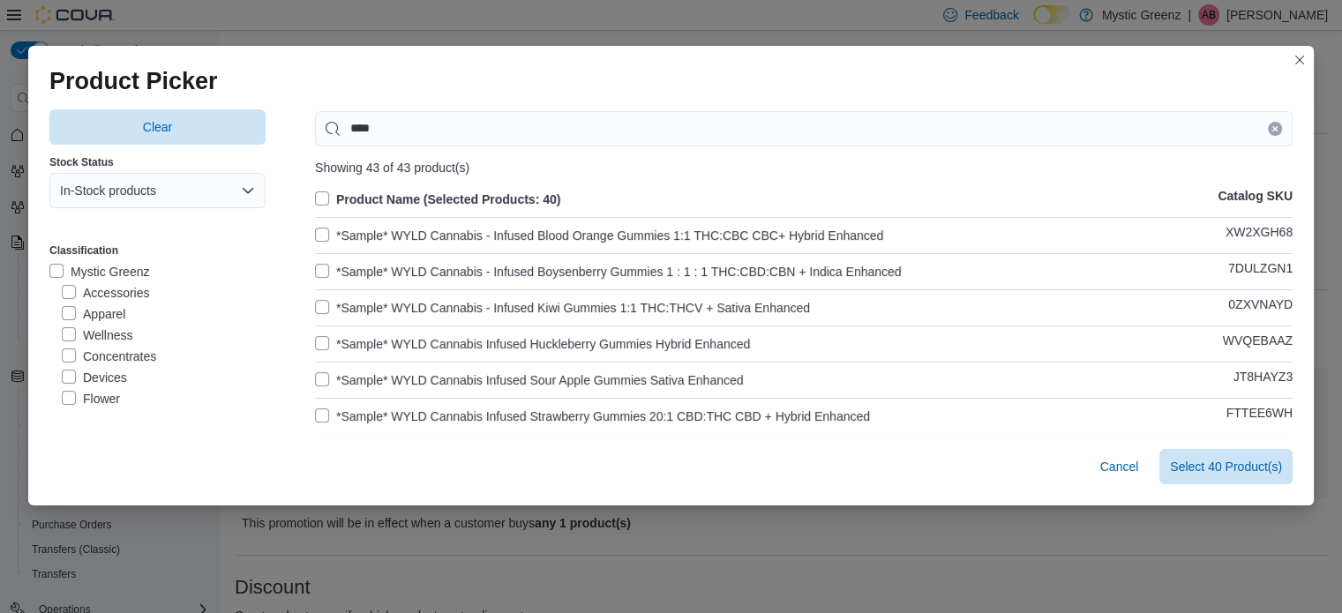
click at [375, 342] on label "*Sample* WYLD Cannabis Infused Huckleberry Gummies Hybrid Enhanced" at bounding box center [532, 344] width 435 height 21
click at [380, 376] on label "*Sample* WYLD Cannabis Infused Sour Apple Gummies Sativa Enhanced" at bounding box center [529, 380] width 428 height 21
click at [379, 406] on label "*Sample* WYLD Cannabis Infused Strawberry Gummies 20:1 CBD:THC CBD + Hybrid Enh…" at bounding box center [592, 416] width 555 height 21
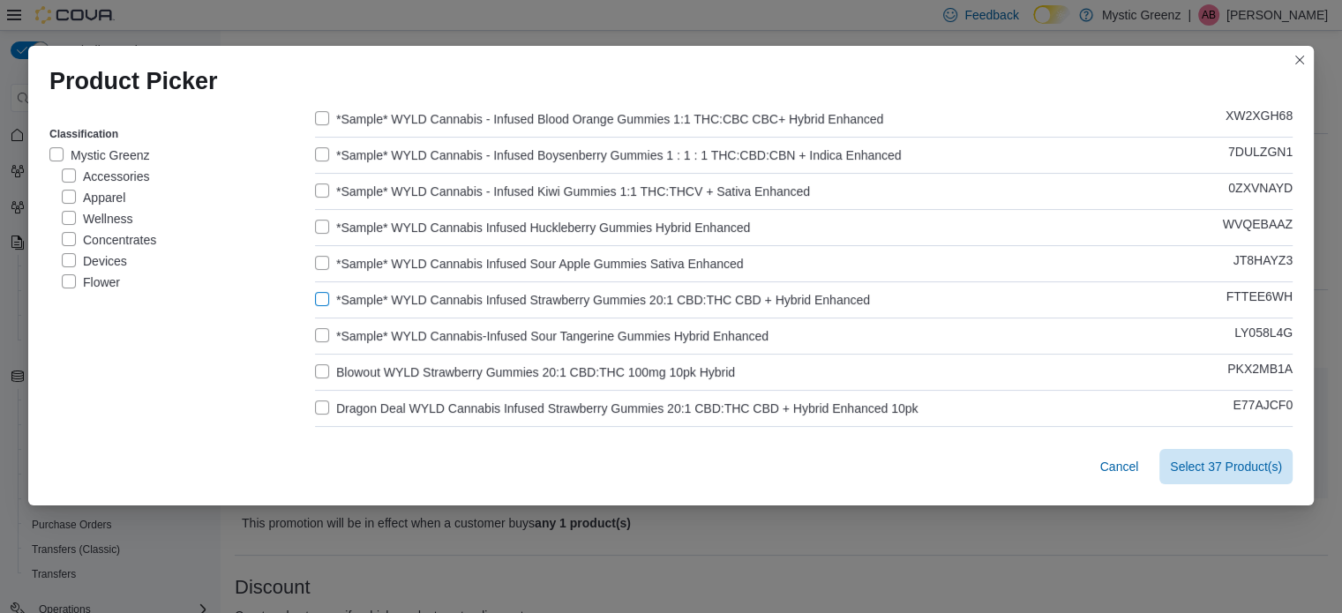
scroll to position [146, 0]
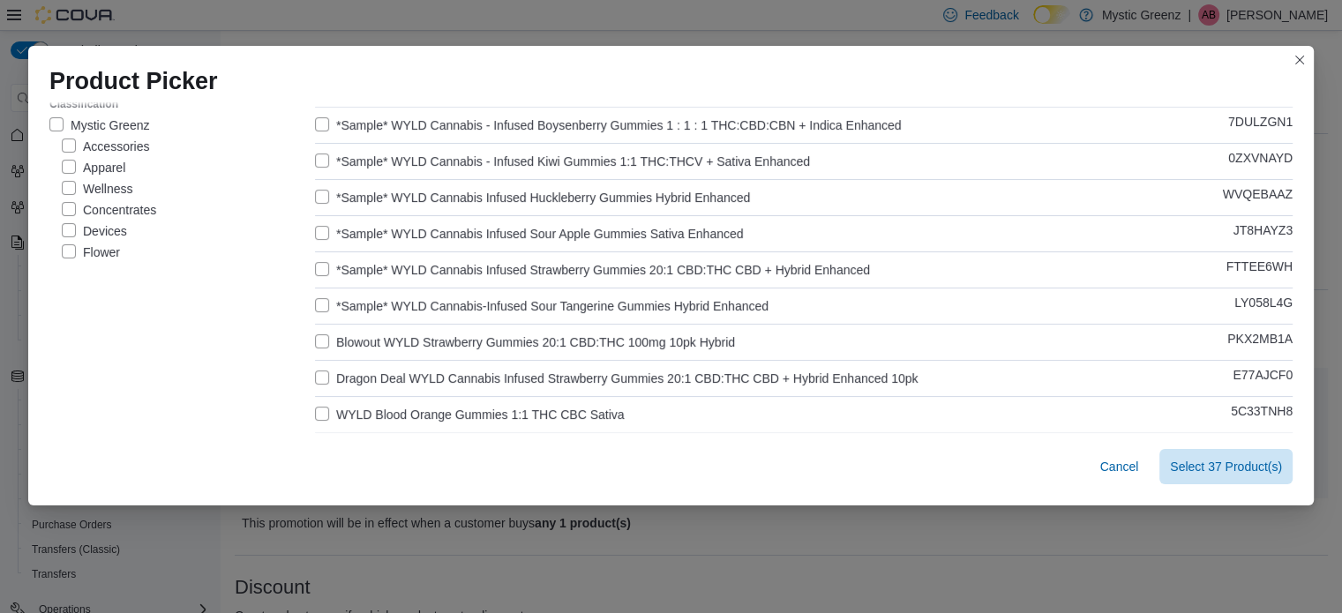
click at [402, 306] on label "*Sample* WYLD Cannabis-Infused Sour Tangerine Gummies Hybrid Enhanced" at bounding box center [542, 306] width 454 height 21
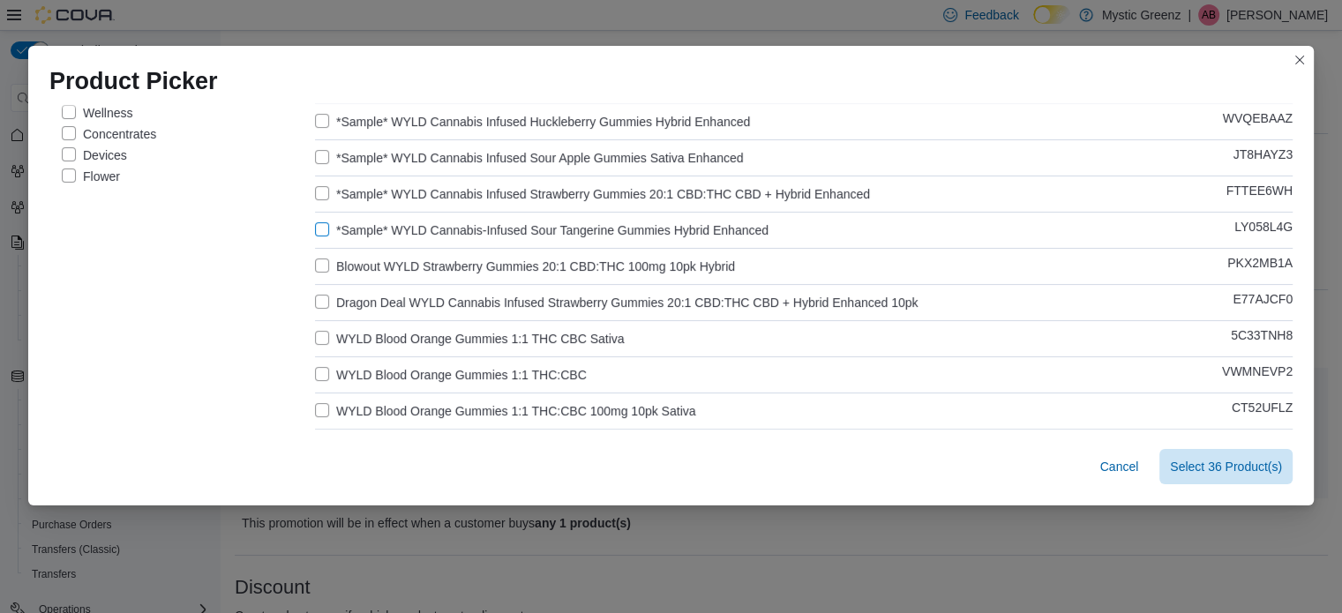
scroll to position [235, 0]
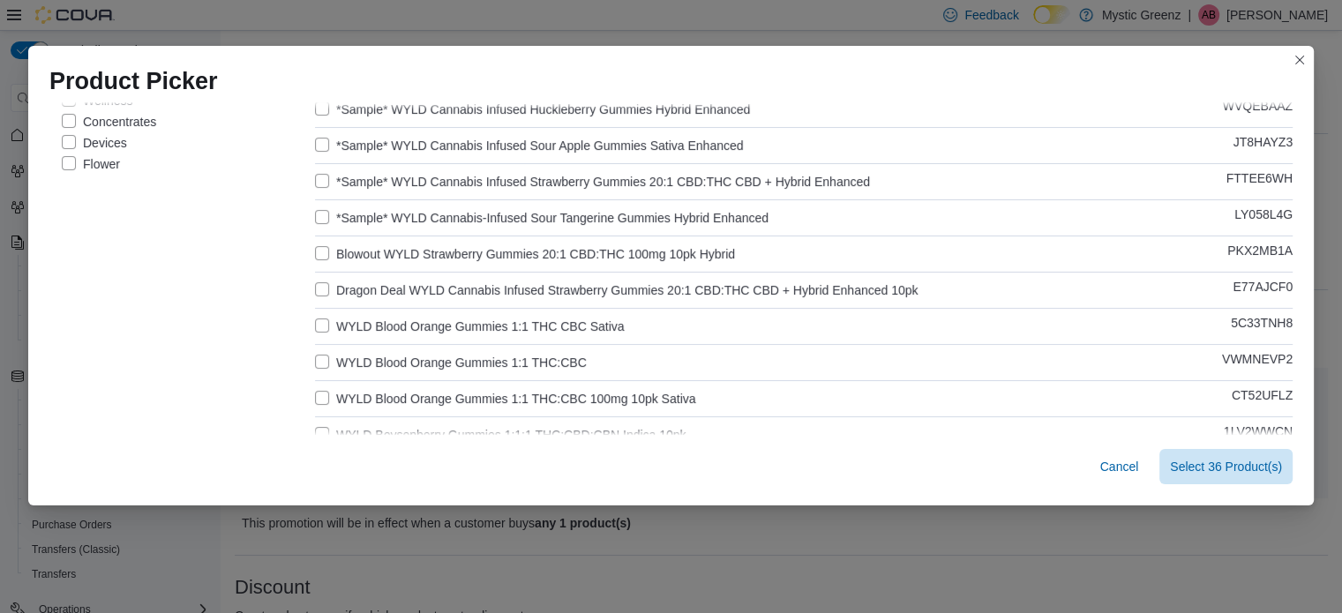
click at [412, 295] on label "Dragon Deal WYLD Cannabis Infused Strawberry Gummies 20:1 CBD:THC CBD + Hybrid …" at bounding box center [616, 290] width 603 height 21
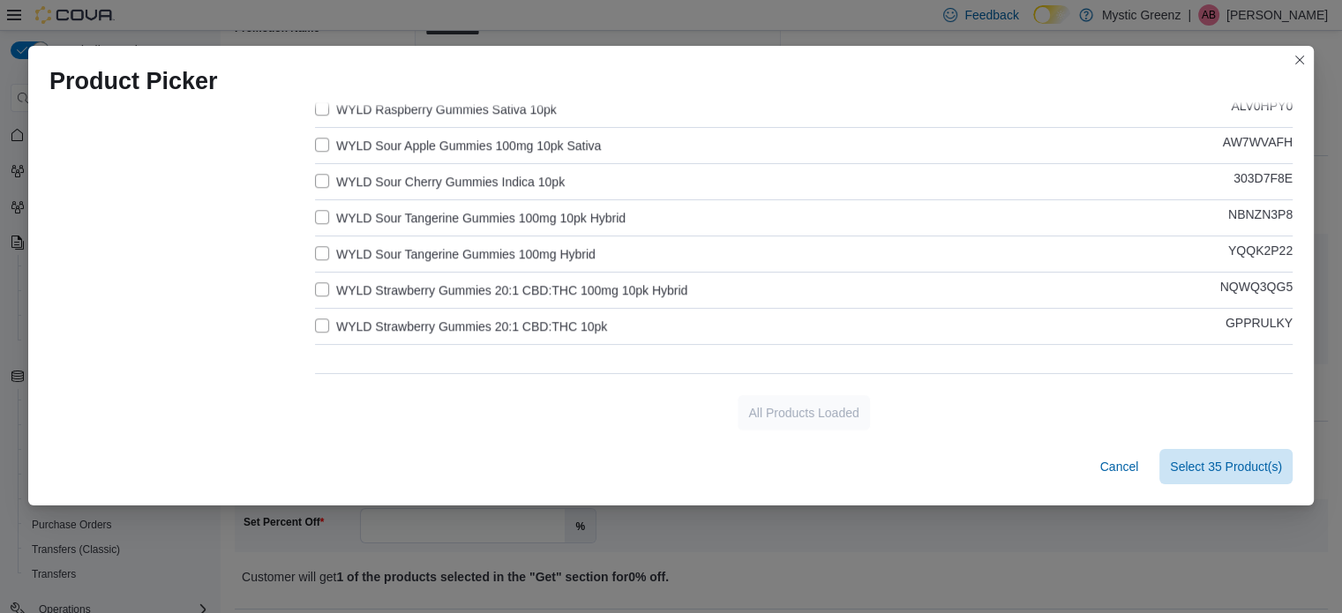
scroll to position [146, 0]
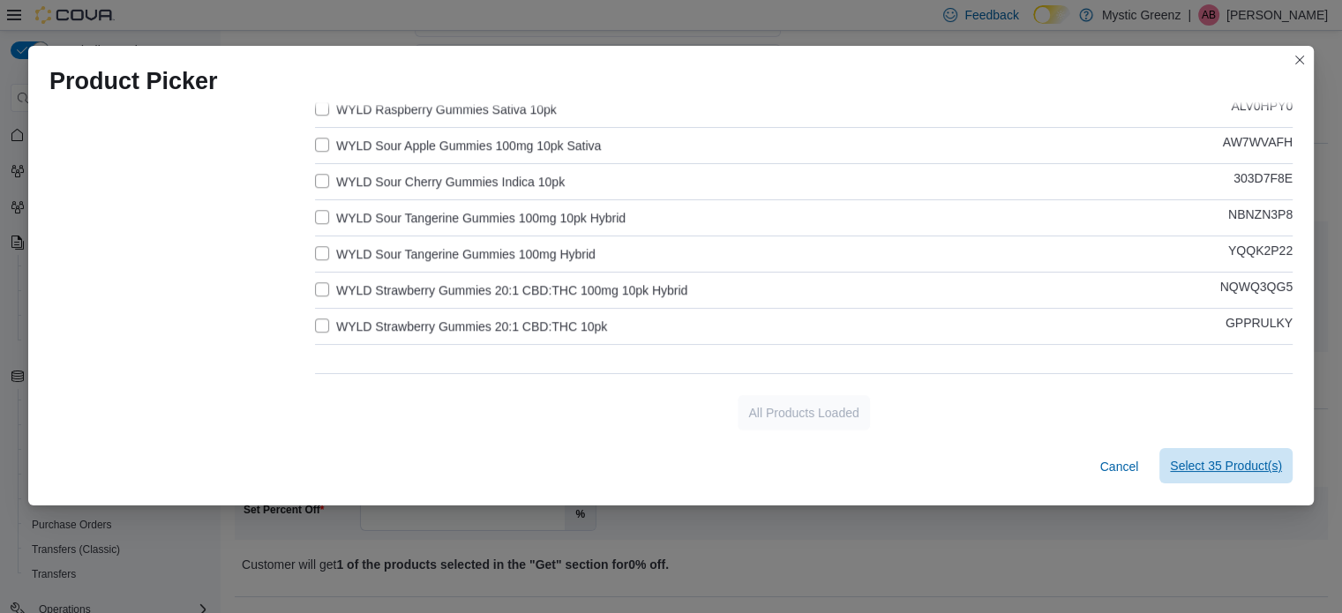
click at [1211, 465] on span "Select 35 Product(s)" at bounding box center [1226, 466] width 112 height 18
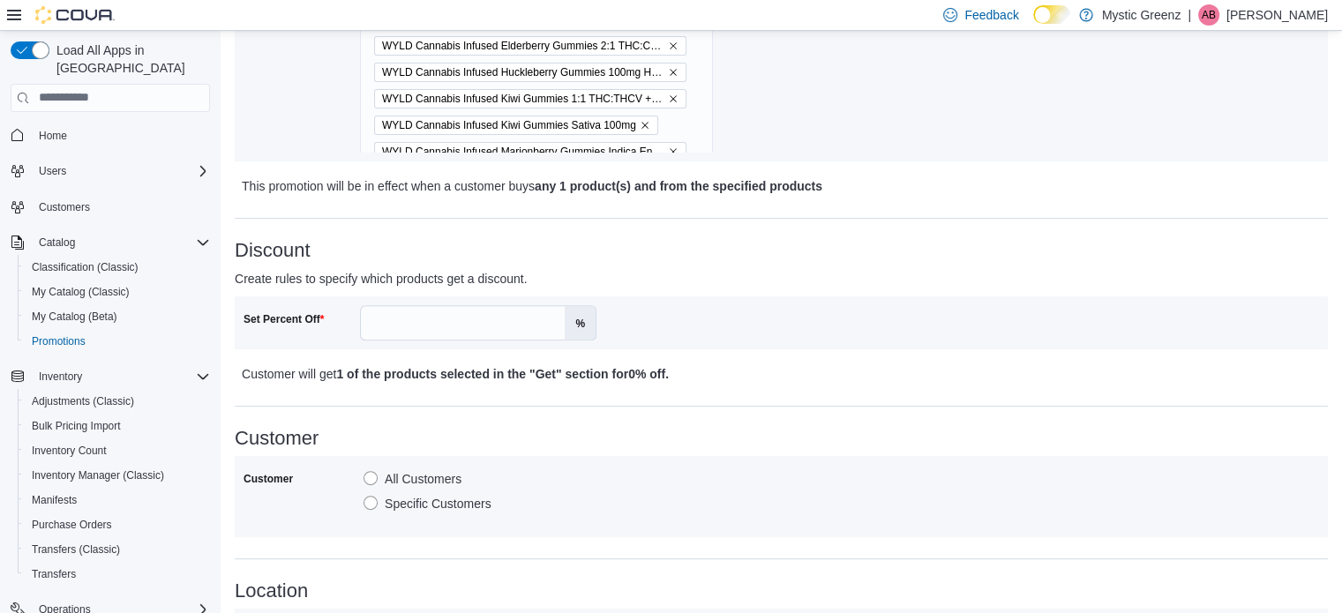
scroll to position [588, 0]
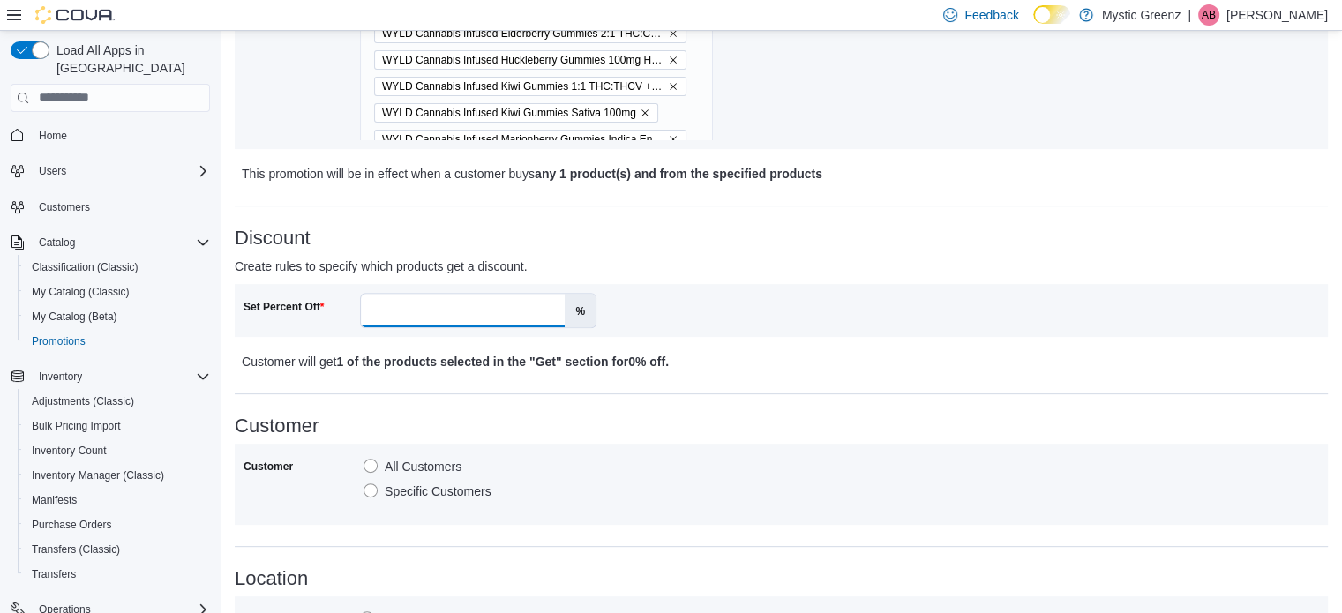
click at [424, 303] on input "Set Percent Off" at bounding box center [463, 311] width 204 height 34
type input "*****"
drag, startPoint x: 577, startPoint y: 399, endPoint x: 572, endPoint y: 384, distance: 15.9
click at [580, 398] on div "**********" at bounding box center [781, 280] width 1093 height 1439
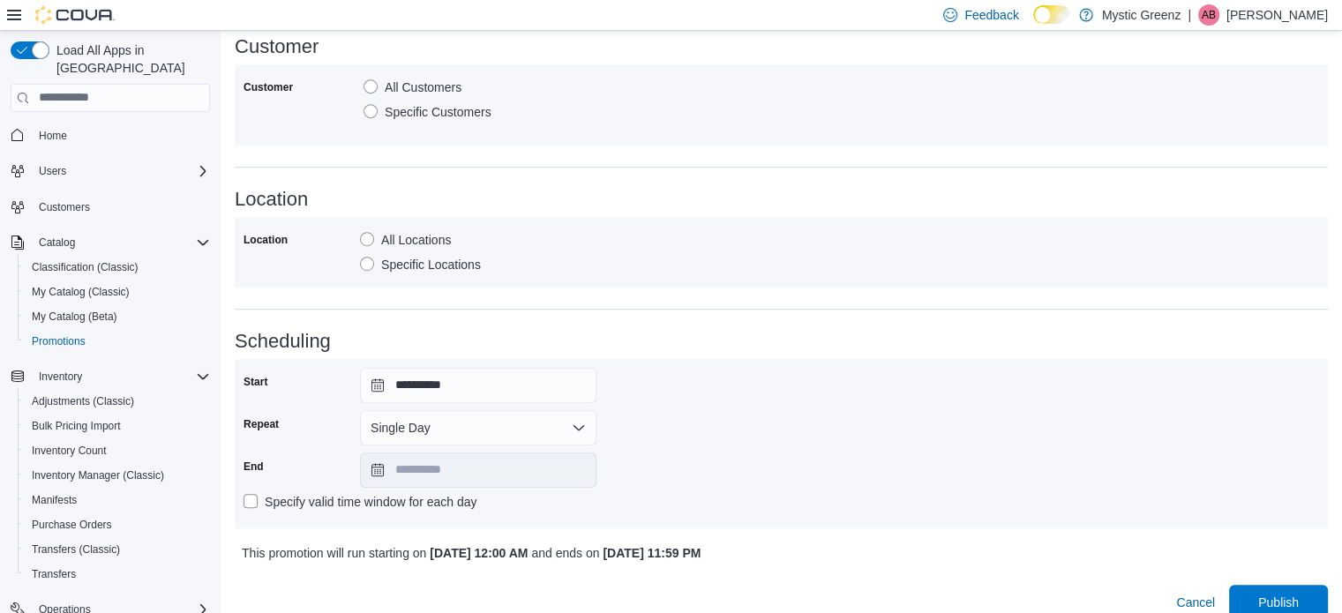
scroll to position [971, 0]
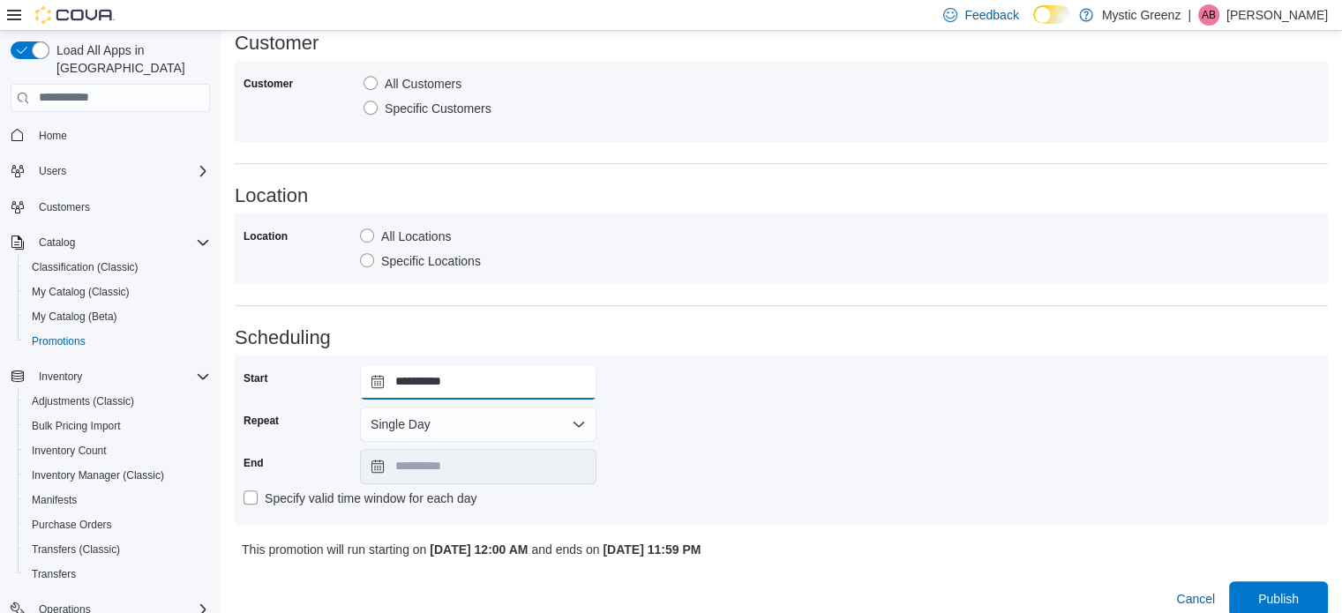
click at [382, 390] on input "**********" at bounding box center [478, 381] width 236 height 35
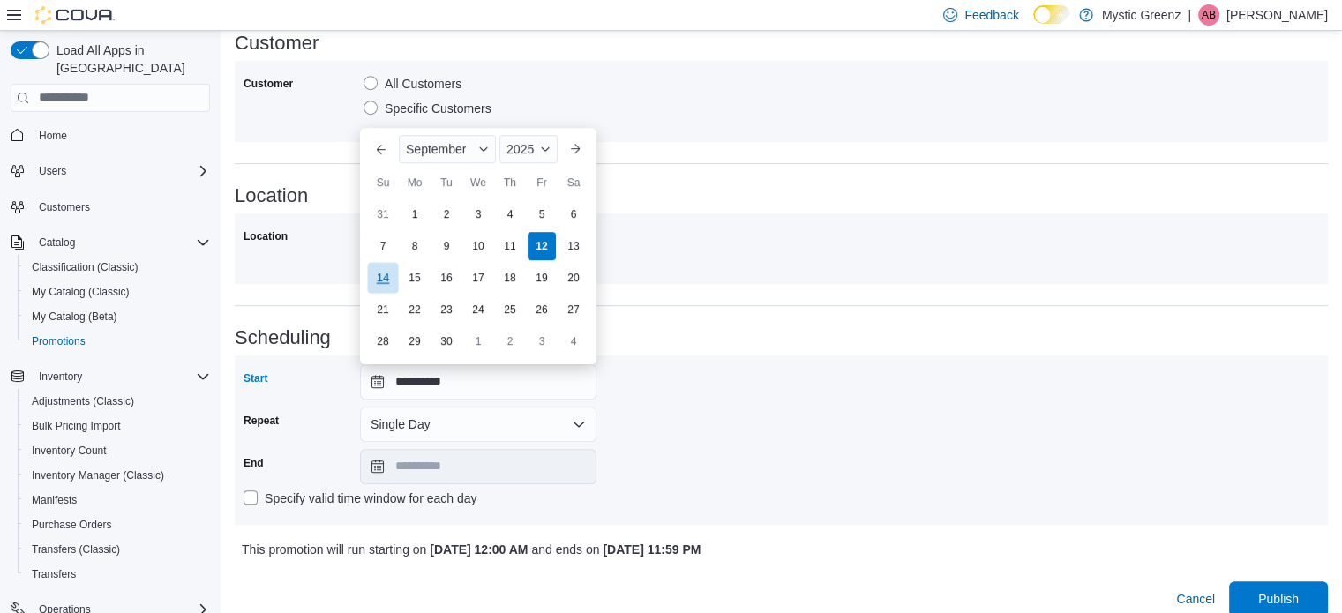
click at [385, 272] on div "14" at bounding box center [382, 277] width 31 height 31
type input "**********"
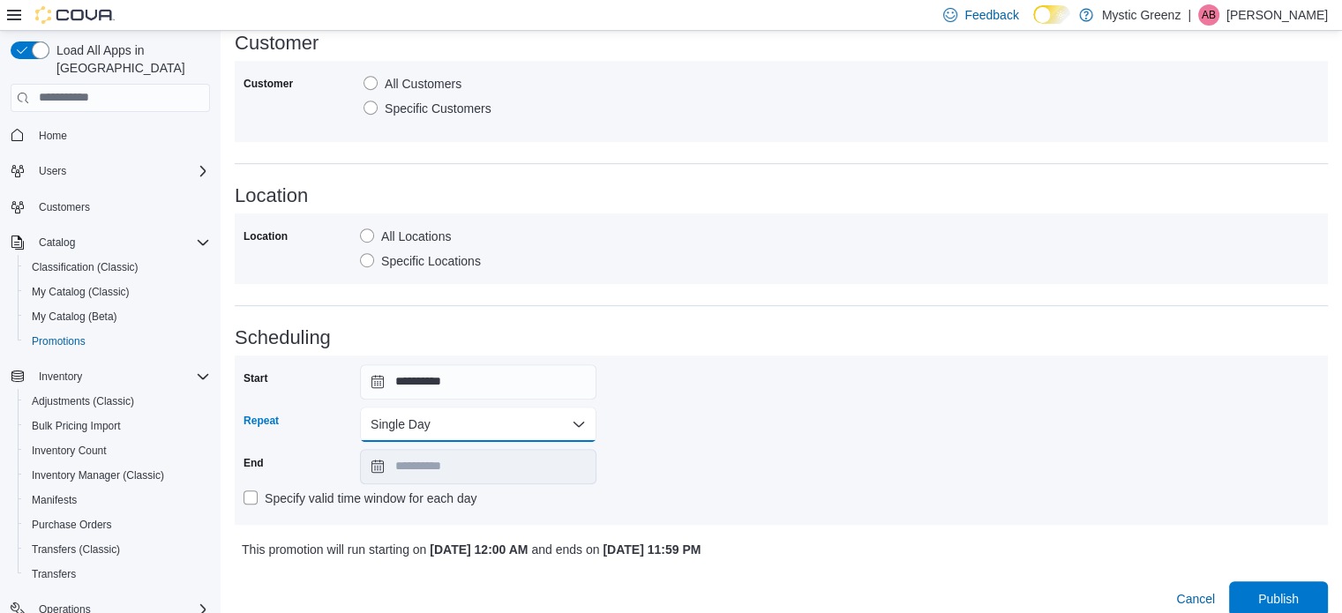
click at [398, 429] on button "Single Day" at bounding box center [478, 424] width 236 height 35
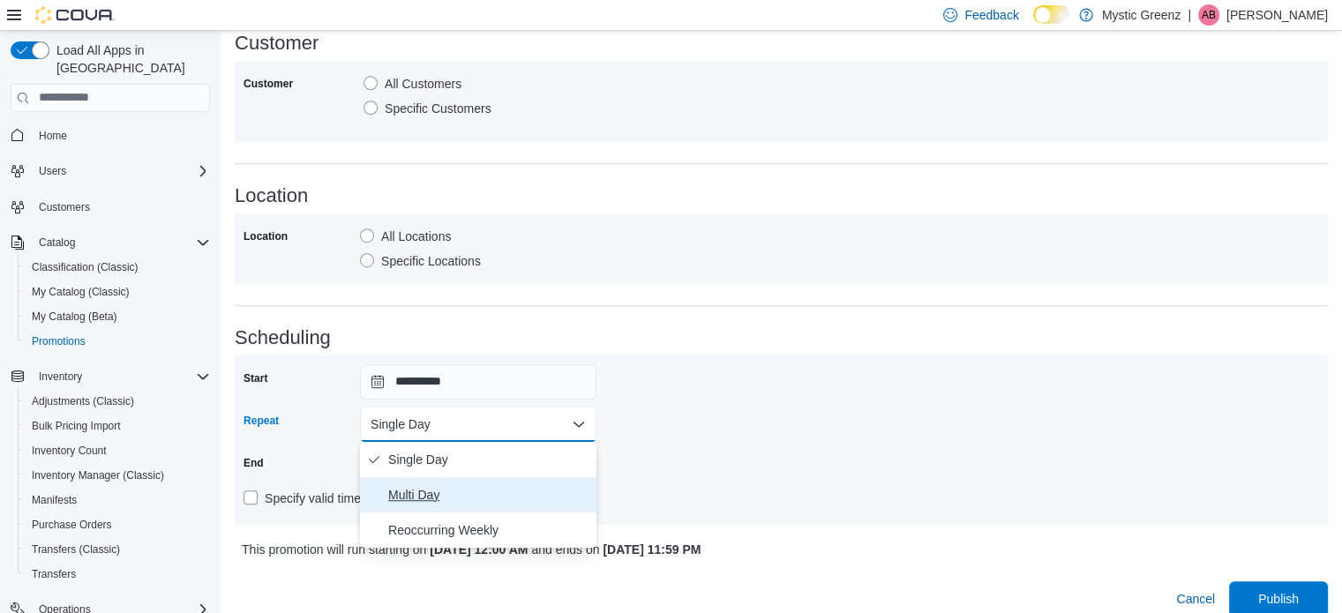
click at [436, 496] on span "Multi Day" at bounding box center [488, 494] width 201 height 21
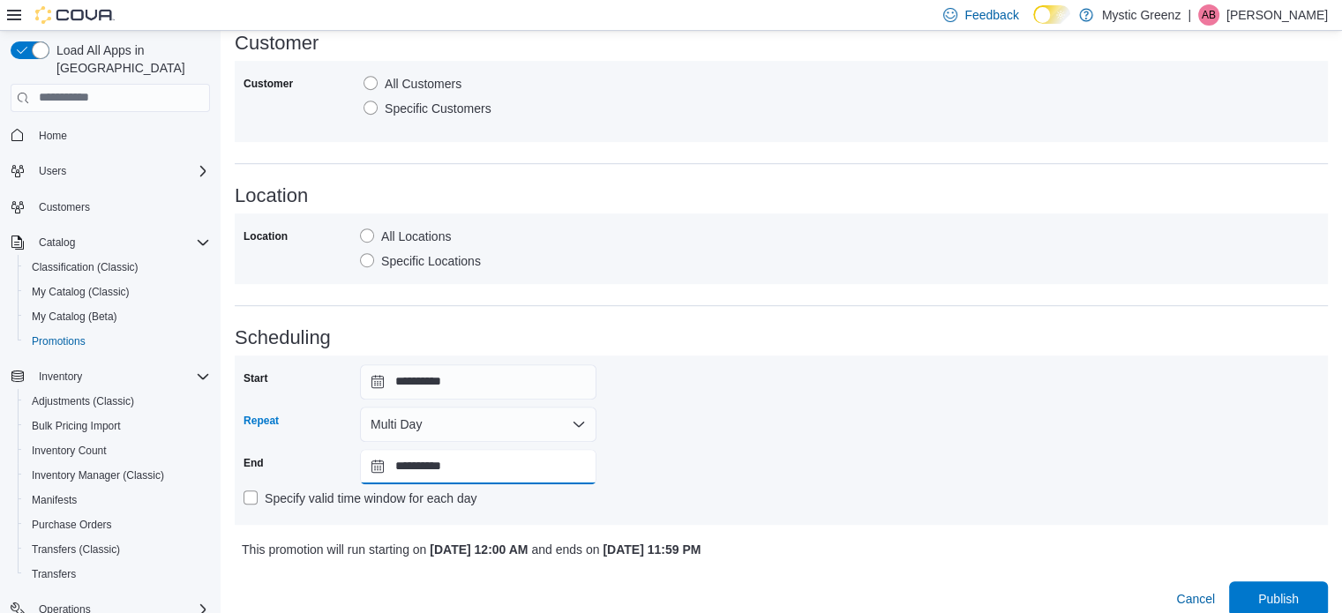
click at [394, 464] on input "**********" at bounding box center [478, 466] width 236 height 35
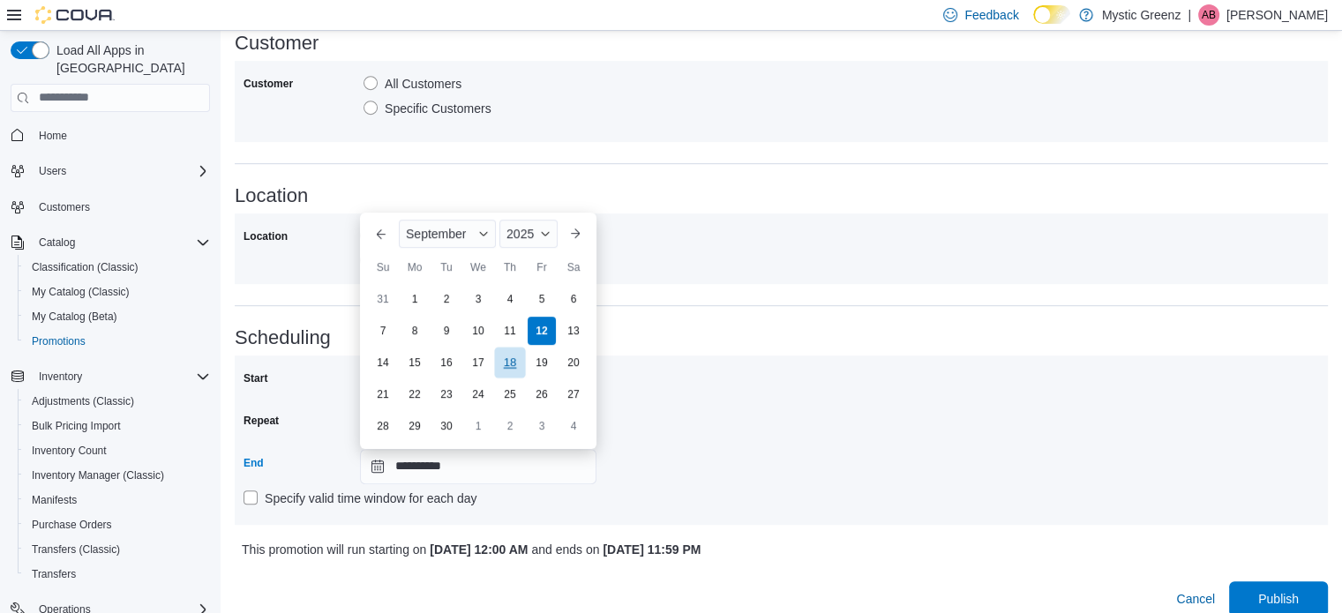
click at [519, 363] on div "18" at bounding box center [509, 362] width 31 height 31
type input "**********"
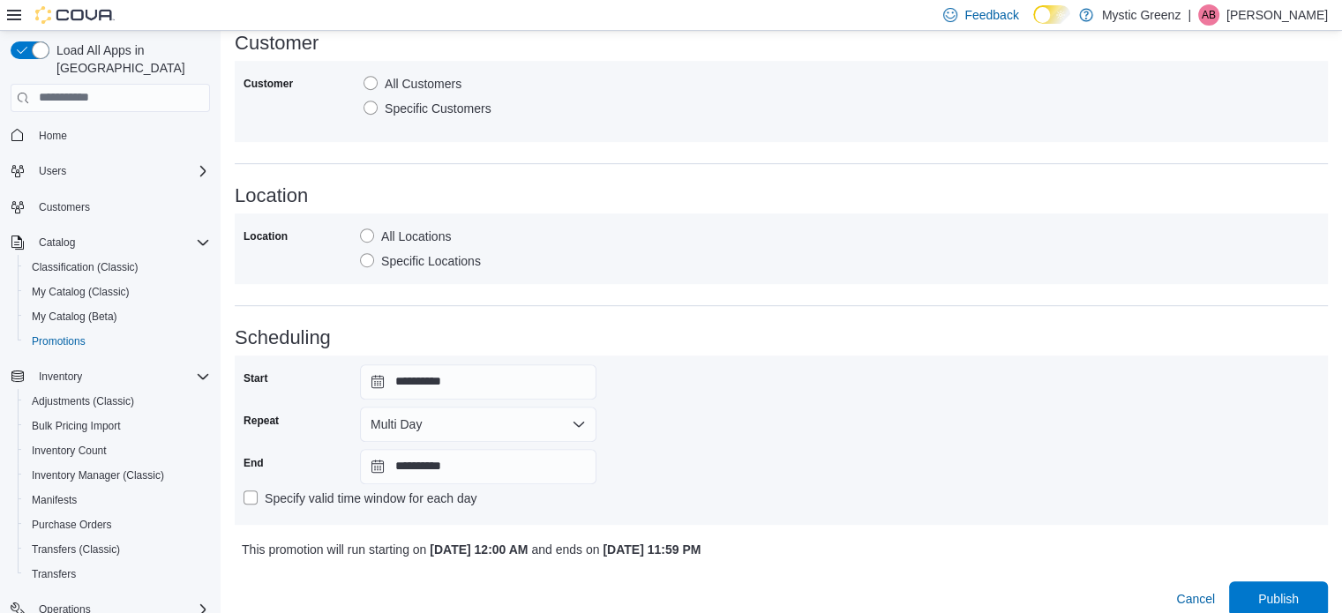
click at [798, 426] on div "**********" at bounding box center [782, 440] width 1076 height 152
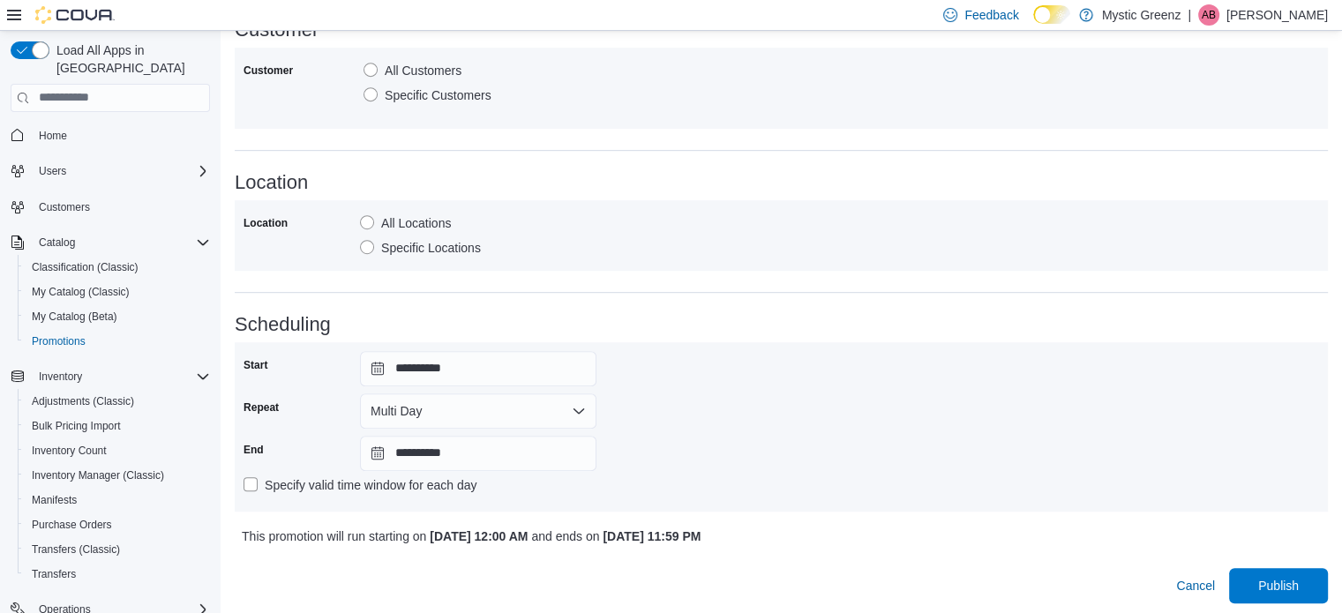
scroll to position [987, 0]
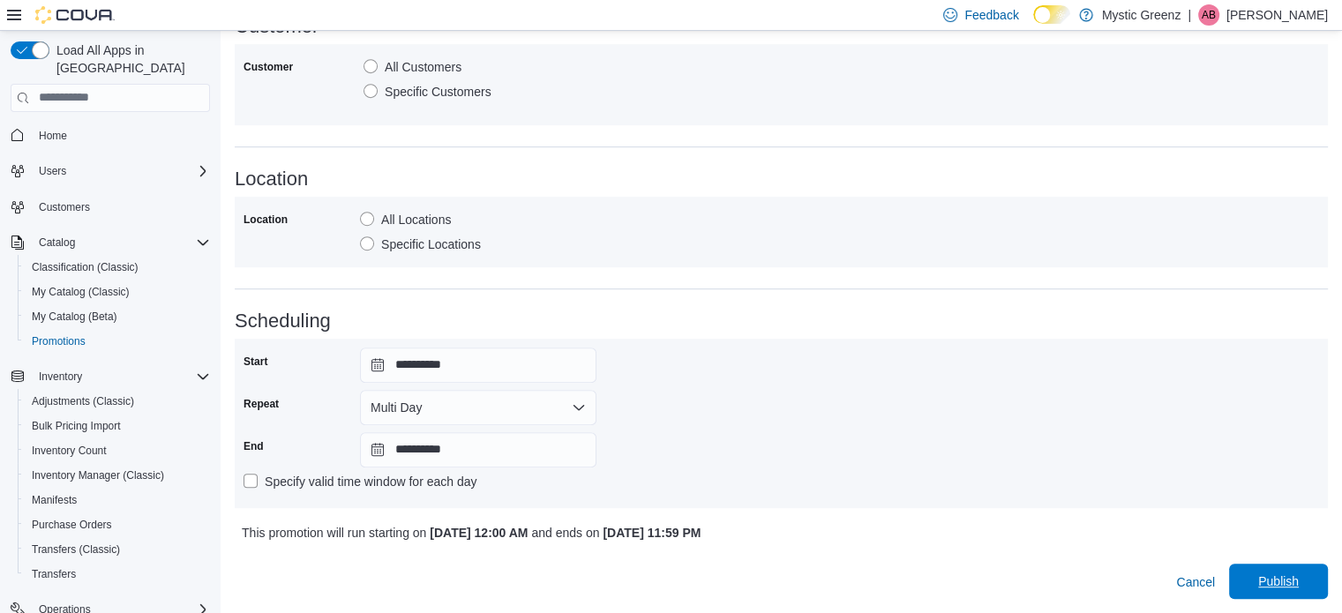
click at [1295, 574] on span "Publish" at bounding box center [1278, 582] width 41 height 18
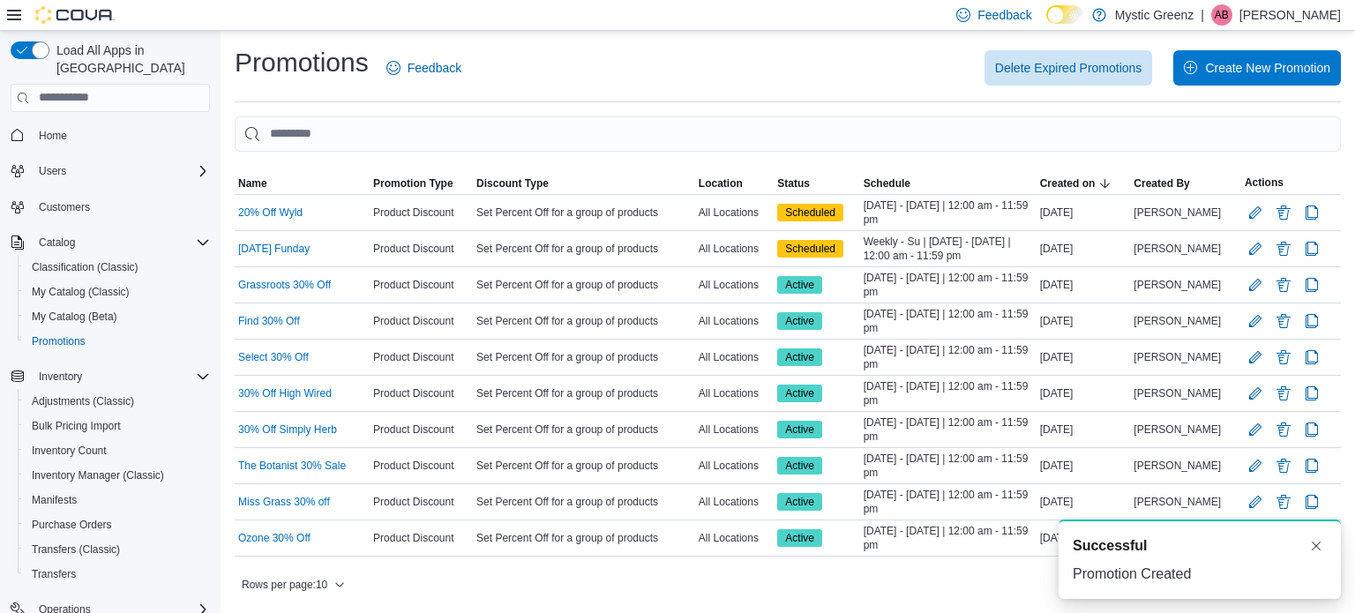
click at [610, 80] on div "Delete Expired Promotions Create New Promotion" at bounding box center [912, 67] width 859 height 35
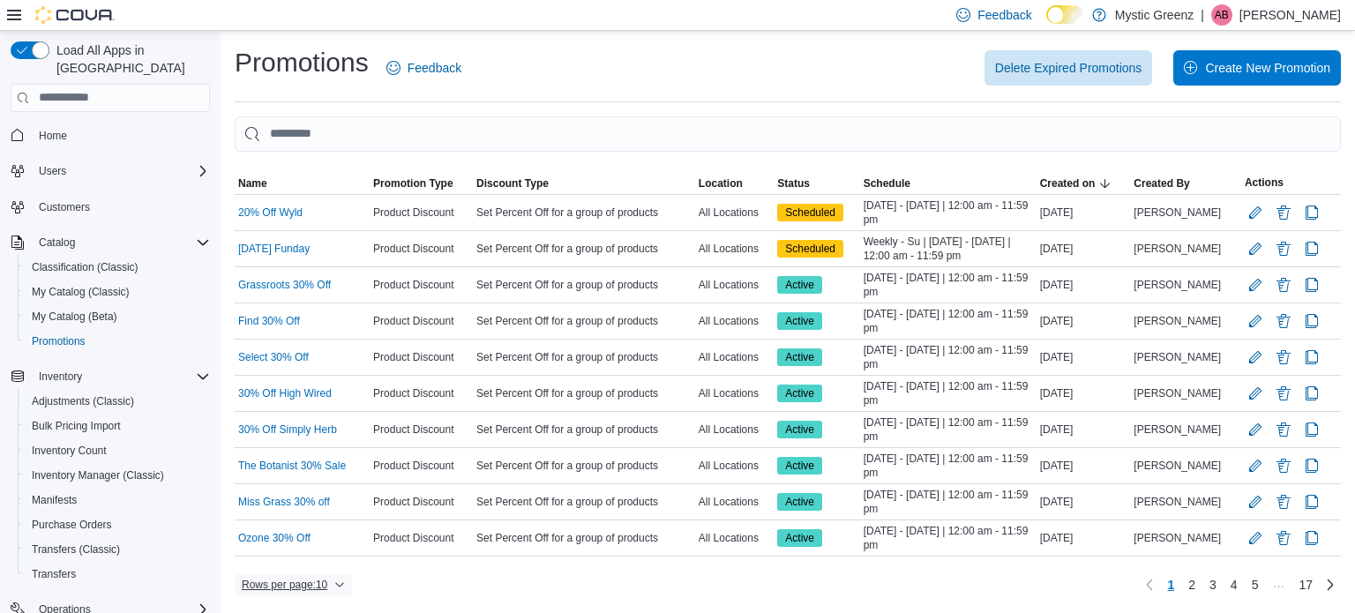
click at [314, 585] on span "Rows per page : 10" at bounding box center [285, 585] width 86 height 14
click at [316, 544] on span "50 rows" at bounding box center [317, 545] width 56 height 14
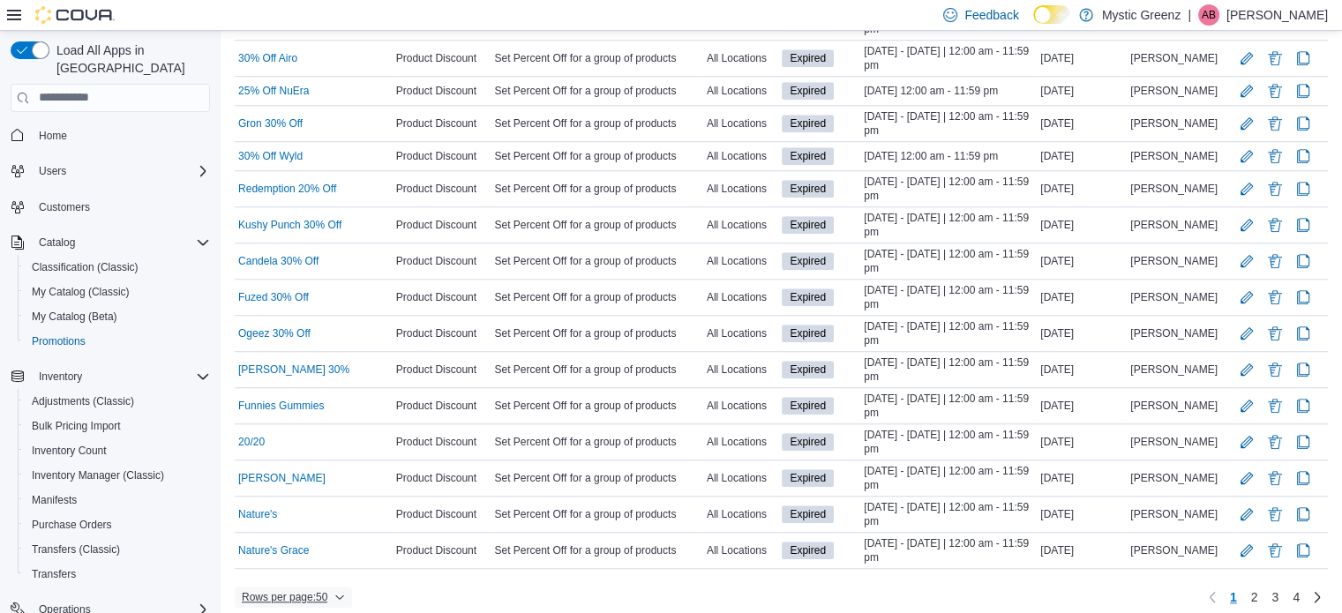
scroll to position [1401, 0]
click at [315, 589] on span "Rows per page : 50" at bounding box center [285, 596] width 86 height 14
click at [1263, 582] on link "2" at bounding box center [1254, 596] width 21 height 28
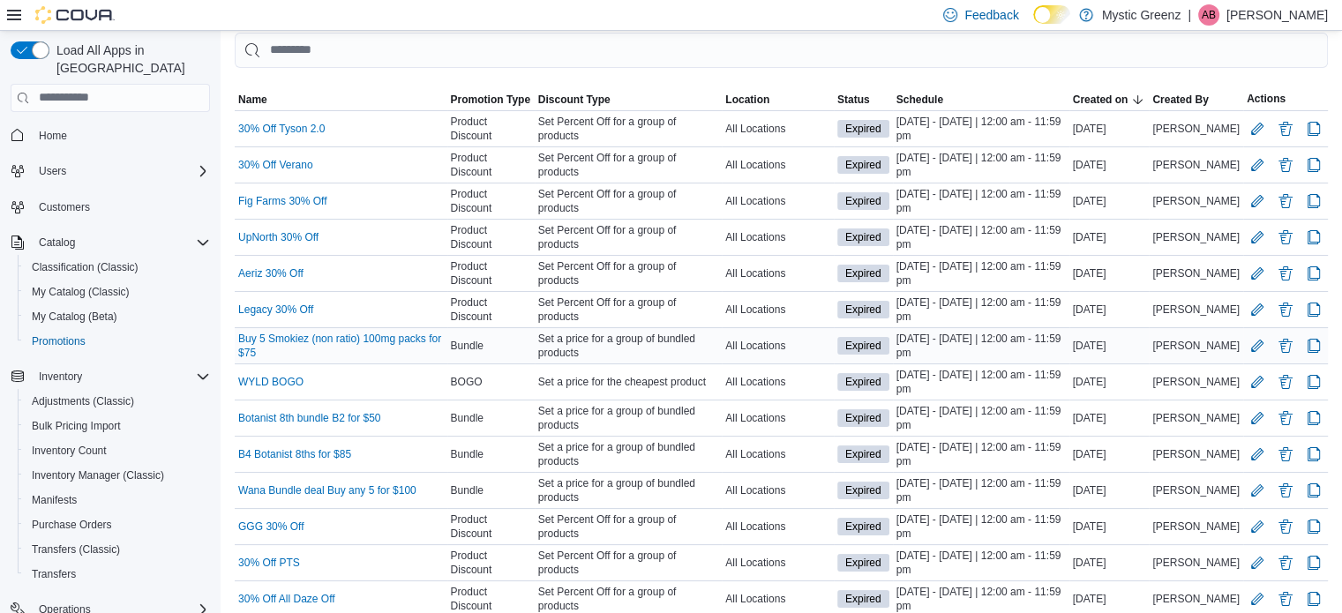
scroll to position [80, 0]
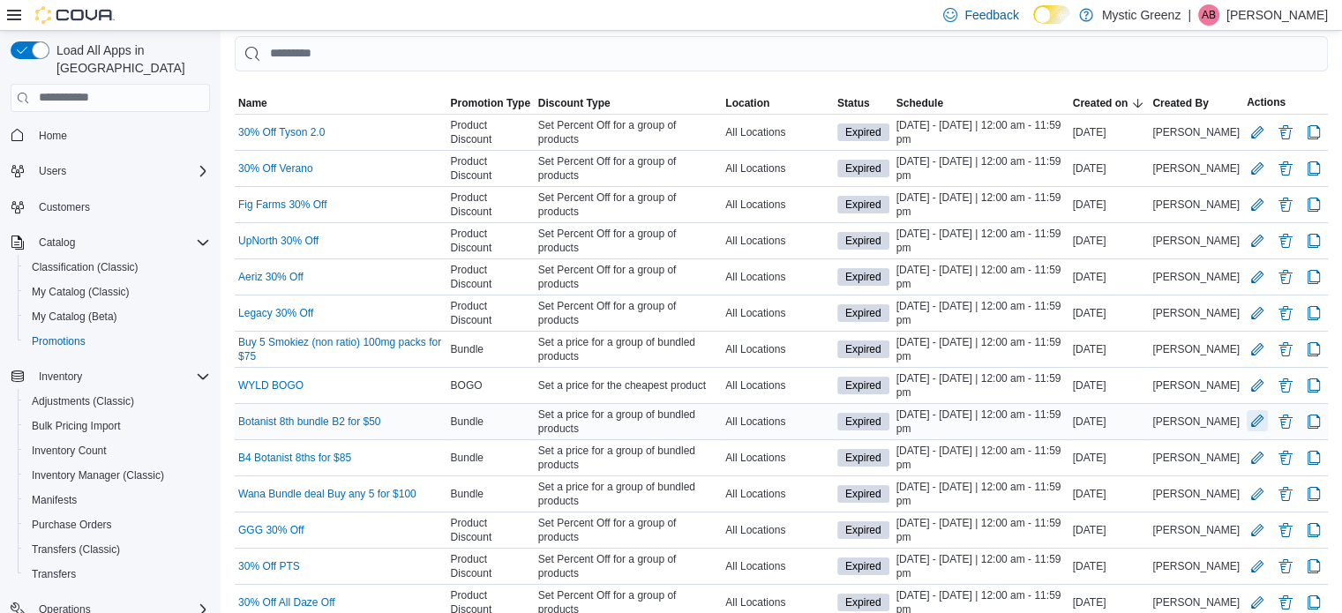
click at [1268, 426] on button "Edit Promotion" at bounding box center [1257, 420] width 21 height 21
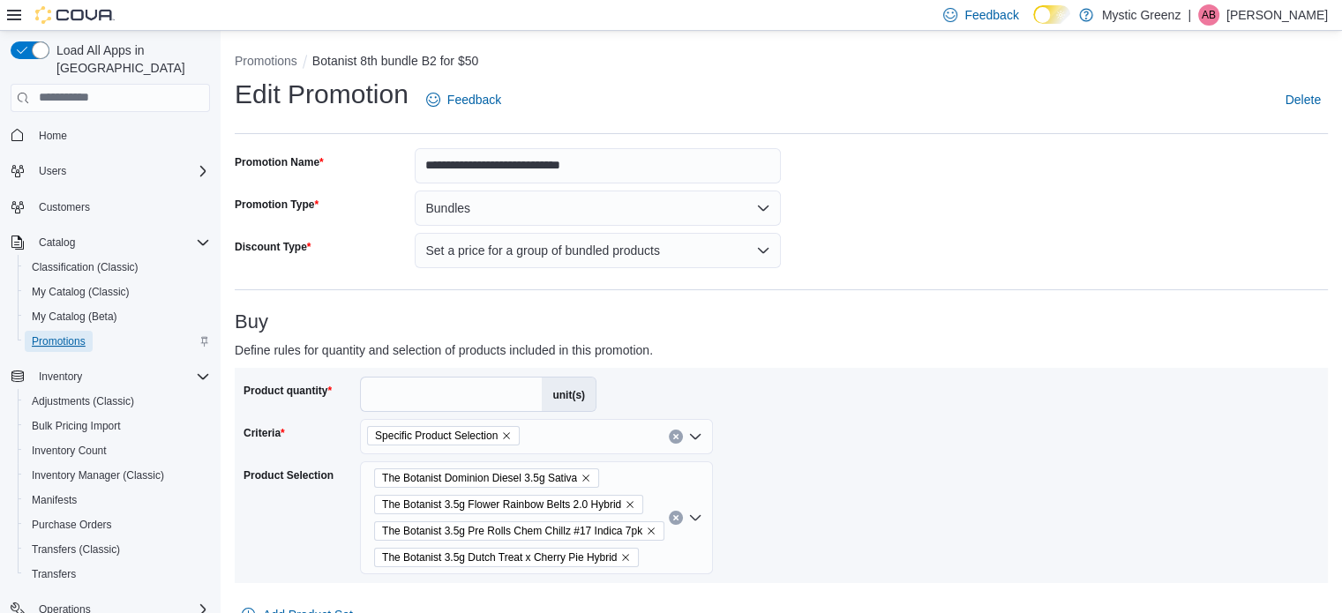
click at [62, 334] on span "Promotions" at bounding box center [59, 341] width 54 height 14
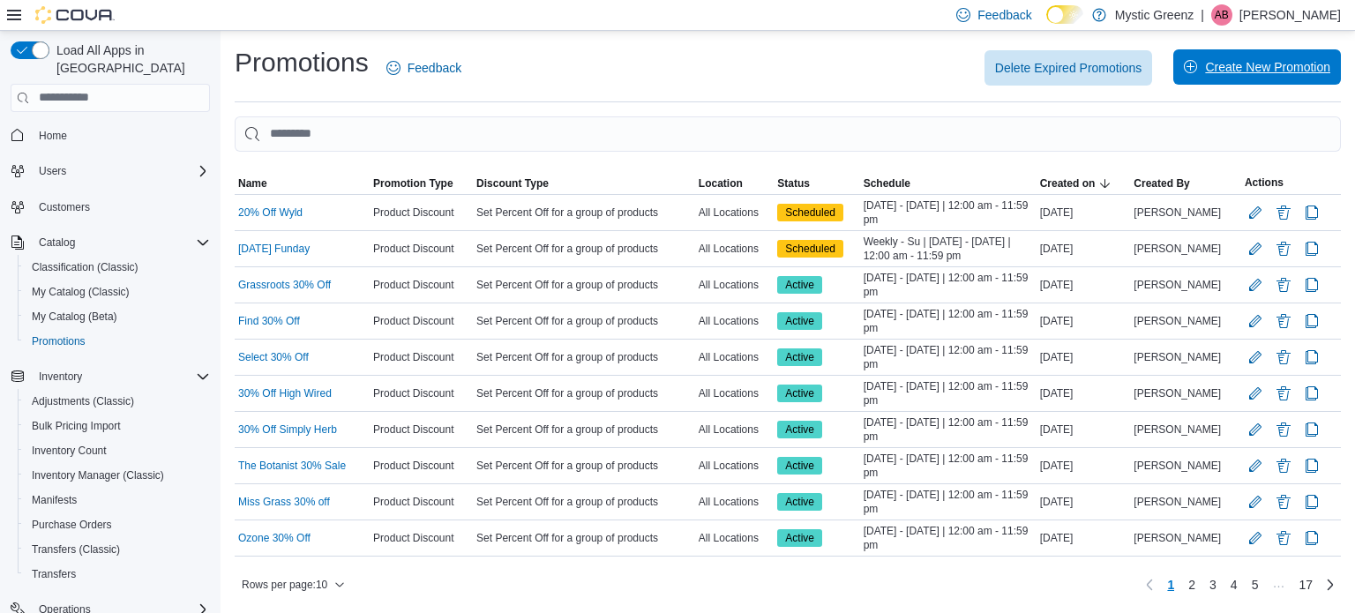
click at [1230, 71] on span "Create New Promotion" at bounding box center [1267, 67] width 125 height 18
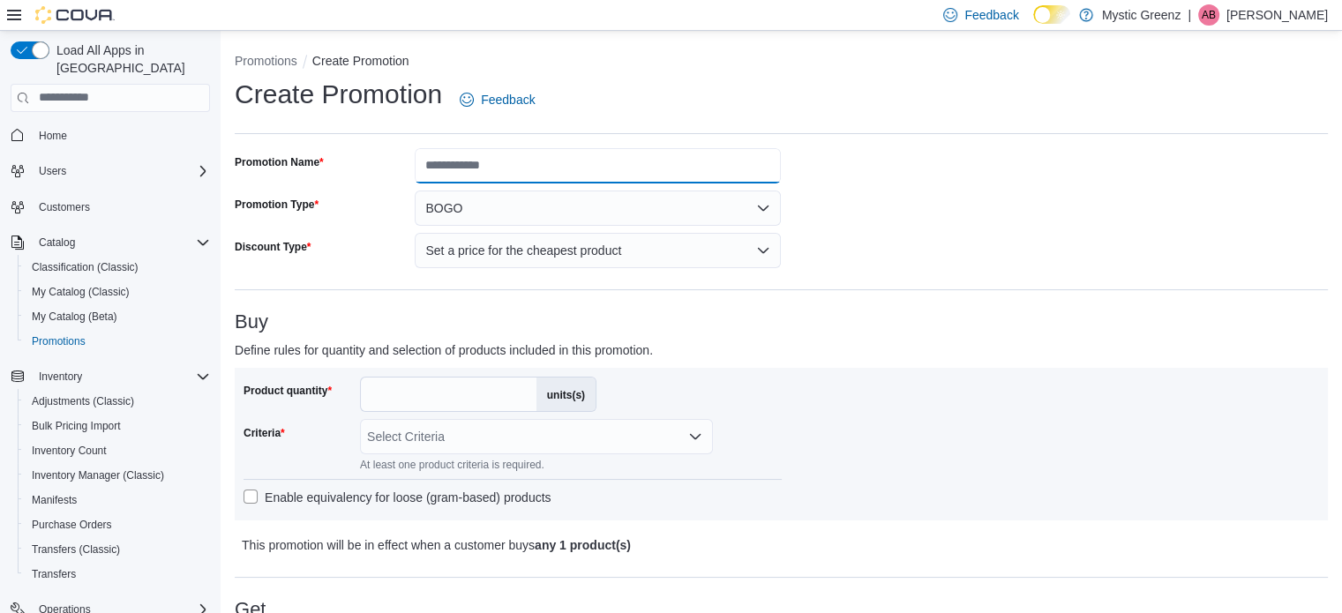
click at [491, 170] on input "Promotion Name" at bounding box center [598, 165] width 366 height 35
type input "**********"
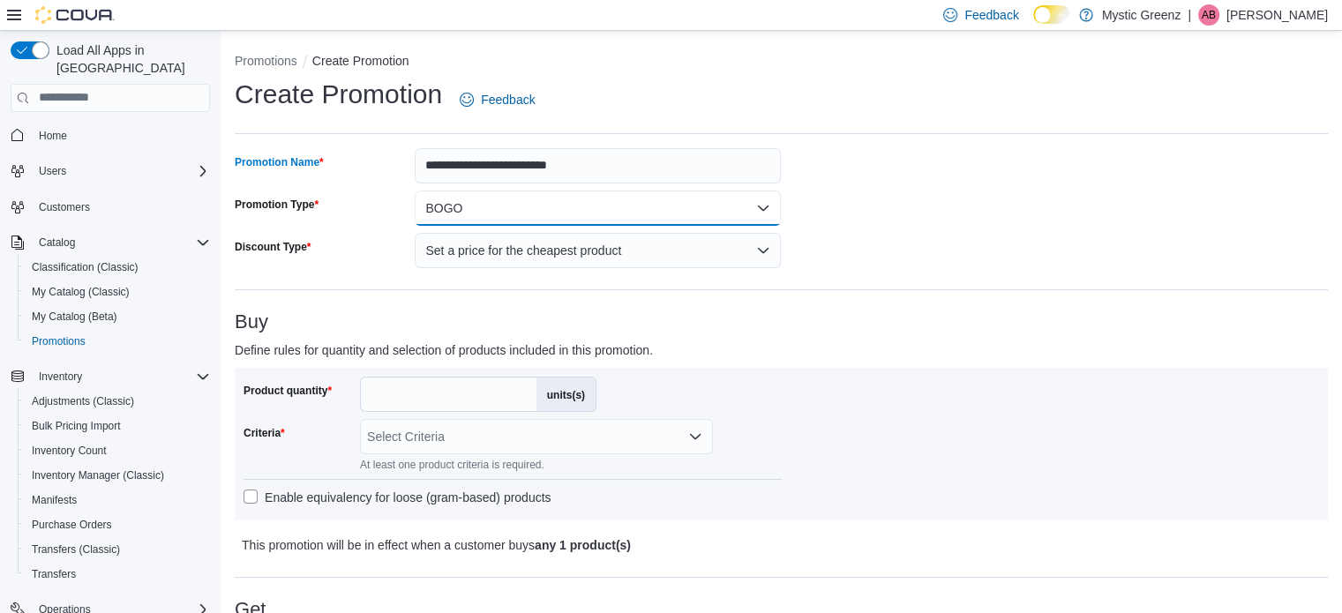
click at [495, 201] on button "BOGO" at bounding box center [598, 208] width 366 height 35
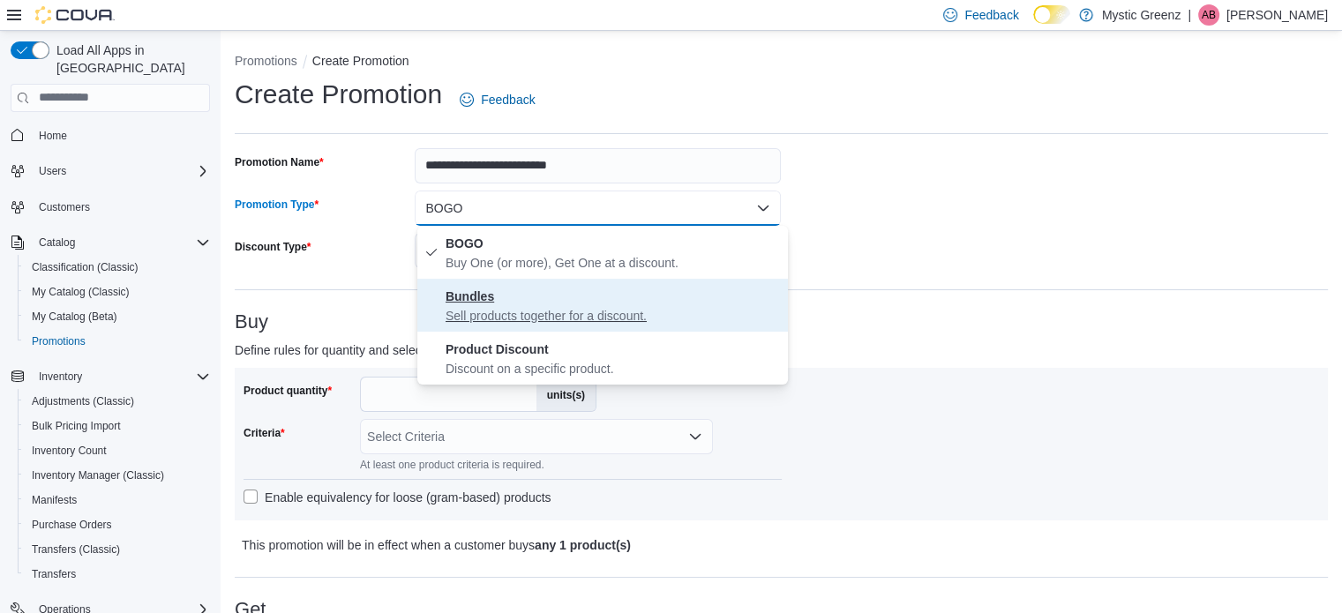
click at [508, 316] on p "Sell products together for a discount." at bounding box center [613, 316] width 335 height 18
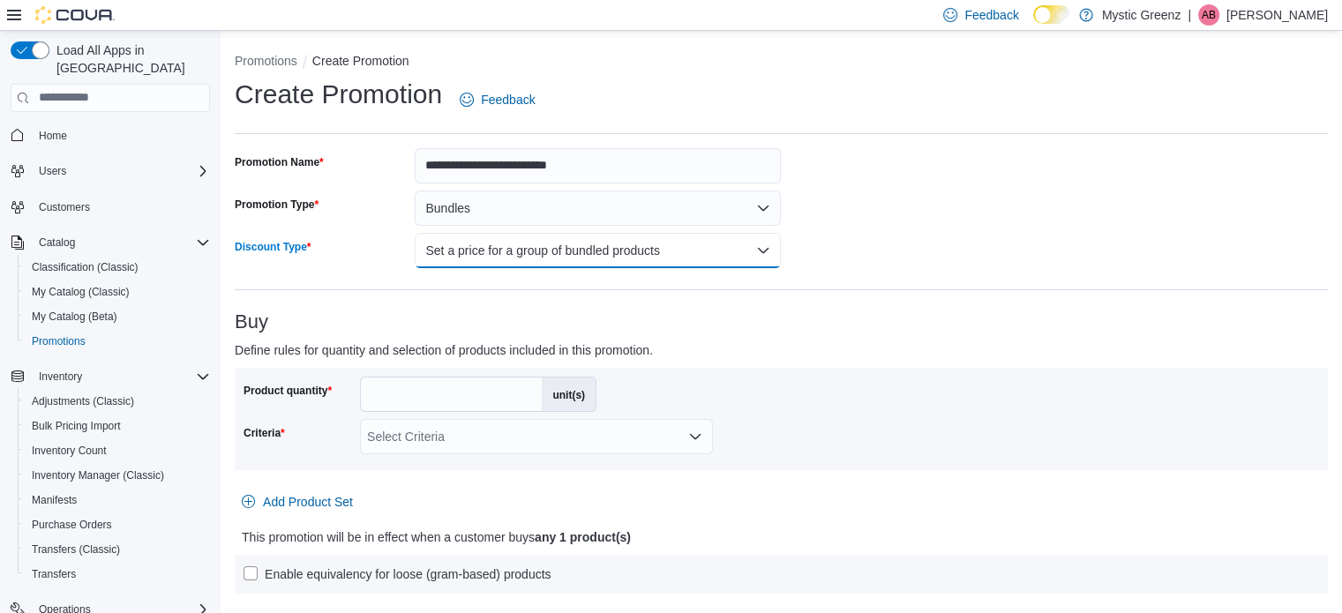
click at [551, 257] on button "Set a price for a group of bundled products" at bounding box center [598, 250] width 366 height 35
click at [537, 281] on span "Set a price for a group of bundled products" at bounding box center [613, 285] width 335 height 21
click at [559, 320] on h3 "Buy" at bounding box center [781, 321] width 1093 height 21
click at [455, 398] on input "*" at bounding box center [451, 395] width 181 height 34
type input "*"
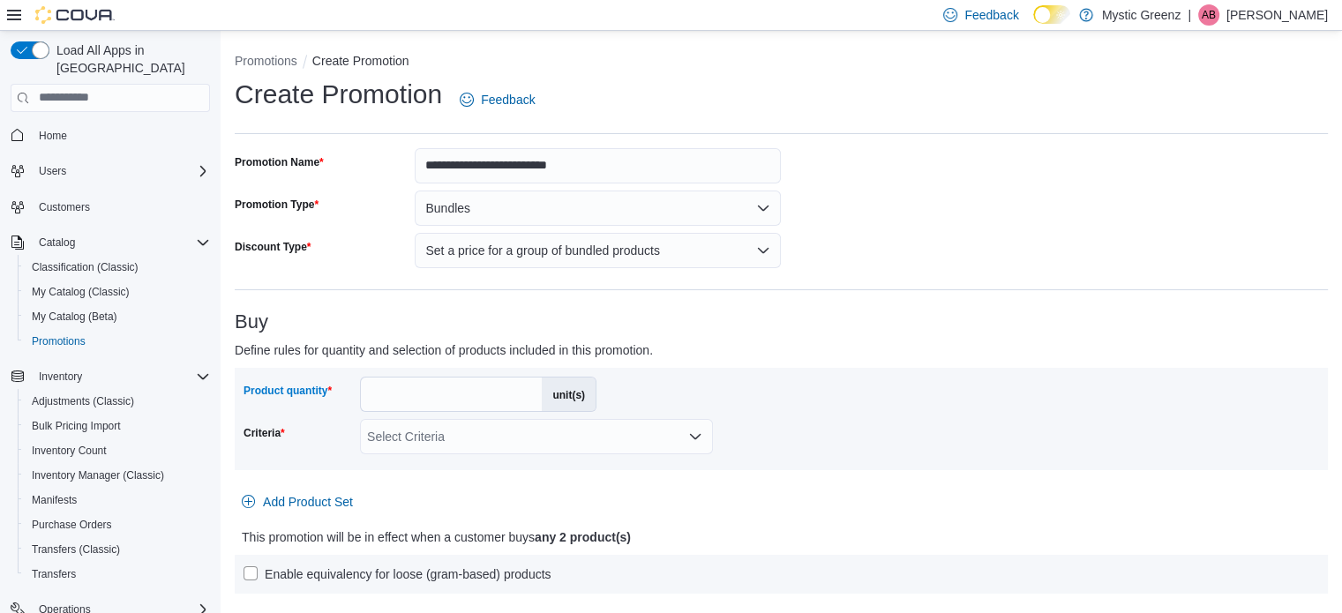
click at [430, 442] on div "Select Criteria" at bounding box center [536, 436] width 353 height 35
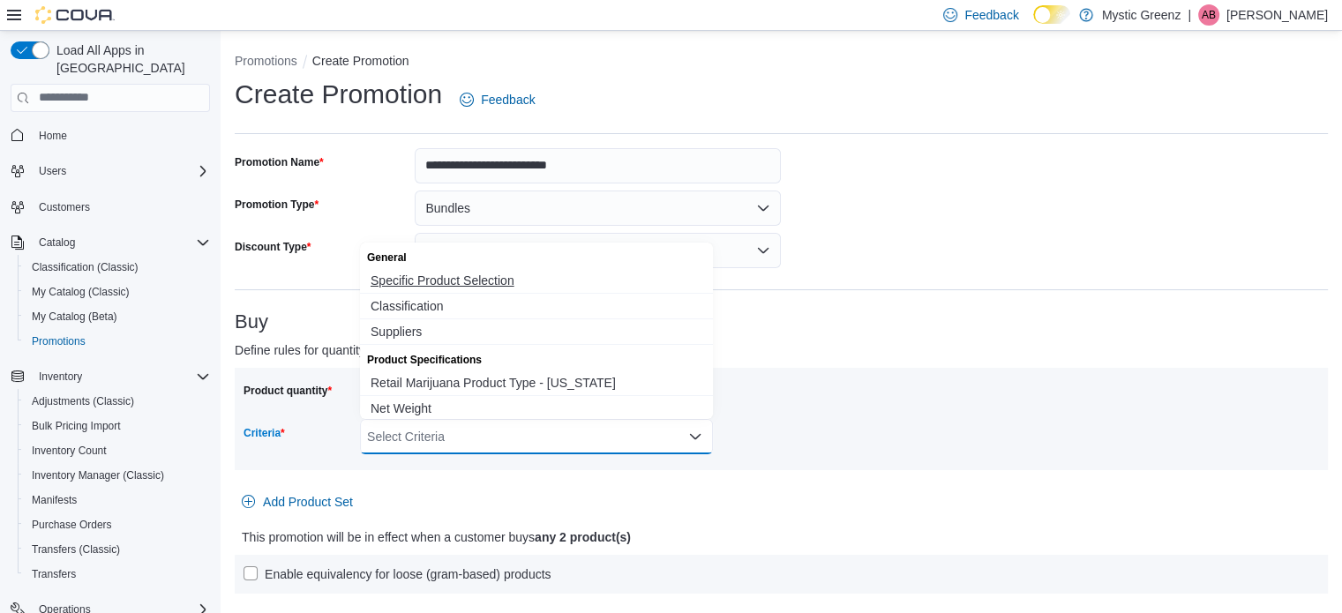
click at [465, 278] on span "Specific Product Selection" at bounding box center [537, 281] width 332 height 18
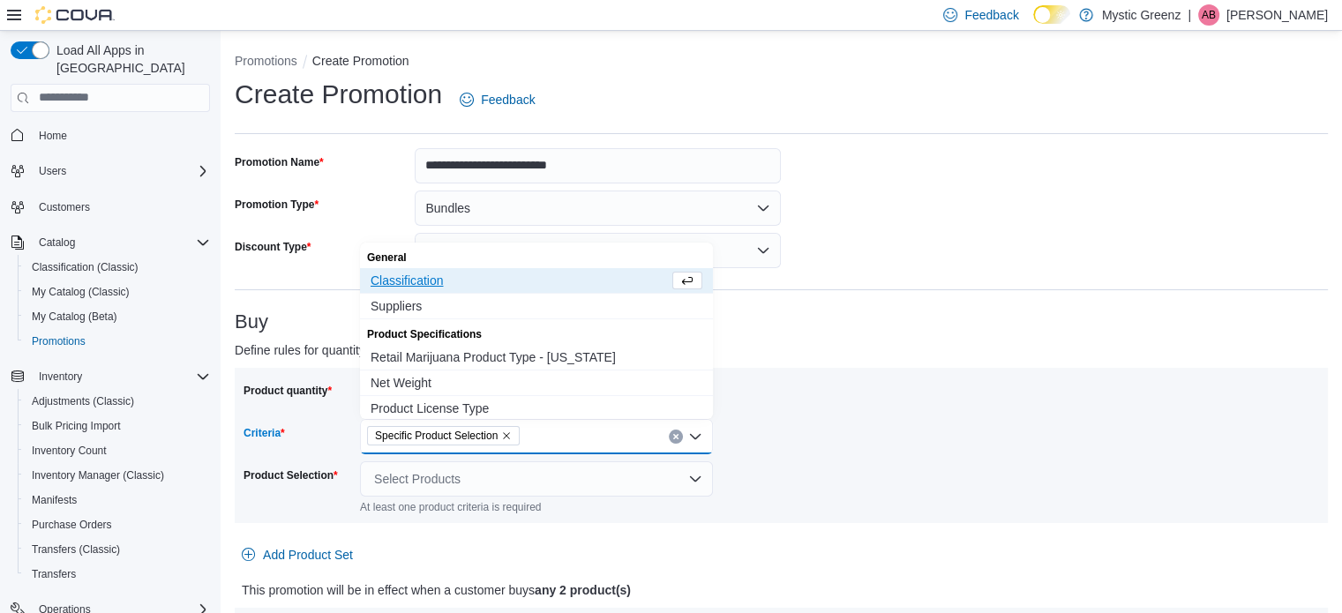
click at [507, 489] on div "Select Products" at bounding box center [536, 479] width 353 height 35
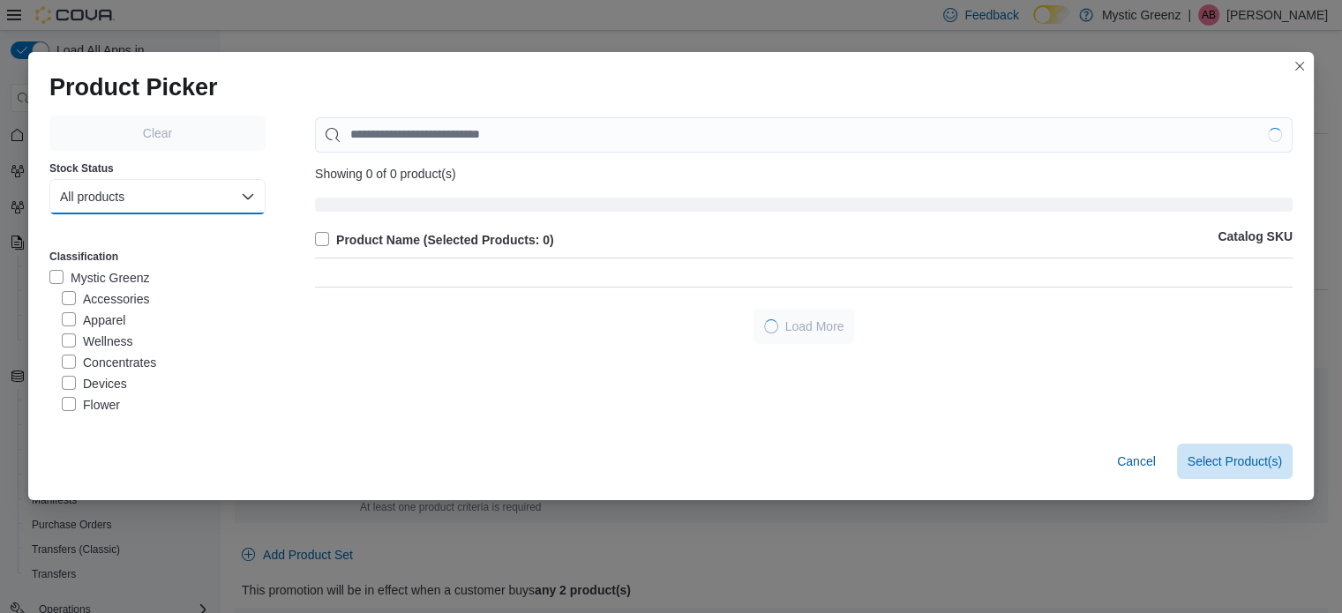
click at [131, 206] on button "All products" at bounding box center [157, 196] width 216 height 35
click at [148, 244] on products "All products" at bounding box center [138, 232] width 192 height 35
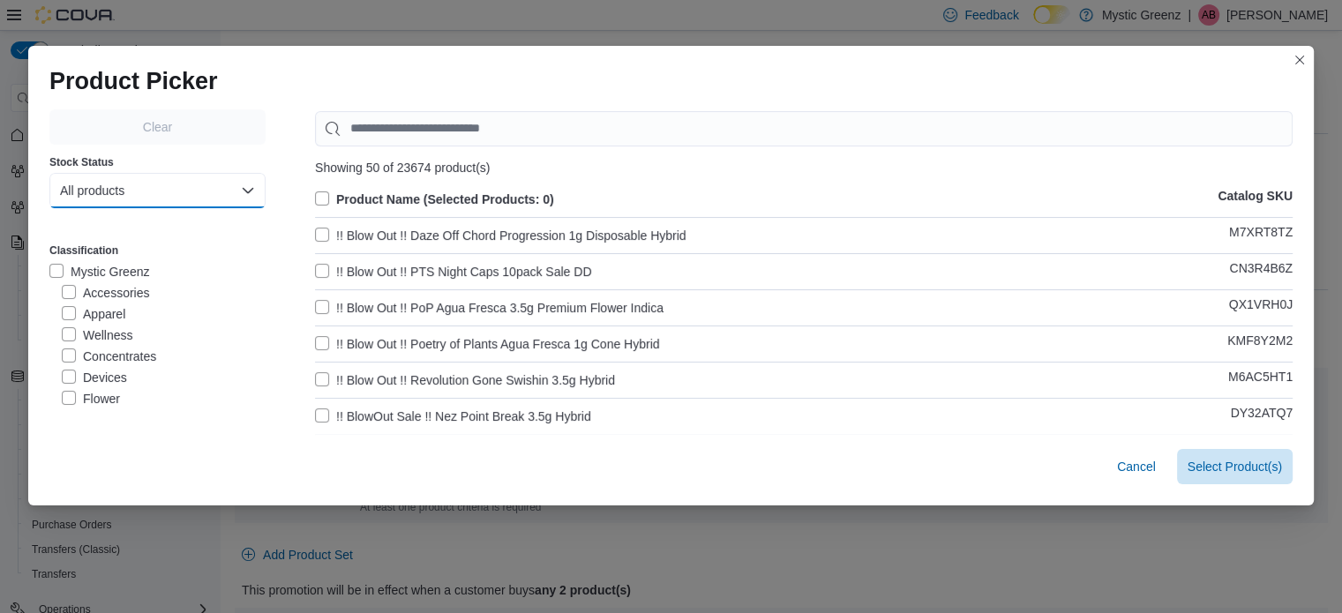
click at [174, 201] on button "All products" at bounding box center [157, 190] width 216 height 35
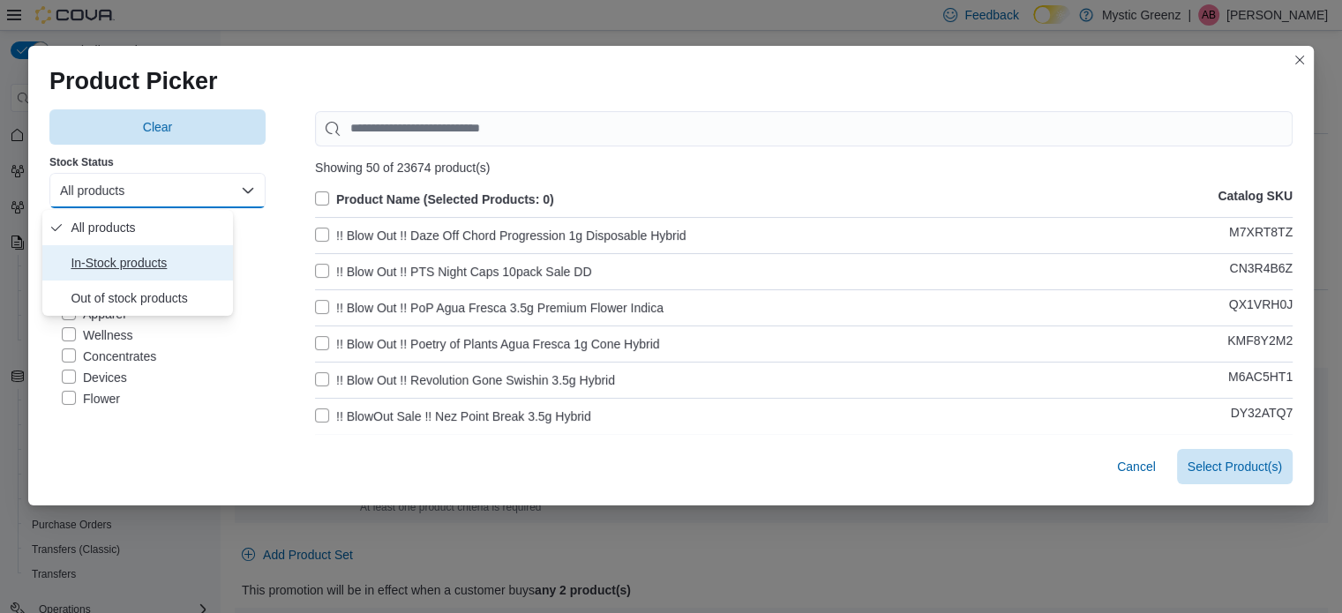
click at [169, 274] on products "In-Stock products" at bounding box center [137, 262] width 191 height 35
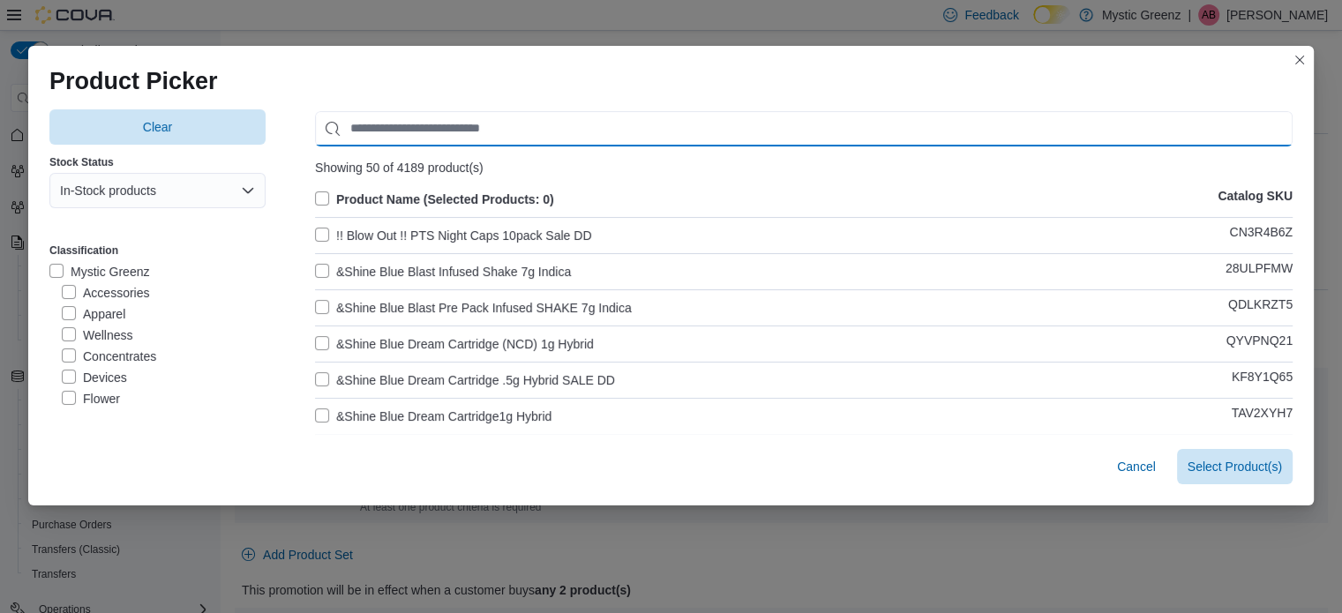
click at [416, 134] on input "Use aria labels when no actual label is in use" at bounding box center [804, 128] width 978 height 35
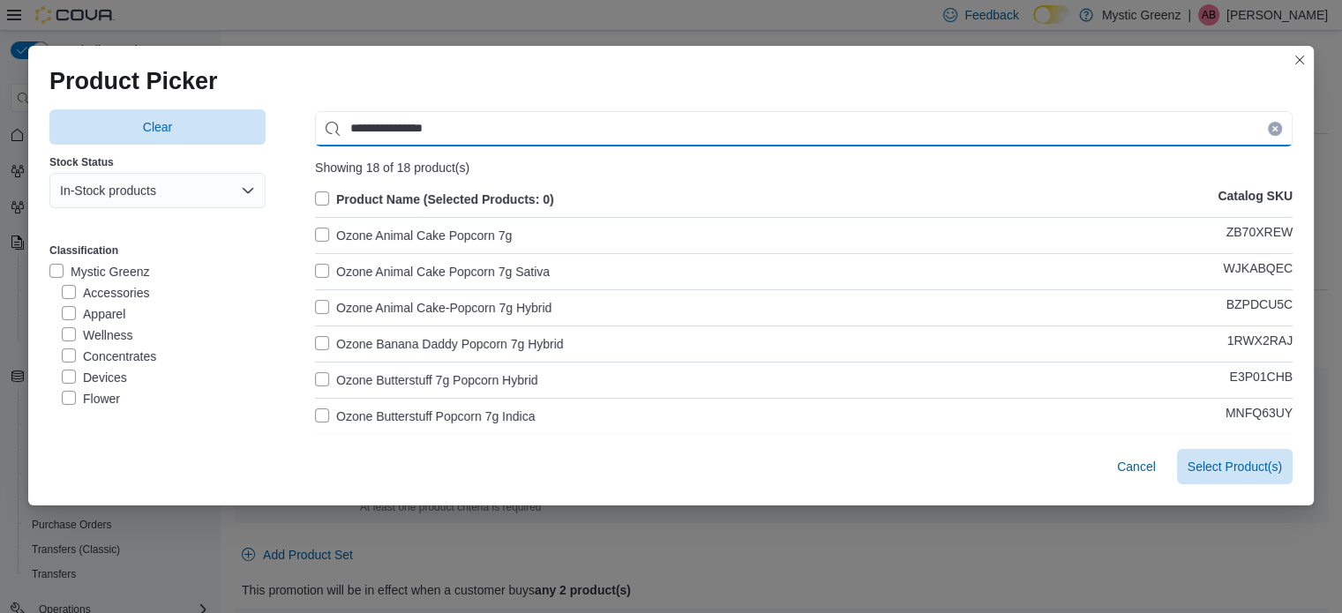
type input "**********"
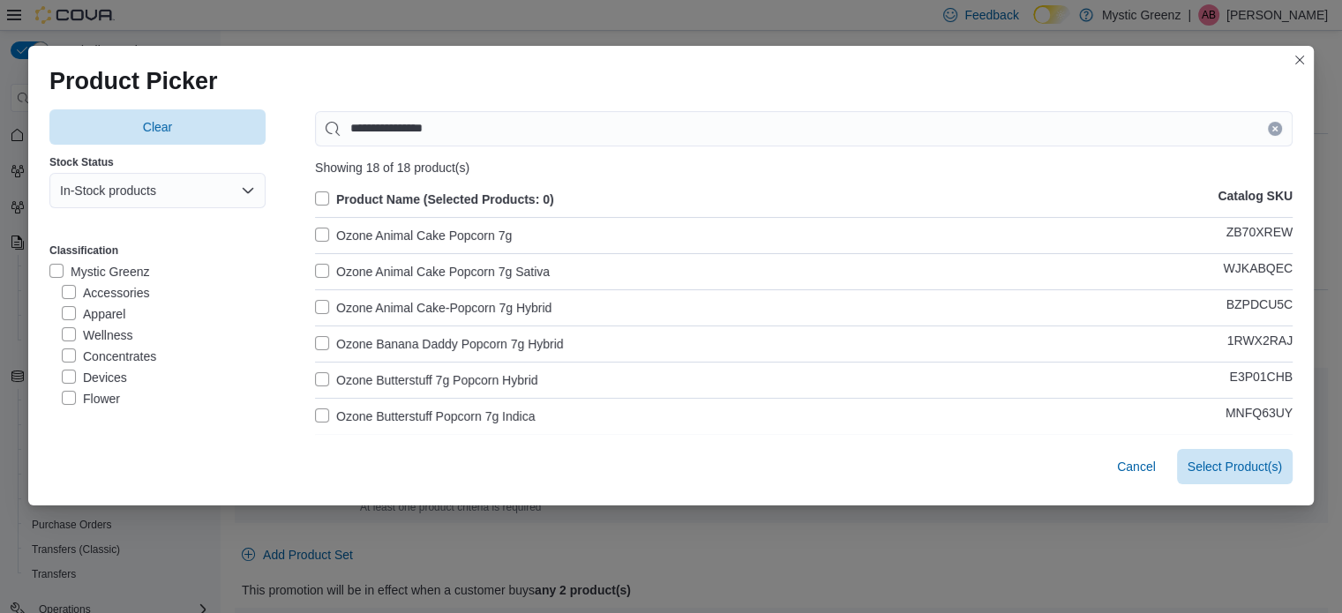
click at [315, 206] on label "Product Name (Selected Products: 0)" at bounding box center [434, 199] width 239 height 21
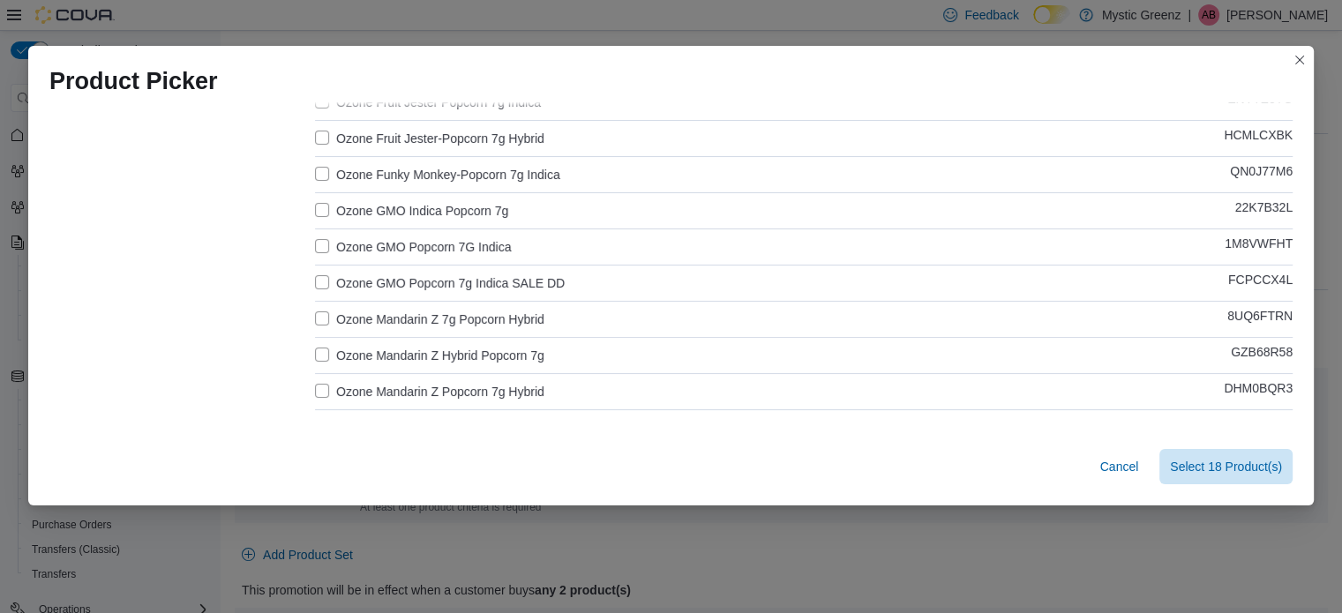
scroll to position [499, 0]
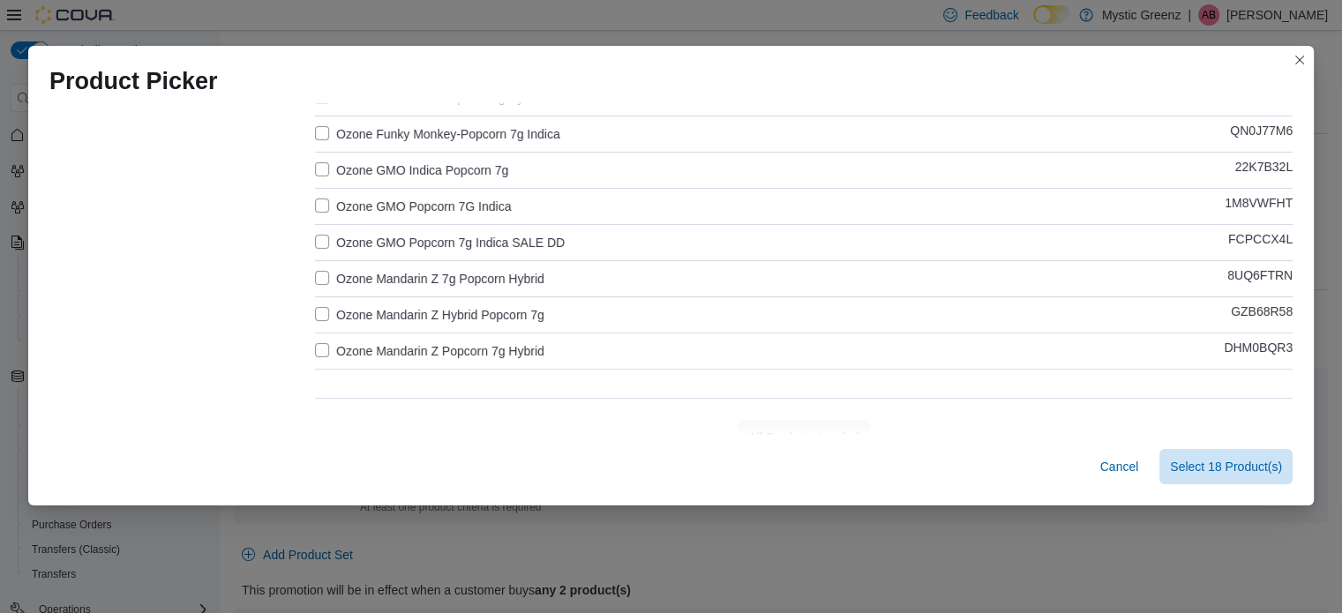
click at [371, 239] on label "Ozone GMO Popcorn 7g Indica SALE DD" at bounding box center [440, 242] width 250 height 21
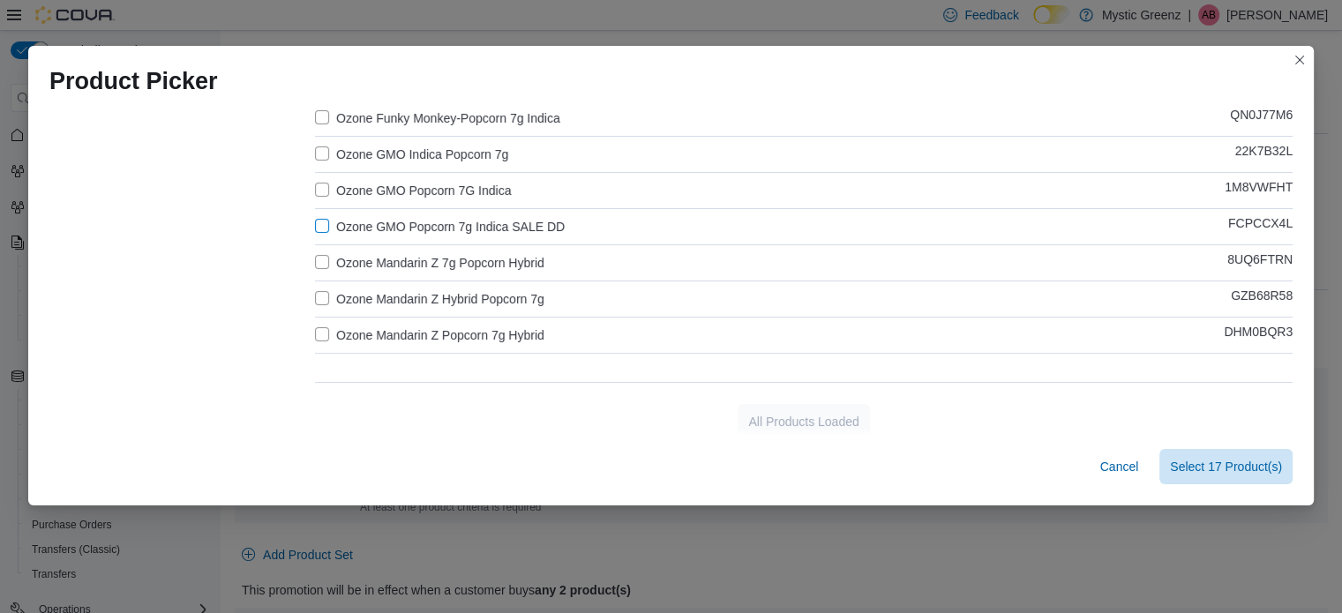
scroll to position [524, 0]
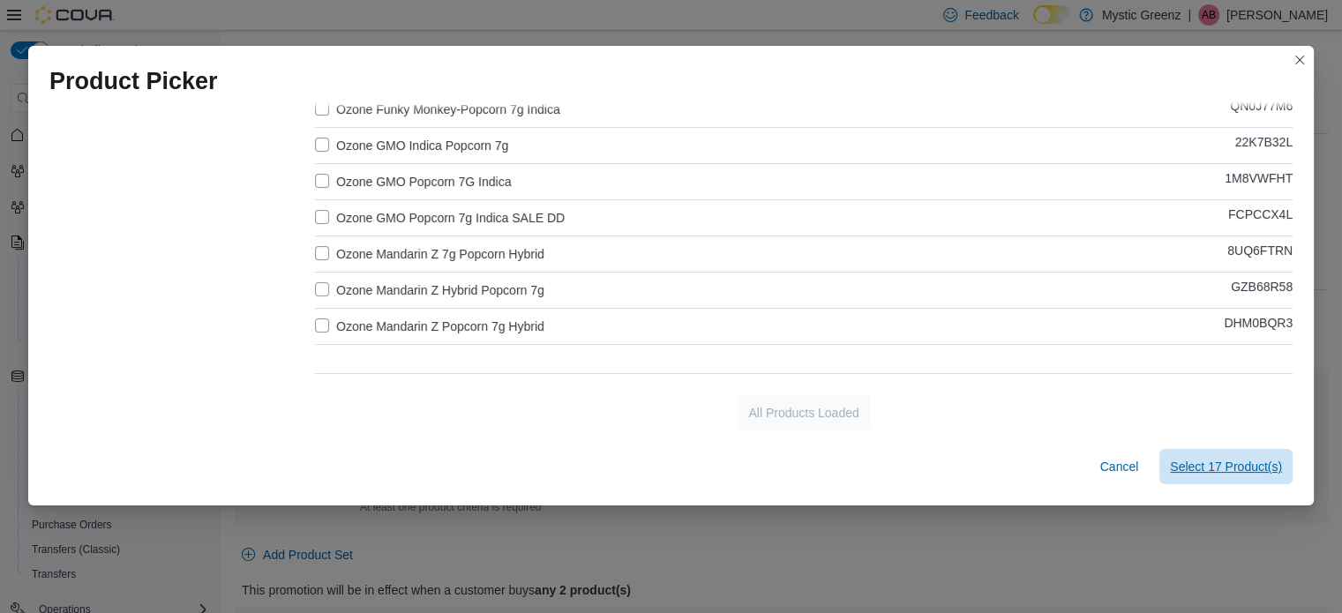
click at [1214, 462] on span "Select 17 Product(s)" at bounding box center [1226, 467] width 112 height 18
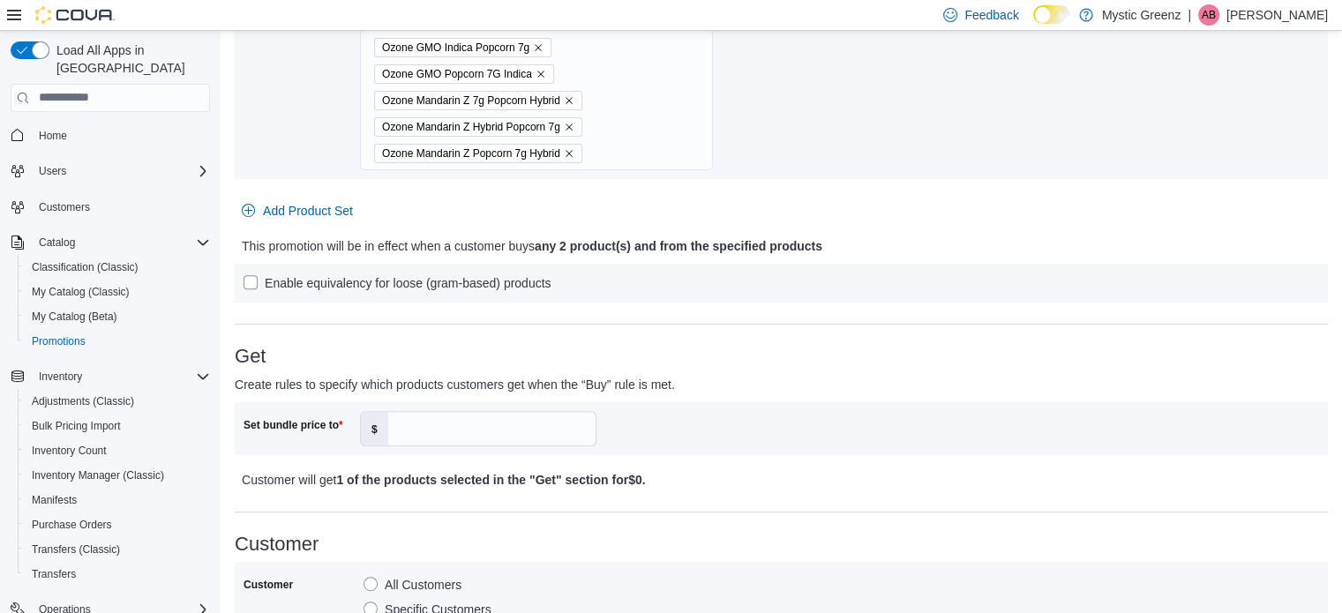
scroll to position [627, 0]
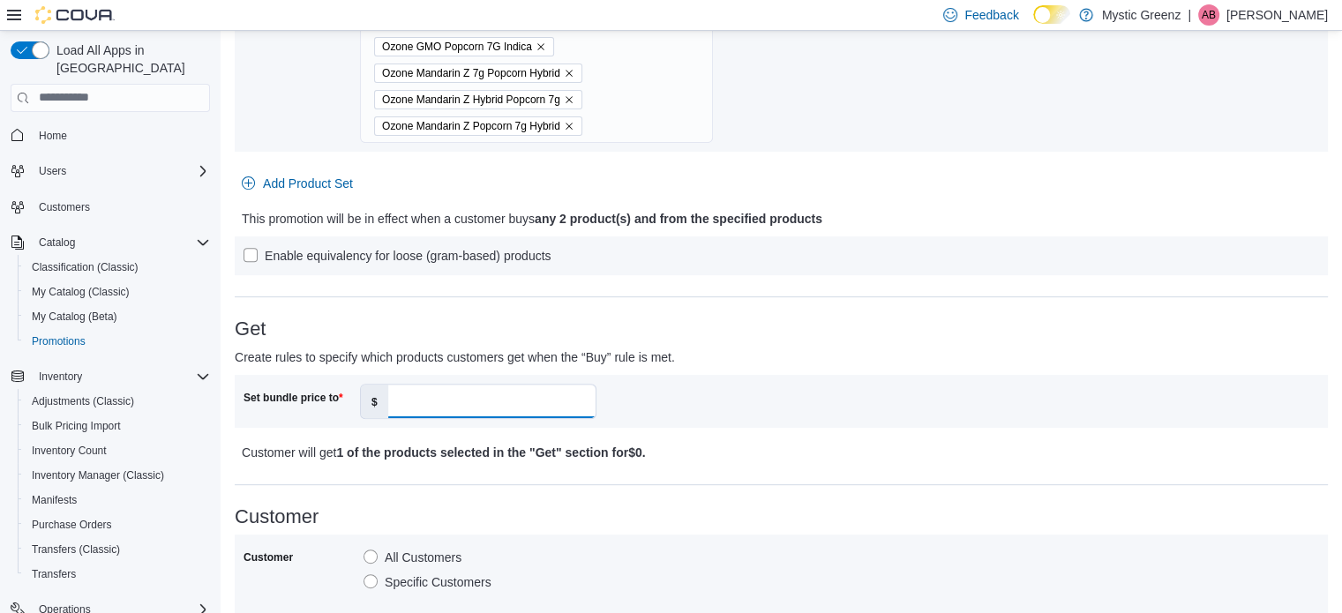
click at [452, 405] on input "Set bundle price to" at bounding box center [491, 402] width 207 height 34
click at [737, 405] on div "Set bundle price to $ *****" at bounding box center [513, 401] width 538 height 35
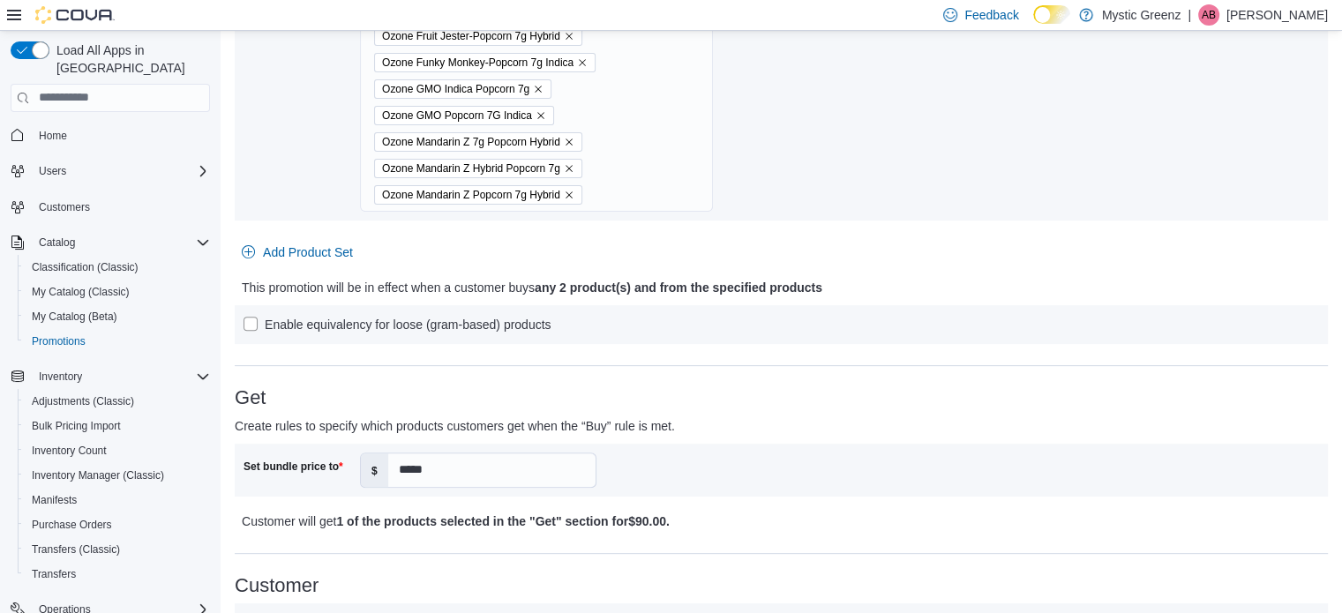
scroll to position [568, 0]
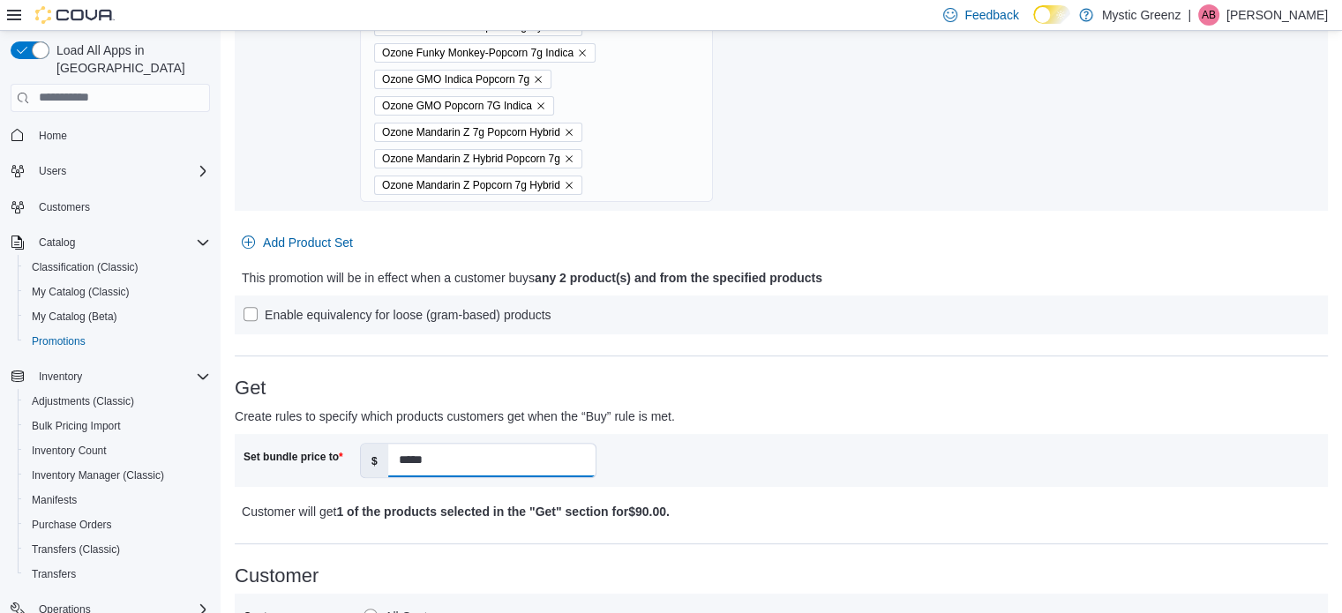
click at [494, 448] on input "*****" at bounding box center [491, 461] width 207 height 34
click at [460, 444] on input "*****" at bounding box center [491, 461] width 207 height 34
type input "*"
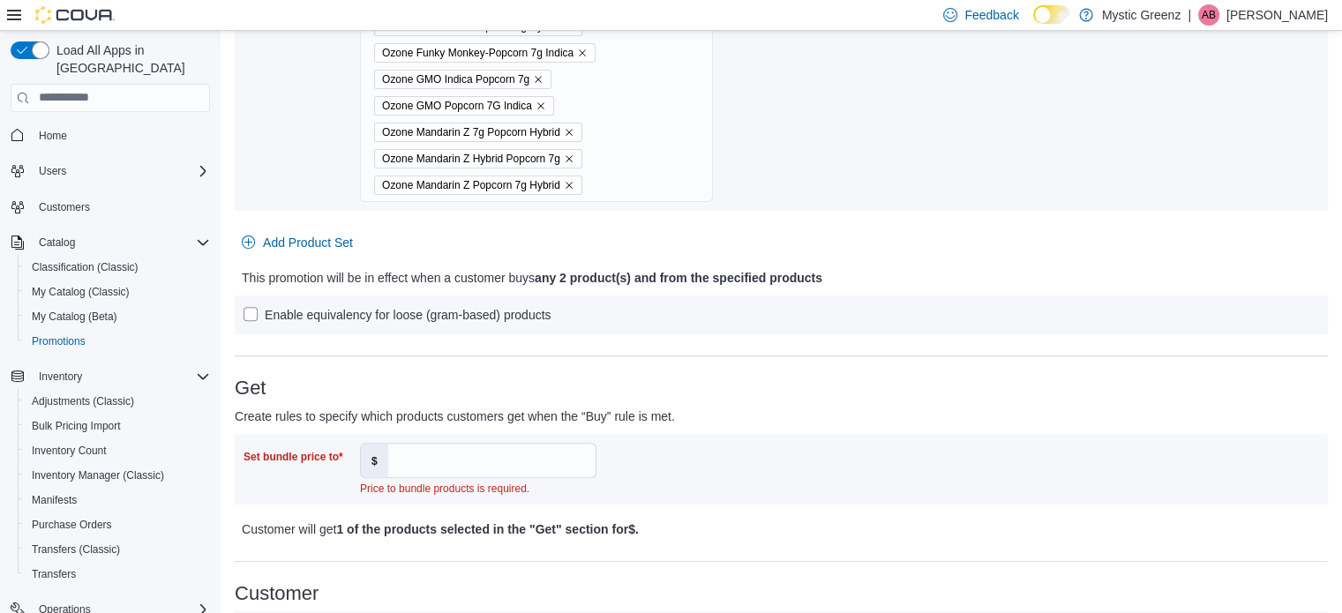
click at [732, 406] on p "Create rules to specify which products customers get when the “Buy” rule is met." at bounding box center [645, 416] width 820 height 21
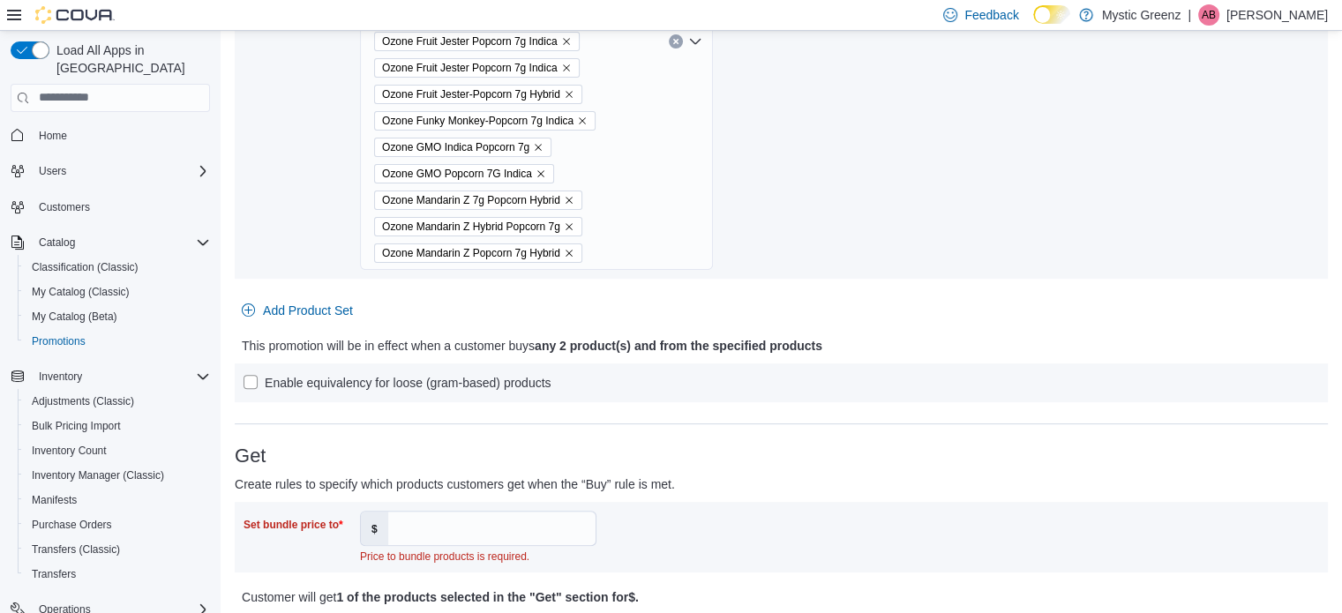
scroll to position [509, 0]
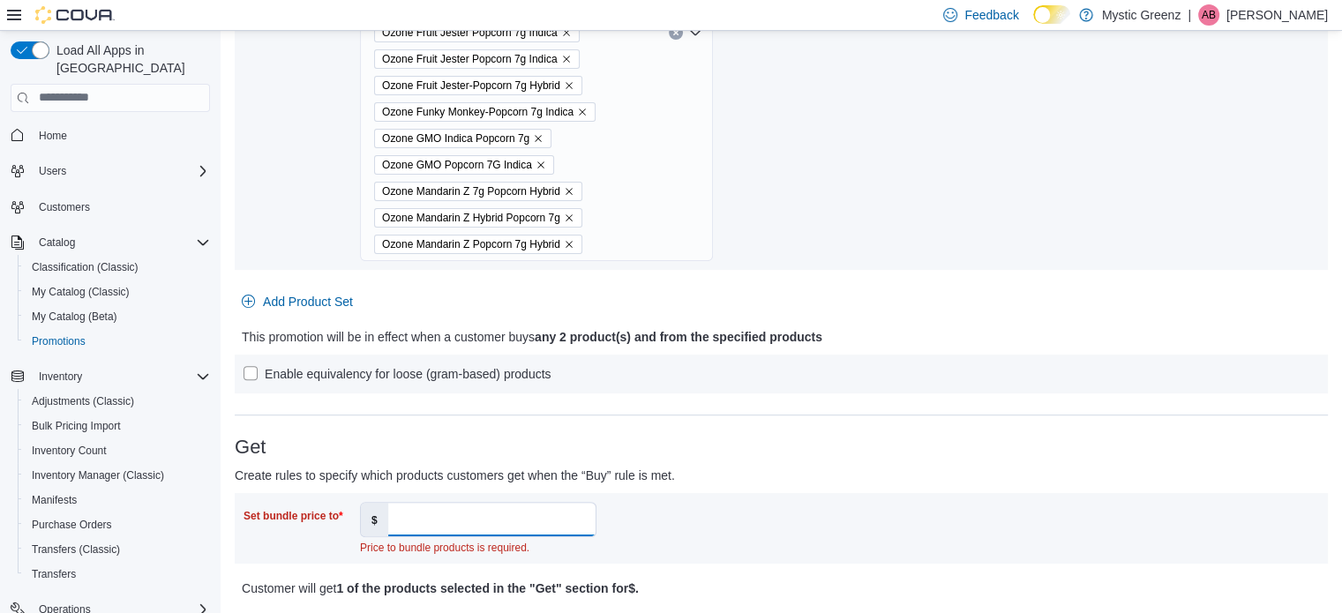
click at [409, 515] on input "Set bundle price to" at bounding box center [491, 520] width 207 height 34
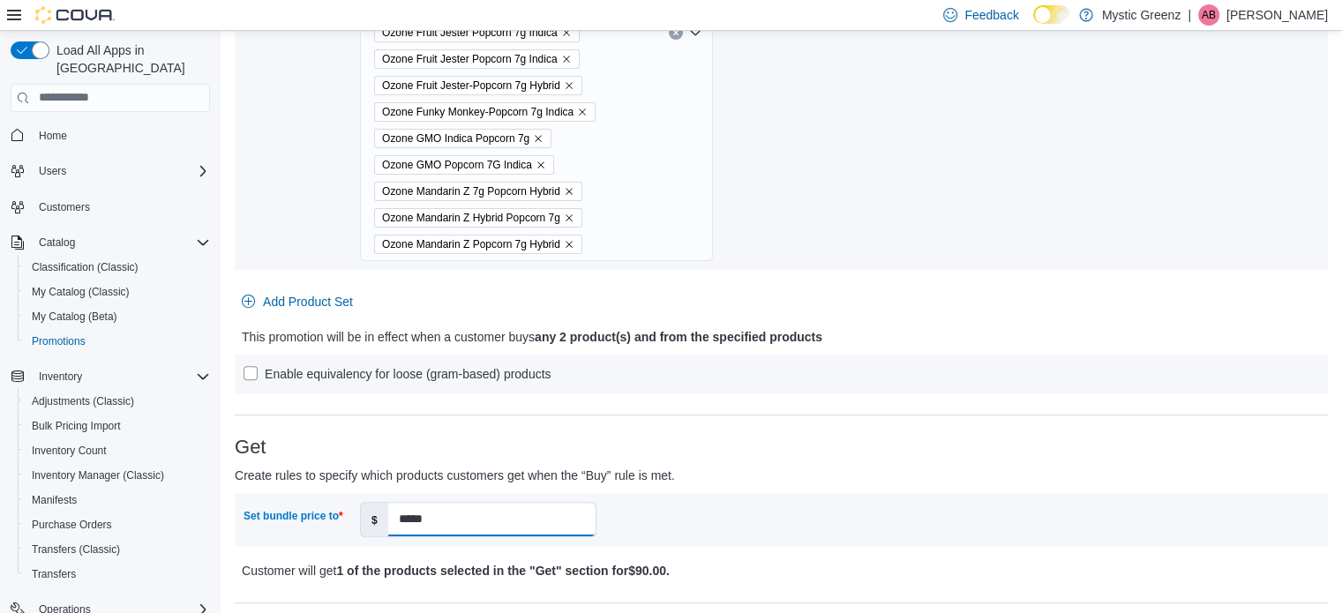
type input "*****"
click at [836, 477] on p "Create rules to specify which products customers get when the “Buy” rule is met." at bounding box center [645, 475] width 820 height 21
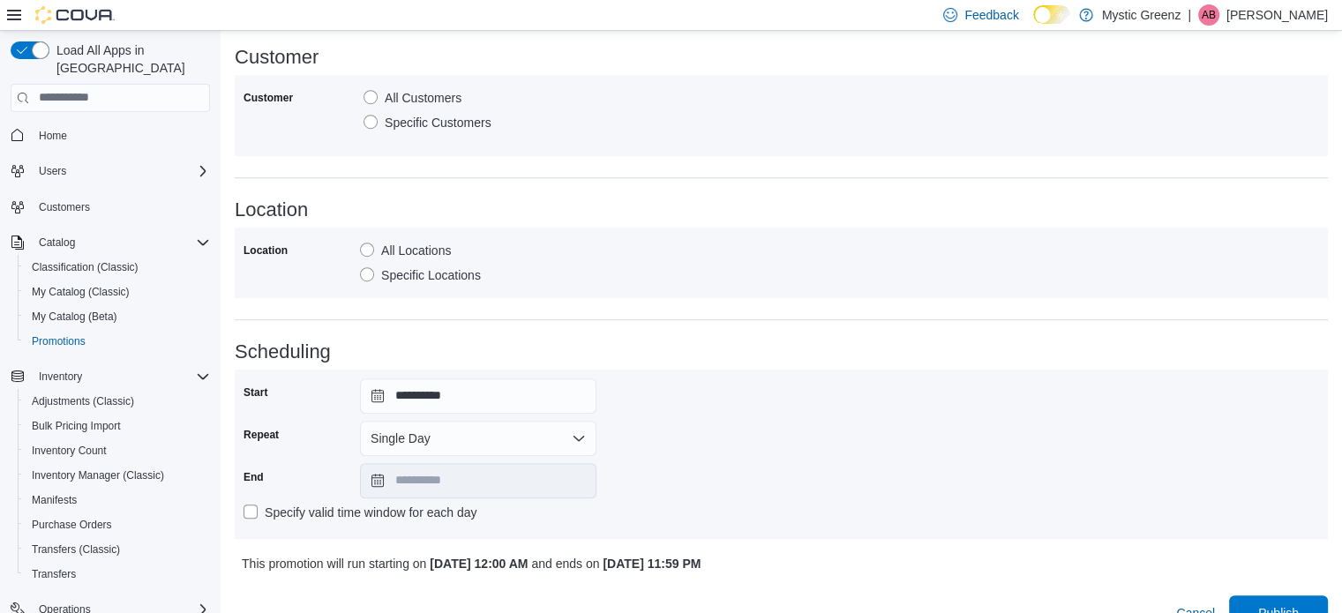
scroll to position [1098, 0]
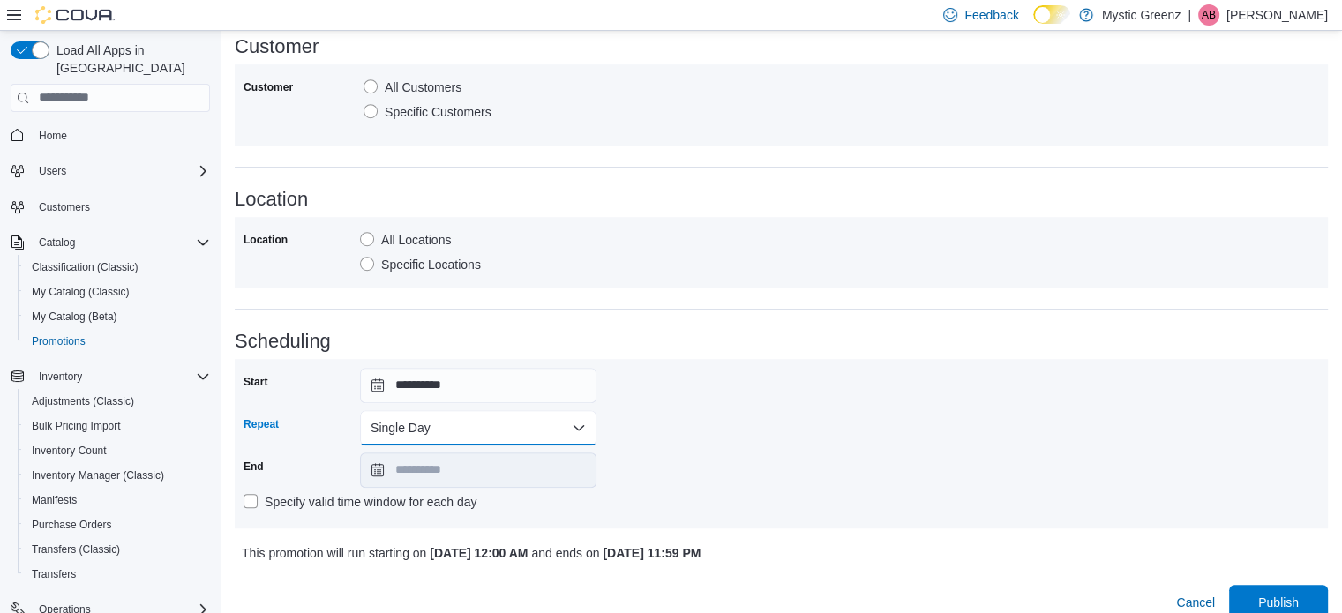
click at [436, 437] on button "Single Day" at bounding box center [478, 427] width 236 height 35
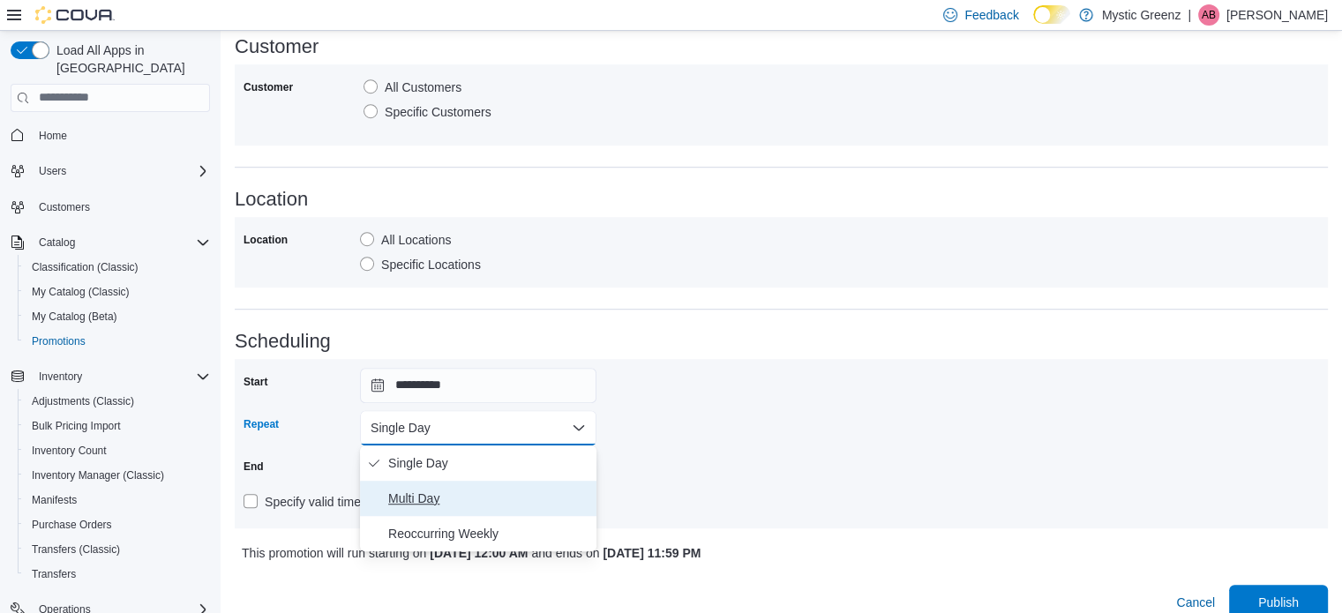
click at [413, 488] on span "Multi Day" at bounding box center [488, 498] width 201 height 21
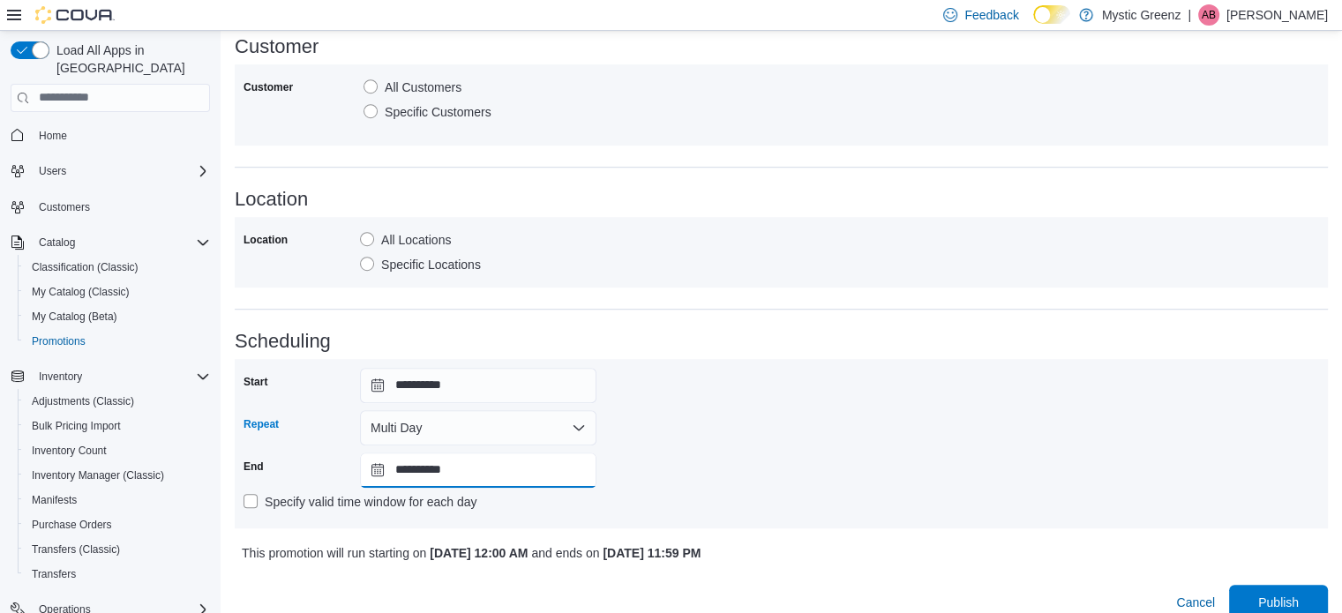
click at [390, 477] on input "**********" at bounding box center [478, 470] width 236 height 35
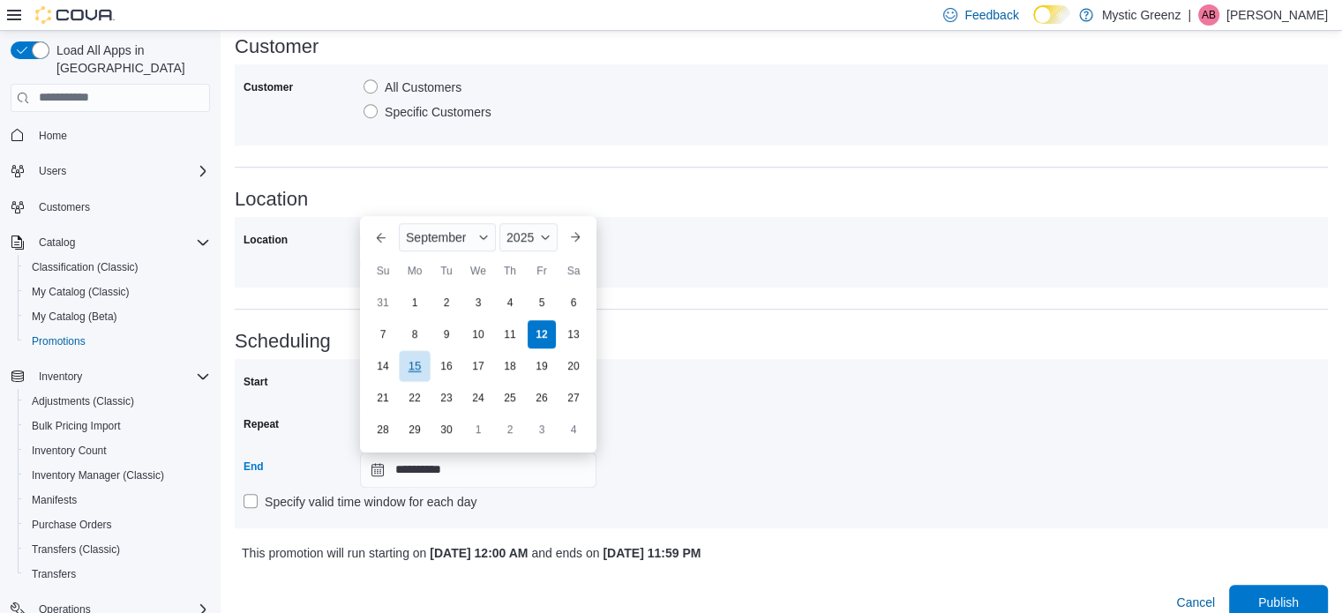
click at [415, 360] on div "15" at bounding box center [414, 365] width 31 height 31
type input "**********"
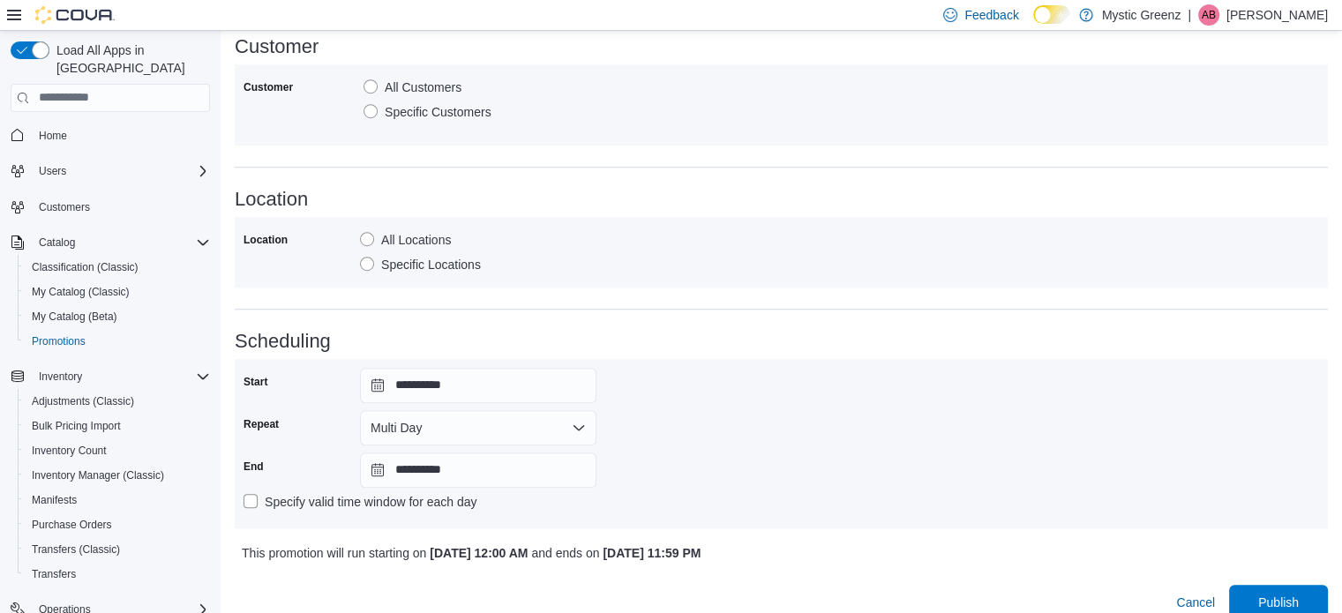
click at [725, 394] on div "**********" at bounding box center [782, 444] width 1076 height 152
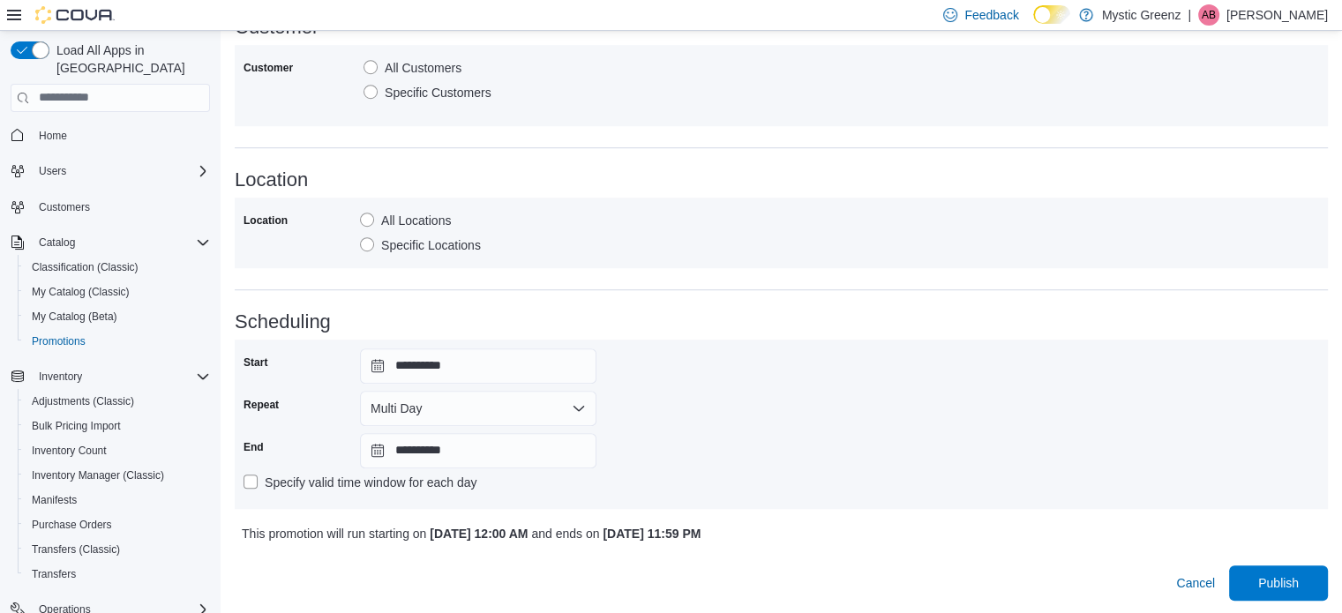
scroll to position [1118, 0]
click at [1281, 572] on span "Publish" at bounding box center [1279, 581] width 78 height 35
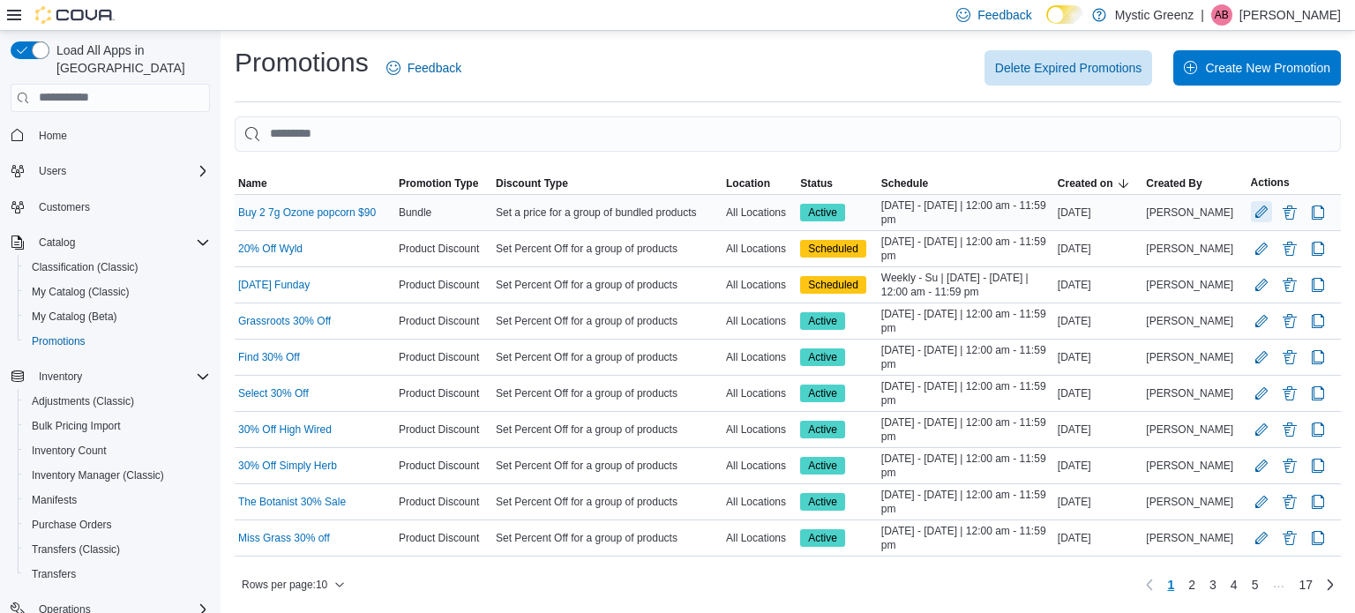
click at [1262, 206] on button "Edit Promotion" at bounding box center [1261, 211] width 21 height 21
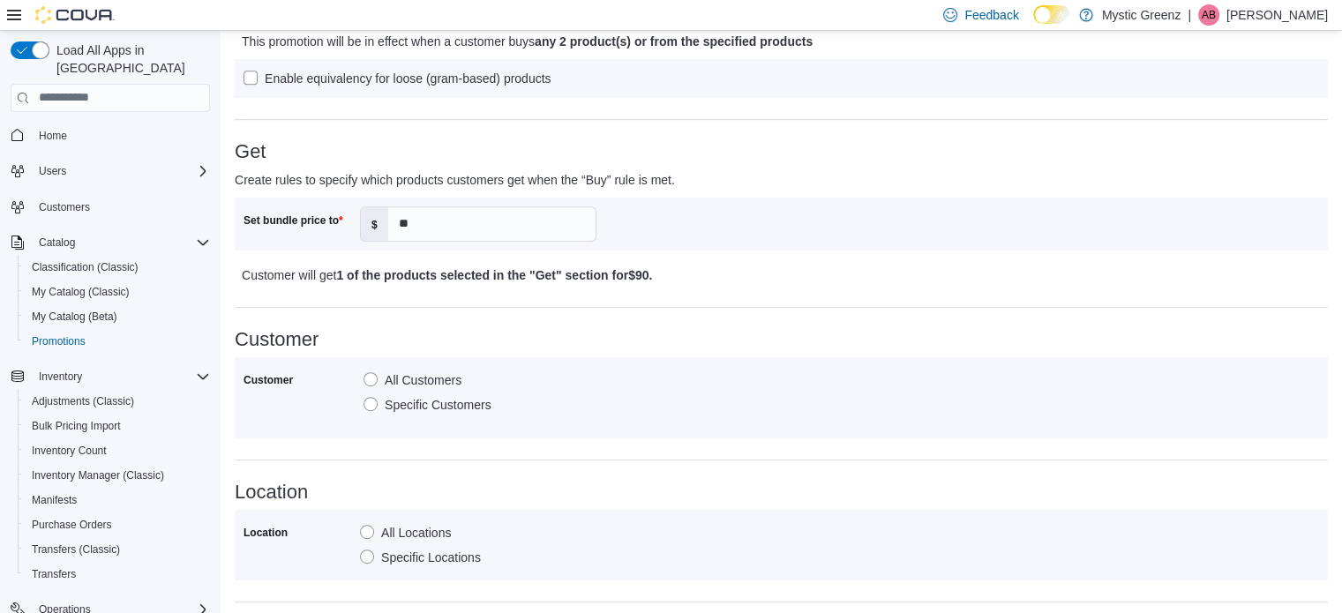
scroll to position [852, 0]
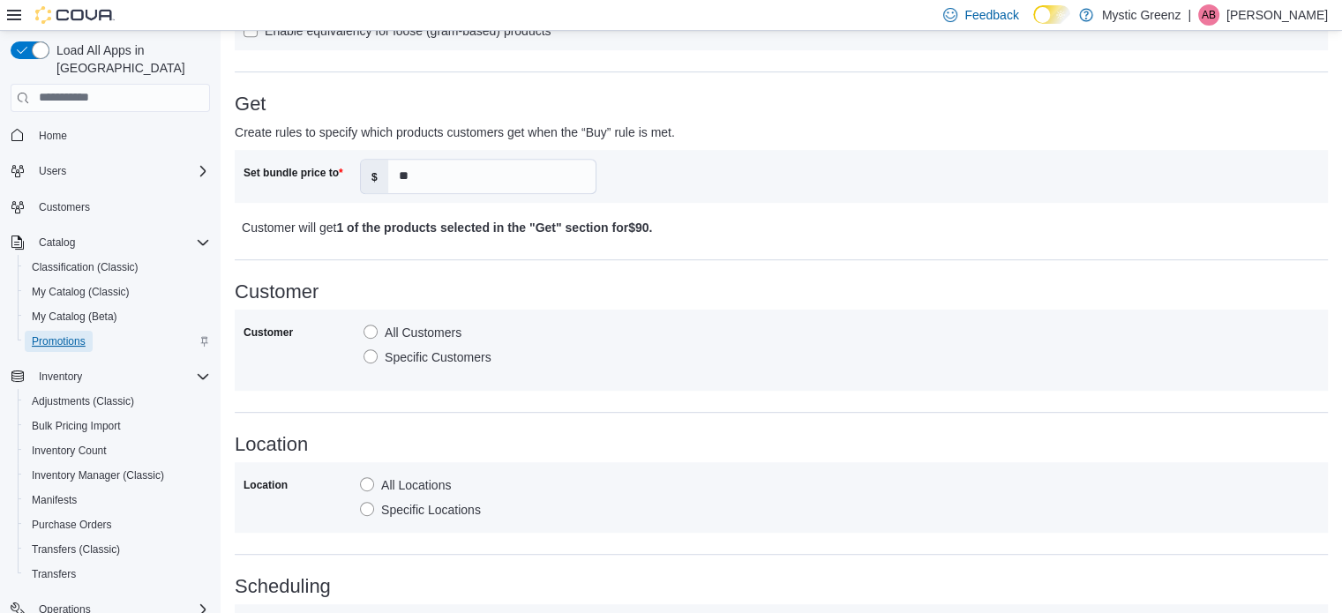
drag, startPoint x: 78, startPoint y: 329, endPoint x: 113, endPoint y: 324, distance: 35.7
click at [78, 334] on span "Promotions" at bounding box center [59, 341] width 54 height 14
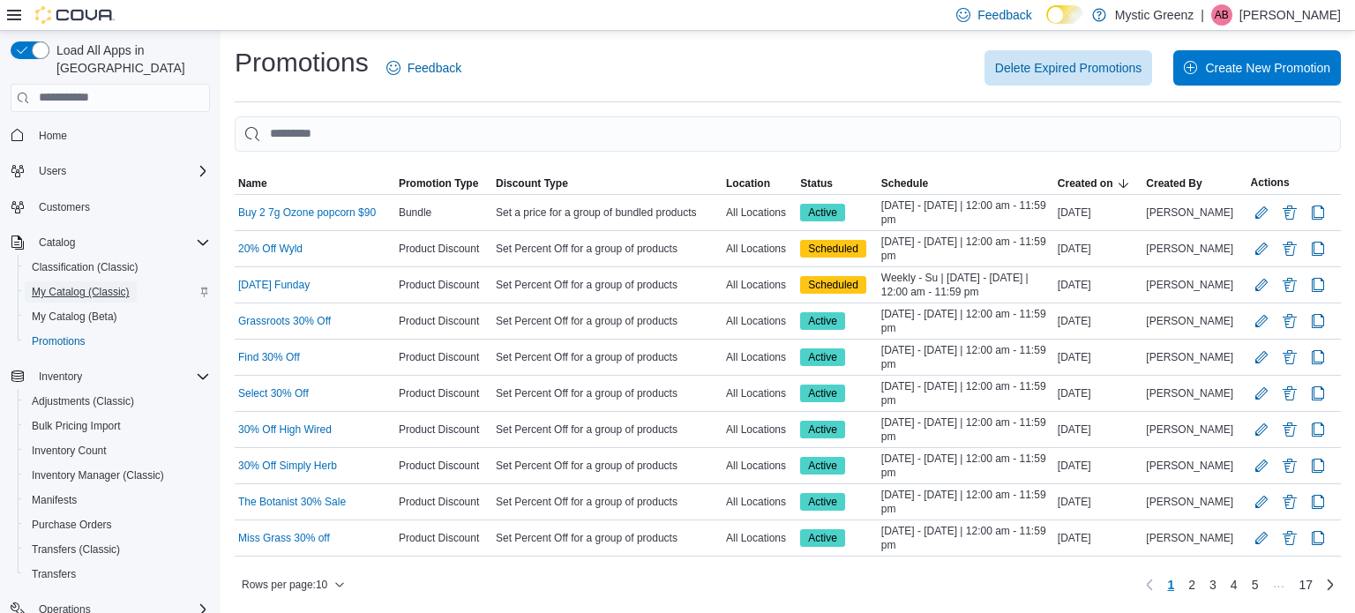
click at [57, 285] on span "My Catalog (Classic)" at bounding box center [81, 292] width 98 height 14
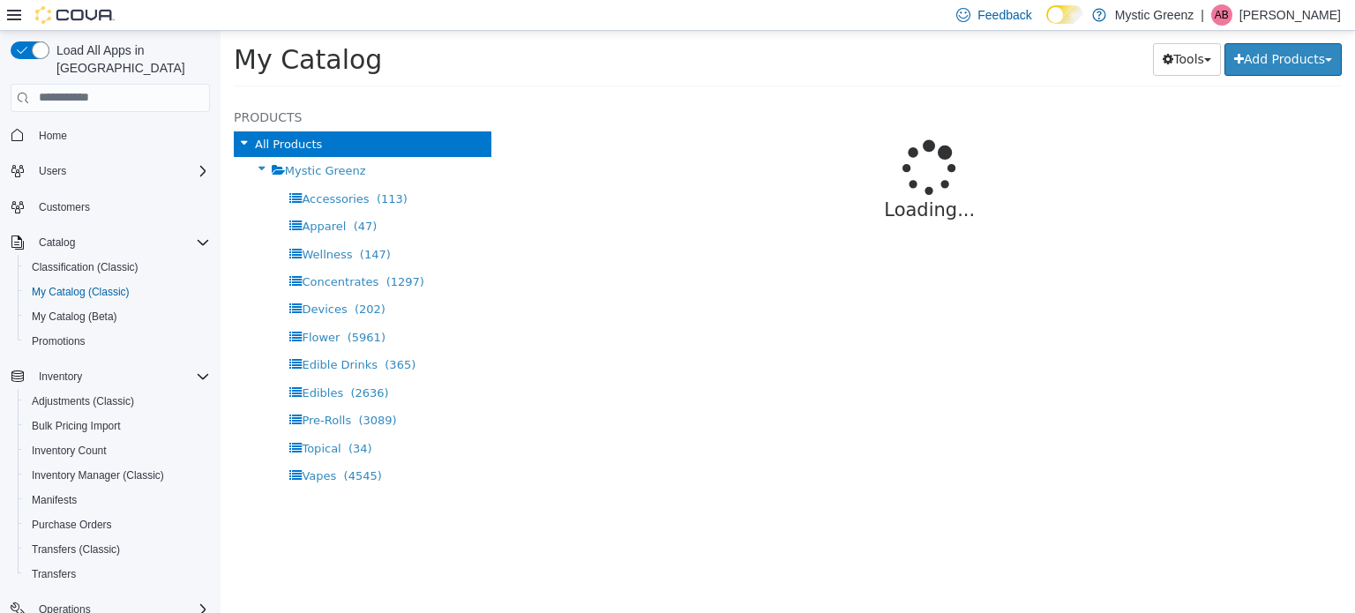
select select "**********"
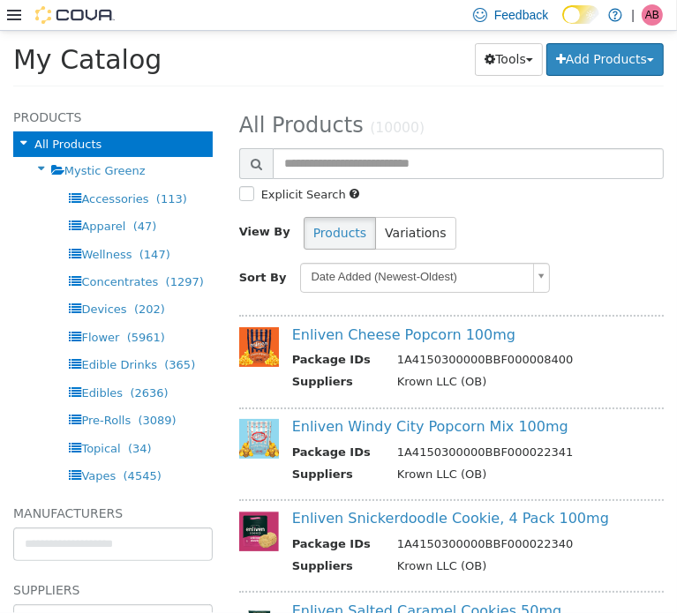
click at [615, 109] on div "All Products (10000)" at bounding box center [451, 122] width 451 height 33
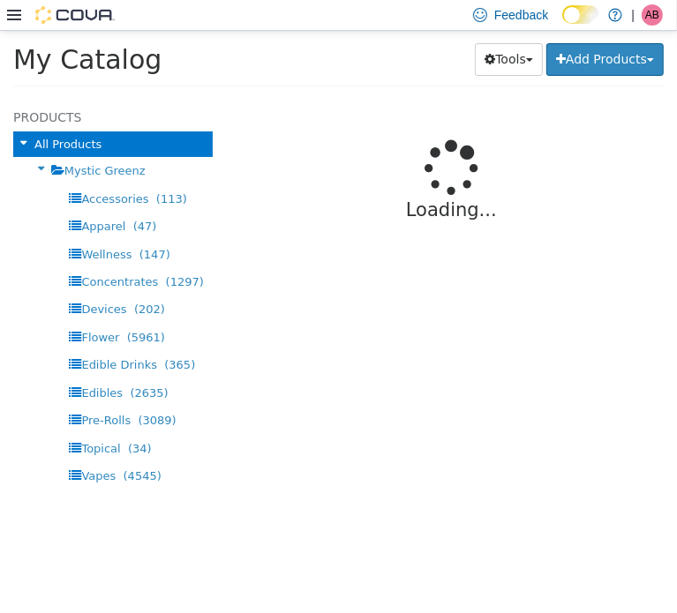
select select "**********"
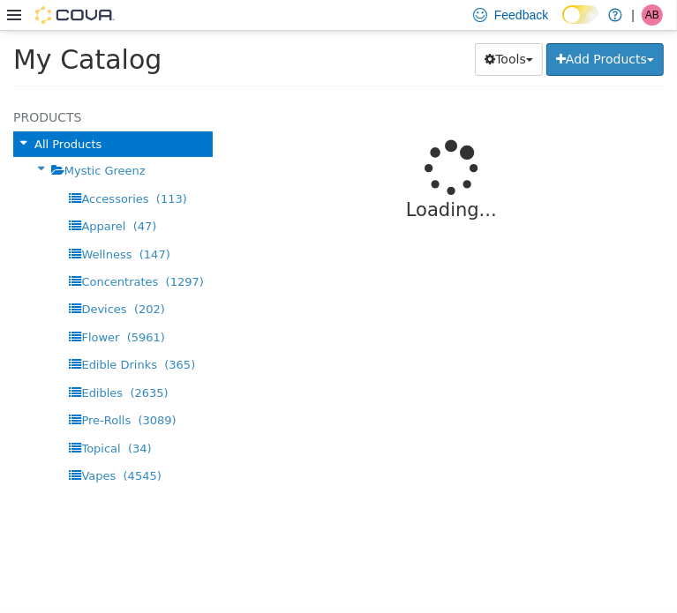
select select "**********"
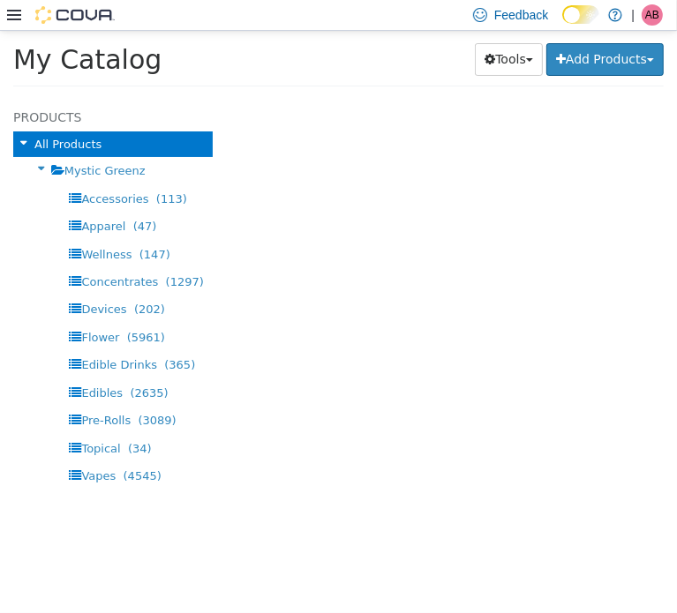
select select "**********"
